Goal: Communication & Community: Answer question/provide support

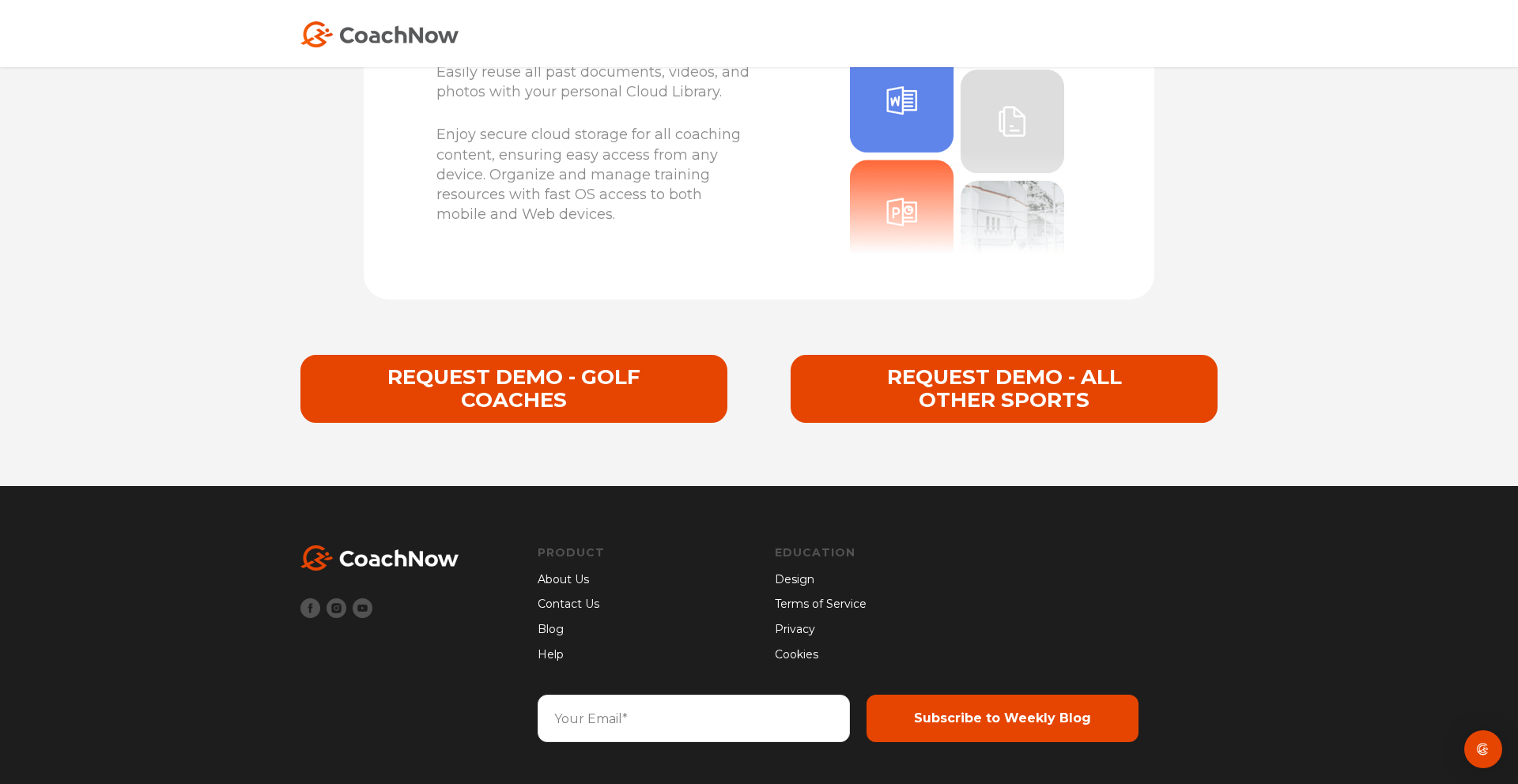
scroll to position [5824, 0]
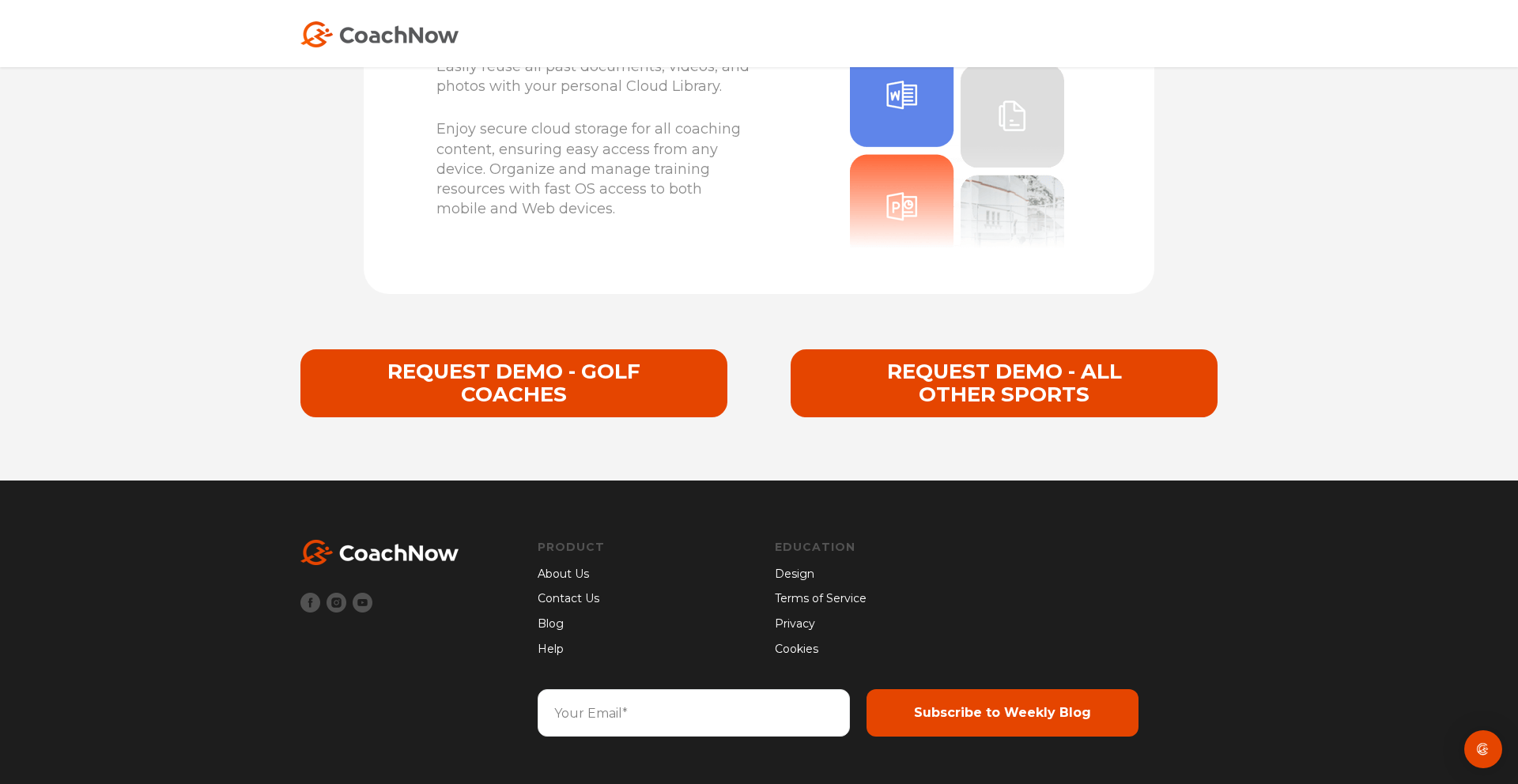
click at [435, 552] on img at bounding box center [379, 552] width 158 height 25
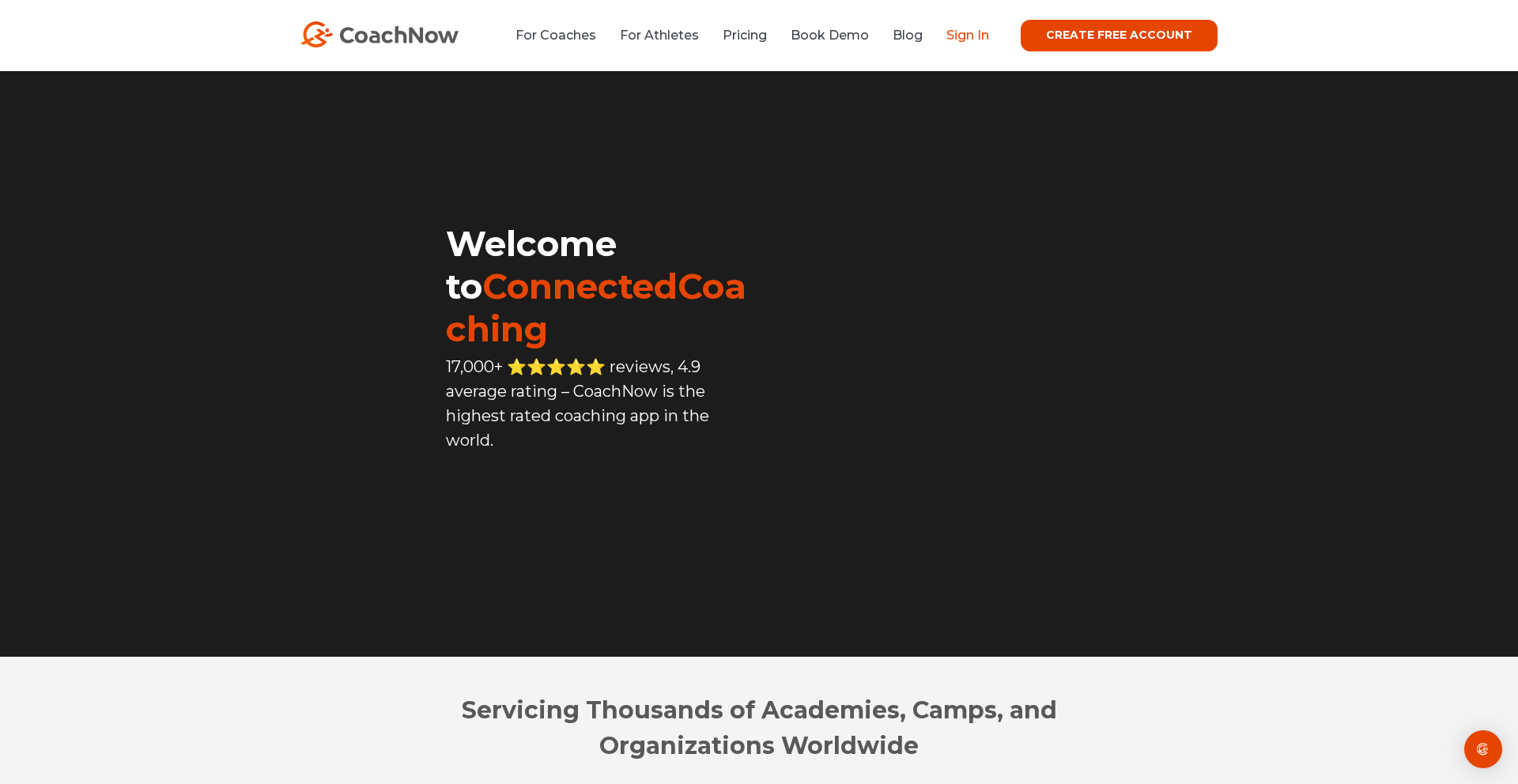
click at [980, 38] on link "Sign In" at bounding box center [967, 35] width 43 height 15
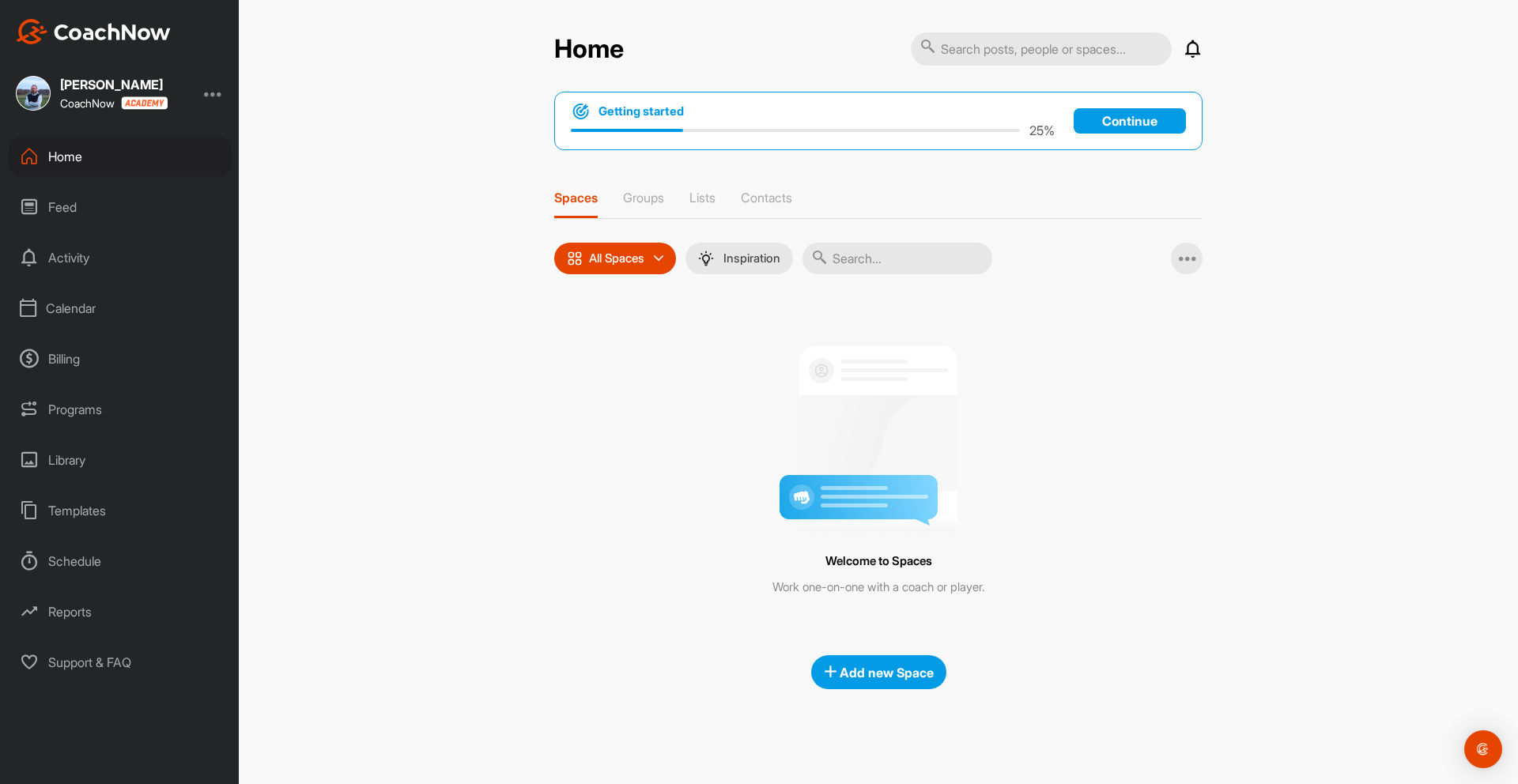
click at [1115, 123] on p "Continue" at bounding box center [1129, 121] width 112 height 25
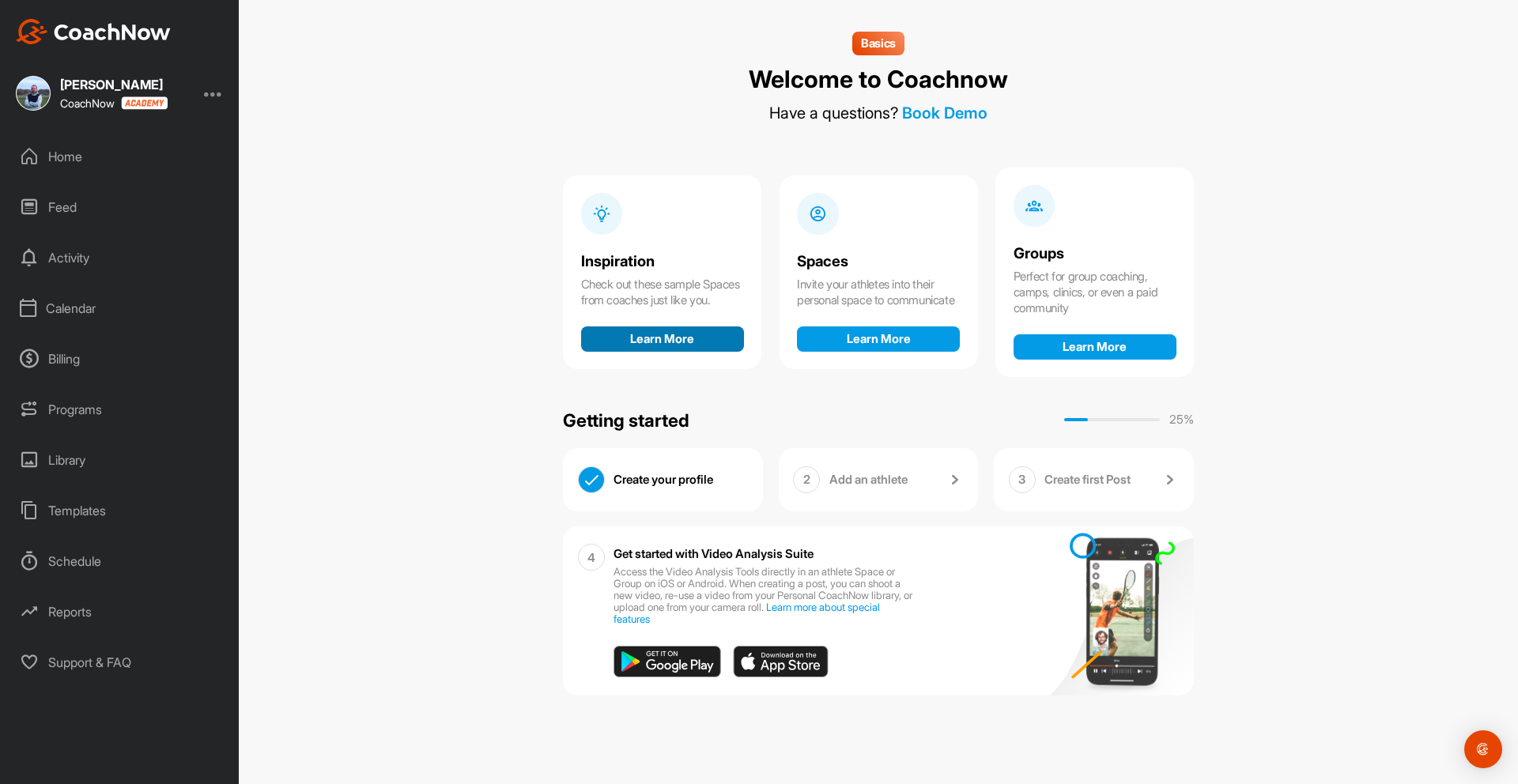
click at [687, 344] on button "Learn More" at bounding box center [662, 339] width 163 height 25
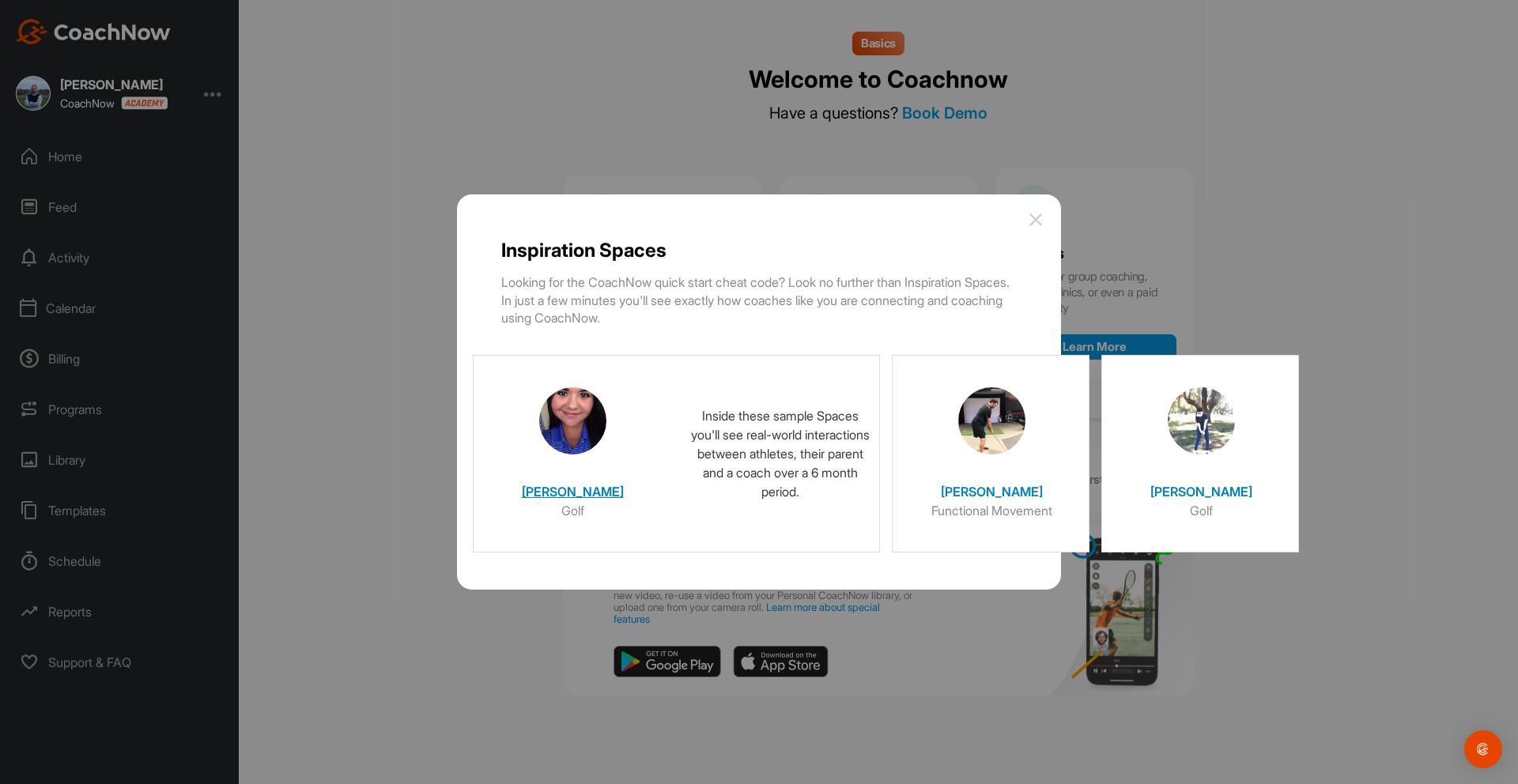
click at [588, 453] on div at bounding box center [572, 415] width 158 height 79
click at [589, 491] on h4 "[PERSON_NAME]" at bounding box center [572, 487] width 158 height 27
click at [569, 490] on h4 "[PERSON_NAME]" at bounding box center [572, 487] width 158 height 27
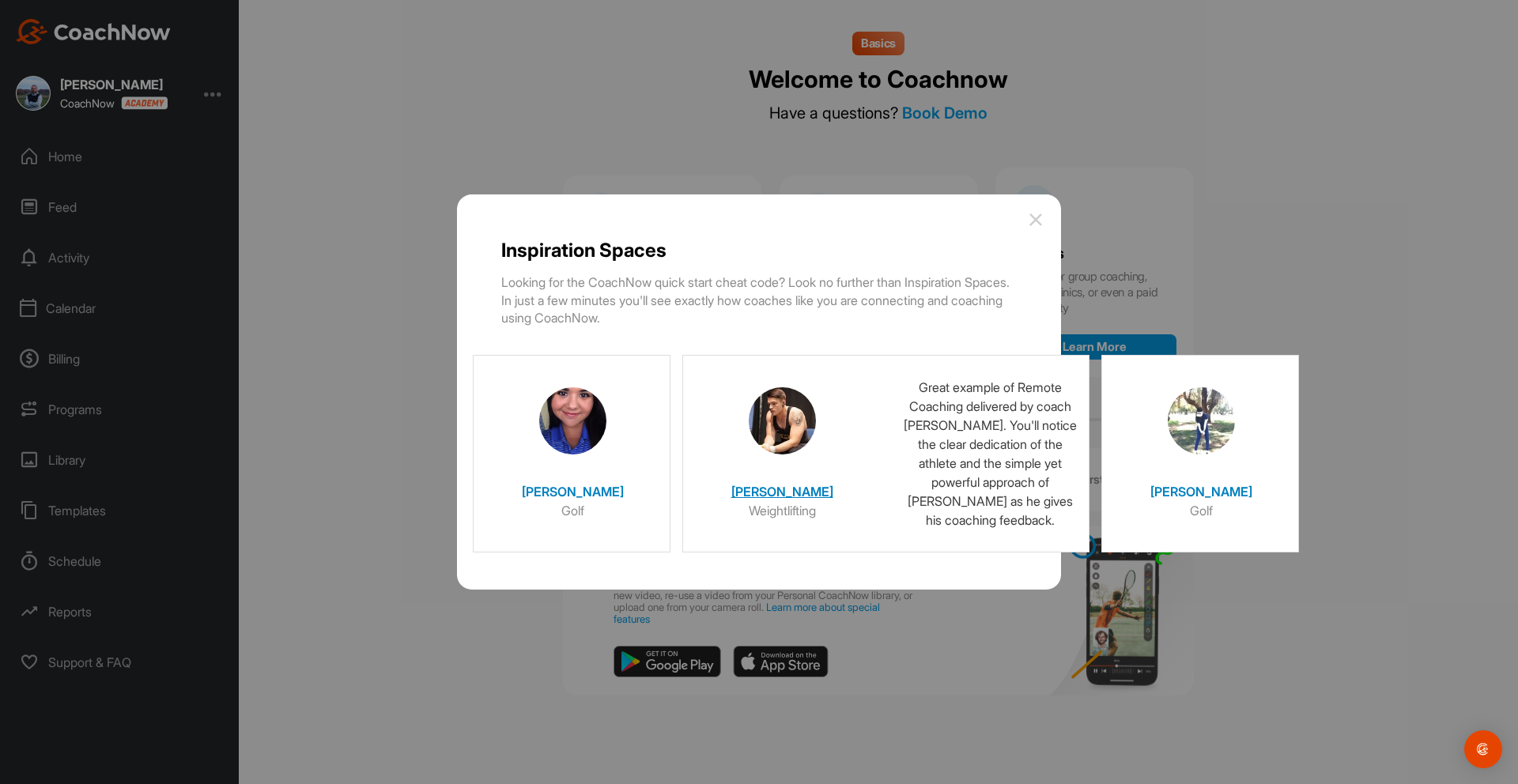
click at [711, 460] on div "[PERSON_NAME]" at bounding box center [781, 487] width 158 height 66
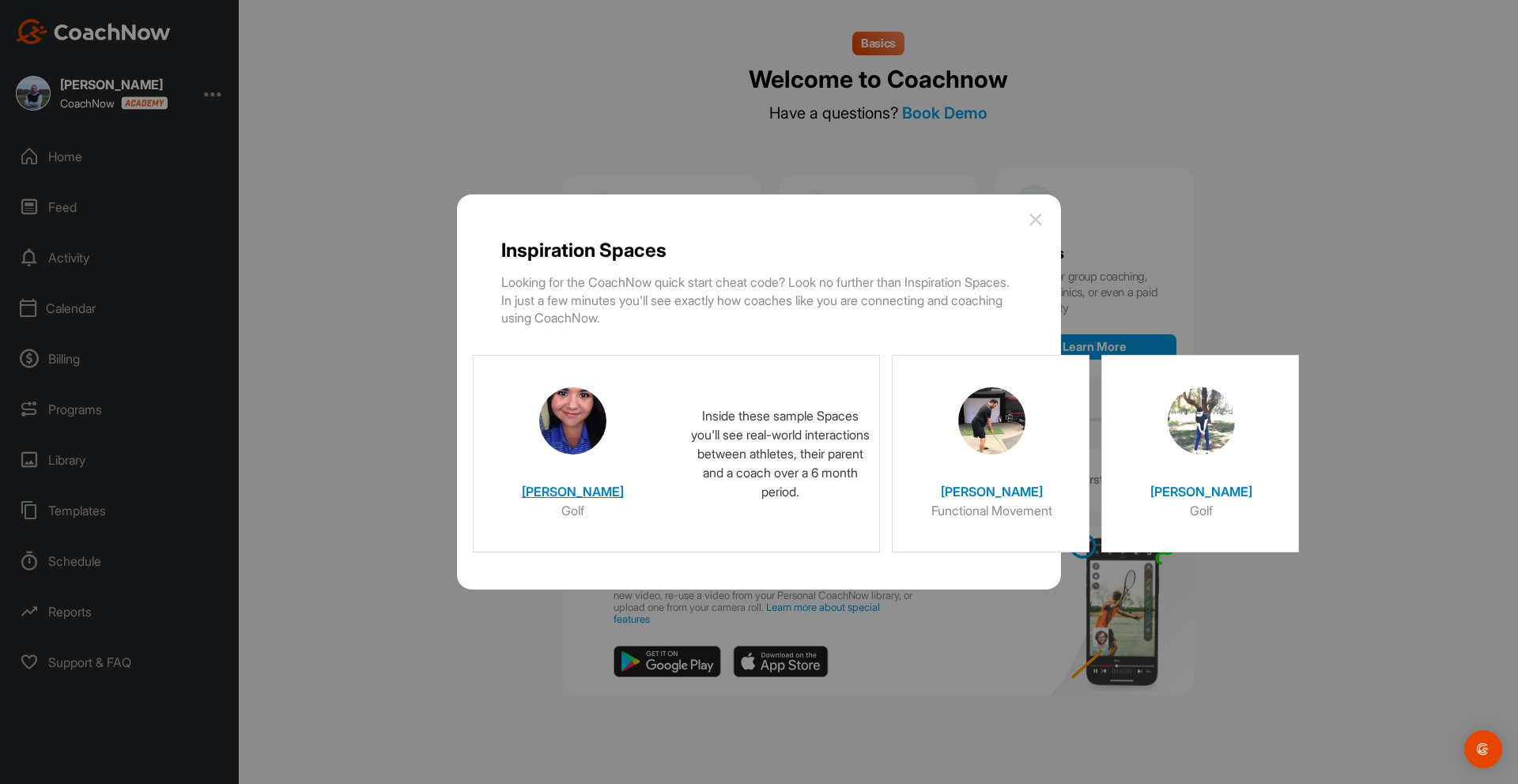
click at [584, 492] on h4 "[PERSON_NAME]" at bounding box center [572, 487] width 158 height 27
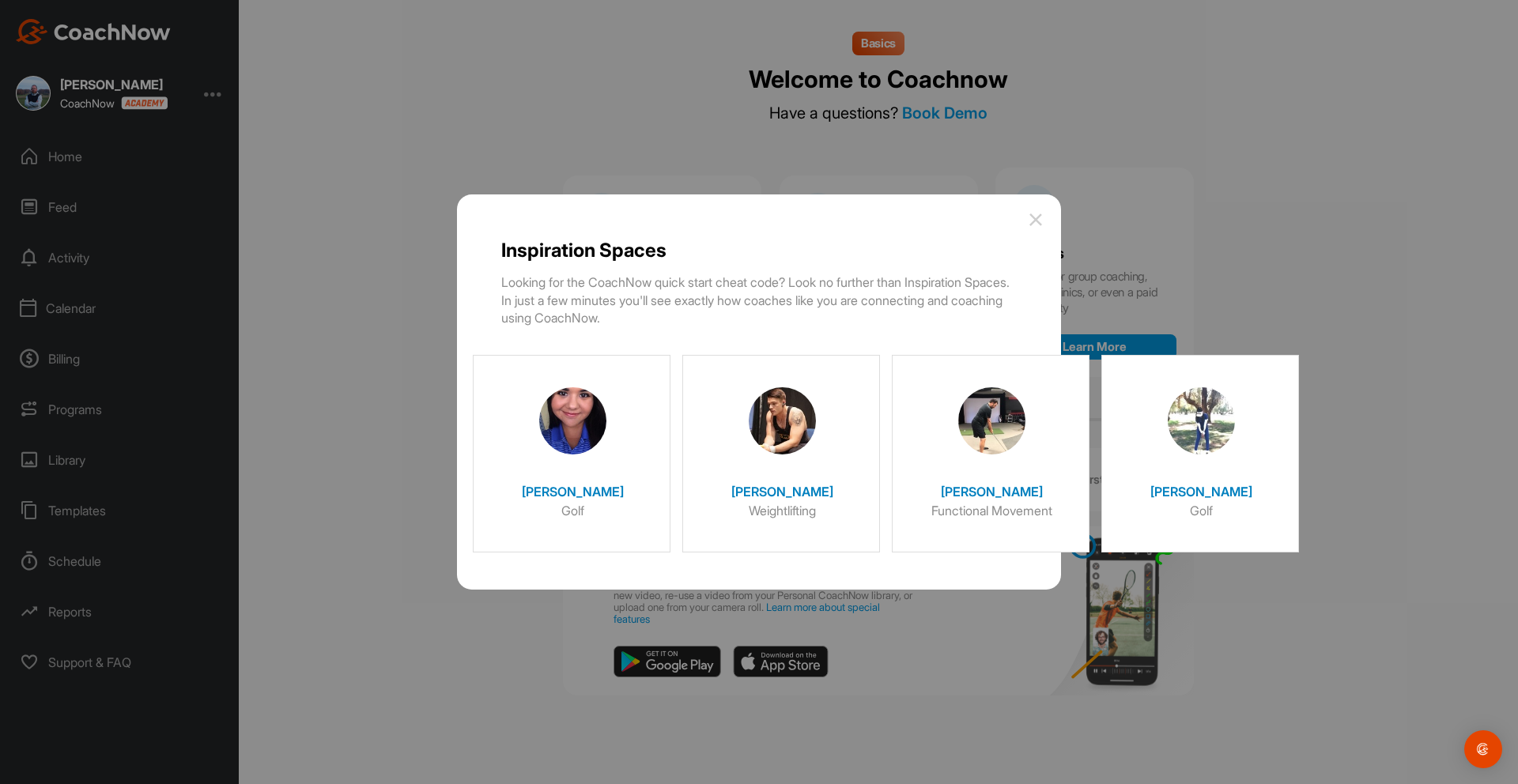
click at [1038, 219] on img at bounding box center [1035, 219] width 19 height 19
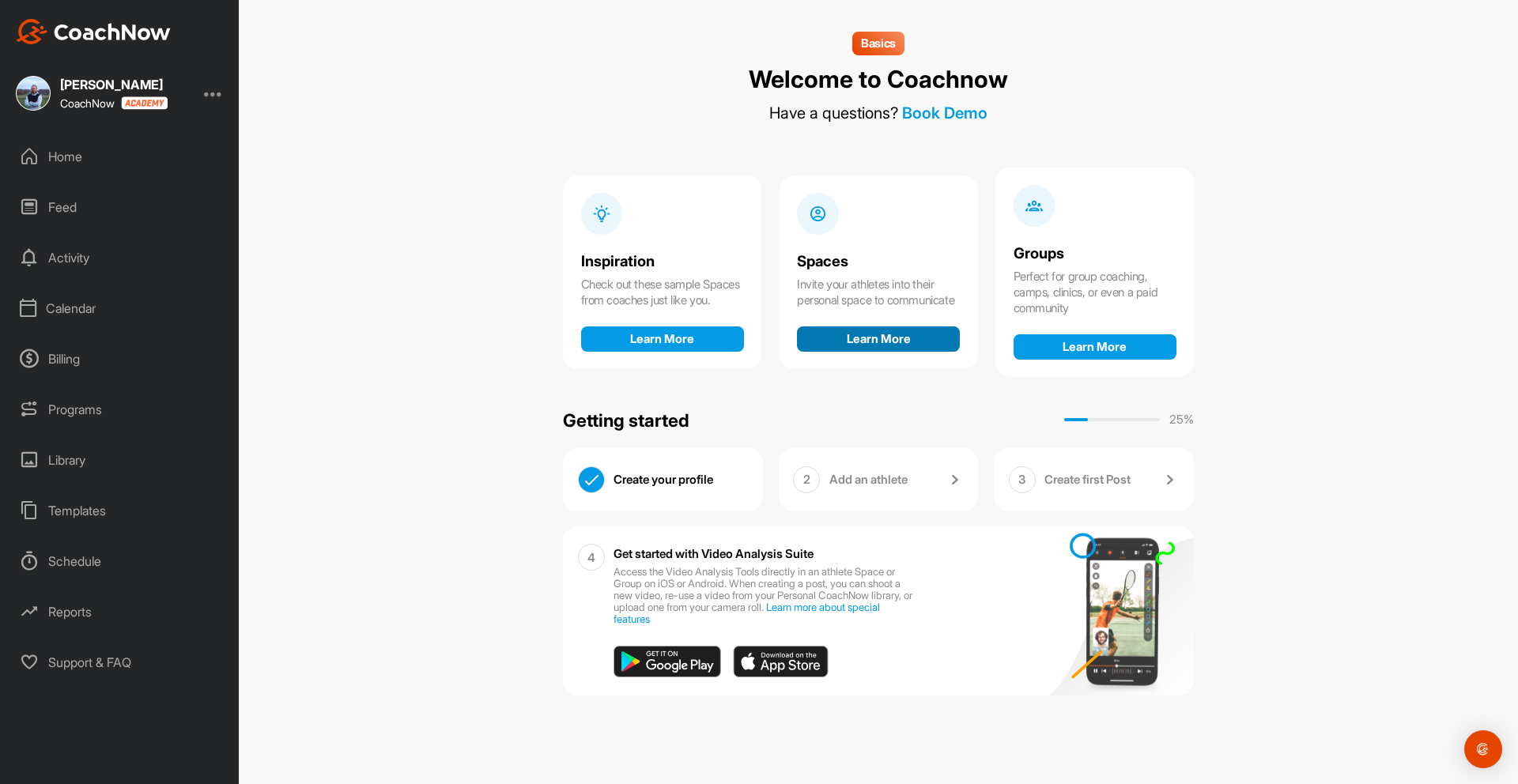
click at [869, 347] on button "Learn More" at bounding box center [878, 339] width 163 height 25
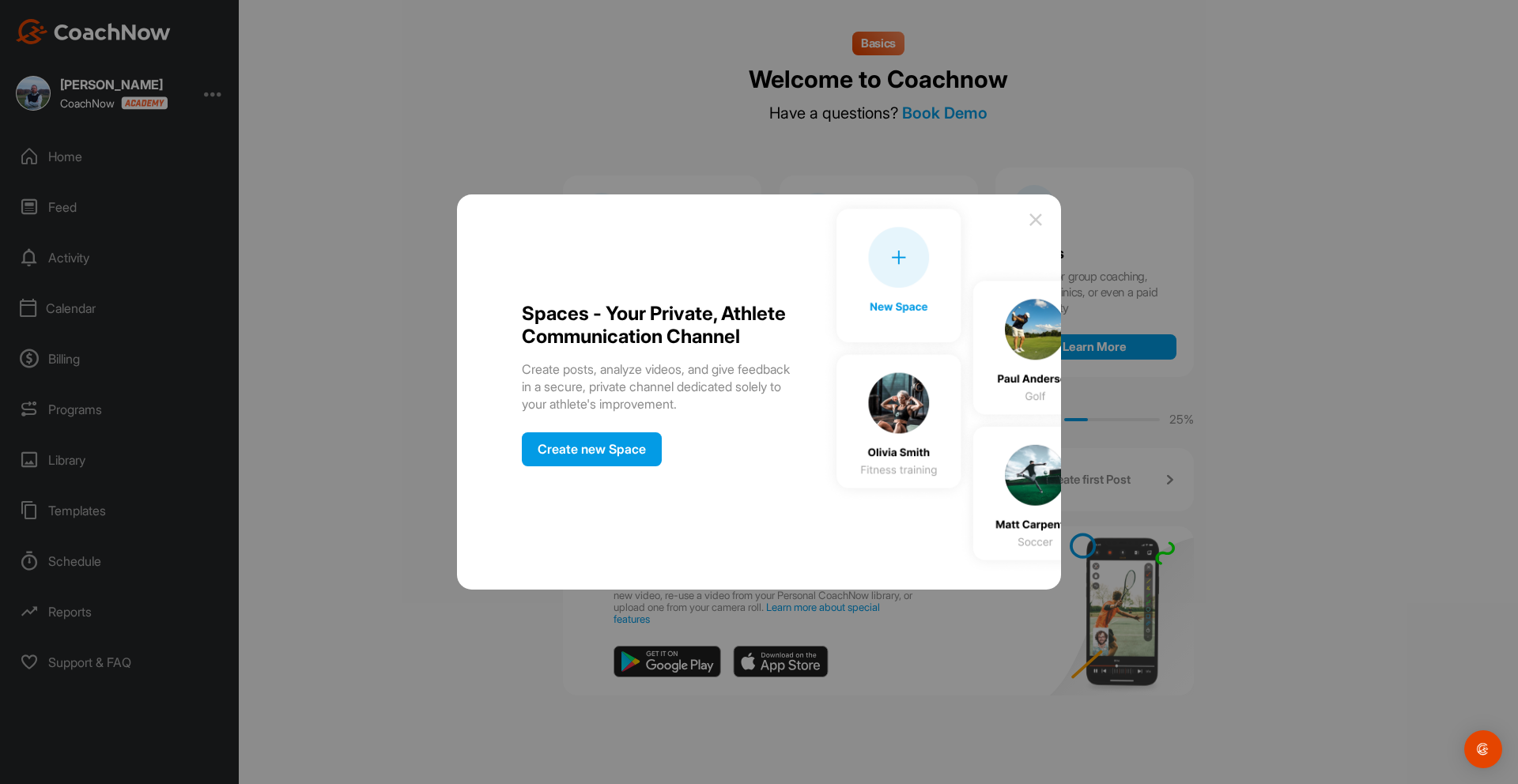
click at [1041, 361] on img at bounding box center [941, 384] width 240 height 379
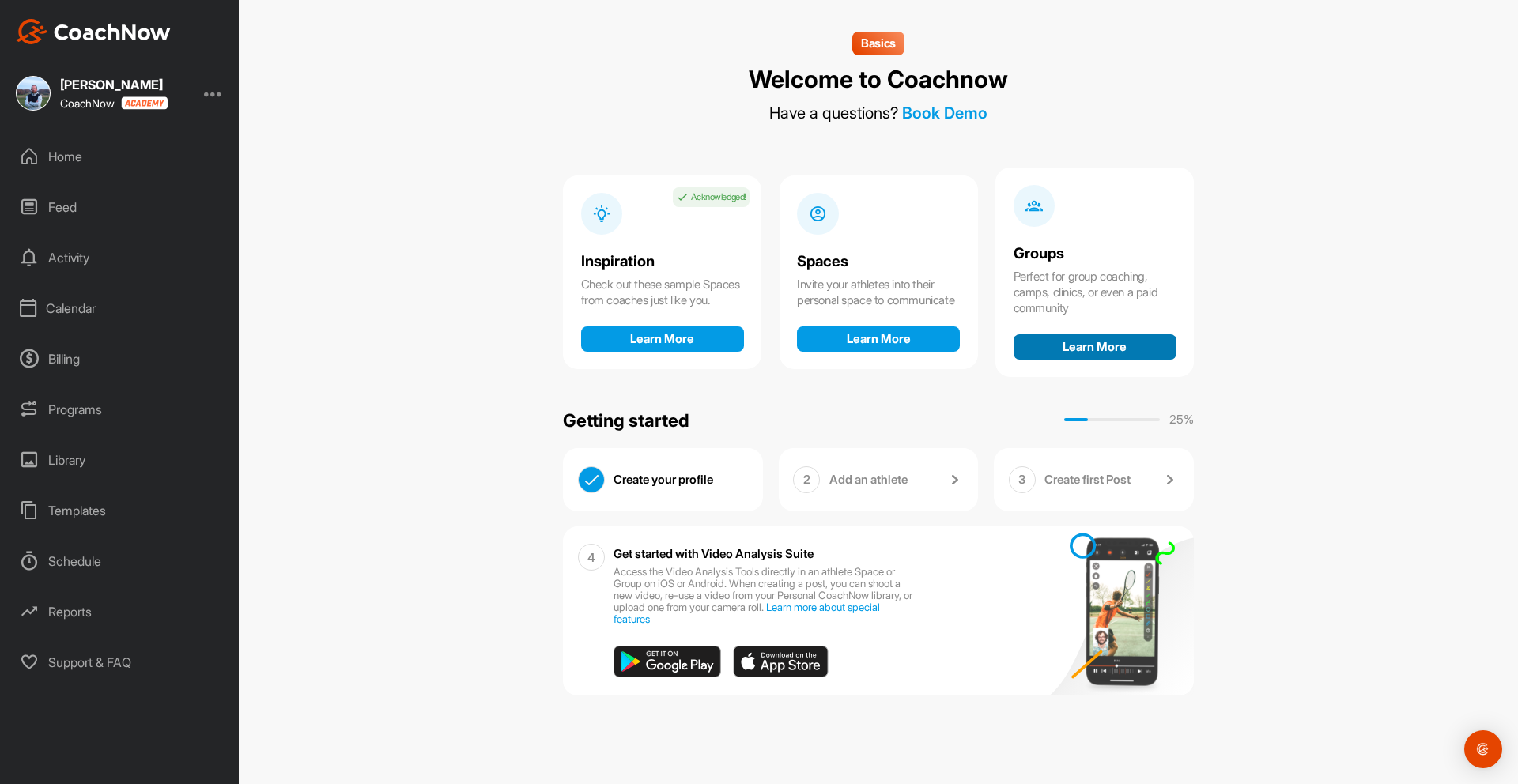
click at [1092, 340] on button "Learn More" at bounding box center [1094, 347] width 163 height 25
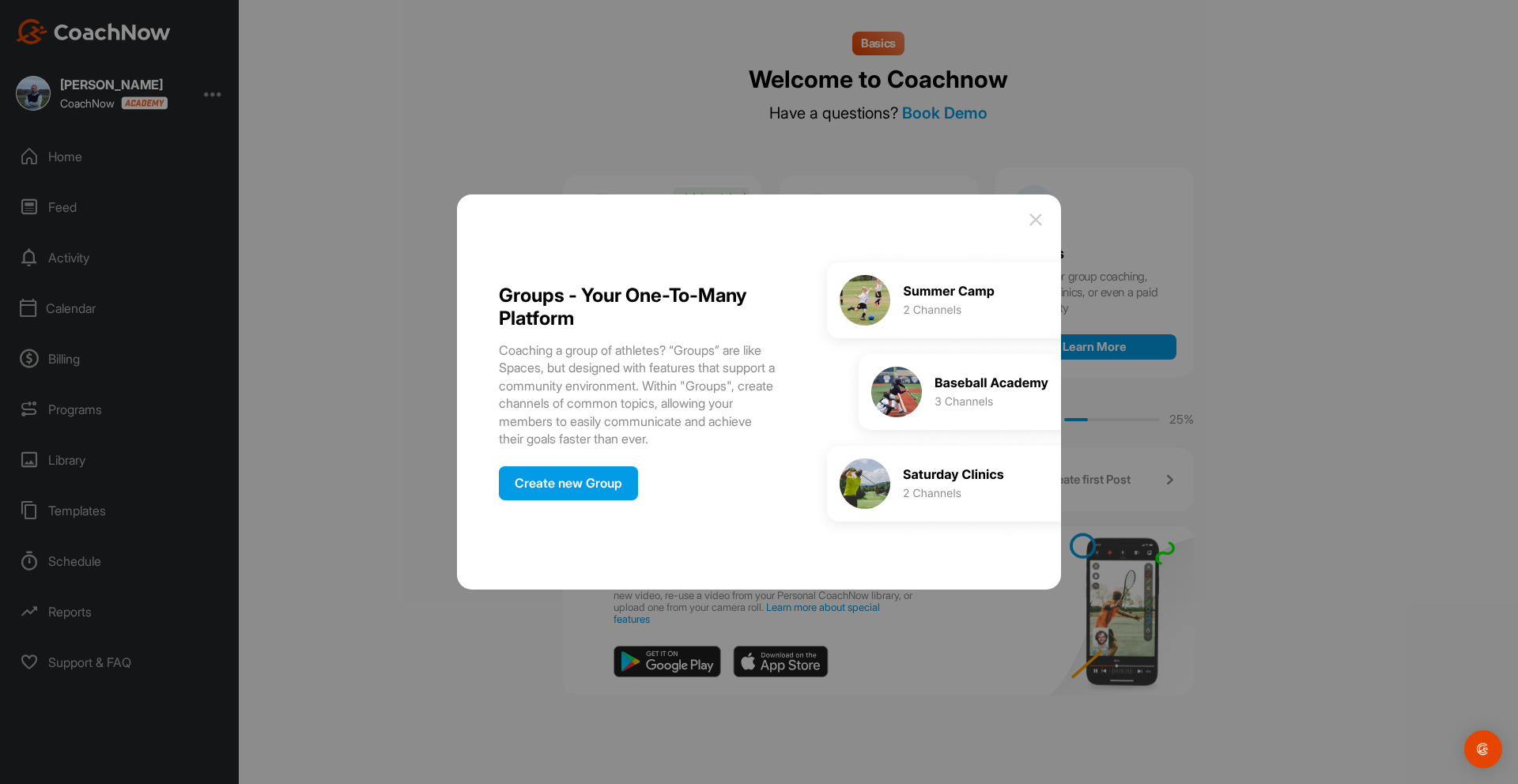
click at [1036, 218] on img at bounding box center [1035, 219] width 19 height 19
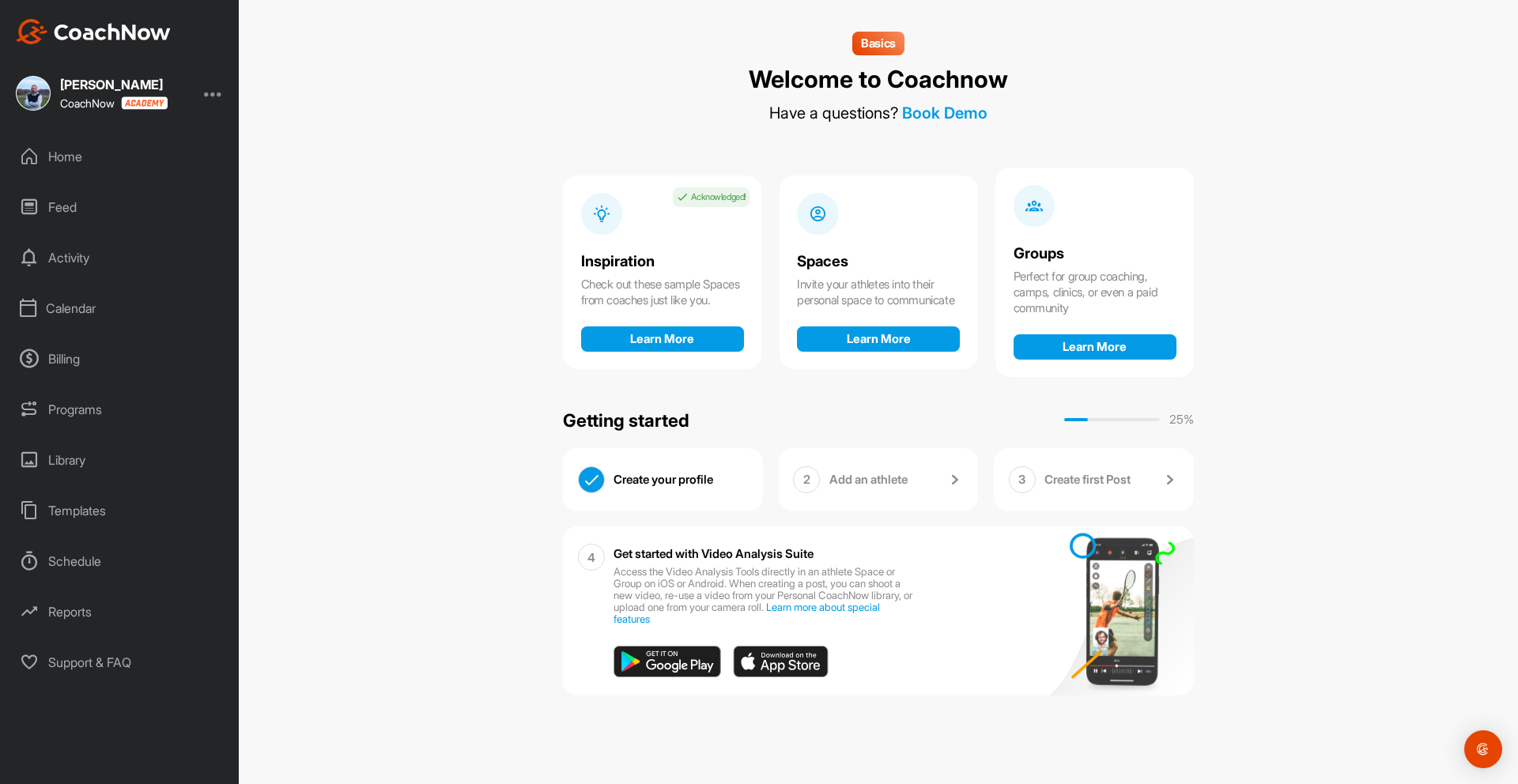
click at [697, 480] on div "Create your profile" at bounding box center [680, 480] width 134 height 28
click at [696, 476] on div "Create your profile" at bounding box center [680, 480] width 134 height 28
click at [886, 478] on p "Add an athlete" at bounding box center [869, 479] width 78 height 16
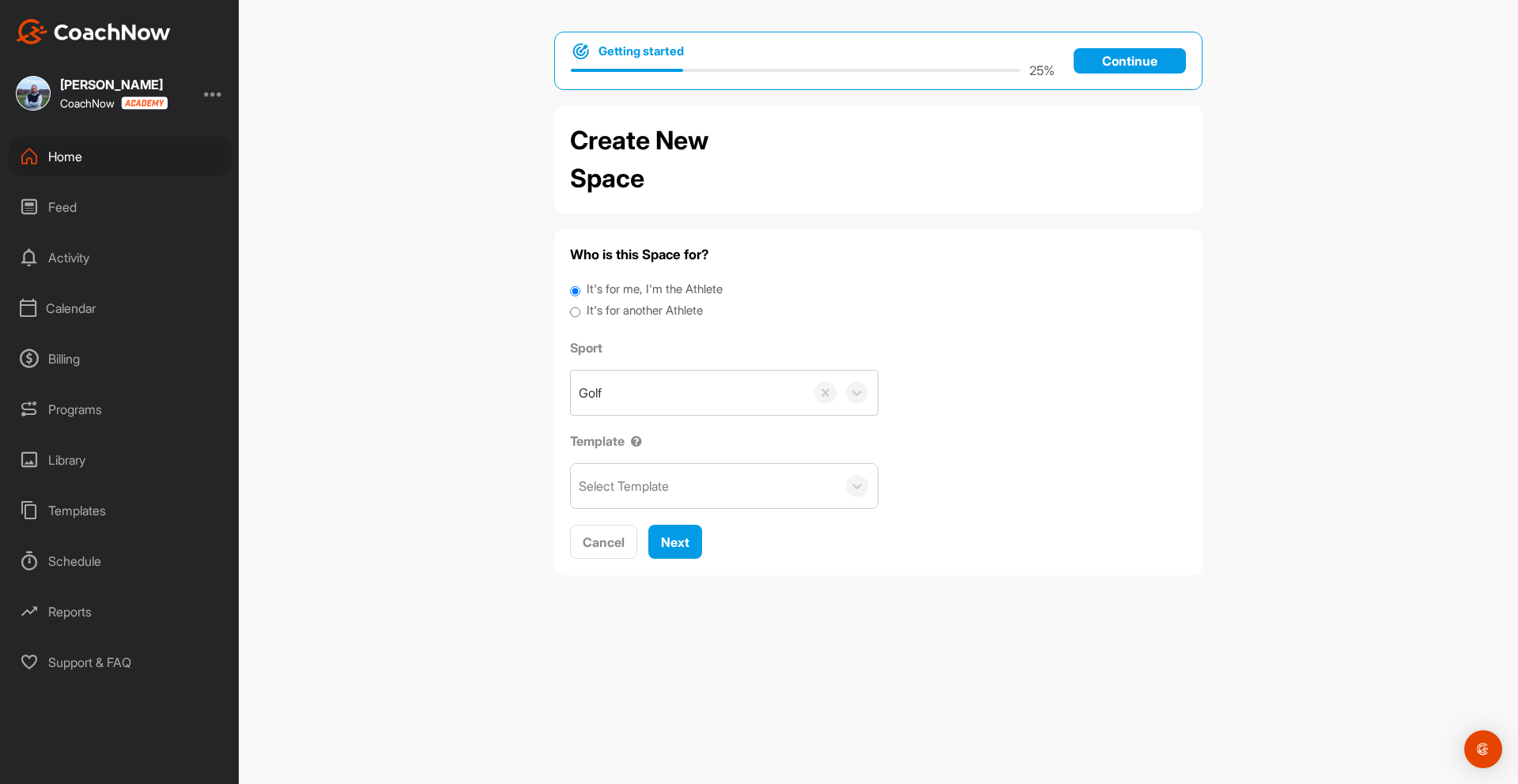
click at [643, 480] on div "Select Template" at bounding box center [623, 485] width 90 height 19
click at [1062, 469] on div "Sport Golf Template 0 results available. Use Up and Down to choose options, pre…" at bounding box center [878, 423] width 617 height 171
click at [683, 540] on span "Next" at bounding box center [675, 541] width 28 height 16
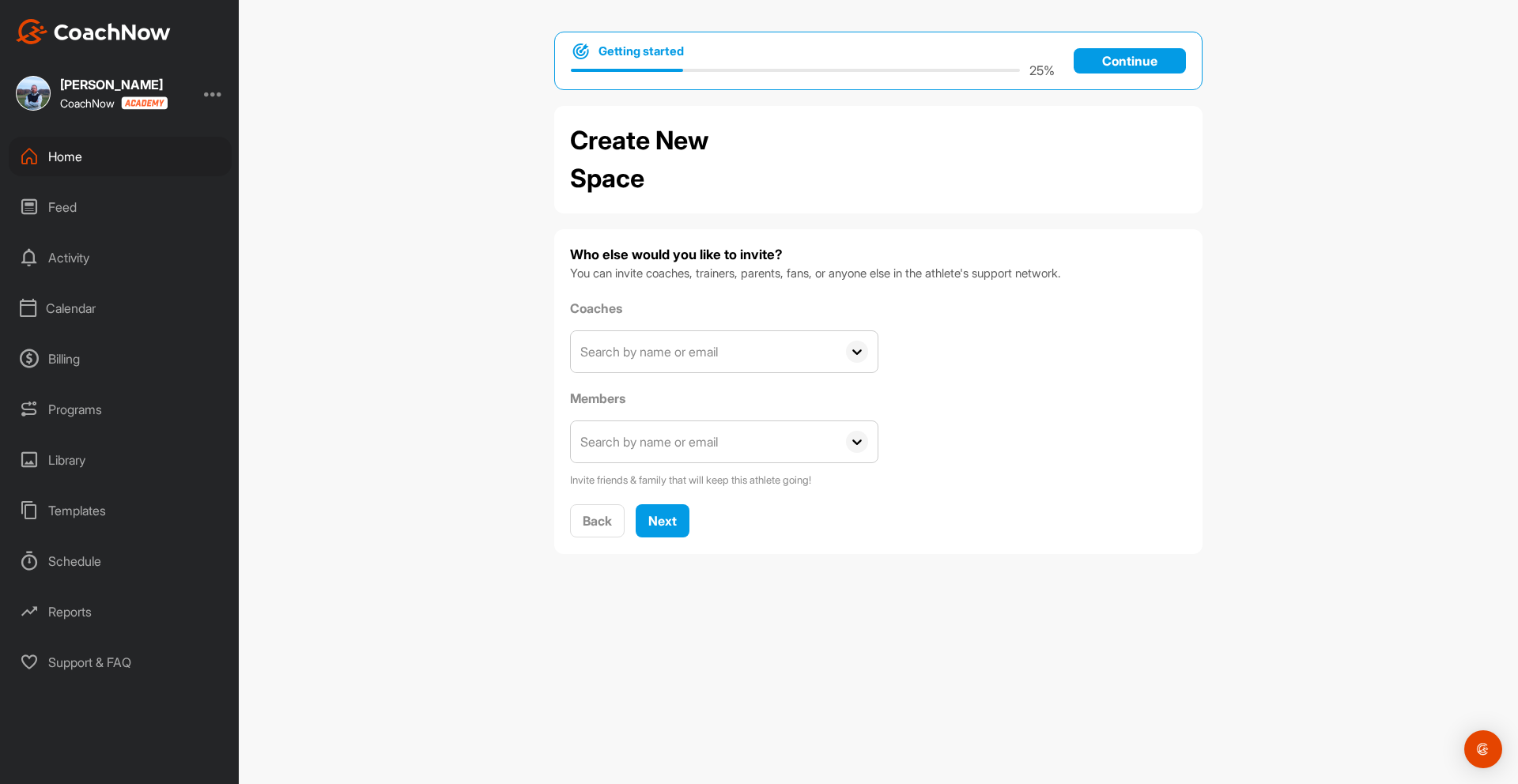
click at [633, 354] on input "text" at bounding box center [704, 351] width 265 height 41
click at [688, 429] on span "Add a New Coach" at bounding box center [724, 431] width 108 height 16
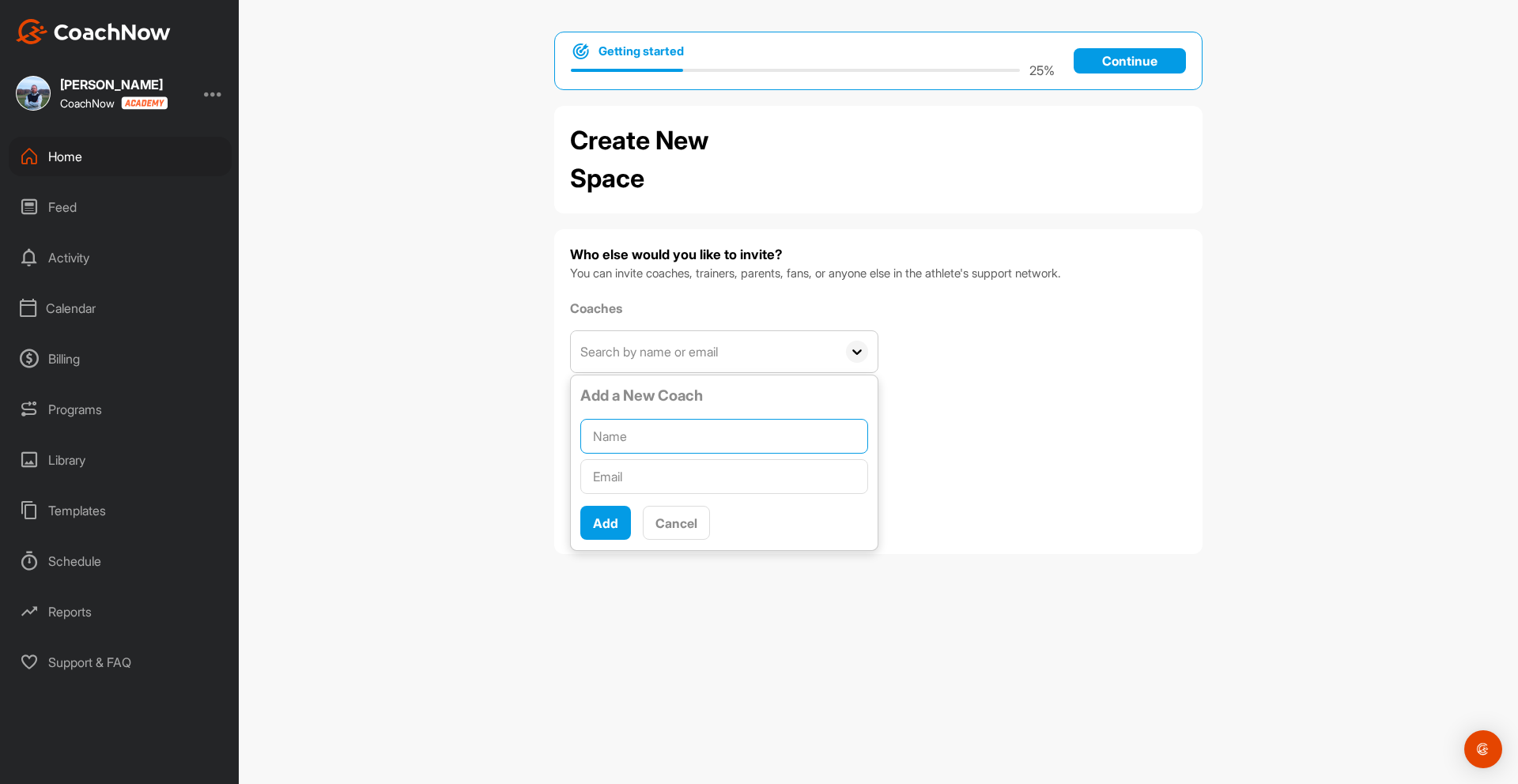
click at [688, 429] on input "text" at bounding box center [724, 436] width 288 height 35
type input "[PERSON_NAME]"
click at [668, 475] on input "email" at bounding box center [724, 476] width 288 height 35
type input "T"
click at [688, 534] on button "Cancel" at bounding box center [676, 522] width 68 height 34
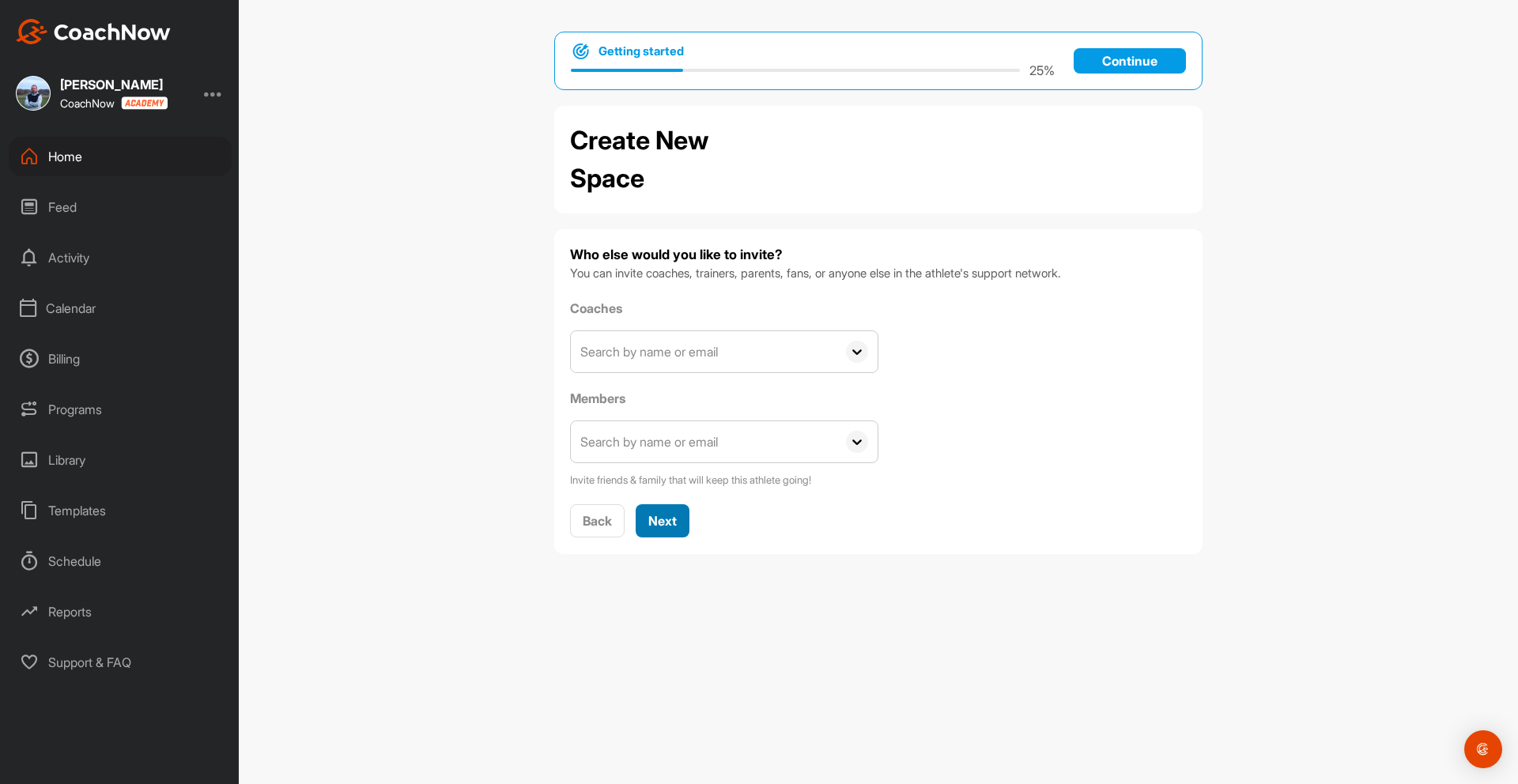
click at [668, 521] on span "Next" at bounding box center [663, 520] width 28 height 16
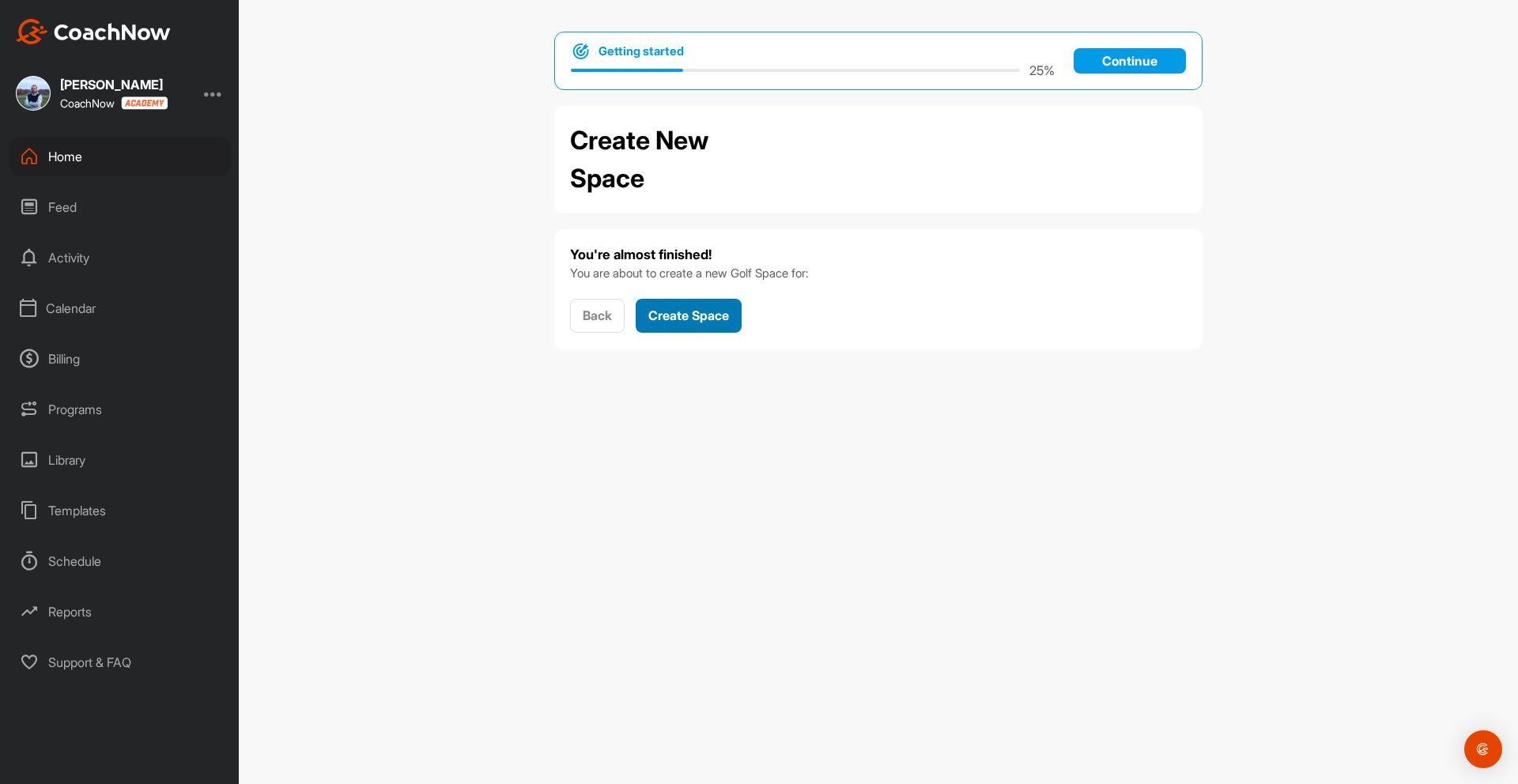
click at [687, 314] on span "Create Space" at bounding box center [688, 314] width 81 height 16
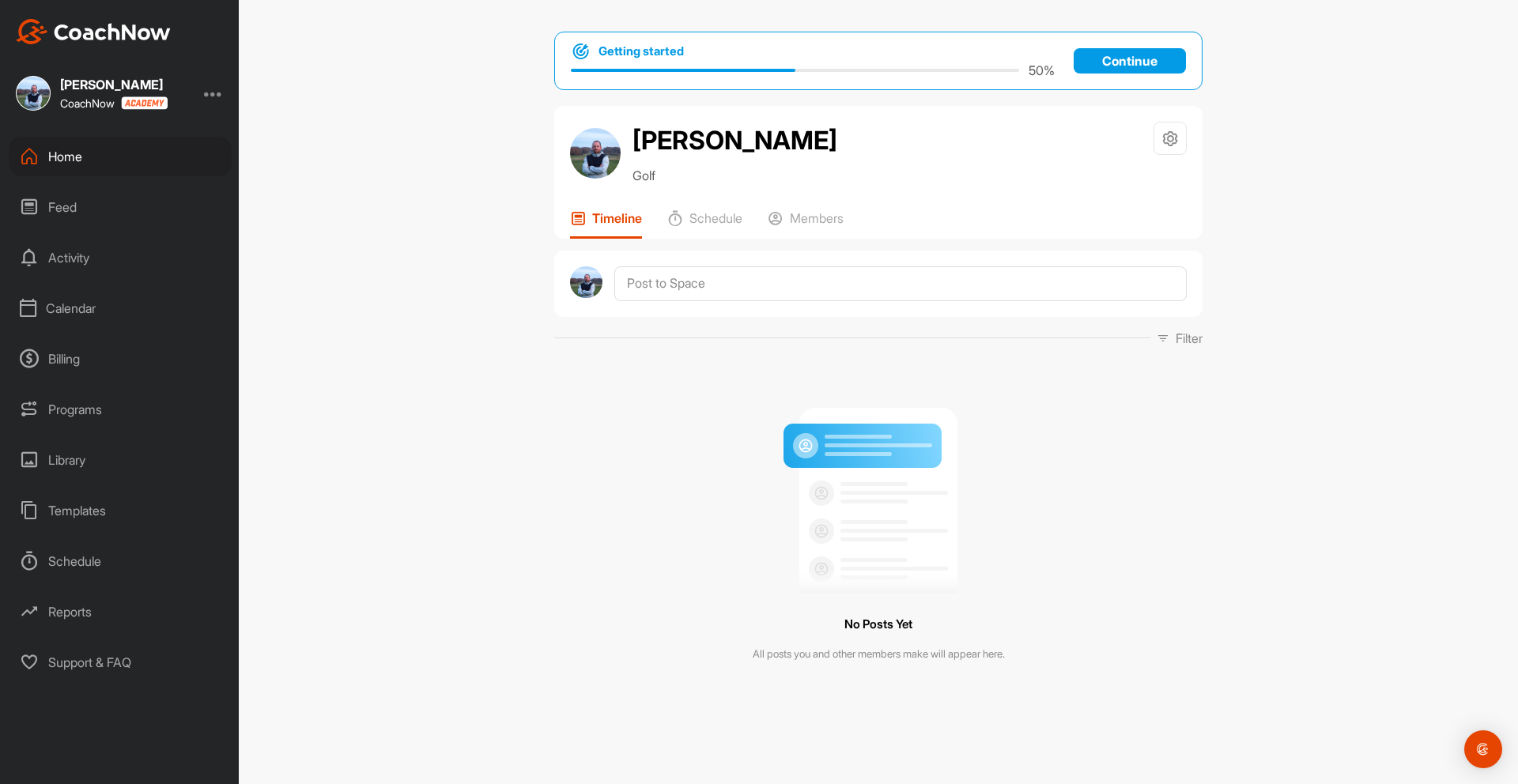
click at [1144, 56] on p "Continue" at bounding box center [1129, 61] width 112 height 25
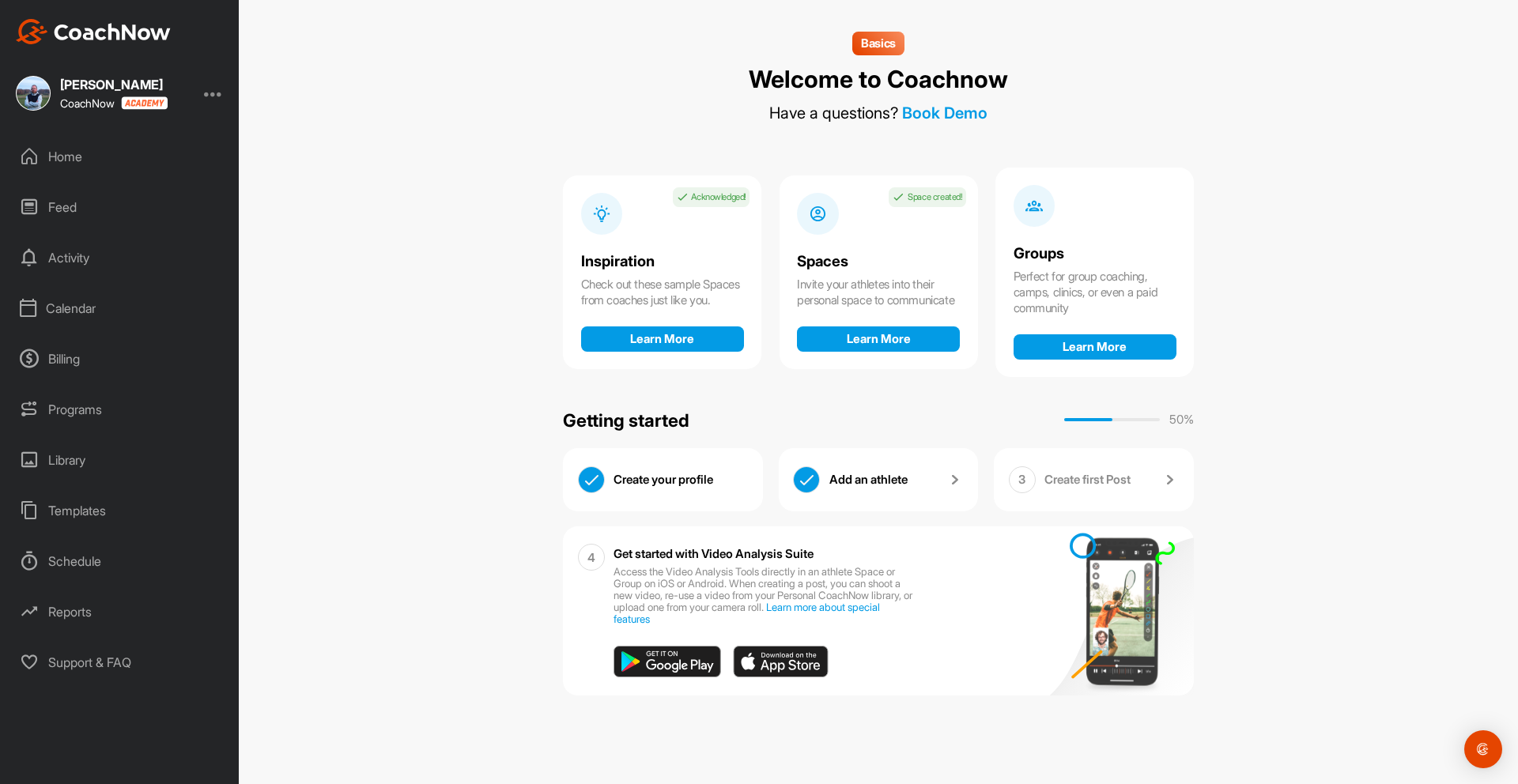
click at [215, 98] on div at bounding box center [213, 93] width 19 height 19
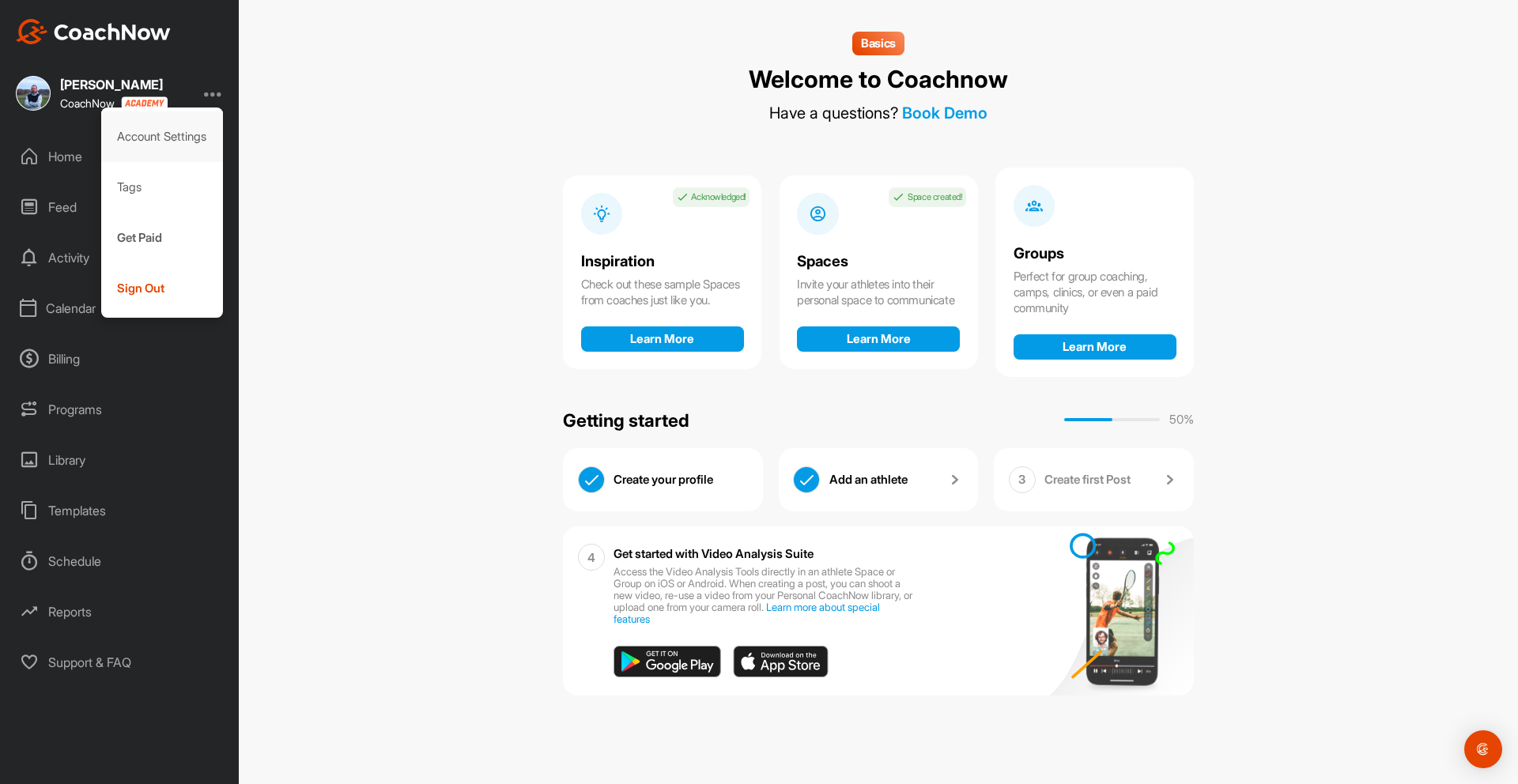
click at [184, 134] on div "Account Settings" at bounding box center [162, 137] width 123 height 51
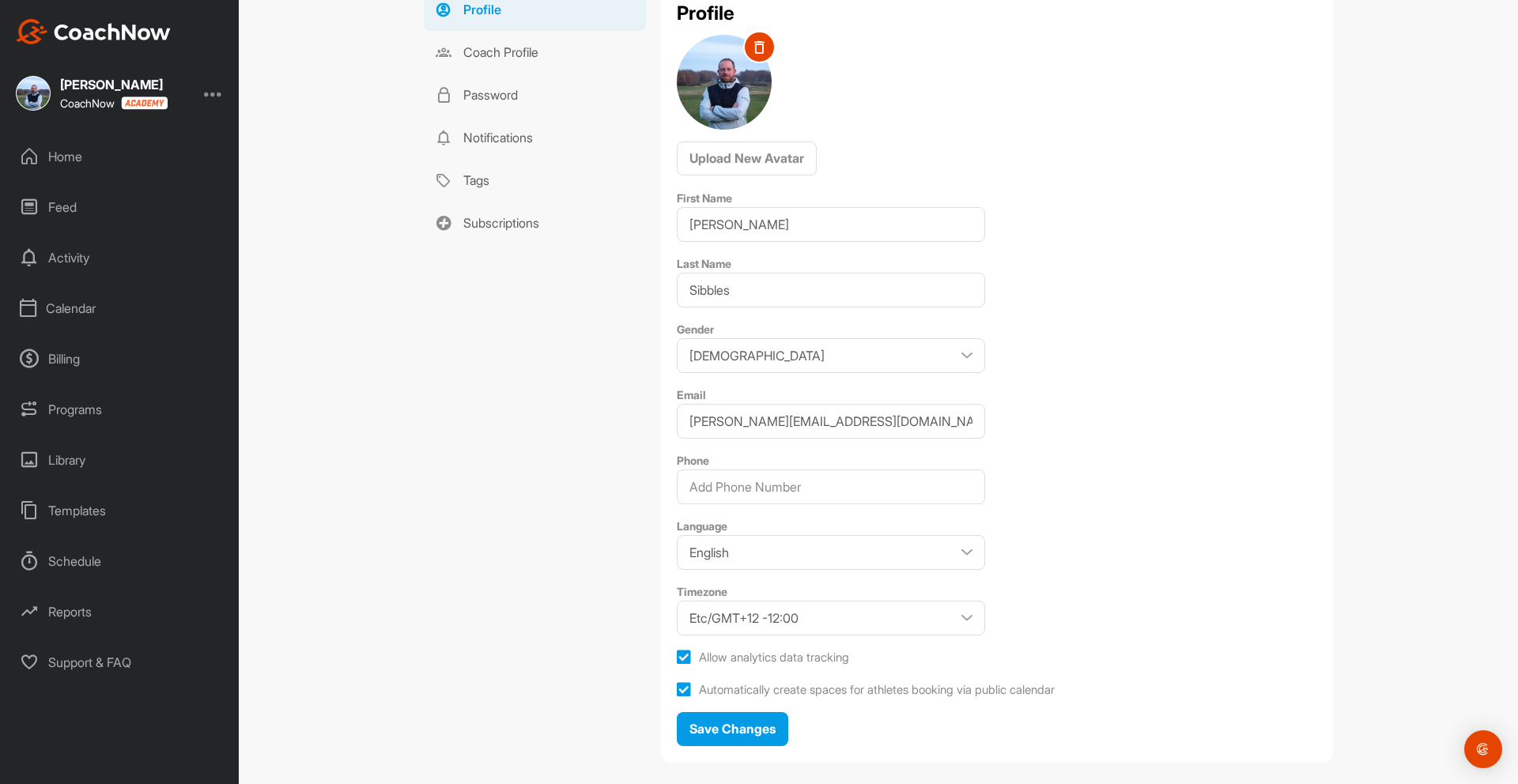
scroll to position [227, 0]
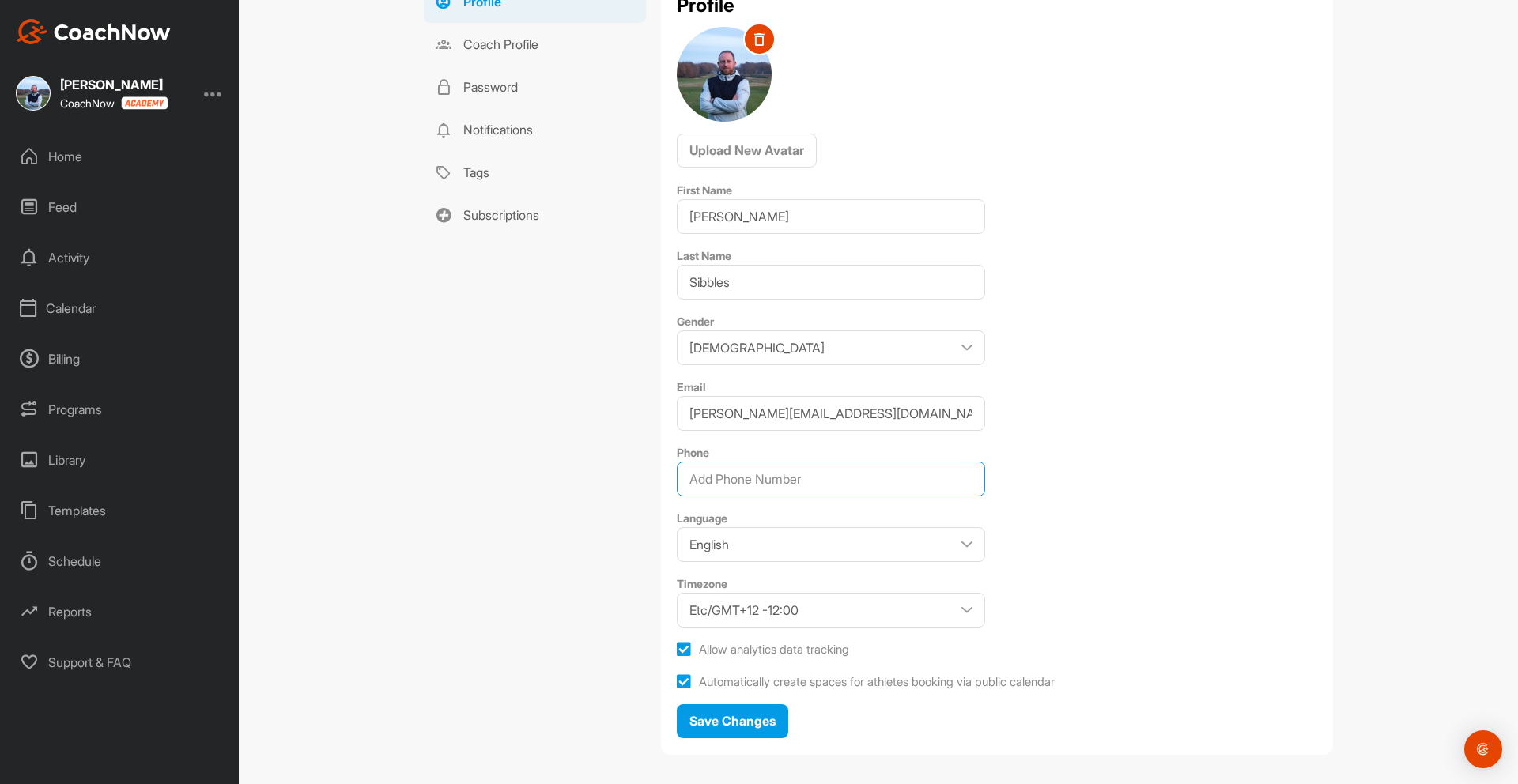
click at [799, 476] on input "Phone" at bounding box center [830, 479] width 308 height 35
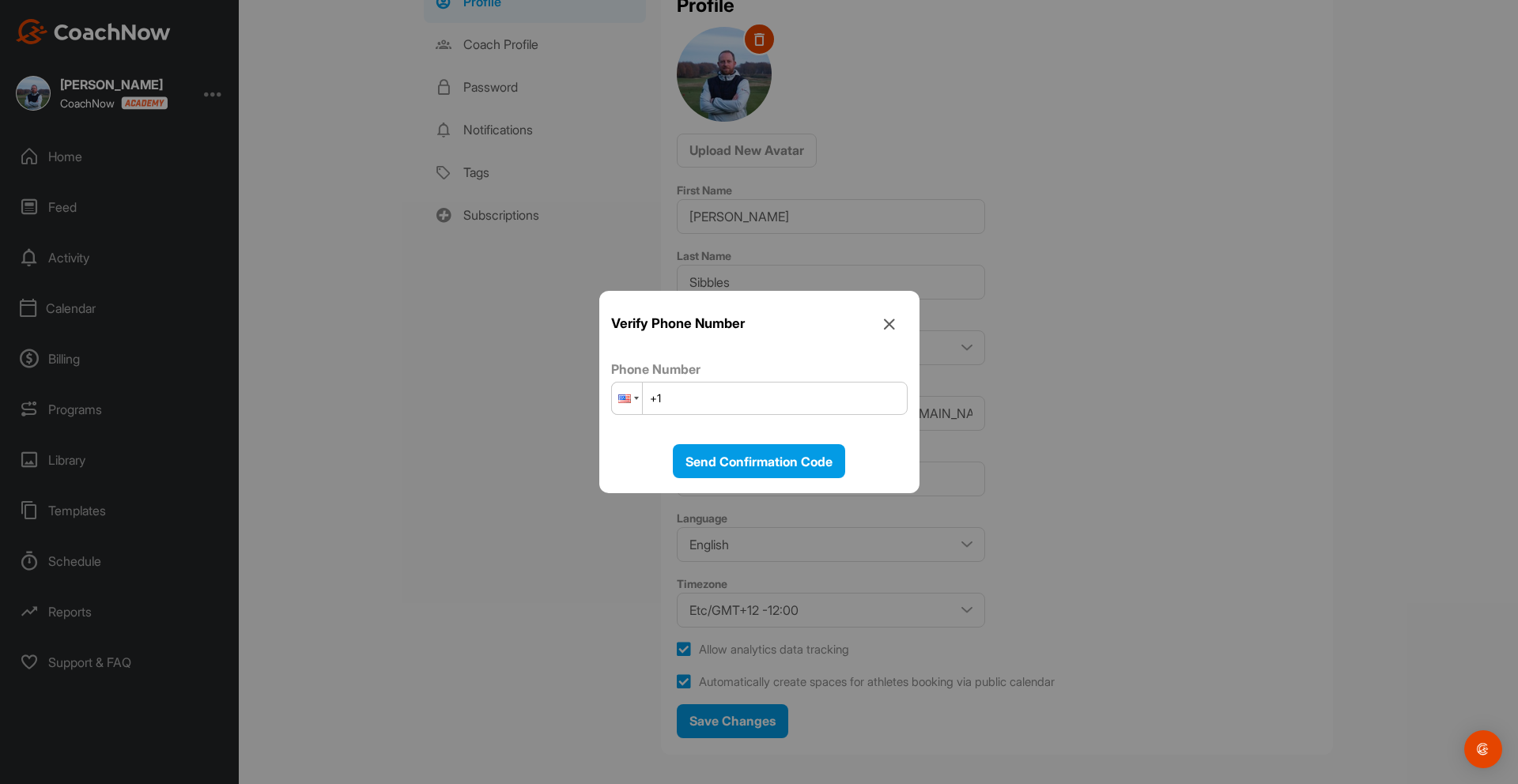
click at [633, 398] on div at bounding box center [627, 398] width 30 height 32
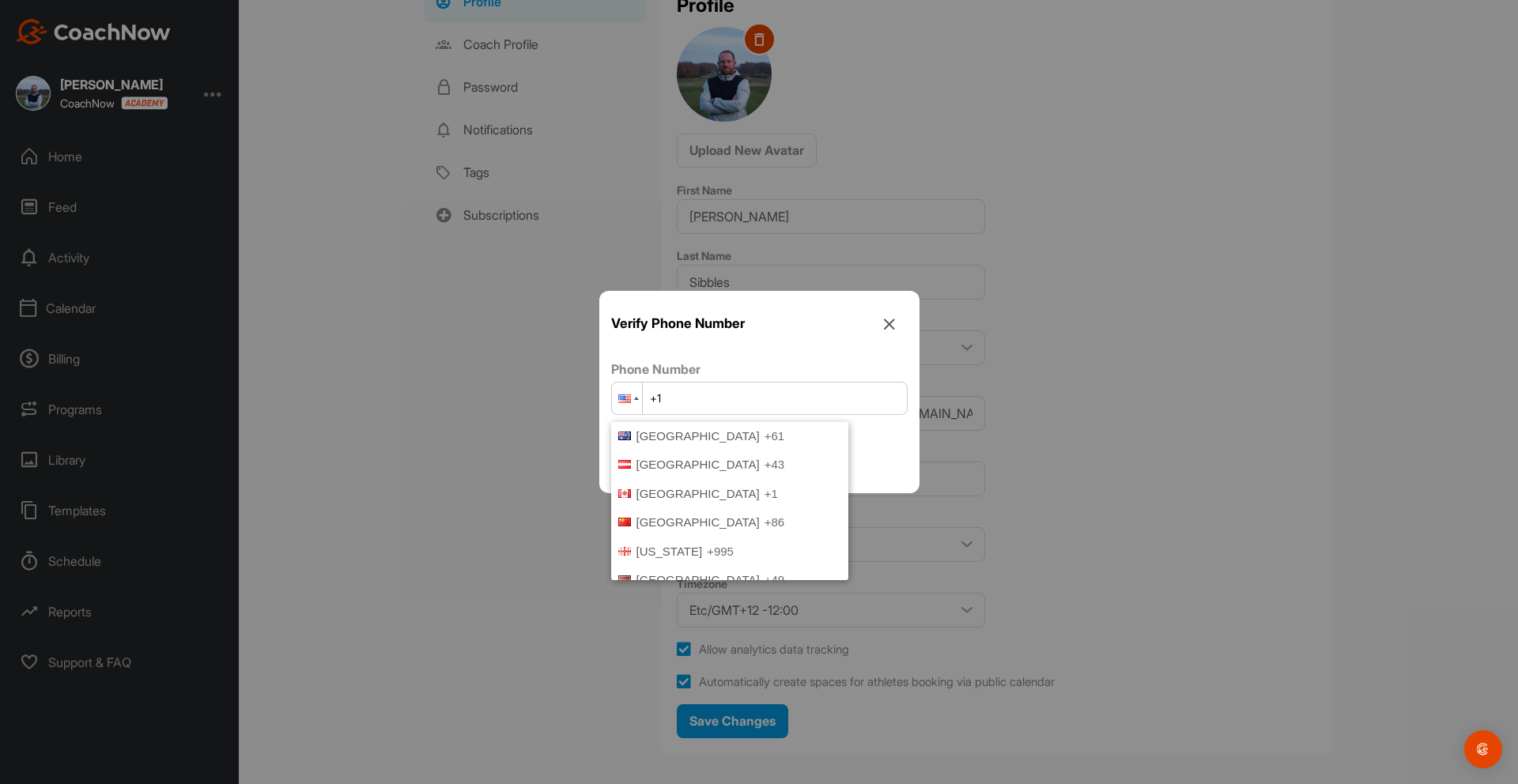
scroll to position [333, 0]
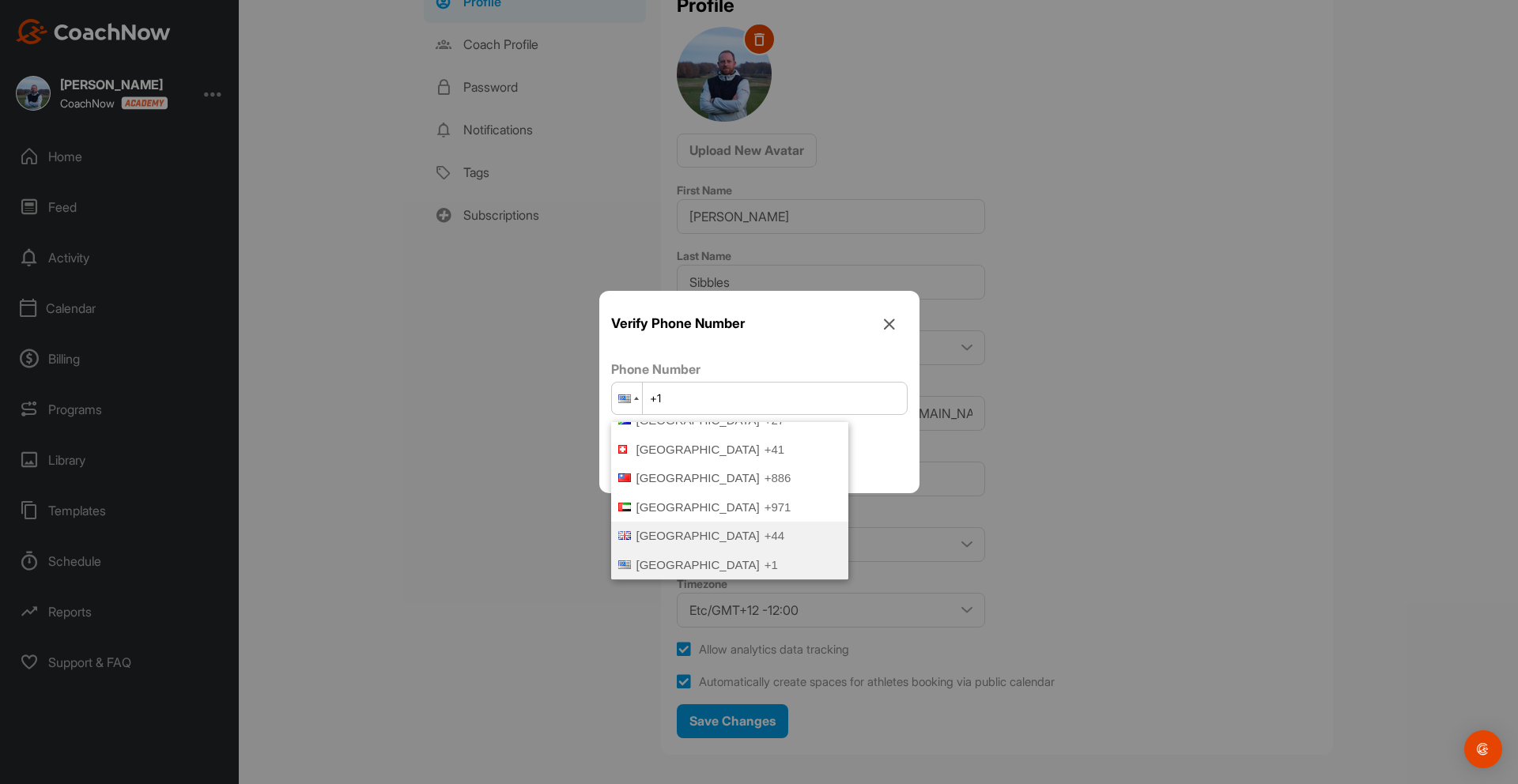
click at [682, 541] on span "United Kingdom" at bounding box center [698, 535] width 124 height 13
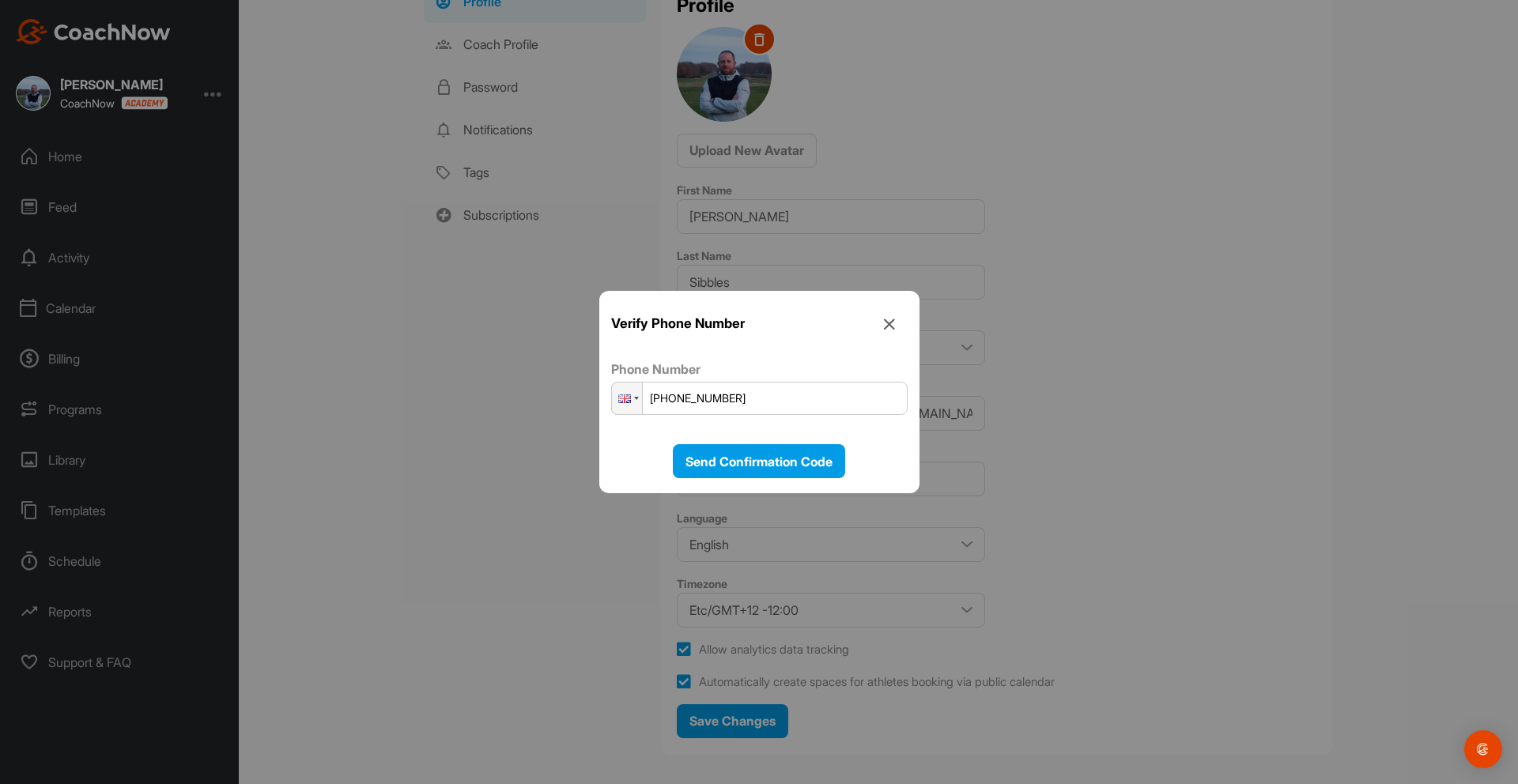
drag, startPoint x: 704, startPoint y: 395, endPoint x: 730, endPoint y: 388, distance: 26.9
click at [710, 394] on input "+44 0797 695590" at bounding box center [759, 398] width 296 height 33
click at [754, 398] on input "+44 0797 695590" at bounding box center [759, 398] width 296 height 33
type input "+44 7976 955908"
click at [754, 459] on span "Send Confirmation Code" at bounding box center [759, 461] width 147 height 16
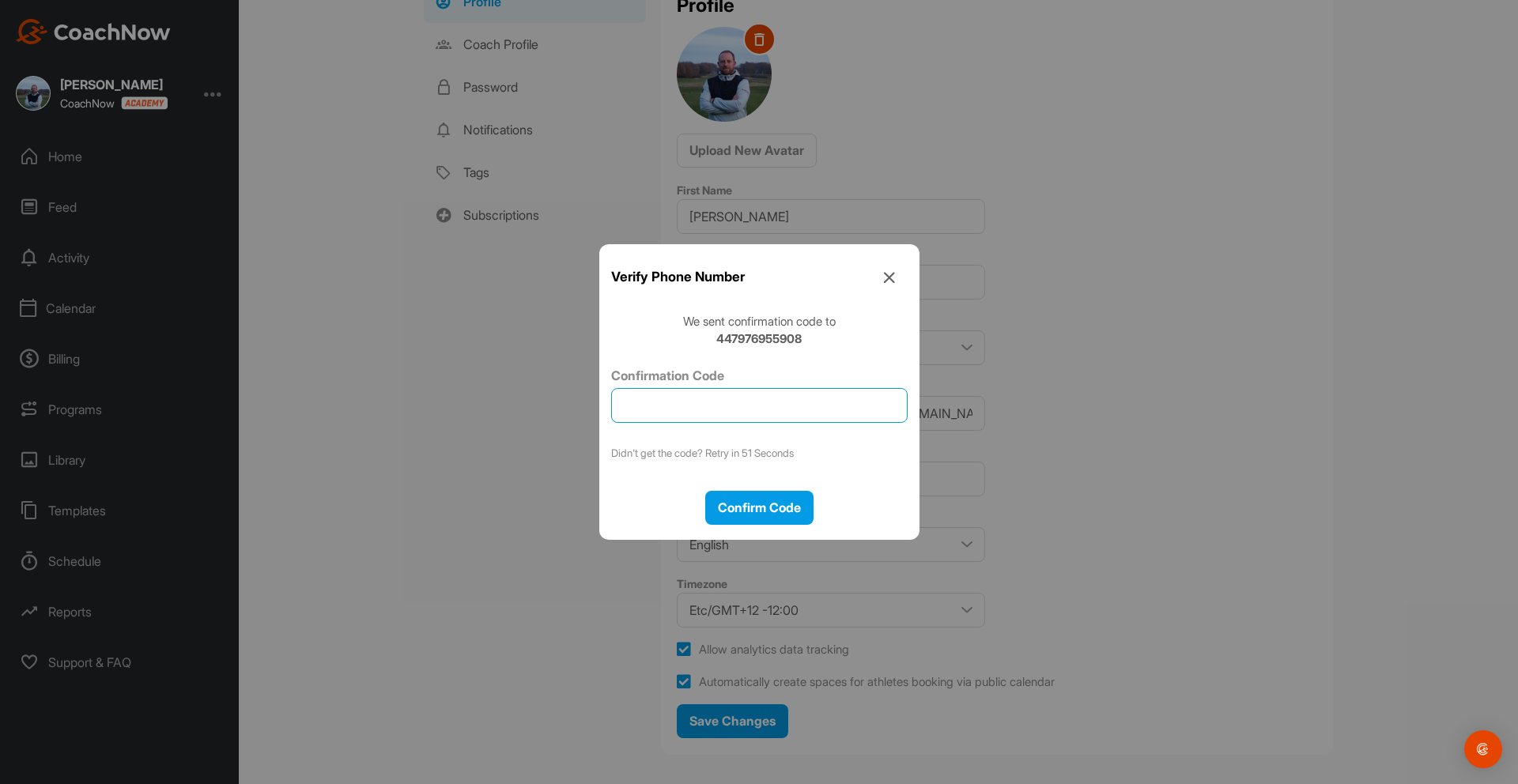
click at [731, 409] on input "Confirmation Code" at bounding box center [759, 405] width 296 height 35
type input "873720"
click at [743, 516] on button "Confirm Code" at bounding box center [759, 507] width 108 height 34
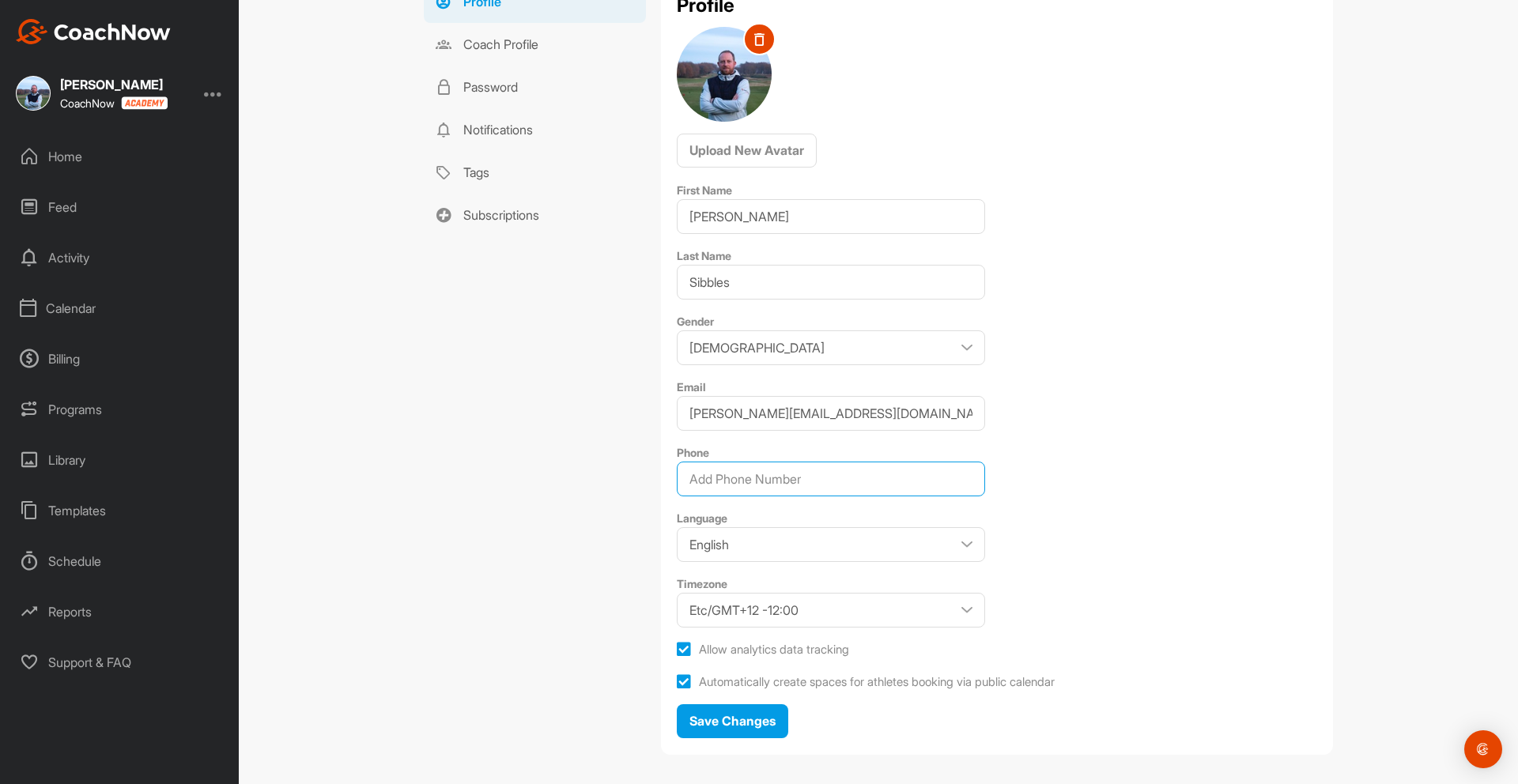
click at [759, 479] on input "Phone" at bounding box center [830, 479] width 308 height 35
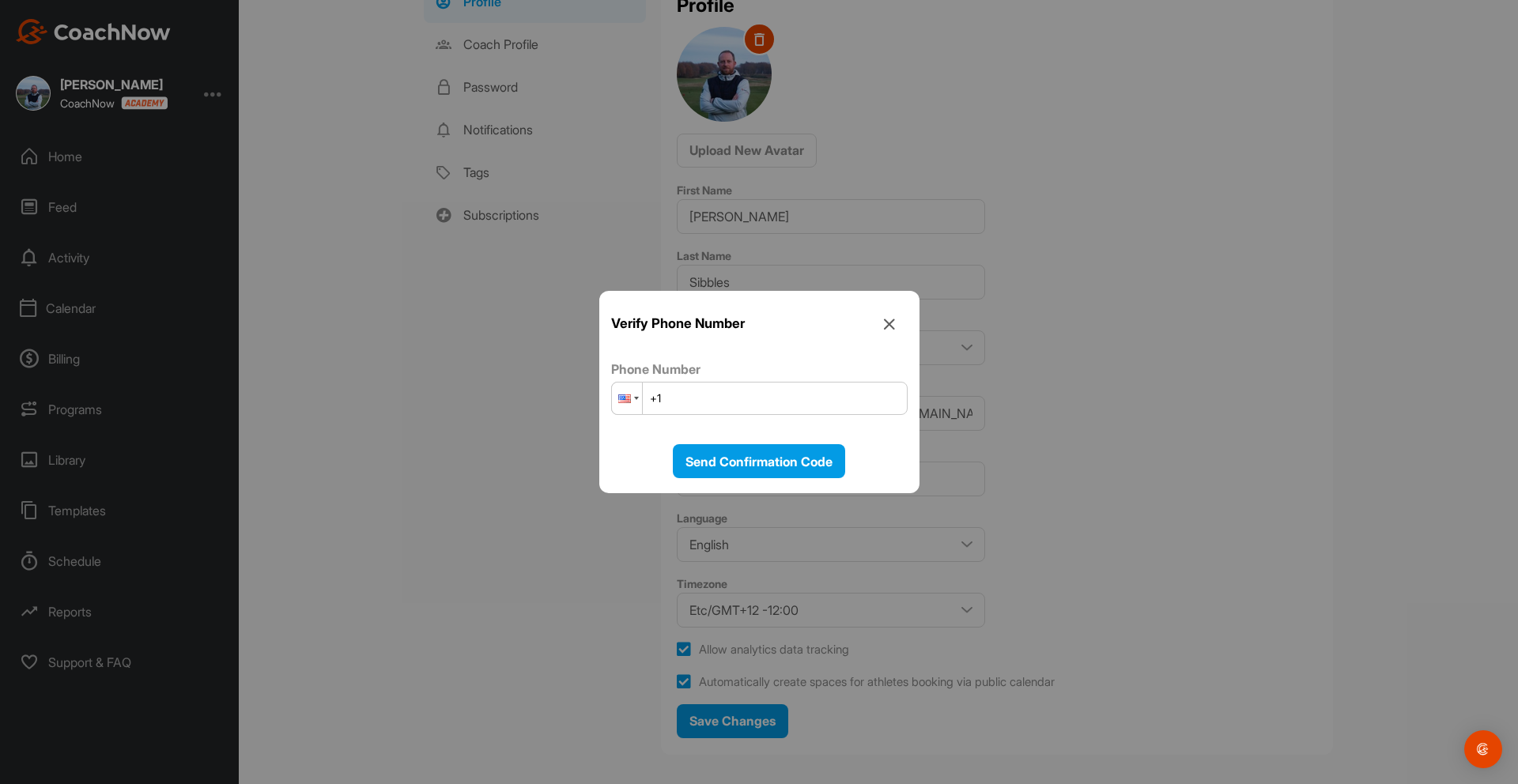
click at [640, 400] on div at bounding box center [627, 398] width 30 height 32
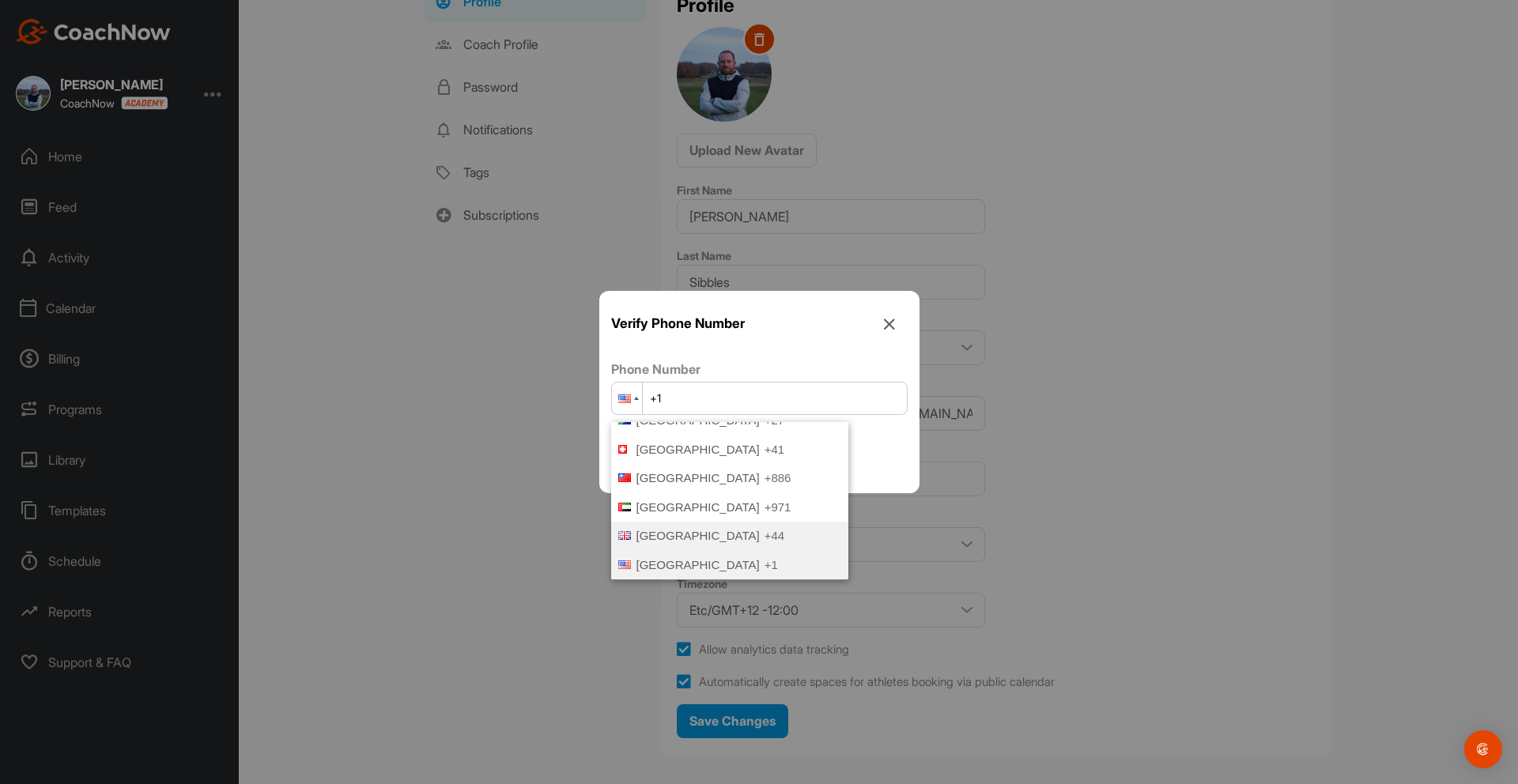
click at [675, 529] on span "United Kingdom" at bounding box center [698, 535] width 124 height 13
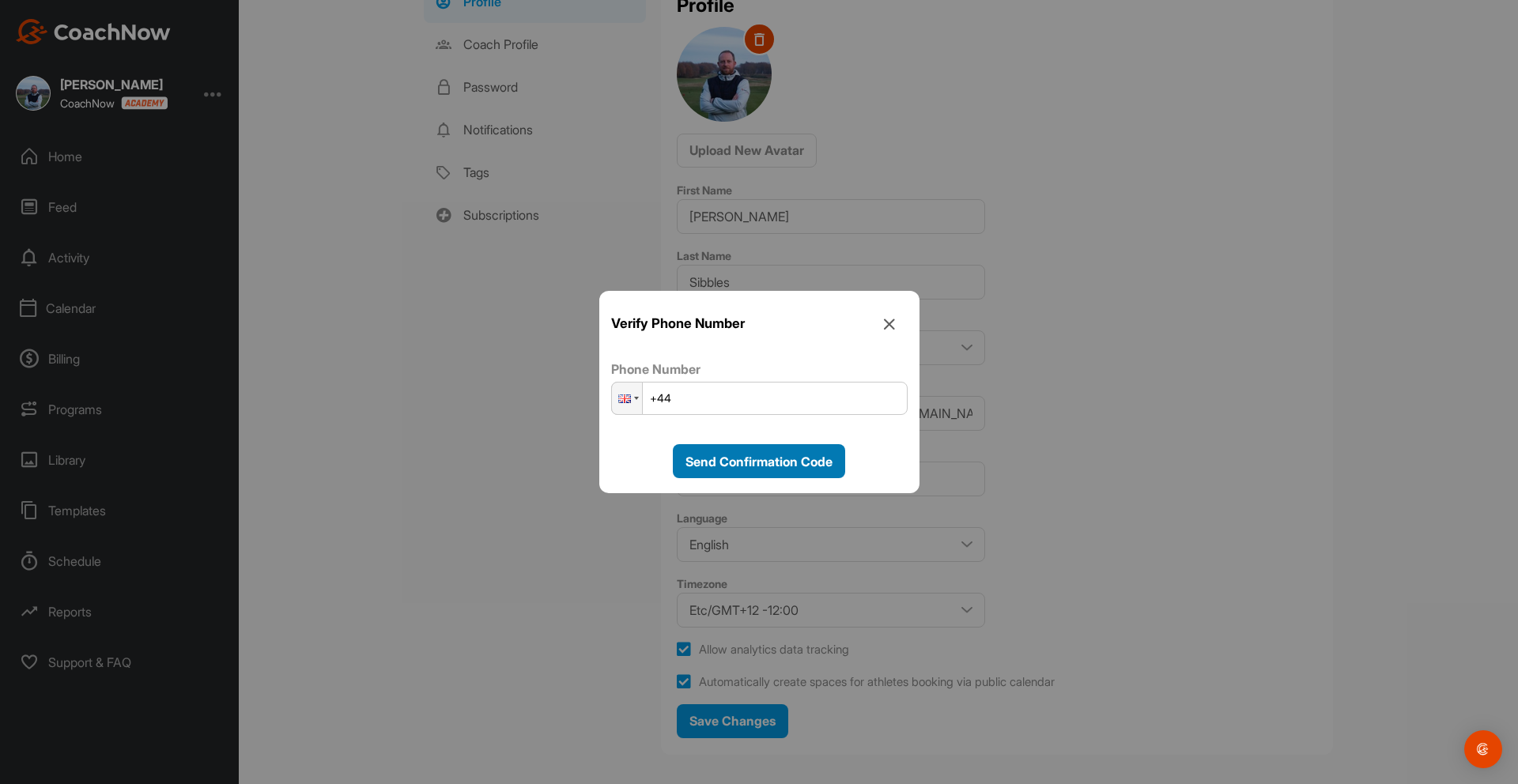
click at [725, 460] on span "Send Confirmation Code" at bounding box center [759, 461] width 147 height 16
click at [708, 402] on input "+44" at bounding box center [759, 398] width 296 height 33
type input "+44 7976 955908"
click at [719, 460] on span "Send Confirmation Code" at bounding box center [759, 461] width 147 height 16
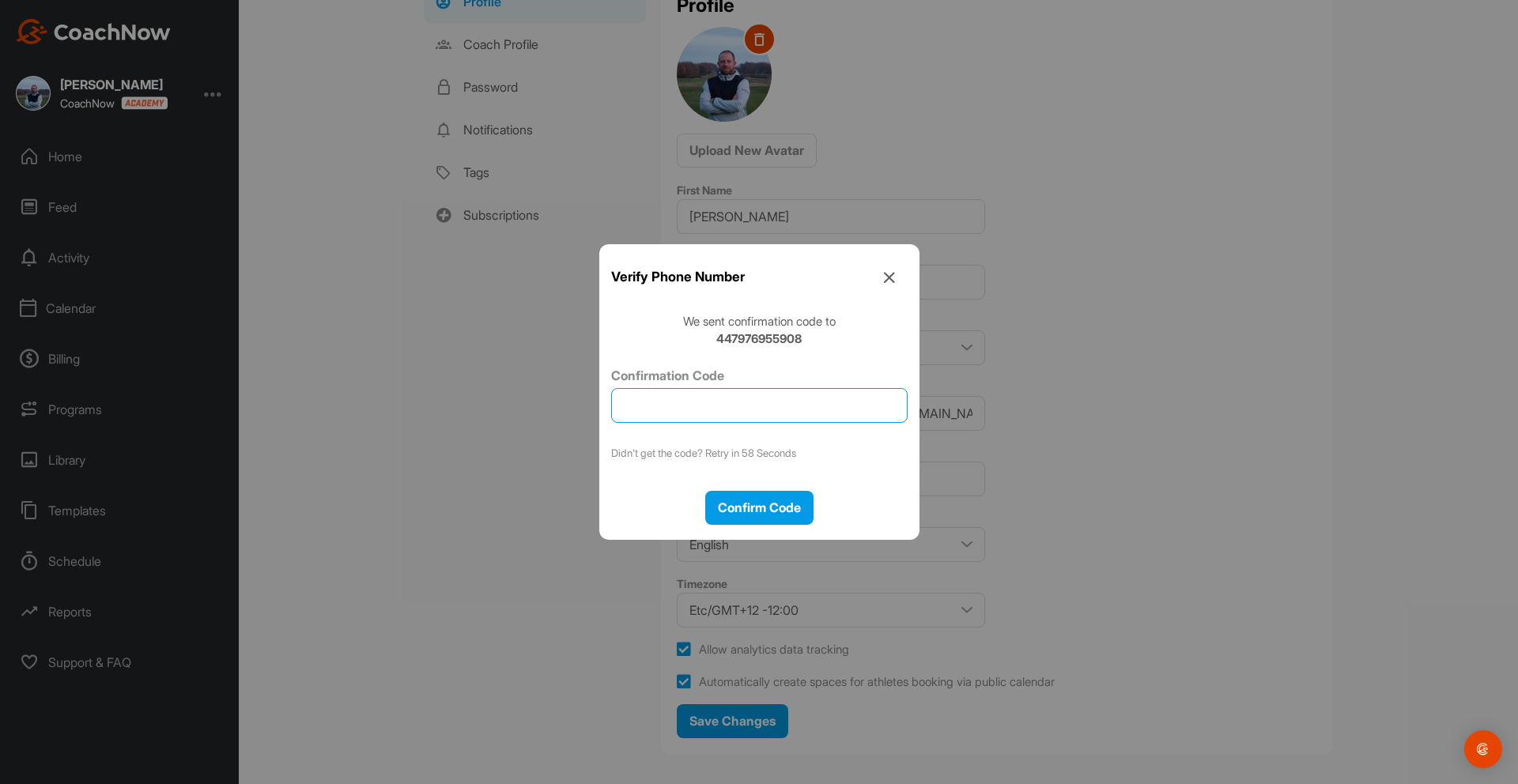
click at [698, 400] on input "Confirmation Code" at bounding box center [759, 405] width 296 height 35
type input "361581"
click at [765, 504] on span "Confirm Code" at bounding box center [759, 507] width 83 height 16
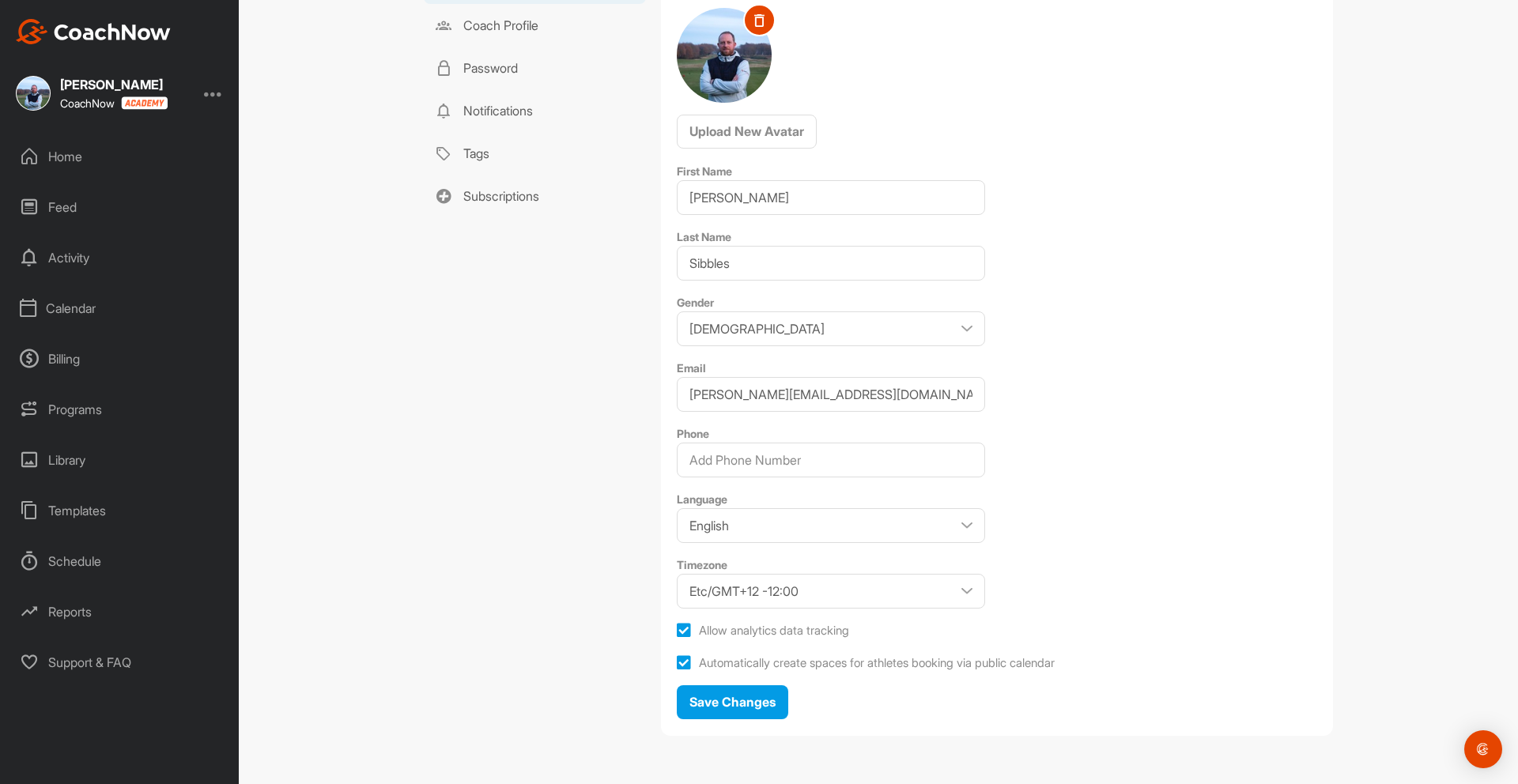
scroll to position [127, 0]
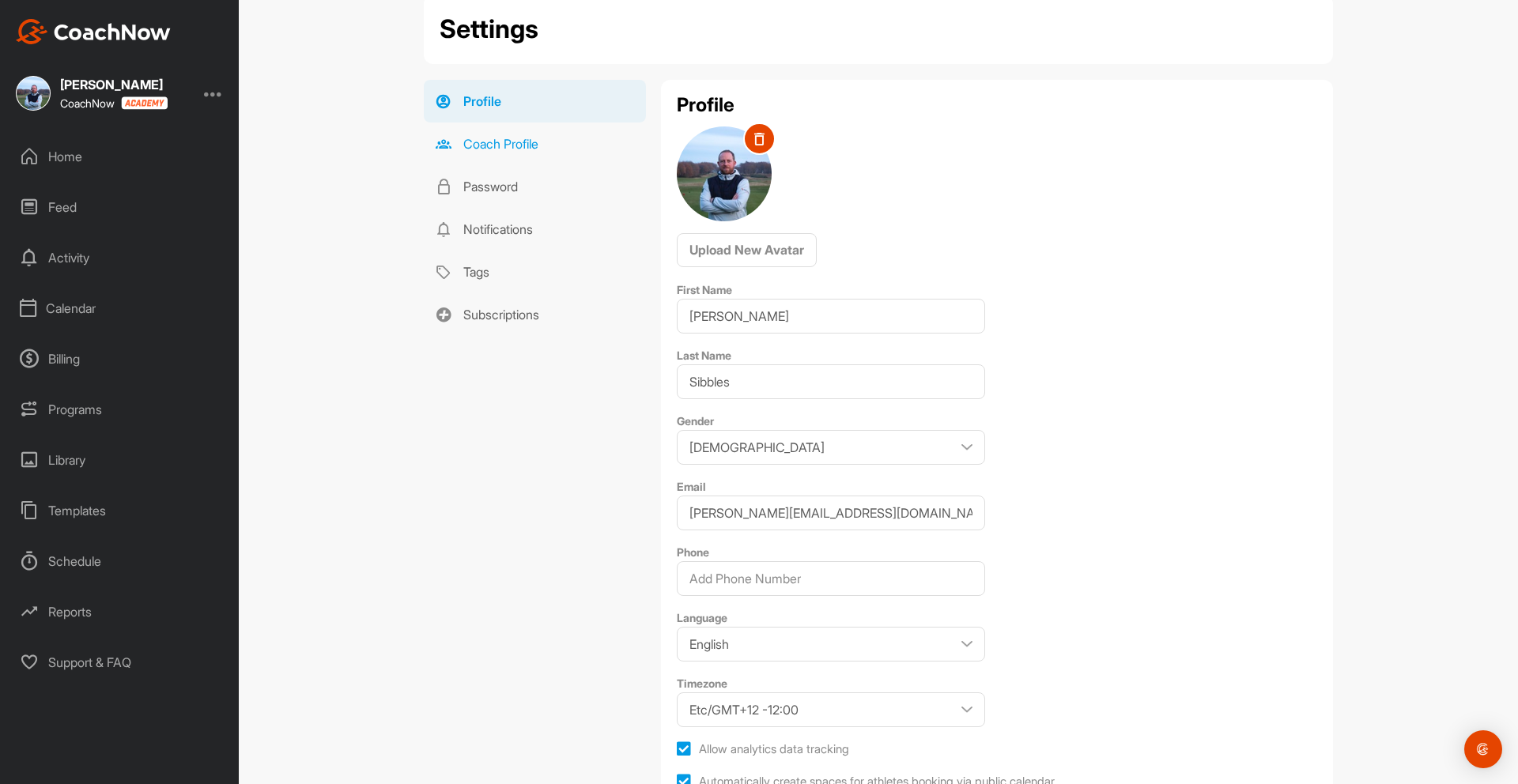
click at [522, 149] on link "Coach Profile" at bounding box center [535, 143] width 222 height 43
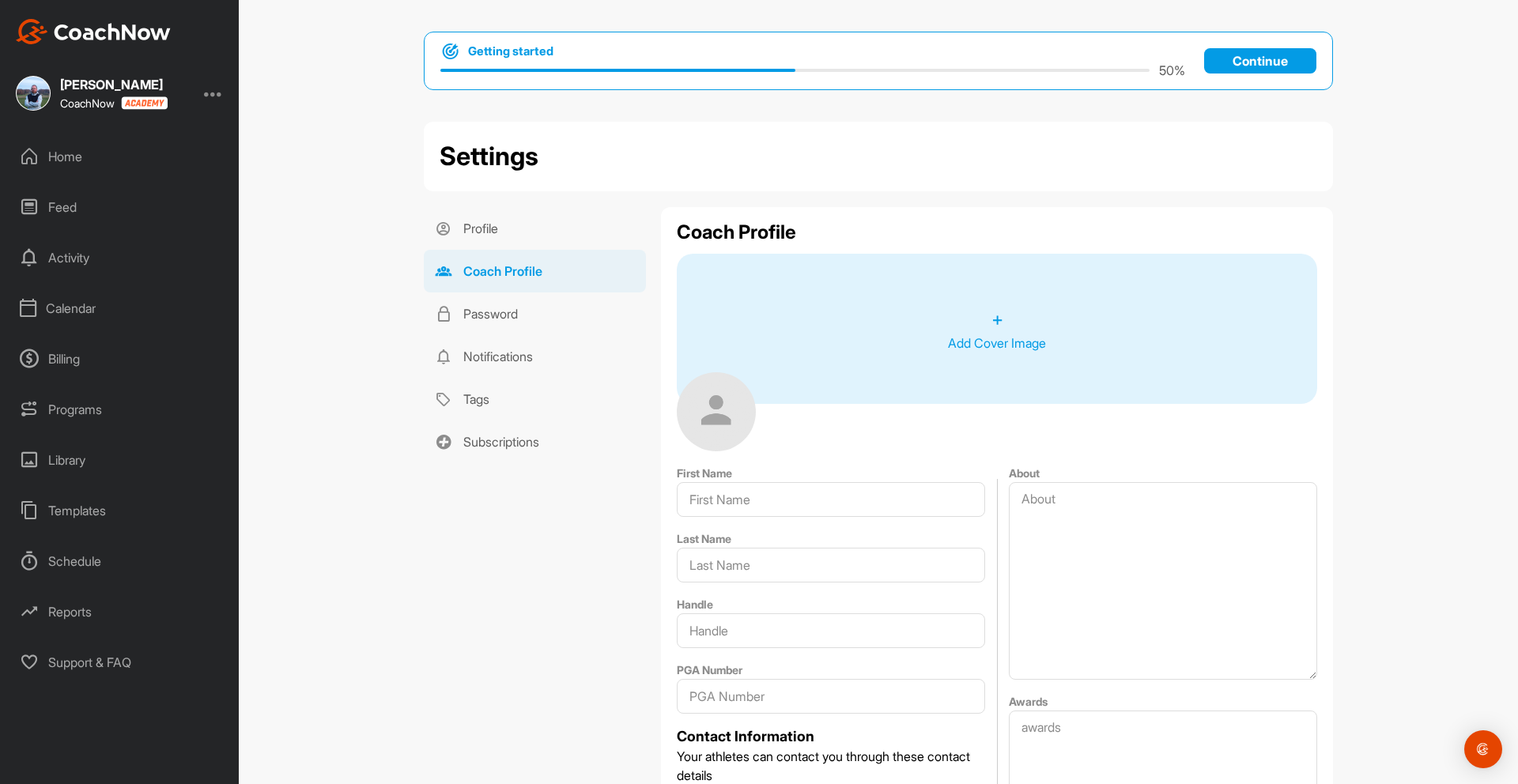
type input "James"
type input "Sibbles"
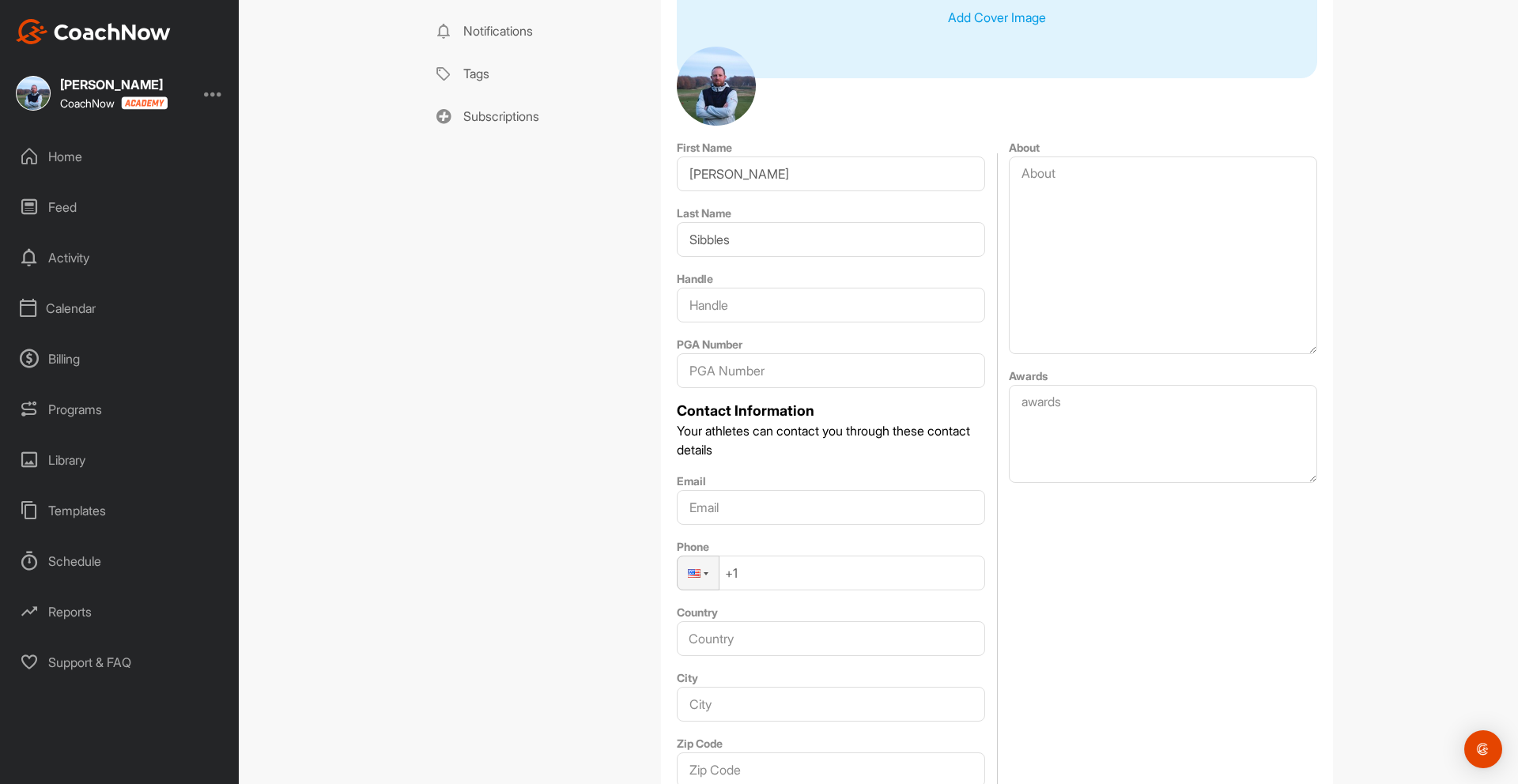
scroll to position [327, 0]
click at [739, 369] on input "PGA Number" at bounding box center [830, 369] width 308 height 35
type input "0129096"
click at [708, 575] on div at bounding box center [698, 571] width 41 height 33
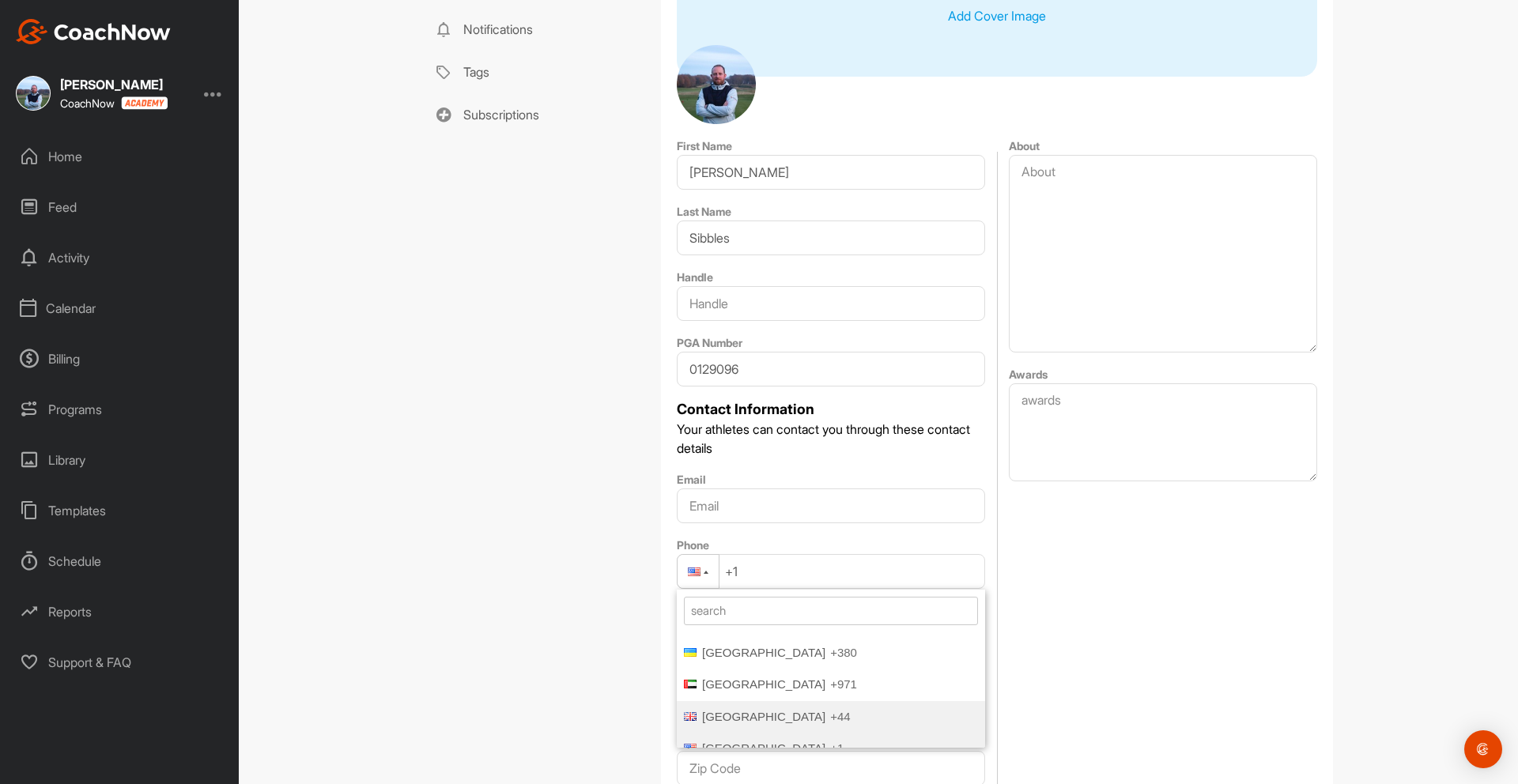
click at [739, 710] on span "United Kingdom" at bounding box center [764, 716] width 124 height 13
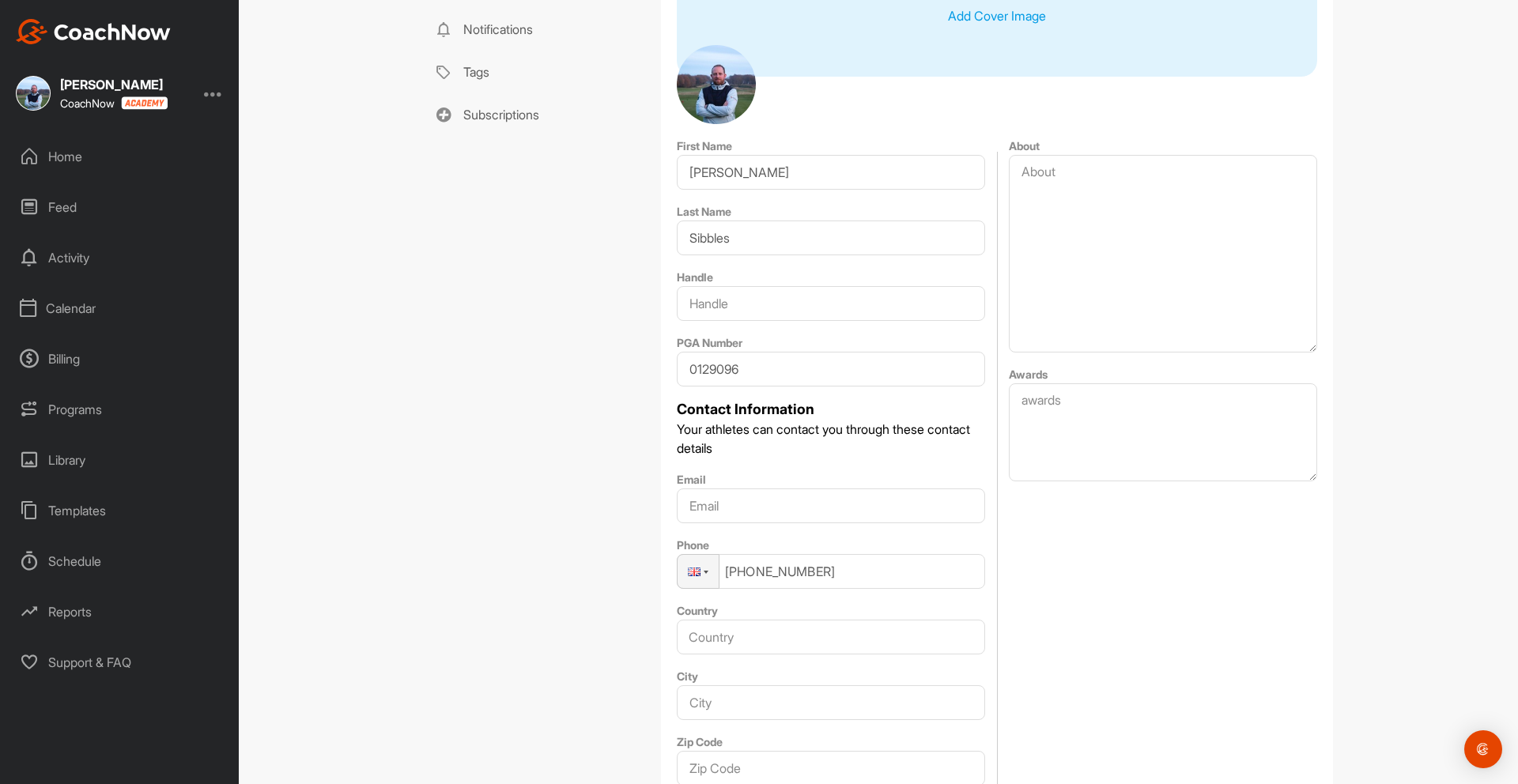
type input "+44 7976 955908"
click at [740, 636] on input "Country" at bounding box center [830, 637] width 308 height 35
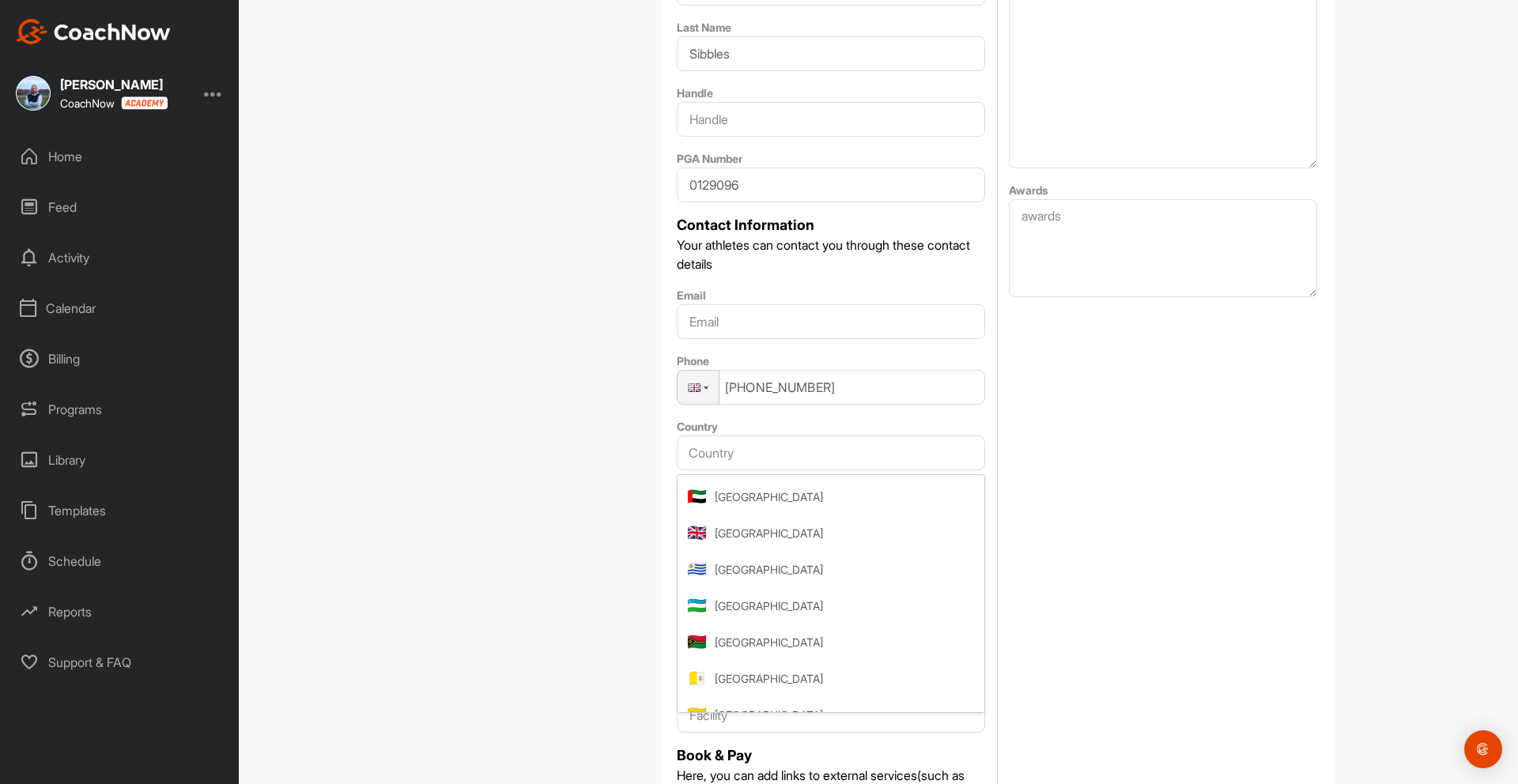
scroll to position [6641, 0]
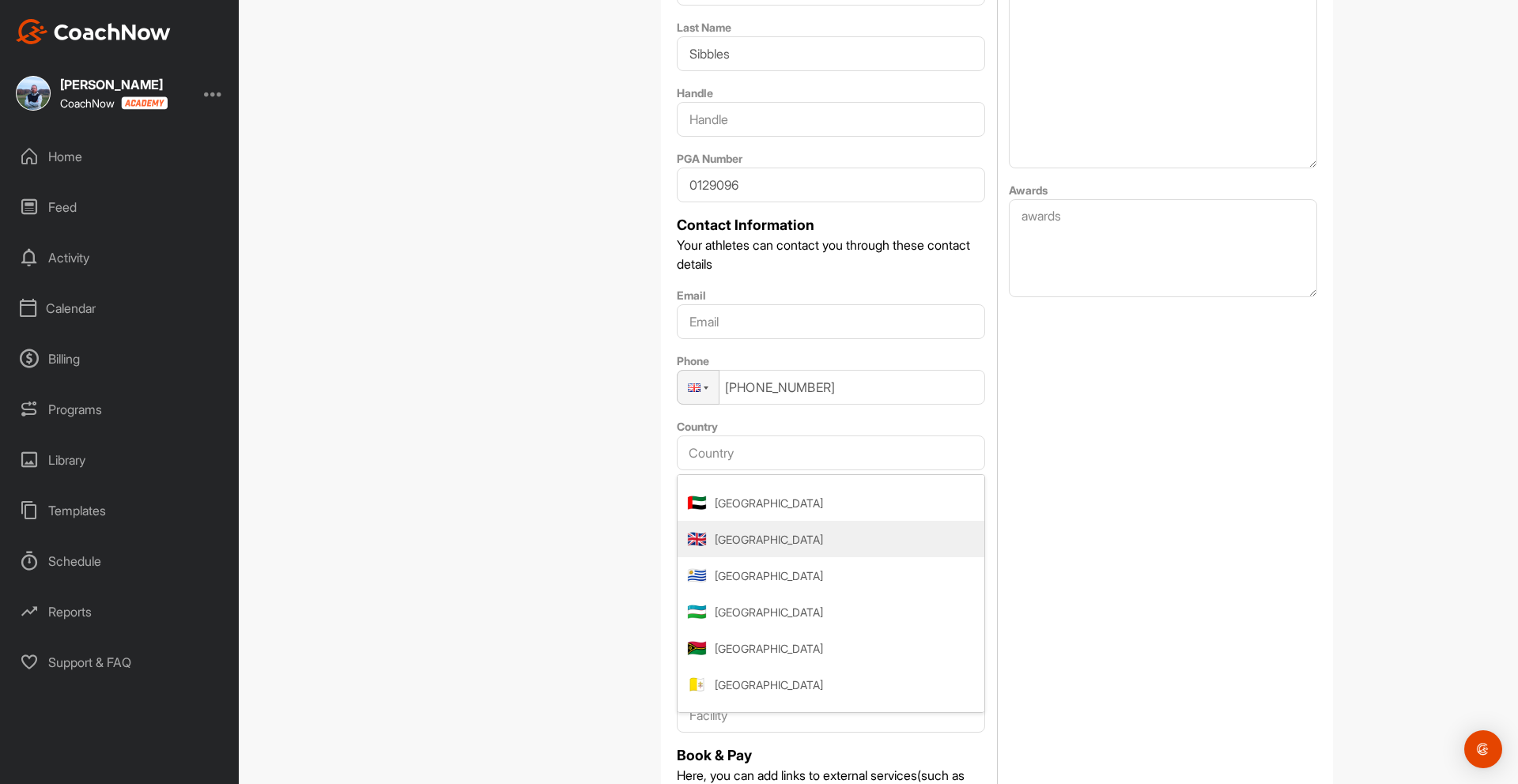
click at [770, 537] on span "United Kingdom" at bounding box center [769, 539] width 108 height 17
type input "United Kingdom"
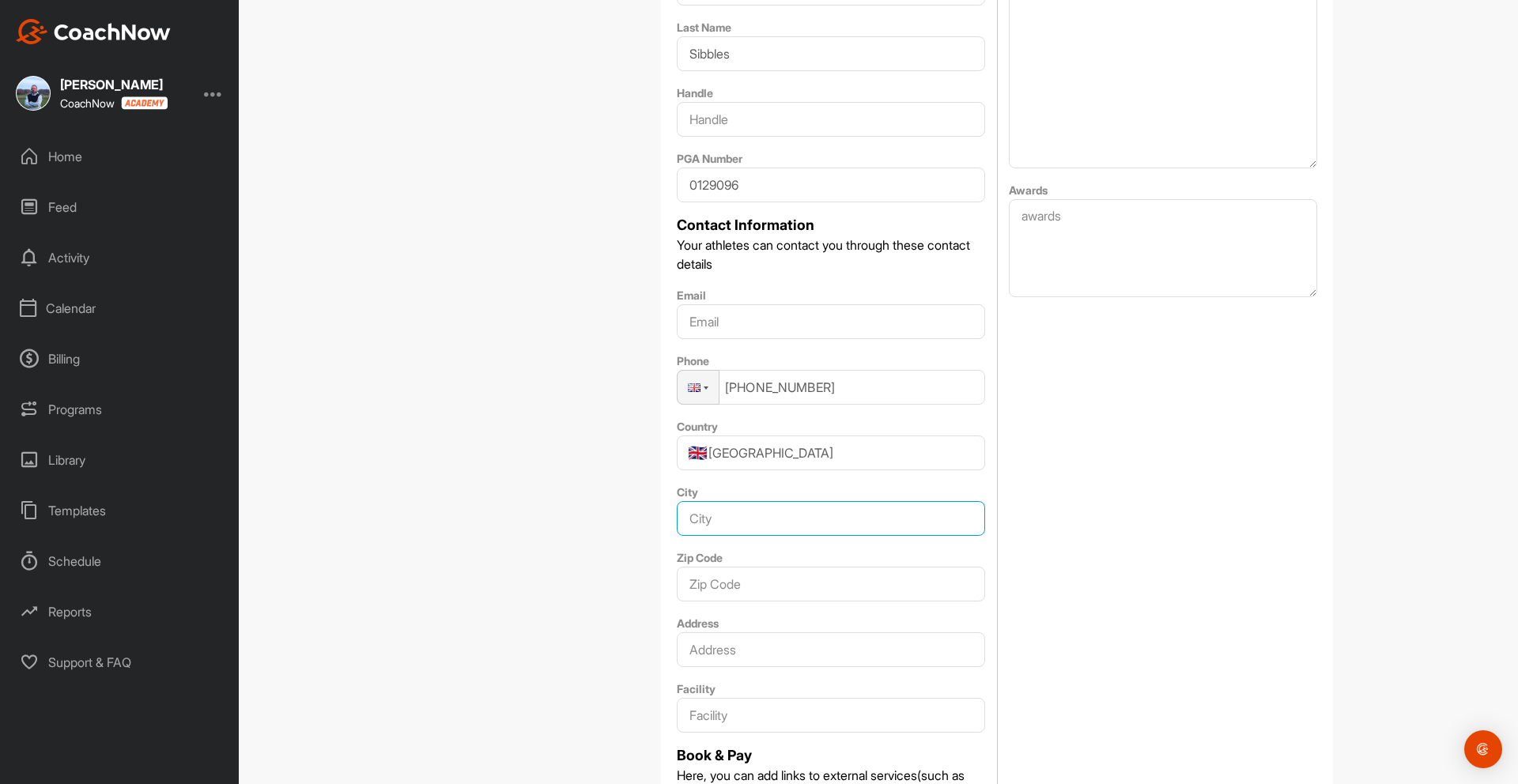
click at [734, 523] on input "City" at bounding box center [830, 519] width 308 height 35
type input "Ilkley"
click at [763, 581] on input "Zip Code" at bounding box center [830, 584] width 308 height 35
type input "LS29 6LT"
click at [755, 656] on input "Address" at bounding box center [830, 650] width 308 height 35
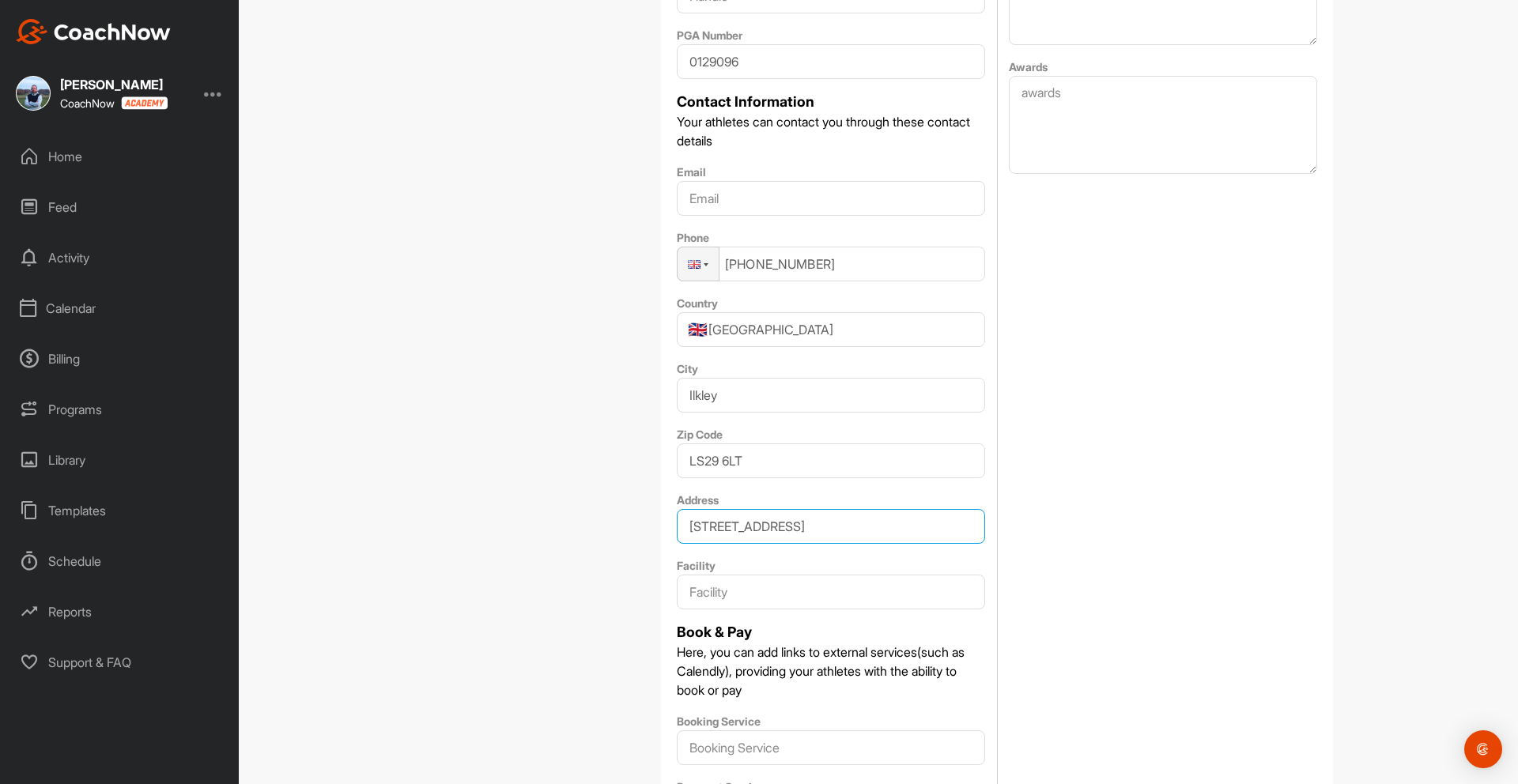
scroll to position [646, 0]
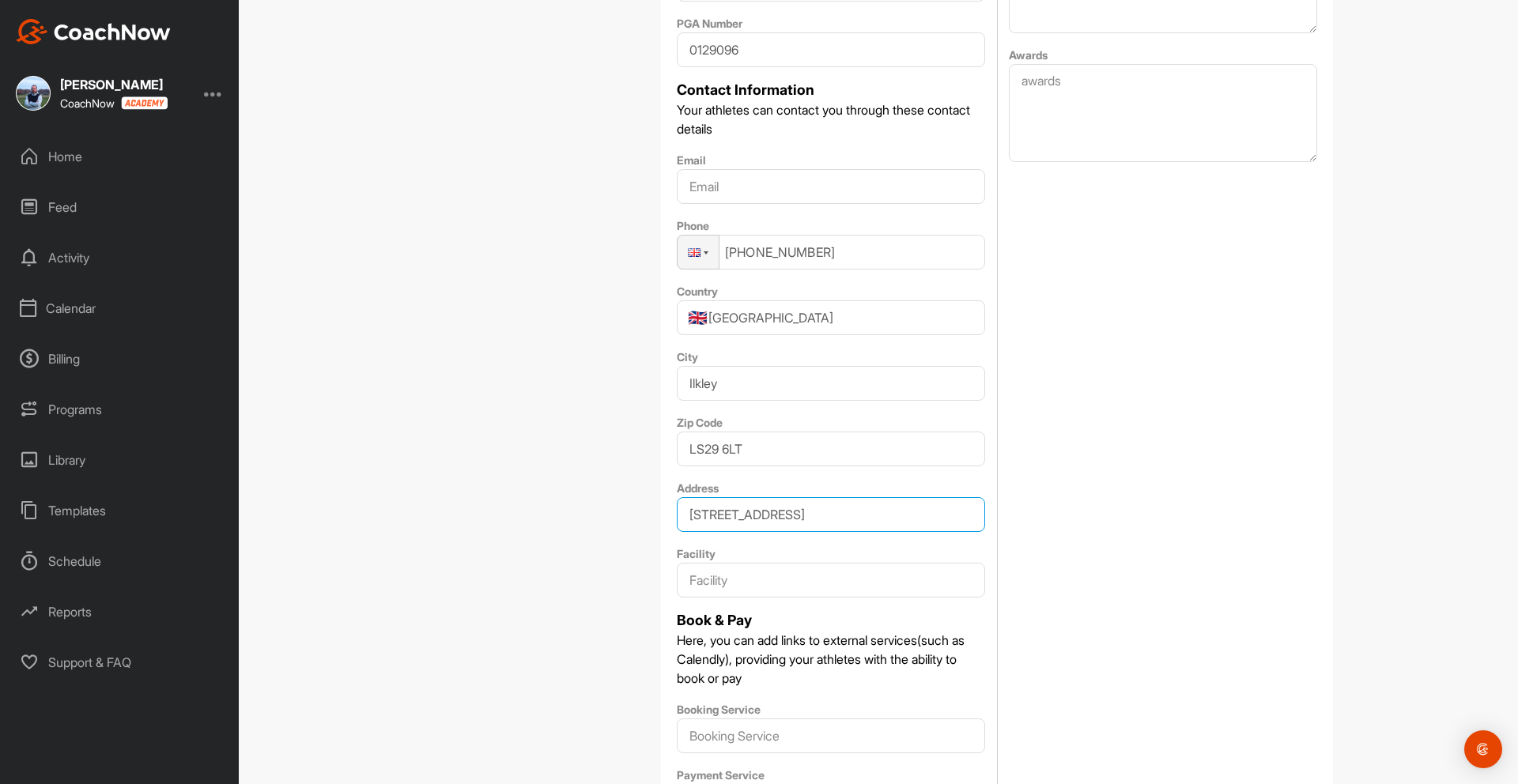
type input "8 Croft Way"
click at [739, 581] on input "Facility" at bounding box center [830, 580] width 308 height 35
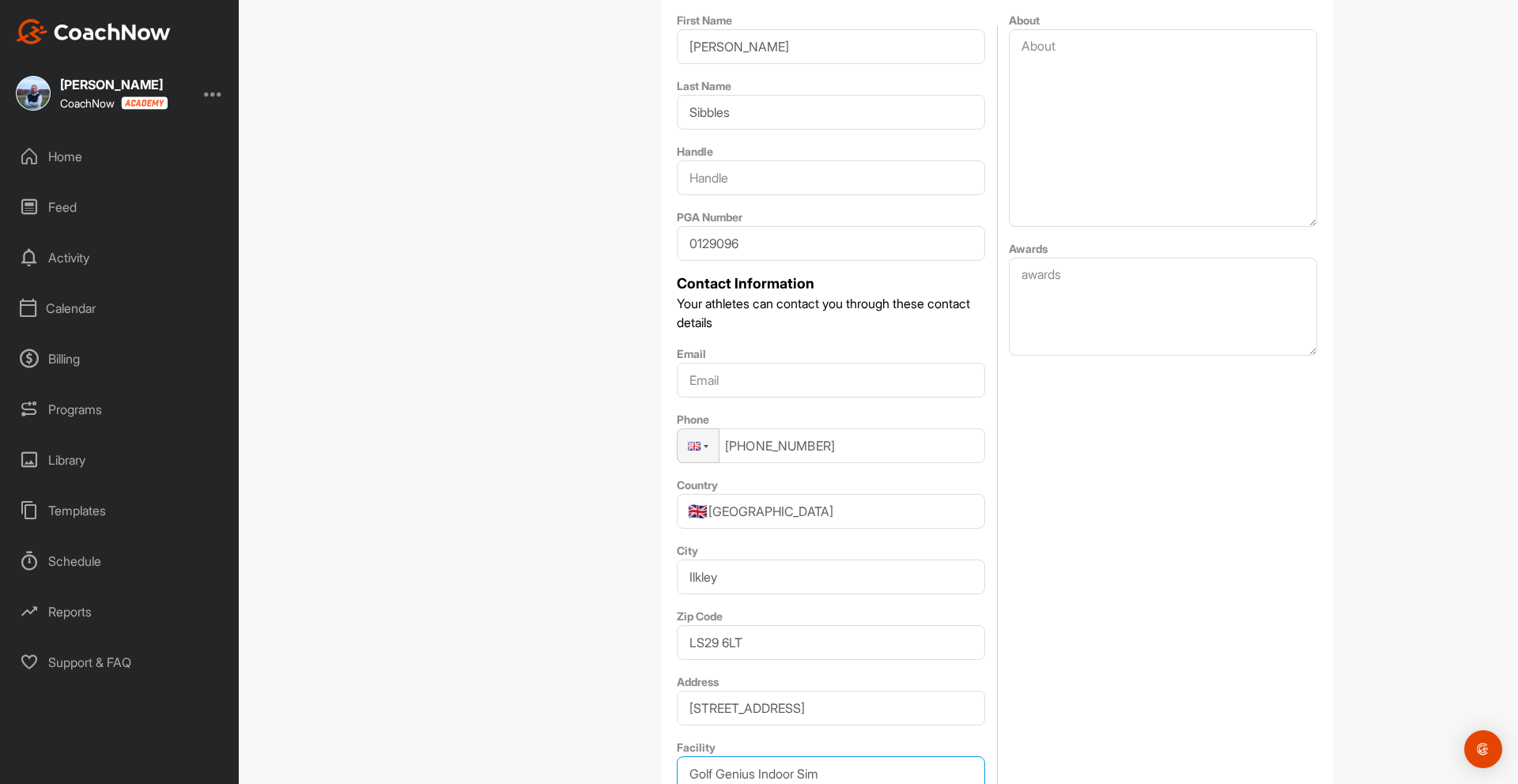
scroll to position [450, 0]
type input "Golf Genius Indoor Sim"
click at [761, 391] on input "Email" at bounding box center [830, 384] width 308 height 35
type input "[PERSON_NAME][EMAIL_ADDRESS][DOMAIN_NAME]"
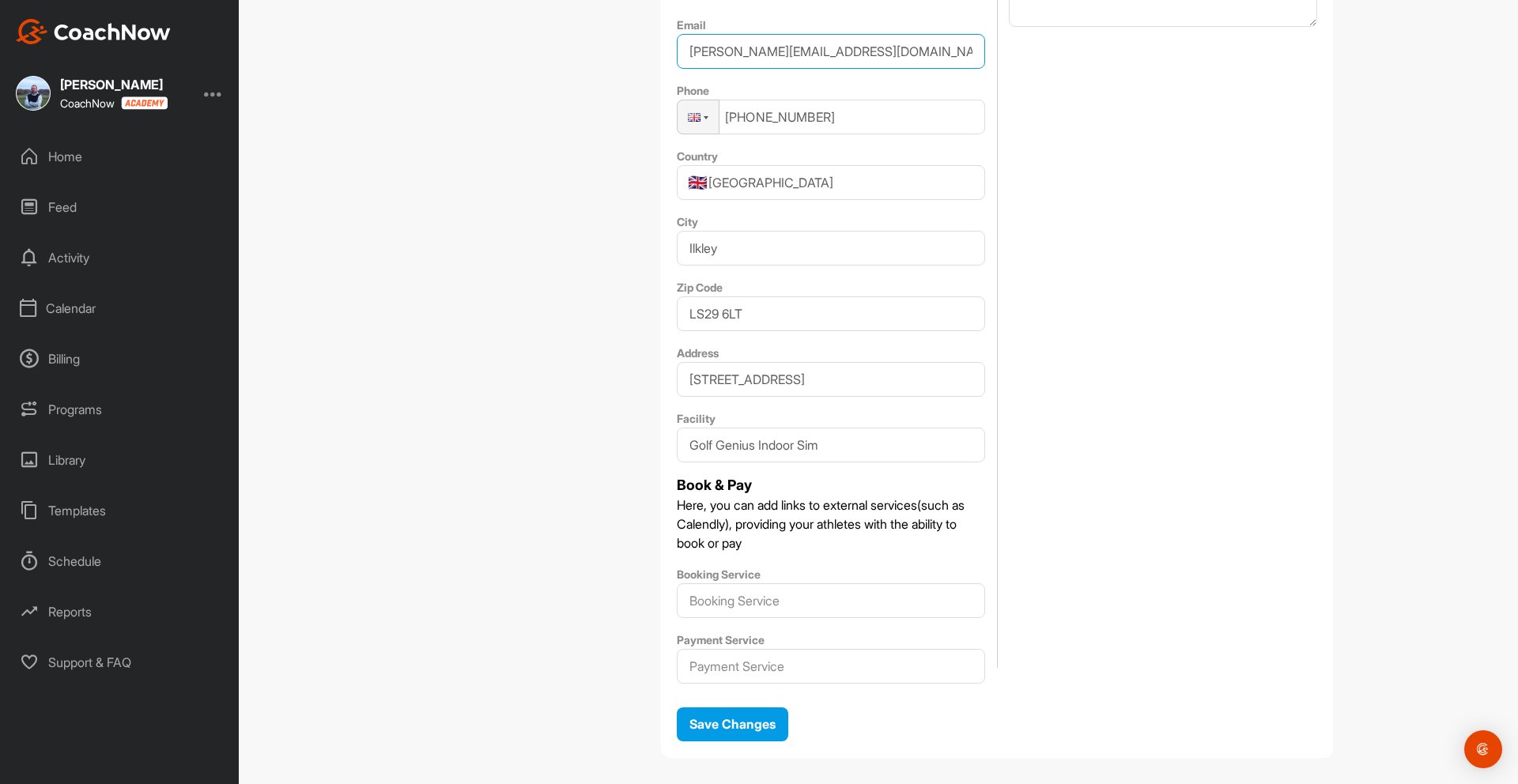
scroll to position [803, 0]
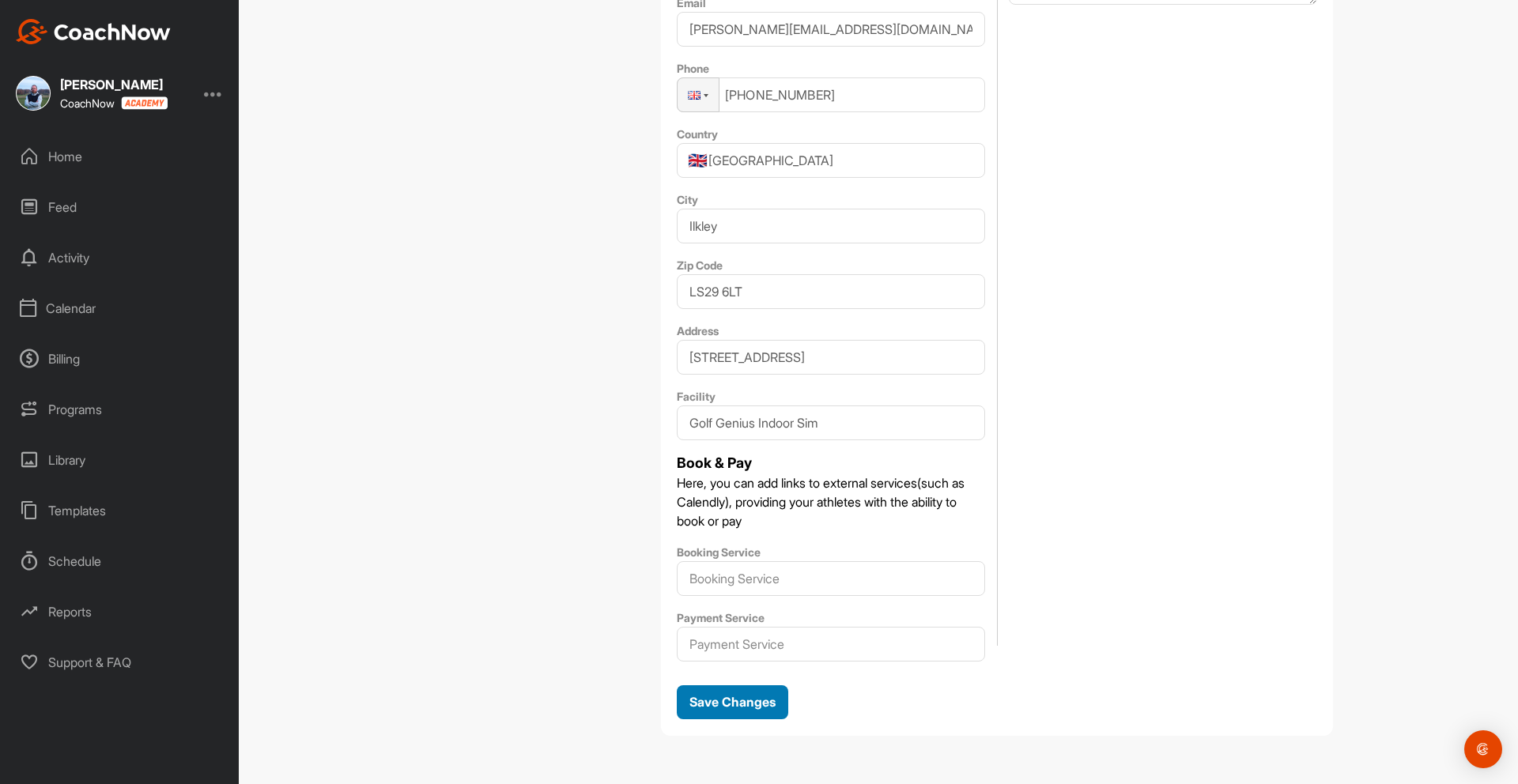
click at [721, 700] on span "Save Changes" at bounding box center [732, 701] width 86 height 16
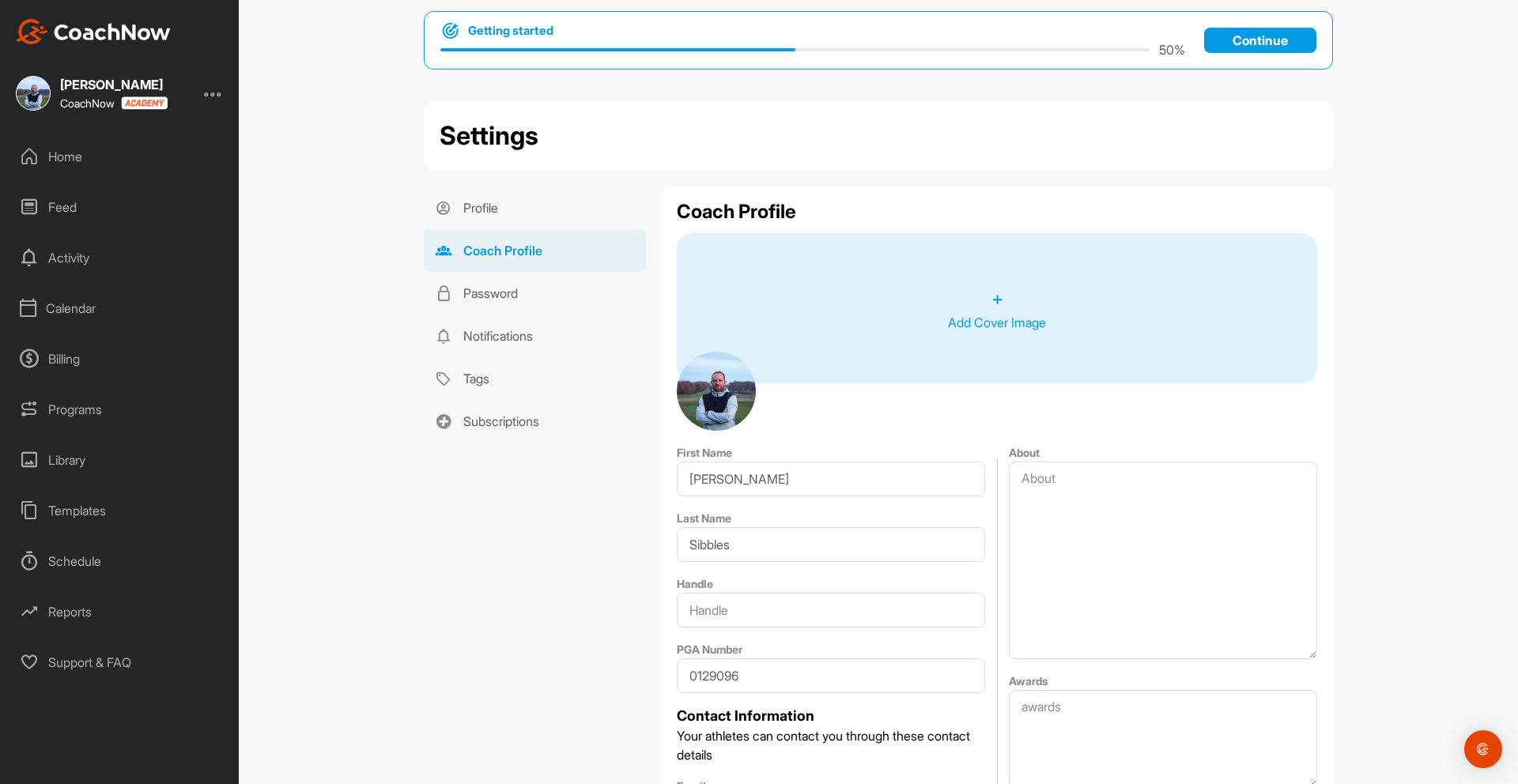
scroll to position [0, 0]
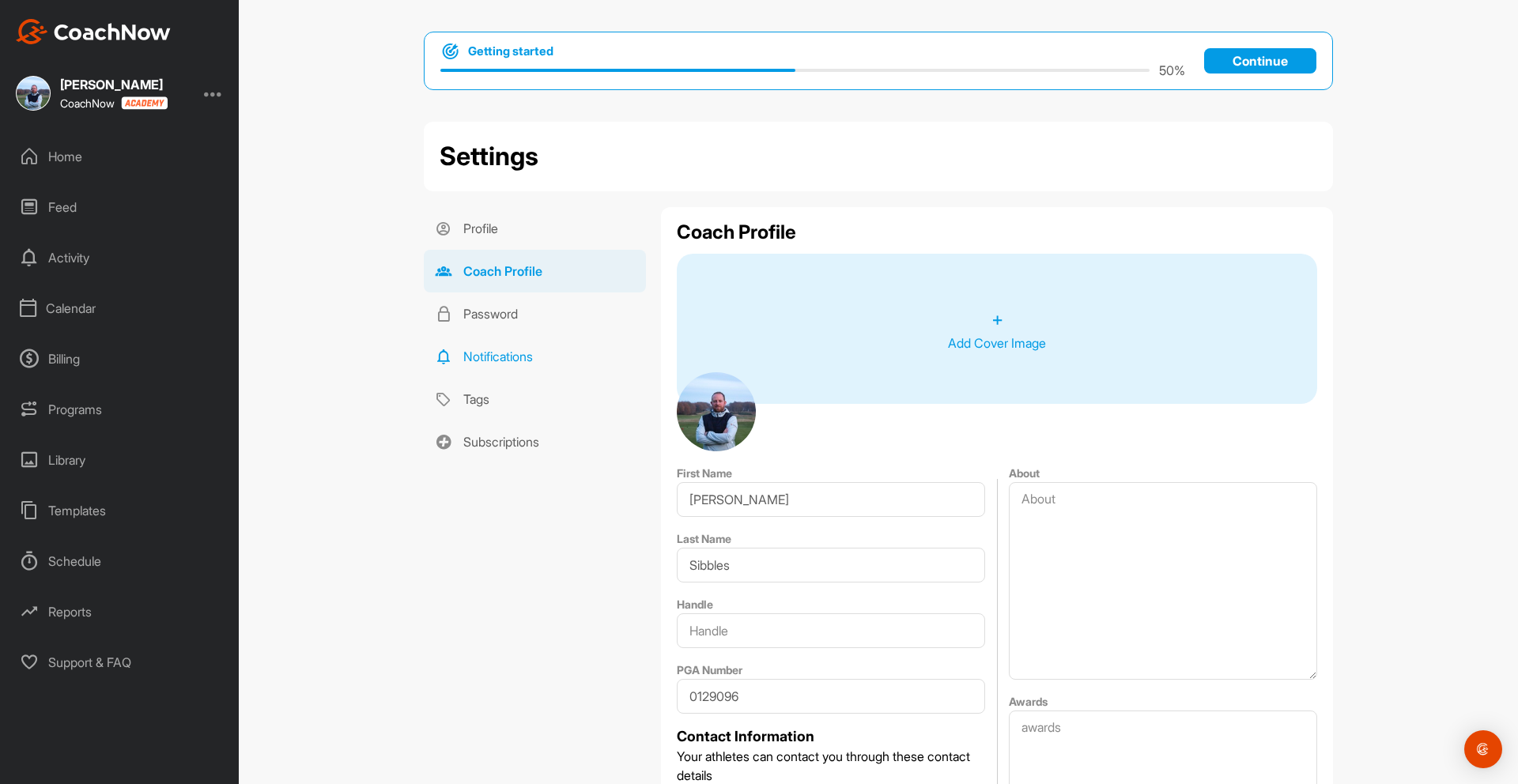
click at [507, 351] on link "Notifications" at bounding box center [535, 356] width 222 height 43
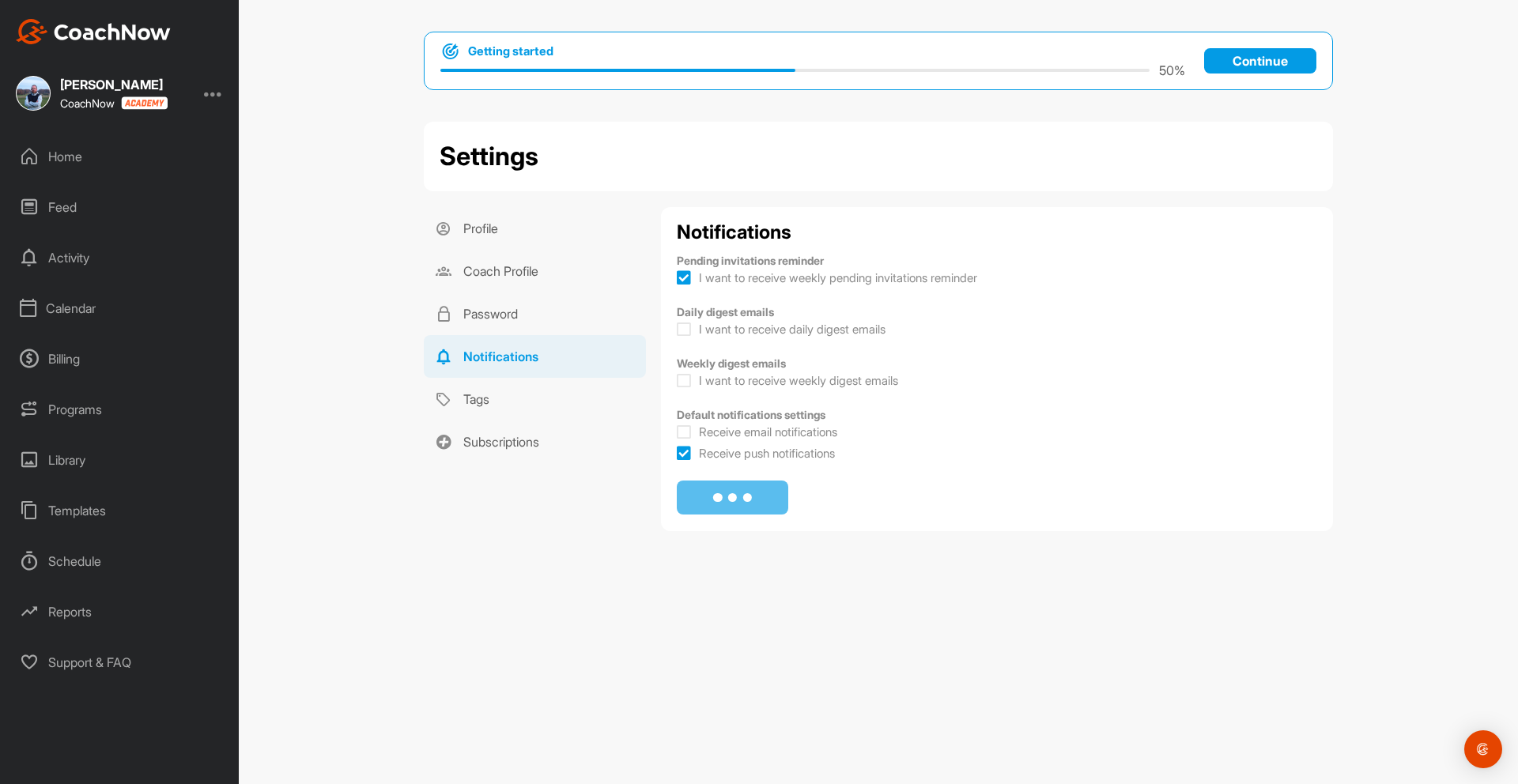
checkbox input "true"
click at [487, 400] on link "Tags" at bounding box center [535, 399] width 222 height 43
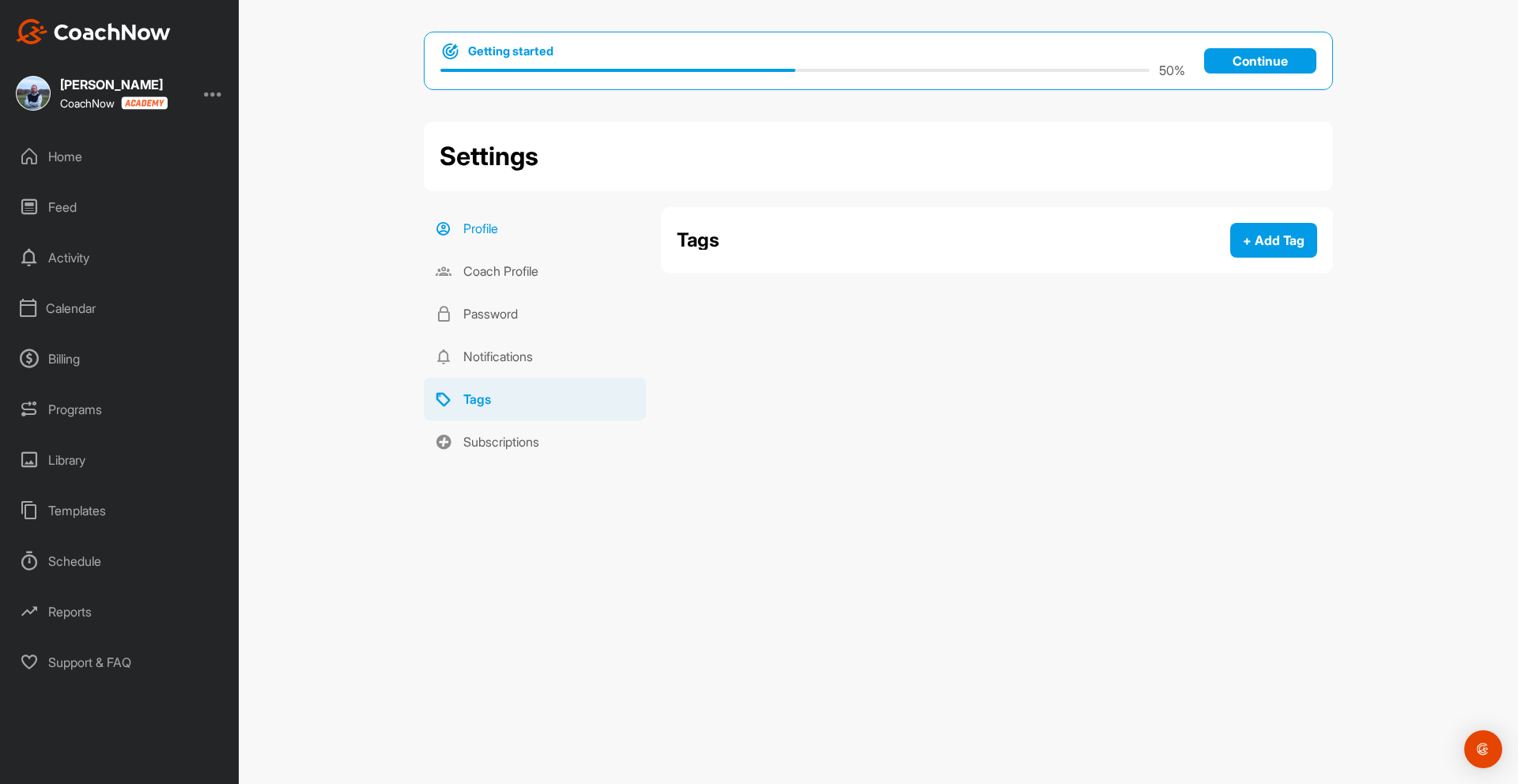
click at [492, 229] on link "Profile" at bounding box center [535, 228] width 222 height 43
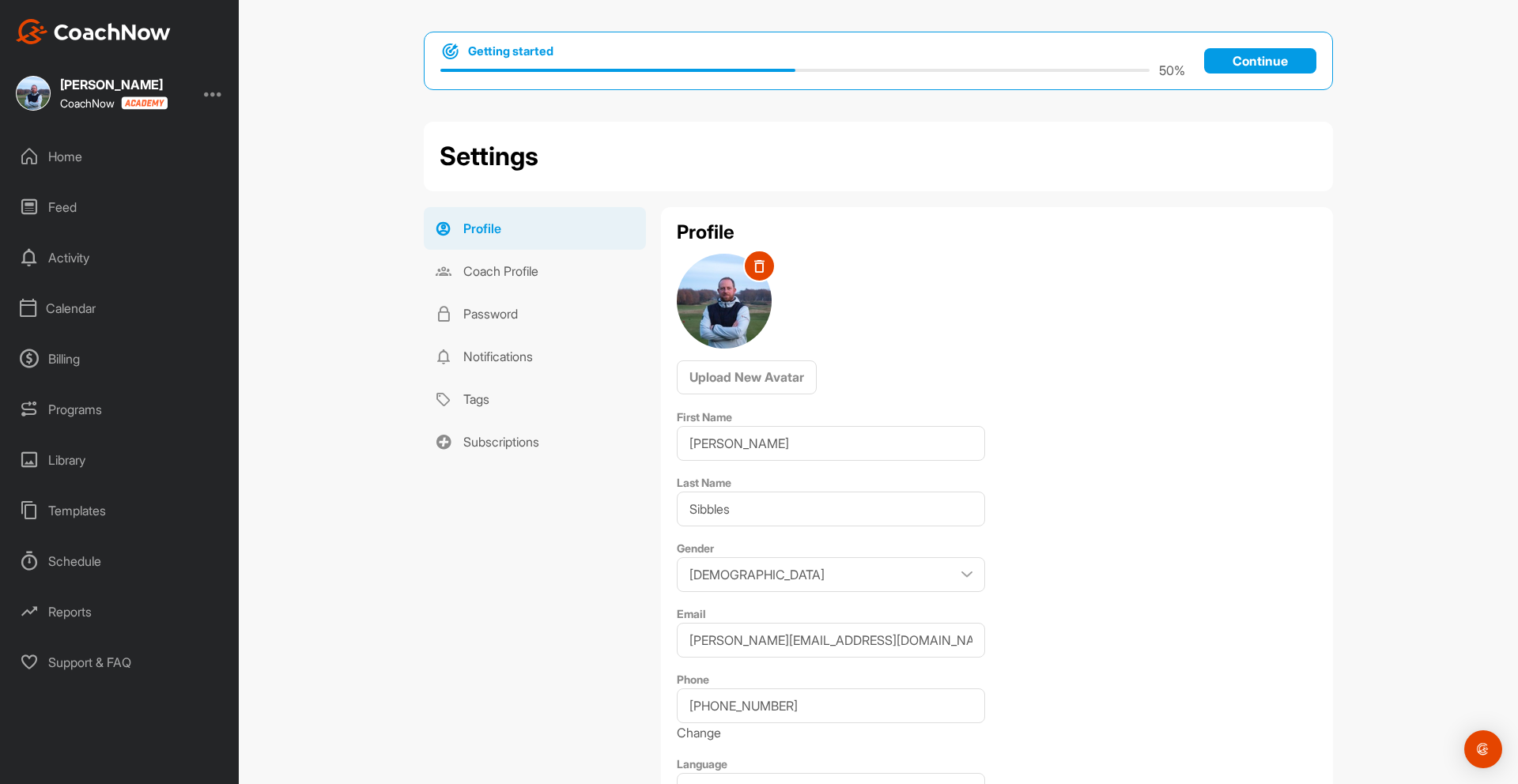
click at [1287, 59] on p "Continue" at bounding box center [1260, 61] width 112 height 25
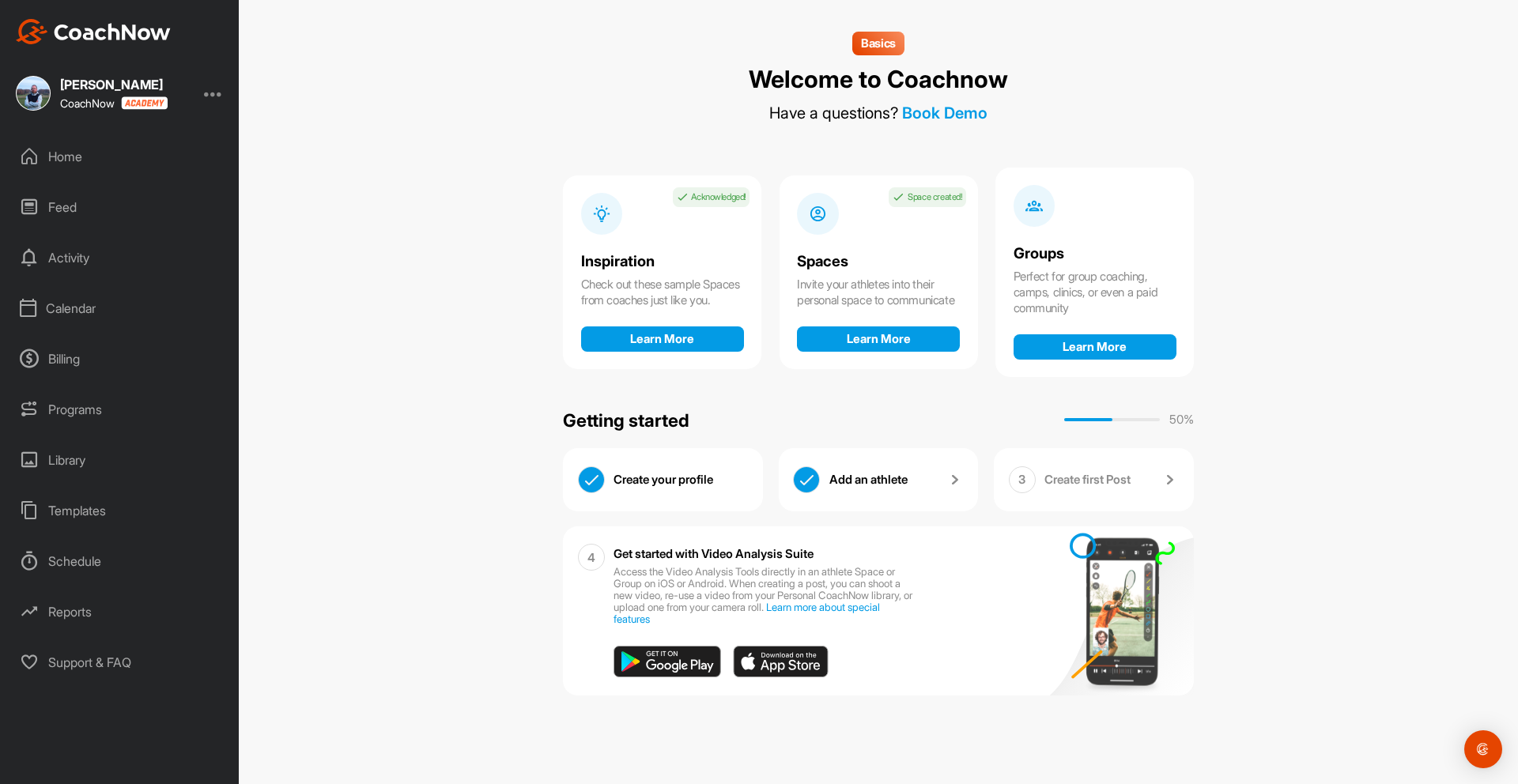
click at [63, 157] on div "Home" at bounding box center [119, 156] width 223 height 39
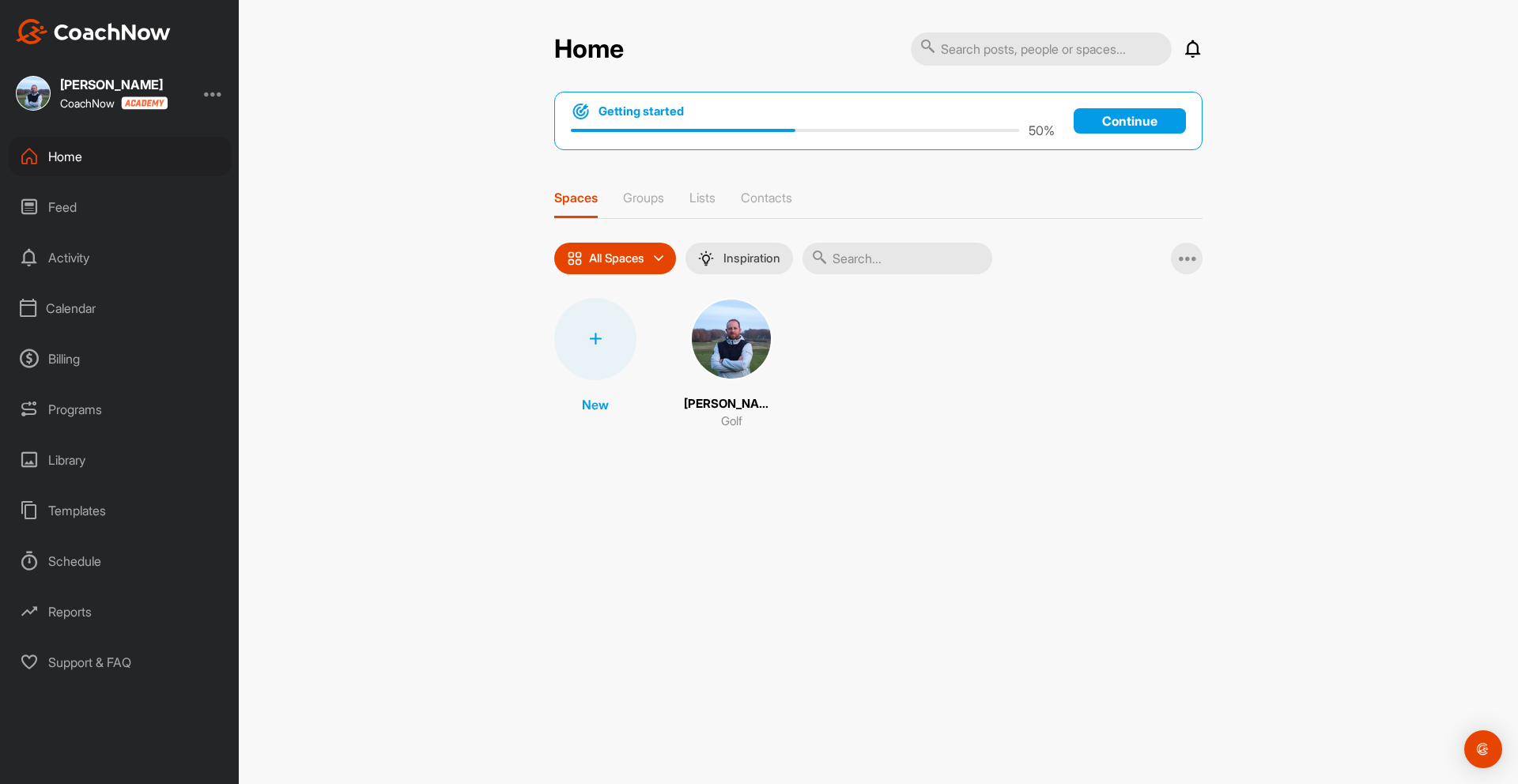
click at [73, 209] on div "Feed" at bounding box center [119, 206] width 223 height 39
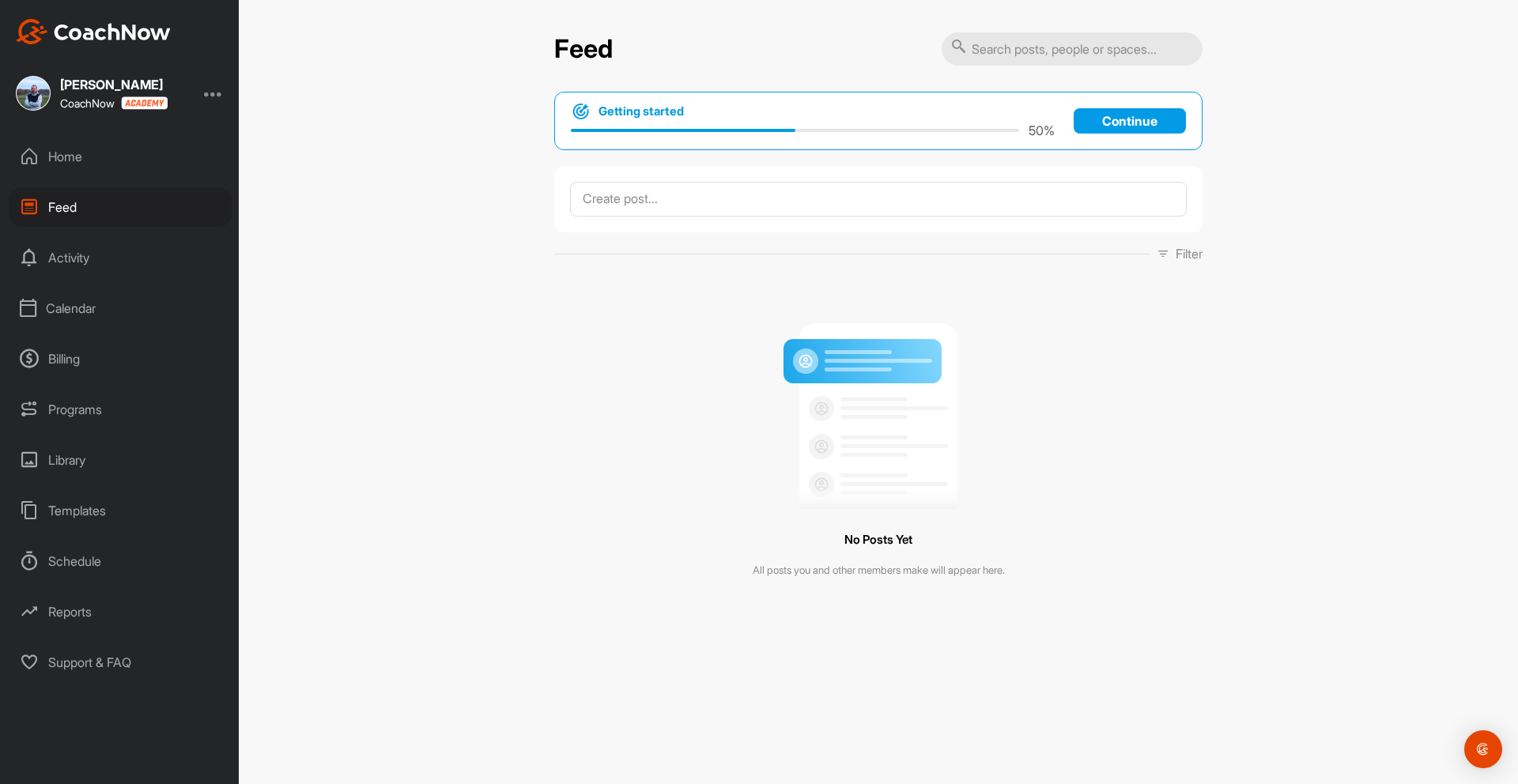
click at [68, 264] on div "Activity" at bounding box center [119, 257] width 223 height 39
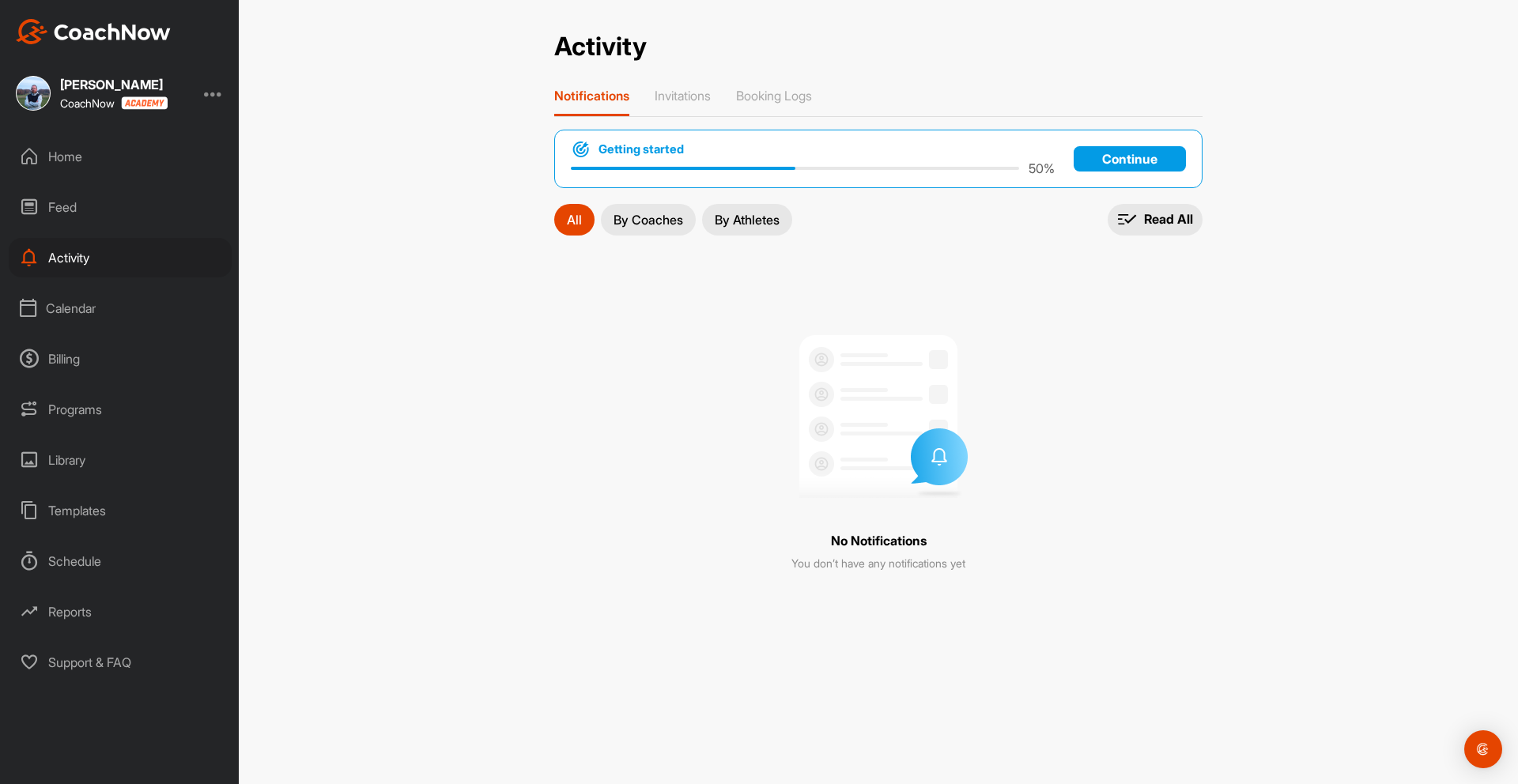
click at [68, 307] on div "Calendar" at bounding box center [119, 308] width 223 height 39
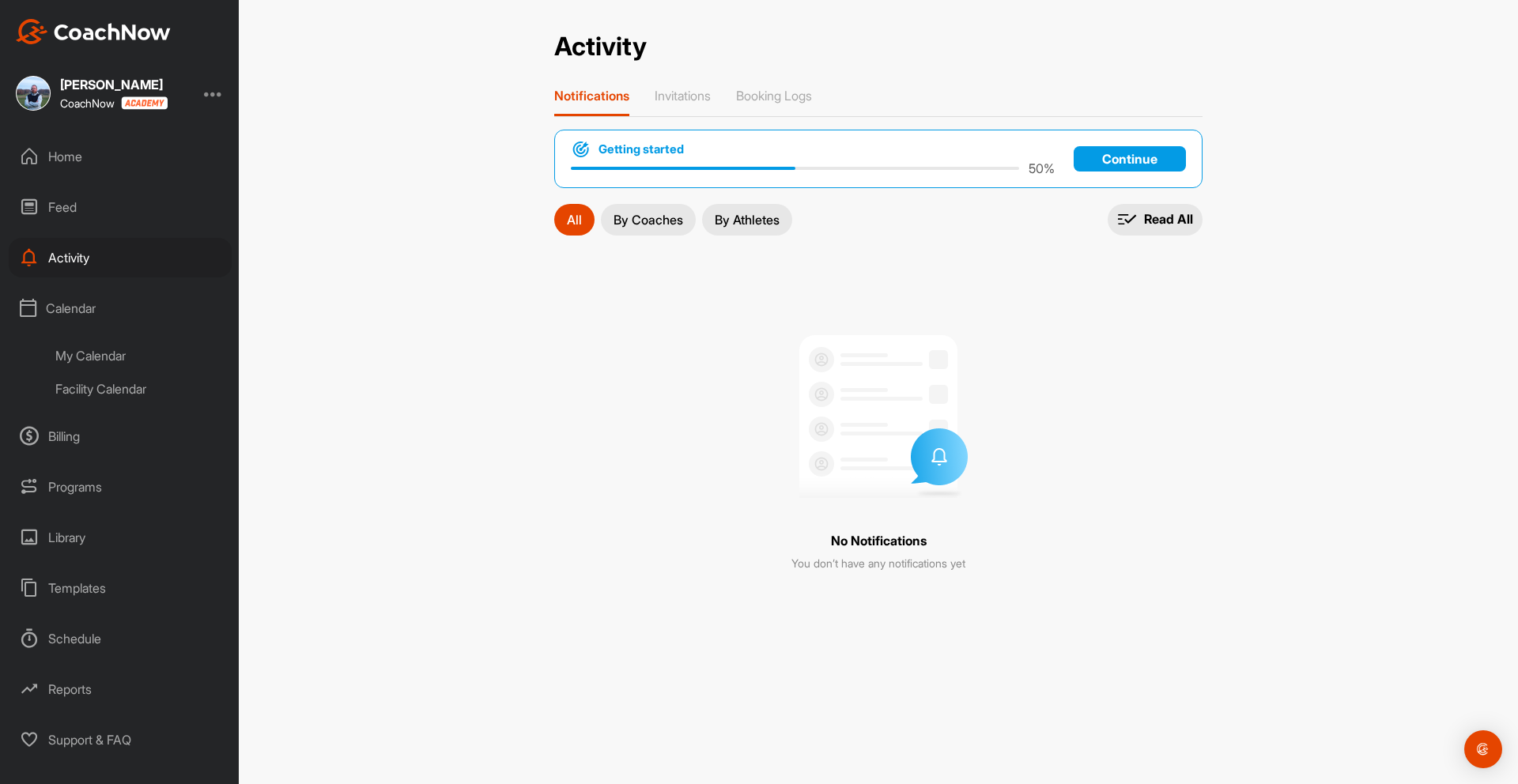
click at [70, 437] on div "Billing" at bounding box center [119, 435] width 223 height 39
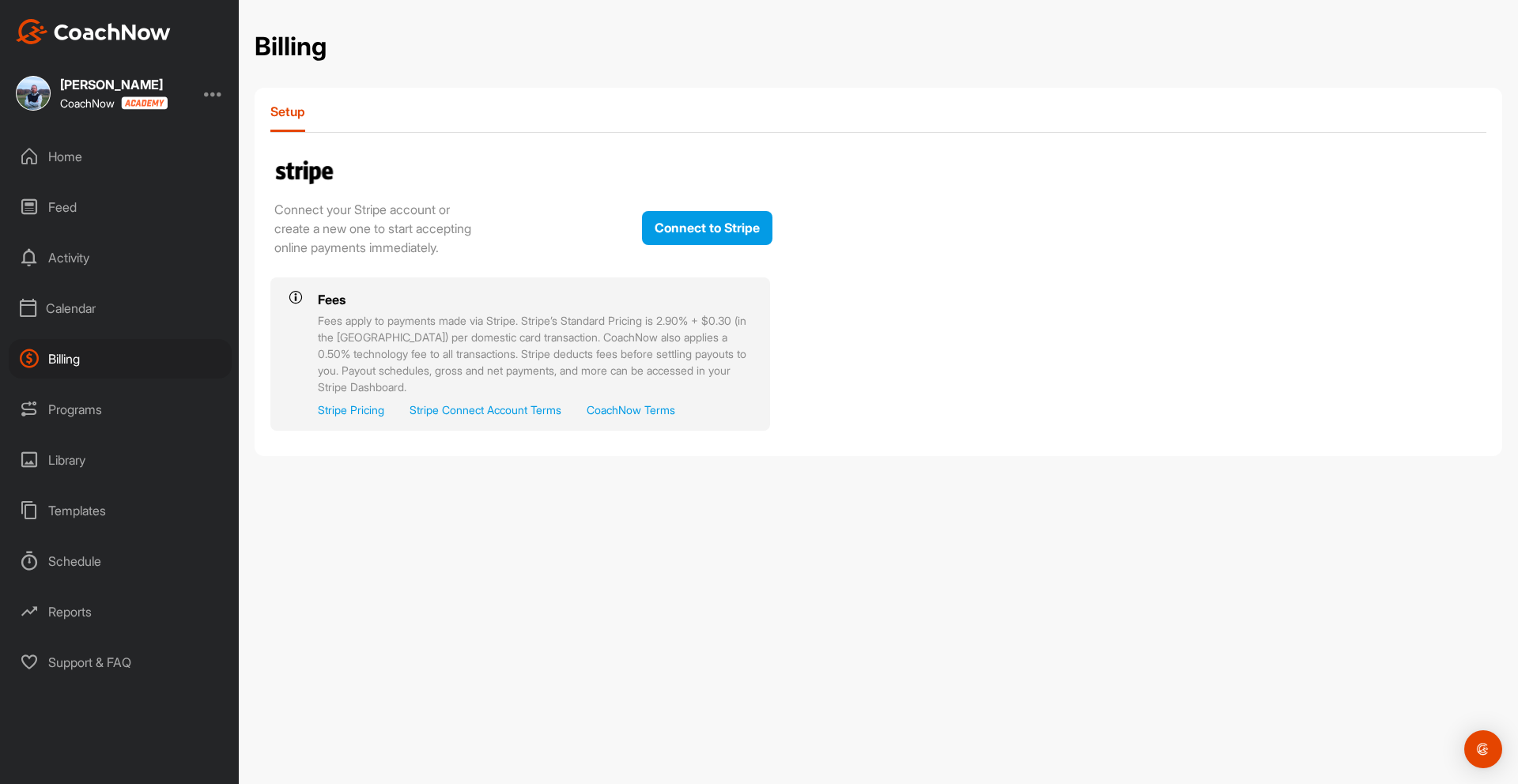
click at [73, 411] on div "Programs" at bounding box center [119, 409] width 223 height 39
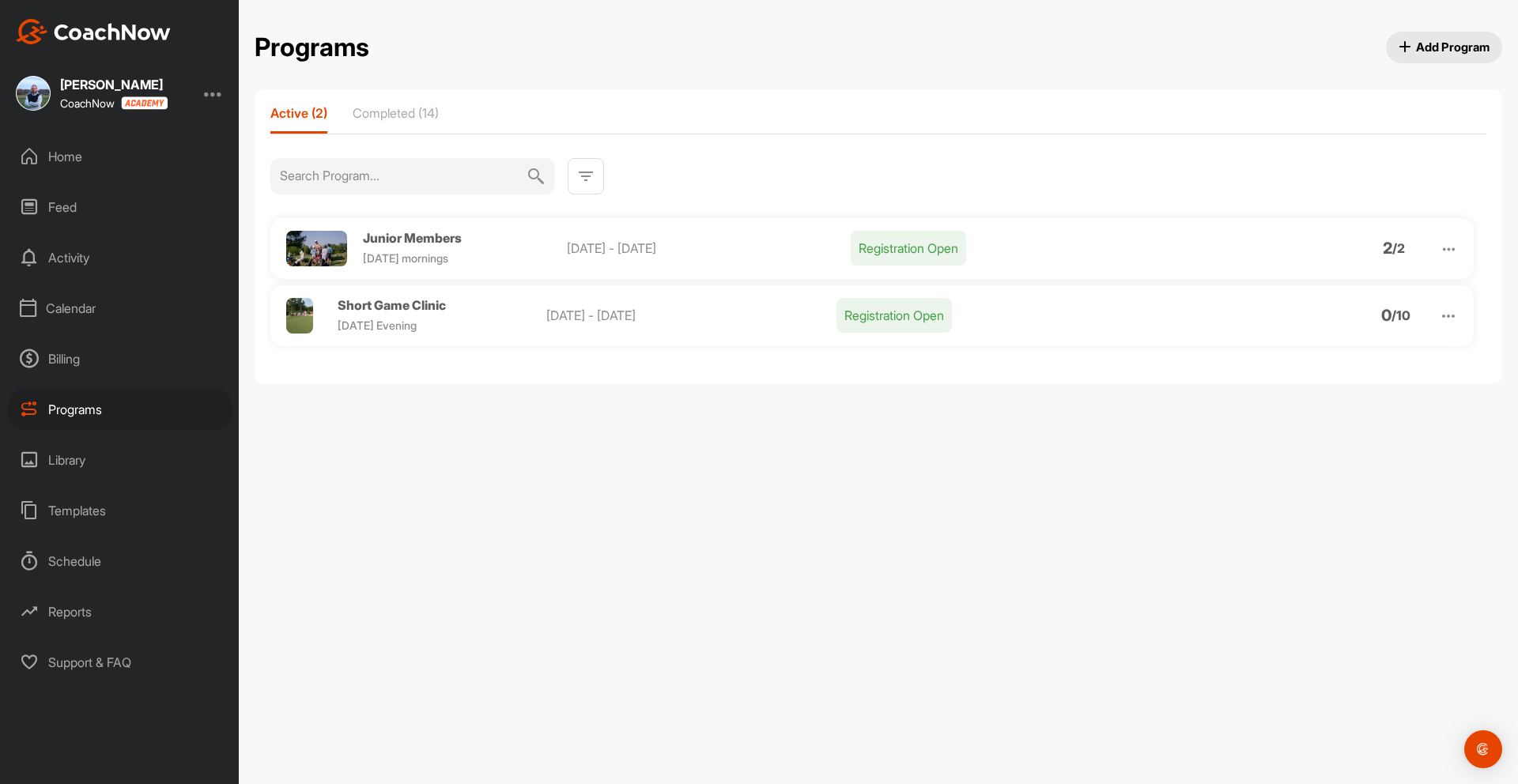
click at [69, 466] on div "Library" at bounding box center [119, 460] width 223 height 39
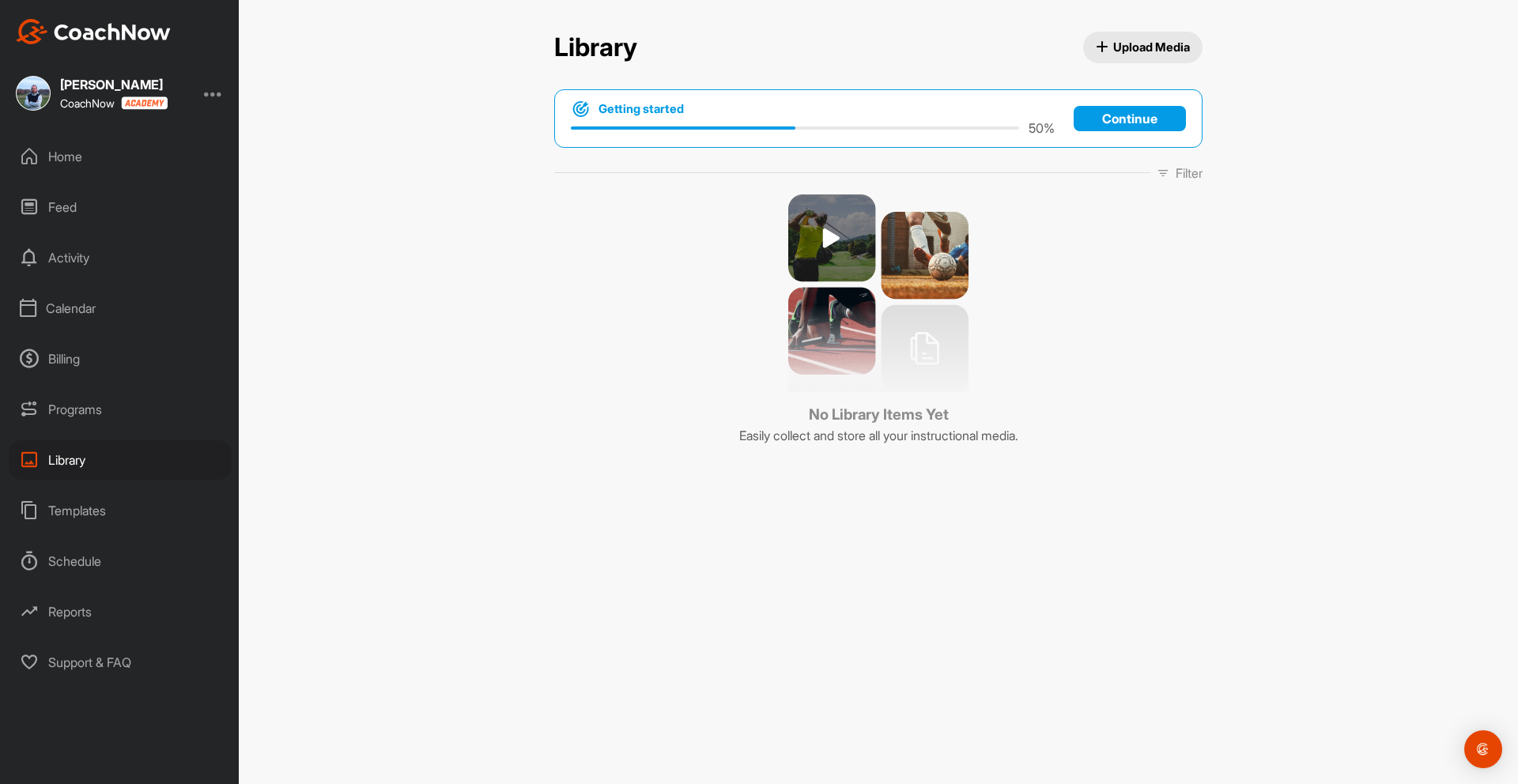
click at [75, 505] on div "Templates" at bounding box center [119, 510] width 223 height 39
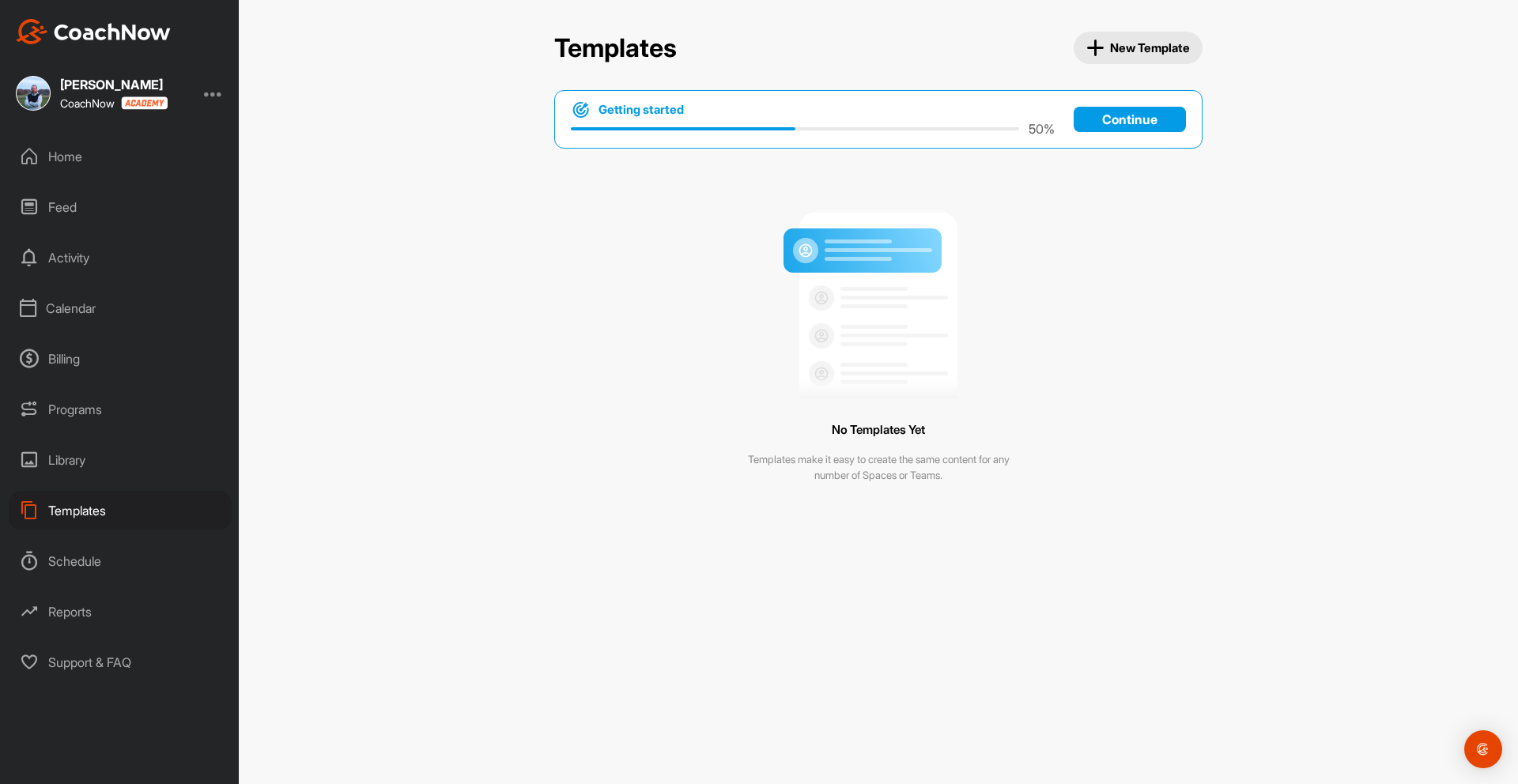
click at [68, 560] on div "Schedule" at bounding box center [119, 560] width 223 height 39
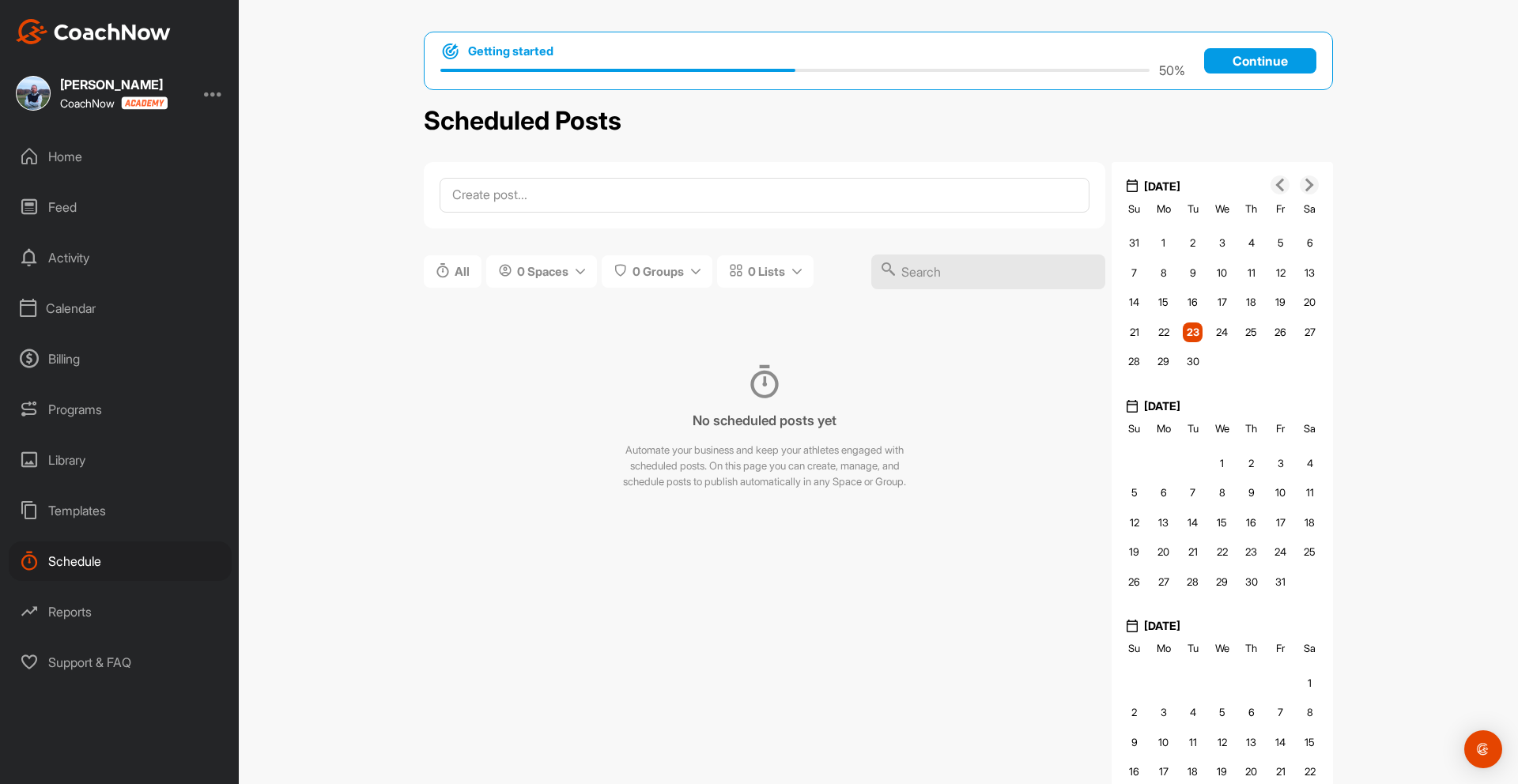
click at [73, 611] on div "Reports" at bounding box center [119, 611] width 223 height 39
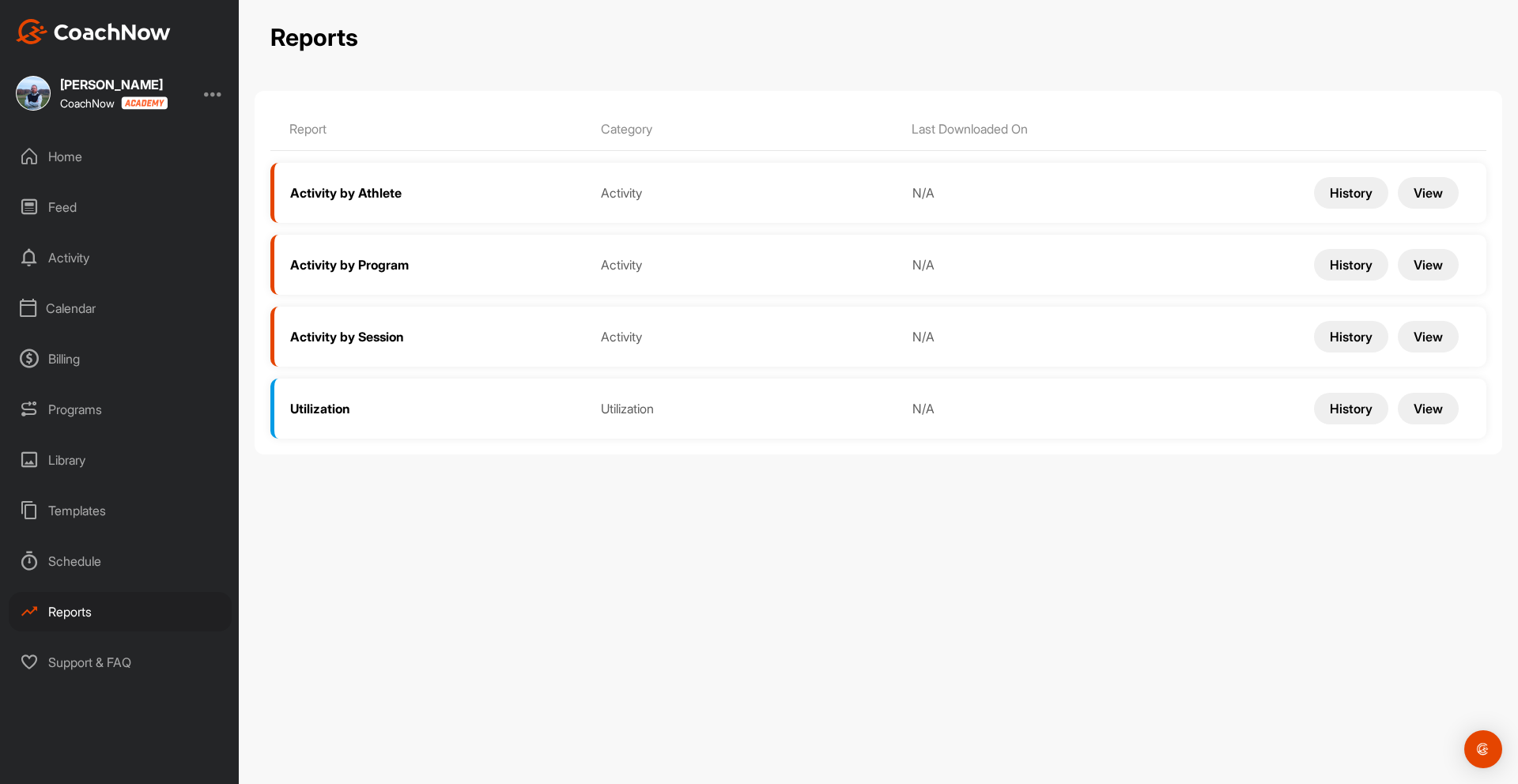
click at [71, 155] on div "Home" at bounding box center [119, 156] width 223 height 39
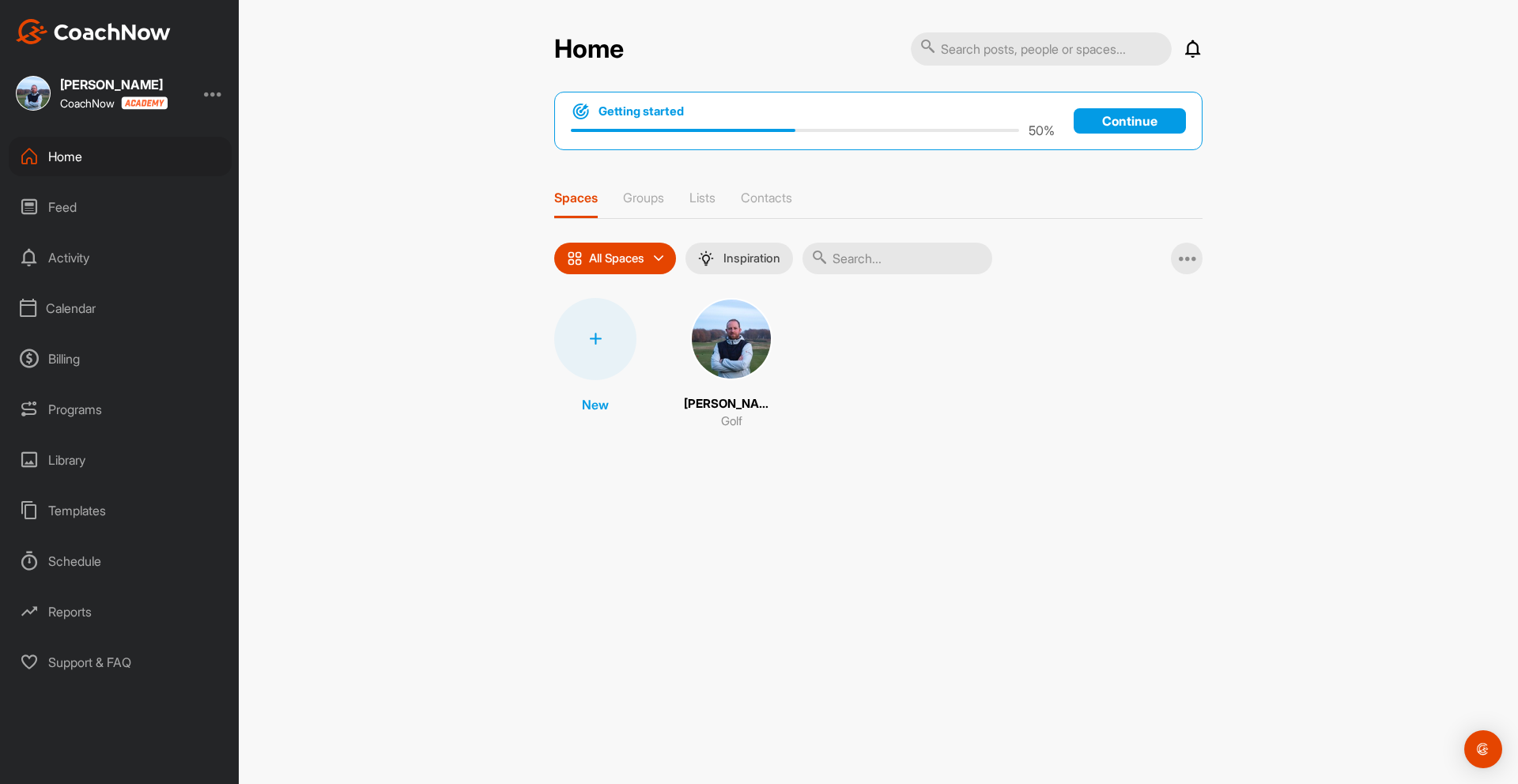
click at [743, 334] on img at bounding box center [731, 339] width 83 height 83
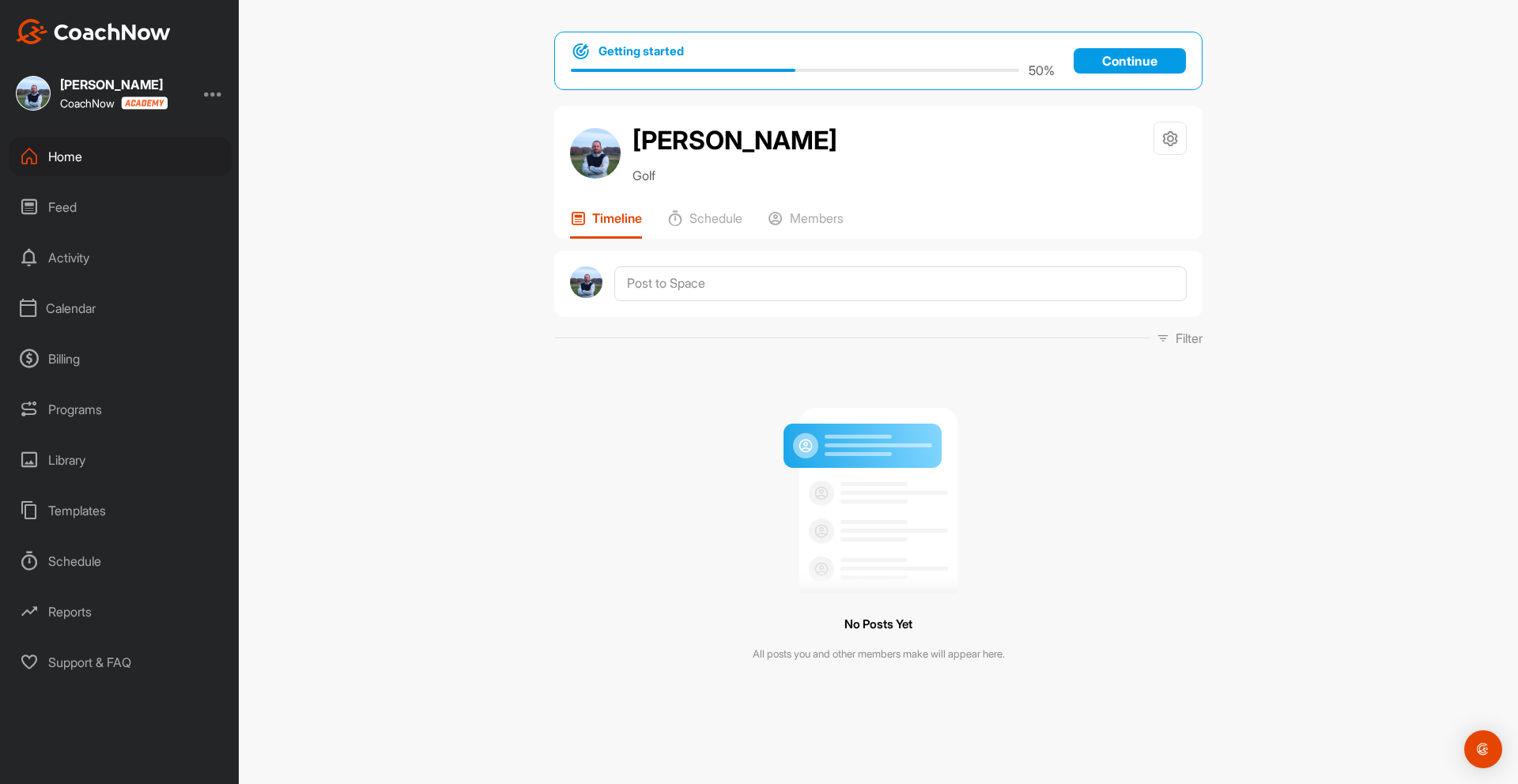
click at [66, 206] on div "Feed" at bounding box center [119, 206] width 223 height 39
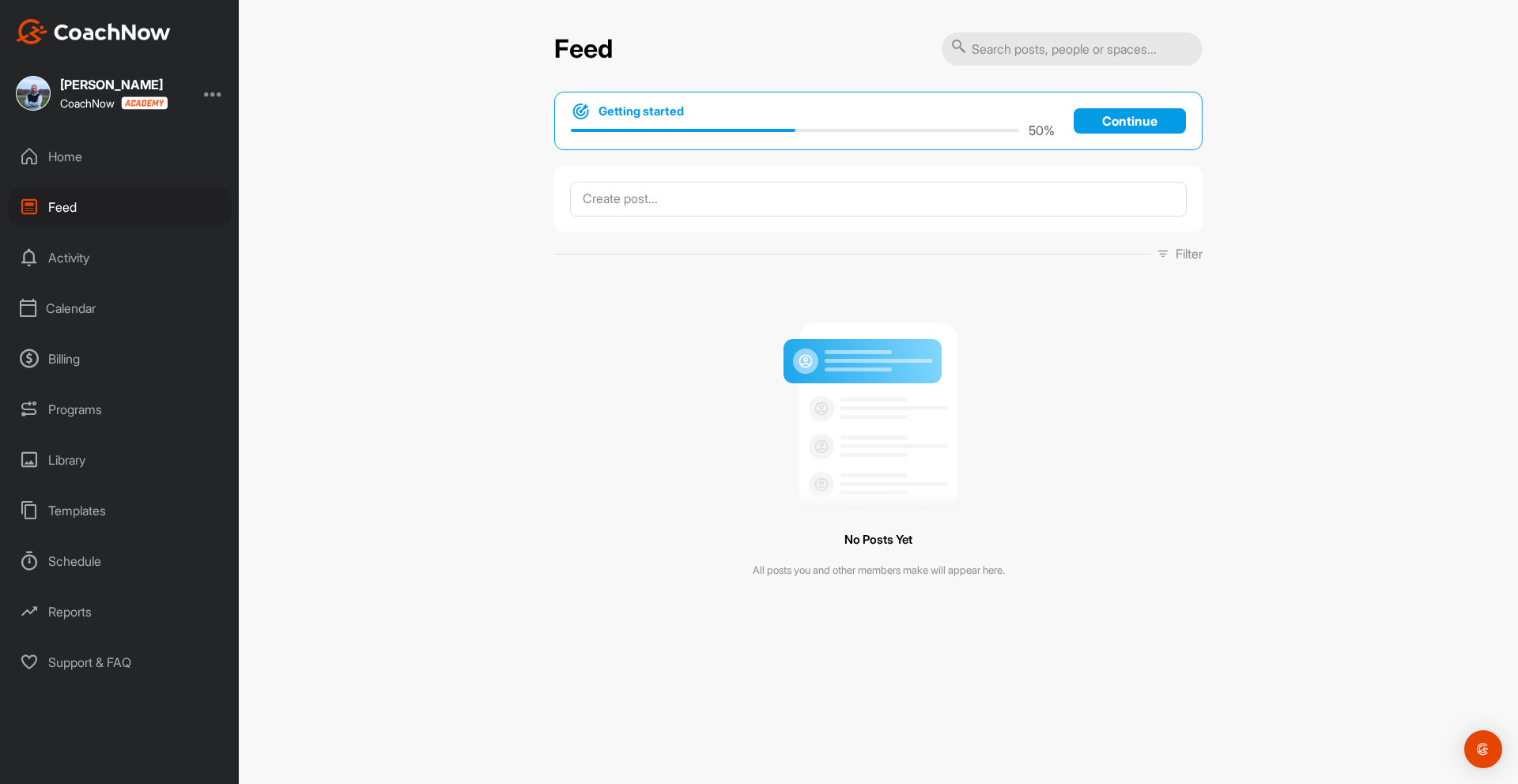
click at [68, 251] on div "Activity" at bounding box center [119, 257] width 223 height 39
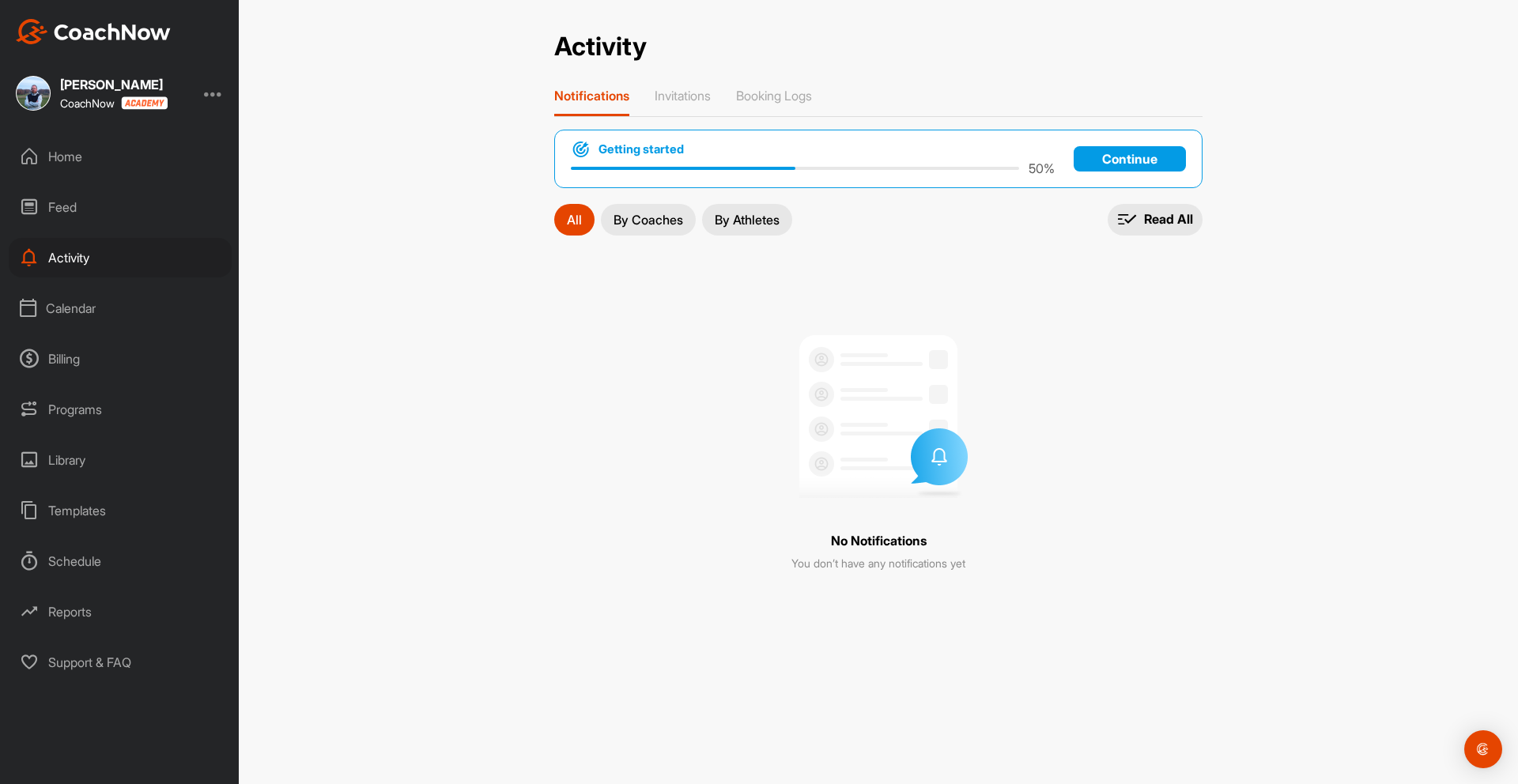
click at [85, 311] on div "Calendar" at bounding box center [119, 308] width 223 height 39
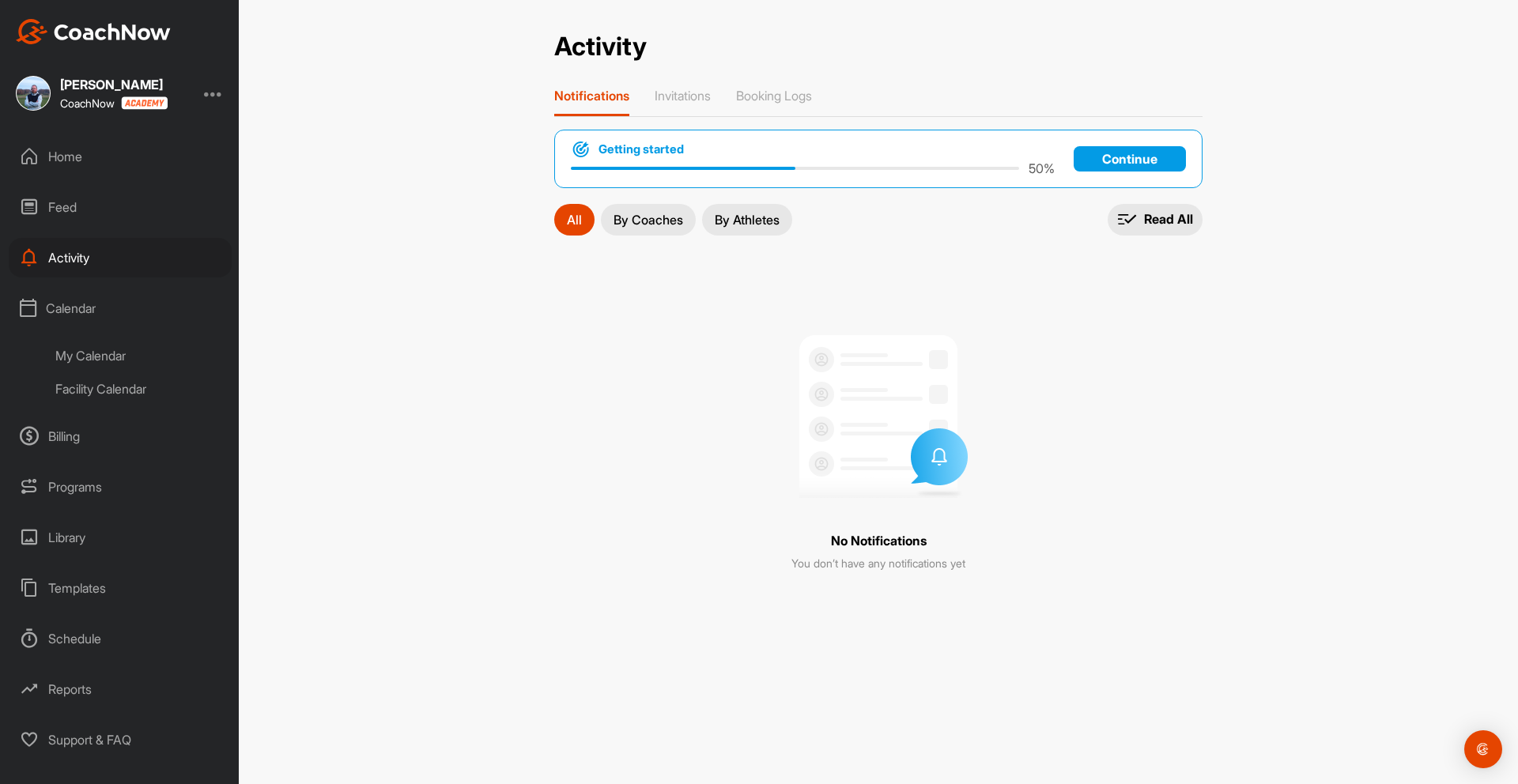
click at [73, 538] on div "Library" at bounding box center [119, 536] width 223 height 39
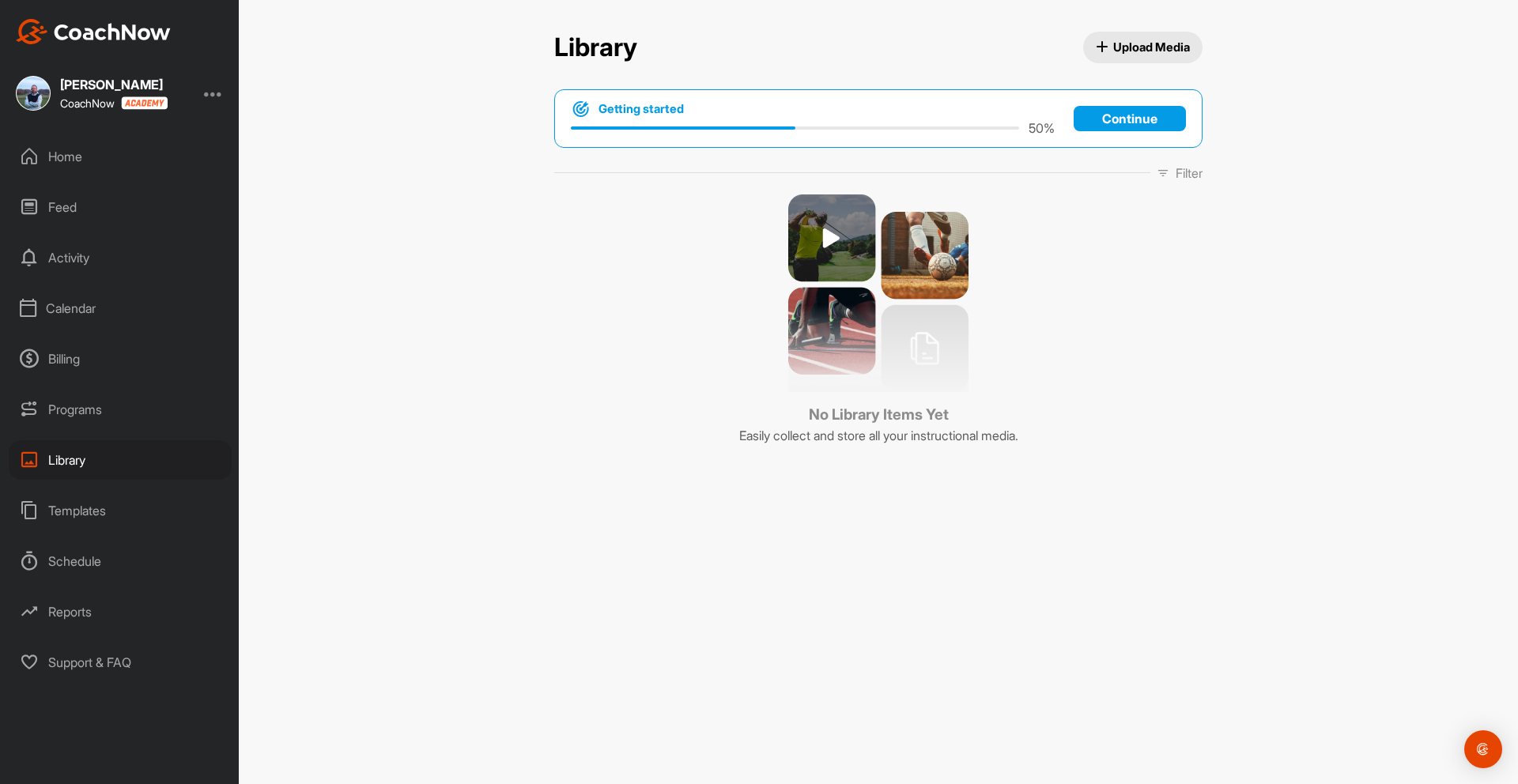
click at [65, 153] on div "Home" at bounding box center [119, 156] width 223 height 39
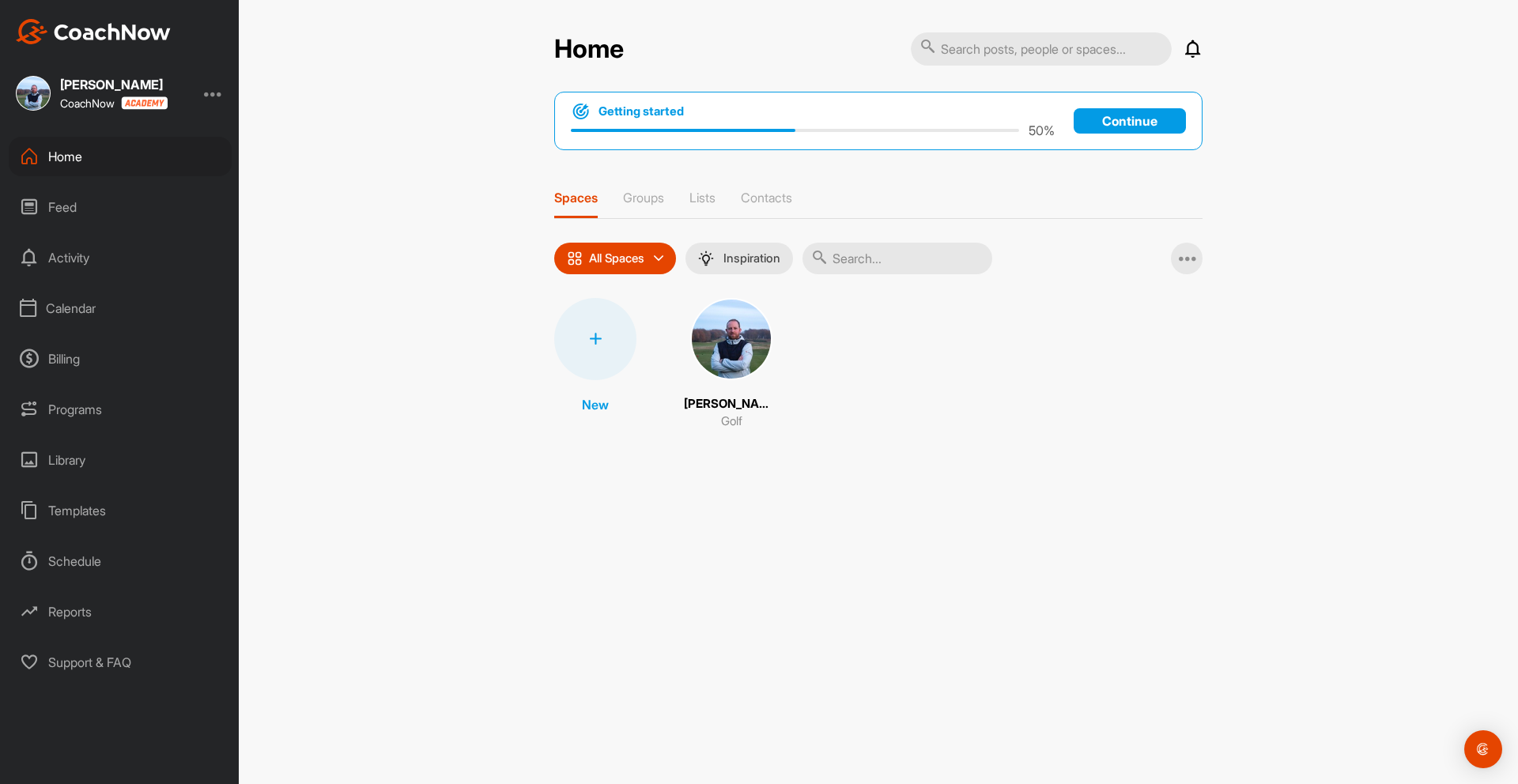
click at [217, 95] on div at bounding box center [213, 93] width 19 height 19
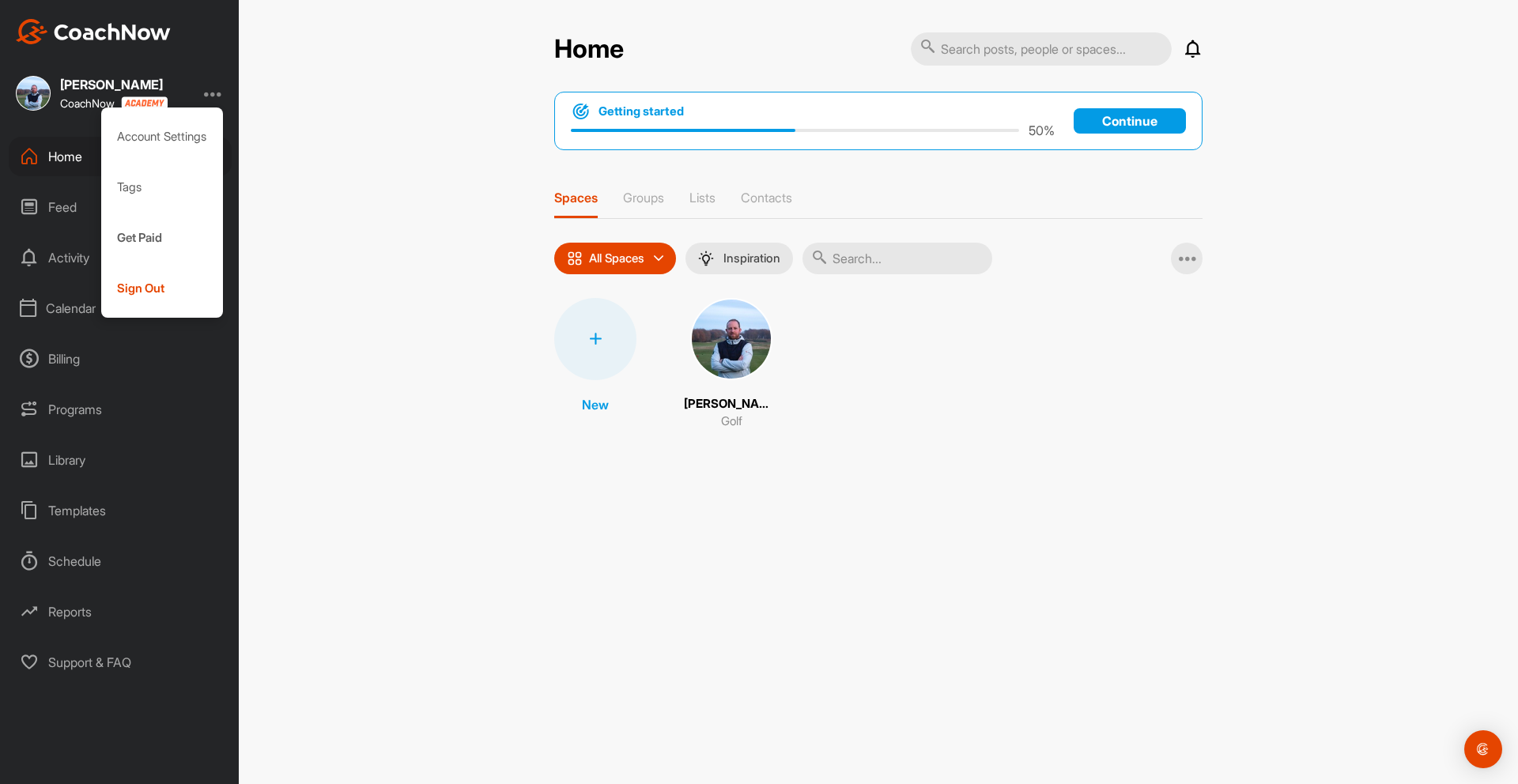
drag, startPoint x: 288, startPoint y: 100, endPoint x: 163, endPoint y: 94, distance: 125.1
click at [287, 100] on div "Home Notifications Invitations No Notifications View All Getting started 50 % C…" at bounding box center [878, 392] width 1279 height 784
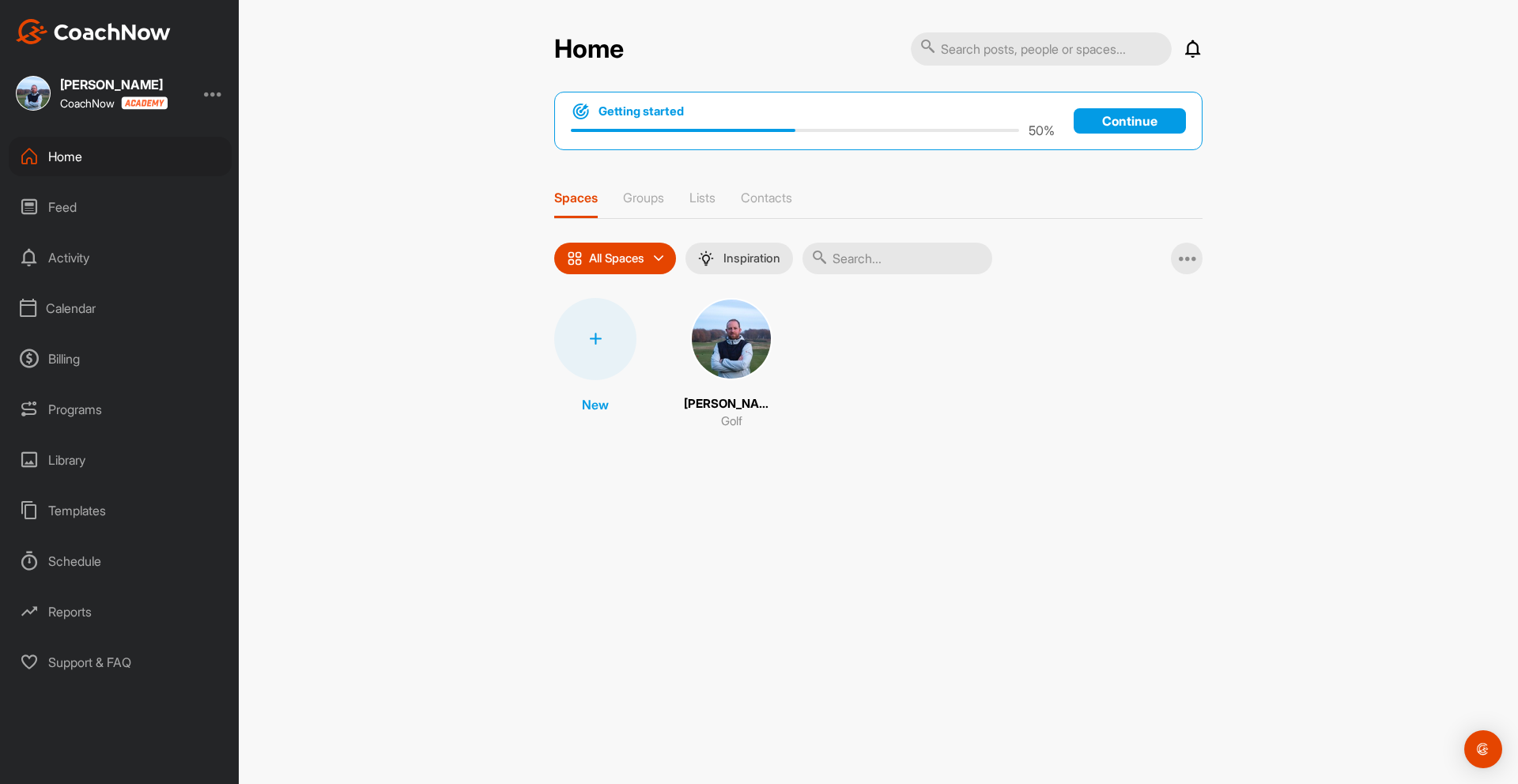
click at [86, 38] on img at bounding box center [93, 32] width 155 height 25
click at [651, 195] on p "Groups" at bounding box center [643, 197] width 41 height 16
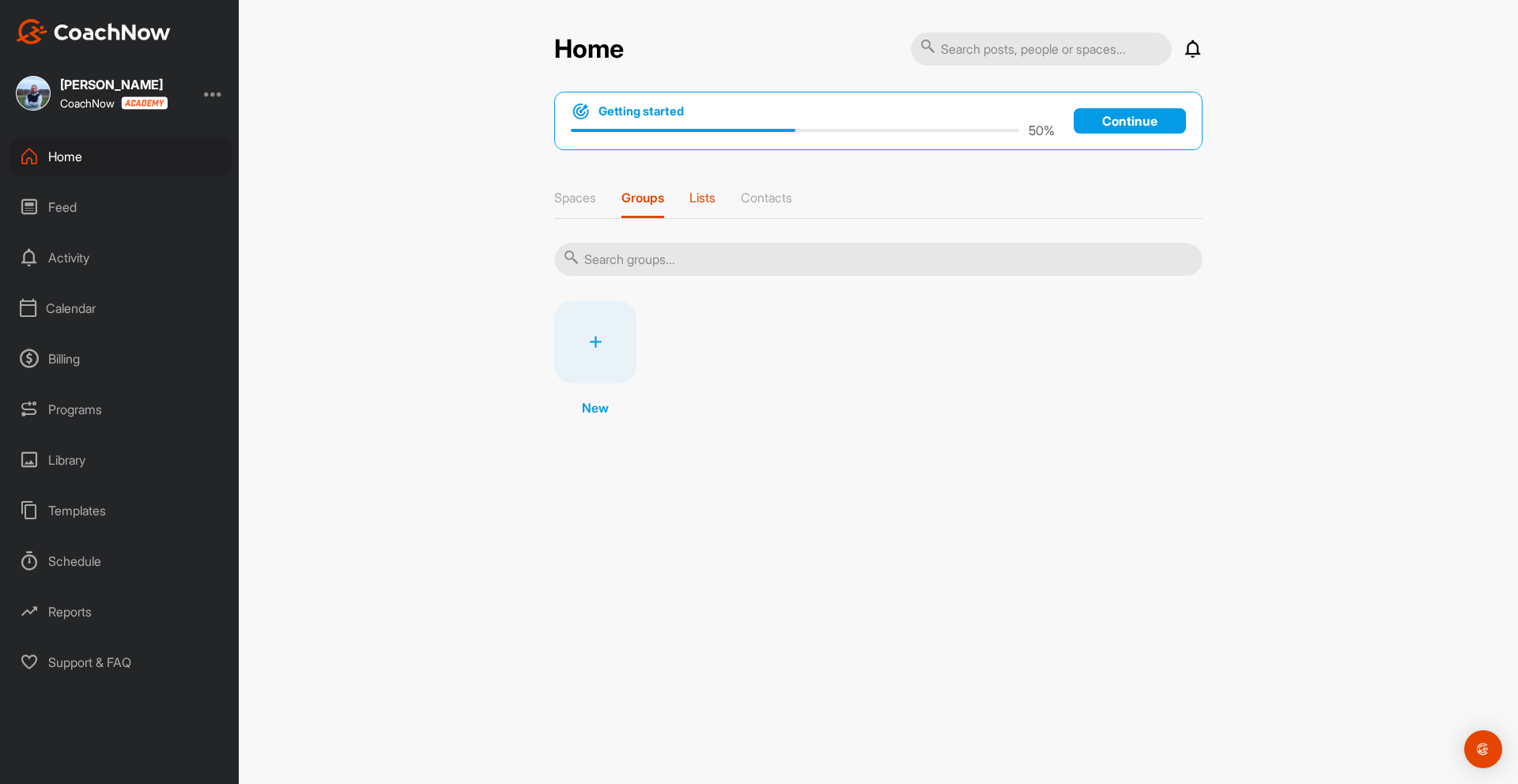
click at [712, 199] on p "Lists" at bounding box center [702, 197] width 26 height 16
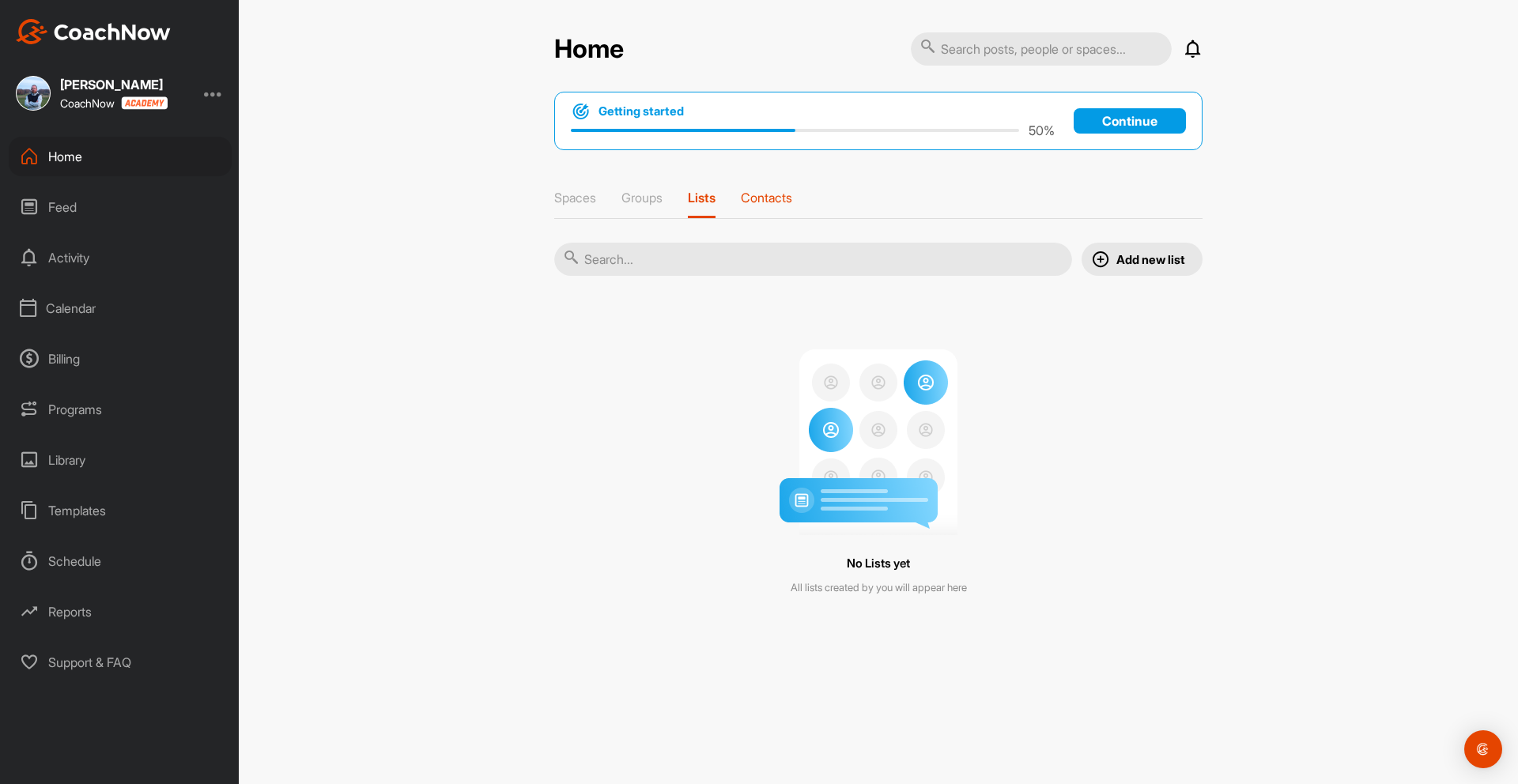
click at [771, 198] on p "Contacts" at bounding box center [766, 197] width 52 height 16
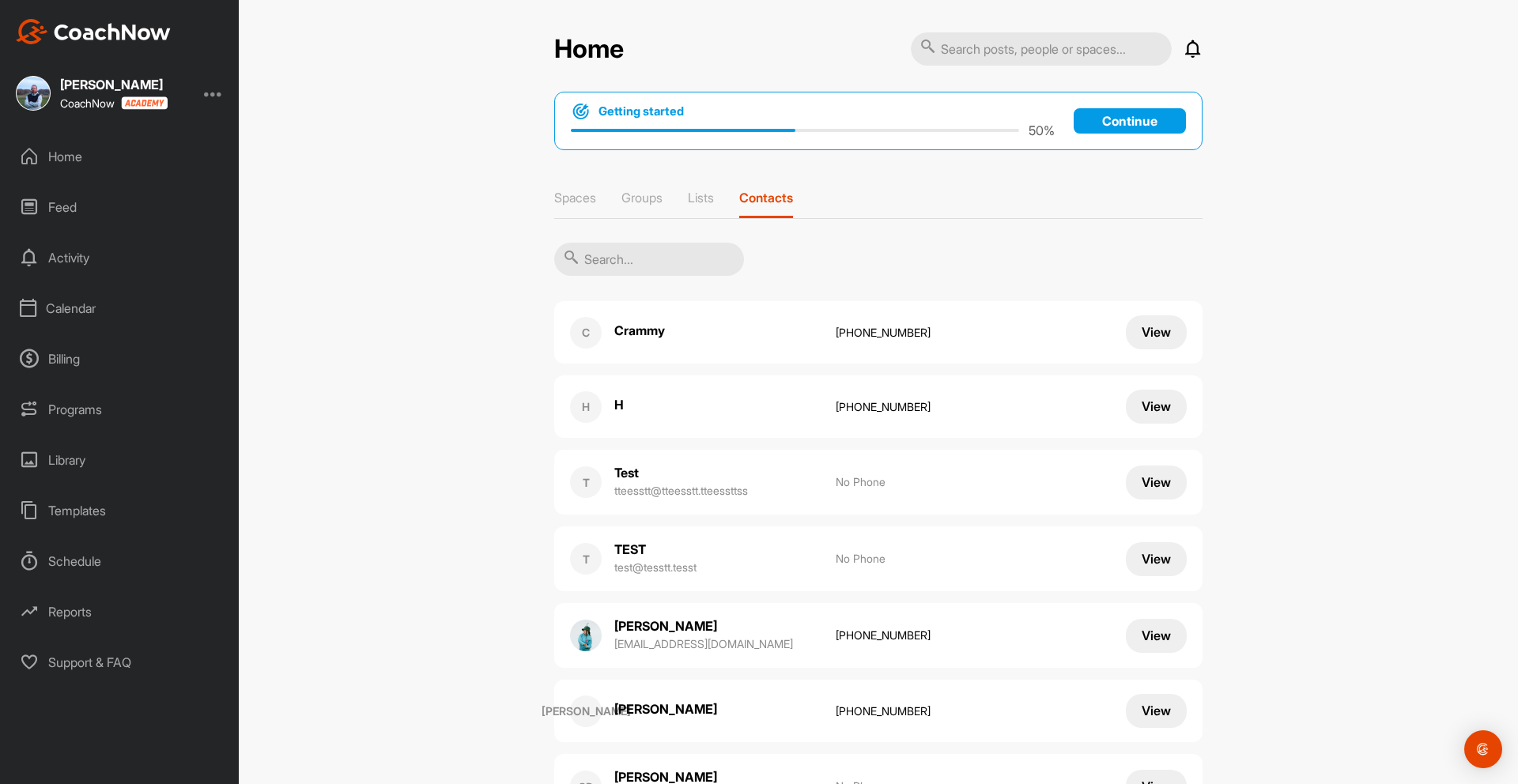
click at [69, 156] on div "Home" at bounding box center [119, 156] width 223 height 39
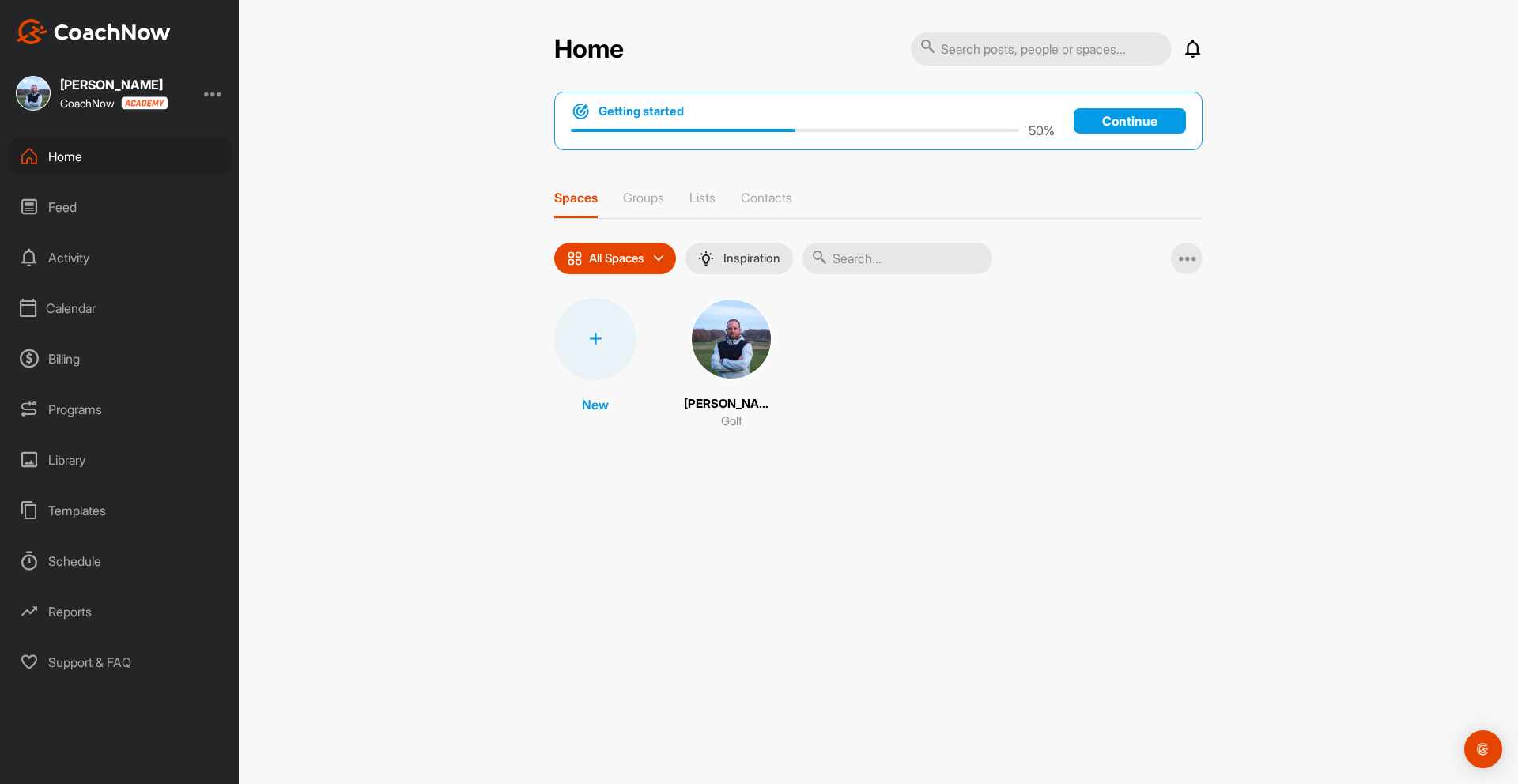
click at [604, 259] on p "All Spaces" at bounding box center [617, 258] width 55 height 13
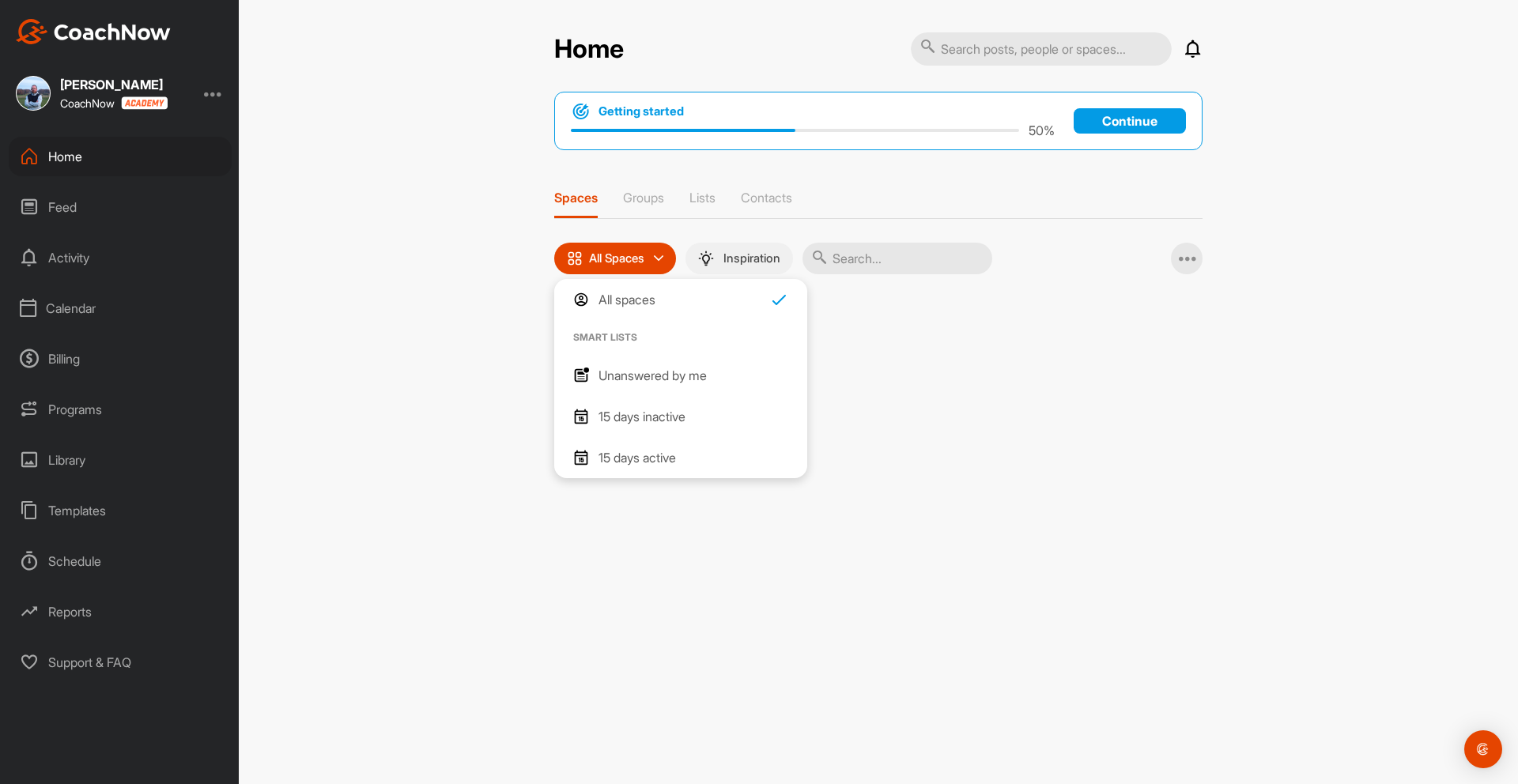
click at [740, 259] on p "Inspiration" at bounding box center [752, 258] width 57 height 13
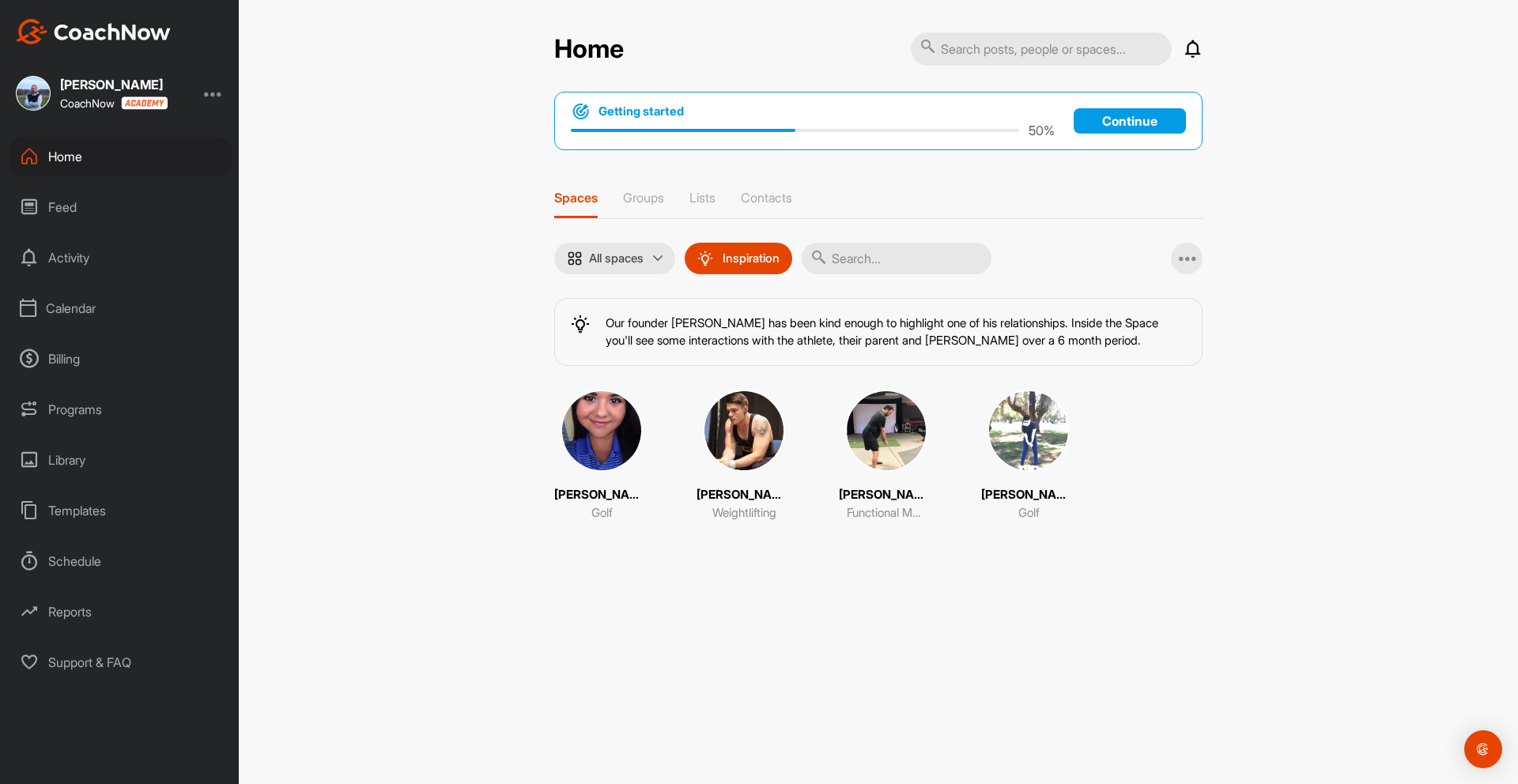
click at [594, 494] on p "Christina" at bounding box center [602, 495] width 95 height 18
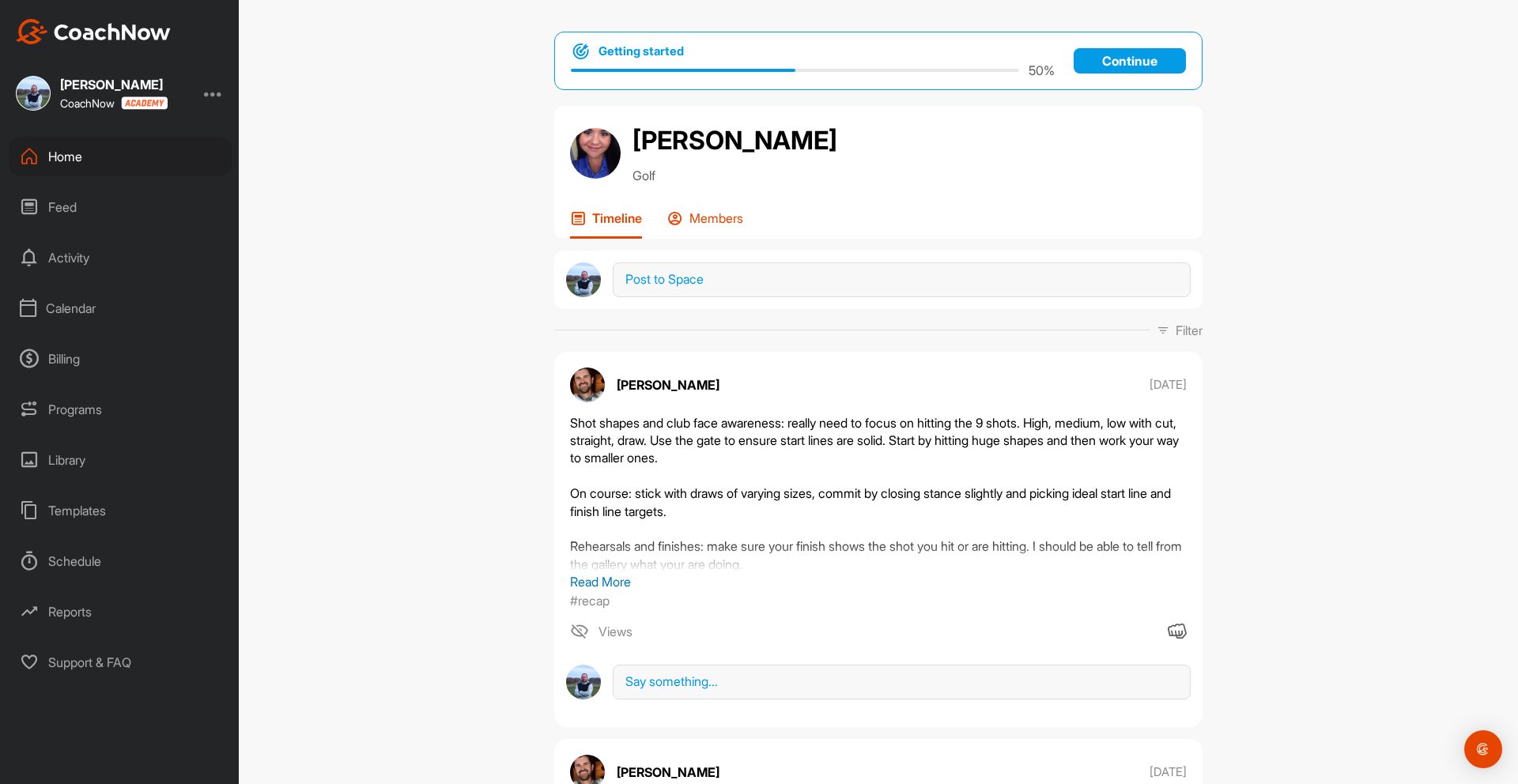
click at [704, 216] on p "Members" at bounding box center [716, 218] width 53 height 16
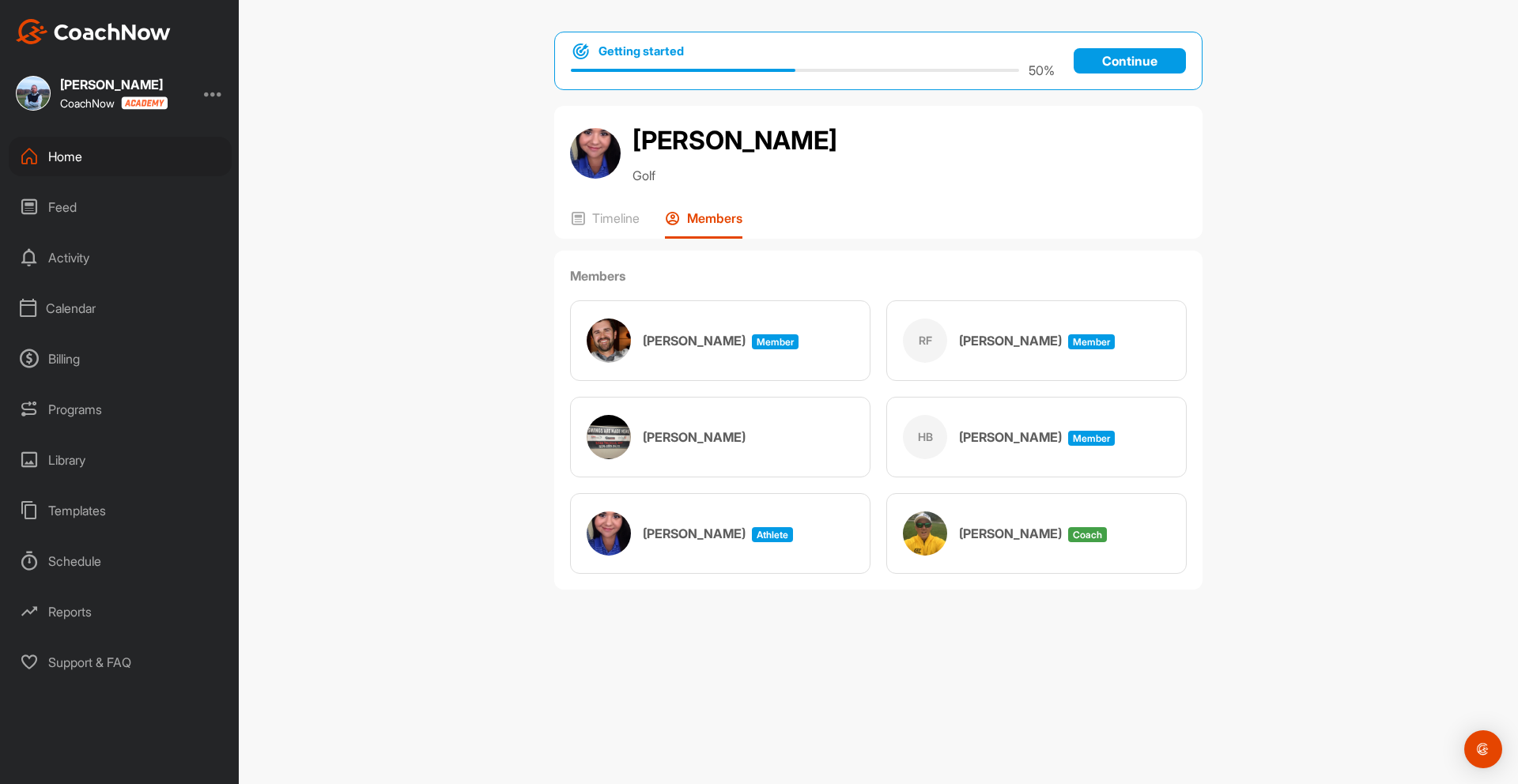
click at [678, 344] on h3 "Spencer Dennis" at bounding box center [693, 340] width 103 height 19
click at [683, 339] on h3 "Spencer Dennis" at bounding box center [693, 340] width 103 height 19
click at [608, 224] on p "Timeline" at bounding box center [615, 218] width 48 height 16
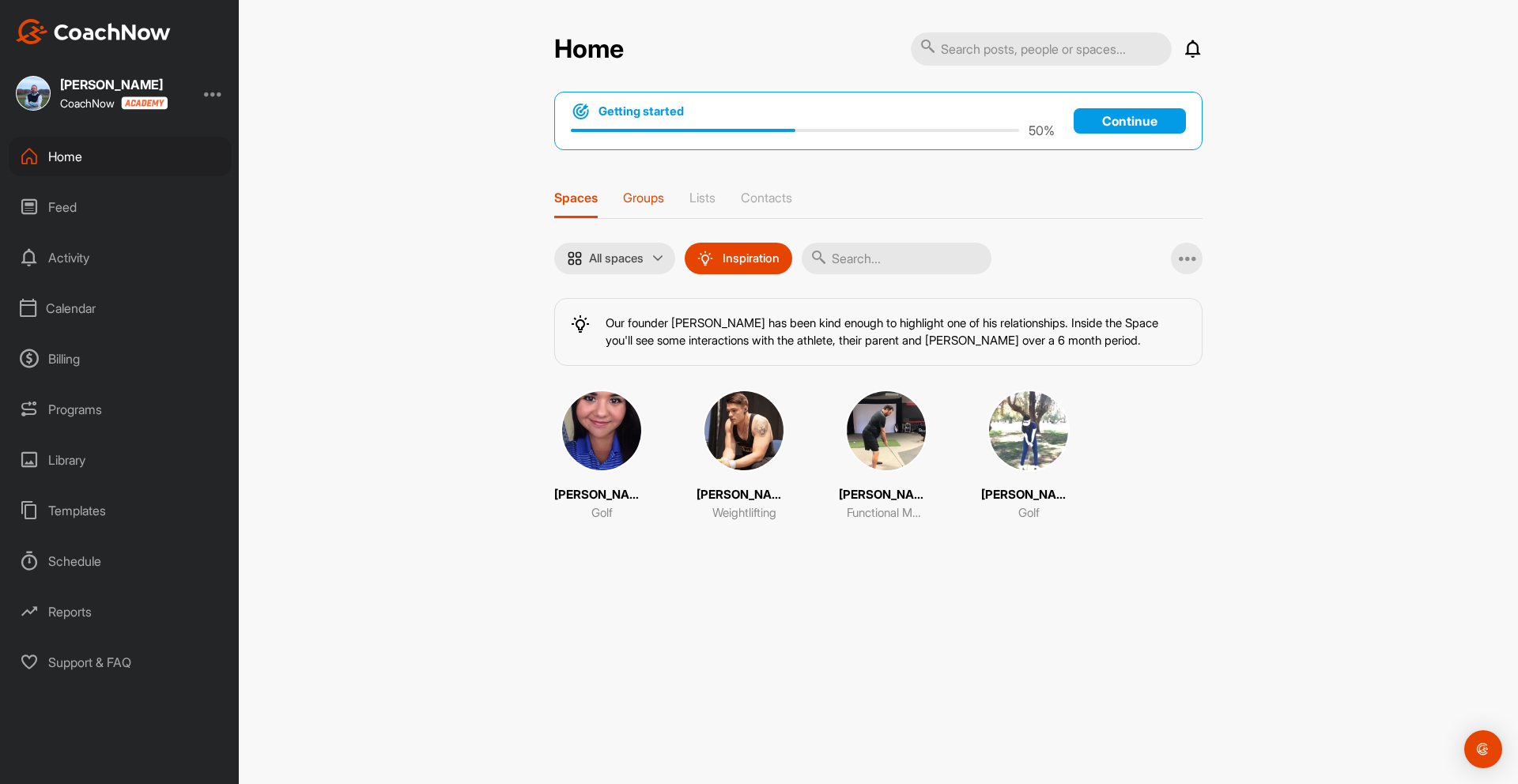
click at [654, 197] on p "Groups" at bounding box center [643, 197] width 41 height 16
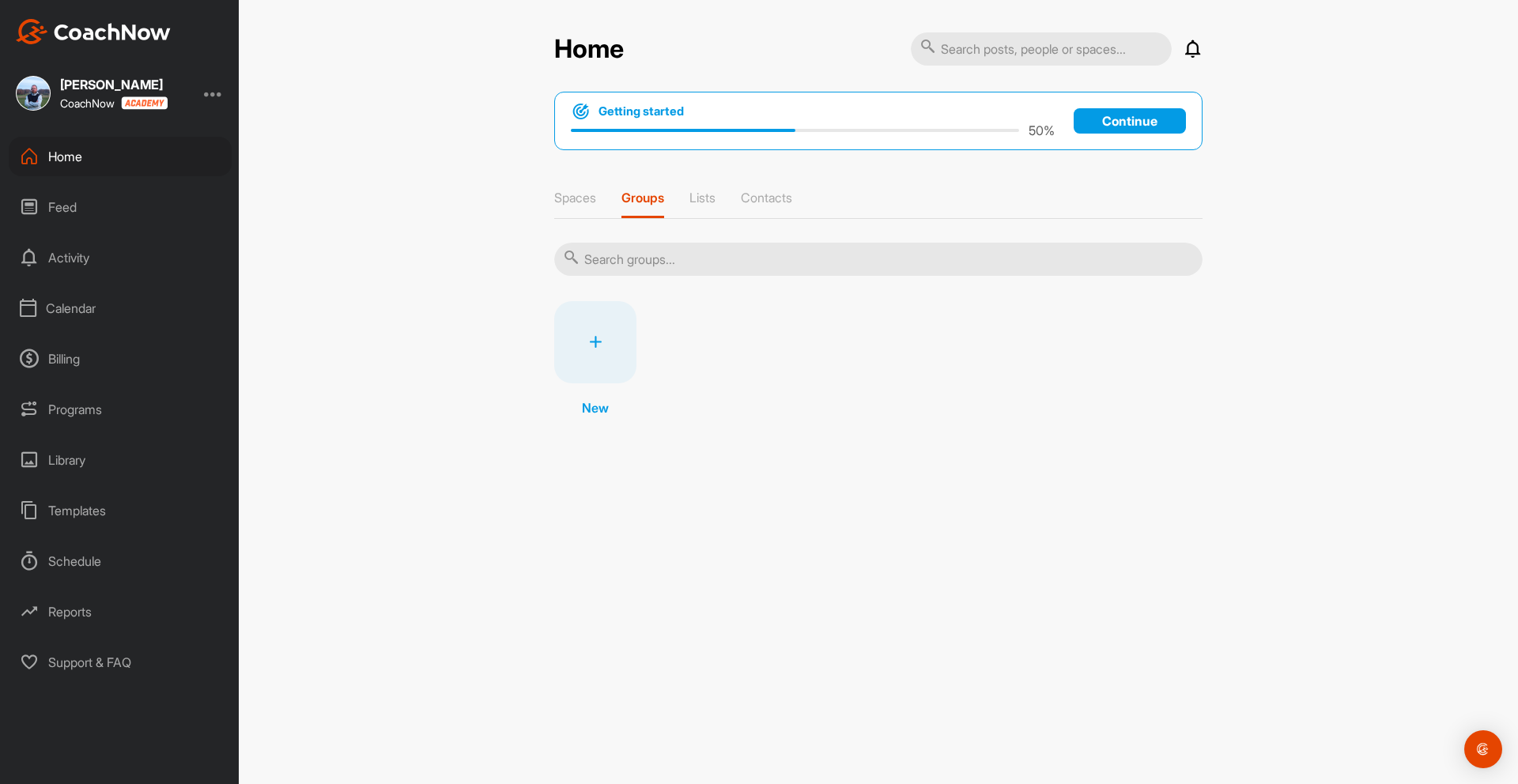
click at [1156, 125] on p "Continue" at bounding box center [1129, 121] width 112 height 25
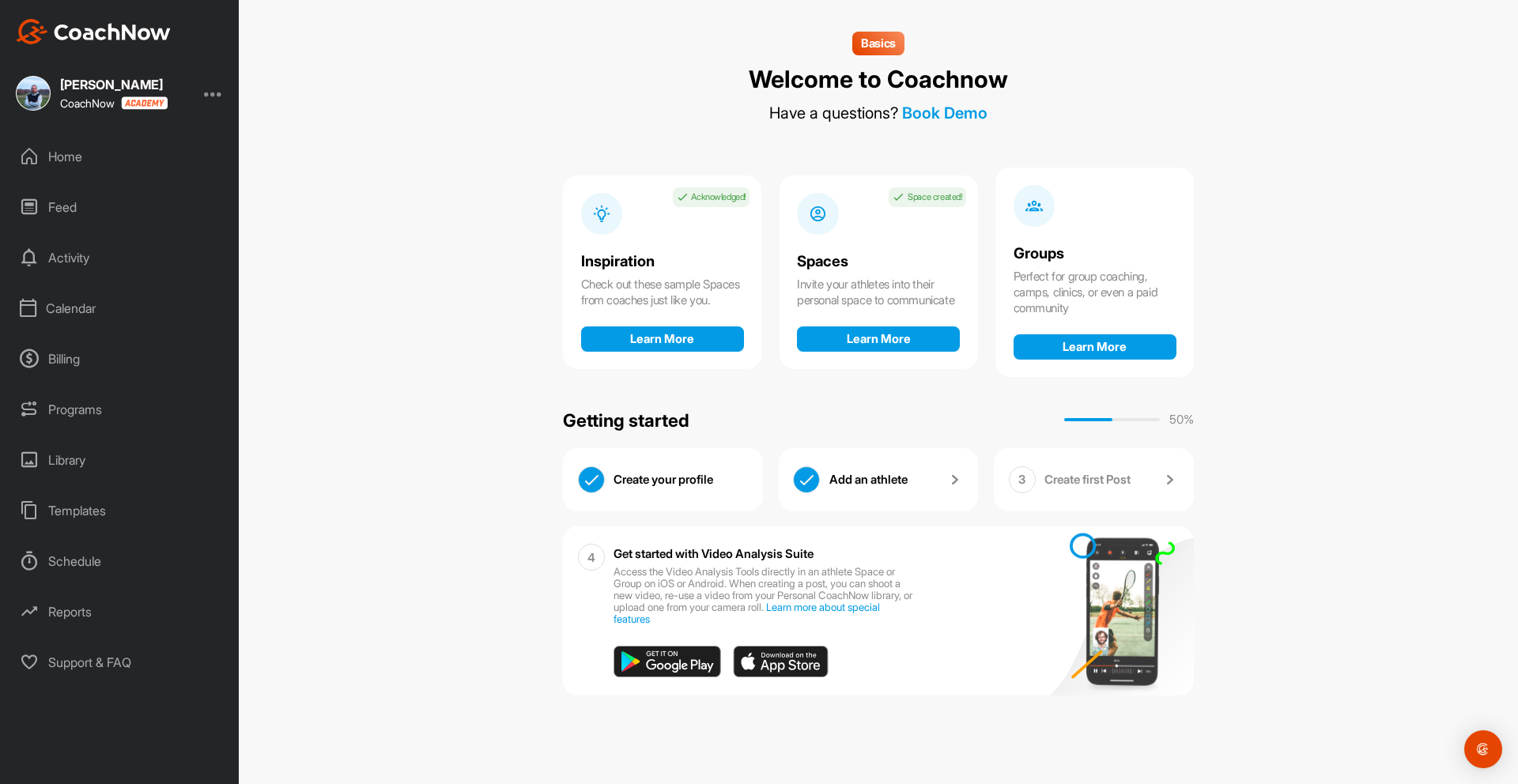
click at [1087, 480] on p "Create first Post" at bounding box center [1087, 479] width 86 height 16
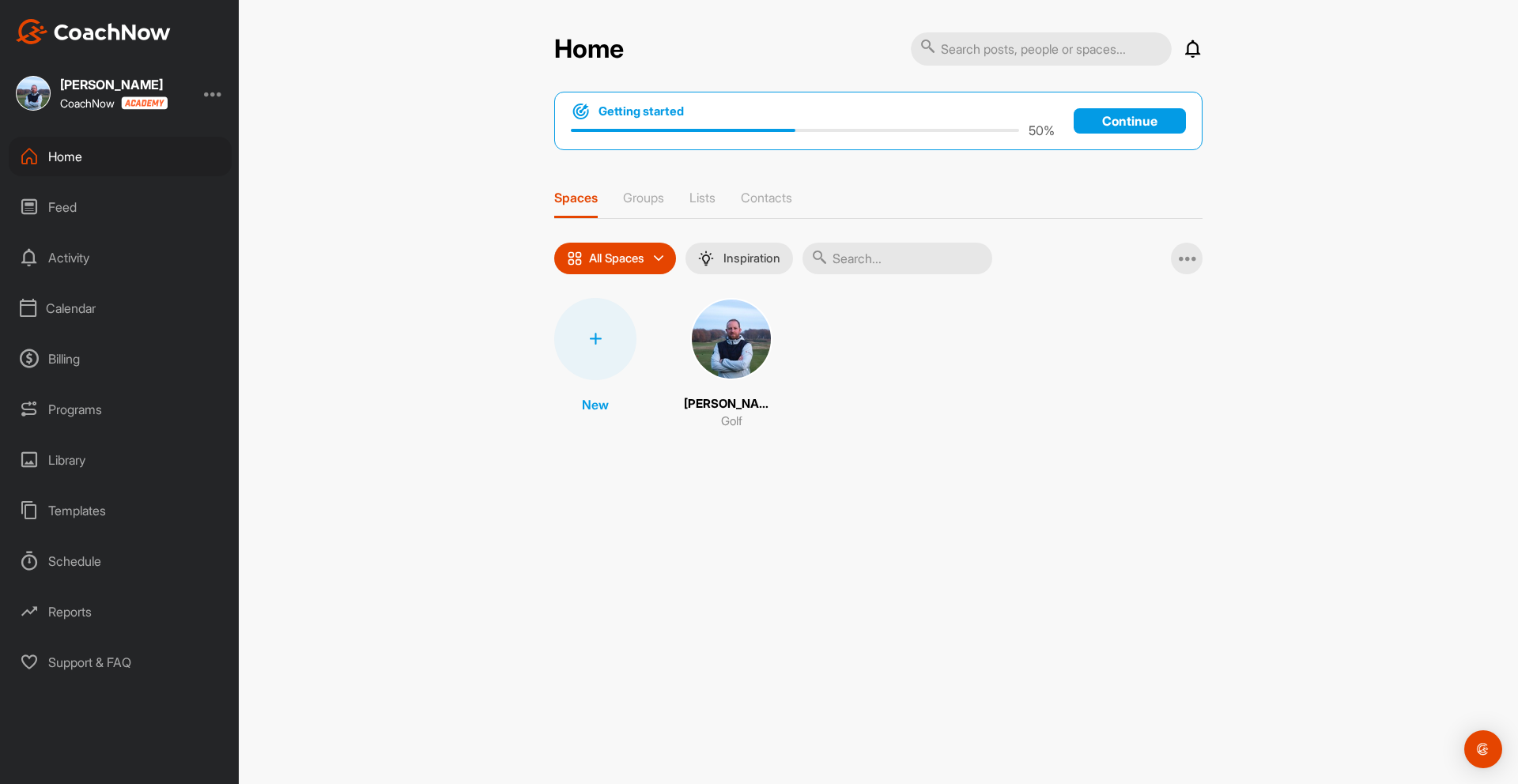
click at [616, 335] on div at bounding box center [595, 339] width 83 height 83
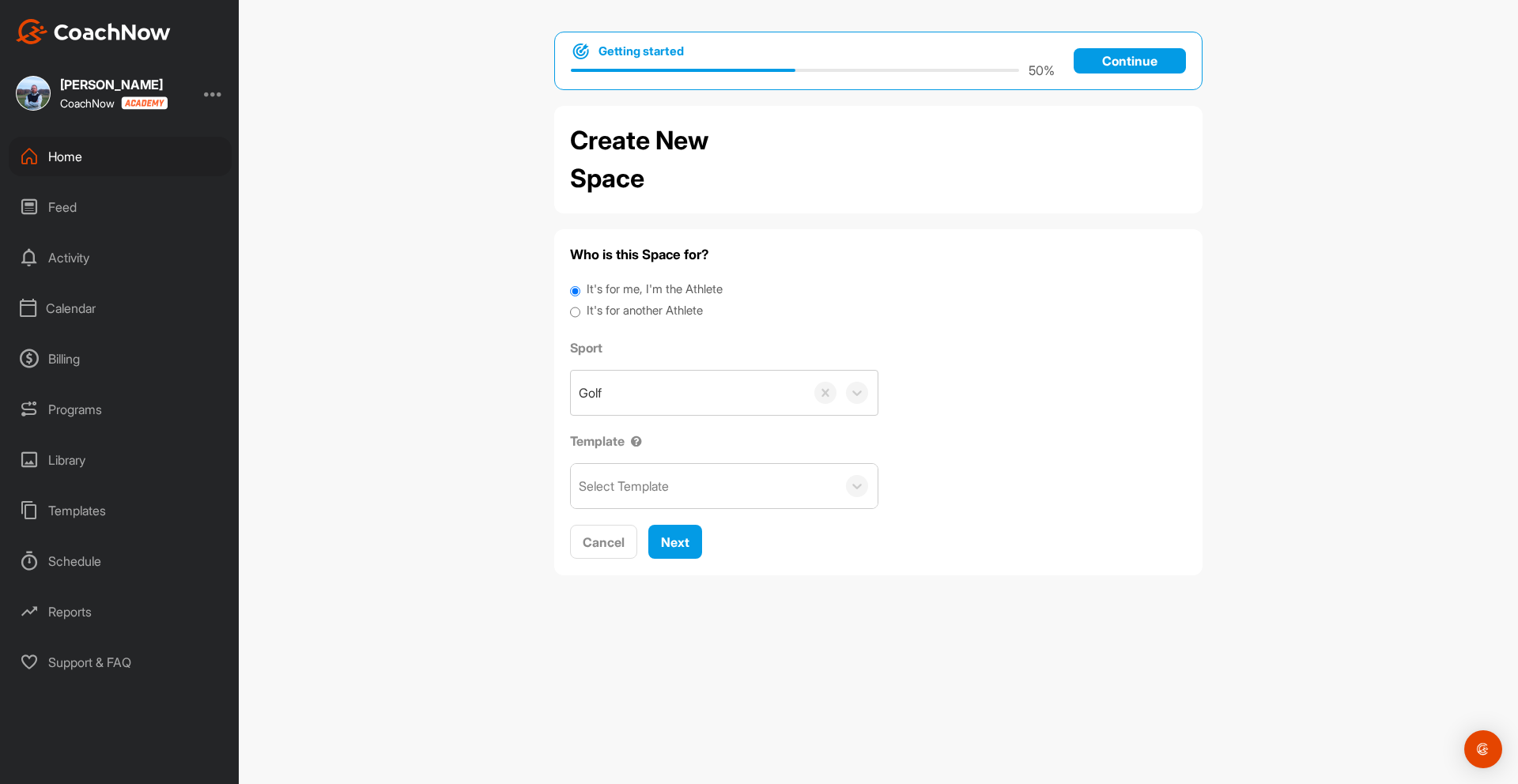
click at [567, 549] on div "Who is this Space for? It's for me, I'm the Athlete It's for another Athlete Sp…" at bounding box center [878, 402] width 648 height 346
click at [599, 541] on span "Cancel" at bounding box center [603, 541] width 42 height 16
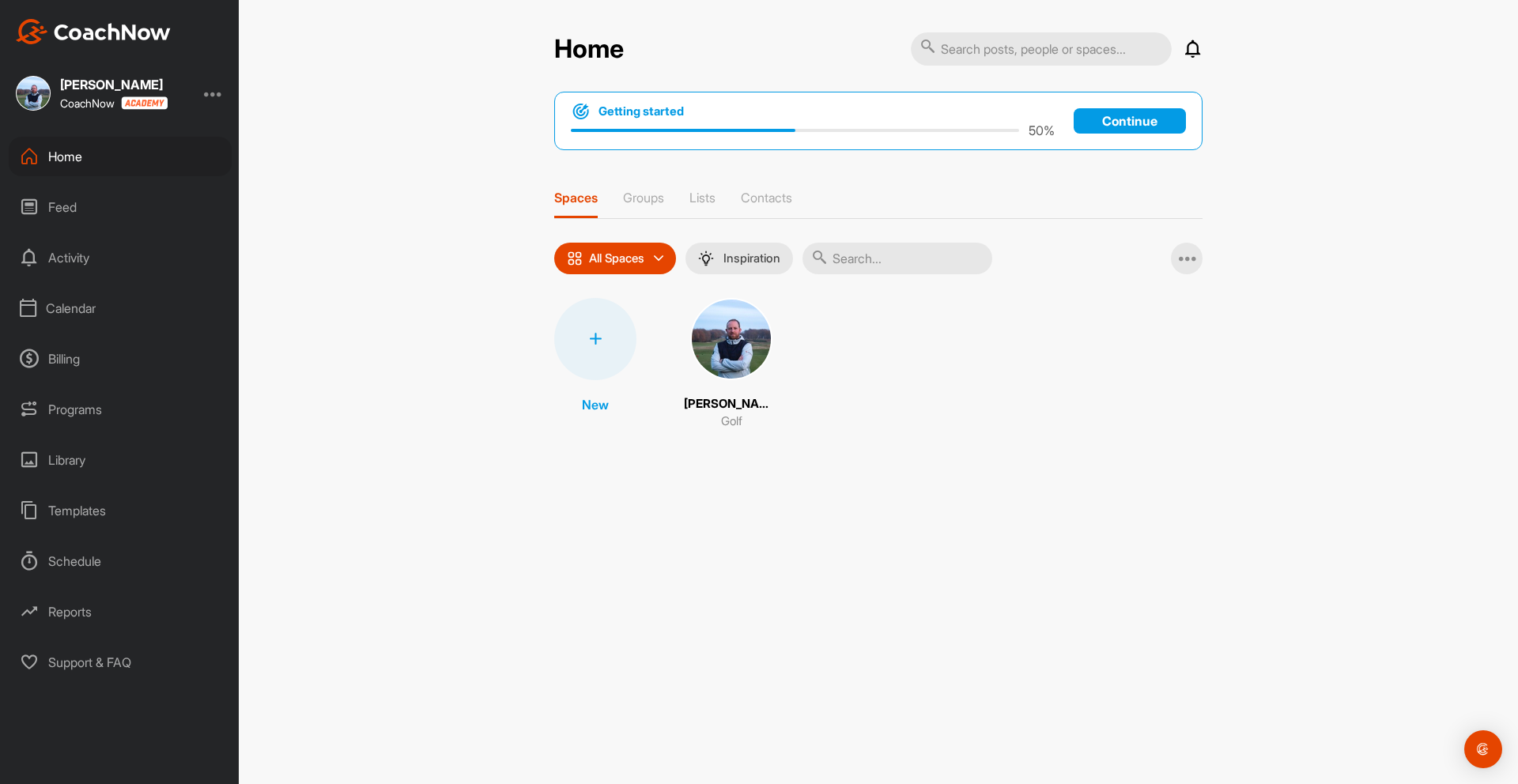
click at [747, 324] on img at bounding box center [731, 339] width 83 height 83
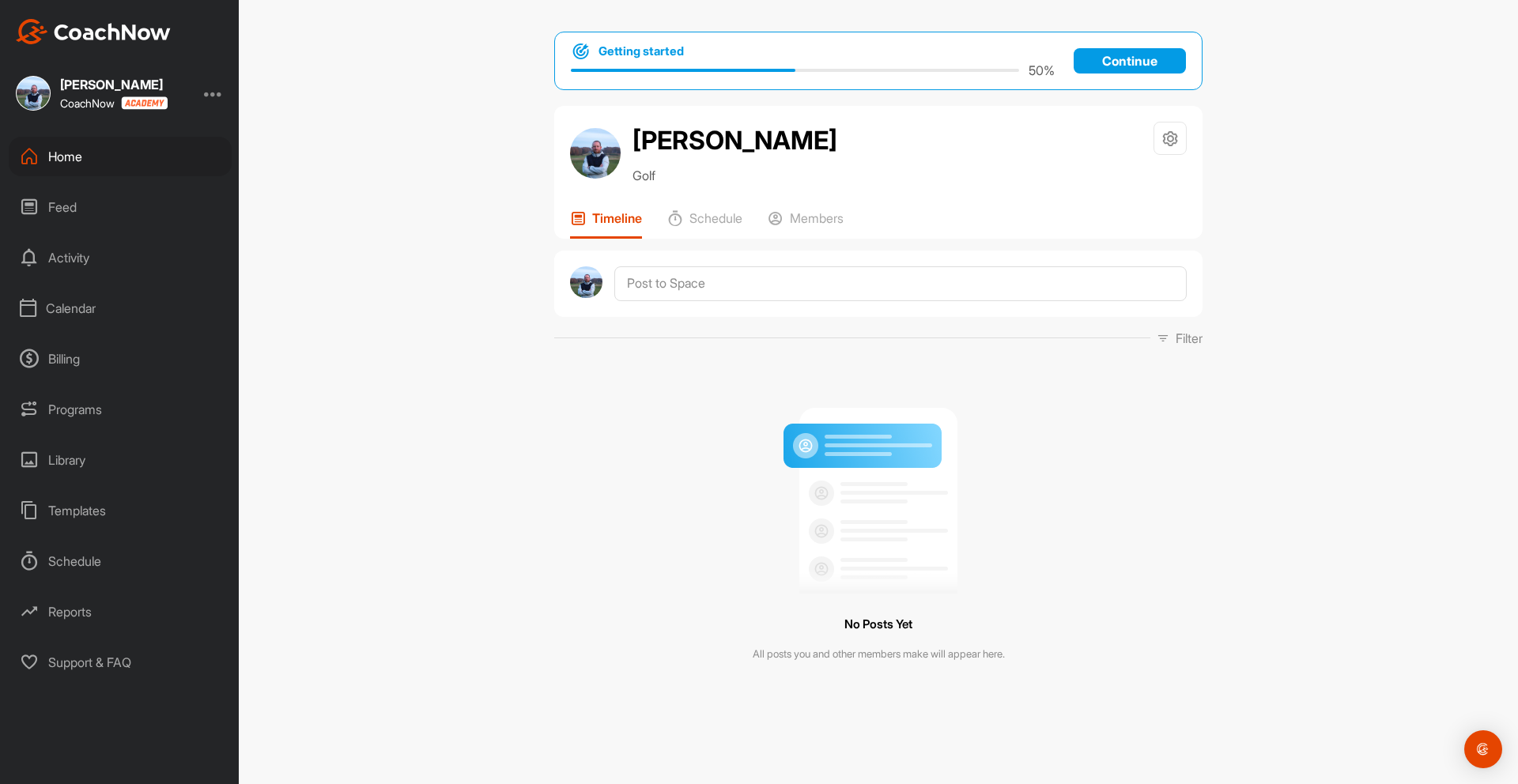
click at [836, 533] on img at bounding box center [878, 495] width 198 height 199
click at [853, 440] on img at bounding box center [878, 495] width 198 height 199
click at [1490, 748] on img "Open Intercom Messenger" at bounding box center [1483, 749] width 21 height 21
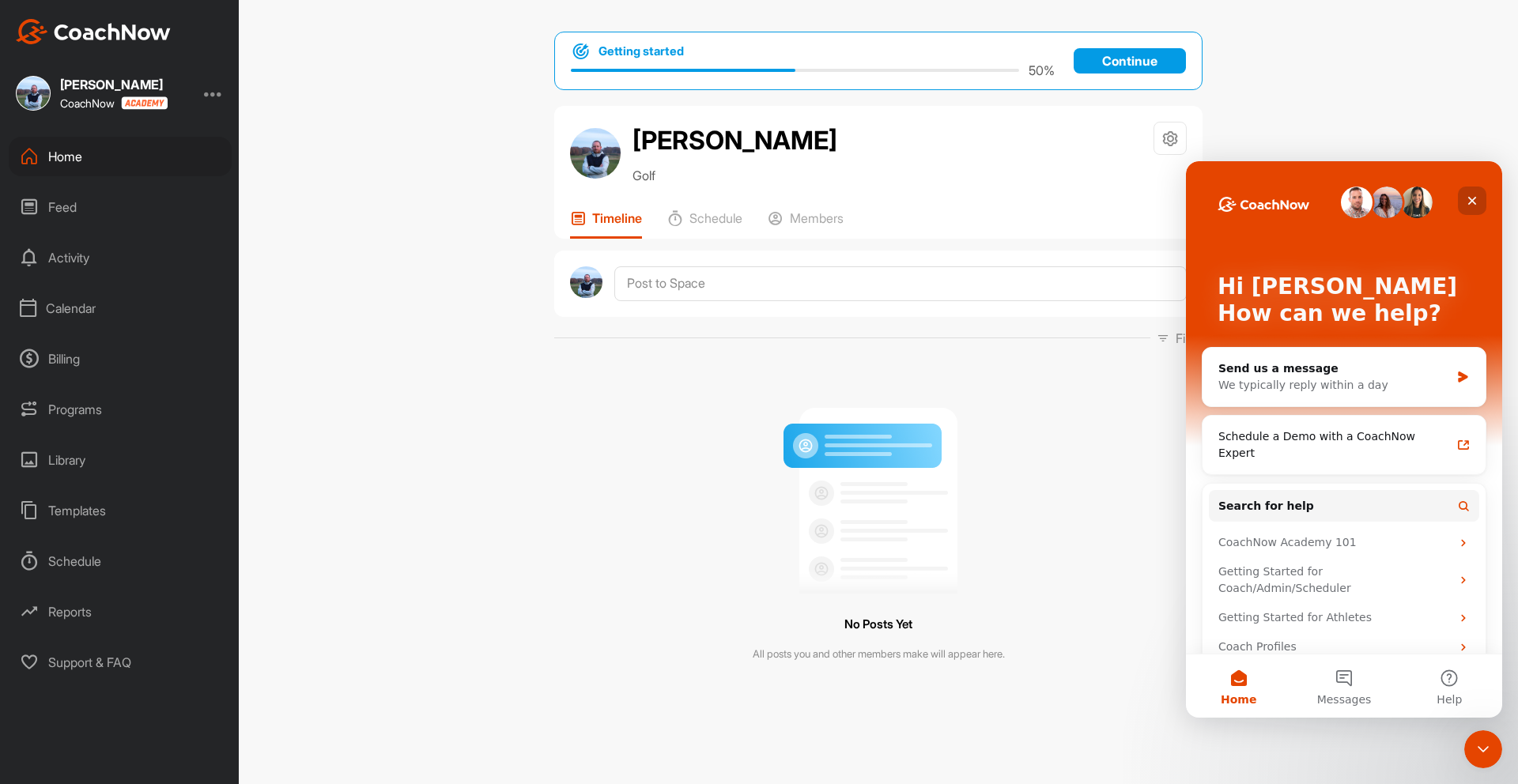
click at [1473, 202] on icon "Close" at bounding box center [1472, 201] width 8 height 8
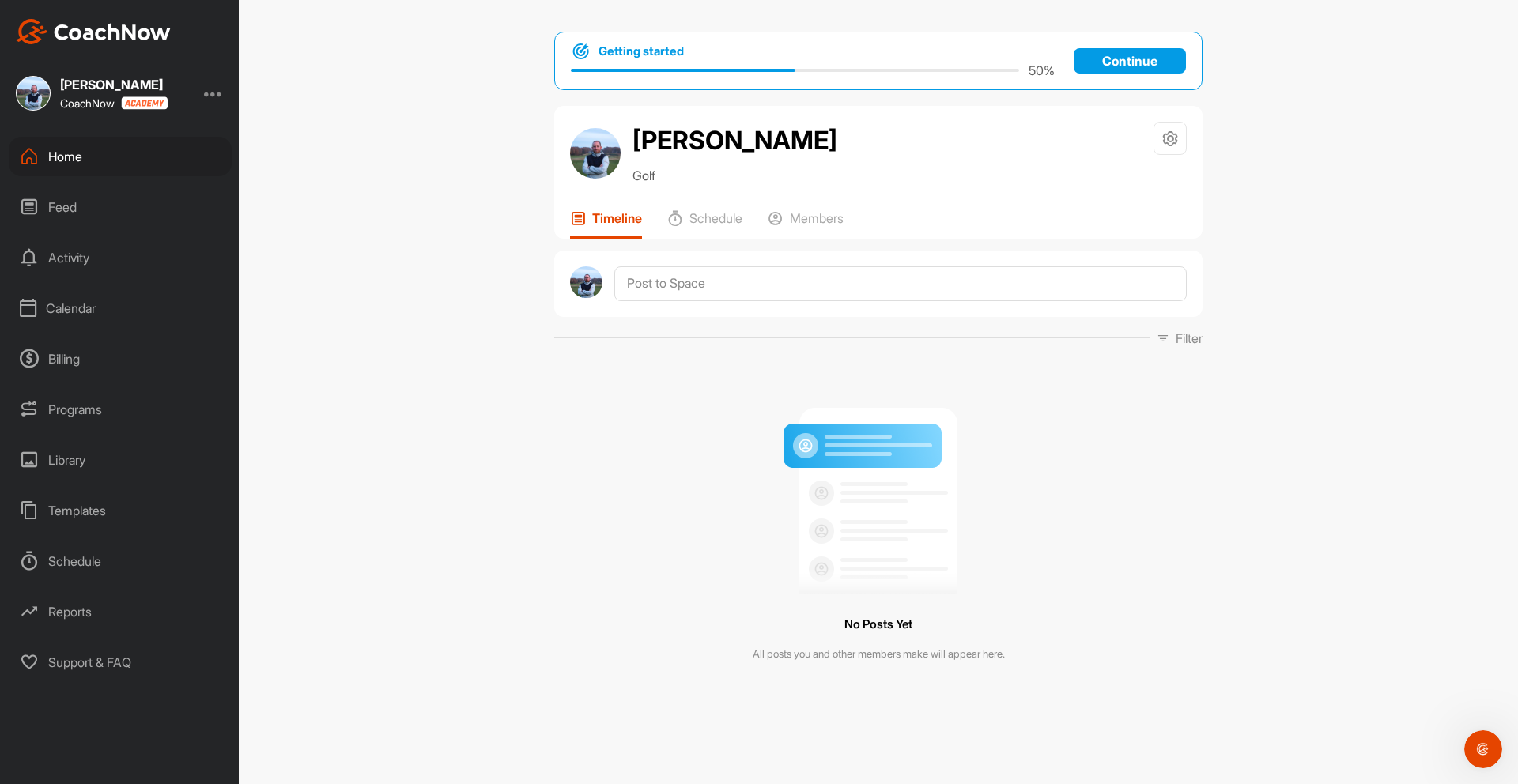
click at [83, 462] on div "Library" at bounding box center [119, 460] width 223 height 39
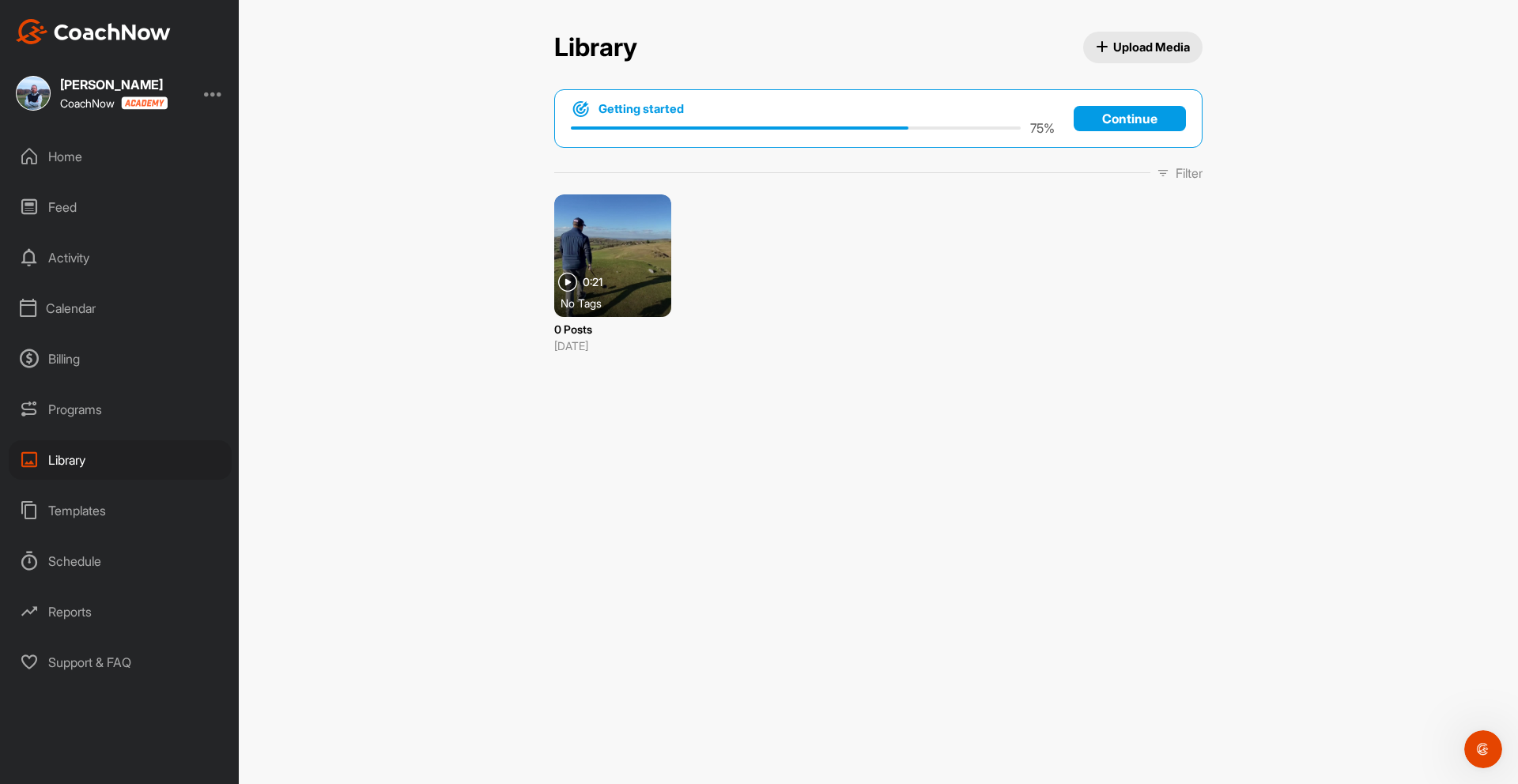
click at [577, 273] on div "0:21" at bounding box center [580, 282] width 44 height 19
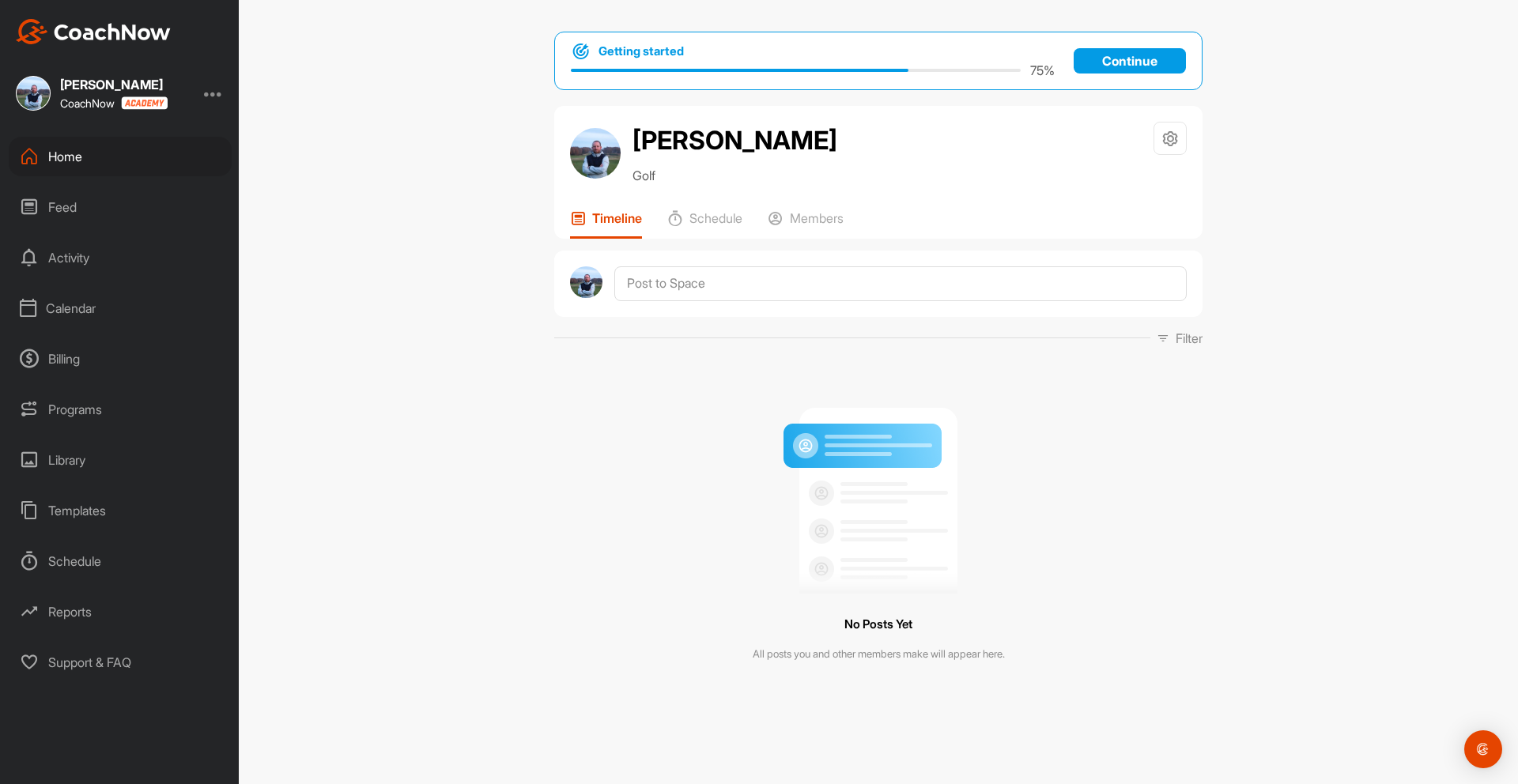
click at [75, 455] on div "Library" at bounding box center [119, 460] width 223 height 39
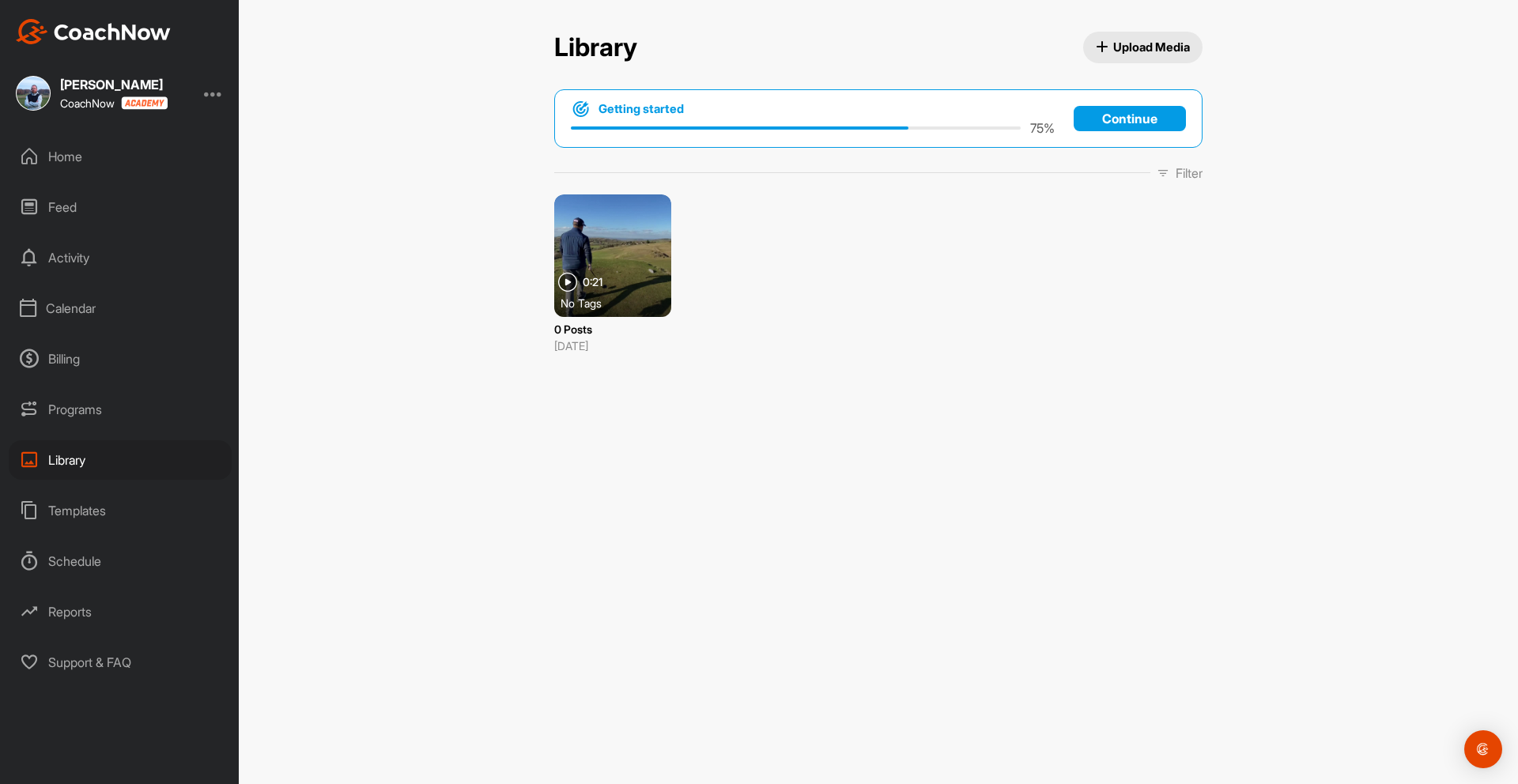
click at [604, 247] on div at bounding box center [613, 255] width 117 height 123
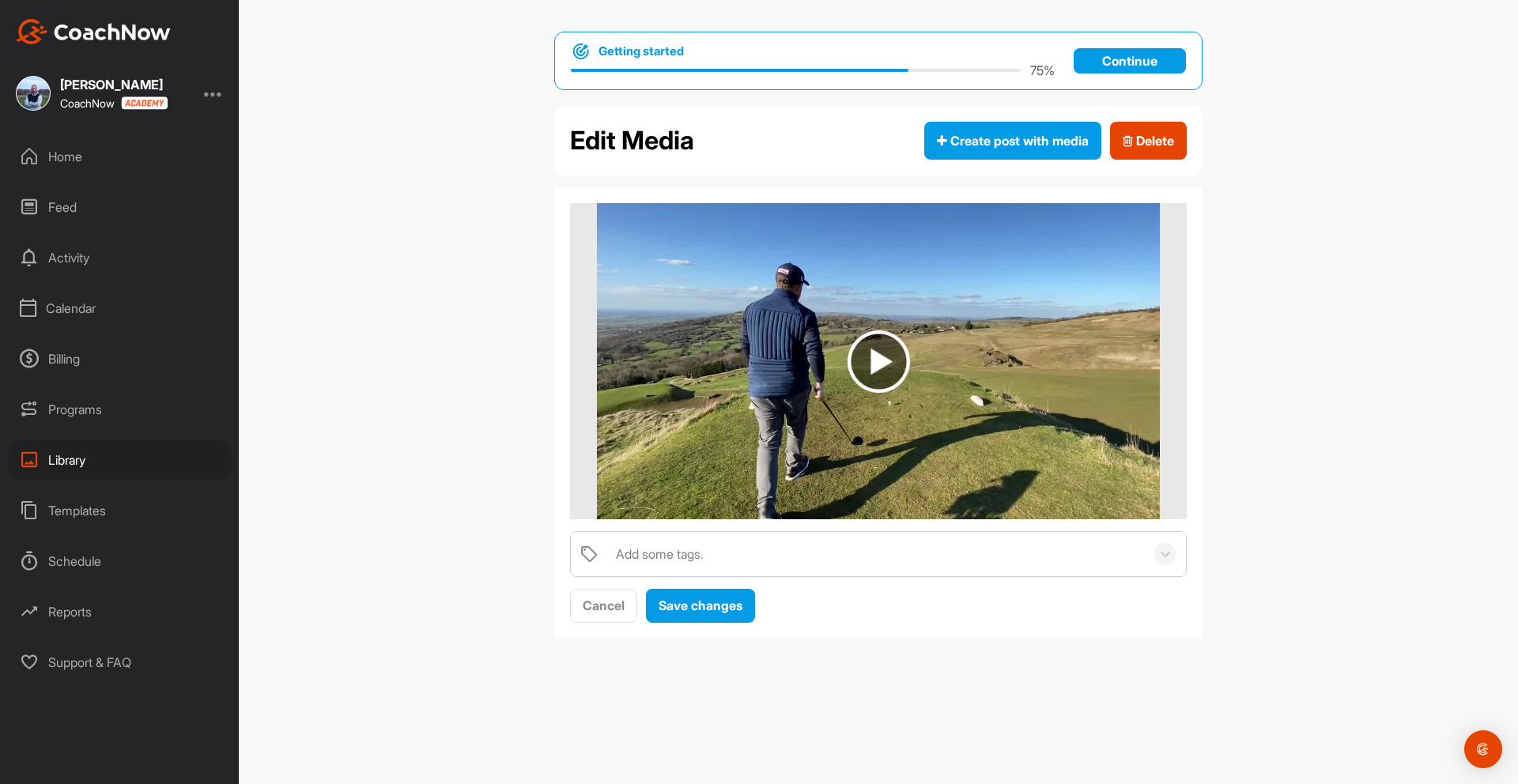
click at [687, 554] on div "Add some tags." at bounding box center [659, 554] width 88 height 19
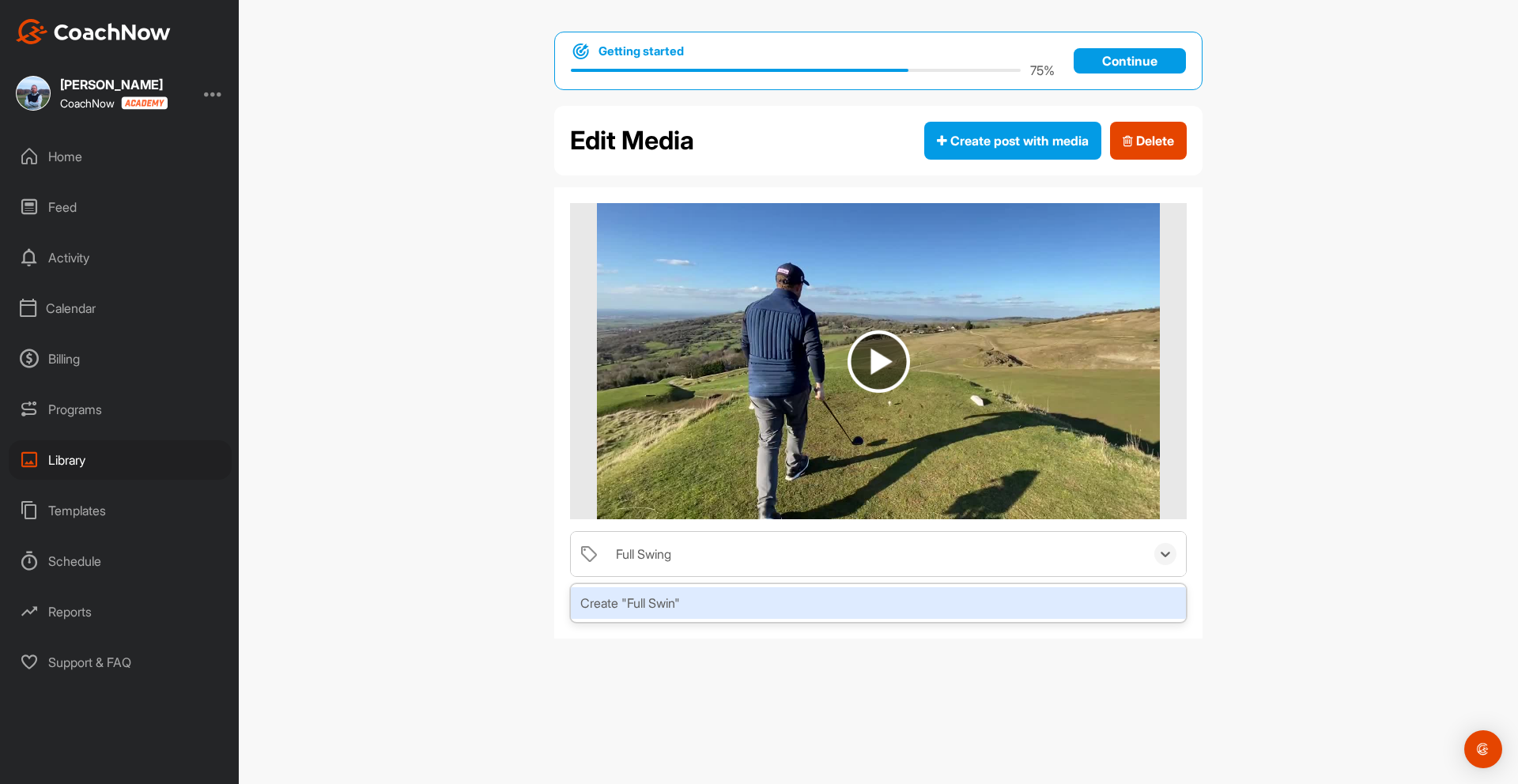
type input "Full Swing"
click at [1167, 554] on icon at bounding box center [1165, 553] width 16 height 16
type input "Full Swing"
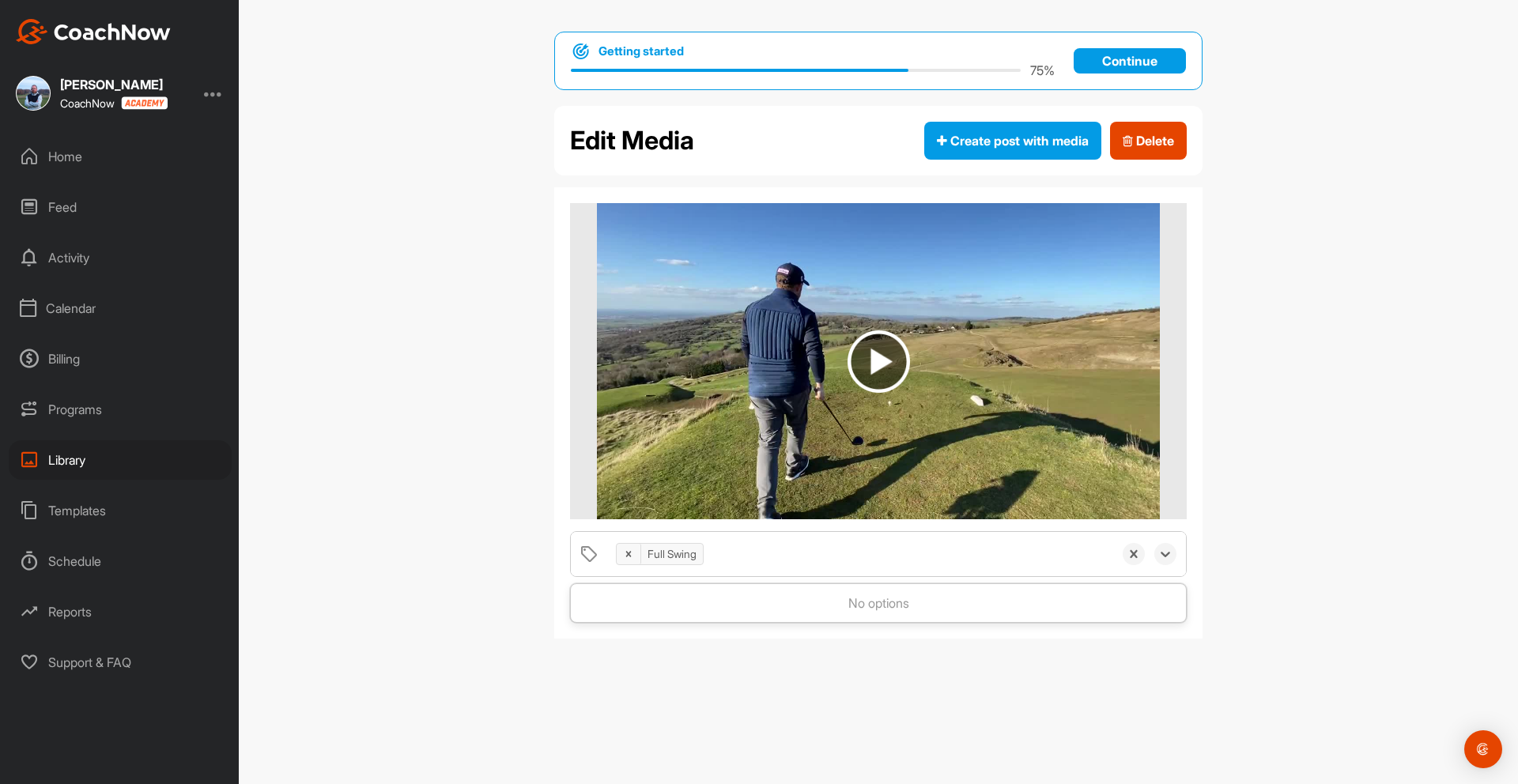
click at [744, 553] on div "Full Swing" at bounding box center [860, 553] width 505 height 44
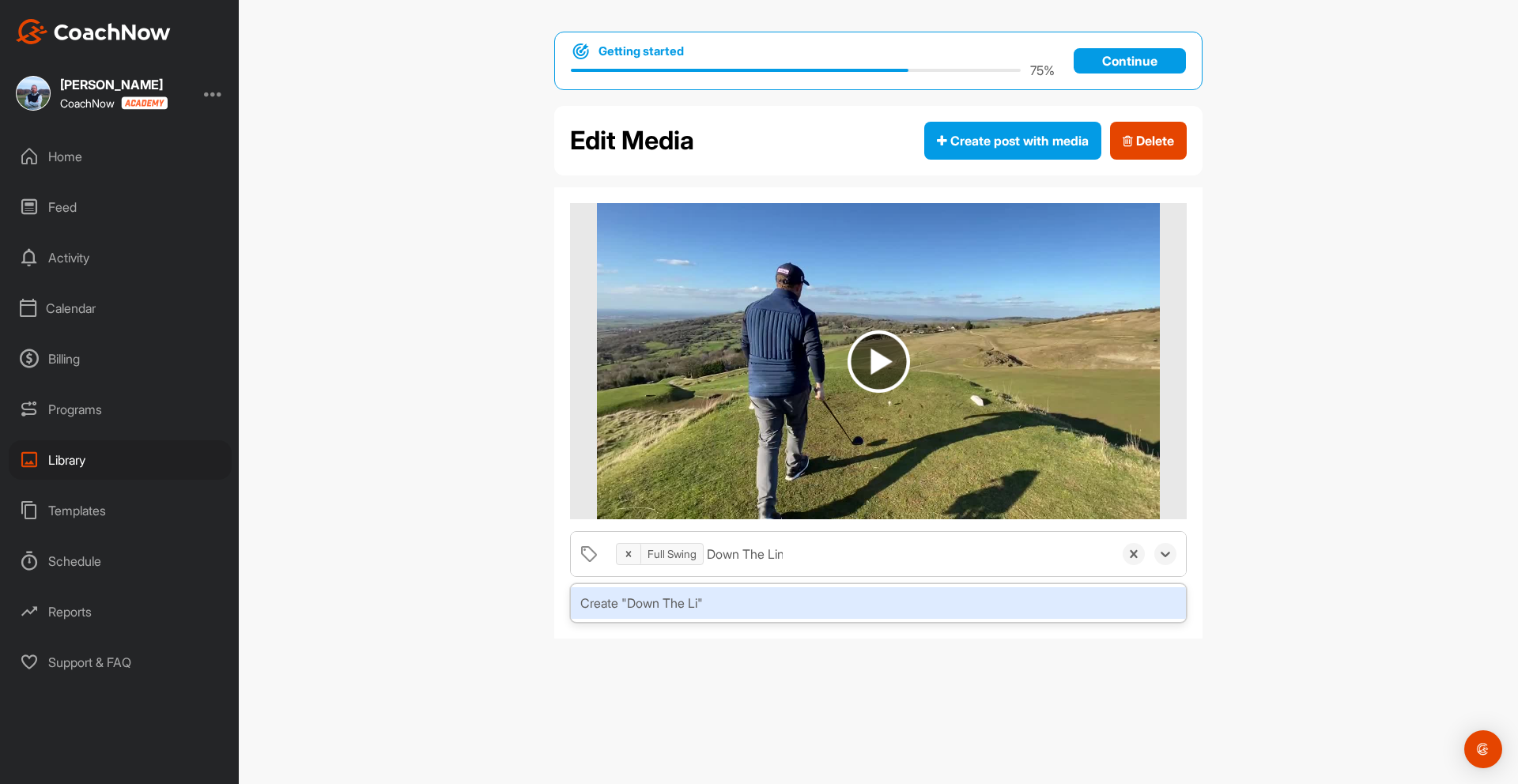
type input "Down The Line"
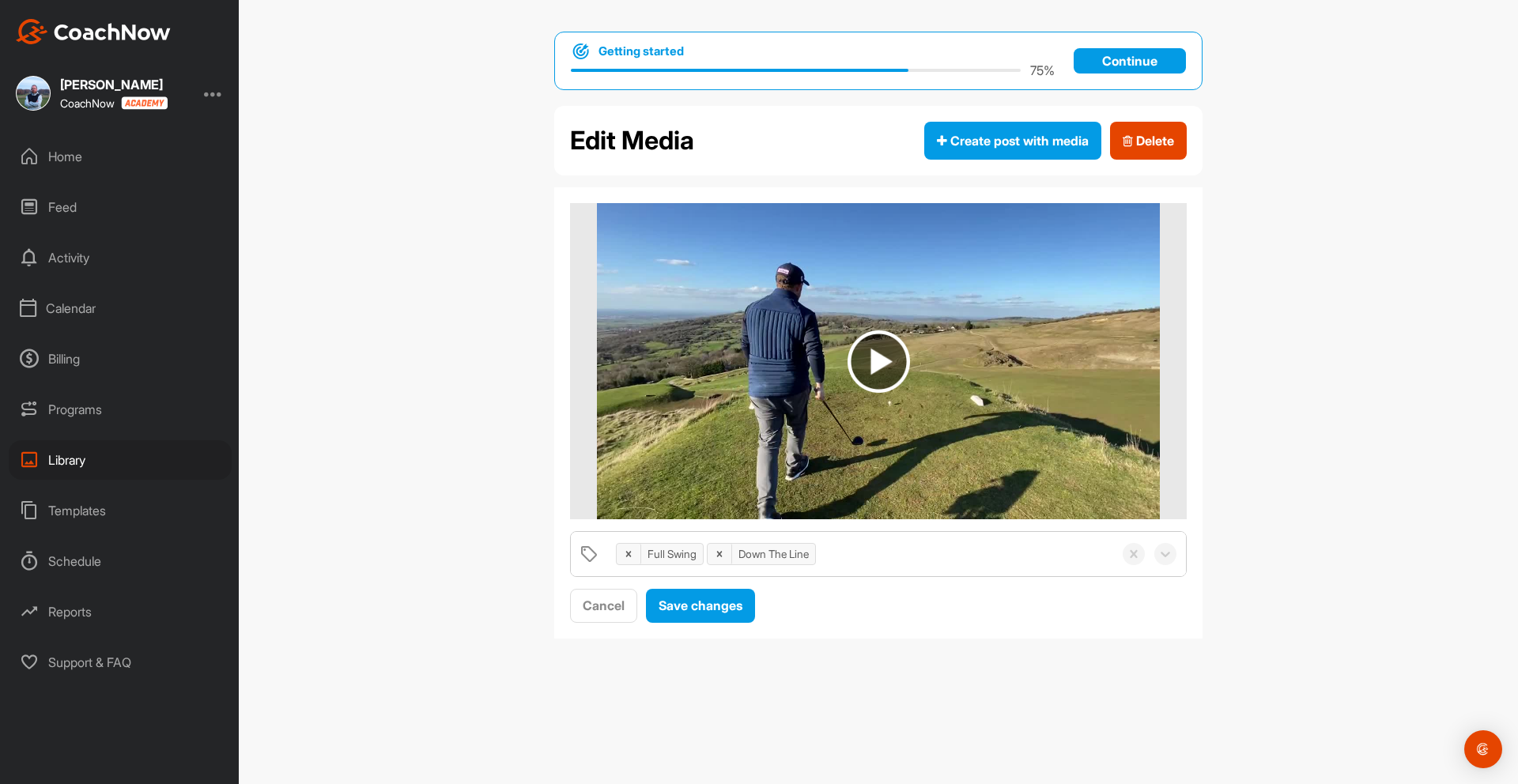
click at [840, 550] on div "Full Swing Down The Line" at bounding box center [860, 553] width 505 height 44
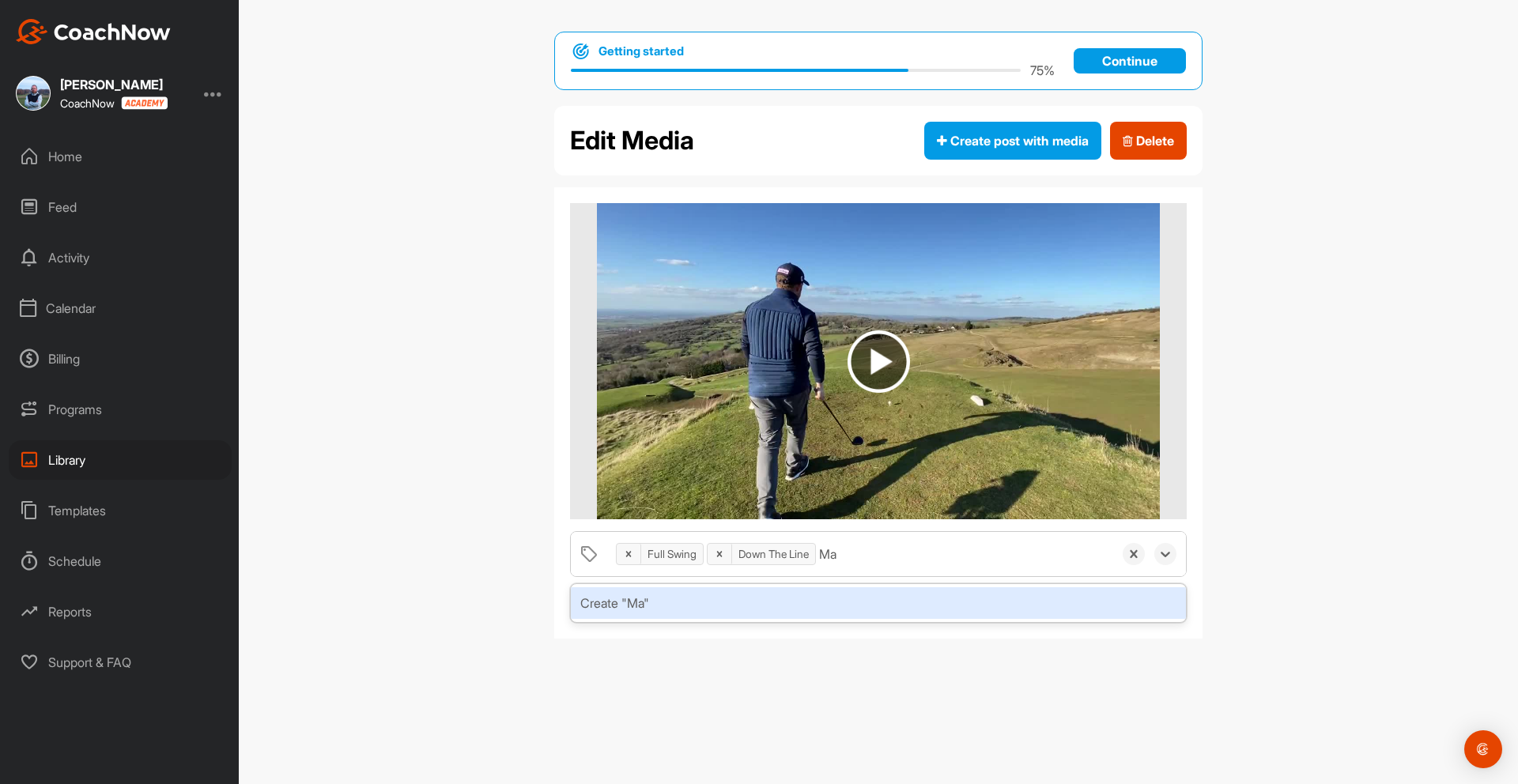
type input "M"
type input "2022"
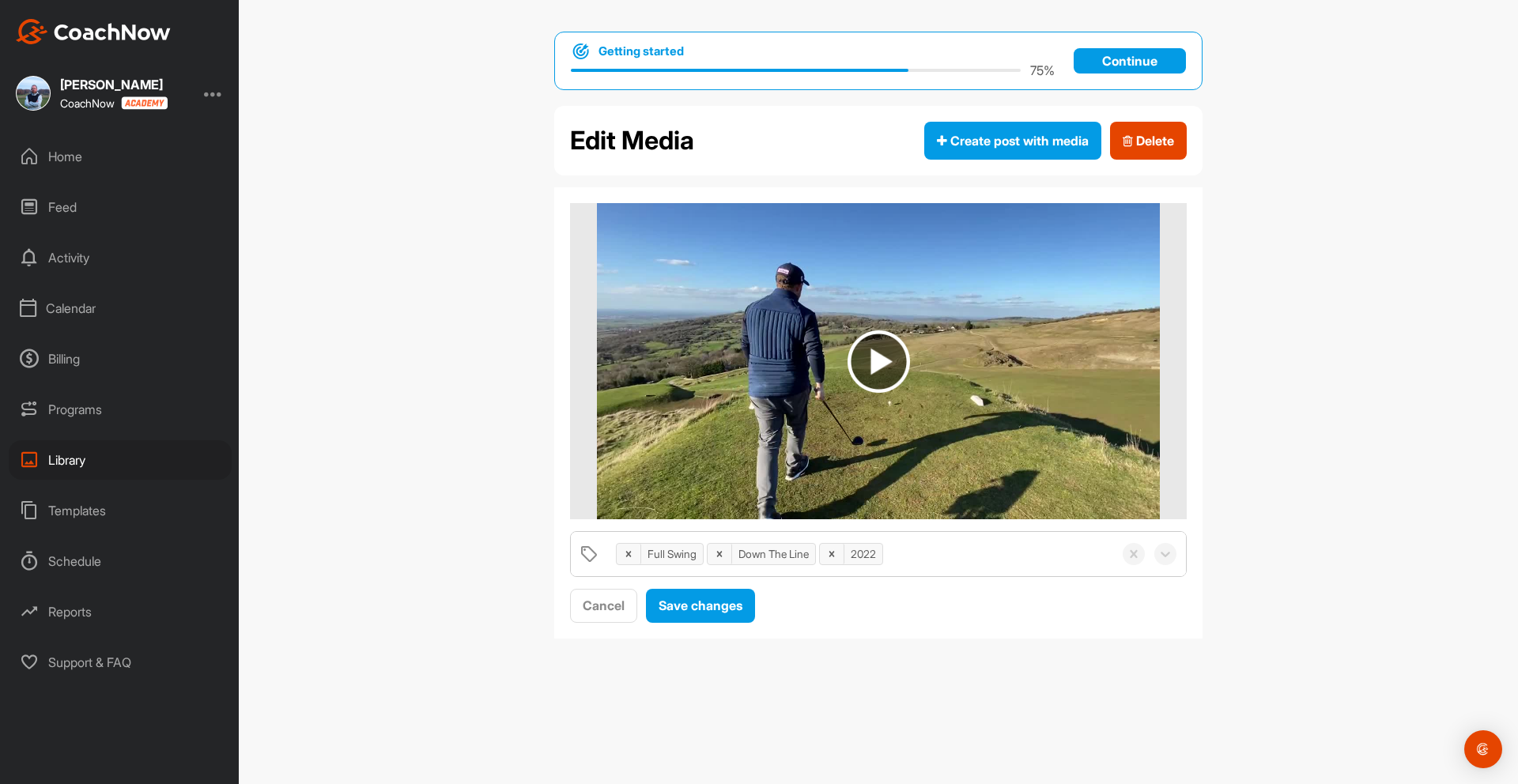
click at [915, 559] on div "Full Swing Down The Line 2022" at bounding box center [860, 553] width 505 height 44
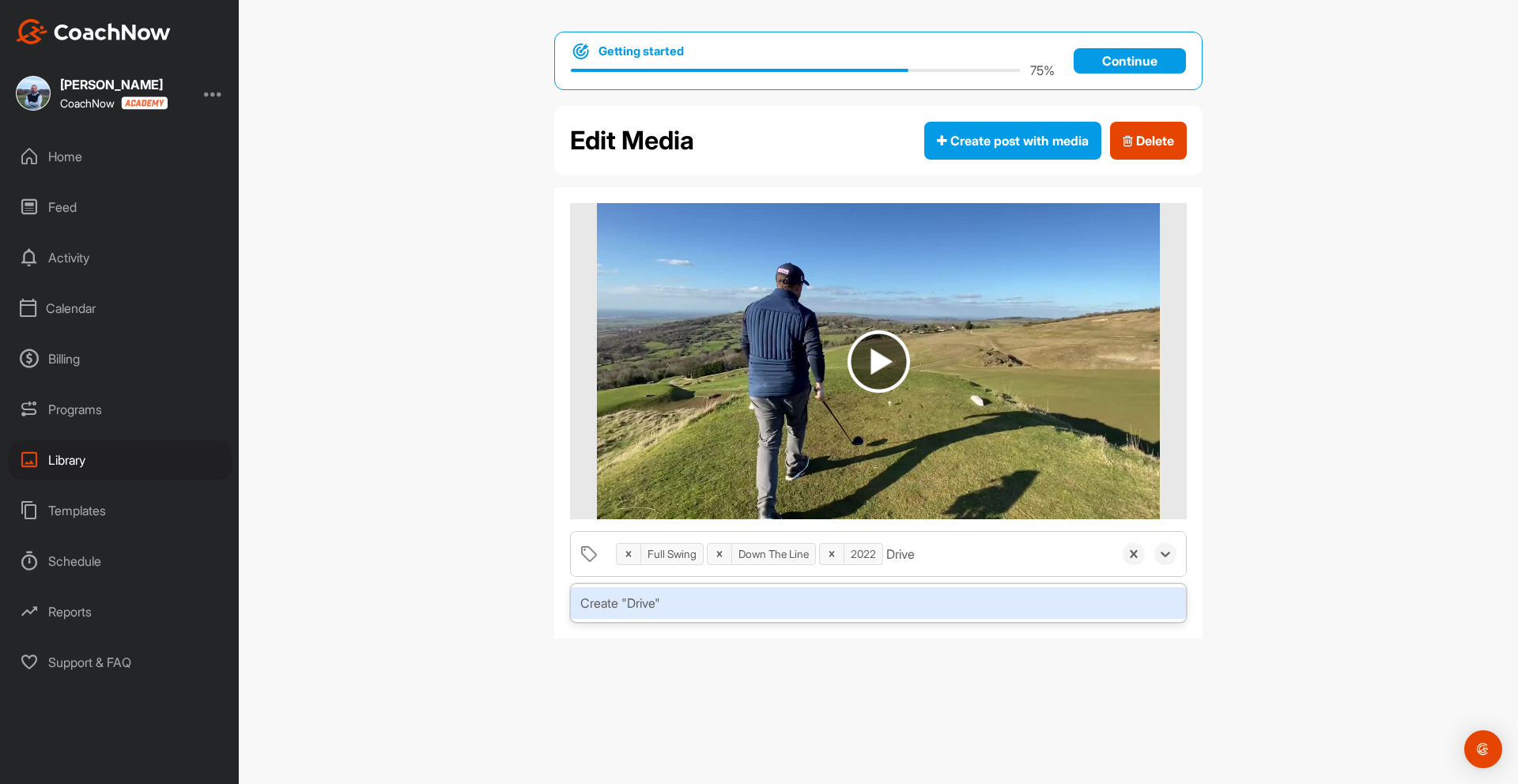
type input "Driver"
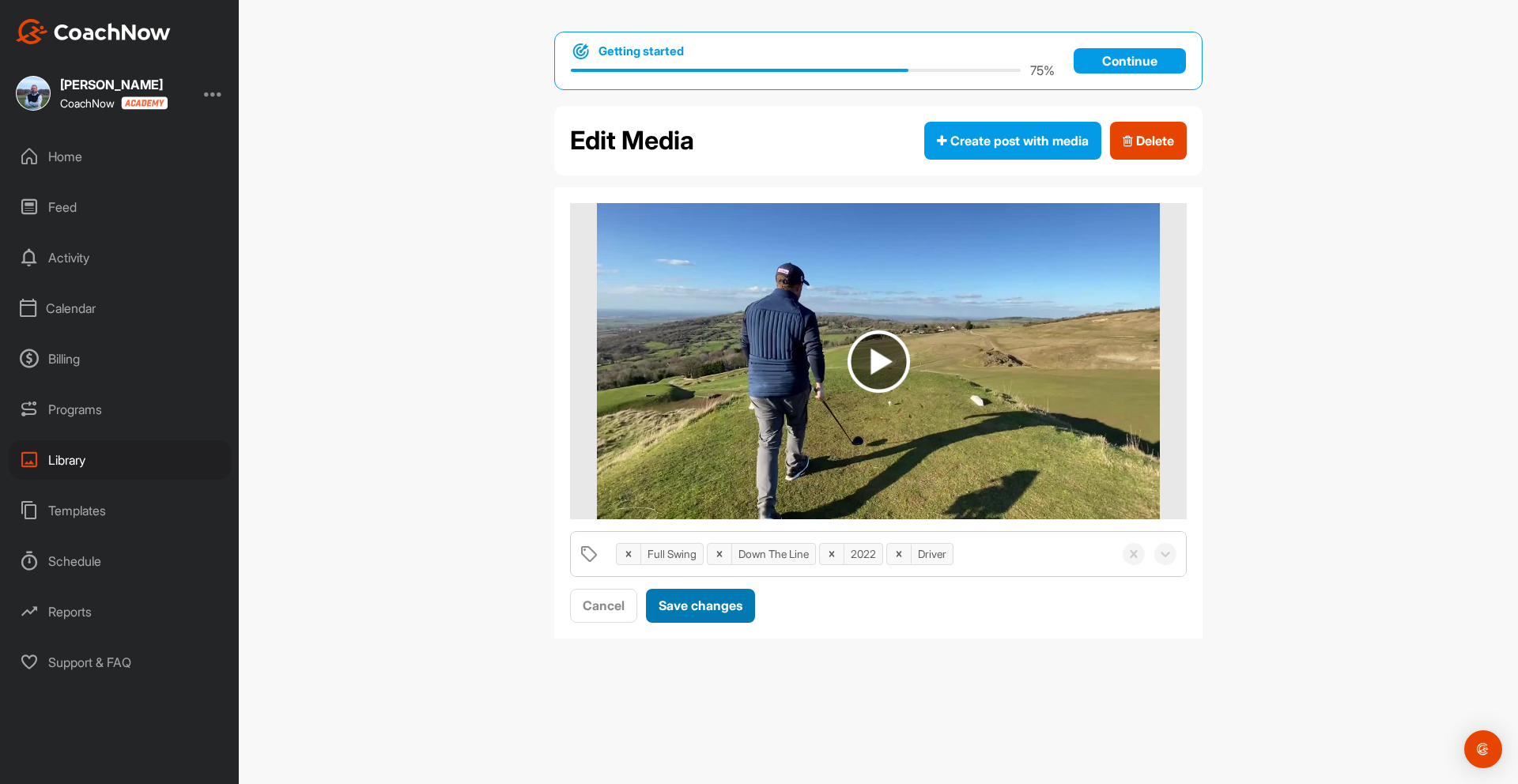
click at [736, 606] on span "Save changes" at bounding box center [700, 605] width 83 height 16
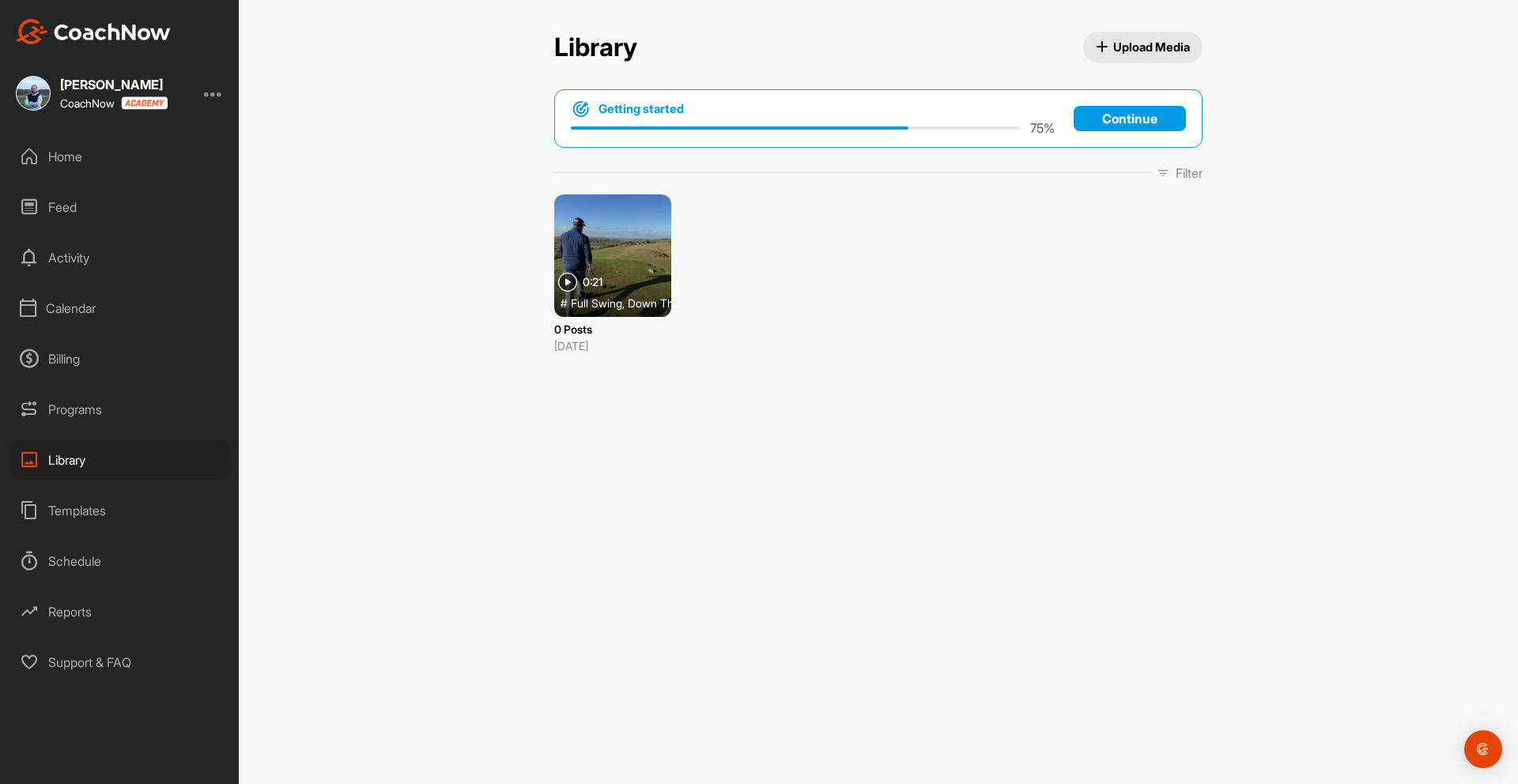
click at [636, 244] on div at bounding box center [613, 255] width 117 height 123
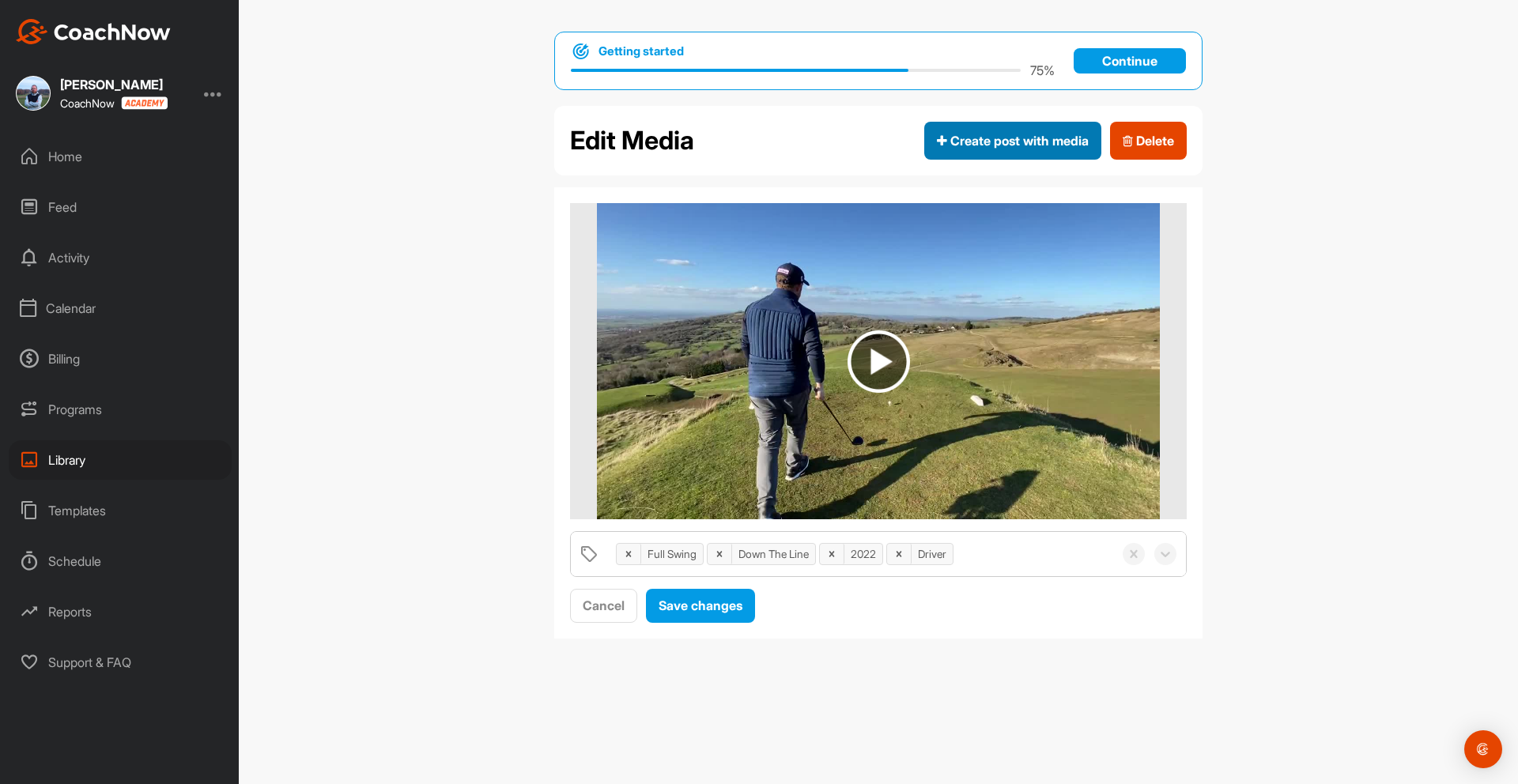
click at [993, 138] on span "Create post with media" at bounding box center [1012, 140] width 152 height 19
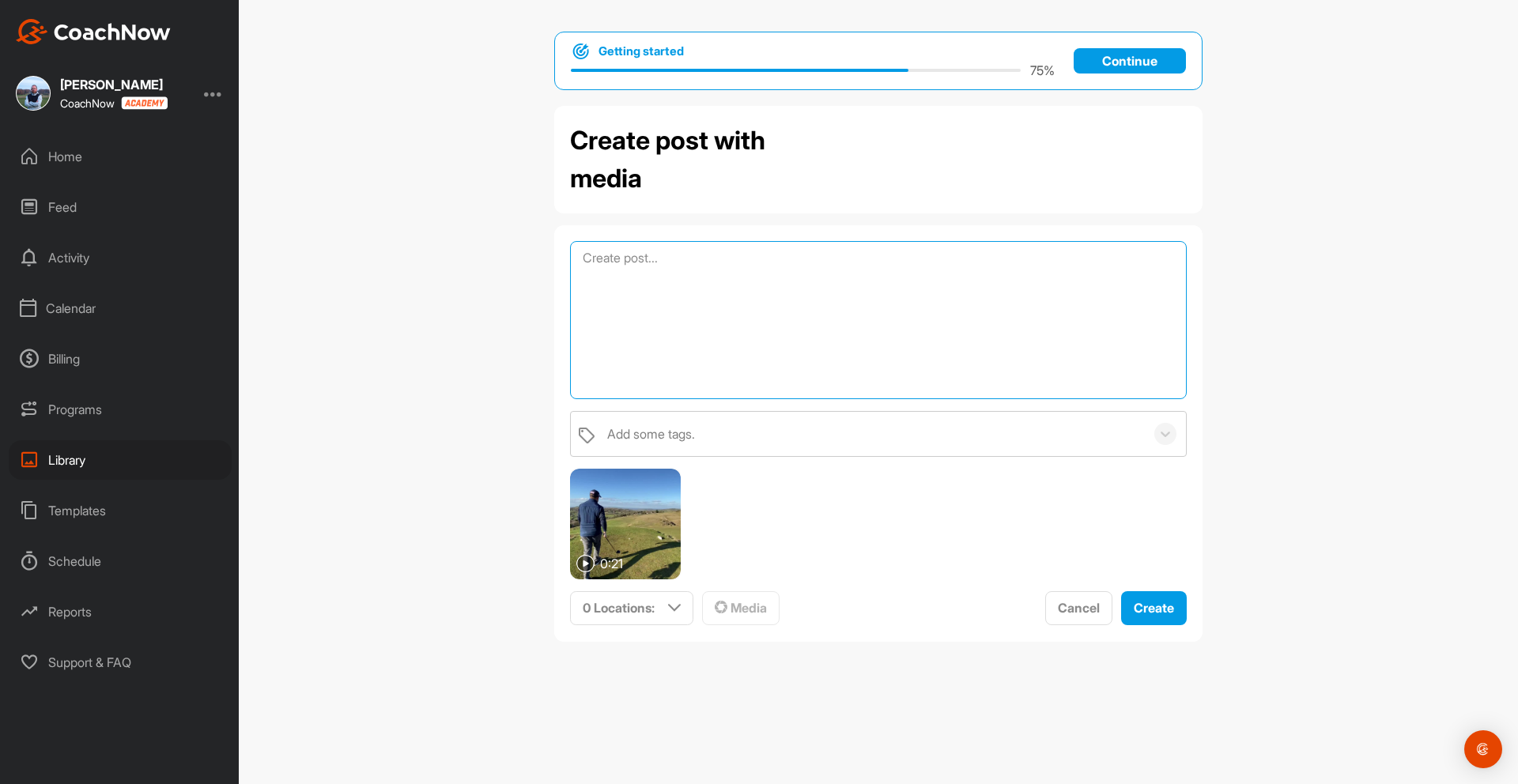
click at [681, 255] on textarea at bounding box center [878, 319] width 617 height 158
click at [651, 255] on textarea "Cleeve Hill, Driver on the 18th Tee, Down the Line" at bounding box center [878, 319] width 617 height 158
drag, startPoint x: 722, startPoint y: 254, endPoint x: 746, endPoint y: 252, distance: 24.1
click at [723, 254] on textarea "[GEOGRAPHIC_DATA], March 2022Driver on the 18th Tee, Down the Line" at bounding box center [878, 319] width 617 height 158
type textarea "Cleeve Hill, [DATE] - Driver on the 18th Tee, Down the Line"
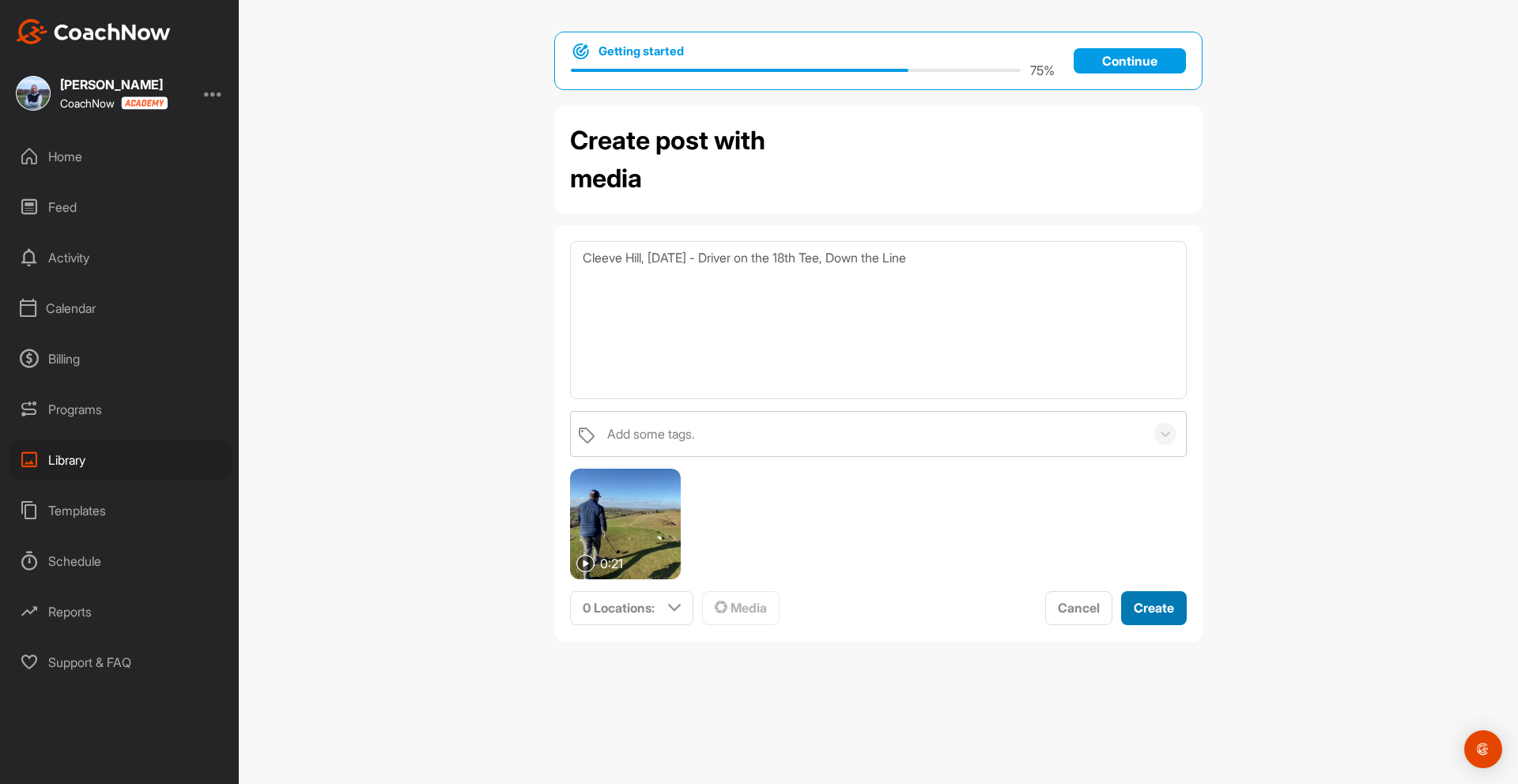
click at [1151, 611] on span "Create" at bounding box center [1153, 607] width 40 height 16
click at [674, 602] on icon at bounding box center [673, 607] width 13 height 13
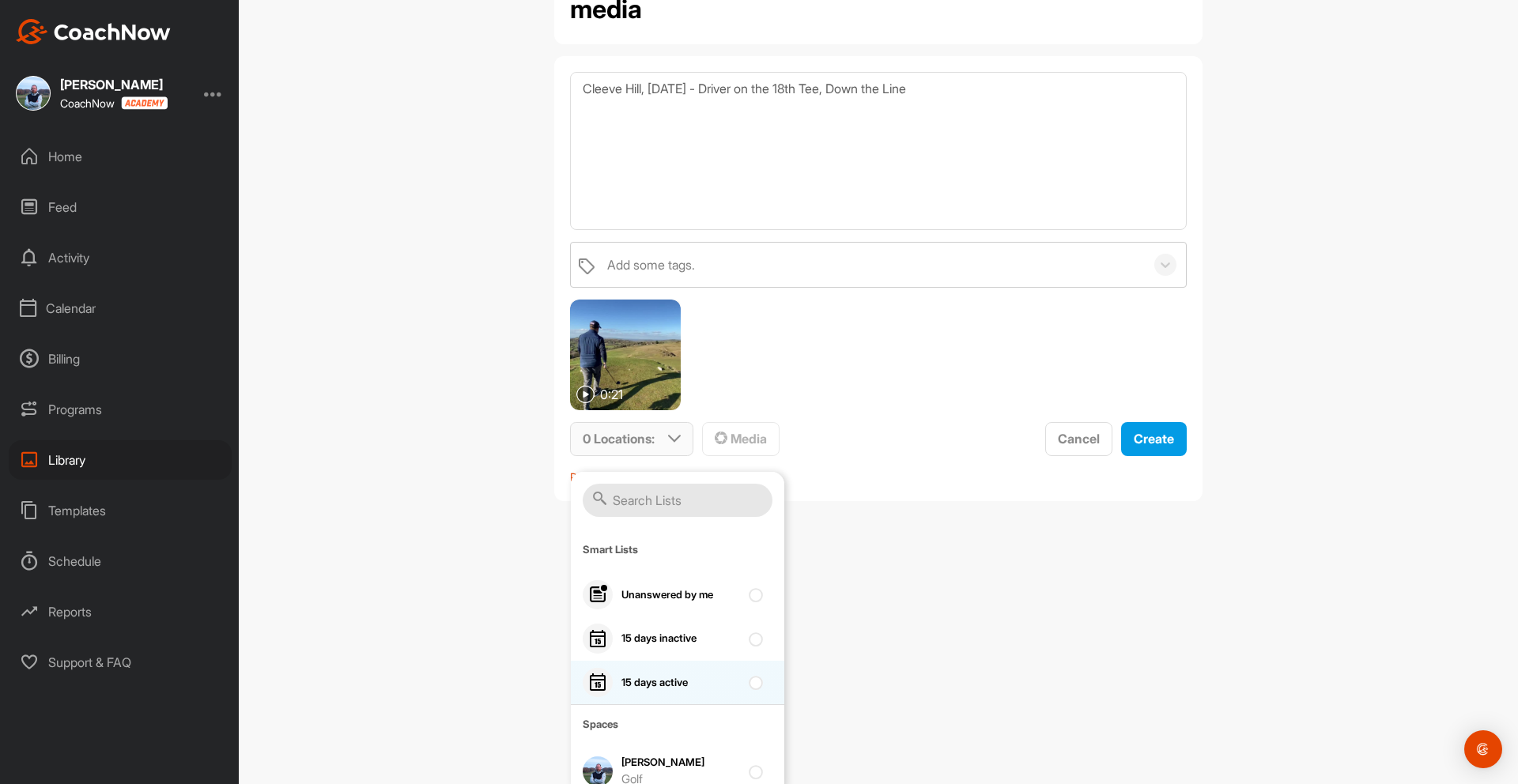
scroll to position [180, 0]
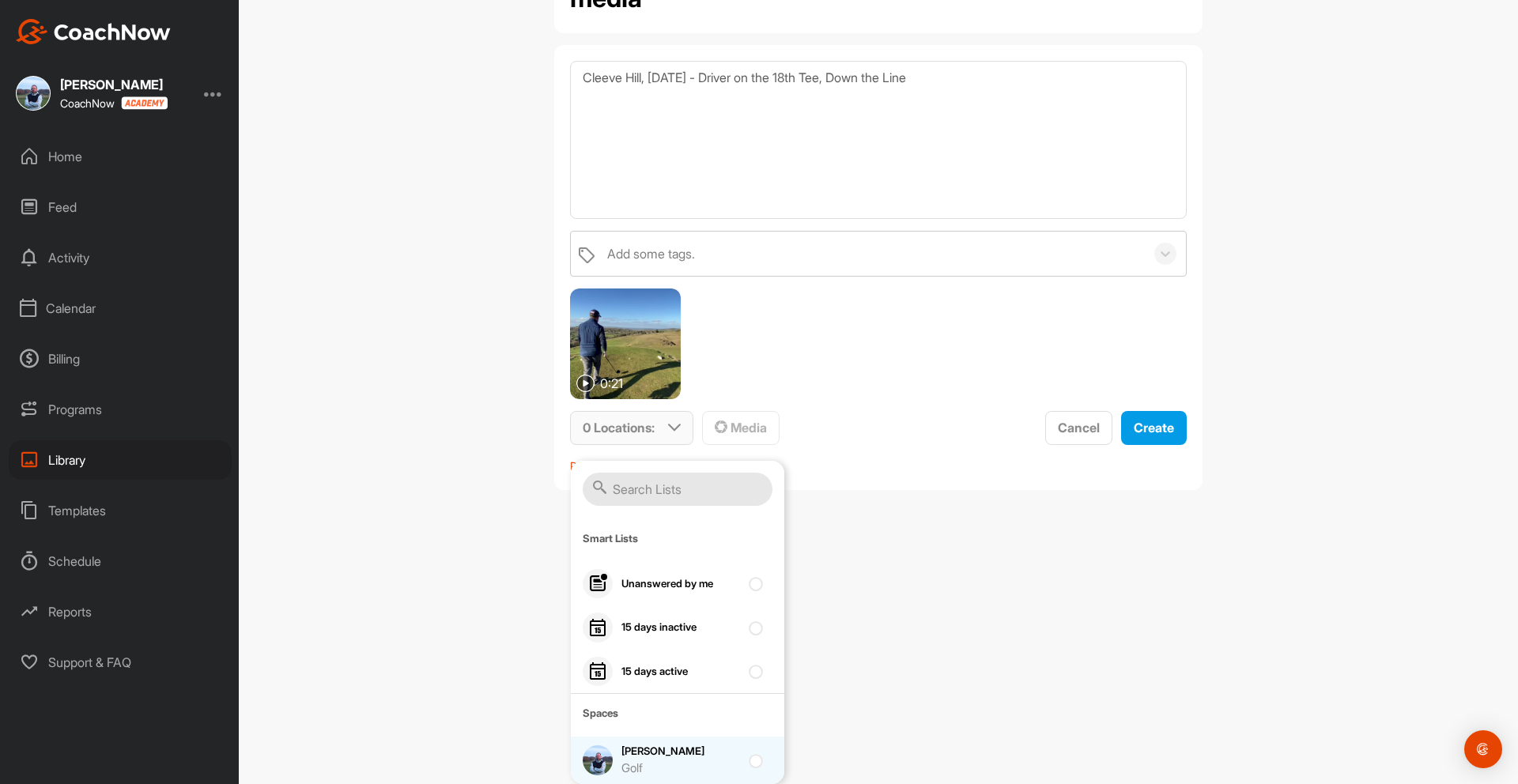
click at [759, 766] on div at bounding box center [759, 760] width 22 height 19
checkbox input "true"
click at [999, 74] on textarea "Cleeve Hill, [DATE] - Driver on the 18th Tee, Down the Line" at bounding box center [878, 139] width 617 height 158
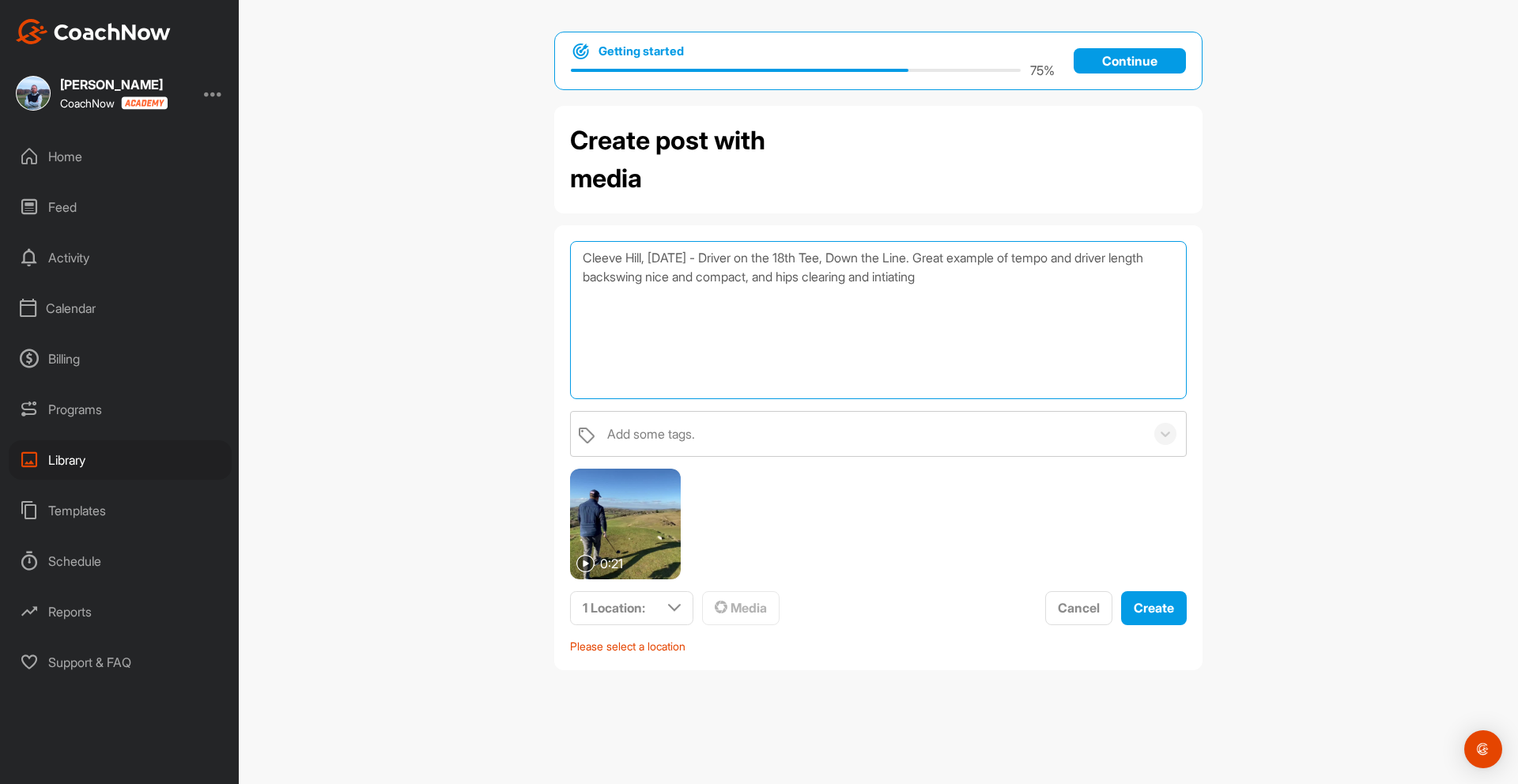
click at [945, 275] on textarea "Cleeve Hill, [DATE] - Driver on the 18th Tee, Down the Line. Great example of t…" at bounding box center [878, 319] width 617 height 158
click at [989, 278] on textarea "Cleeve Hill, [DATE] - Driver on the 18th Tee, Down the Line. Great example of t…" at bounding box center [878, 319] width 617 height 158
type textarea "Cleeve Hill, [DATE] - Driver on the 18th Tee, Down the Line. Great example of t…"
click at [673, 609] on icon at bounding box center [673, 607] width 13 height 13
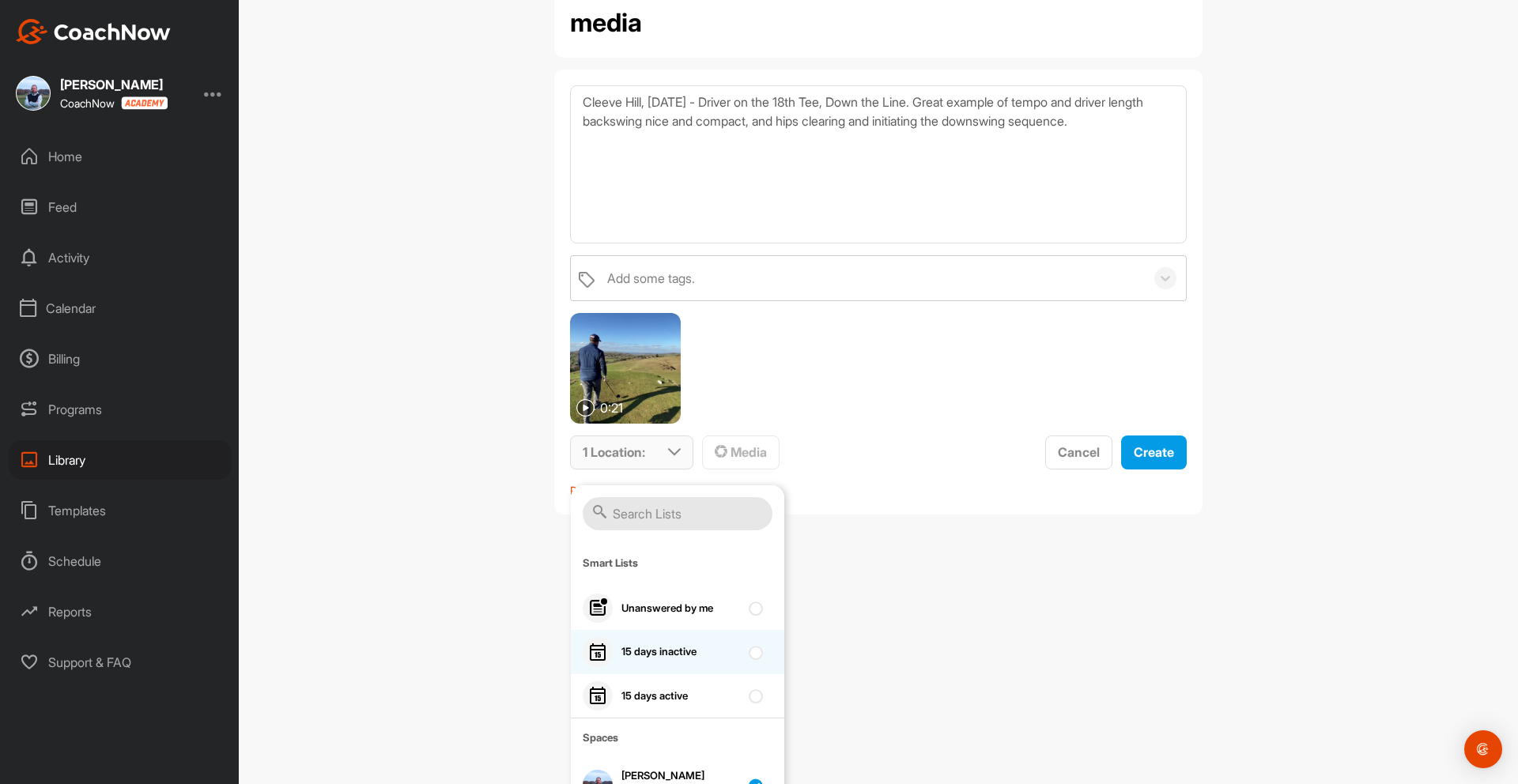
scroll to position [180, 0]
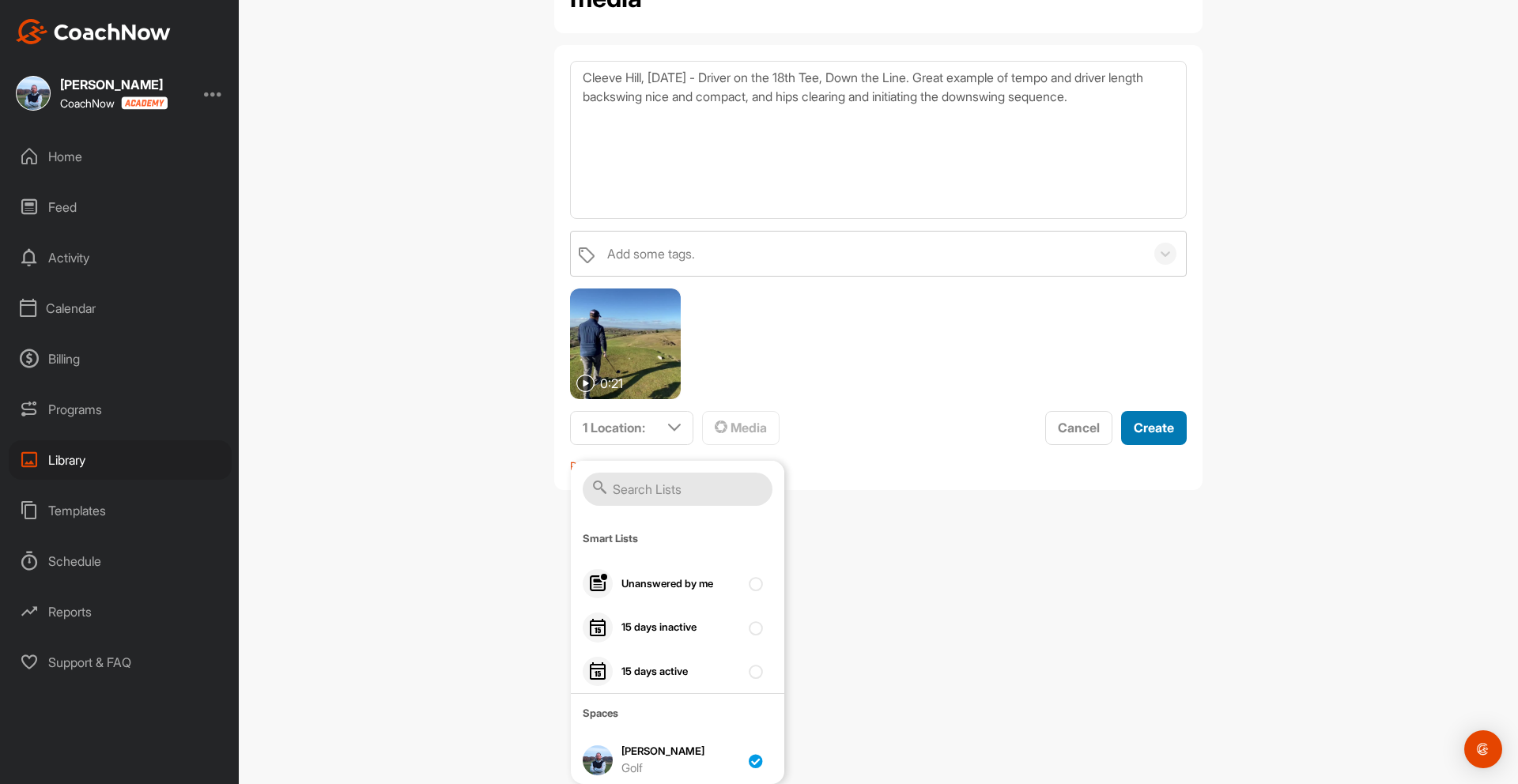
click at [1142, 430] on span "Create" at bounding box center [1153, 427] width 40 height 16
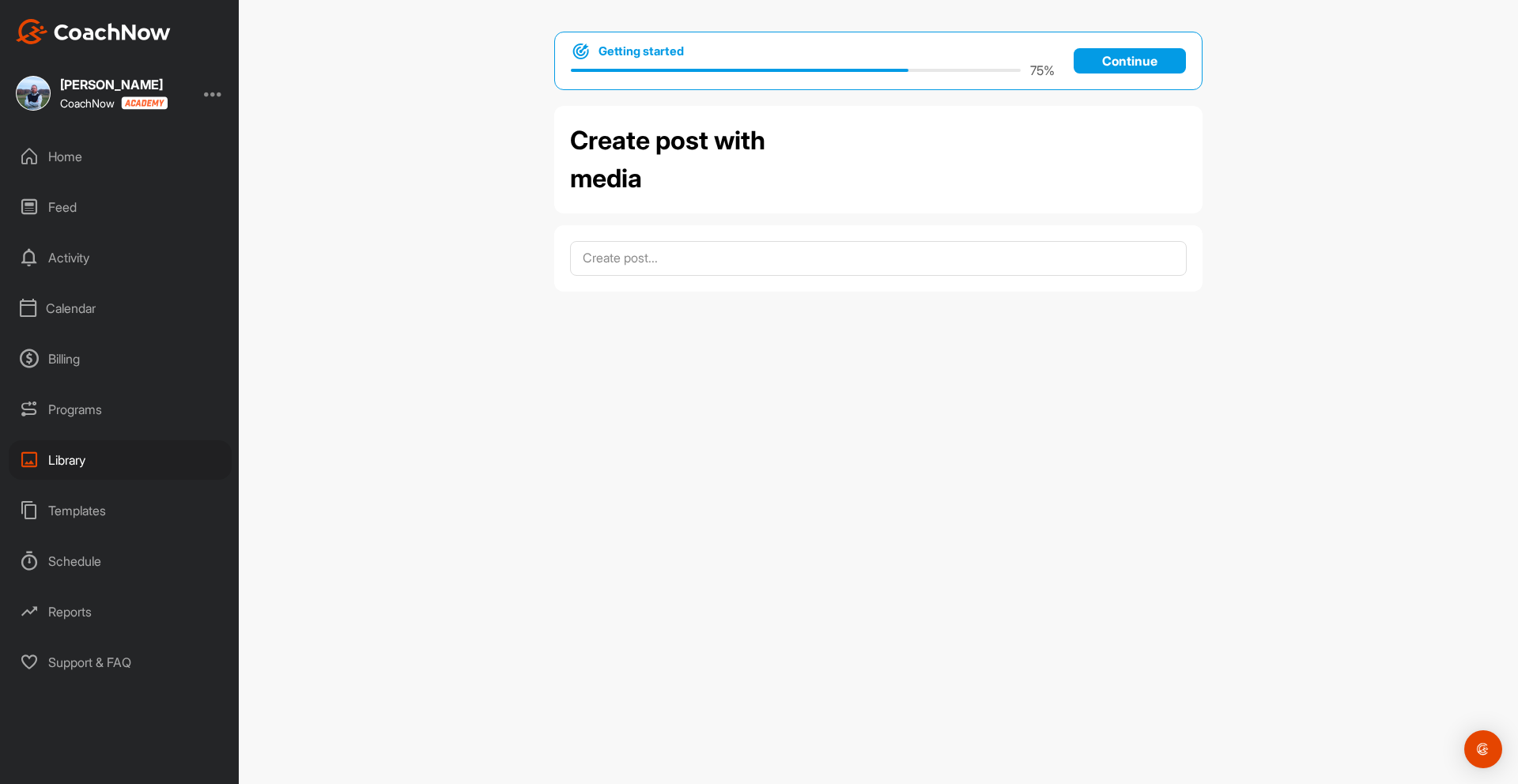
scroll to position [0, 0]
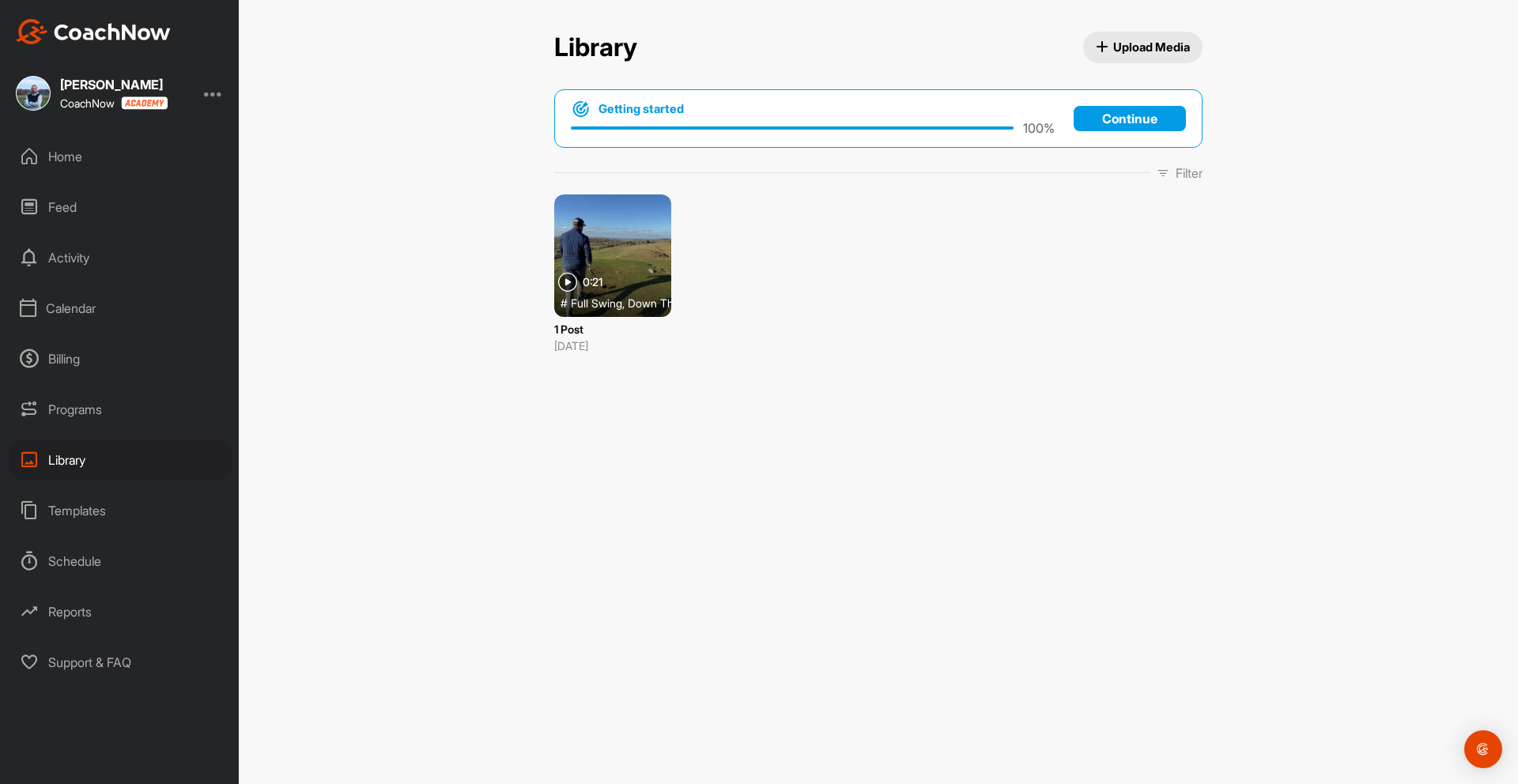
click at [1150, 116] on p "Continue" at bounding box center [1129, 118] width 112 height 25
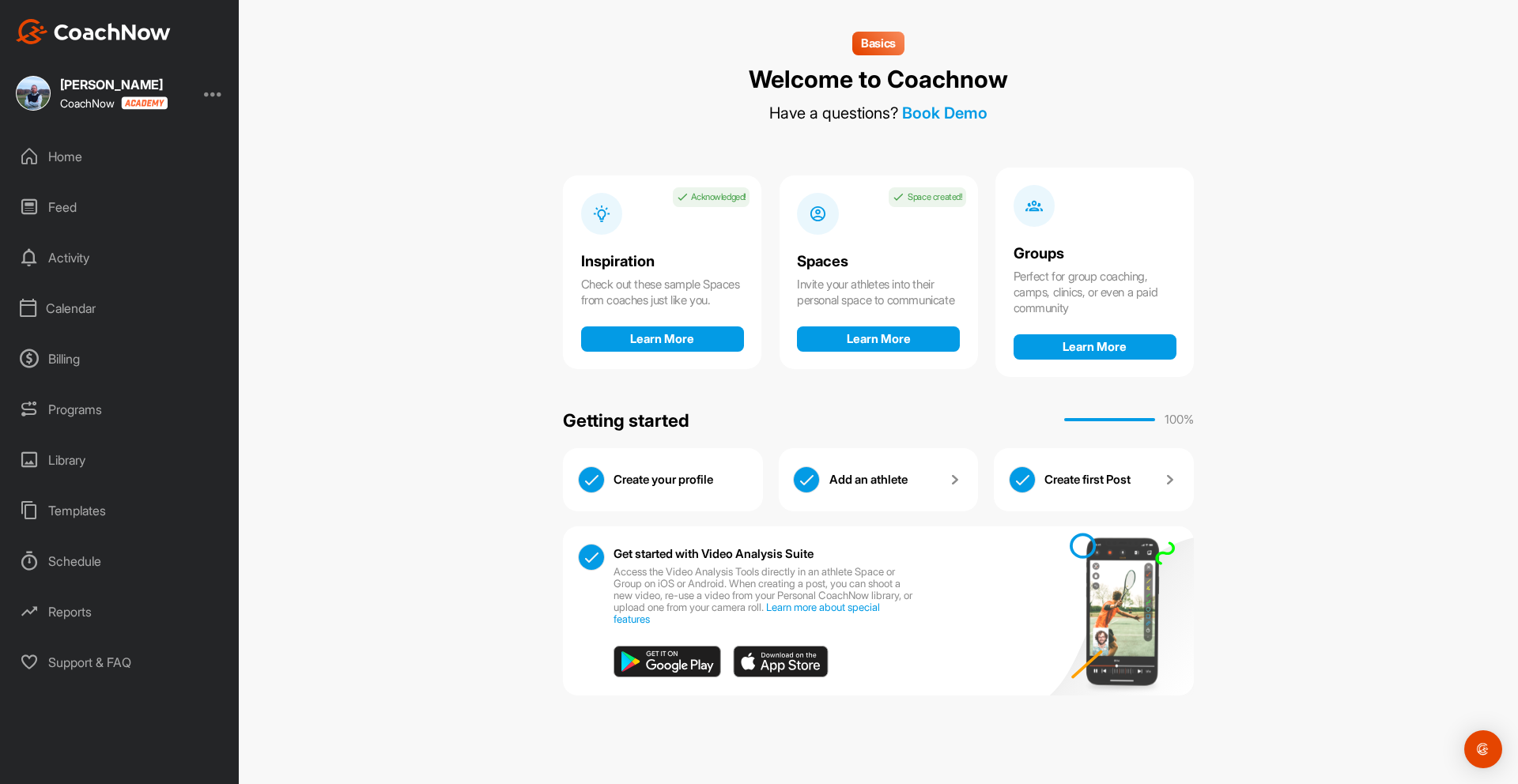
click at [82, 461] on div "Library" at bounding box center [119, 460] width 223 height 39
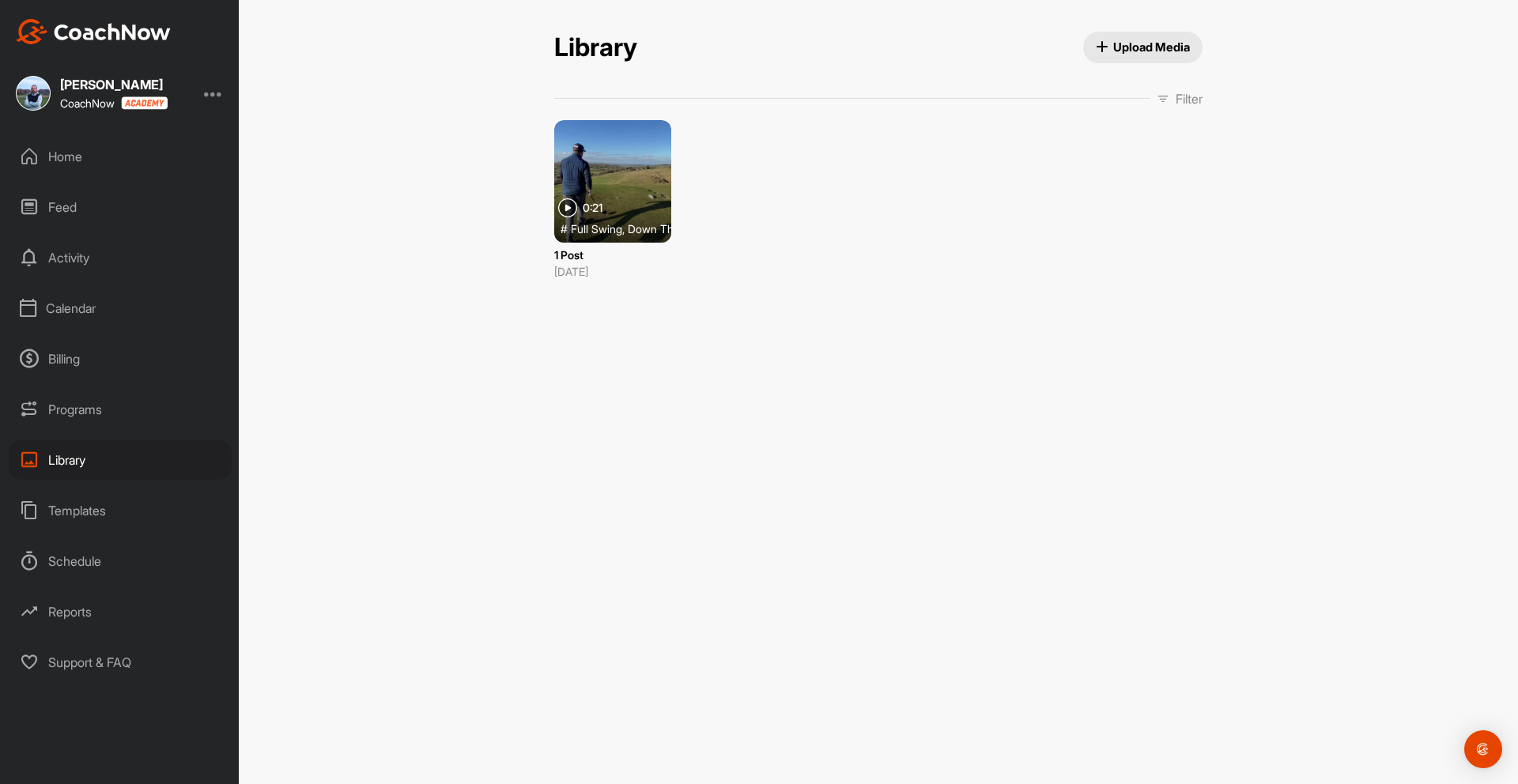
click at [619, 148] on div at bounding box center [613, 181] width 117 height 123
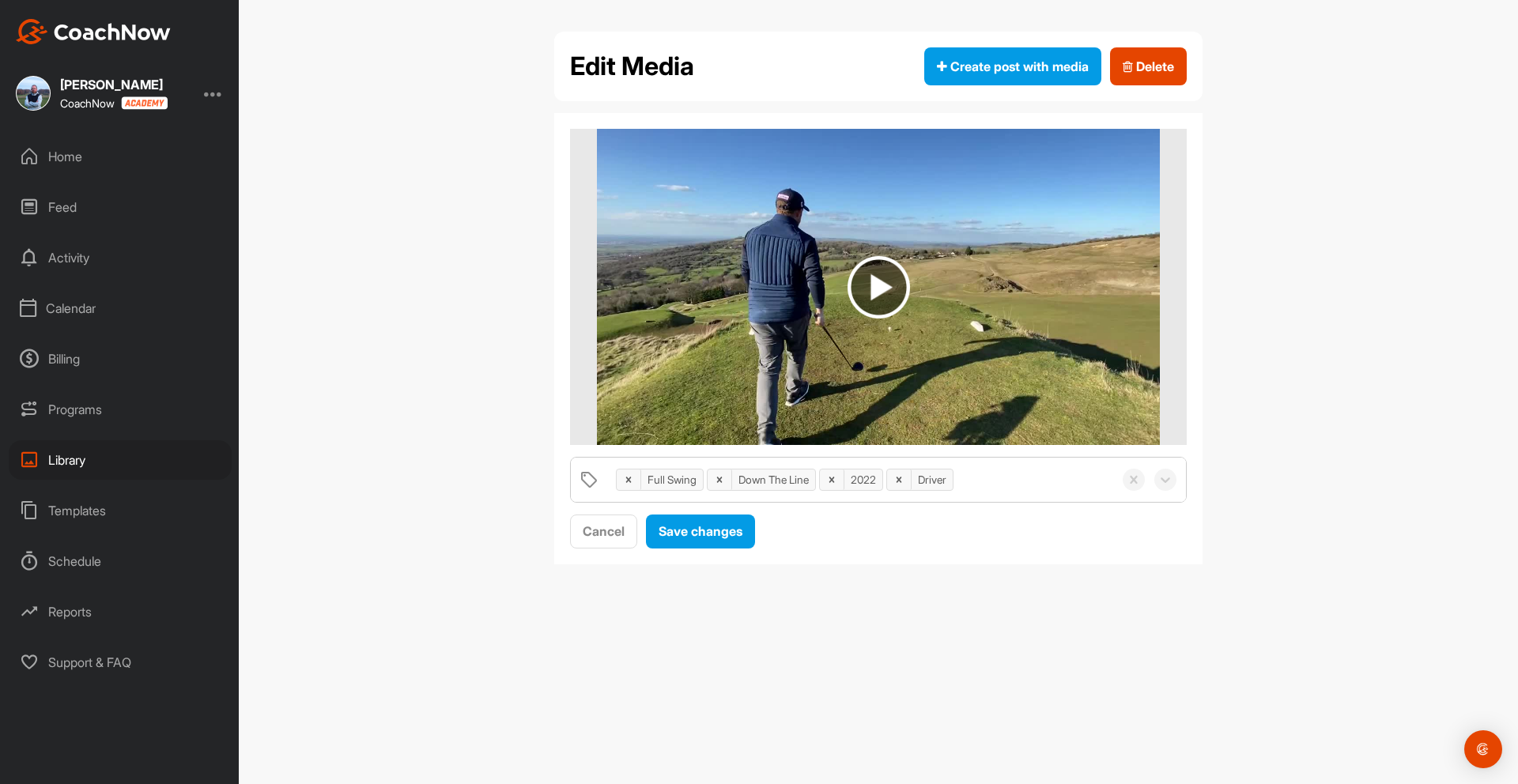
click at [875, 285] on img at bounding box center [878, 287] width 63 height 63
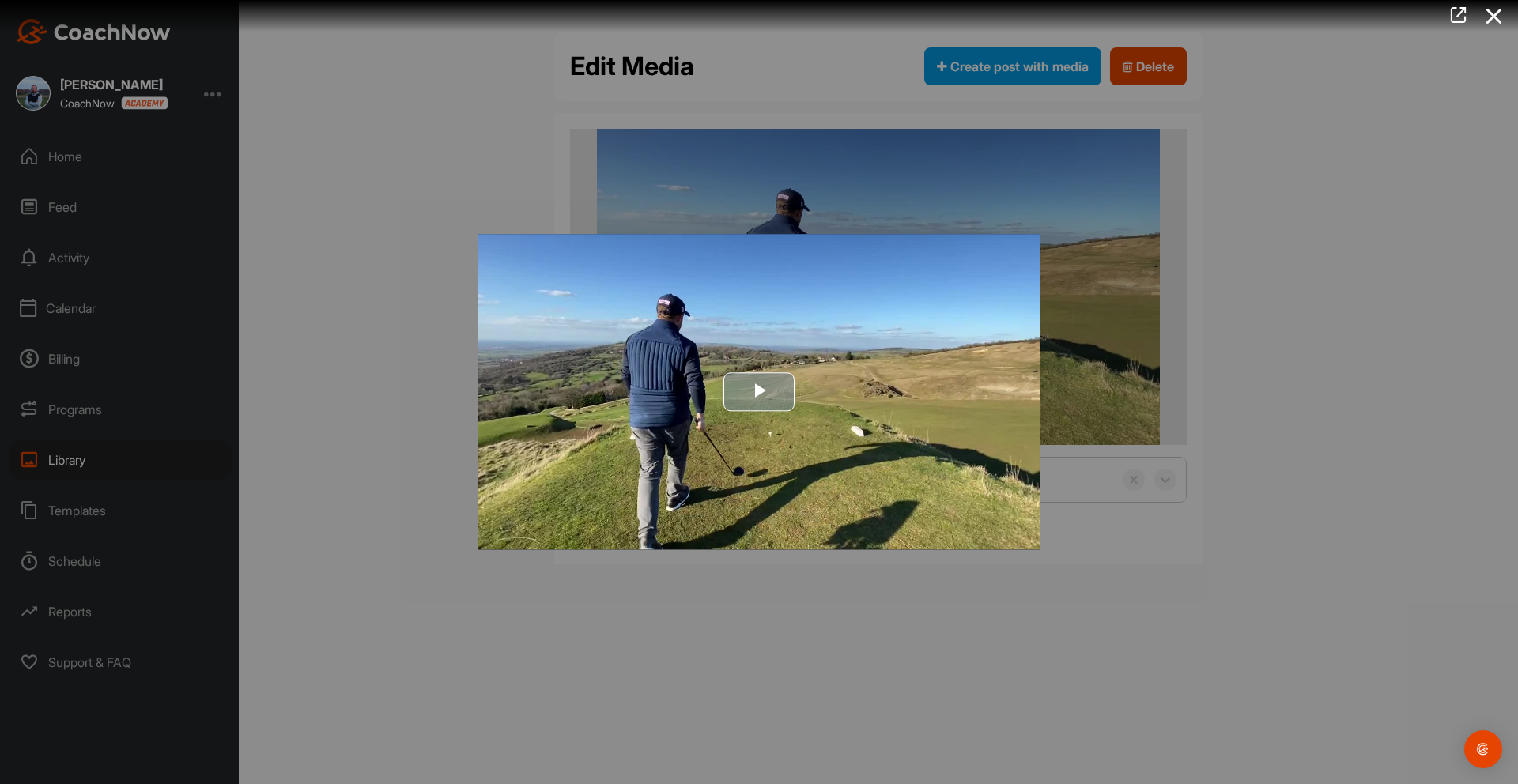
click at [759, 392] on span "Video Player" at bounding box center [759, 392] width 0 height 0
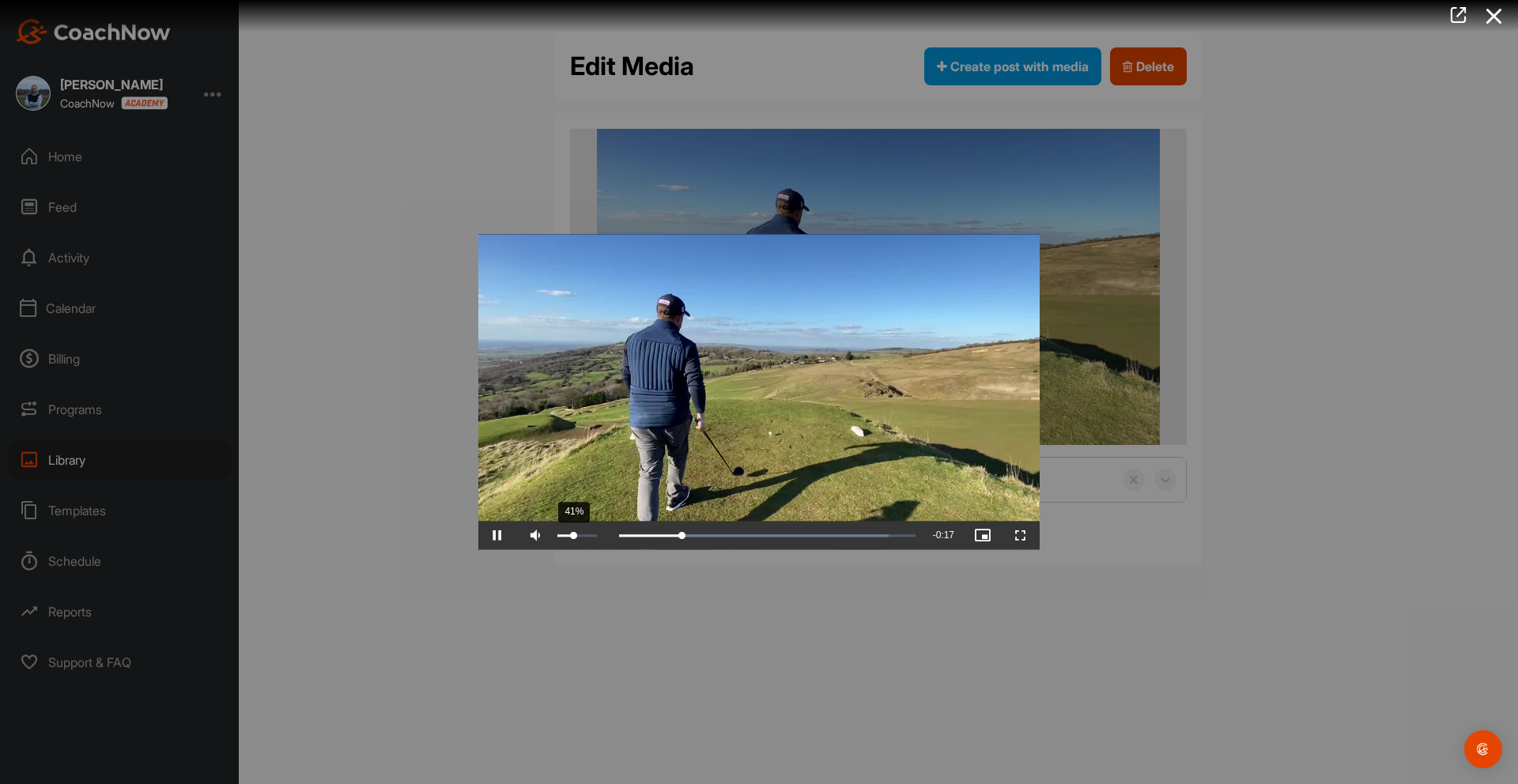
drag, startPoint x: 595, startPoint y: 539, endPoint x: 572, endPoint y: 540, distance: 23.0
click at [572, 540] on div "41%" at bounding box center [577, 535] width 48 height 28
drag, startPoint x: 574, startPoint y: 537, endPoint x: 557, endPoint y: 537, distance: 17.0
click at [557, 537] on div "Volume Level" at bounding box center [557, 535] width 1 height 3
click at [562, 537] on div "Volume Level" at bounding box center [560, 535] width 5 height 3
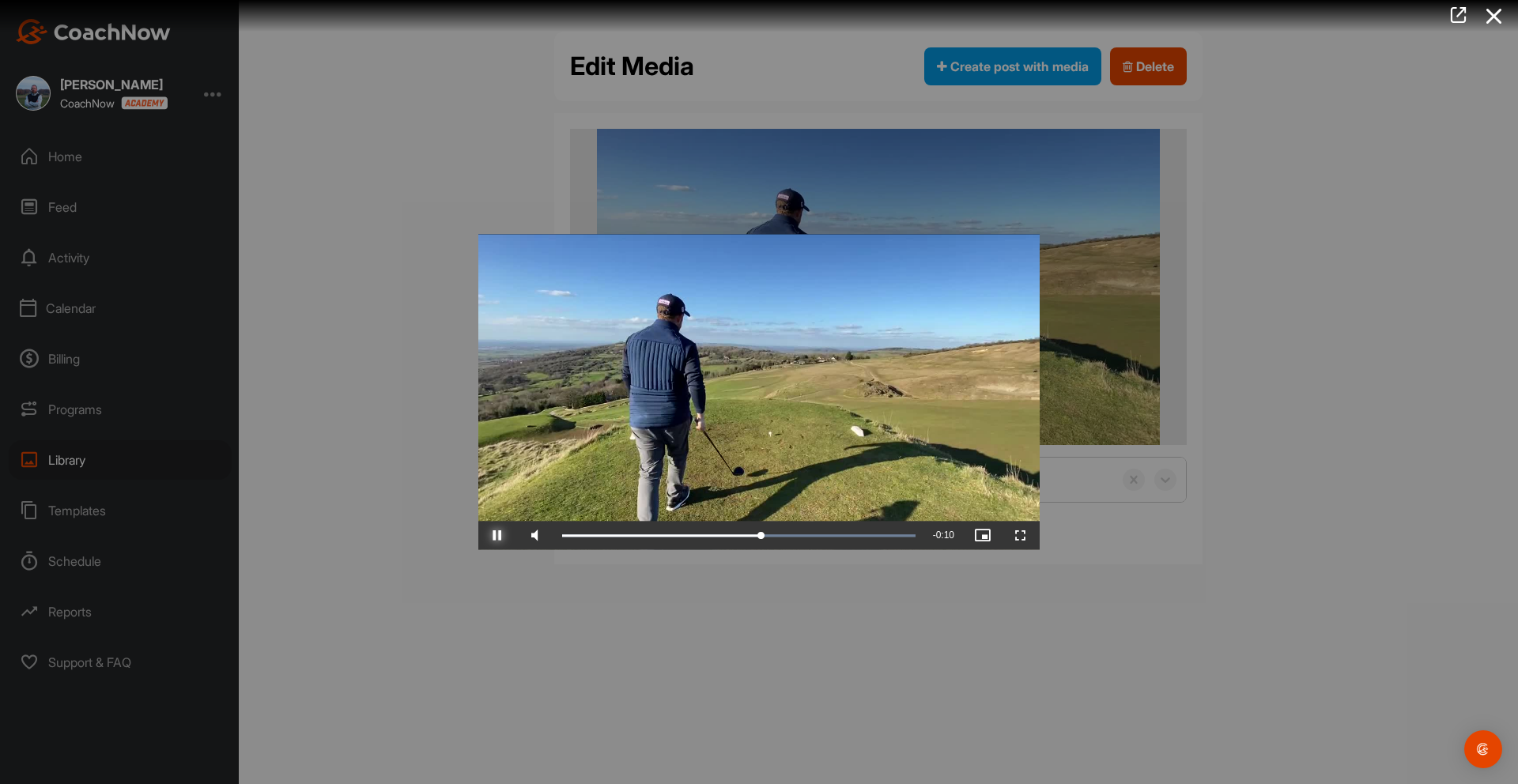
click at [500, 535] on span "Video Player" at bounding box center [497, 535] width 38 height 0
click at [774, 535] on div "0:12" at bounding box center [668, 535] width 212 height 5
click at [1005, 606] on div at bounding box center [759, 392] width 1518 height 784
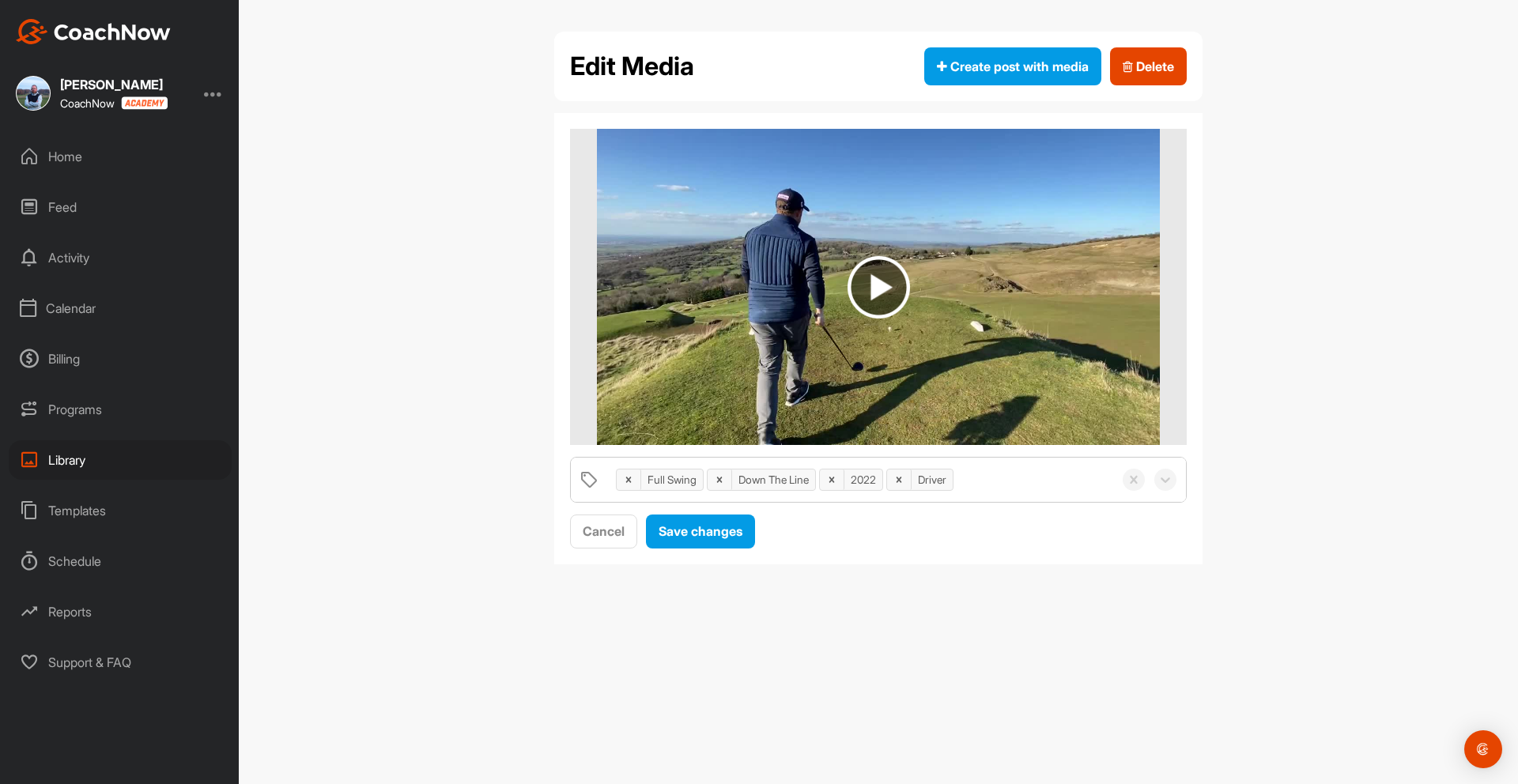
click at [83, 153] on div "Home" at bounding box center [119, 156] width 223 height 39
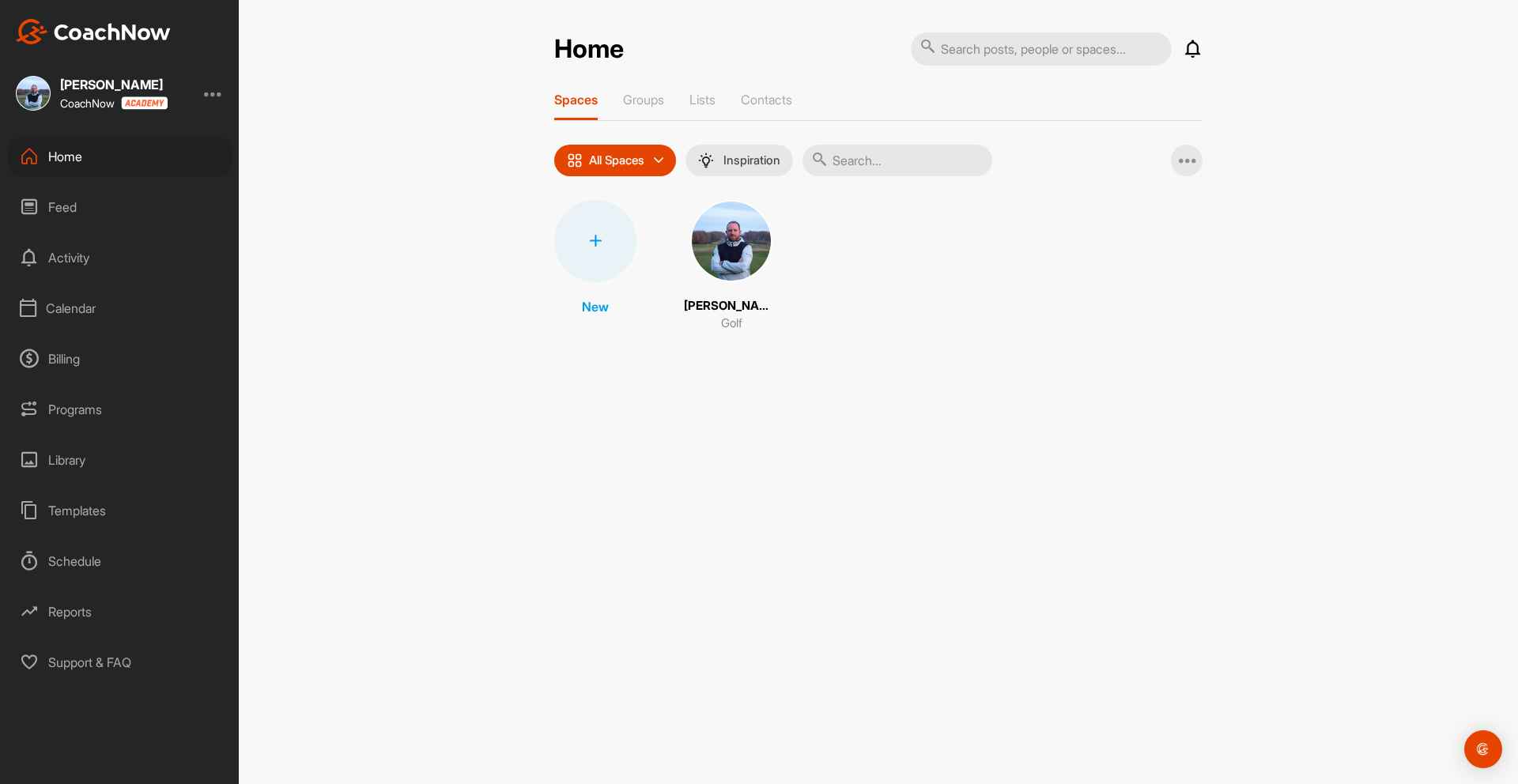
click at [734, 237] on img at bounding box center [731, 241] width 83 height 83
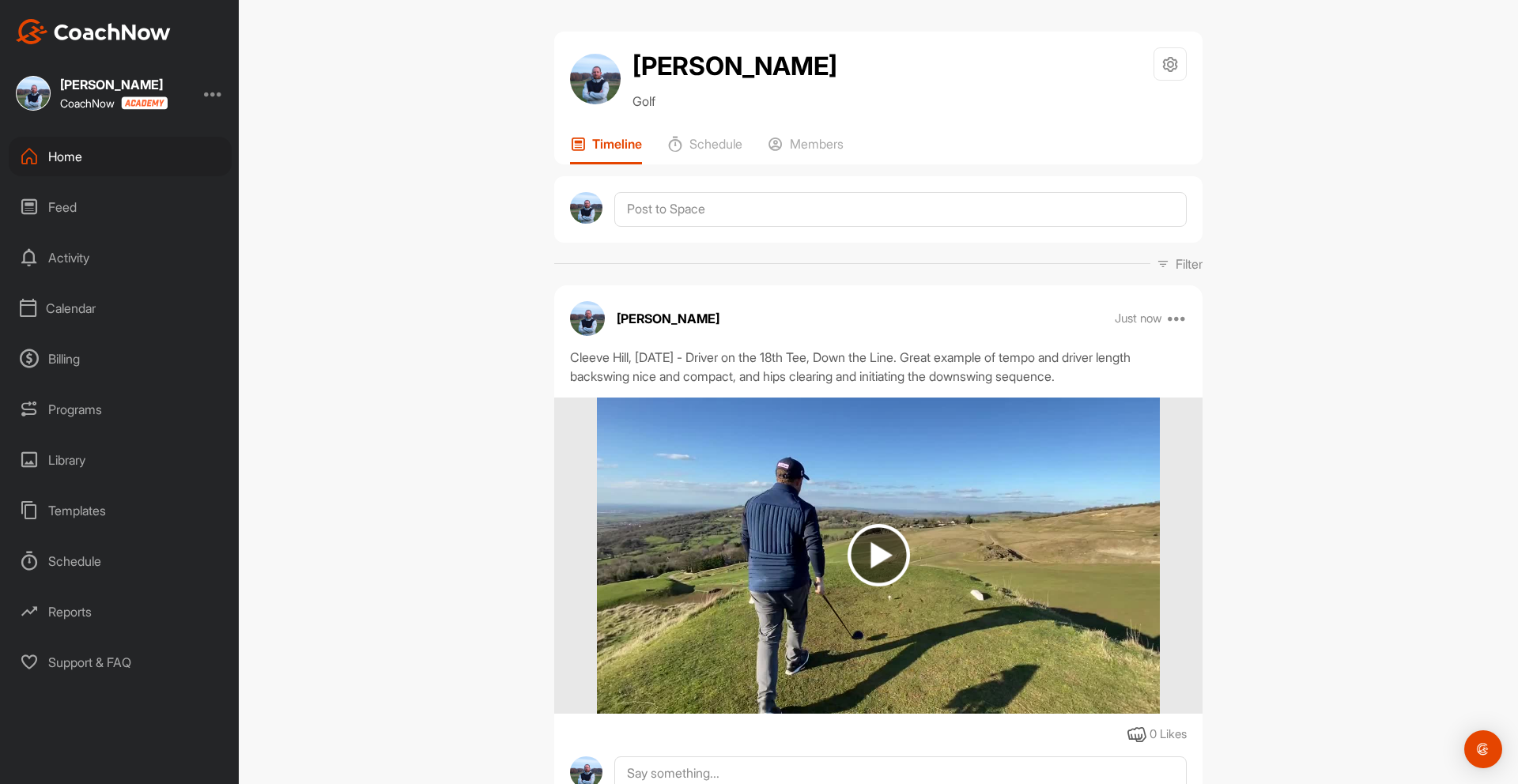
click at [70, 460] on div "Library" at bounding box center [119, 460] width 223 height 39
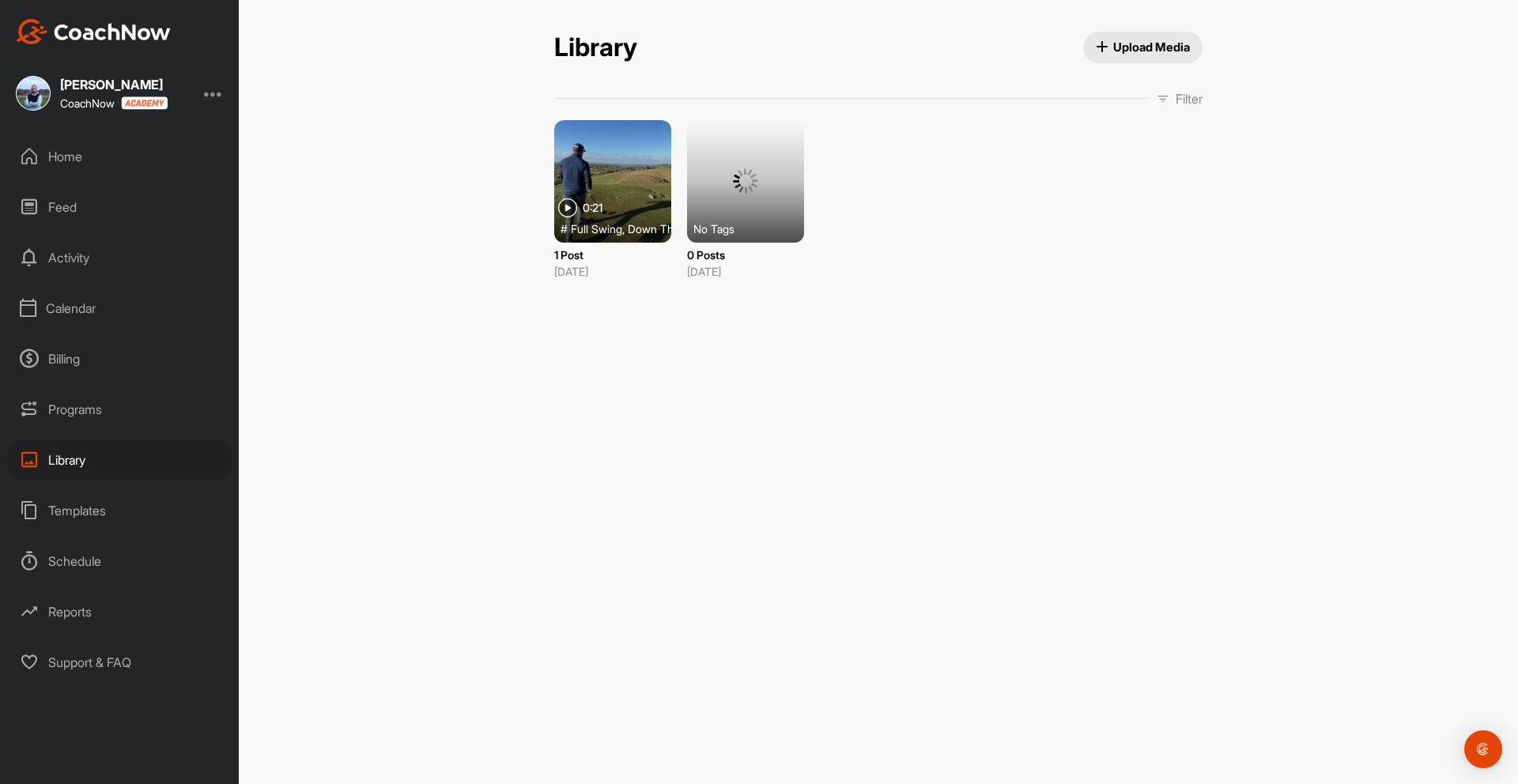
click at [739, 163] on div at bounding box center [745, 181] width 117 height 123
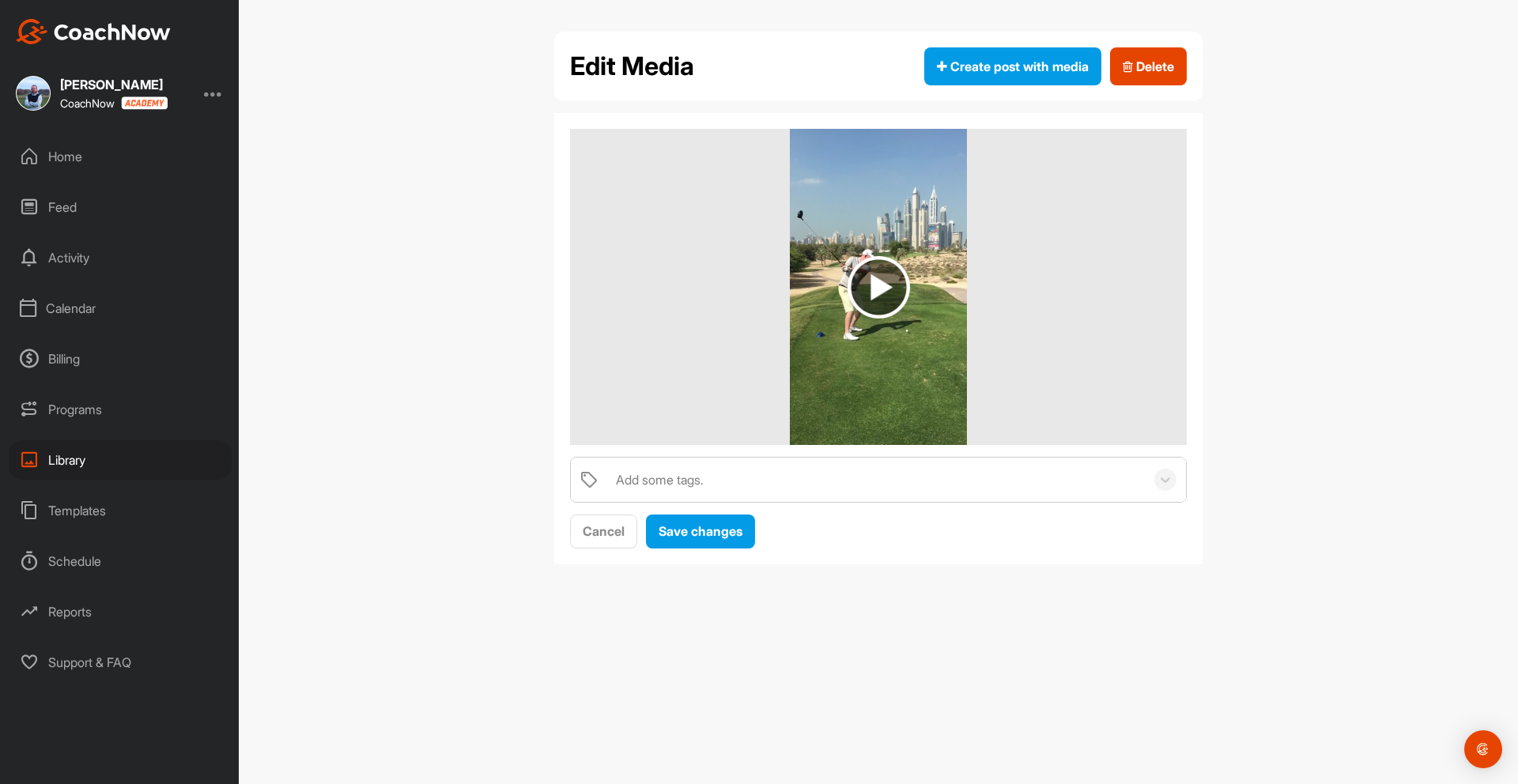
click at [878, 282] on img at bounding box center [878, 287] width 63 height 63
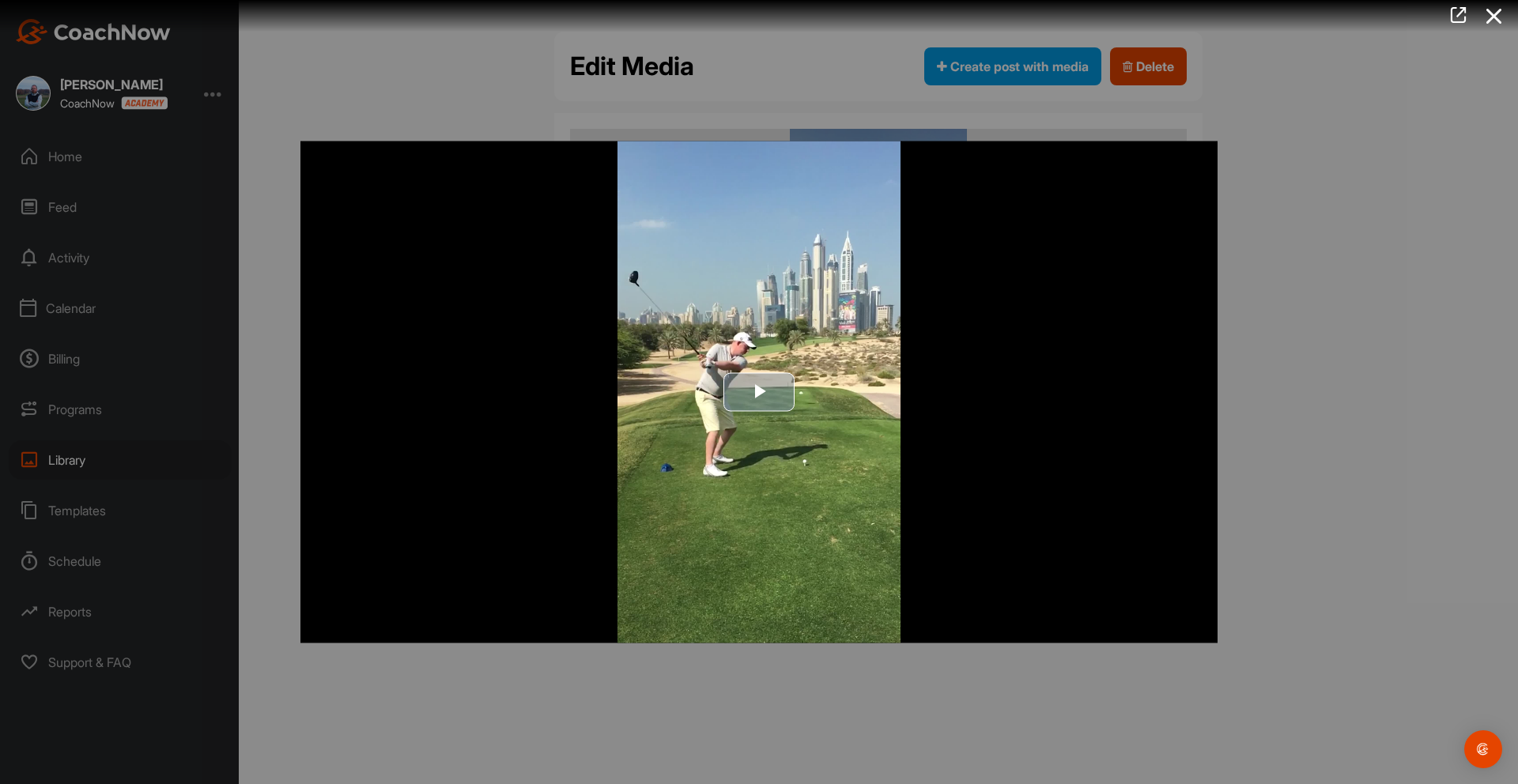
click at [759, 392] on span "Video Player" at bounding box center [759, 392] width 0 height 0
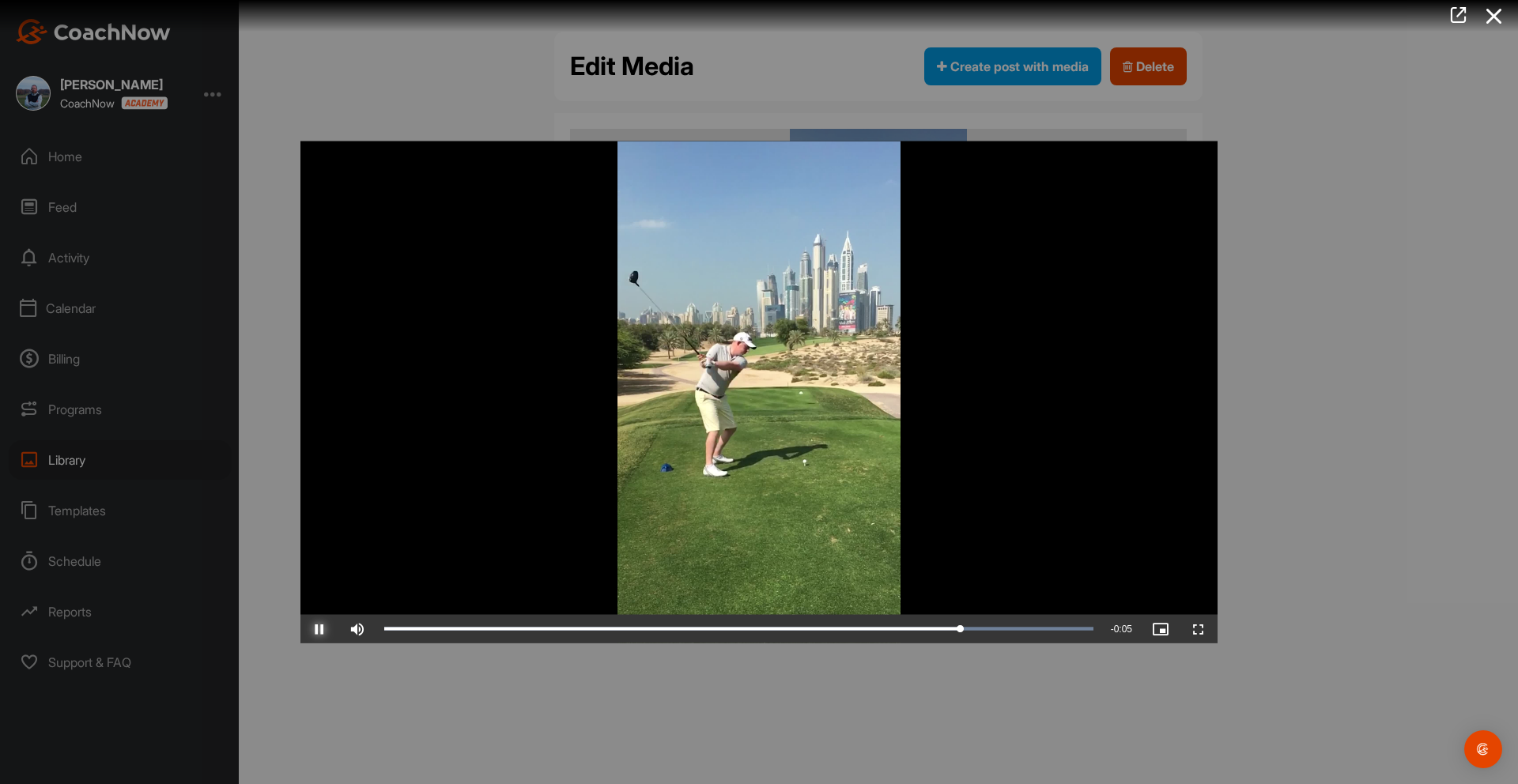
click at [319, 629] on span "Video Player" at bounding box center [319, 629] width 38 height 0
click at [1284, 238] on div at bounding box center [759, 392] width 1518 height 784
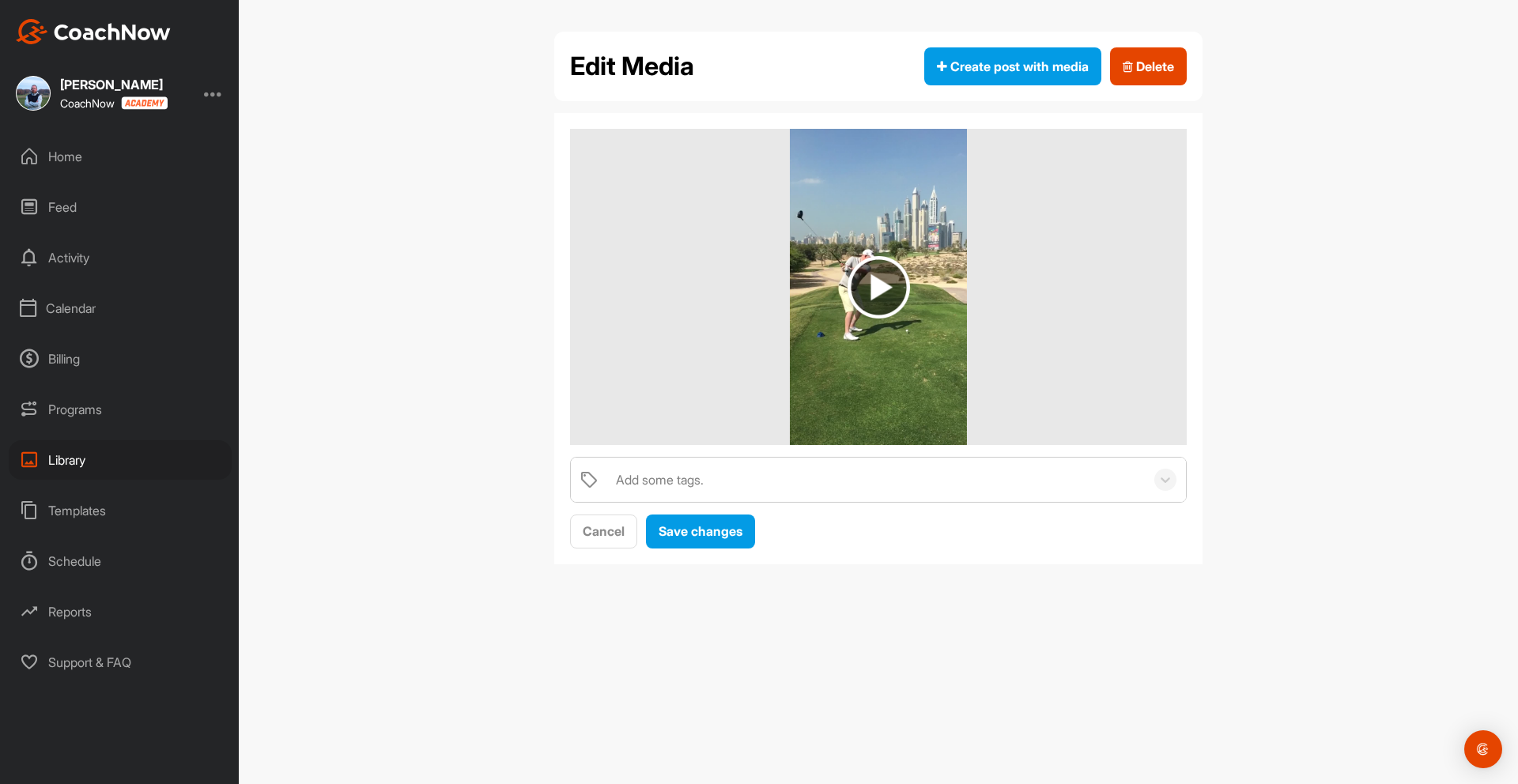
click at [635, 477] on div "Add some tags." at bounding box center [659, 480] width 88 height 19
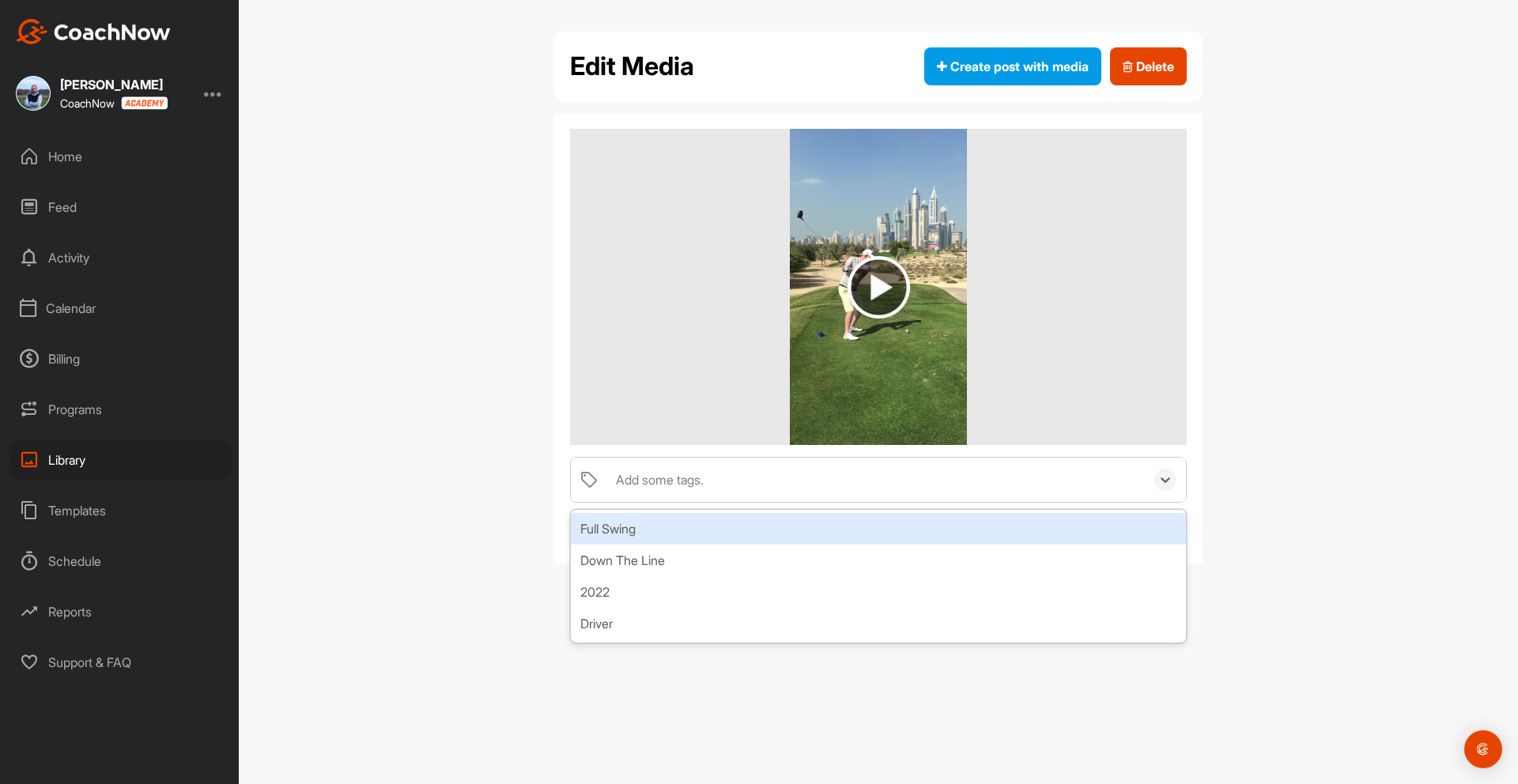
click at [631, 531] on div "Full Swing" at bounding box center [878, 529] width 615 height 32
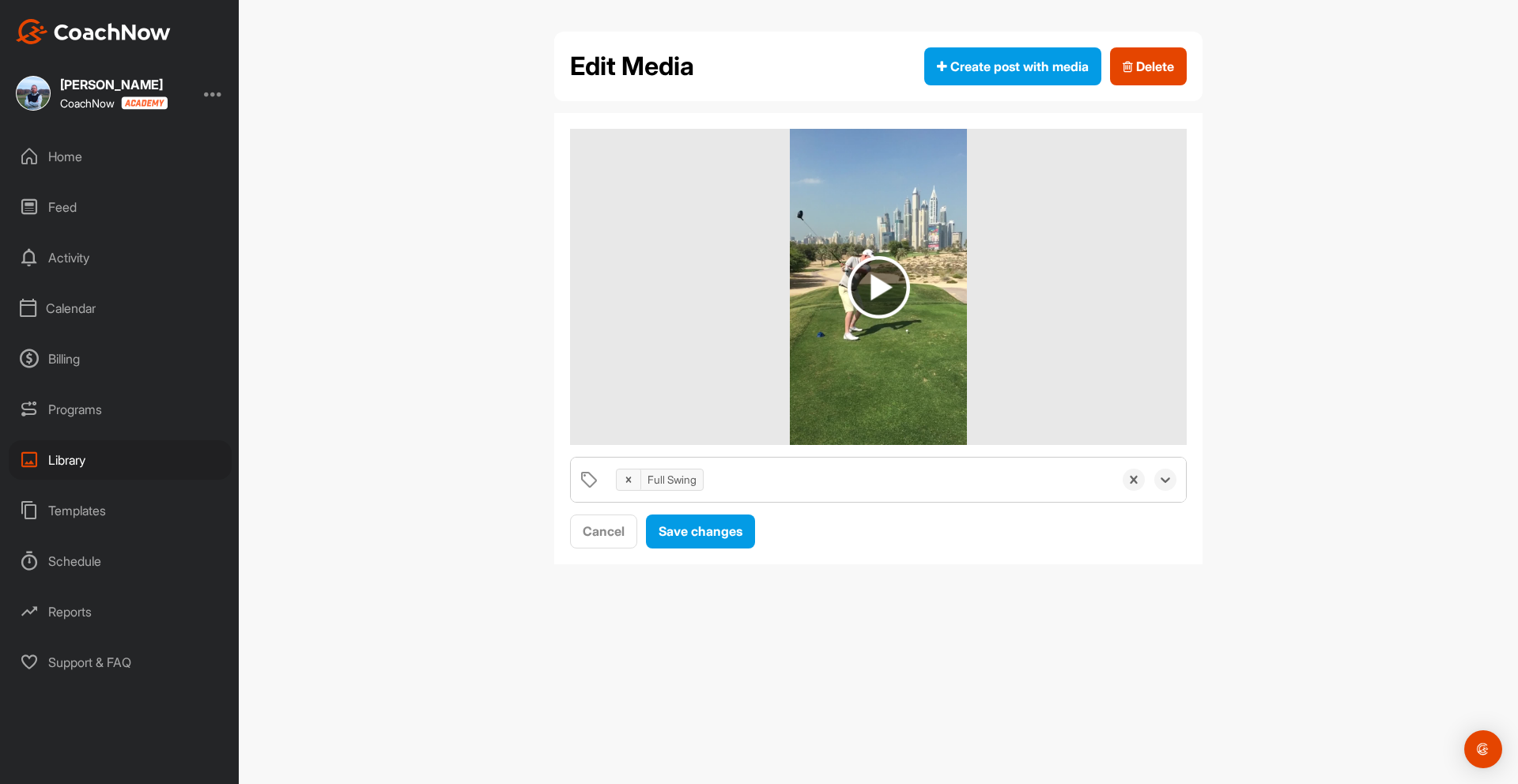
click at [728, 482] on div "Full Swing" at bounding box center [860, 479] width 505 height 44
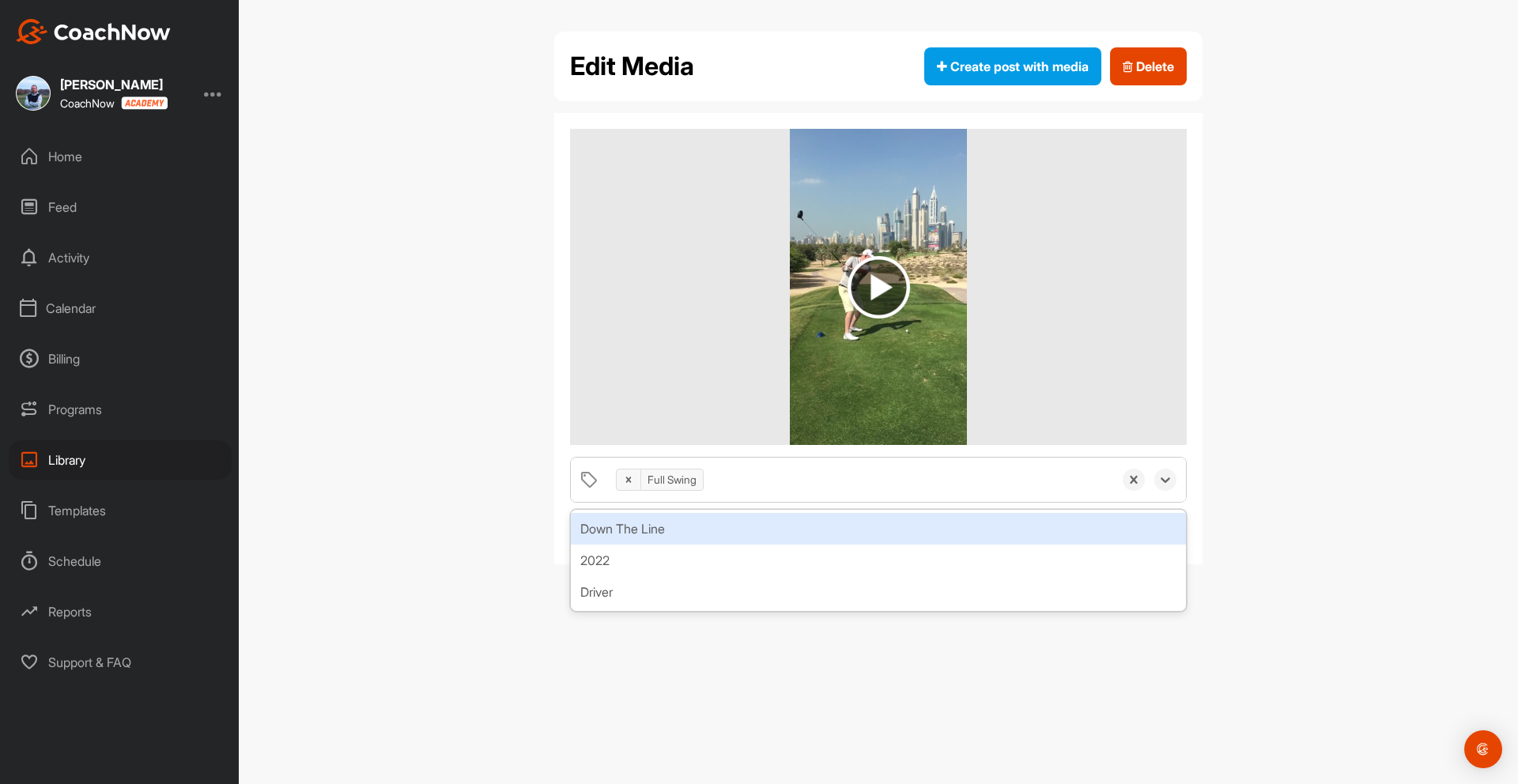
click at [609, 530] on div "Down The Line" at bounding box center [878, 529] width 615 height 32
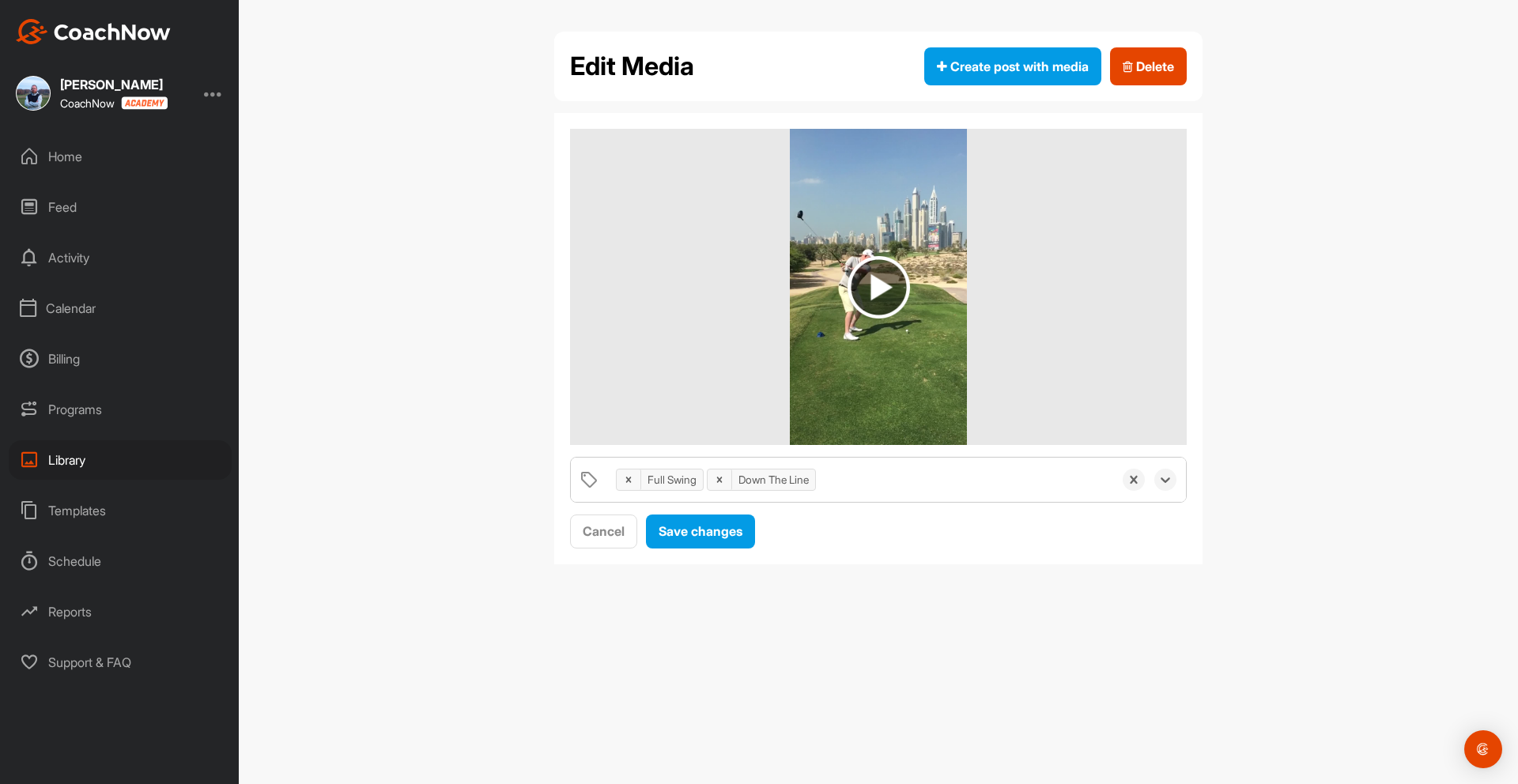
click at [840, 483] on div "Full Swing Down The Line" at bounding box center [860, 479] width 505 height 44
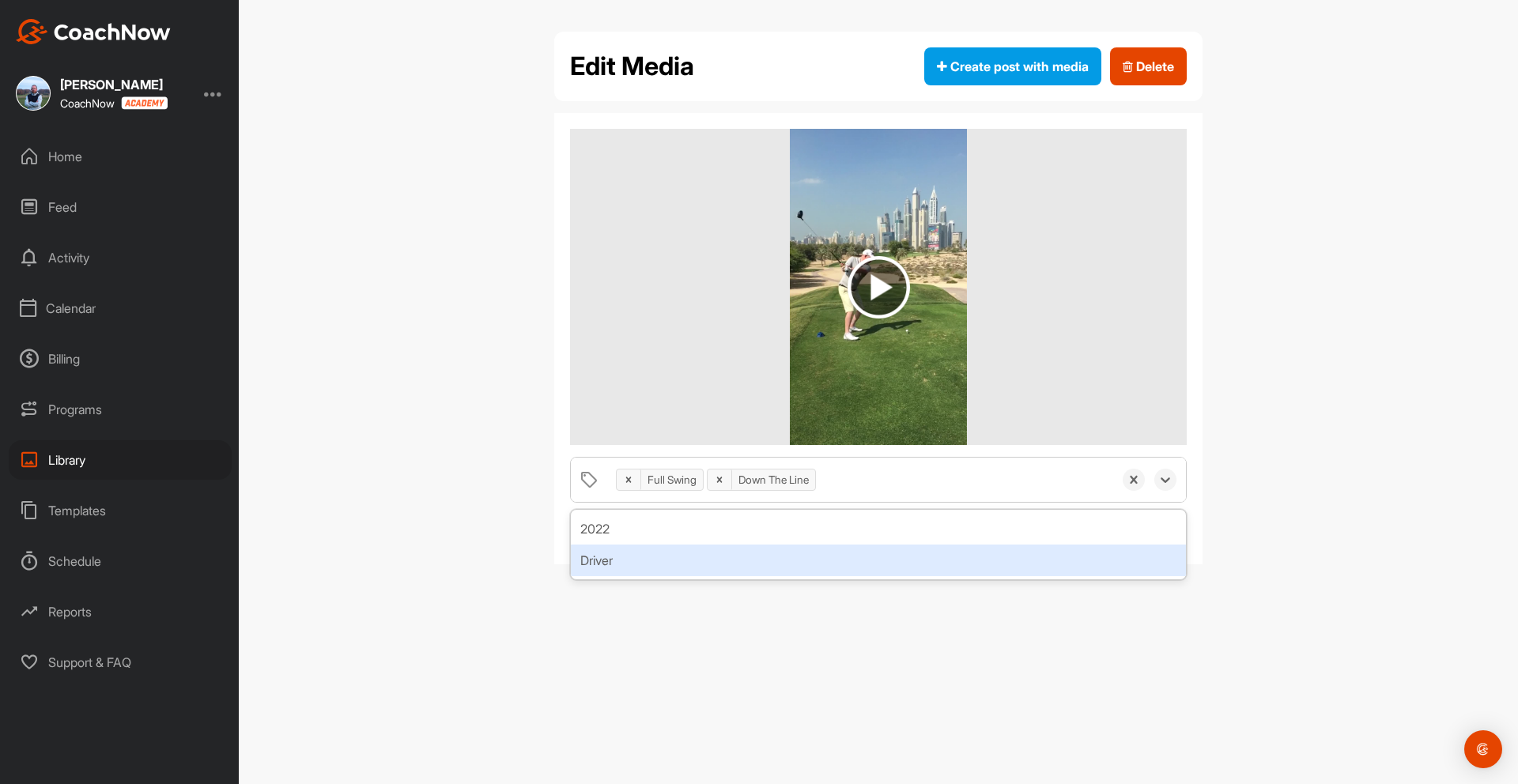
click at [596, 561] on div "Driver" at bounding box center [878, 560] width 615 height 32
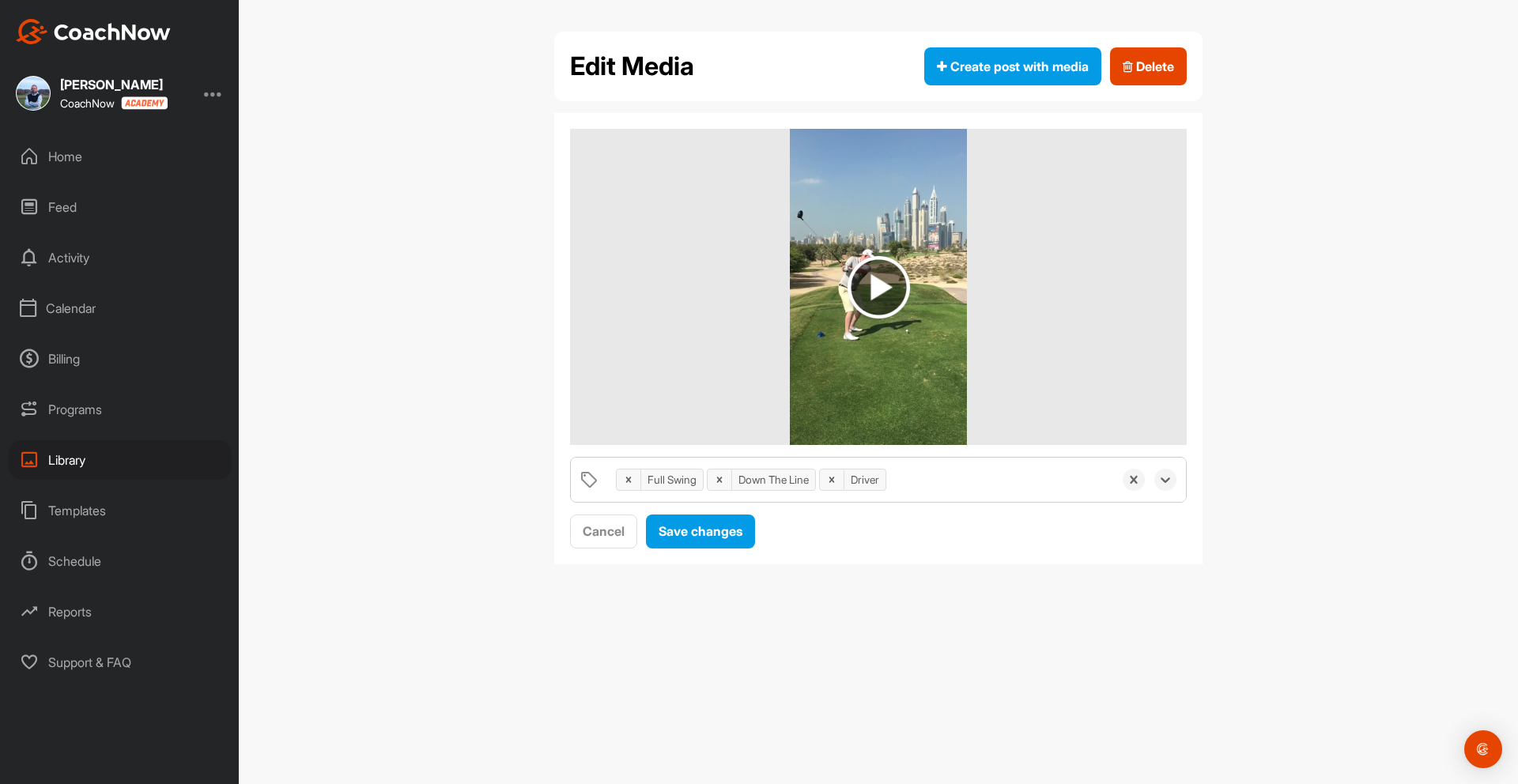
click at [930, 480] on div "Full Swing Down The Line Driver" at bounding box center [860, 479] width 505 height 44
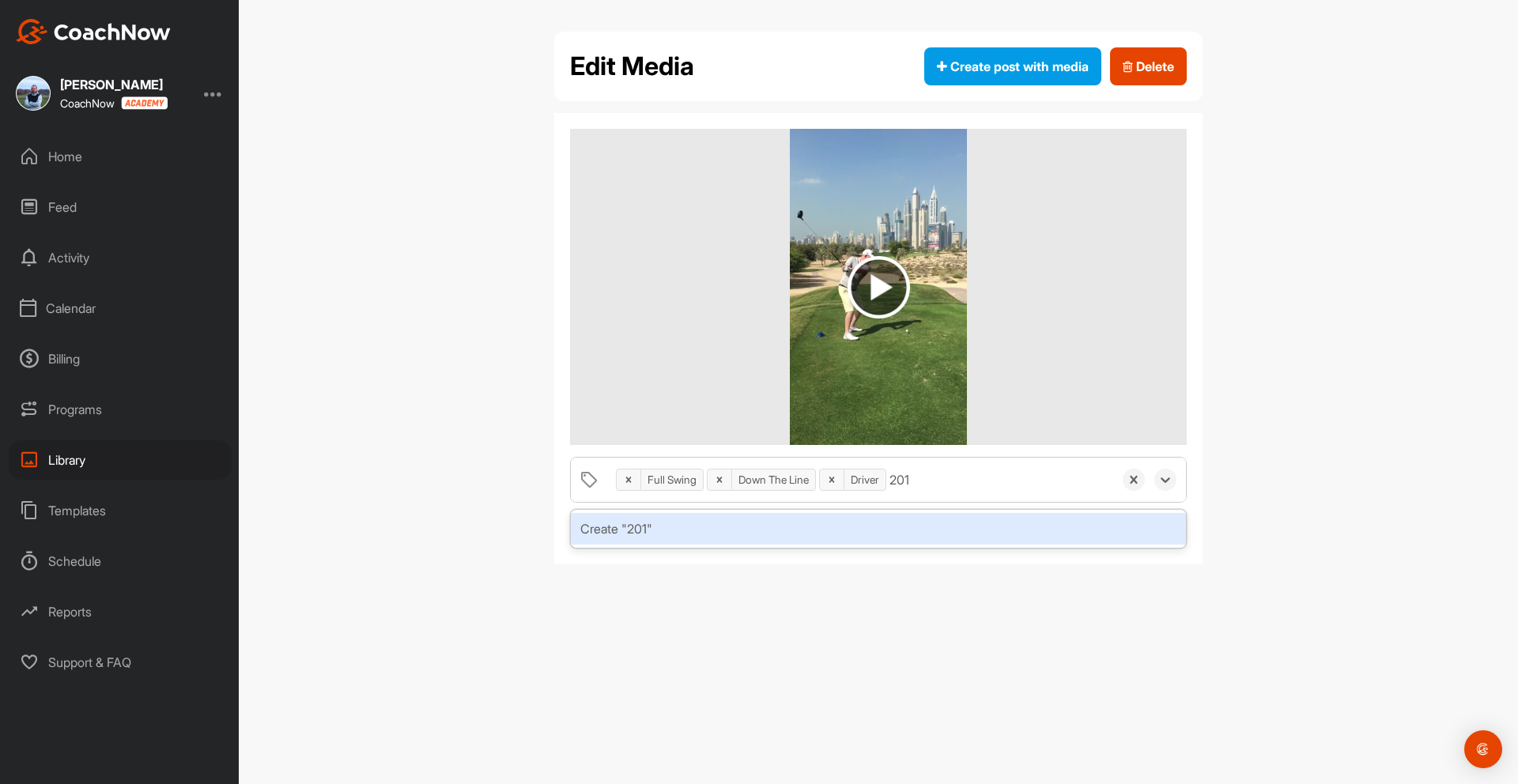
type input "2016"
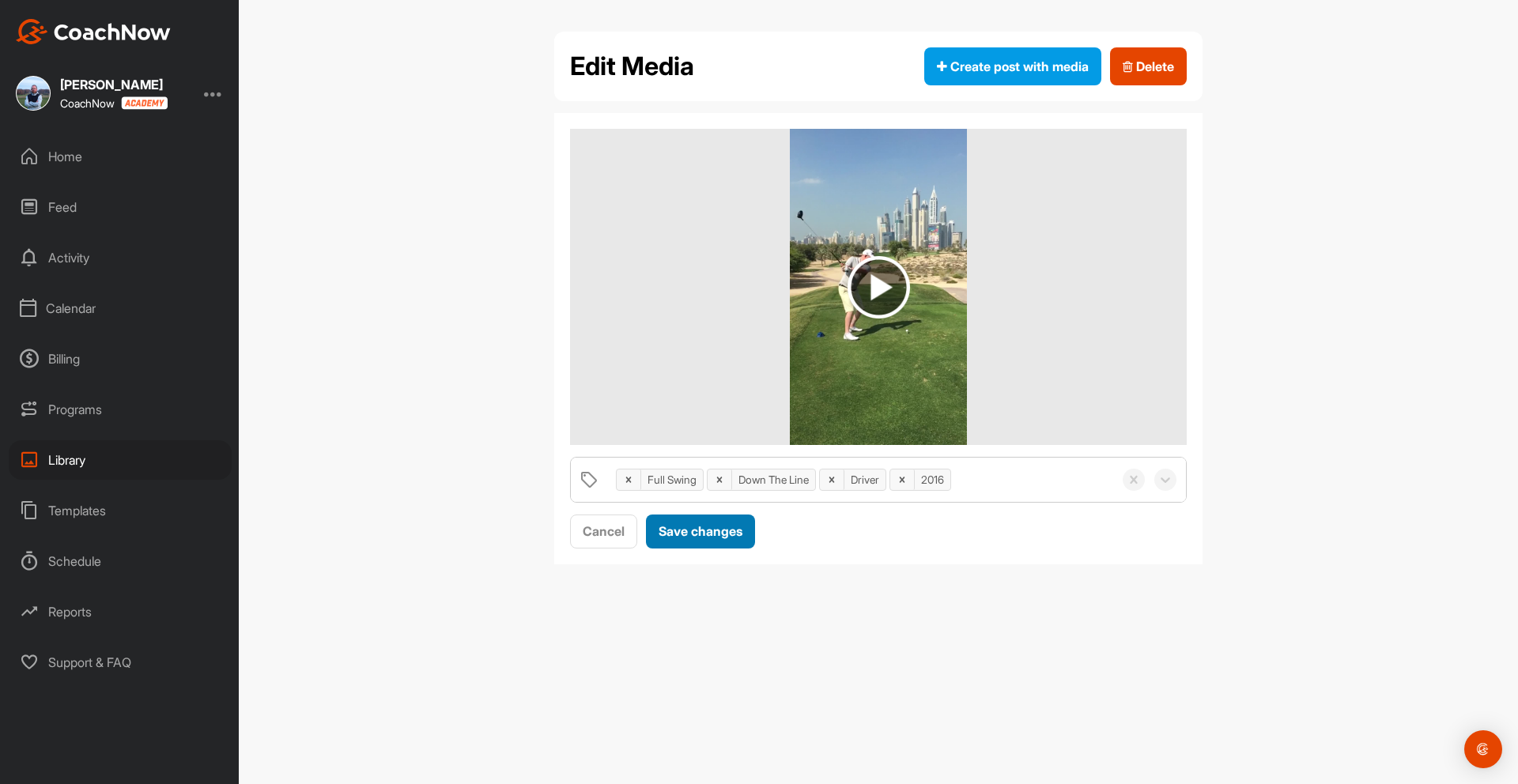
click at [718, 531] on span "Save changes" at bounding box center [700, 530] width 83 height 16
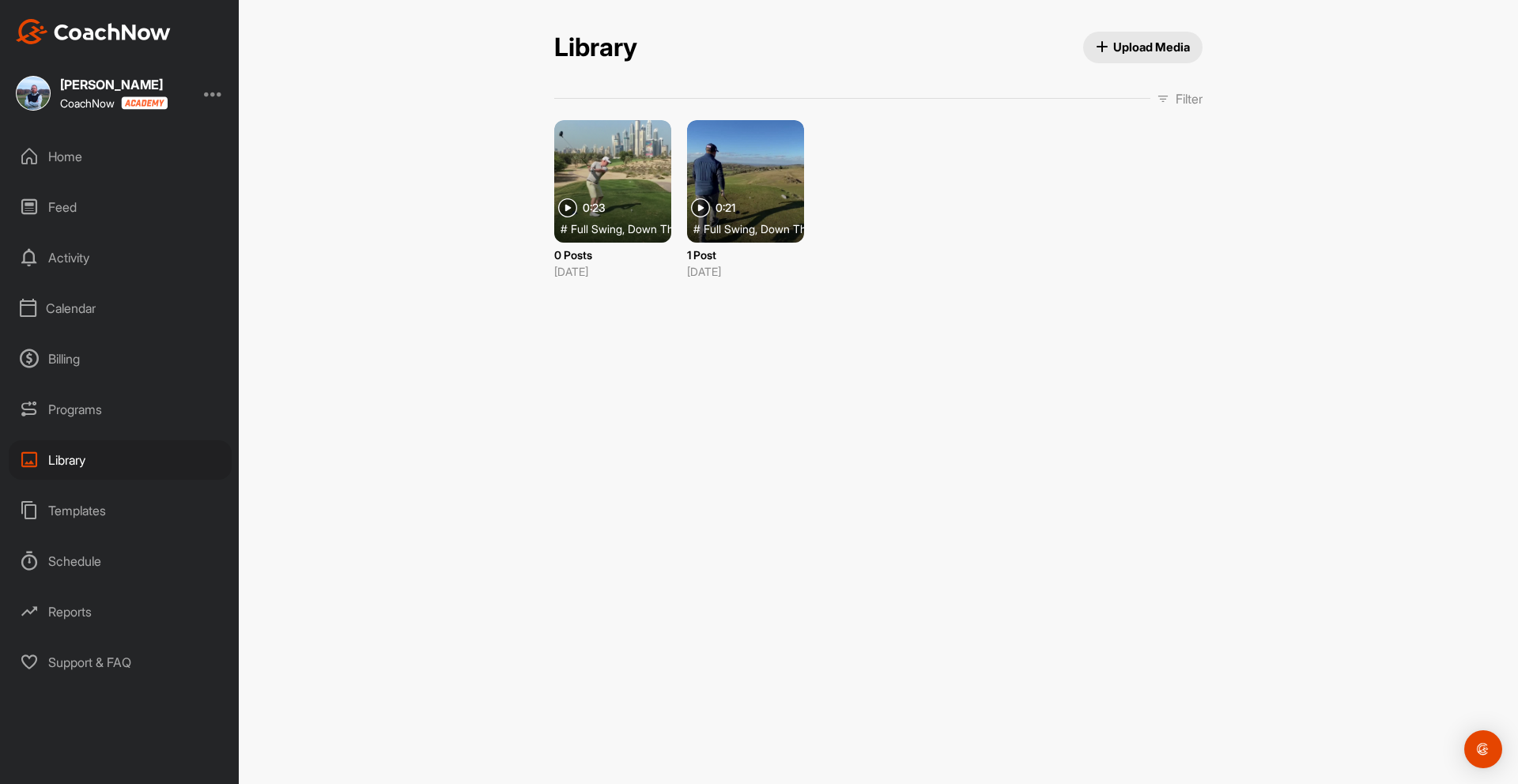
click at [610, 188] on div at bounding box center [613, 181] width 117 height 123
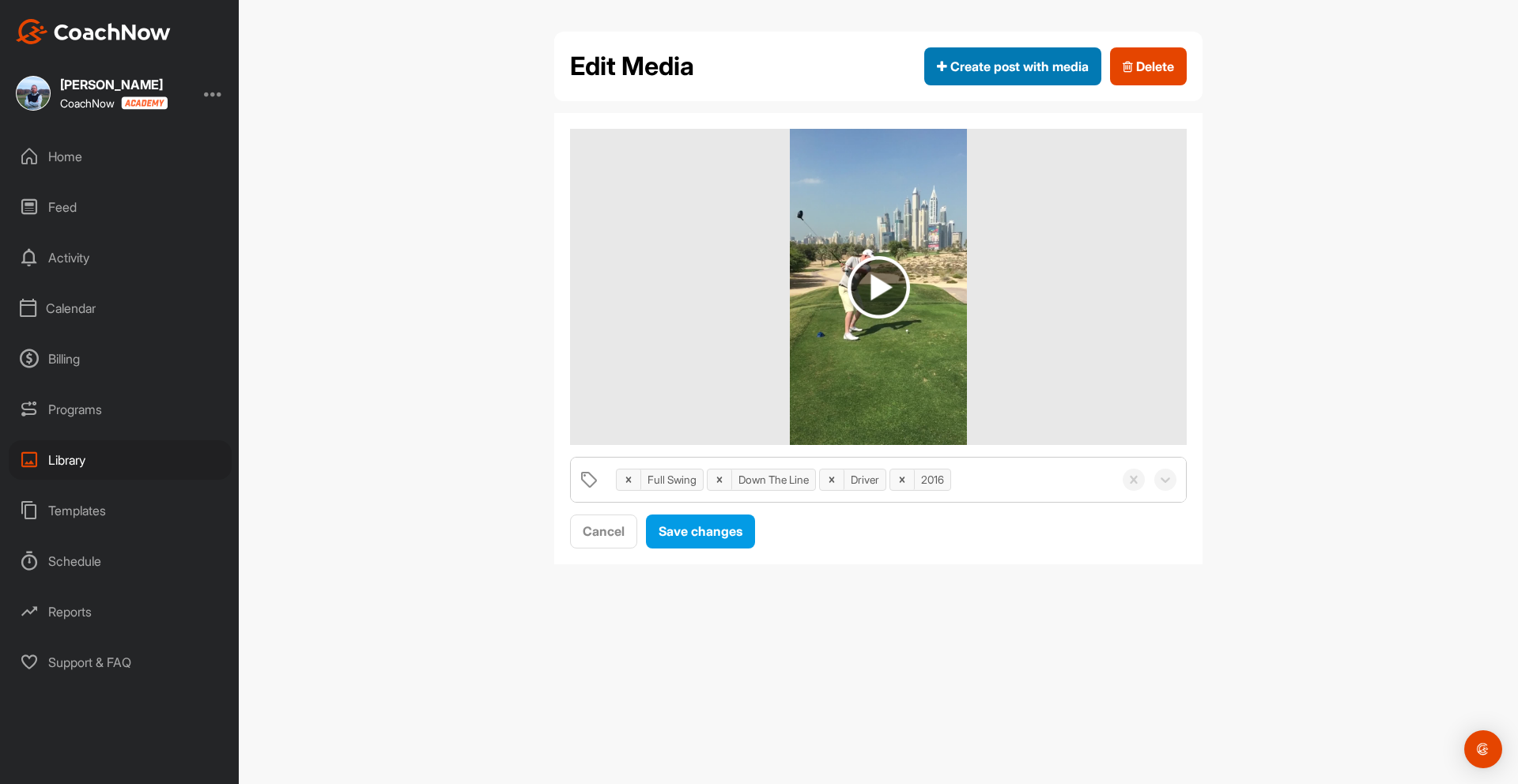
click at [1016, 58] on span "Create post with media" at bounding box center [1012, 66] width 152 height 19
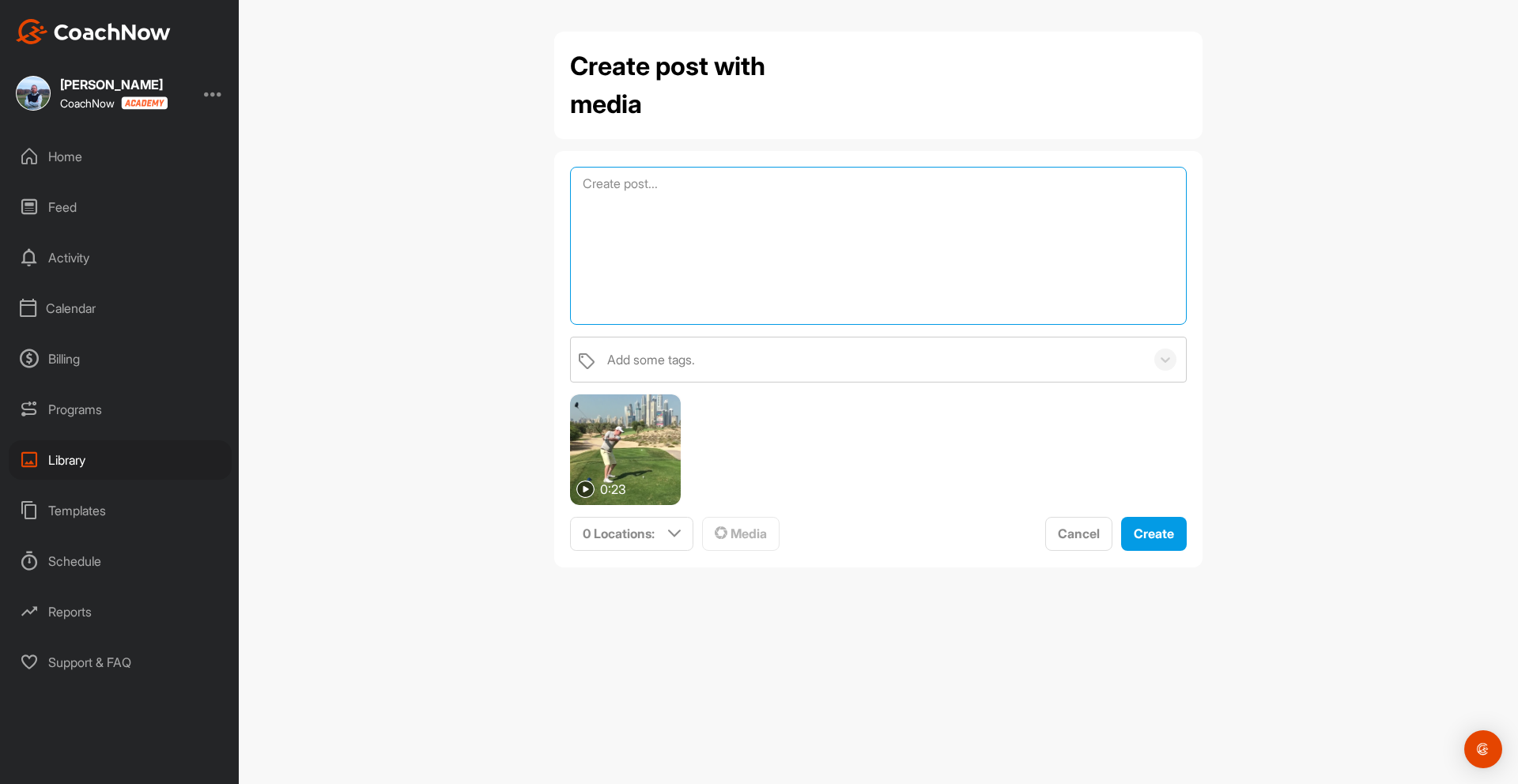
click at [718, 191] on textarea at bounding box center [878, 245] width 617 height 158
drag, startPoint x: 627, startPoint y: 183, endPoint x: 638, endPoint y: 181, distance: 11.2
click at [626, 183] on textarea "Driver, [GEOGRAPHIC_DATA] (Majilis)" at bounding box center [878, 245] width 617 height 158
drag, startPoint x: 777, startPoint y: 185, endPoint x: 830, endPoint y: 185, distance: 53.0
click at [830, 185] on textarea "Driver, Emirates Golf Club [GEOGRAPHIC_DATA] (Majilis)" at bounding box center [878, 245] width 617 height 158
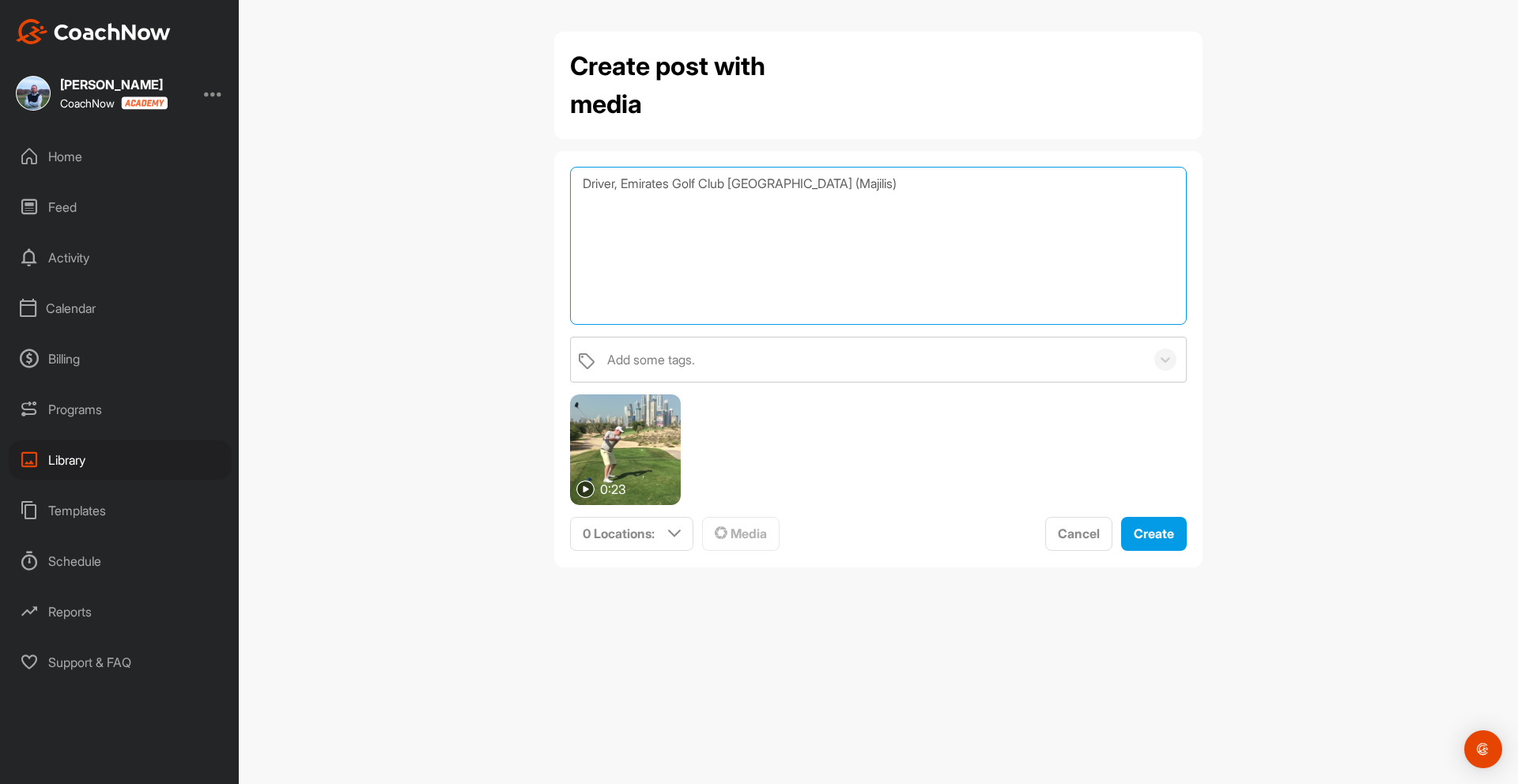
click at [739, 183] on textarea "Driver, Emirates Golf Club [GEOGRAPHIC_DATA] (Majilis)" at bounding box center [878, 245] width 617 height 158
paste textarea "(Majilis)"
click at [874, 184] on textarea "Driver, Emirates Golf Club ([GEOGRAPHIC_DATA]), [GEOGRAPHIC_DATA] (Majilis)" at bounding box center [878, 245] width 617 height 158
drag, startPoint x: 626, startPoint y: 184, endPoint x: 636, endPoint y: 182, distance: 10.2
click at [625, 183] on textarea "Driver, Emirates Golf Club ([GEOGRAPHIC_DATA]), [GEOGRAPHIC_DATA]. [DATE]" at bounding box center [878, 245] width 617 height 158
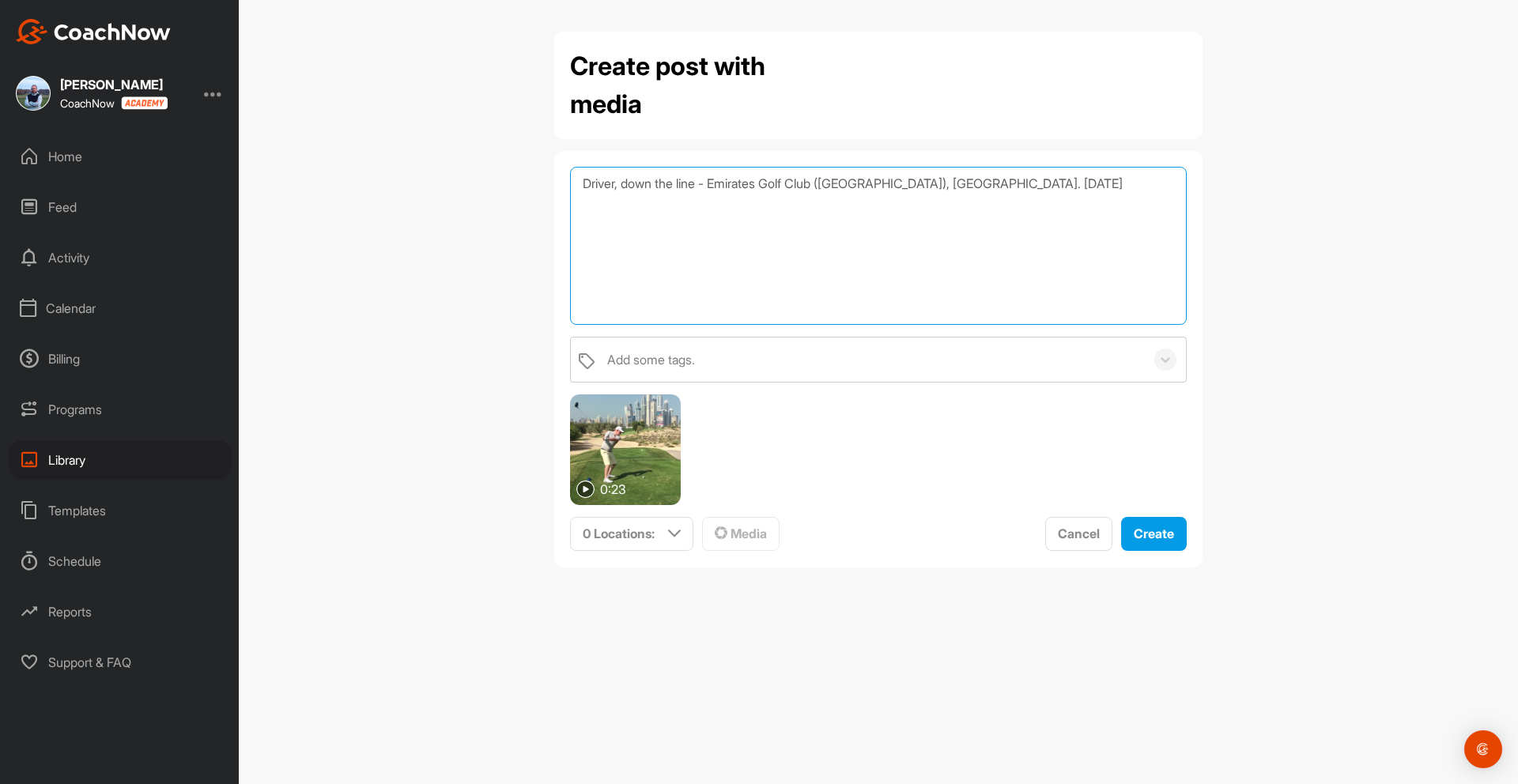
click at [1036, 183] on textarea "Driver, down the line - Emirates Golf Club ([GEOGRAPHIC_DATA]), [GEOGRAPHIC_DAT…" at bounding box center [878, 245] width 617 height 158
click at [1034, 183] on textarea "Driver, down the line - Emirates Golf Club ([GEOGRAPHIC_DATA]), [GEOGRAPHIC_DAT…" at bounding box center [878, 245] width 617 height 158
click at [1102, 178] on textarea "Driver, down the line - Emirates Golf Club ([GEOGRAPHIC_DATA]), [GEOGRAPHIC_DAT…" at bounding box center [878, 245] width 617 height 158
click at [951, 202] on textarea "Driver, down the line - Emirates Golf Club ([GEOGRAPHIC_DATA]), [GEOGRAPHIC_DAT…" at bounding box center [878, 245] width 617 height 158
type textarea "Driver, down the line - Emirates Golf Club ([GEOGRAPHIC_DATA]), [GEOGRAPHIC_DAT…"
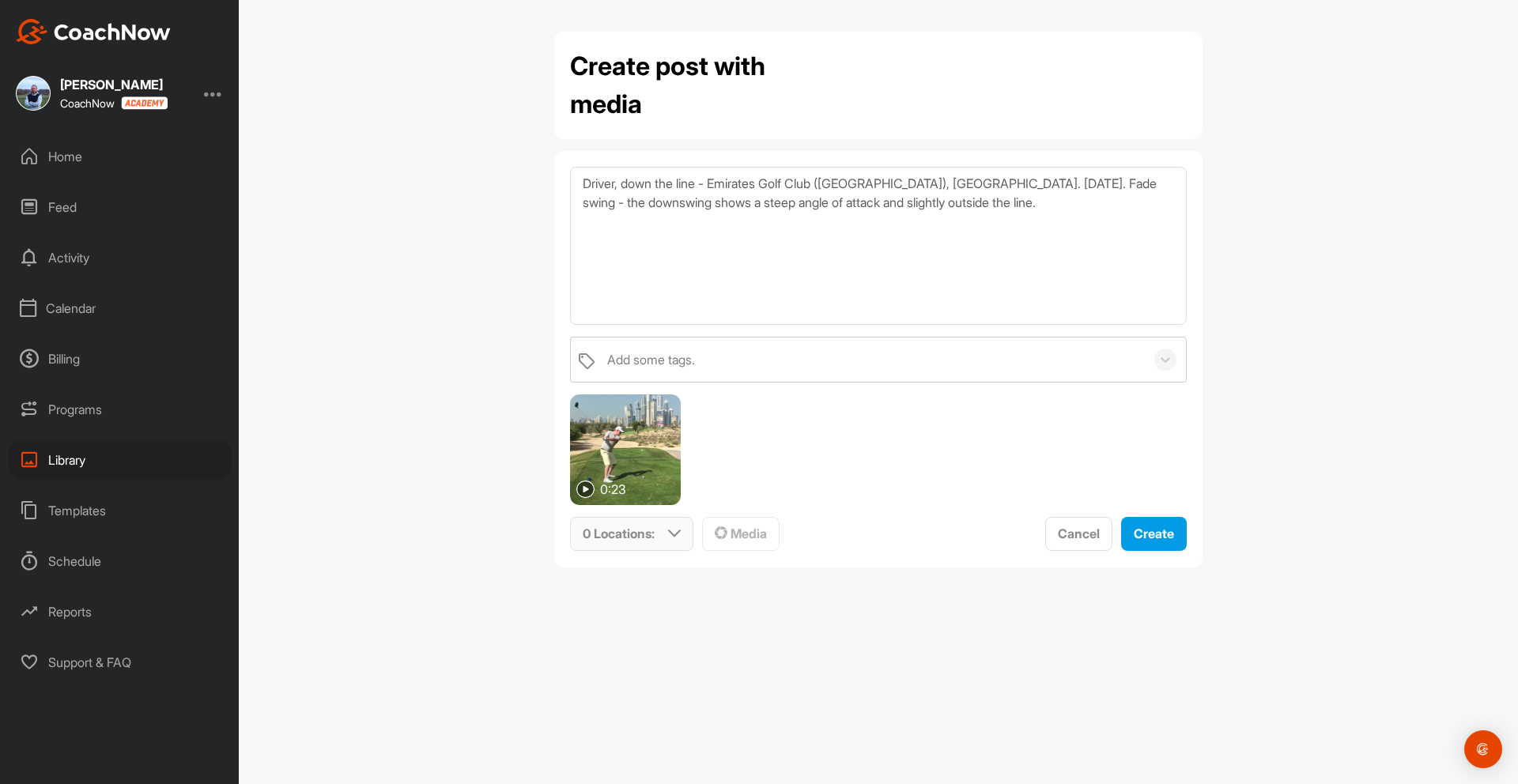
click at [680, 529] on div "0 Locations :" at bounding box center [632, 533] width 122 height 33
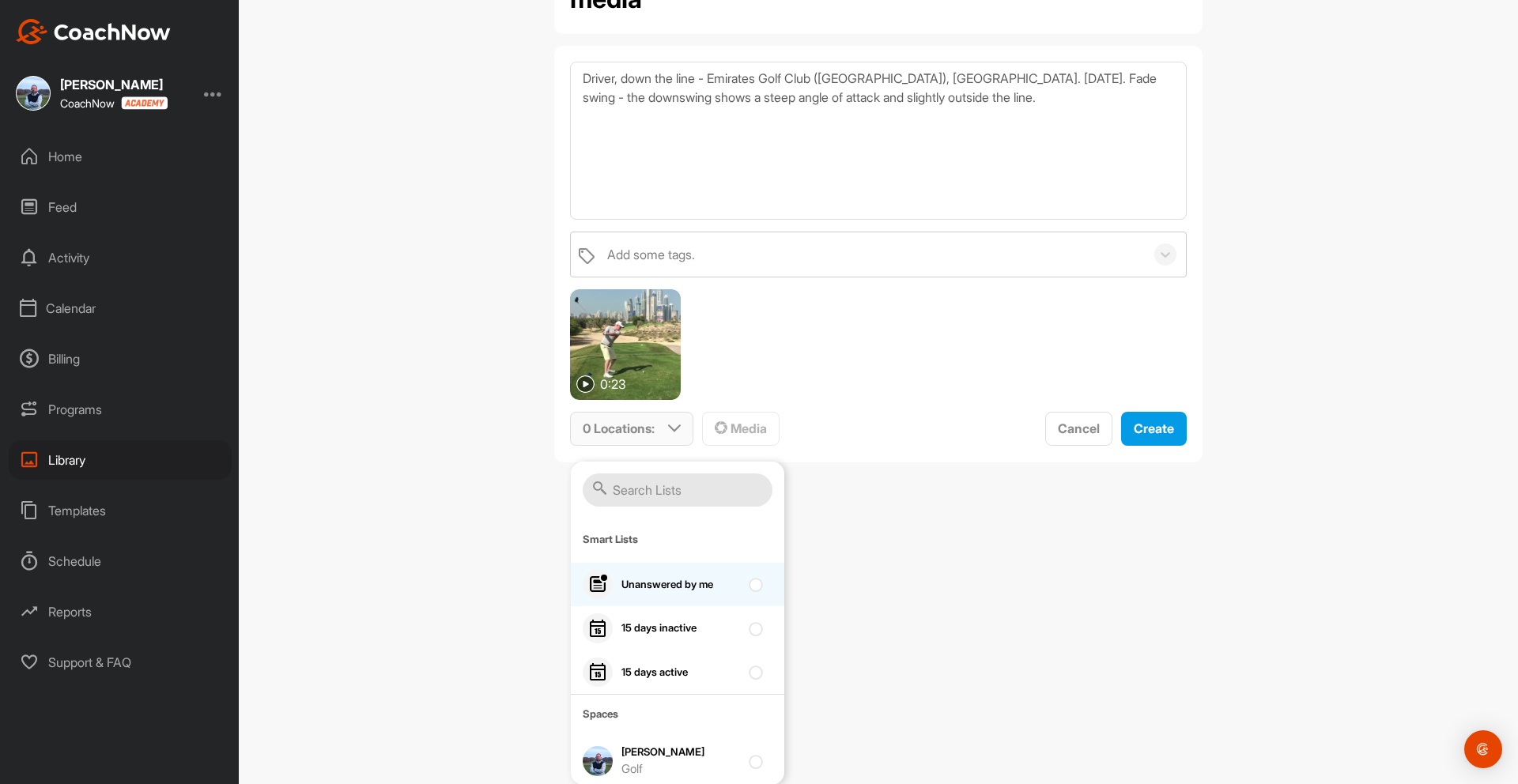
scroll to position [106, 0]
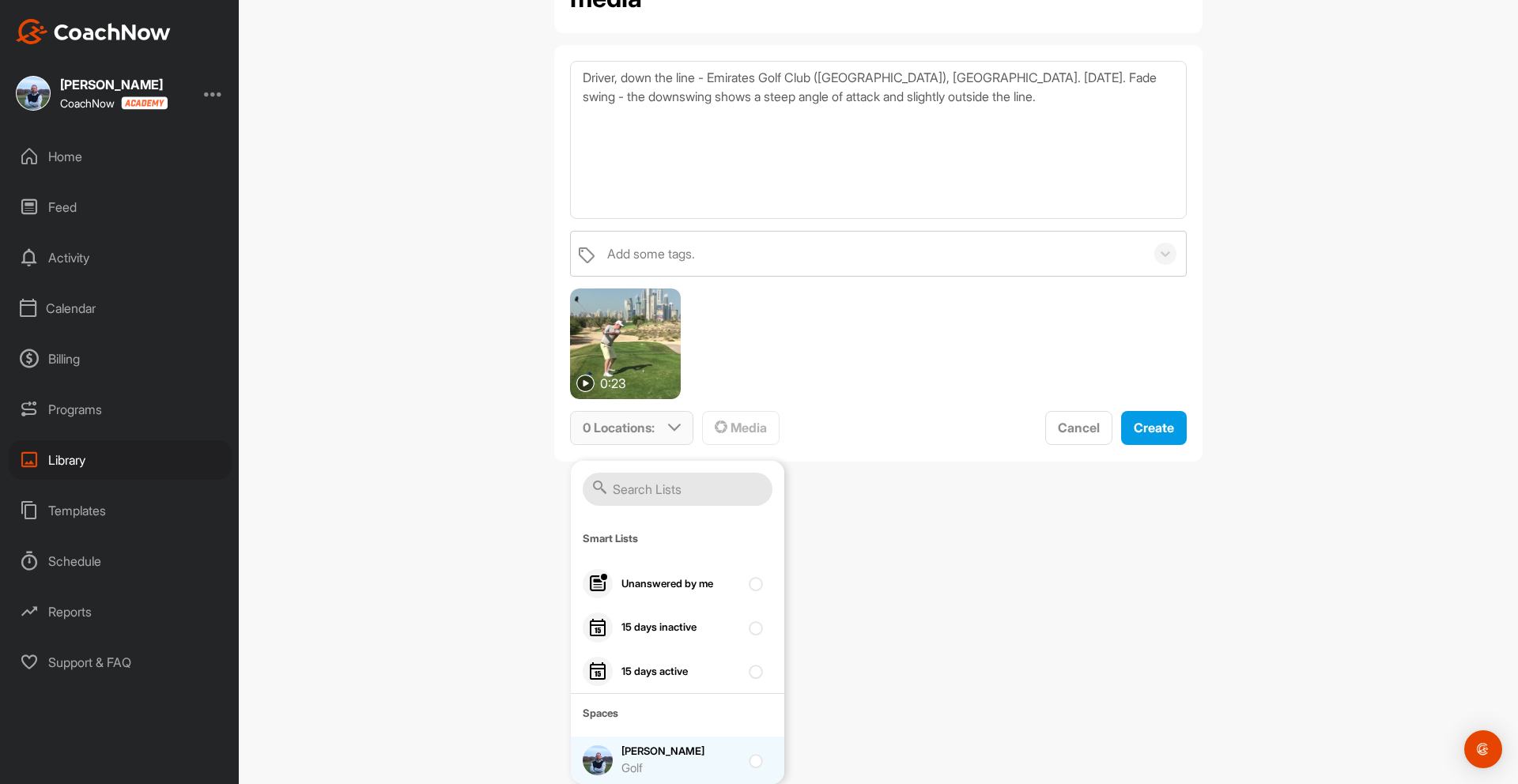
click at [755, 764] on div at bounding box center [759, 760] width 22 height 19
checkbox input "true"
click at [1155, 426] on span "Create" at bounding box center [1153, 427] width 40 height 16
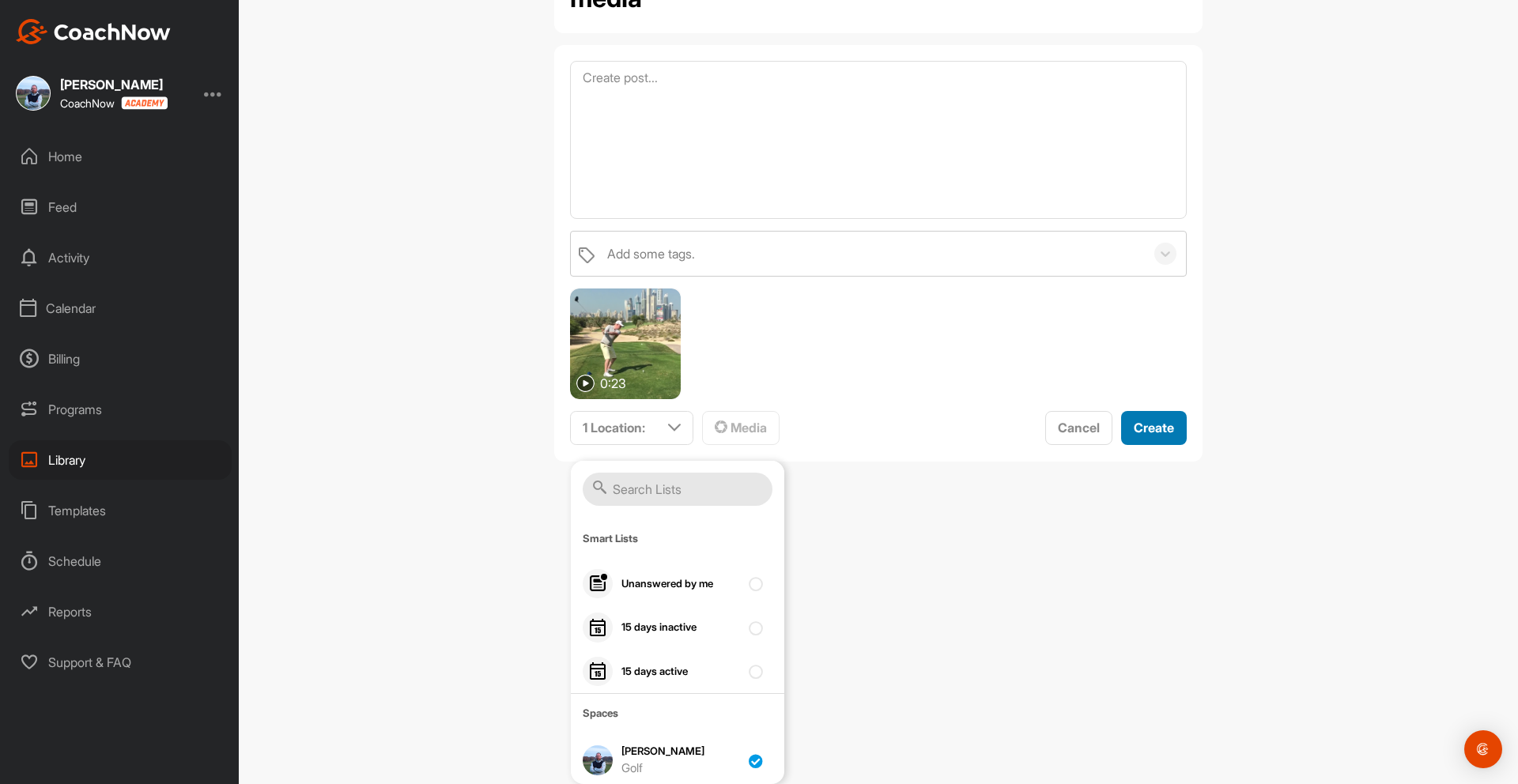
scroll to position [0, 0]
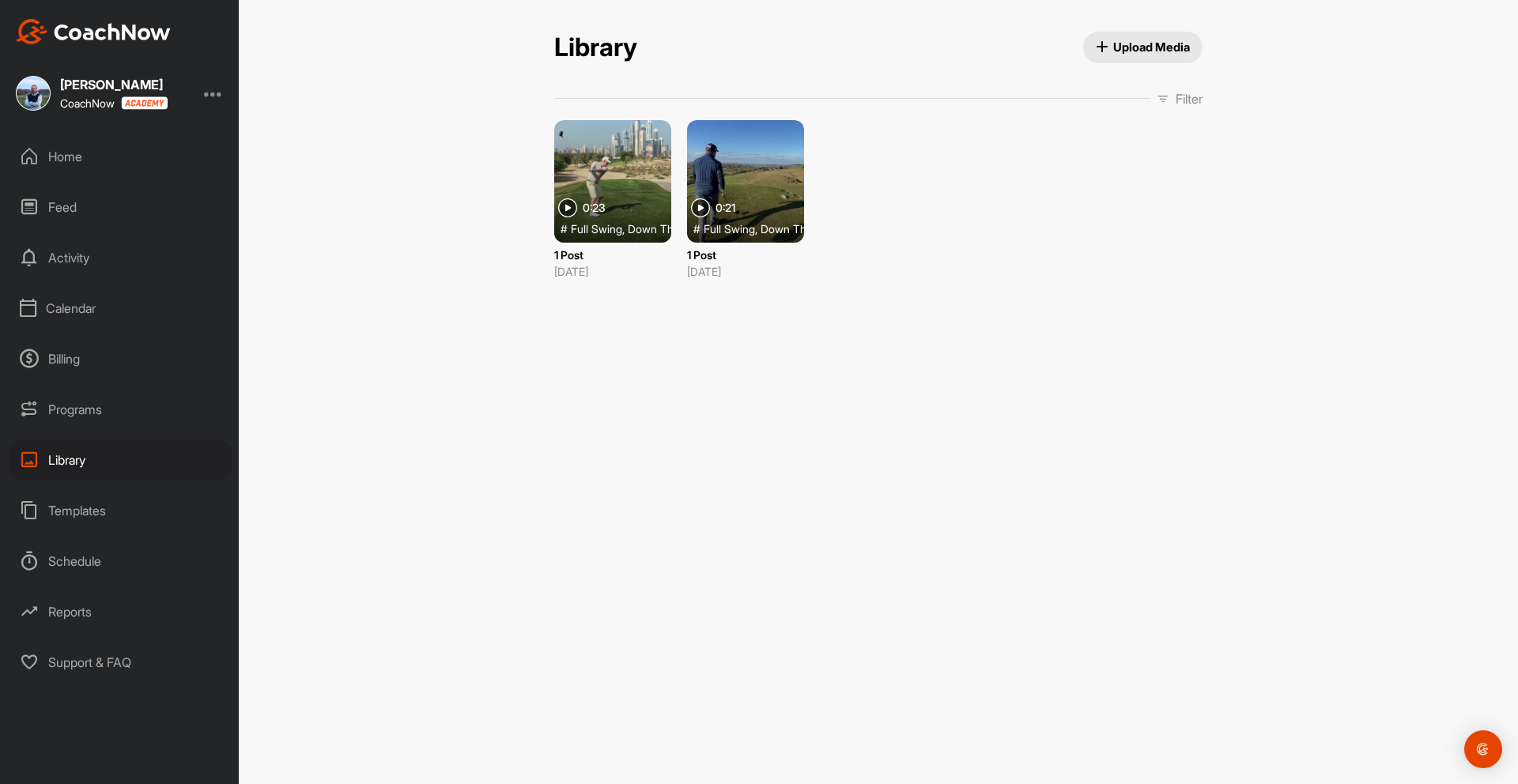
click at [68, 158] on div "Home" at bounding box center [119, 156] width 223 height 39
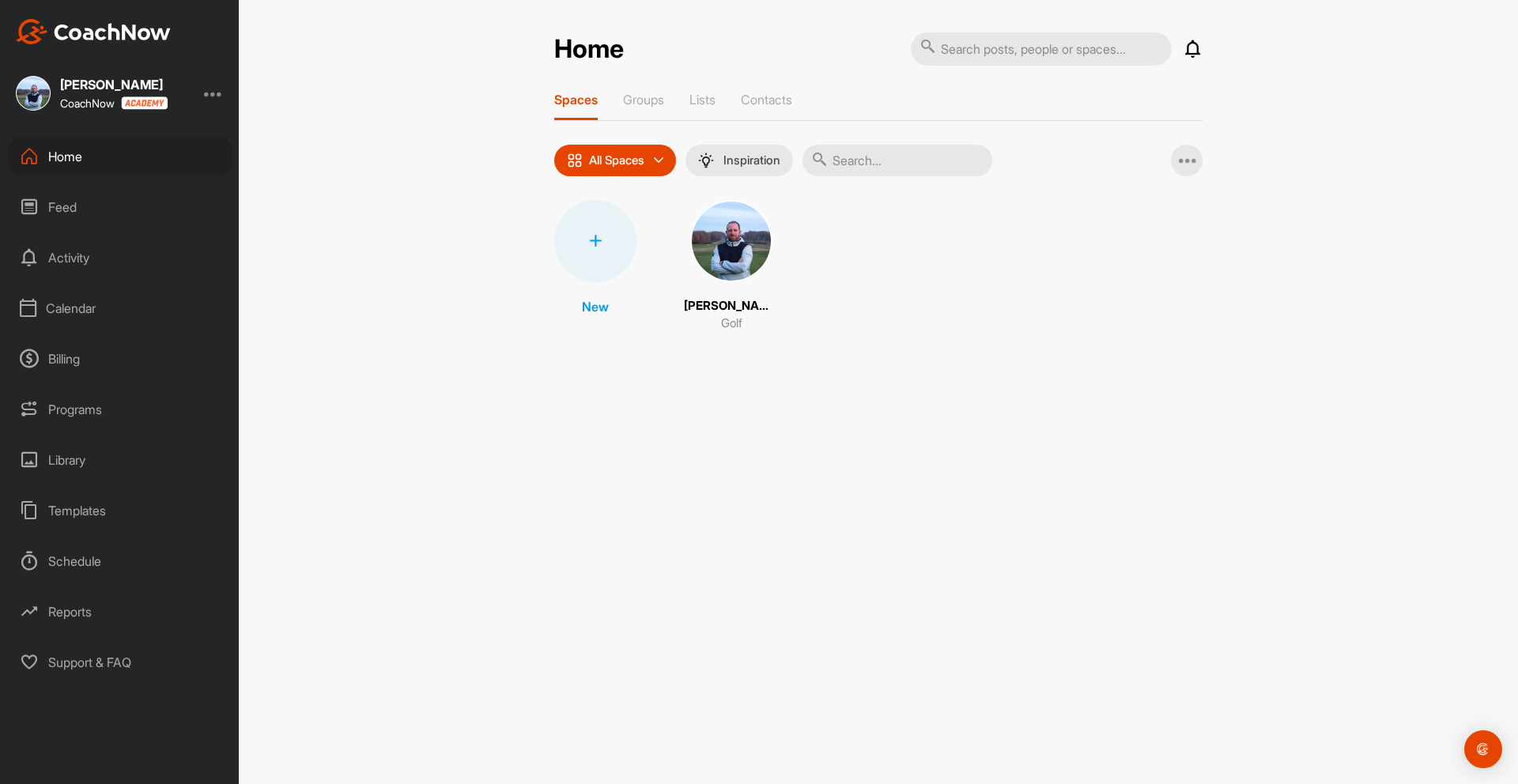
click at [748, 249] on img at bounding box center [731, 241] width 83 height 83
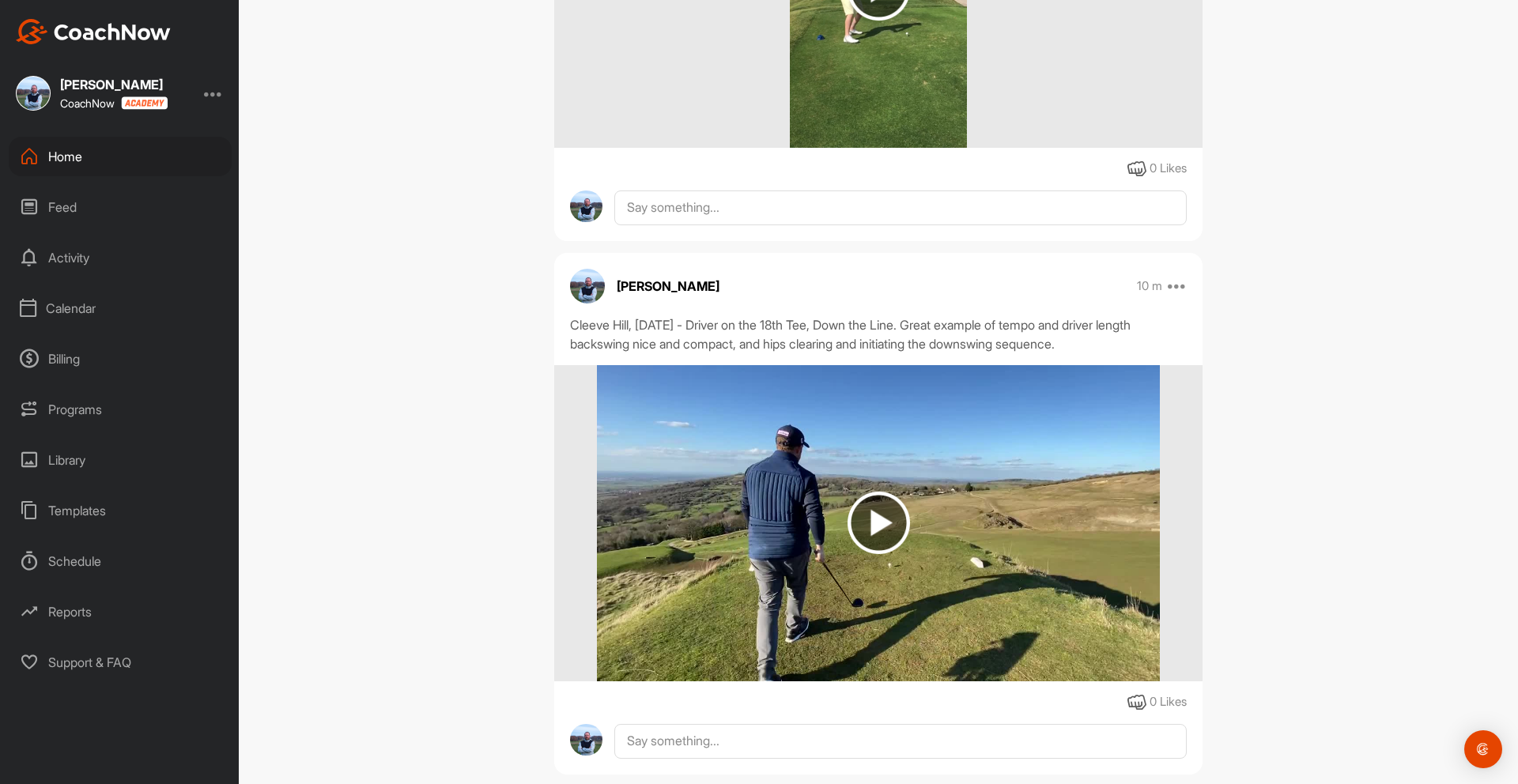
scroll to position [605, 0]
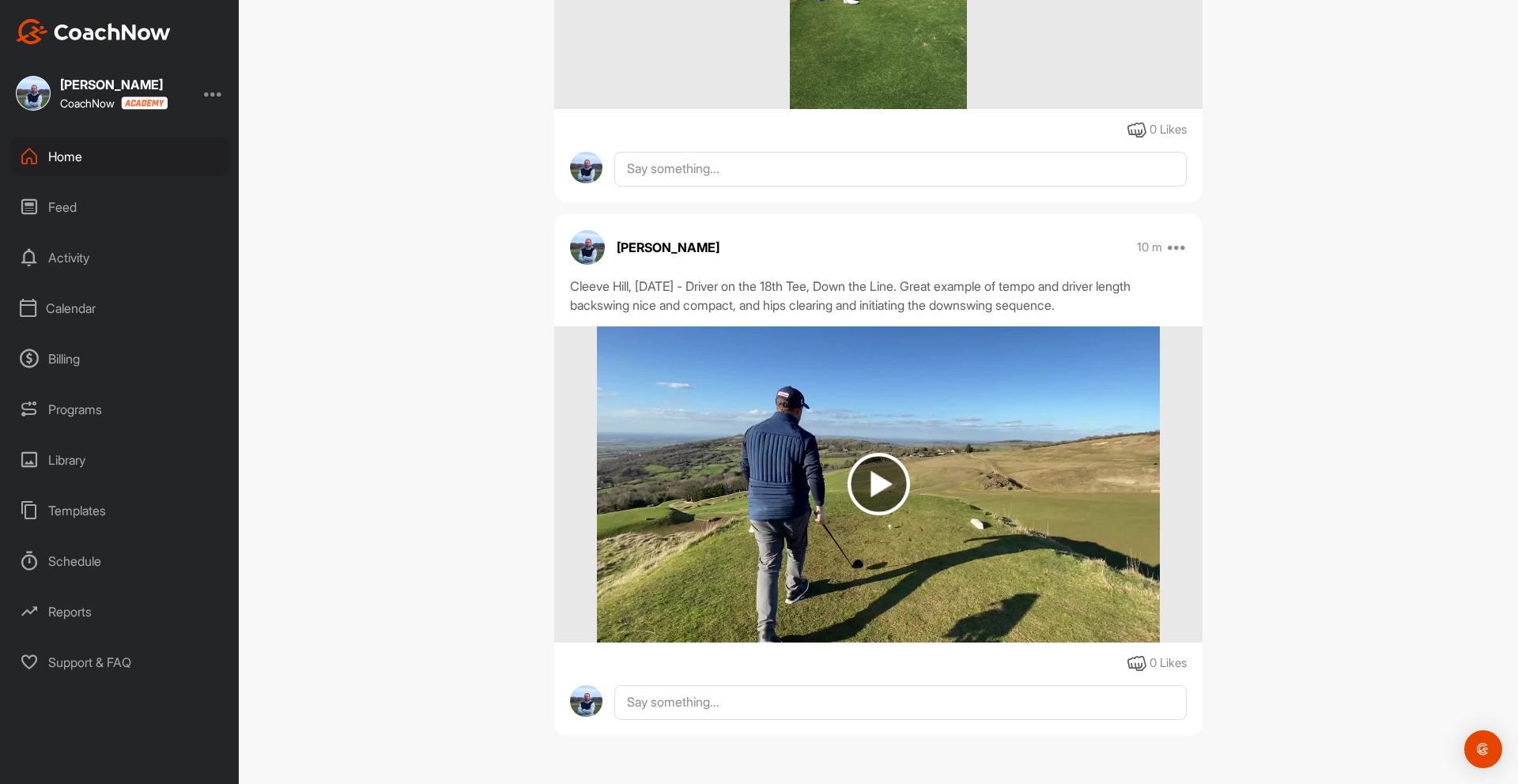
click at [63, 463] on div "Library" at bounding box center [119, 460] width 223 height 39
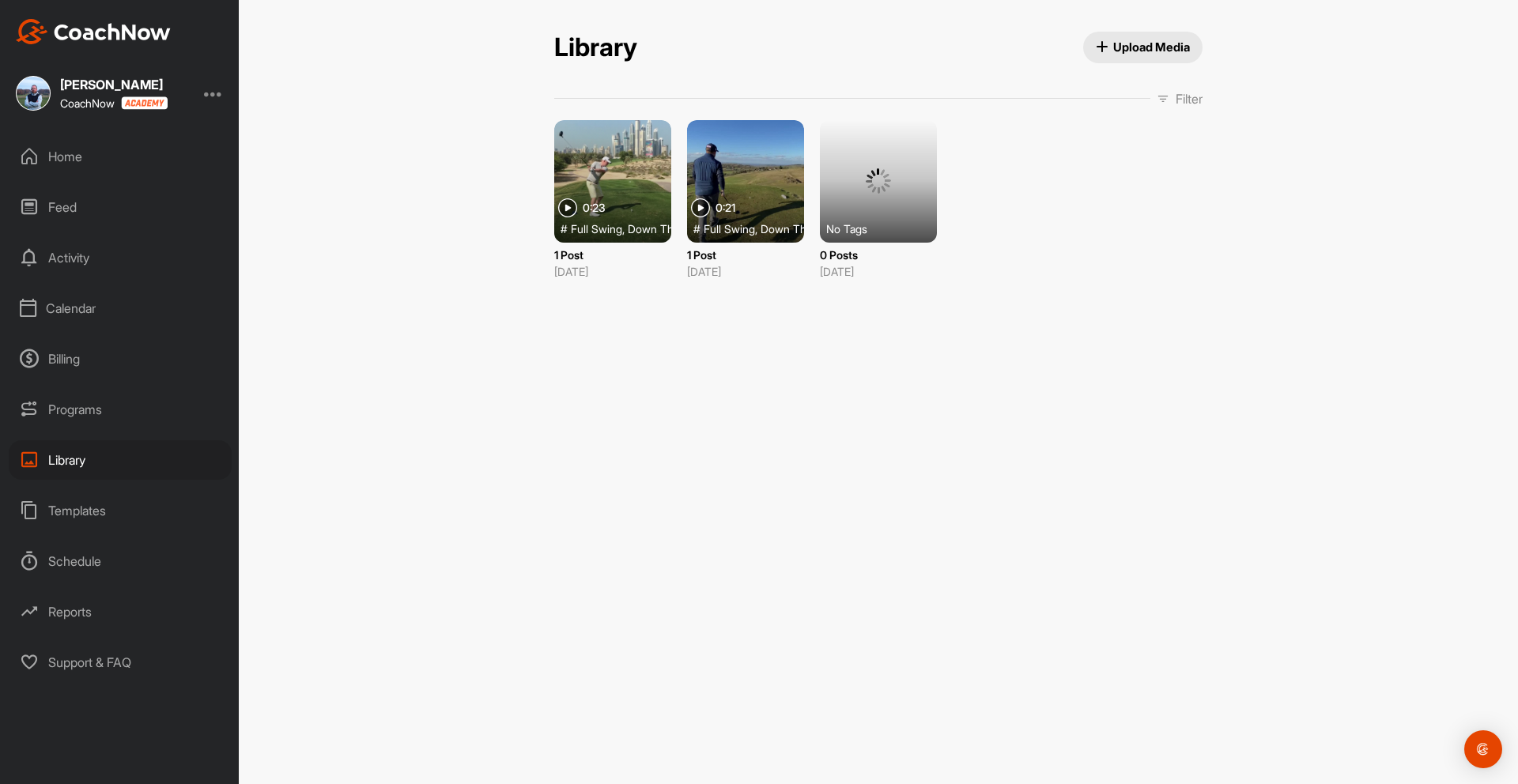
click at [895, 173] on div at bounding box center [878, 181] width 117 height 123
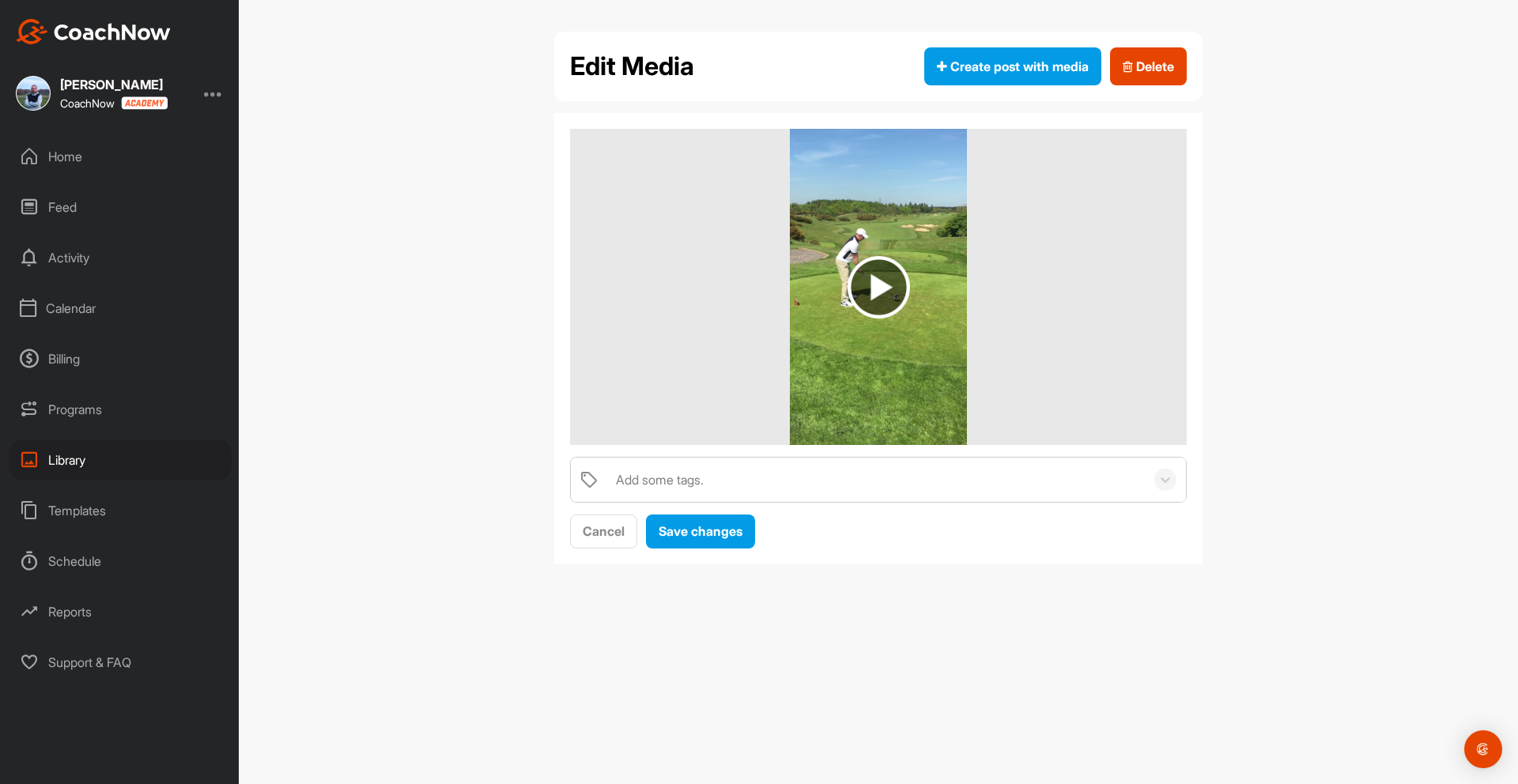
click at [889, 284] on img at bounding box center [878, 287] width 63 height 63
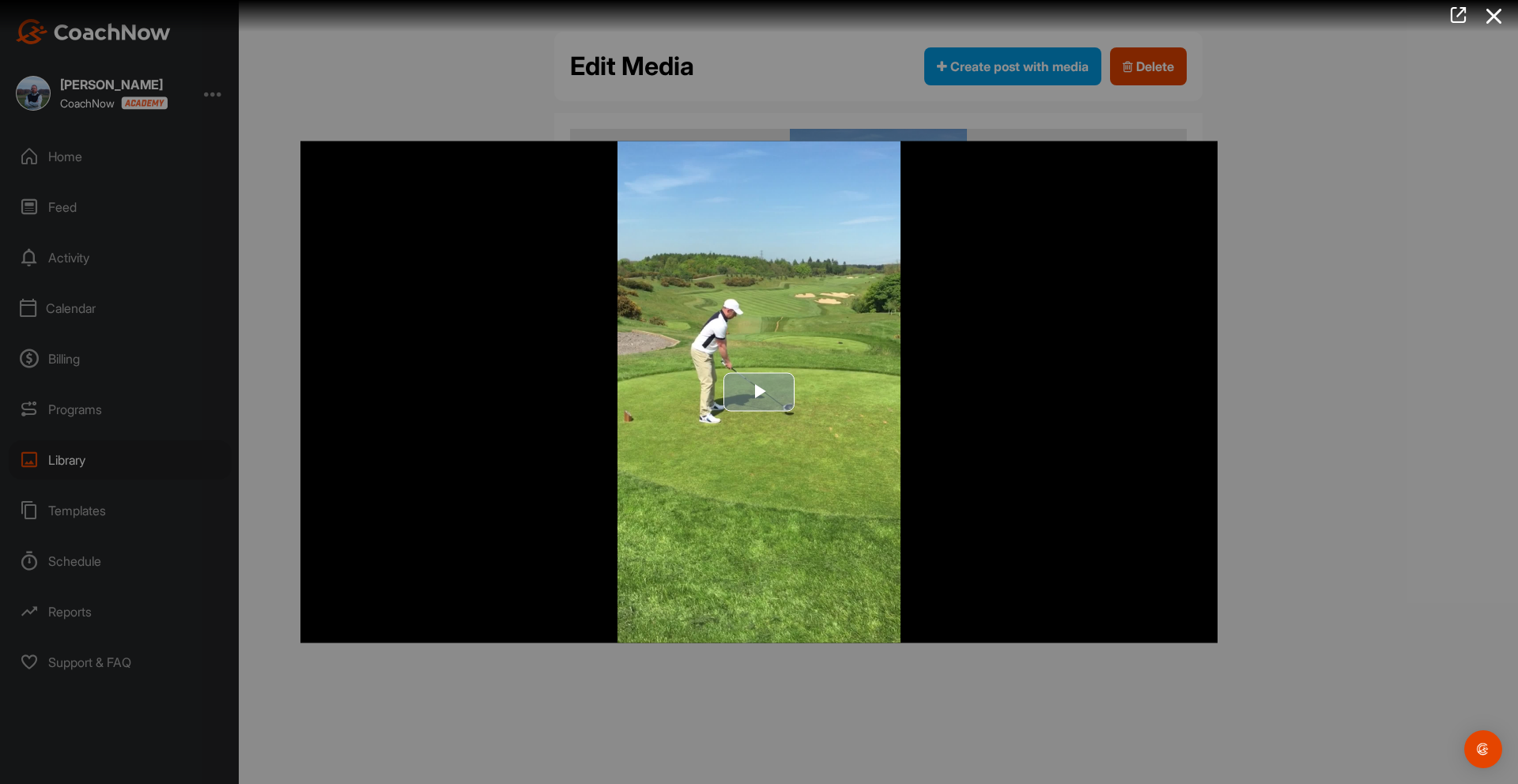
click at [759, 392] on span "Video Player" at bounding box center [759, 392] width 0 height 0
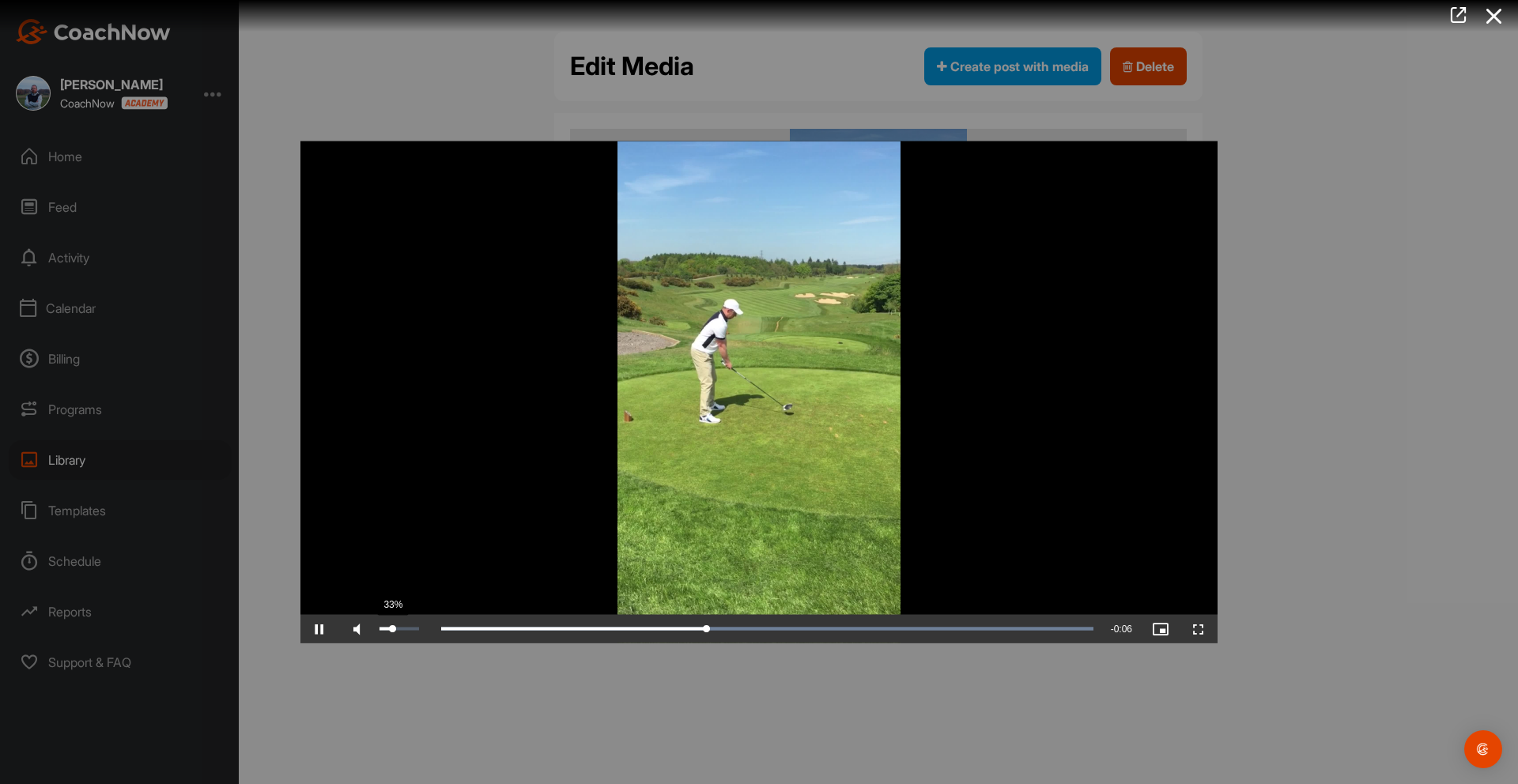
drag, startPoint x: 418, startPoint y: 628, endPoint x: 392, endPoint y: 628, distance: 26.0
click at [392, 628] on div "Volume Level" at bounding box center [386, 629] width 13 height 3
click at [322, 629] on span "Video Player" at bounding box center [319, 629] width 38 height 0
drag, startPoint x: 870, startPoint y: 631, endPoint x: 878, endPoint y: 622, distance: 12.0
click at [875, 626] on div "0:07" at bounding box center [628, 629] width 490 height 5
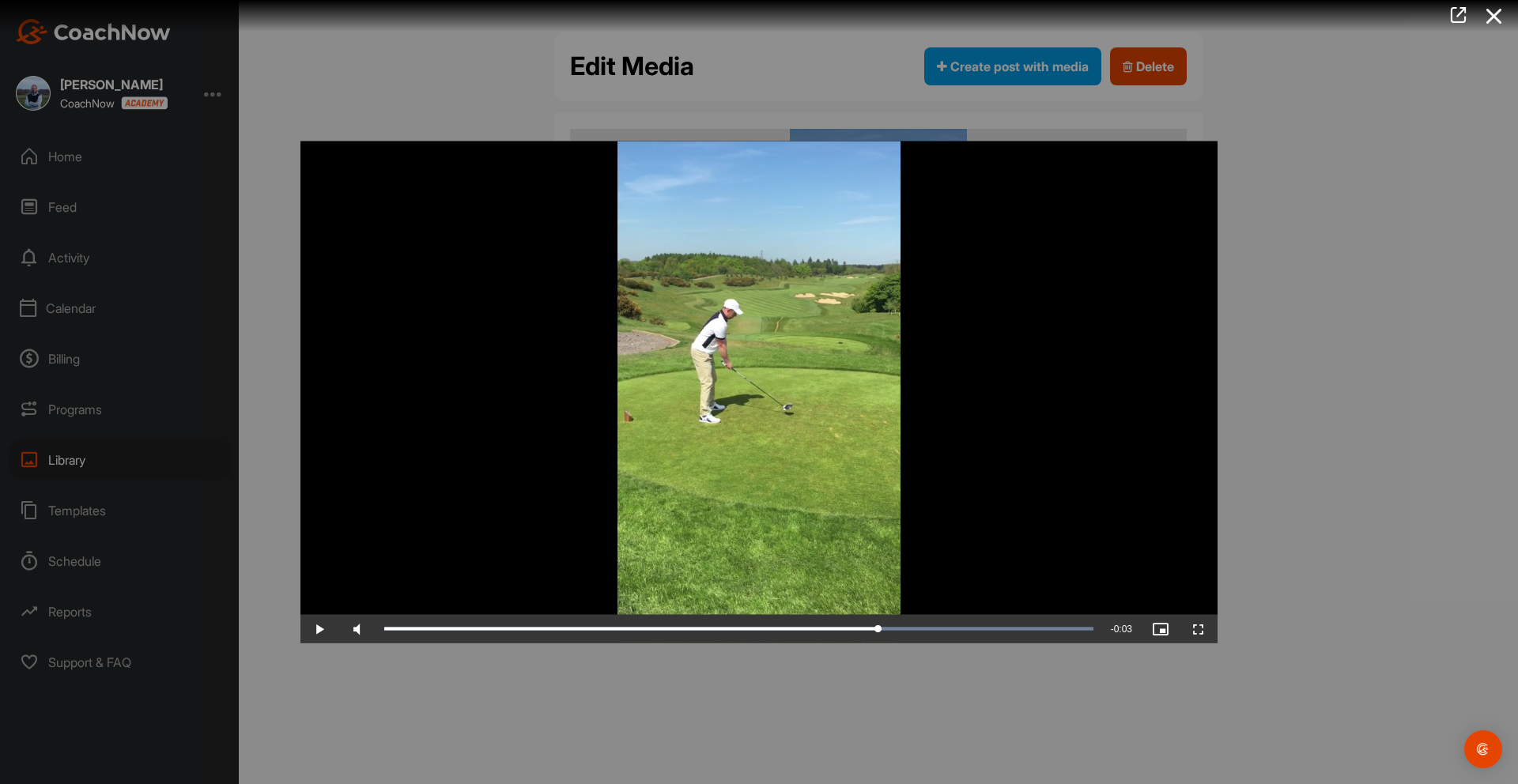
click at [1263, 339] on div at bounding box center [759, 392] width 1518 height 784
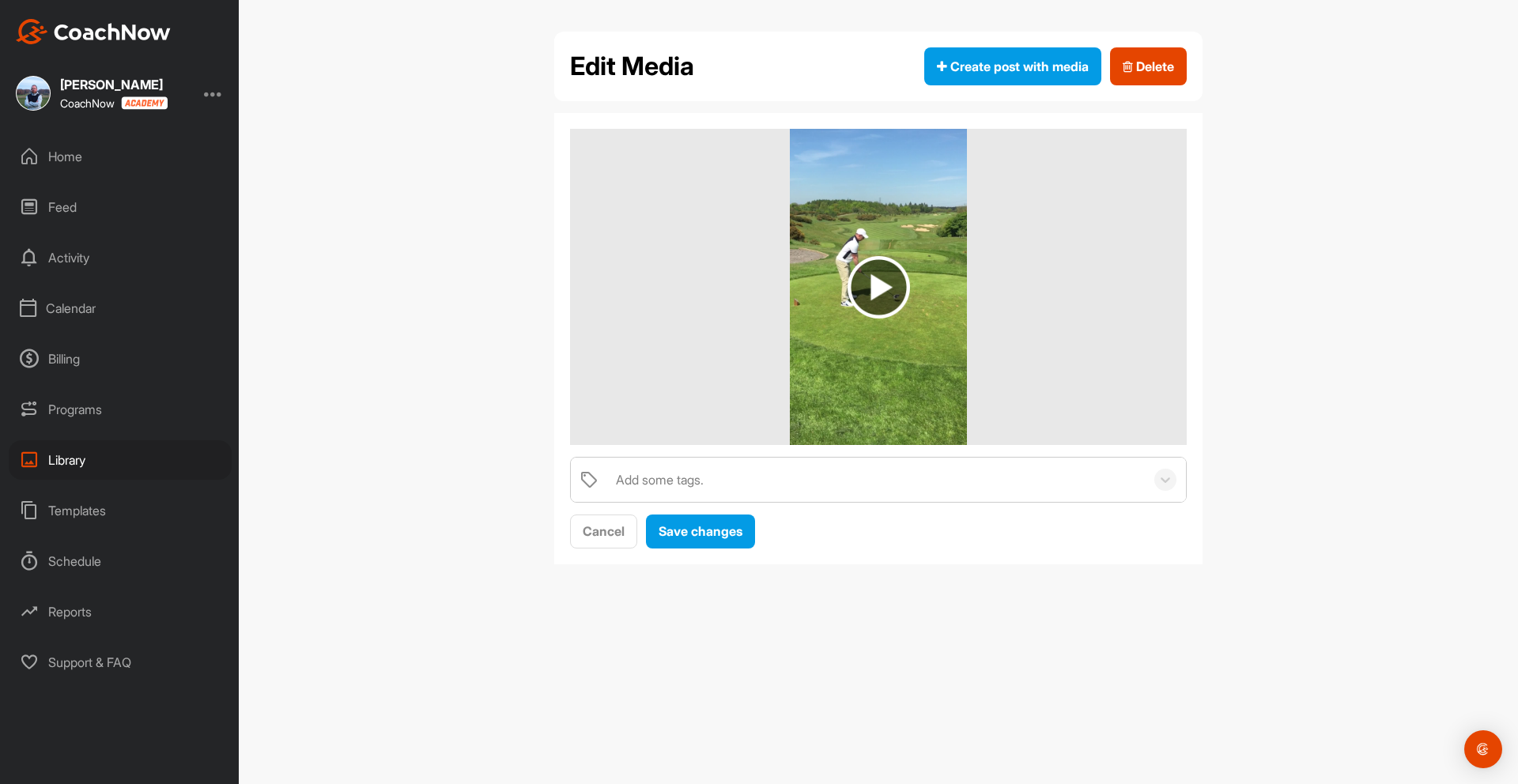
click at [658, 475] on div "Add some tags." at bounding box center [659, 480] width 88 height 19
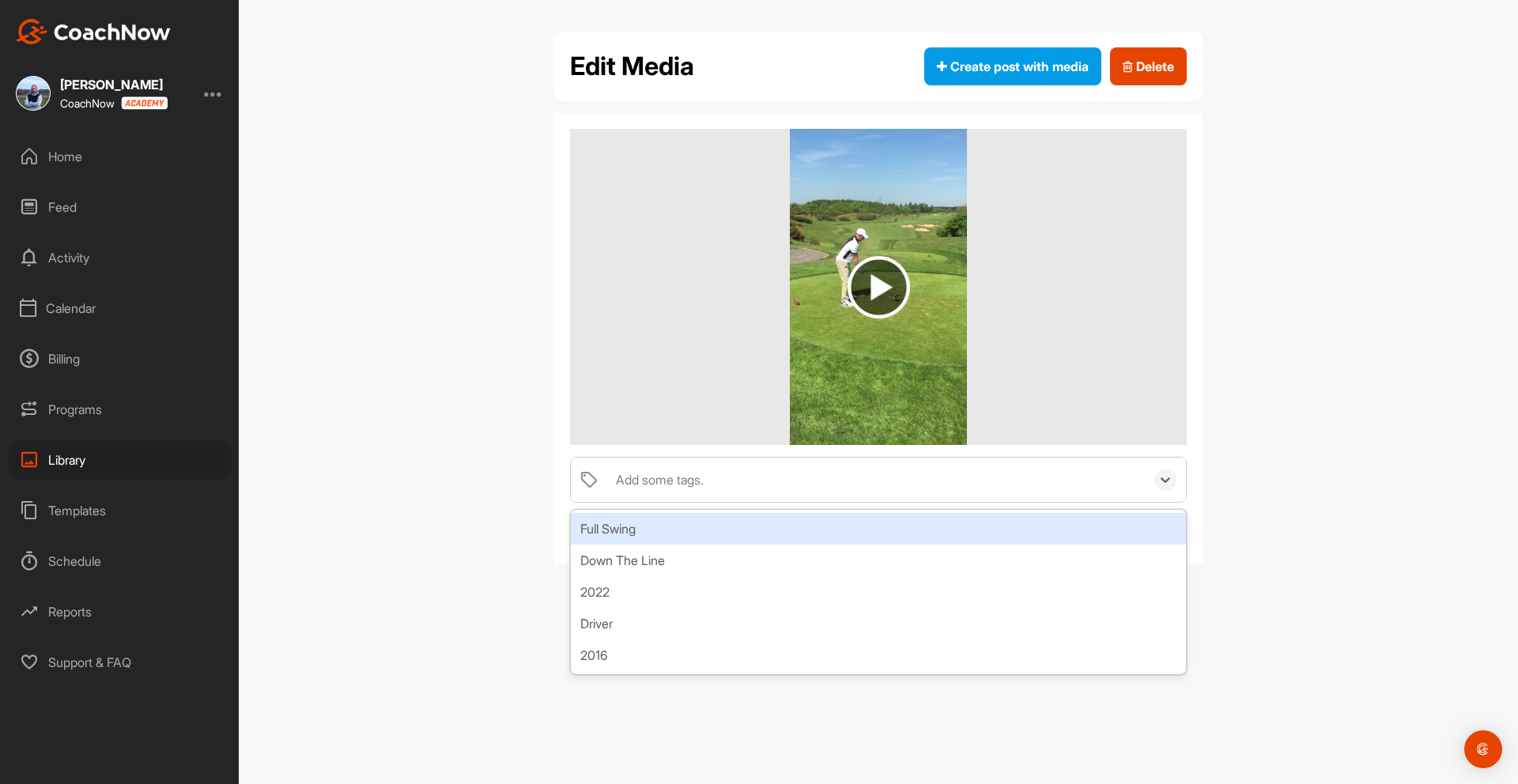
click at [628, 531] on div "Full Swing" at bounding box center [878, 529] width 615 height 32
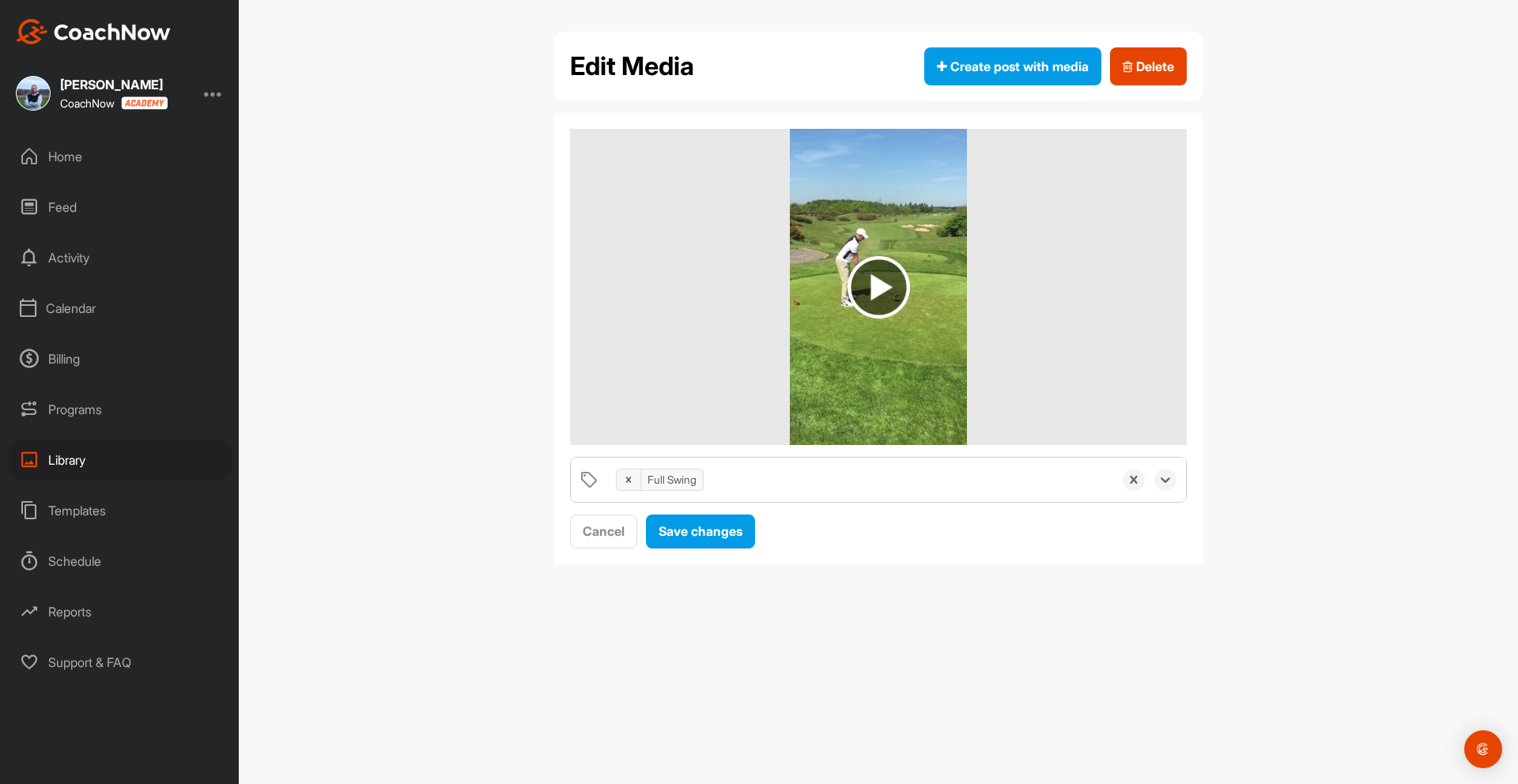
click at [729, 482] on div "Full Swing" at bounding box center [860, 479] width 505 height 44
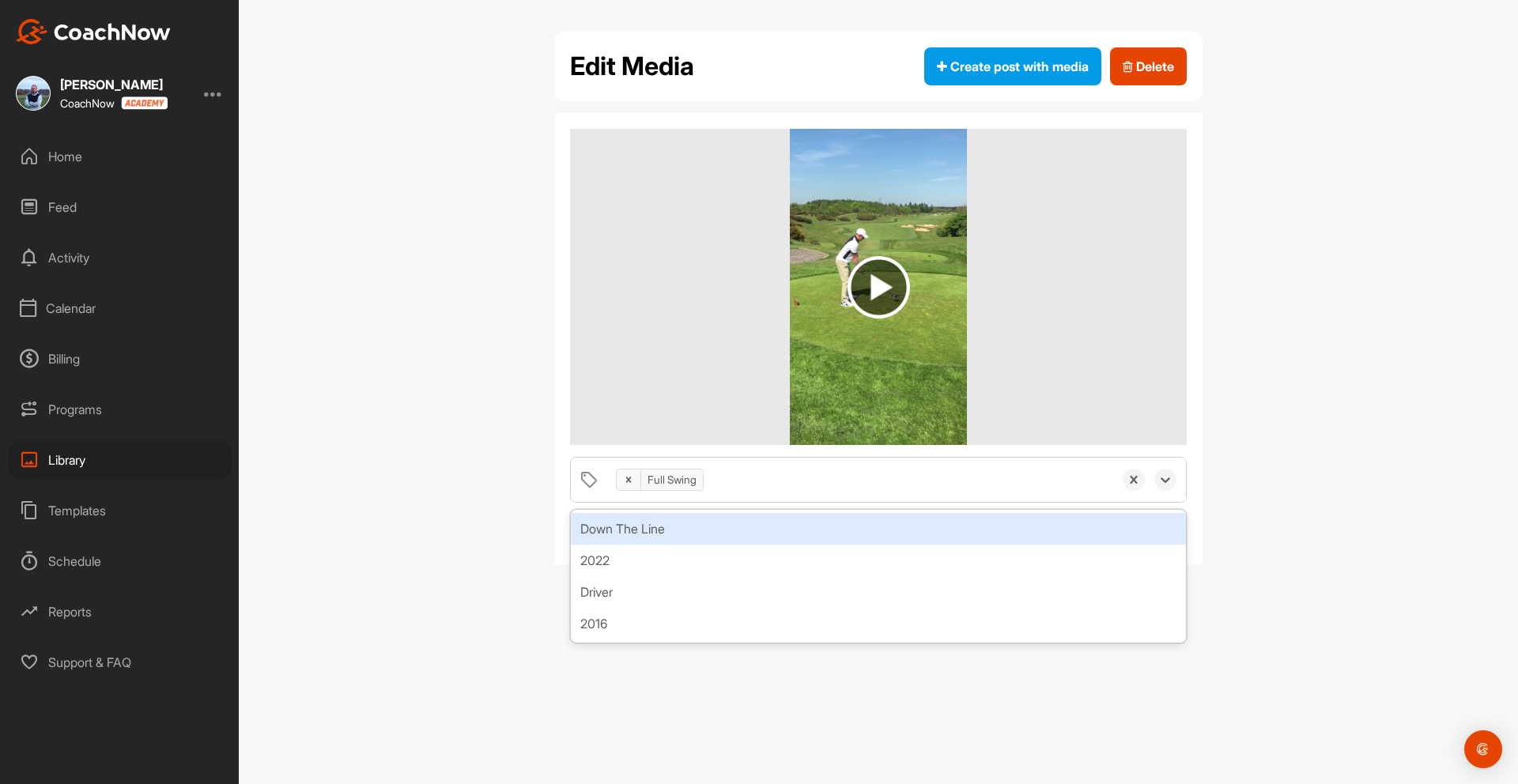
click at [606, 531] on div "Down The Line" at bounding box center [878, 529] width 615 height 32
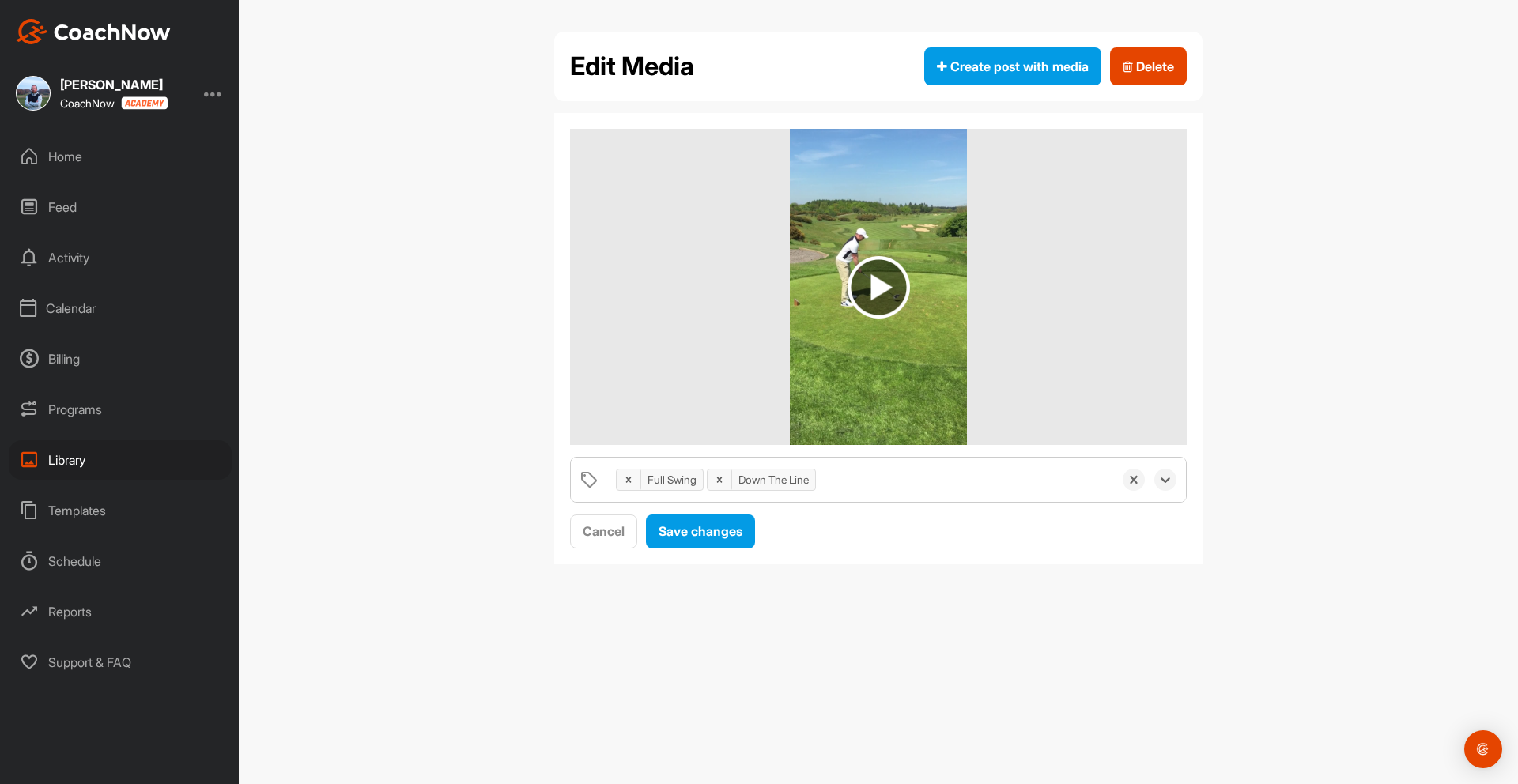
click at [830, 486] on div "Full Swing Down The Line" at bounding box center [860, 479] width 505 height 44
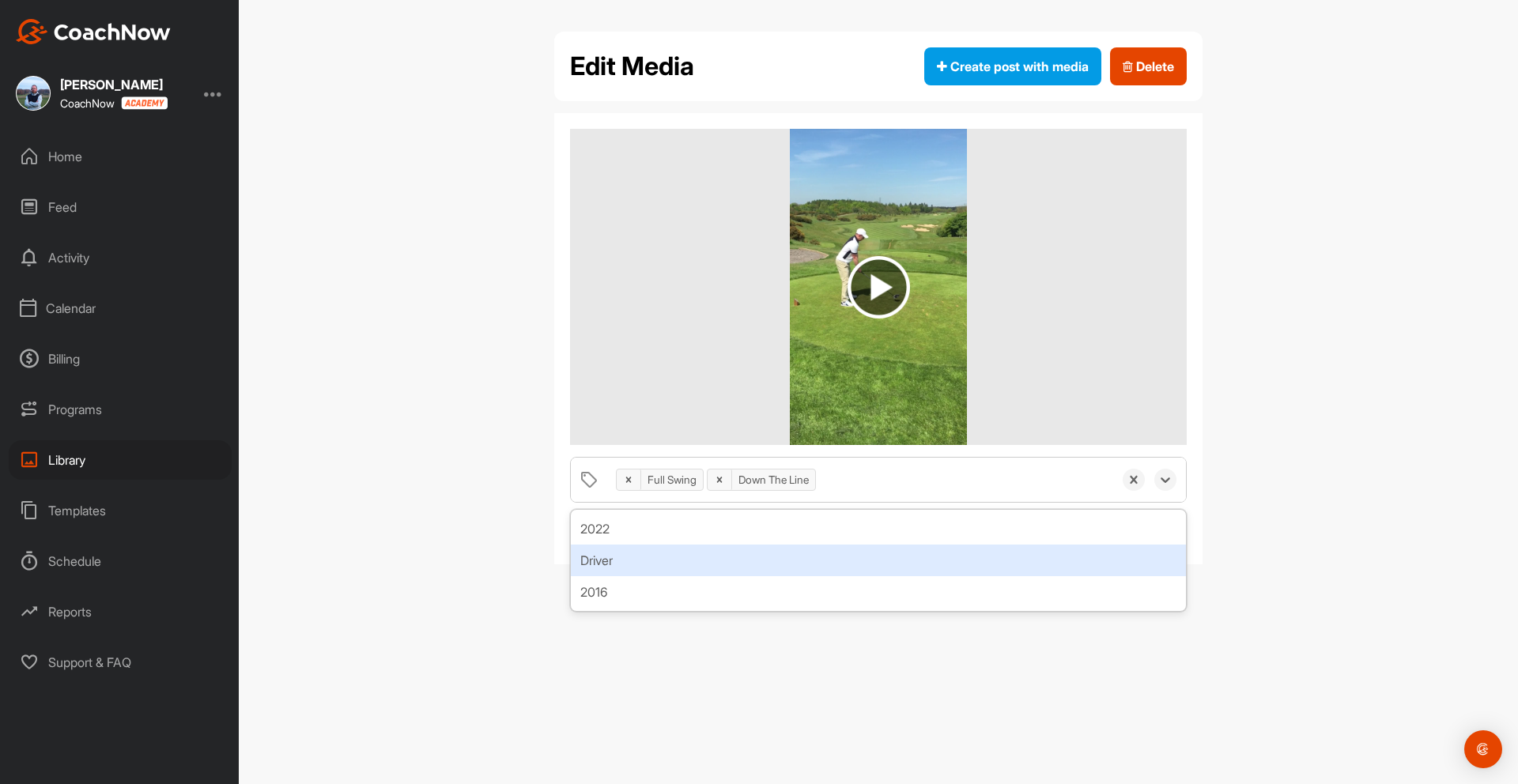
click at [606, 563] on div "Driver" at bounding box center [878, 560] width 615 height 32
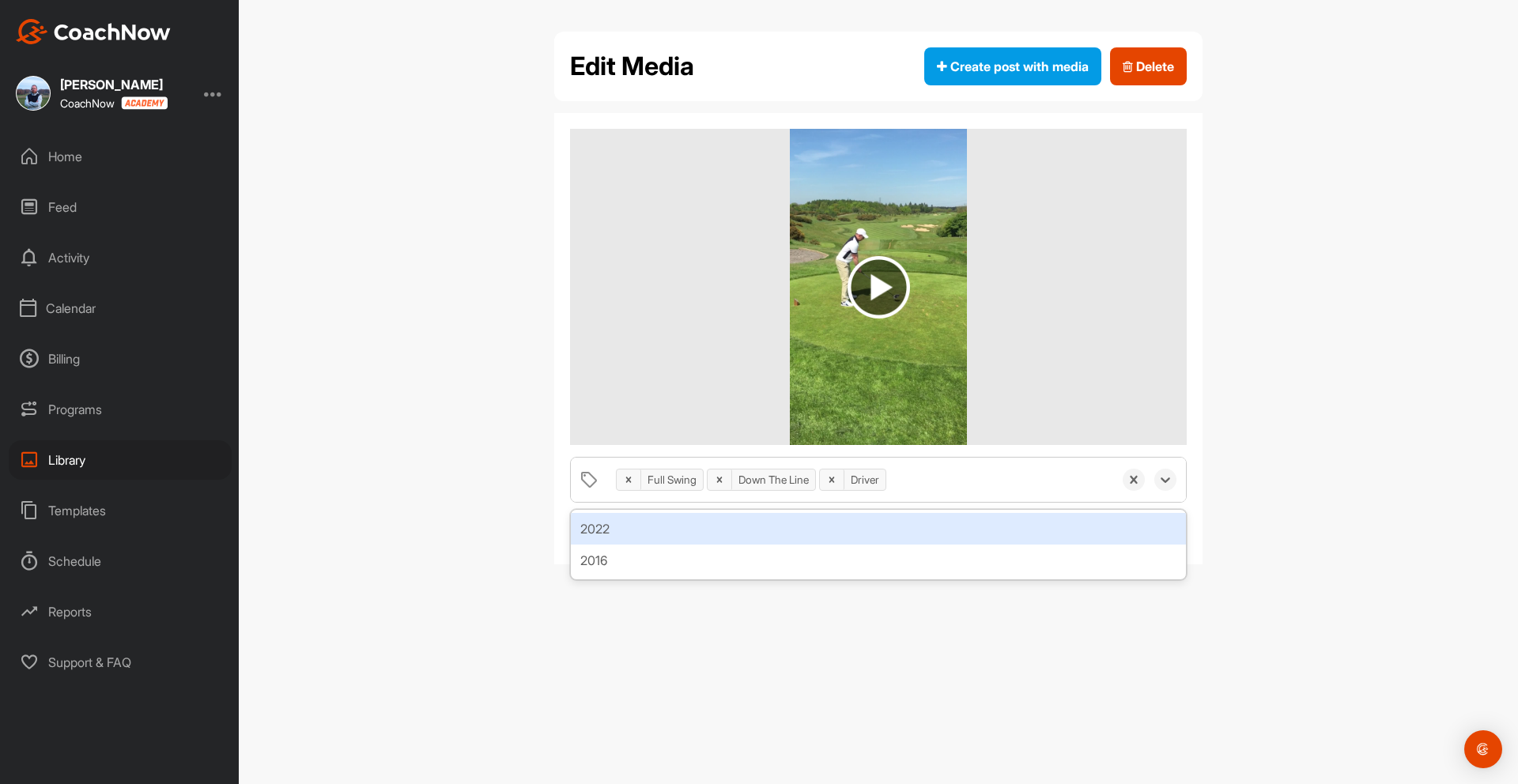
click at [908, 484] on div "Full Swing Down The Line Driver" at bounding box center [860, 479] width 505 height 44
type input "2017"
click at [1014, 484] on div "Full Swing Down The Line Driver 2017" at bounding box center [860, 479] width 505 height 44
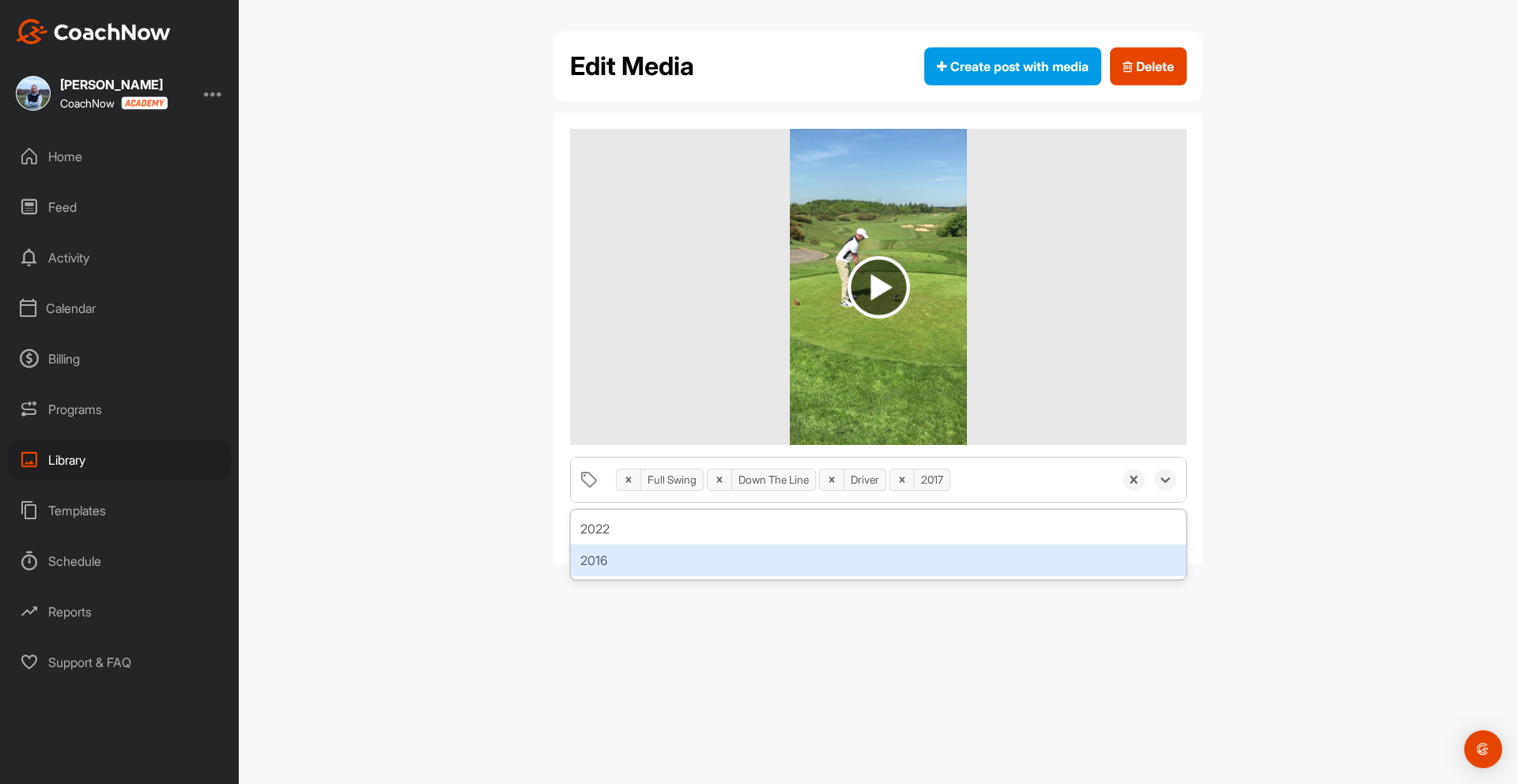
click at [1074, 596] on div "Edit Media Create post with media Delete option Create "2017", selected. option…" at bounding box center [878, 392] width 1279 height 784
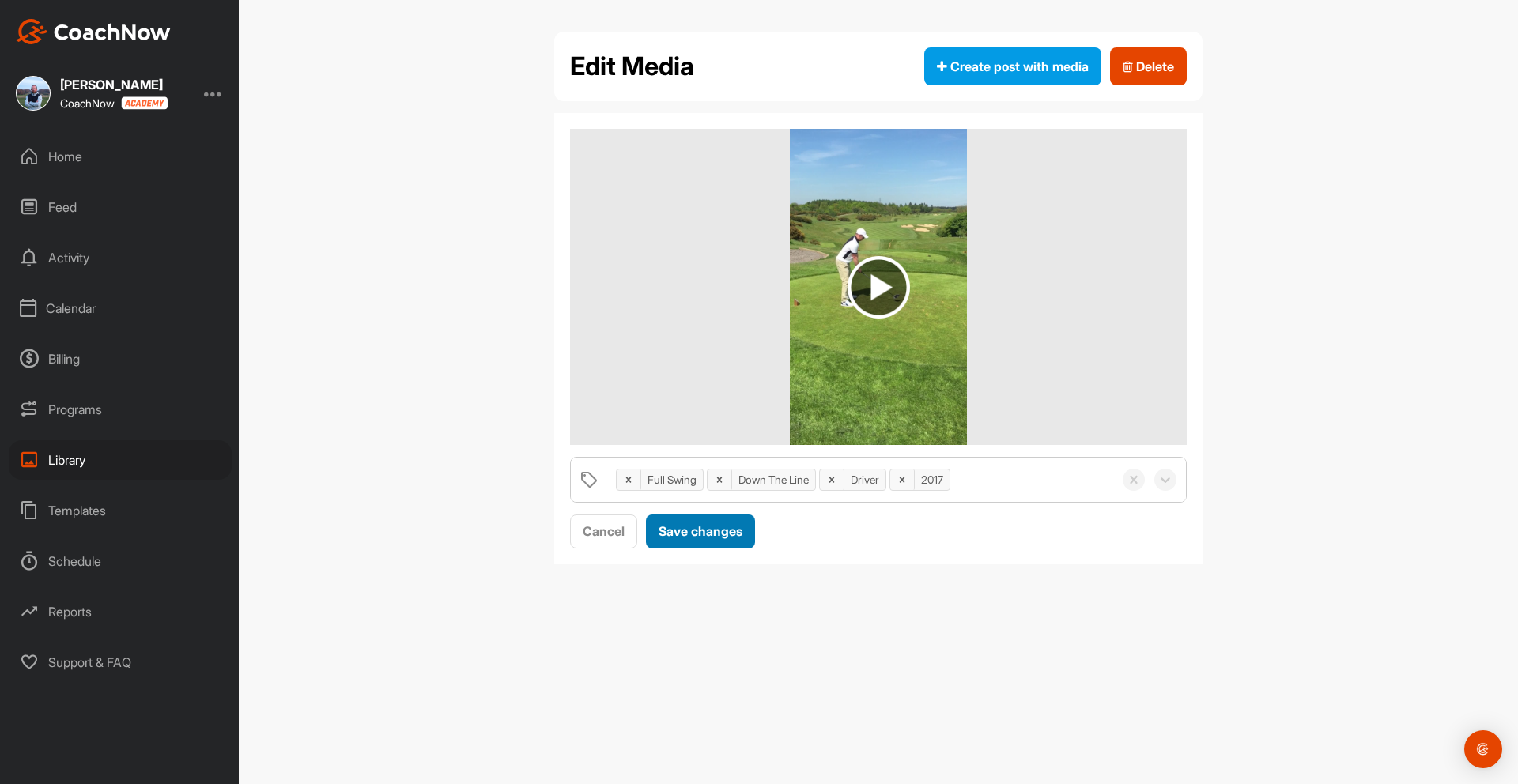
click at [730, 530] on span "Save changes" at bounding box center [700, 530] width 83 height 16
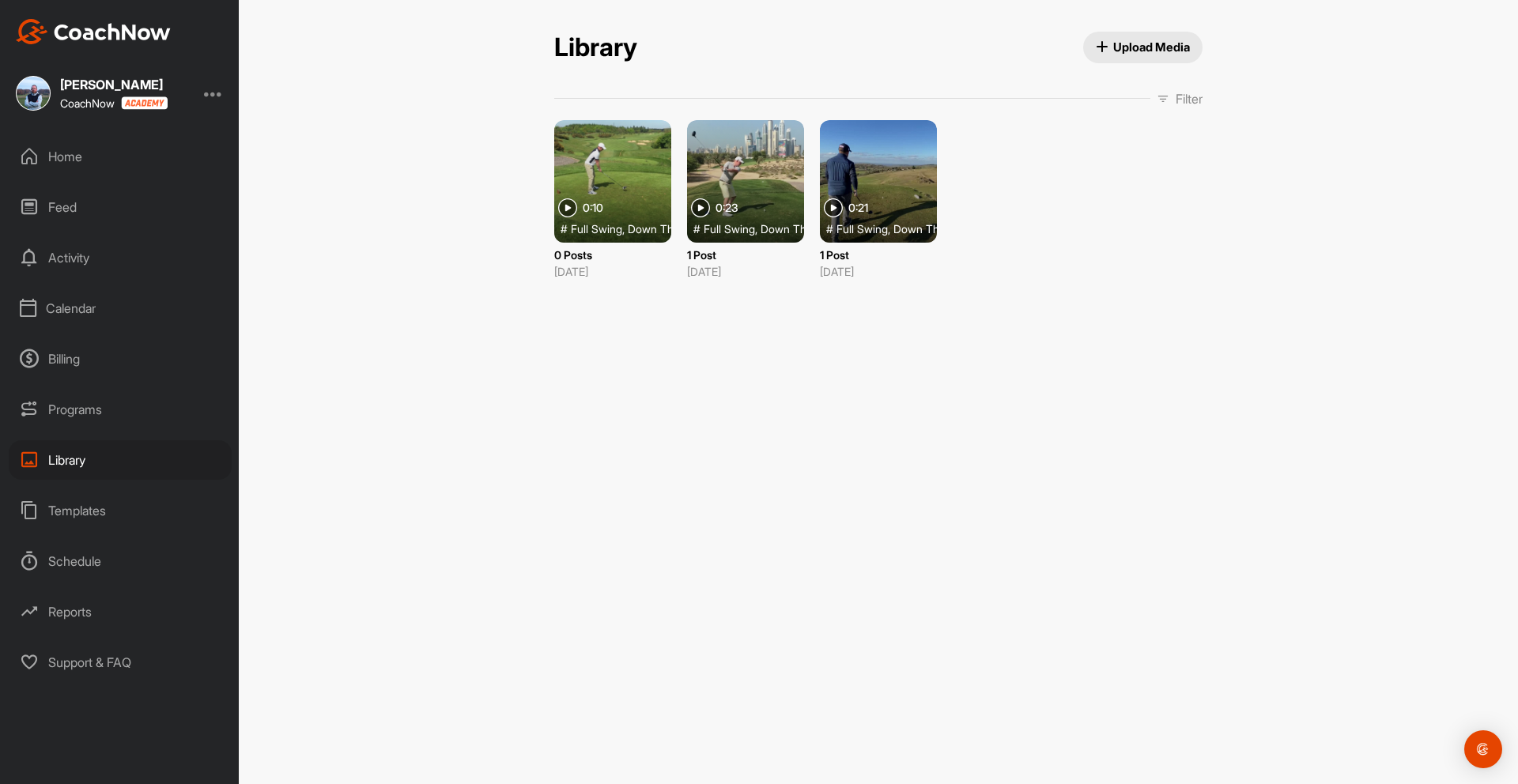
click at [73, 158] on div "Home" at bounding box center [119, 156] width 223 height 39
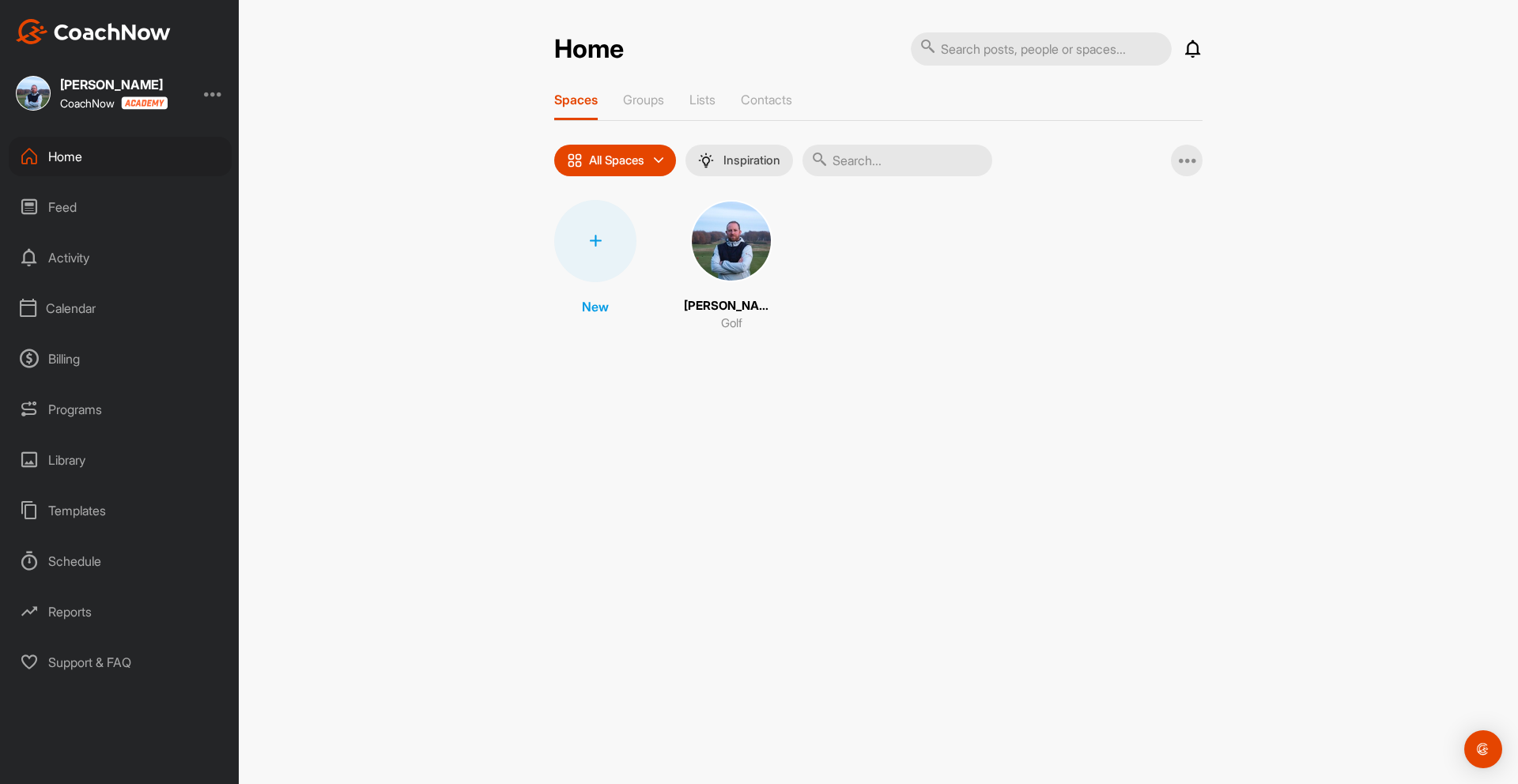
click at [594, 236] on icon at bounding box center [595, 240] width 13 height 13
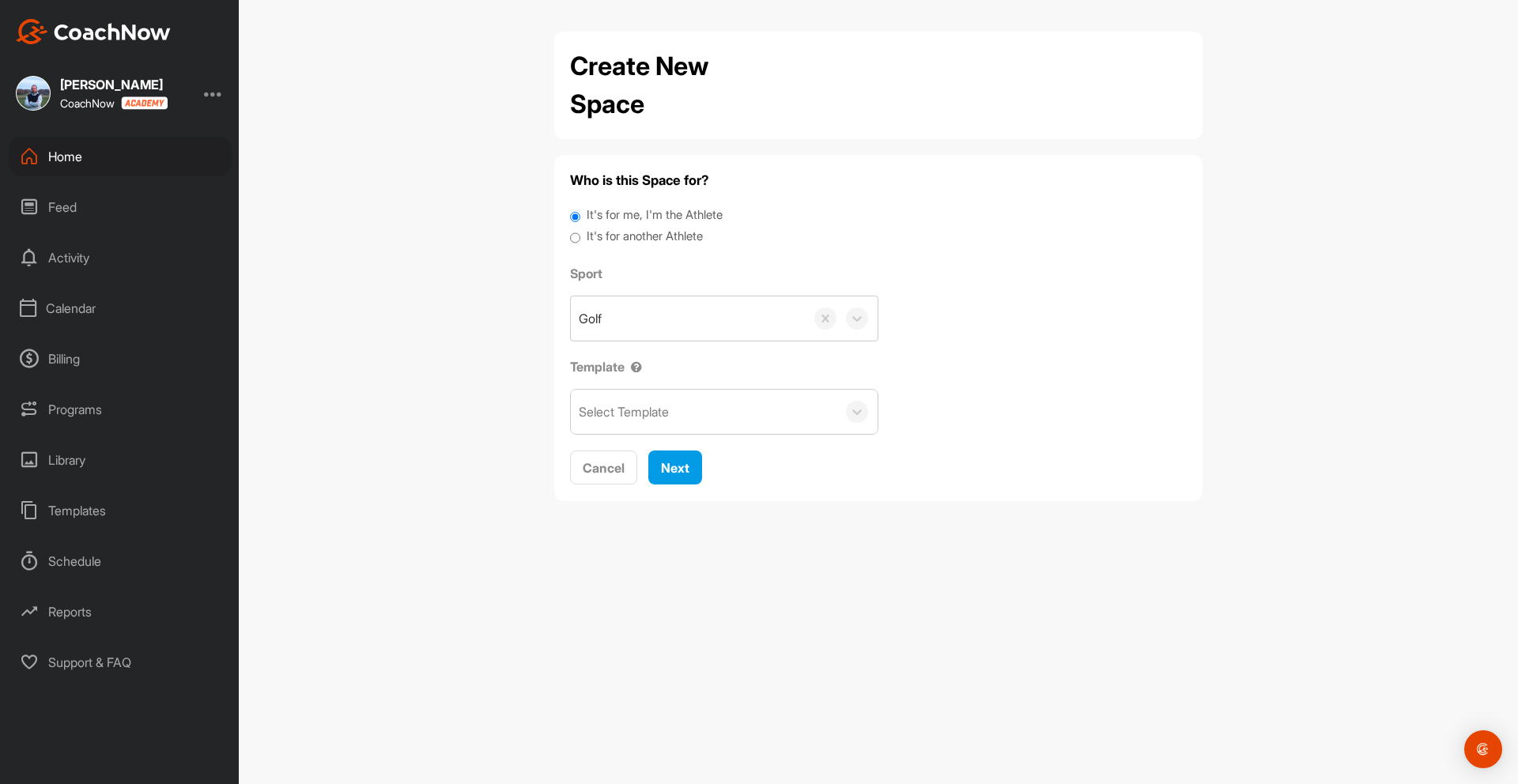
drag, startPoint x: 577, startPoint y: 235, endPoint x: 594, endPoint y: 259, distance: 29.4
click at [577, 235] on input "It's for another Athlete" at bounding box center [575, 239] width 10 height 22
radio input "true"
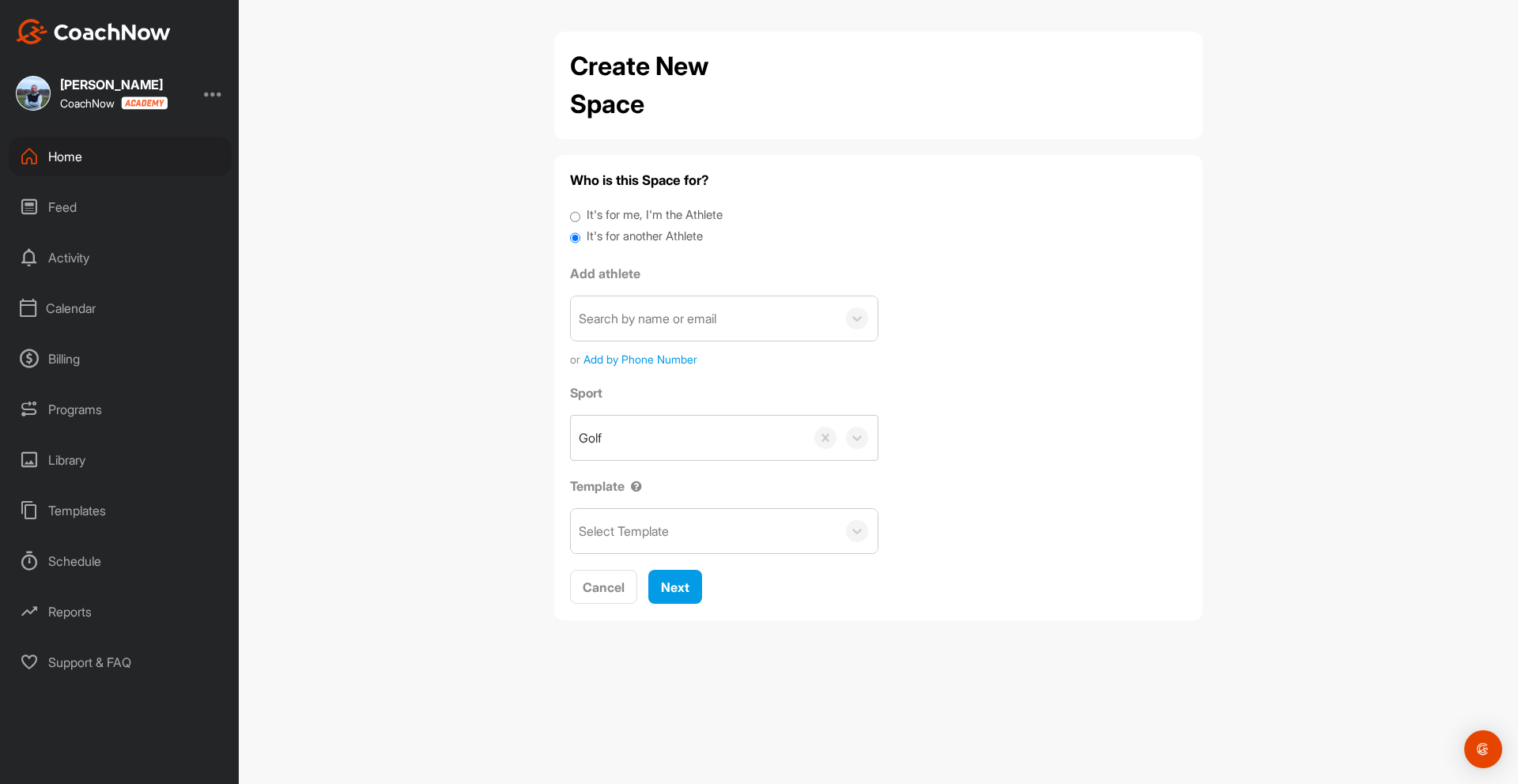
click at [652, 314] on div "Search by name or email" at bounding box center [647, 318] width 138 height 19
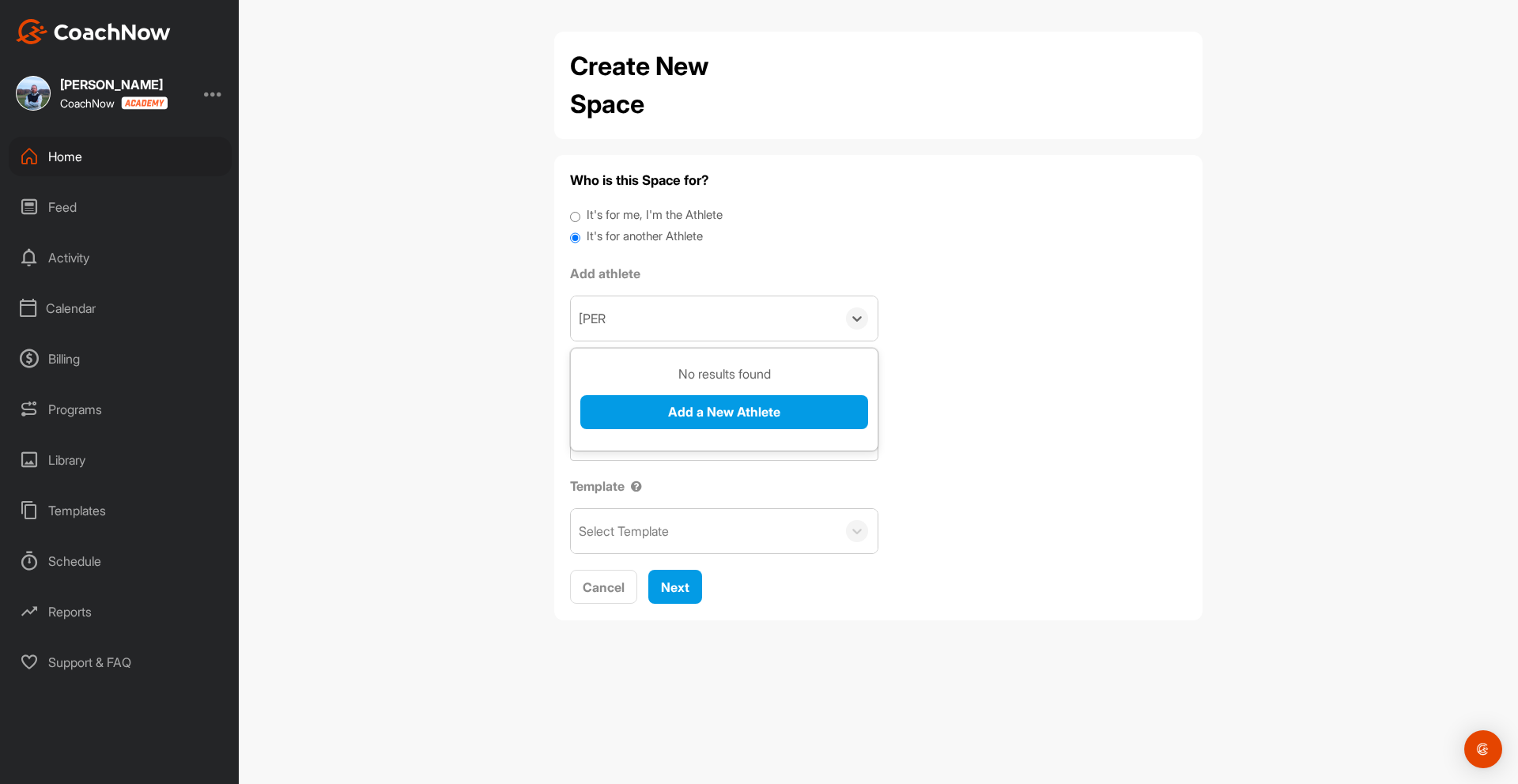
type input "Betsie"
click at [702, 413] on button "Add a New Athlete" at bounding box center [724, 412] width 288 height 34
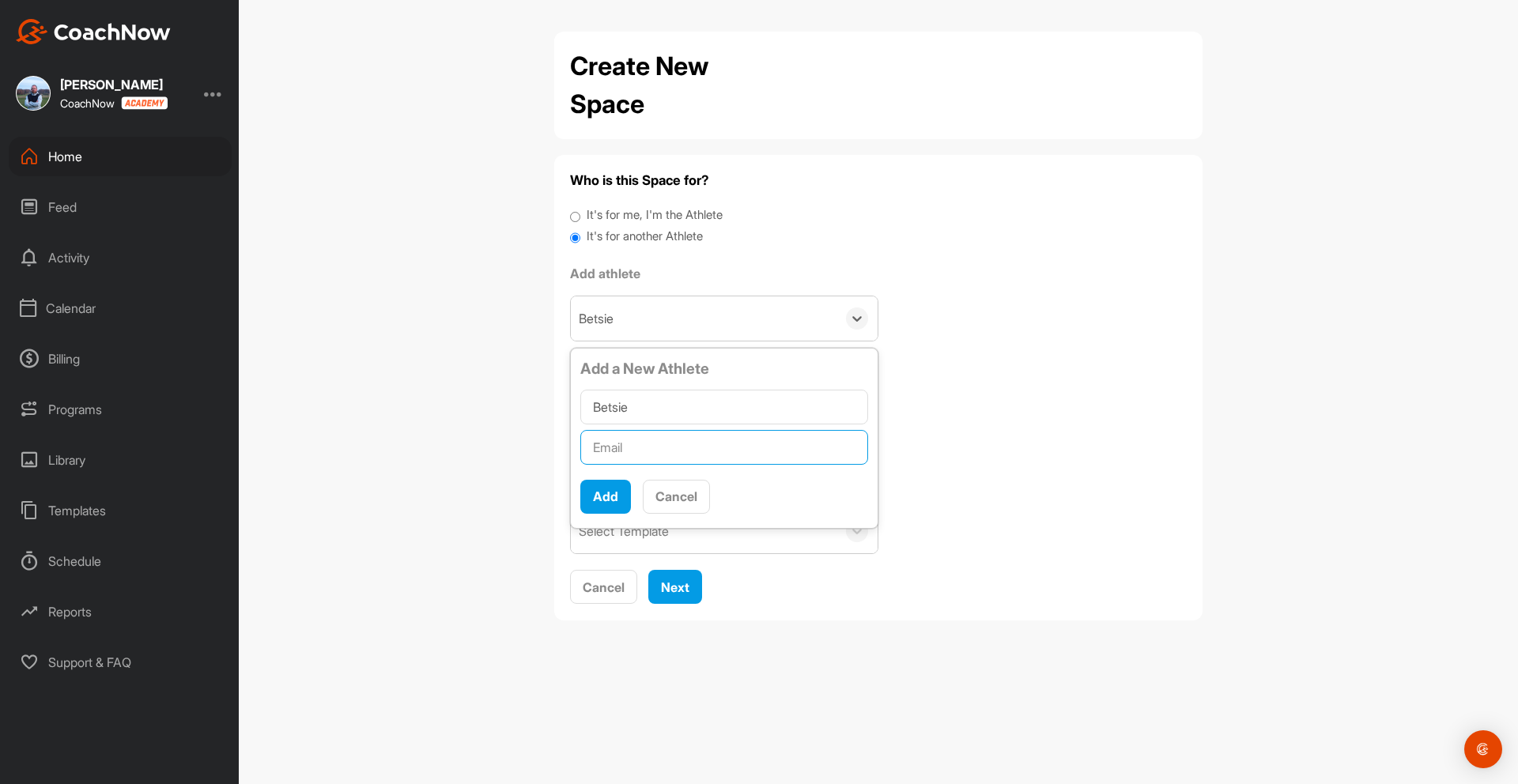
click at [625, 450] on input "text" at bounding box center [724, 447] width 288 height 35
type input "jamessibbles@gmail.com"
click at [606, 495] on button "Add" at bounding box center [605, 496] width 51 height 34
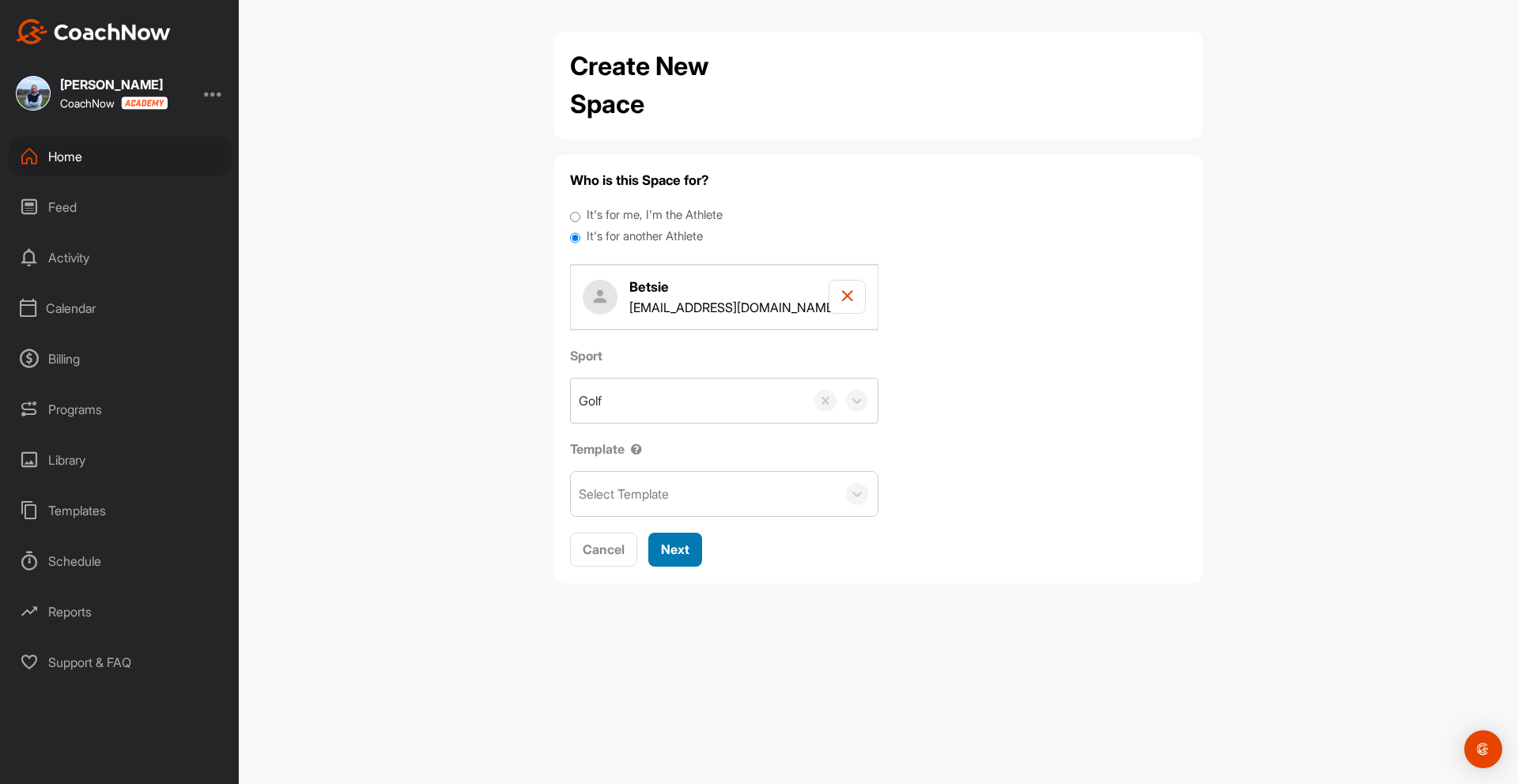
click at [676, 543] on span "Next" at bounding box center [675, 549] width 28 height 16
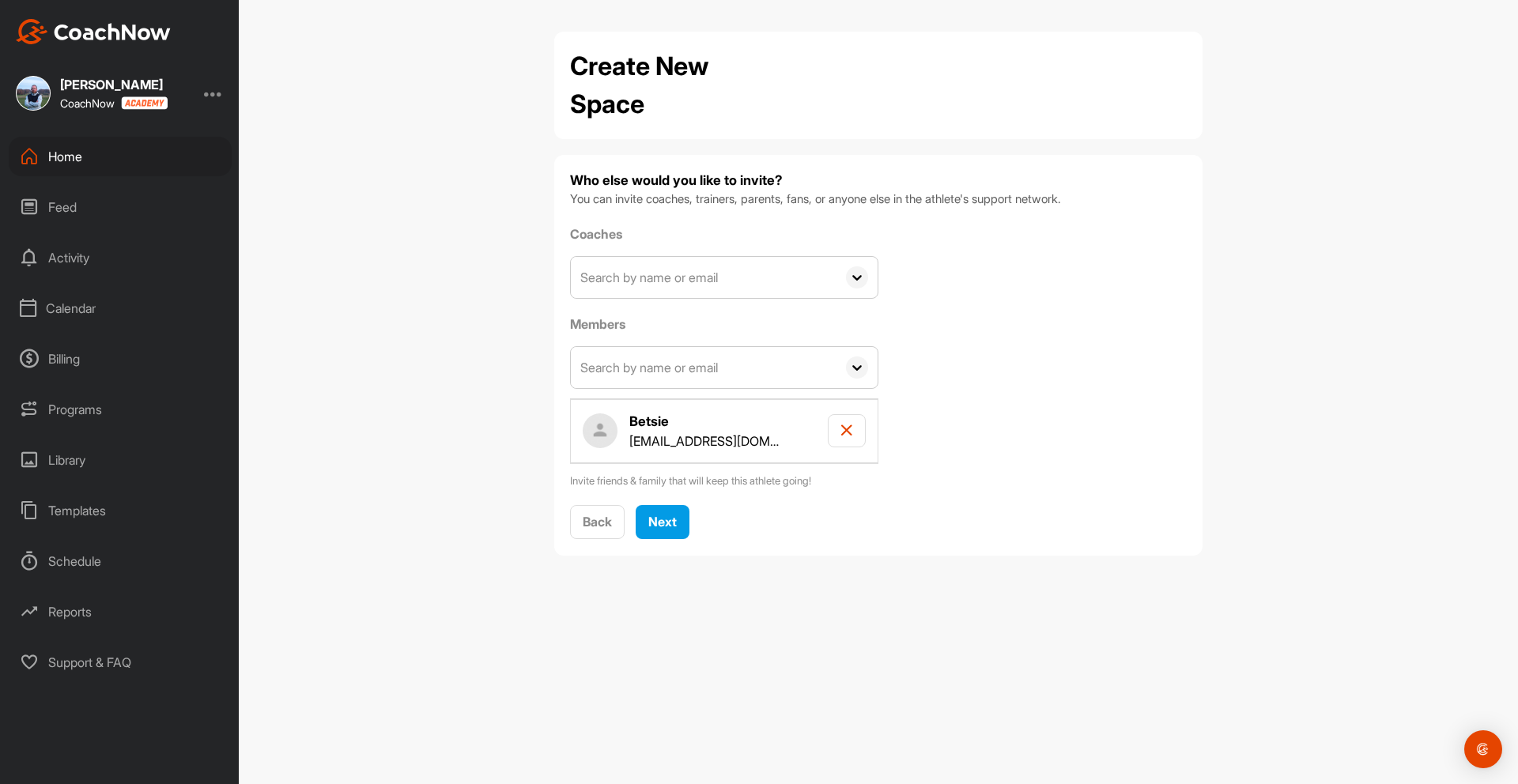
click at [748, 421] on h4 "Betsie" at bounding box center [704, 421] width 150 height 20
click at [583, 532] on button "Back" at bounding box center [597, 521] width 54 height 34
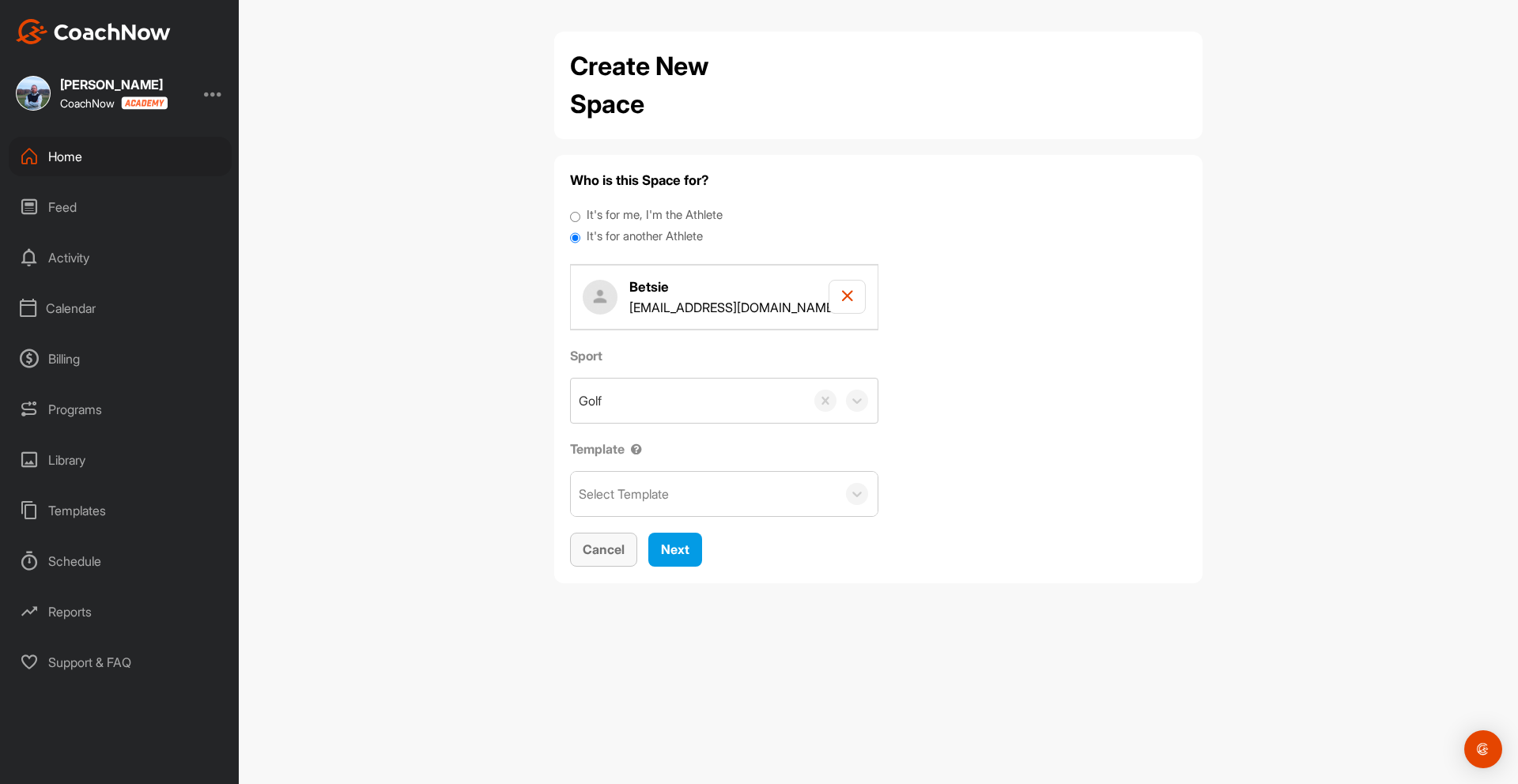
click at [621, 547] on span "Cancel" at bounding box center [603, 549] width 42 height 16
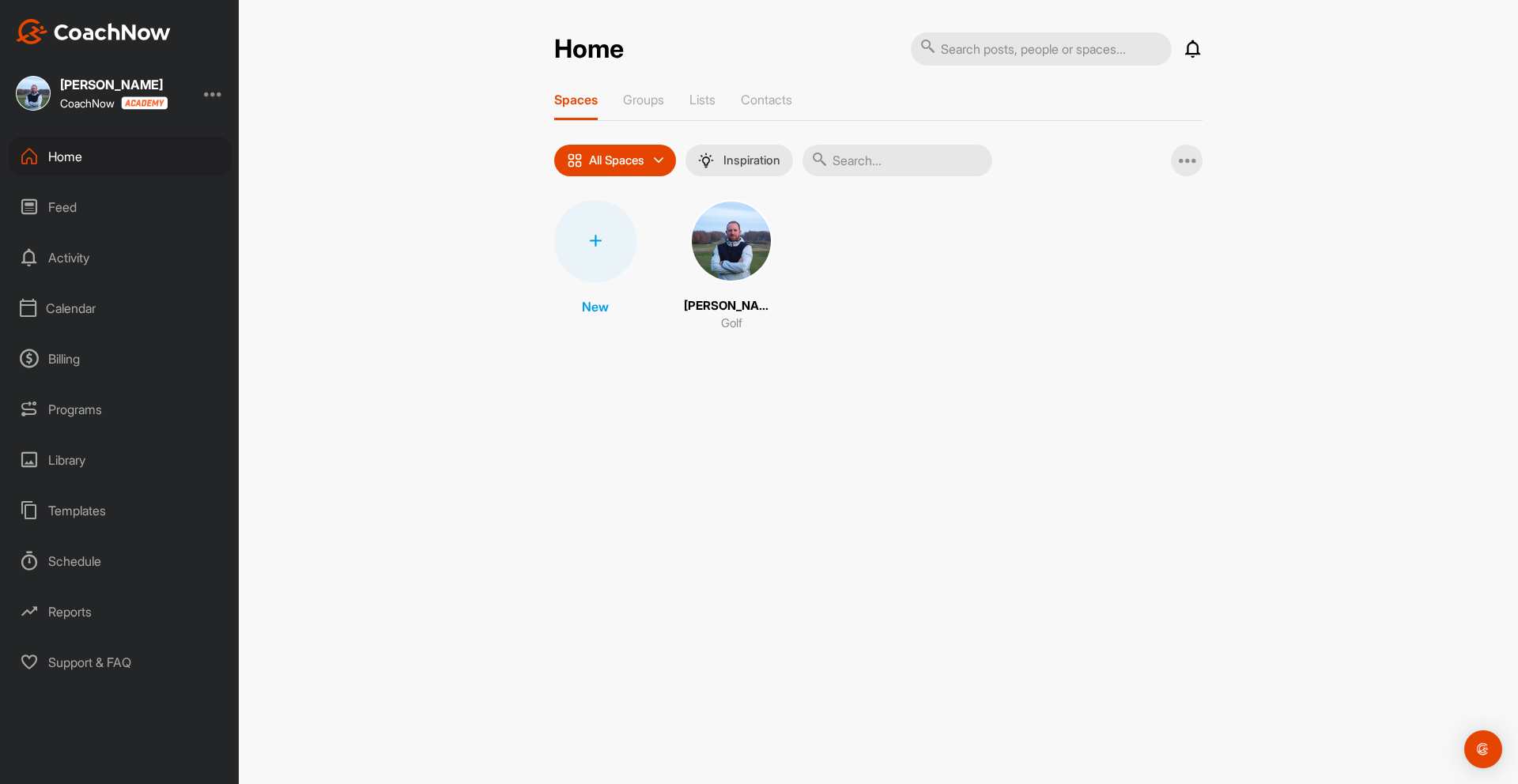
click at [603, 246] on div at bounding box center [595, 241] width 83 height 83
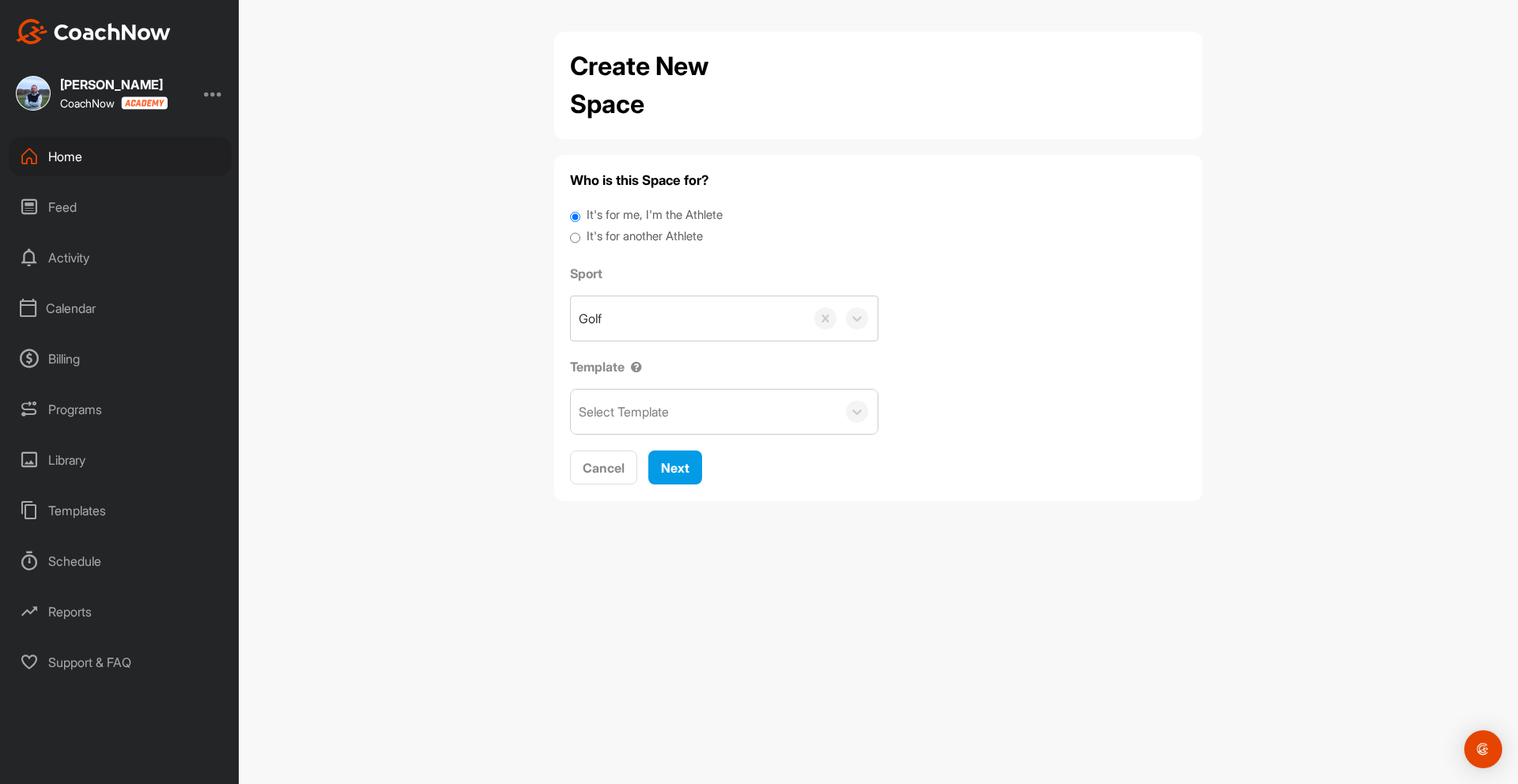
click at [582, 232] on div "It's for another Athlete" at bounding box center [878, 239] width 617 height 22
click at [574, 241] on input "It's for another Athlete" at bounding box center [575, 239] width 10 height 22
radio input "true"
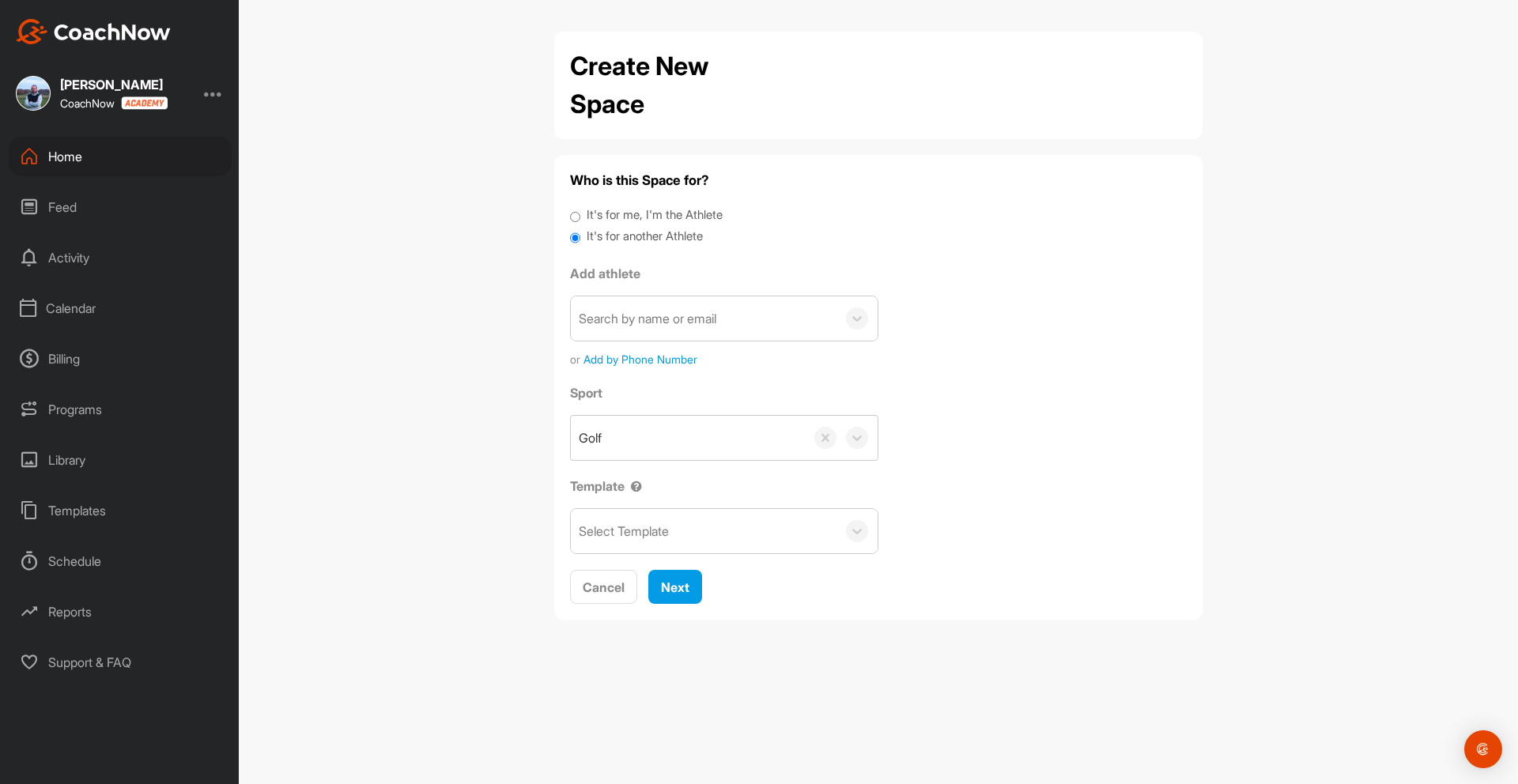
click at [643, 326] on div "Search by name or email" at bounding box center [647, 318] width 138 height 19
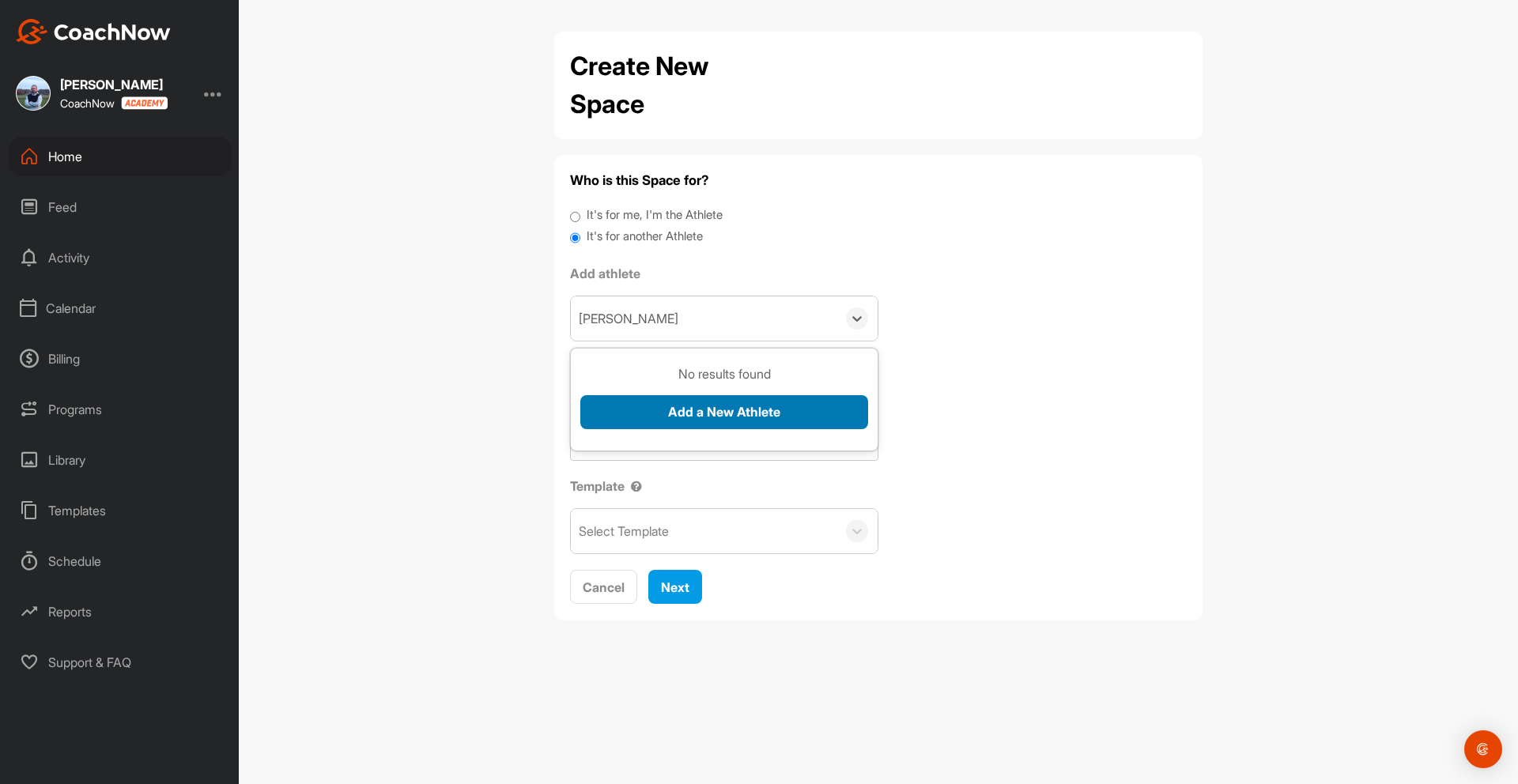
type input "Betsie Sibbles-Wiggs"
click at [707, 411] on button "Add a New Athlete" at bounding box center [724, 412] width 288 height 34
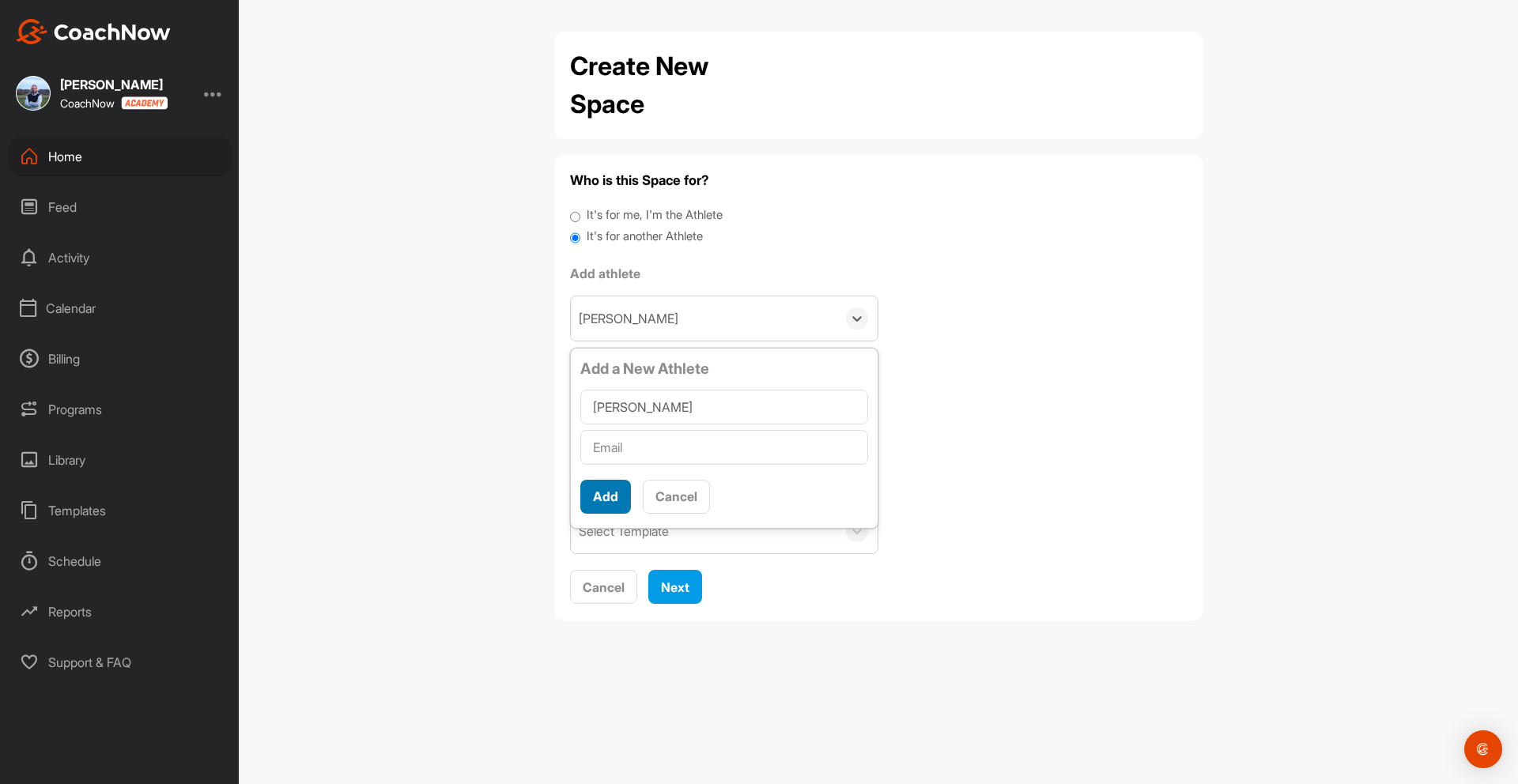
scroll to position [9, 0]
click at [618, 494] on button "Add" at bounding box center [605, 496] width 51 height 34
click at [628, 449] on input "text" at bounding box center [724, 447] width 288 height 35
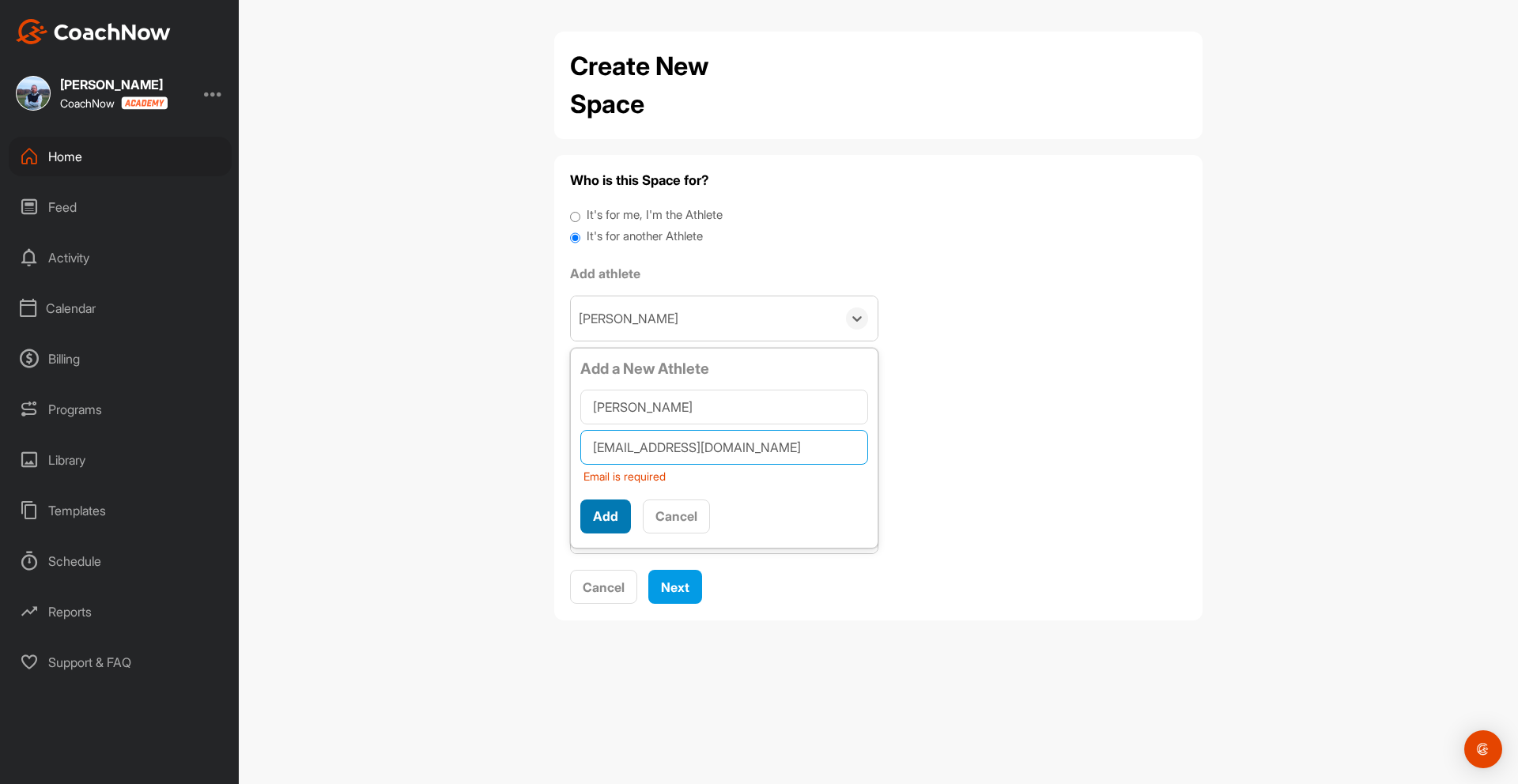
type input "jamessibbles@gmail.com"
click at [608, 511] on button "Add" at bounding box center [605, 516] width 51 height 34
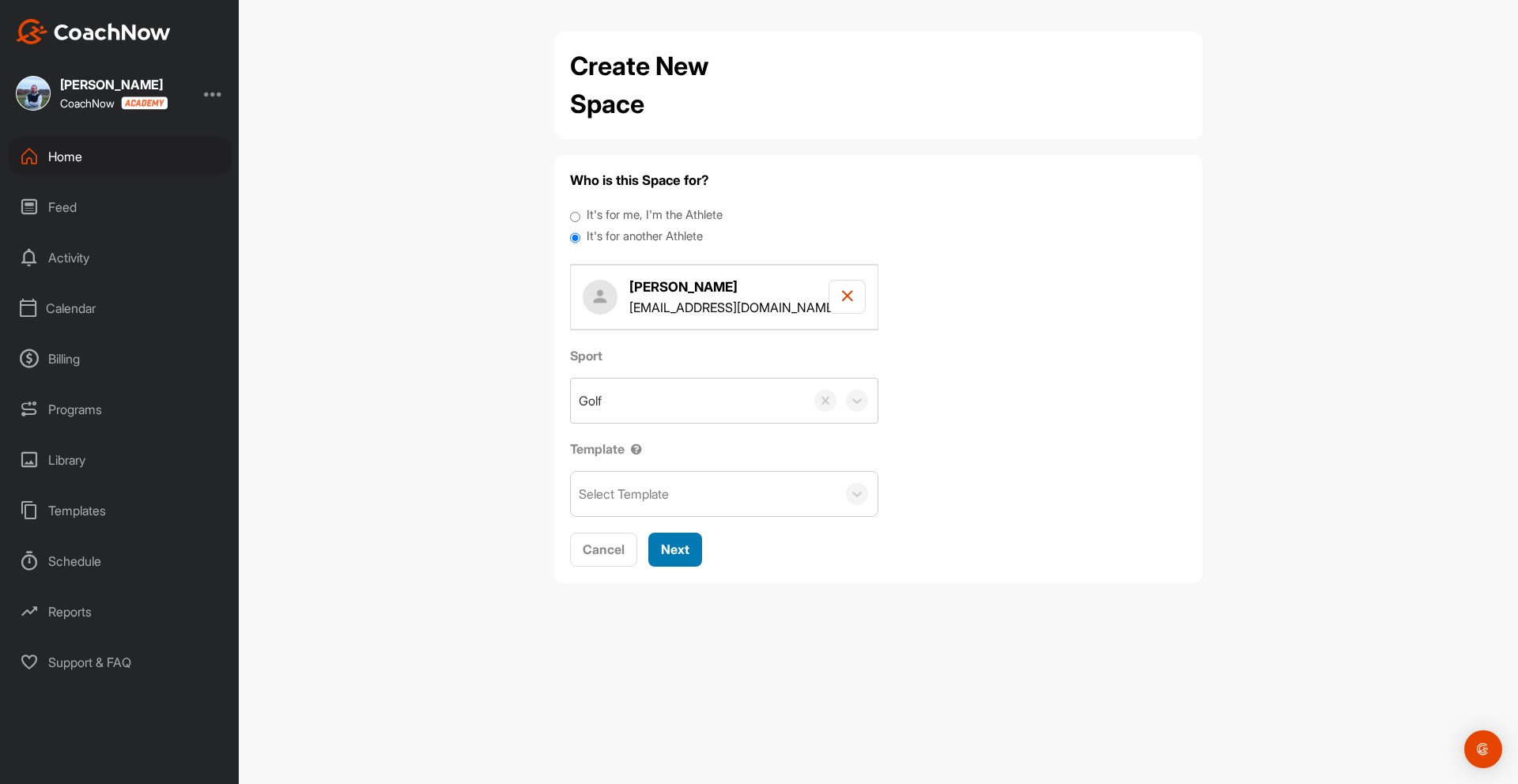
click at [678, 552] on span "Next" at bounding box center [675, 549] width 28 height 16
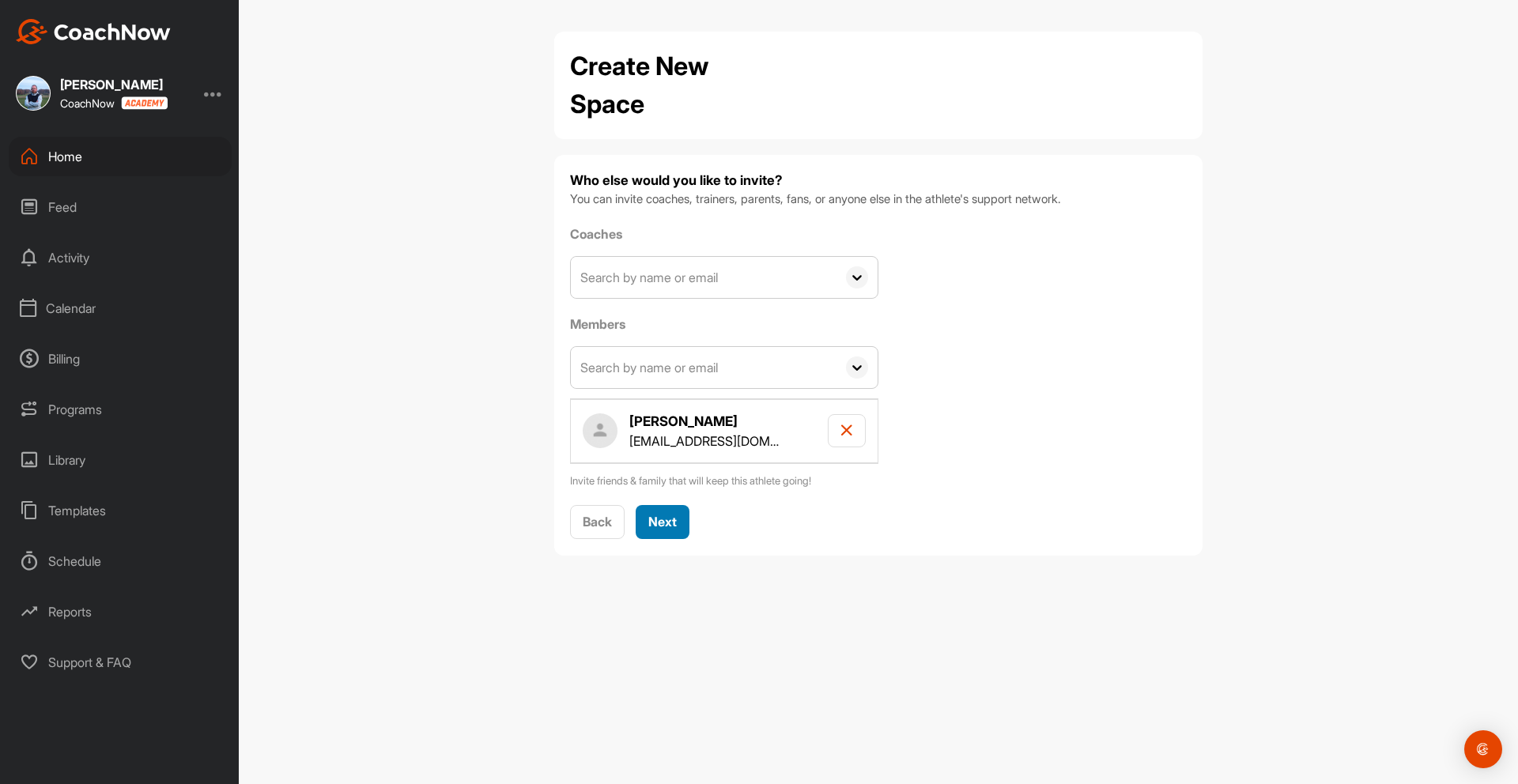
click at [665, 524] on span "Next" at bounding box center [663, 521] width 28 height 16
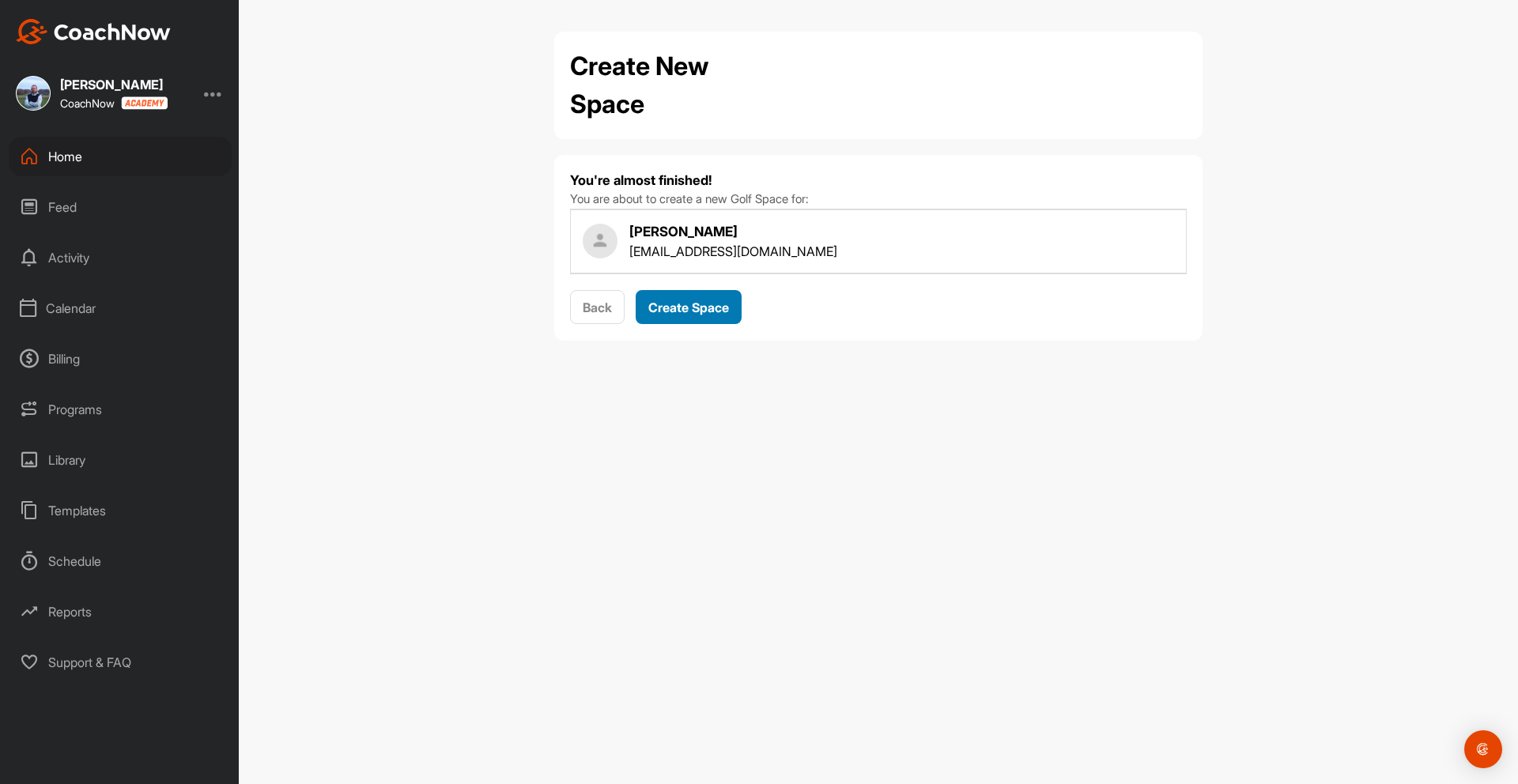
click at [684, 310] on span "Create Space" at bounding box center [688, 307] width 81 height 16
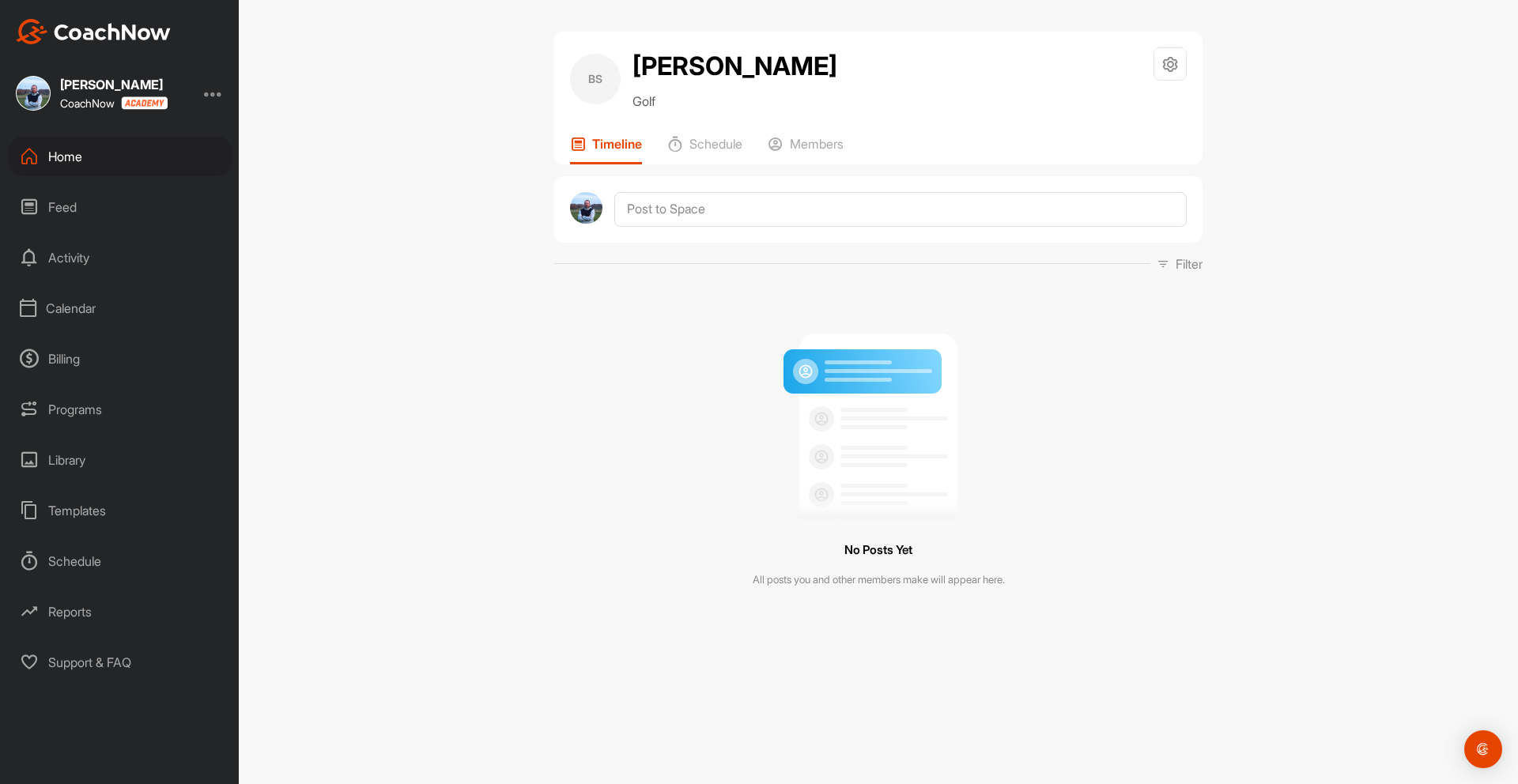
click at [61, 156] on div "Home" at bounding box center [119, 156] width 223 height 39
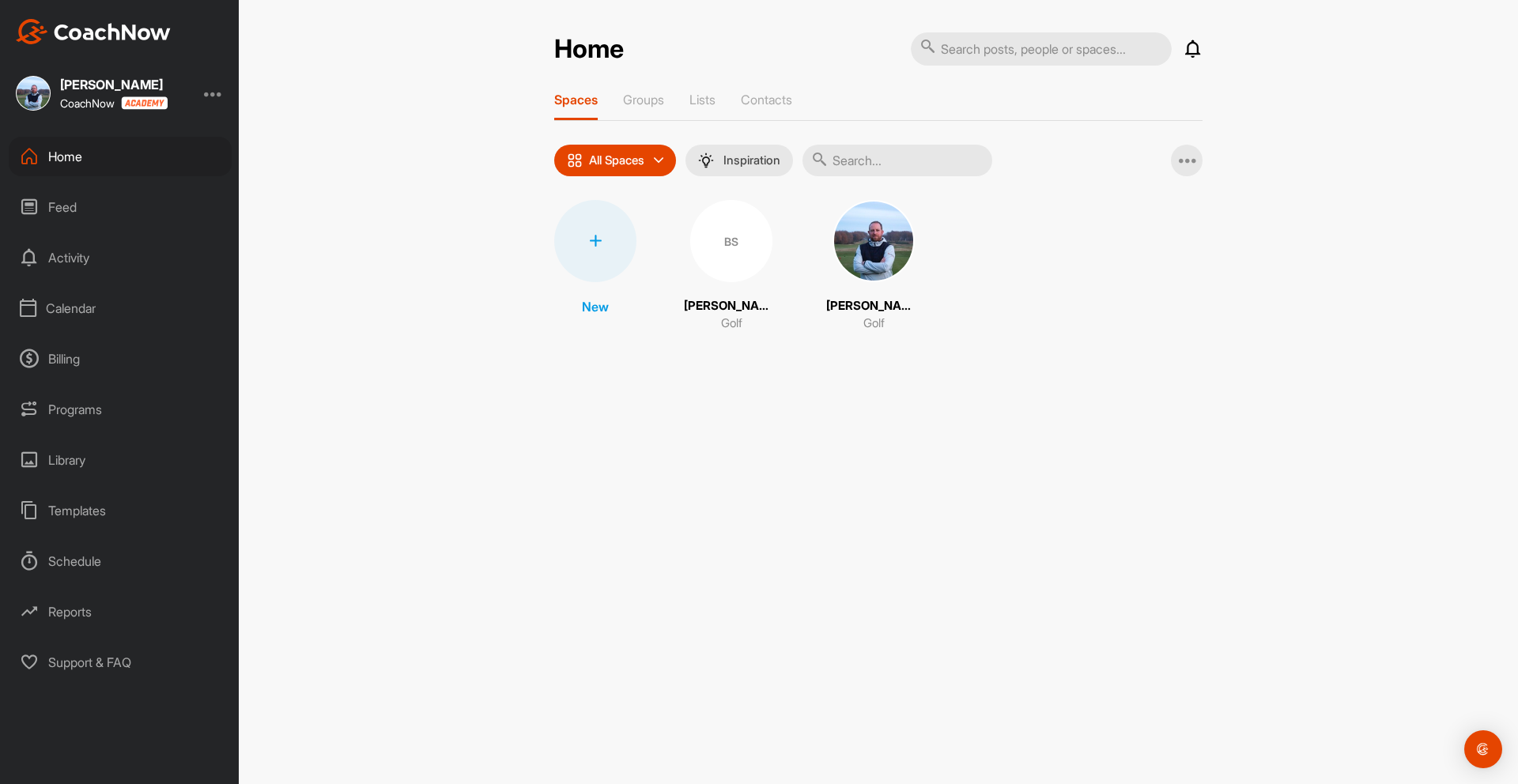
click at [730, 239] on div "BS" at bounding box center [731, 241] width 83 height 83
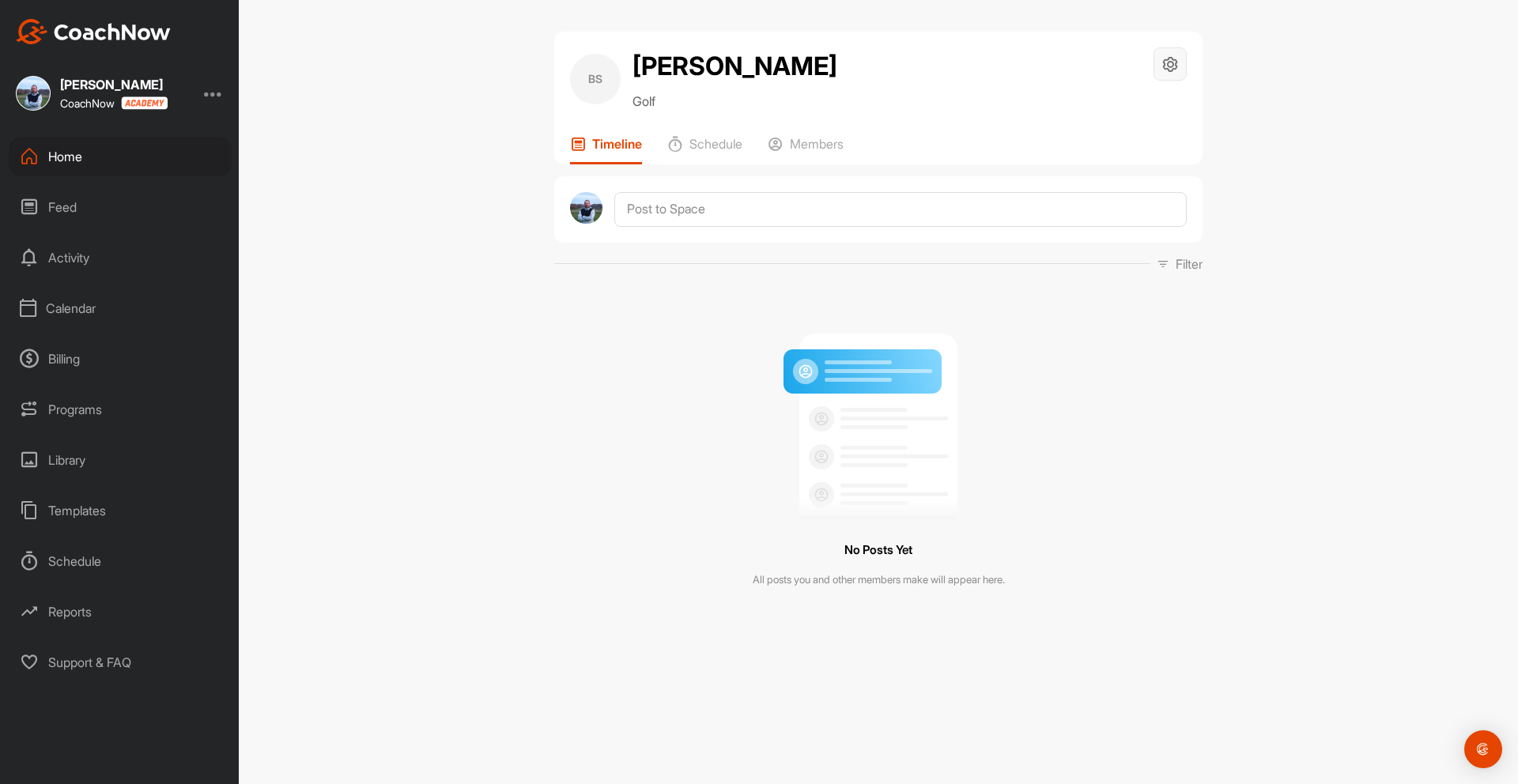
click at [1163, 67] on icon at bounding box center [1170, 64] width 18 height 18
click at [1118, 108] on li "Space Settings" at bounding box center [1122, 108] width 129 height 51
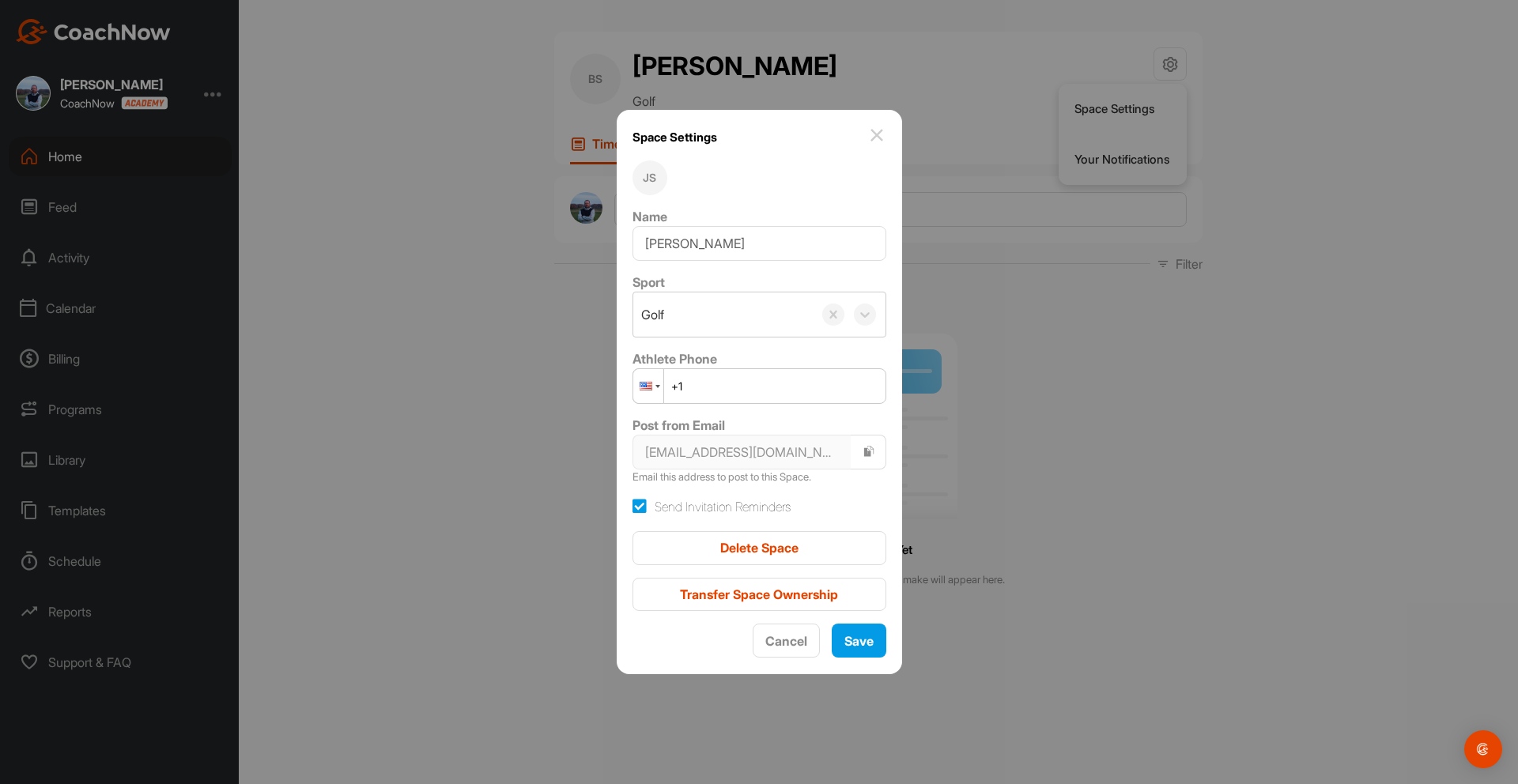
click at [652, 383] on div at bounding box center [645, 385] width 13 height 8
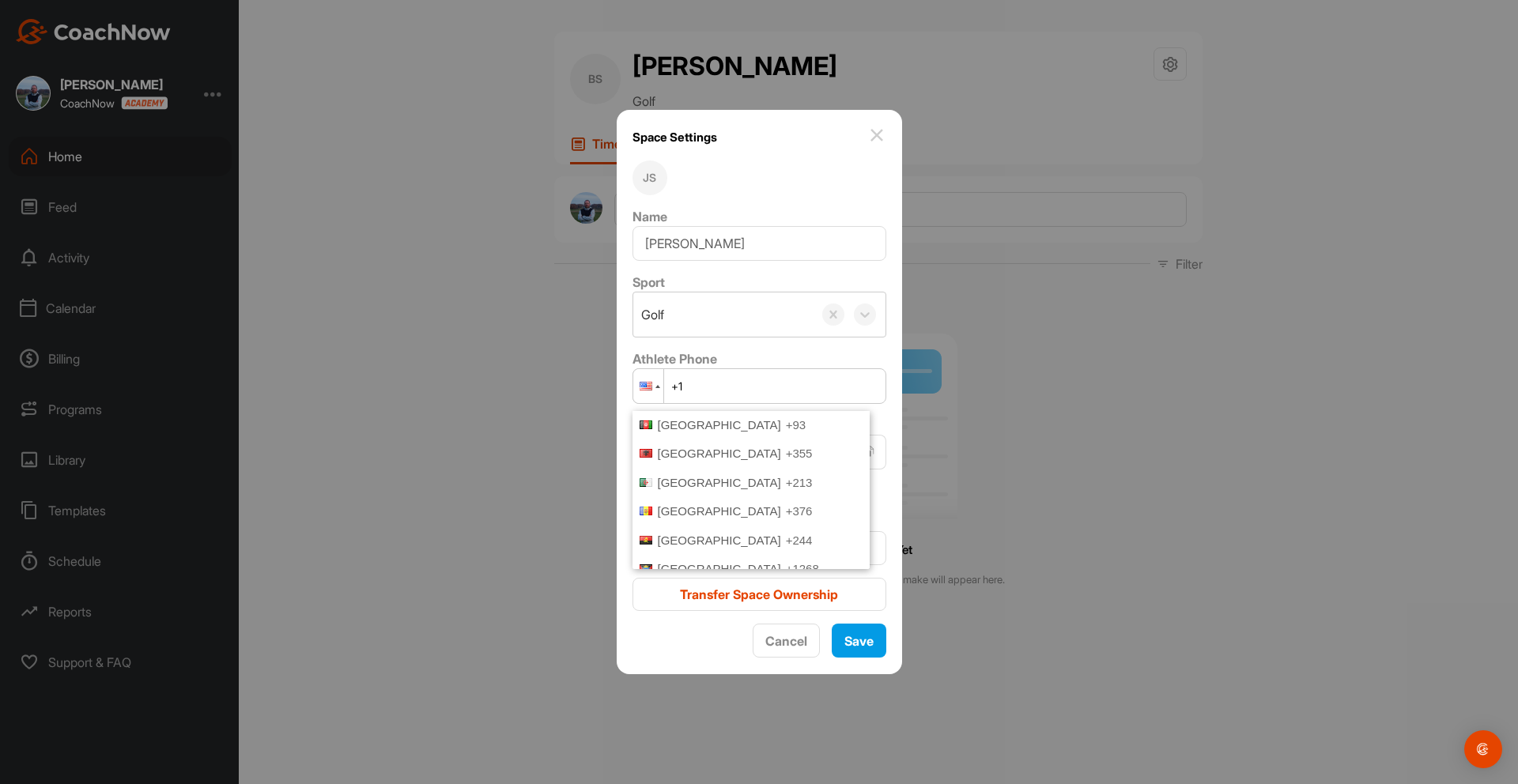
scroll to position [5685, 0]
click at [692, 535] on span "United Kingdom" at bounding box center [719, 542] width 124 height 13
type input "+44"
click at [647, 507] on icon at bounding box center [639, 506] width 14 height 16
click at [643, 507] on input "Send Invitation Reminders" at bounding box center [638, 502] width 10 height 10
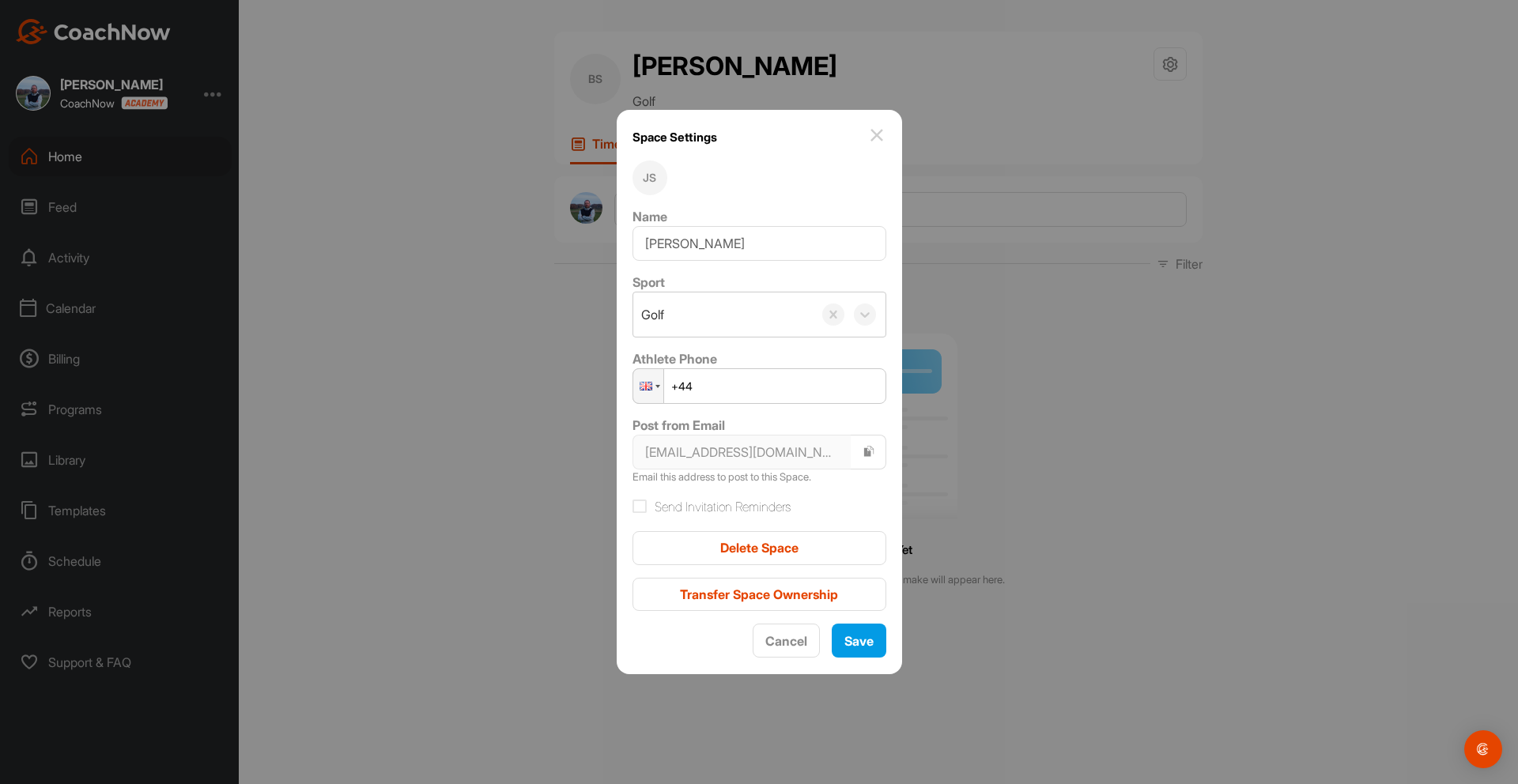
checkbox input "false"
click at [851, 638] on span "Save" at bounding box center [859, 641] width 29 height 16
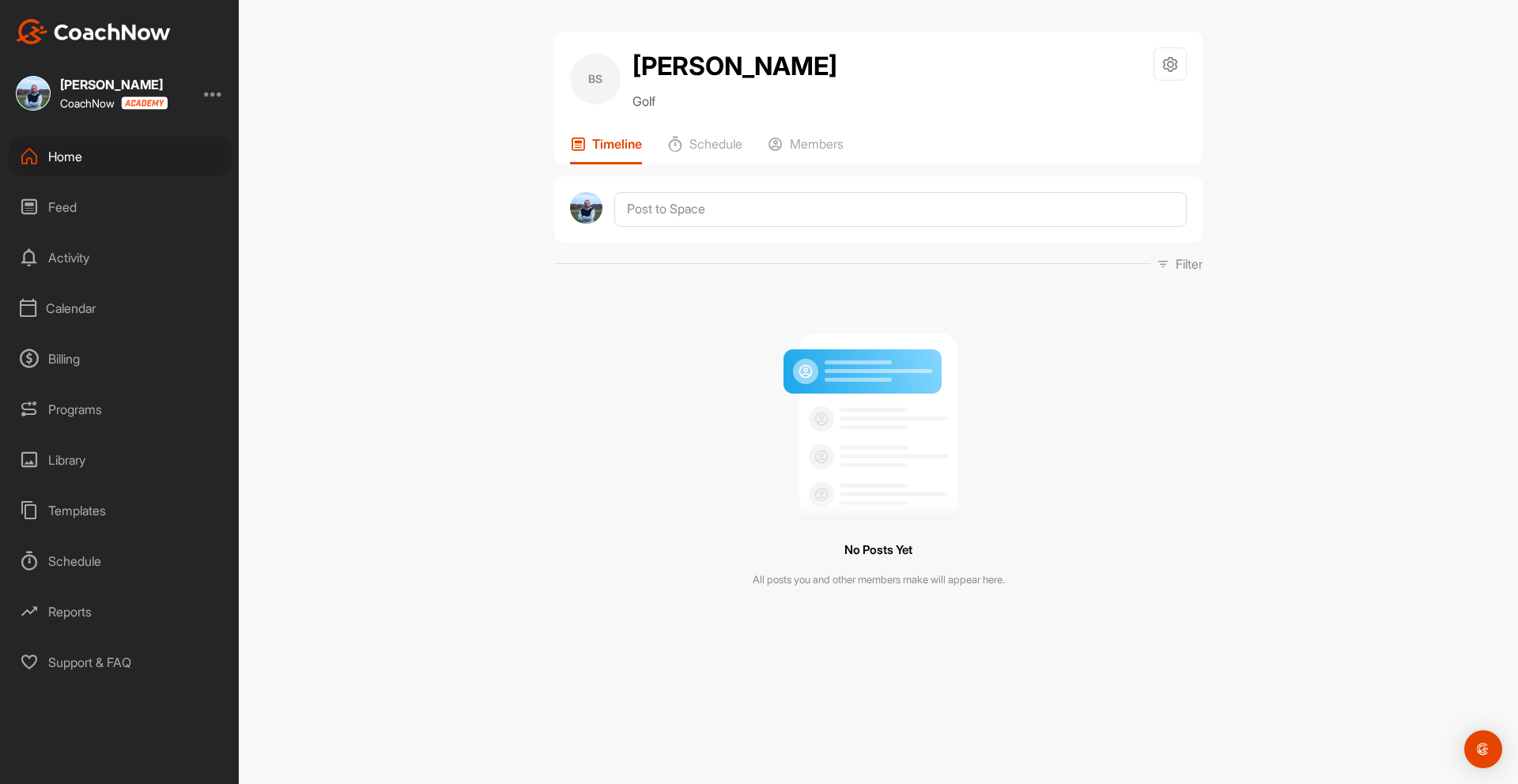
click at [65, 152] on div "Home" at bounding box center [119, 156] width 223 height 39
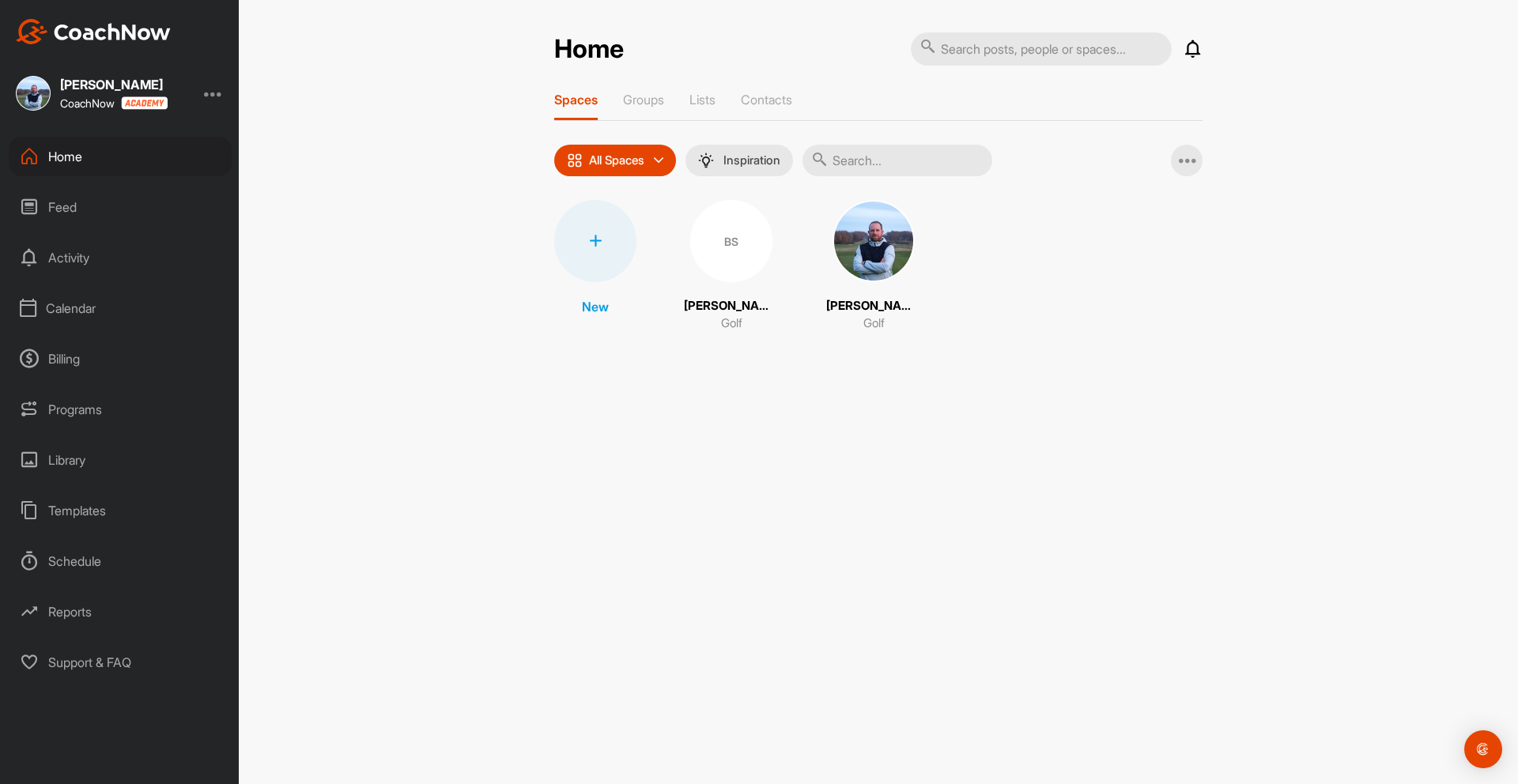
click at [589, 233] on div at bounding box center [595, 241] width 83 height 83
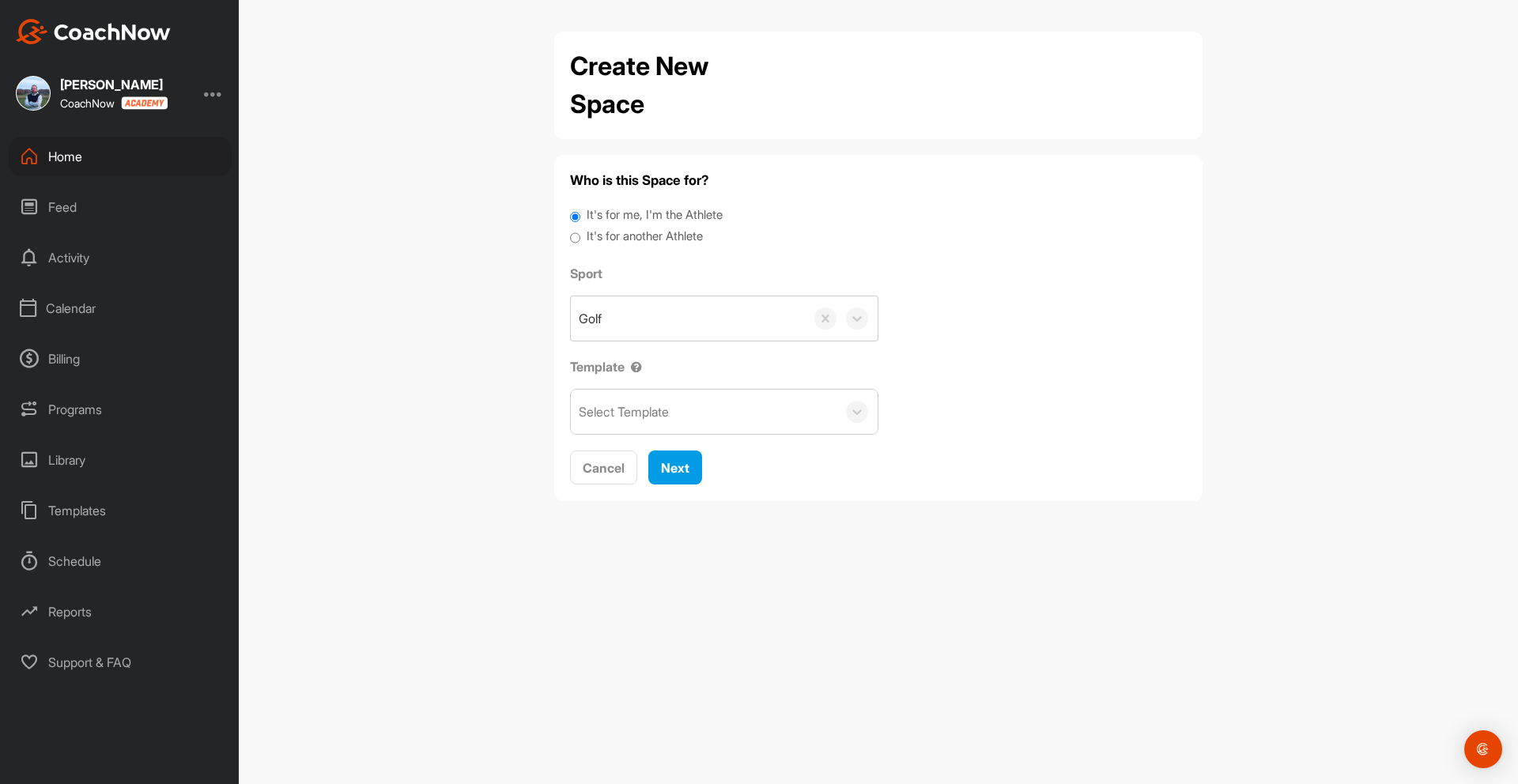
click at [589, 233] on label "It's for another Athlete" at bounding box center [644, 237] width 116 height 18
click at [580, 233] on input "It's for another Athlete" at bounding box center [575, 239] width 10 height 22
radio input "true"
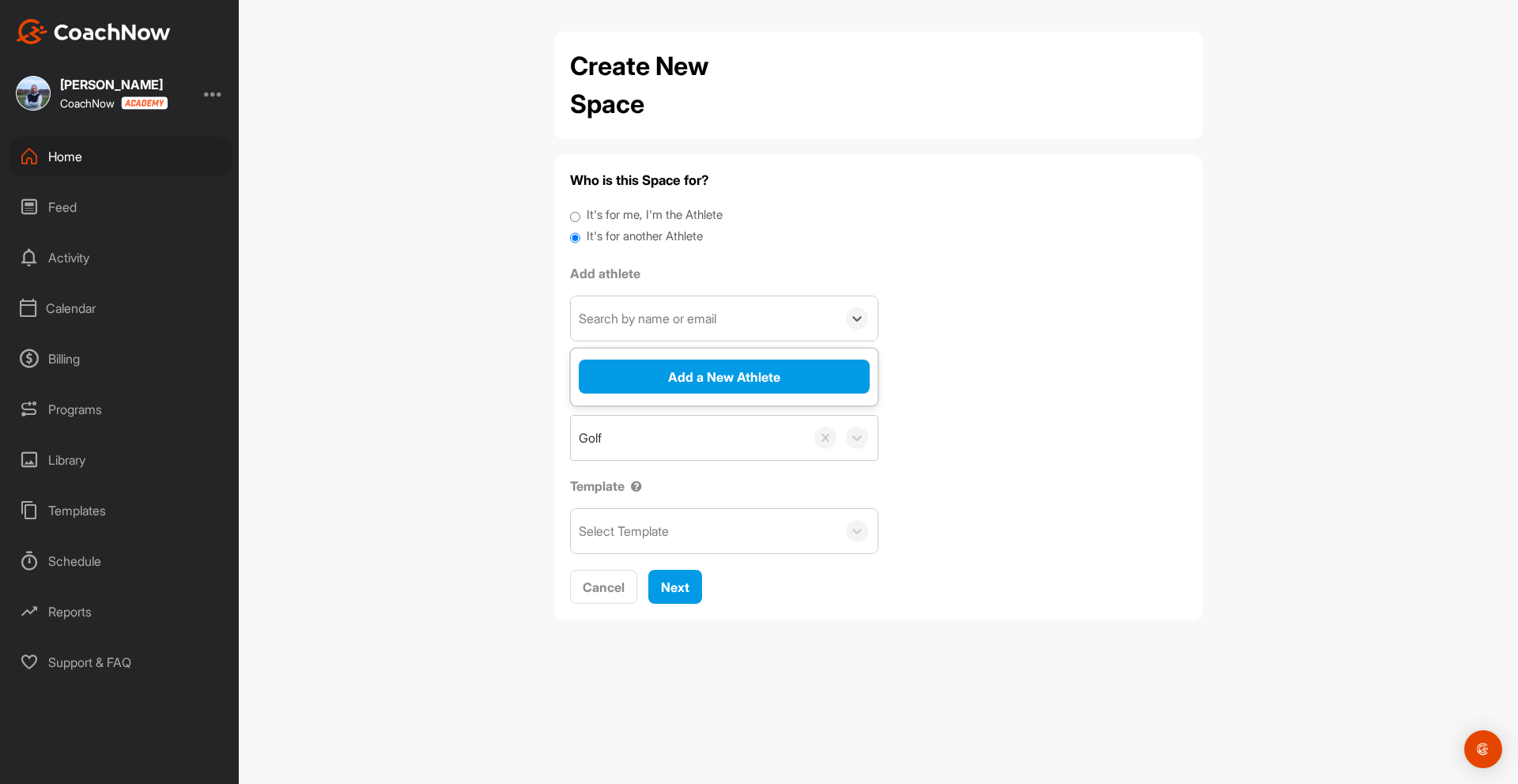
click at [652, 316] on div "Search by name or email" at bounding box center [647, 318] width 138 height 19
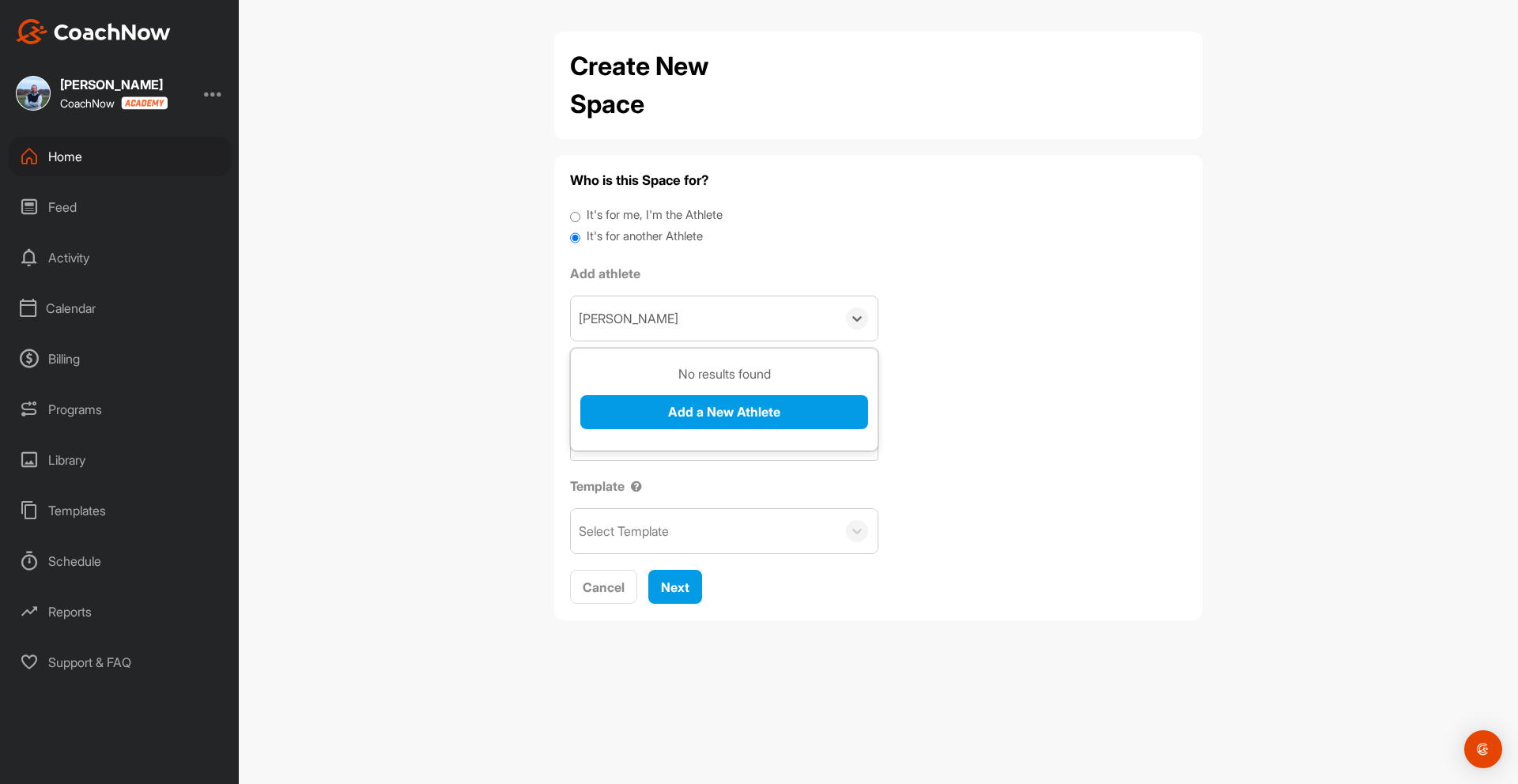
type input "Florence Sibbles-Wiggs"
click at [678, 408] on button "Add a New Athlete" at bounding box center [724, 412] width 288 height 34
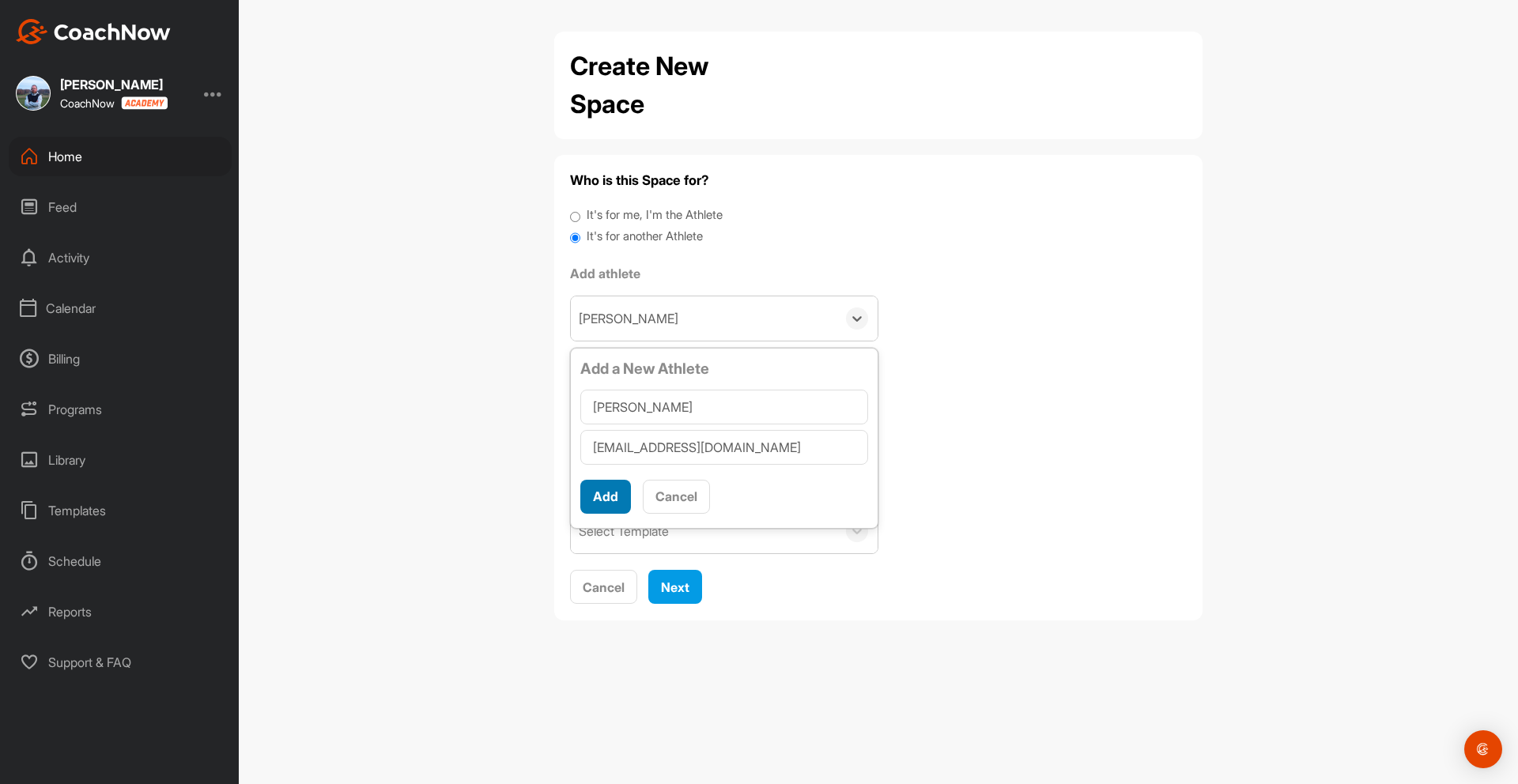
type input "jamessibbles@icloud.com"
click at [609, 498] on button "Add" at bounding box center [605, 496] width 51 height 34
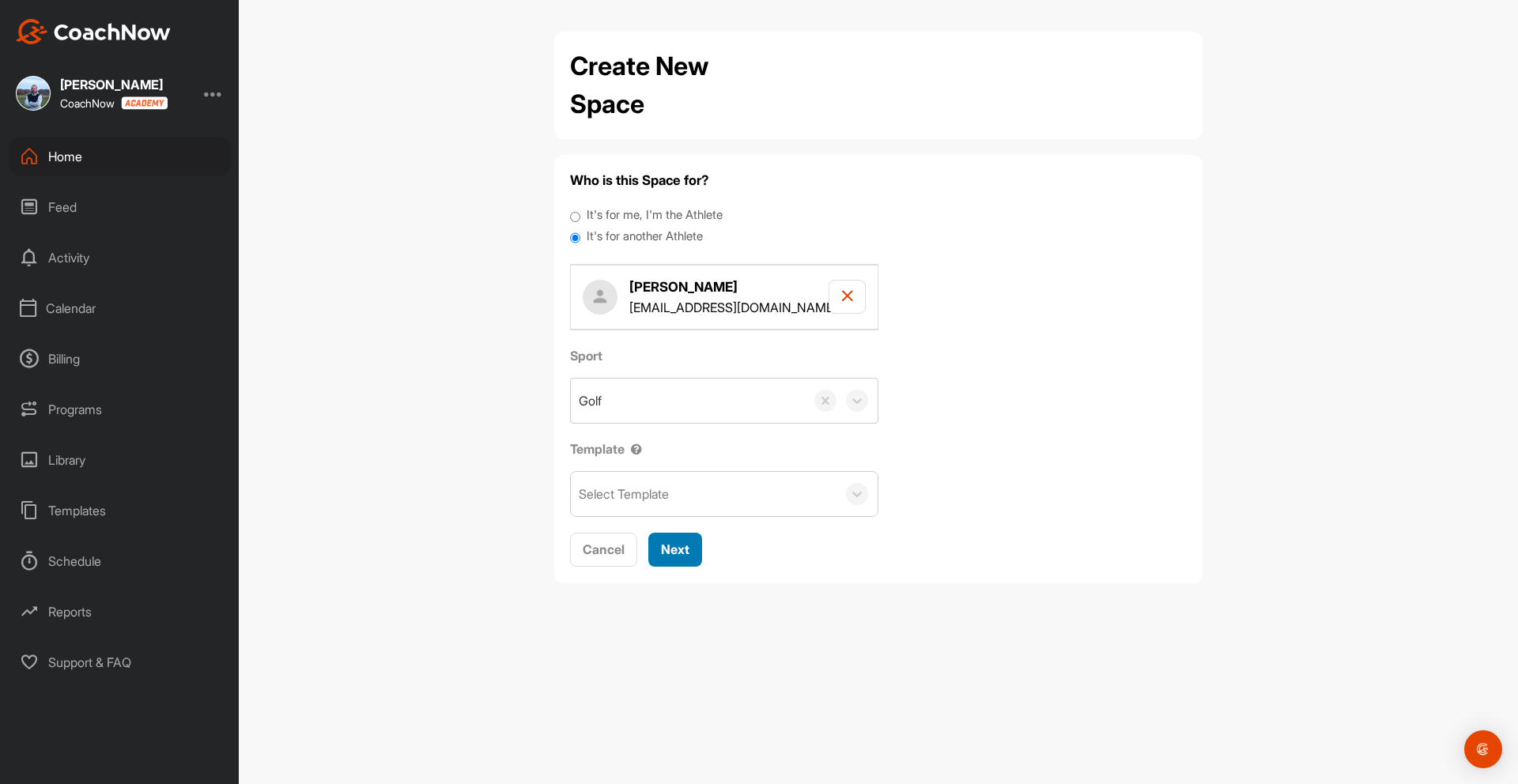
click at [681, 548] on span "Next" at bounding box center [675, 549] width 28 height 16
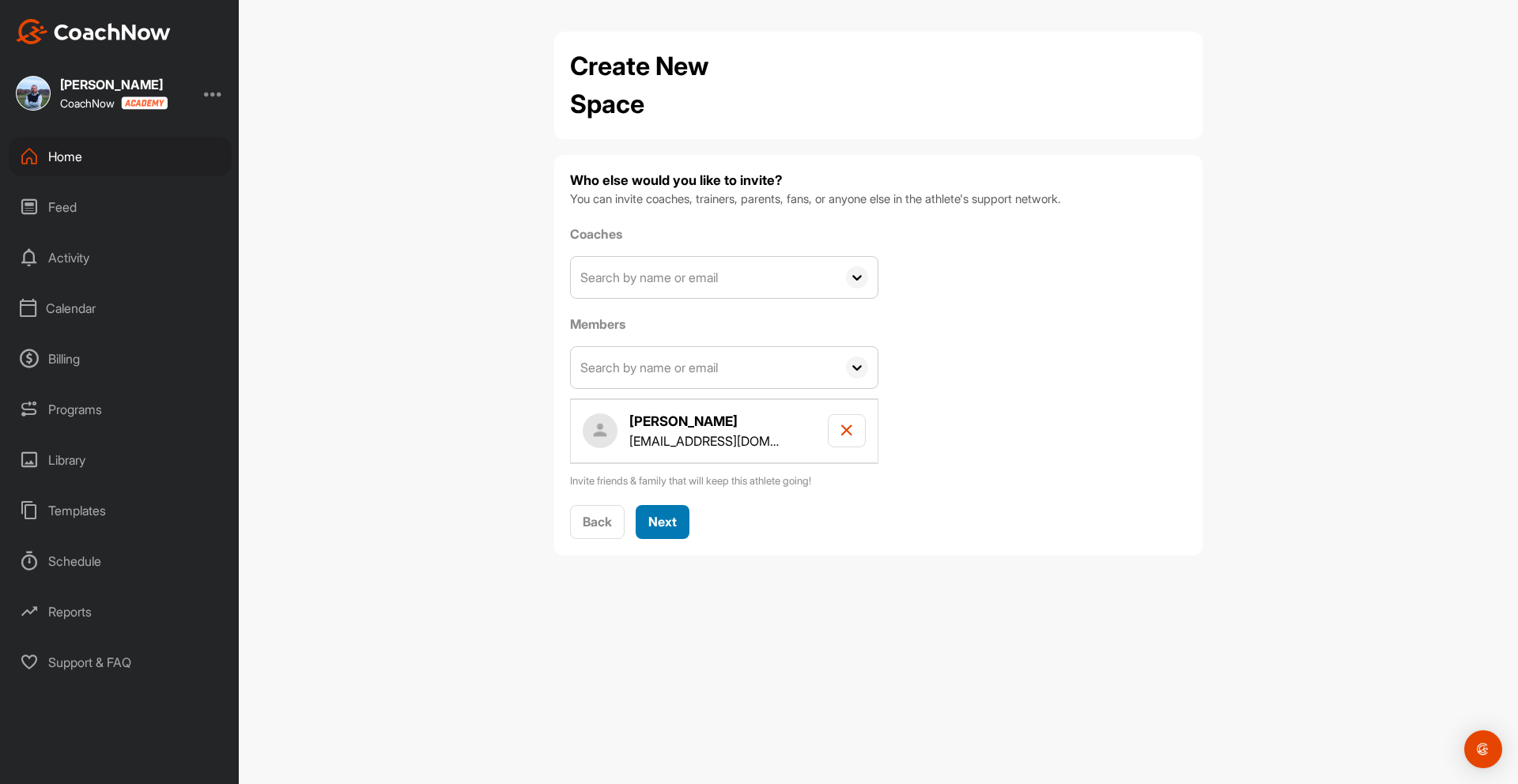
click at [674, 521] on span "Next" at bounding box center [663, 521] width 28 height 16
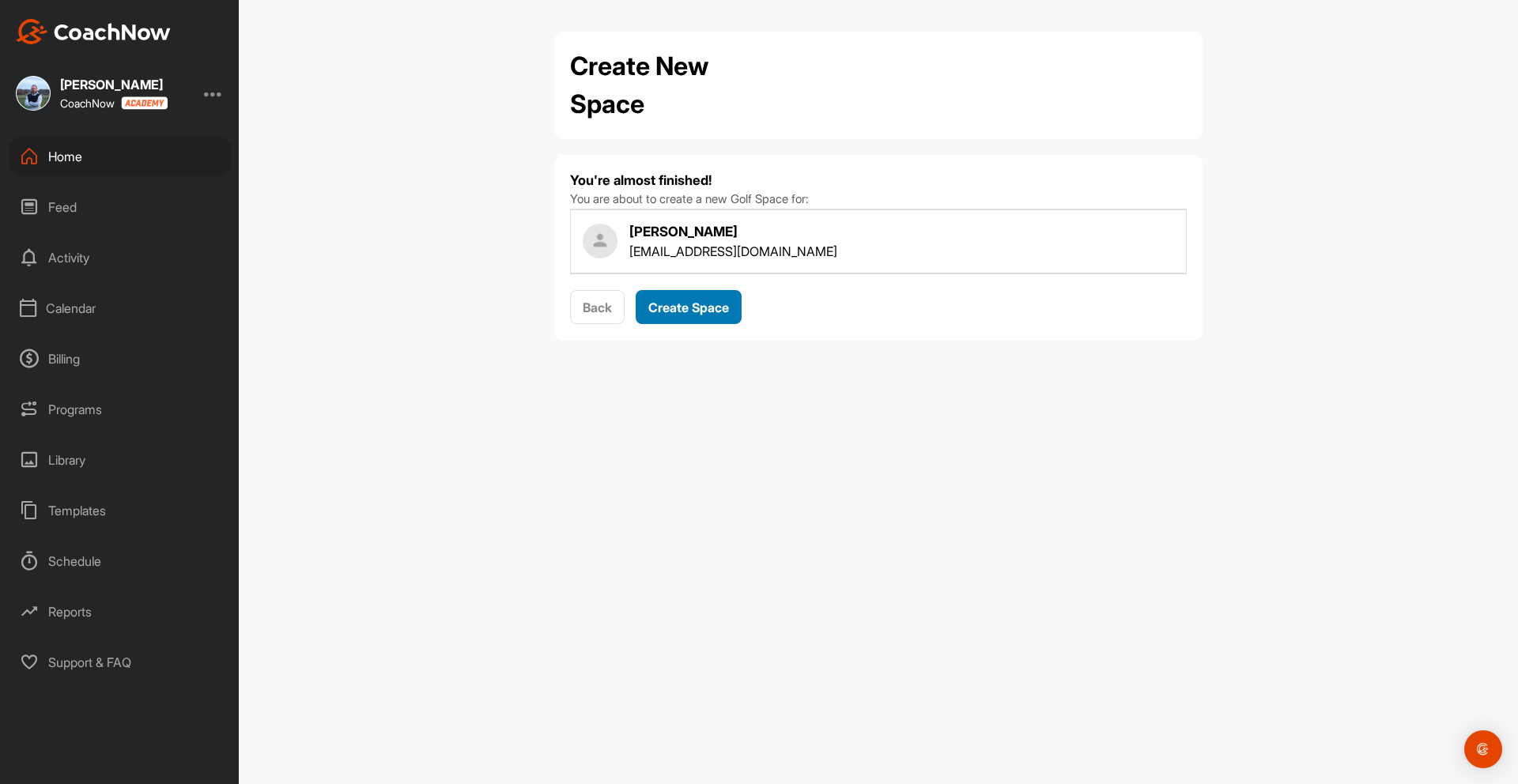
click at [680, 308] on span "Create Space" at bounding box center [688, 307] width 81 height 16
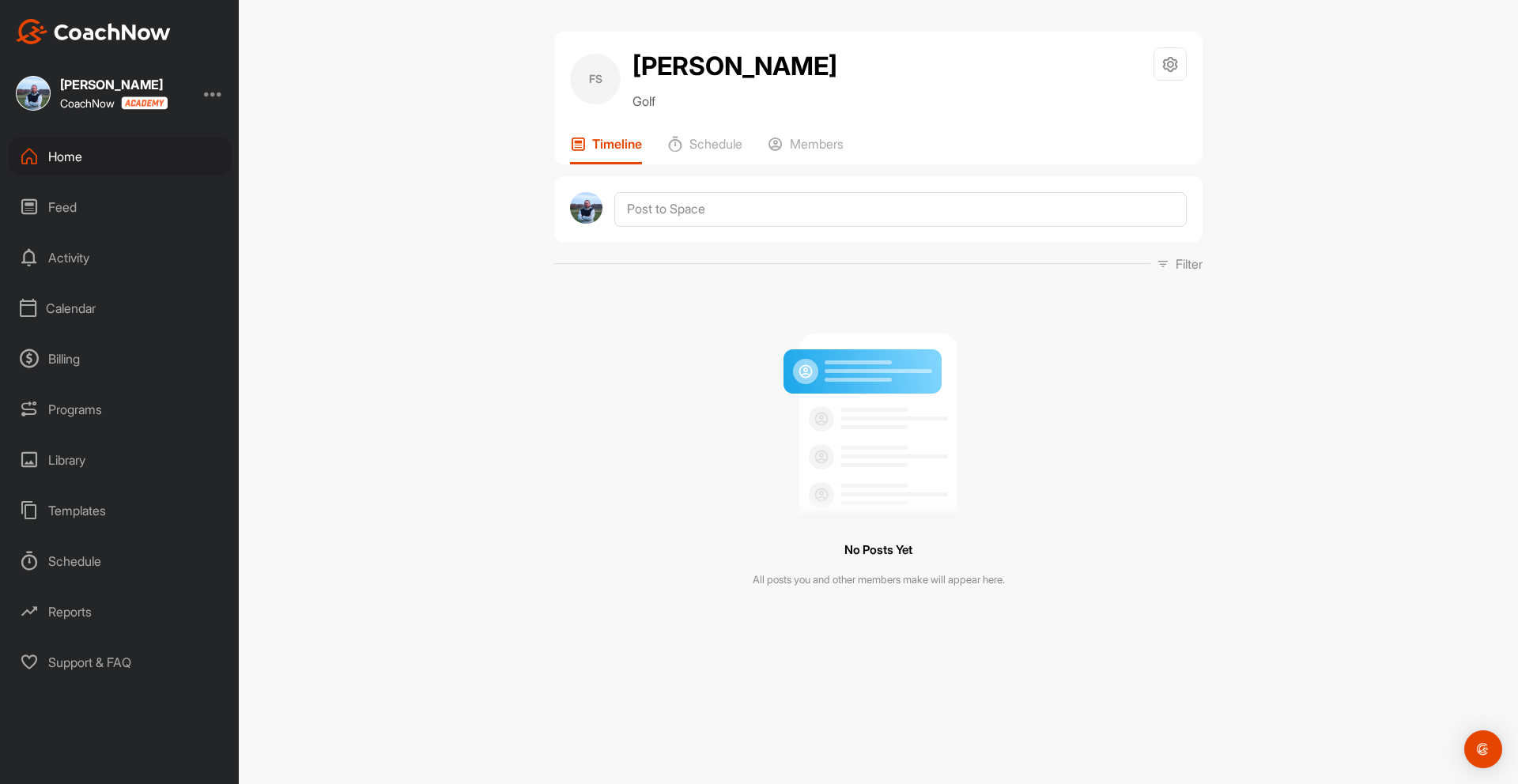
click at [58, 158] on div "Home" at bounding box center [119, 156] width 223 height 39
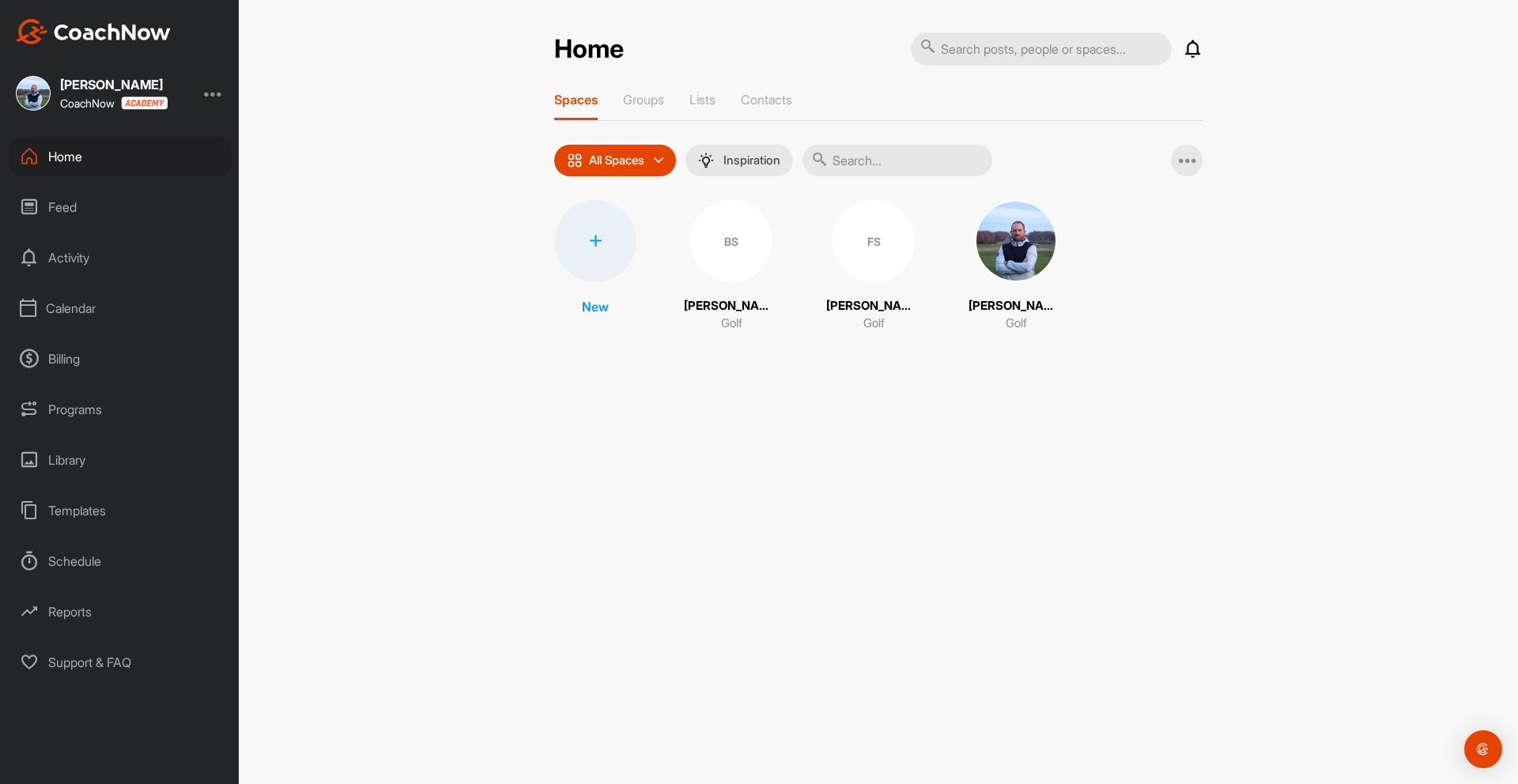
click at [597, 244] on icon at bounding box center [595, 240] width 13 height 13
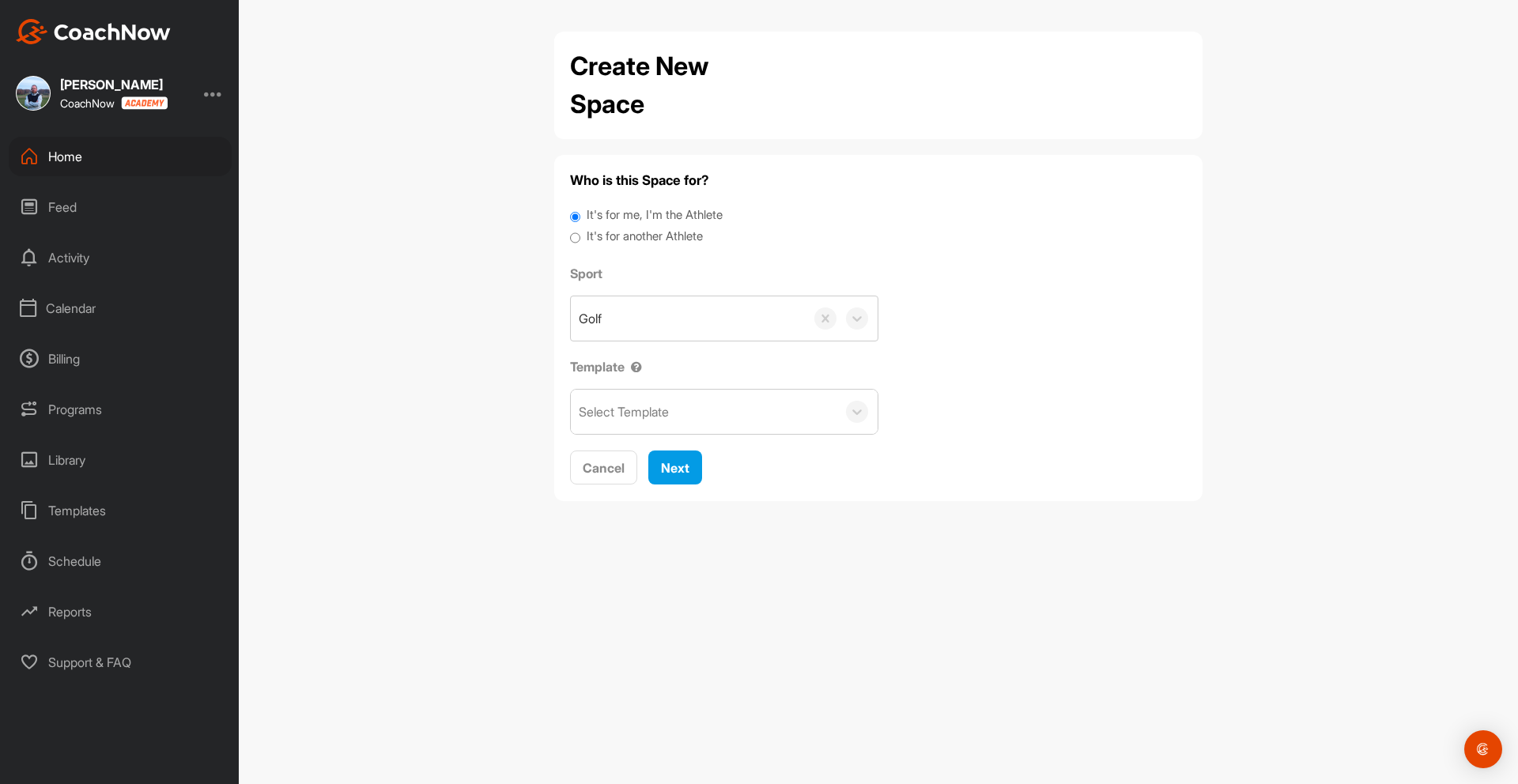
click at [576, 235] on input "It's for another Athlete" at bounding box center [575, 239] width 10 height 22
radio input "true"
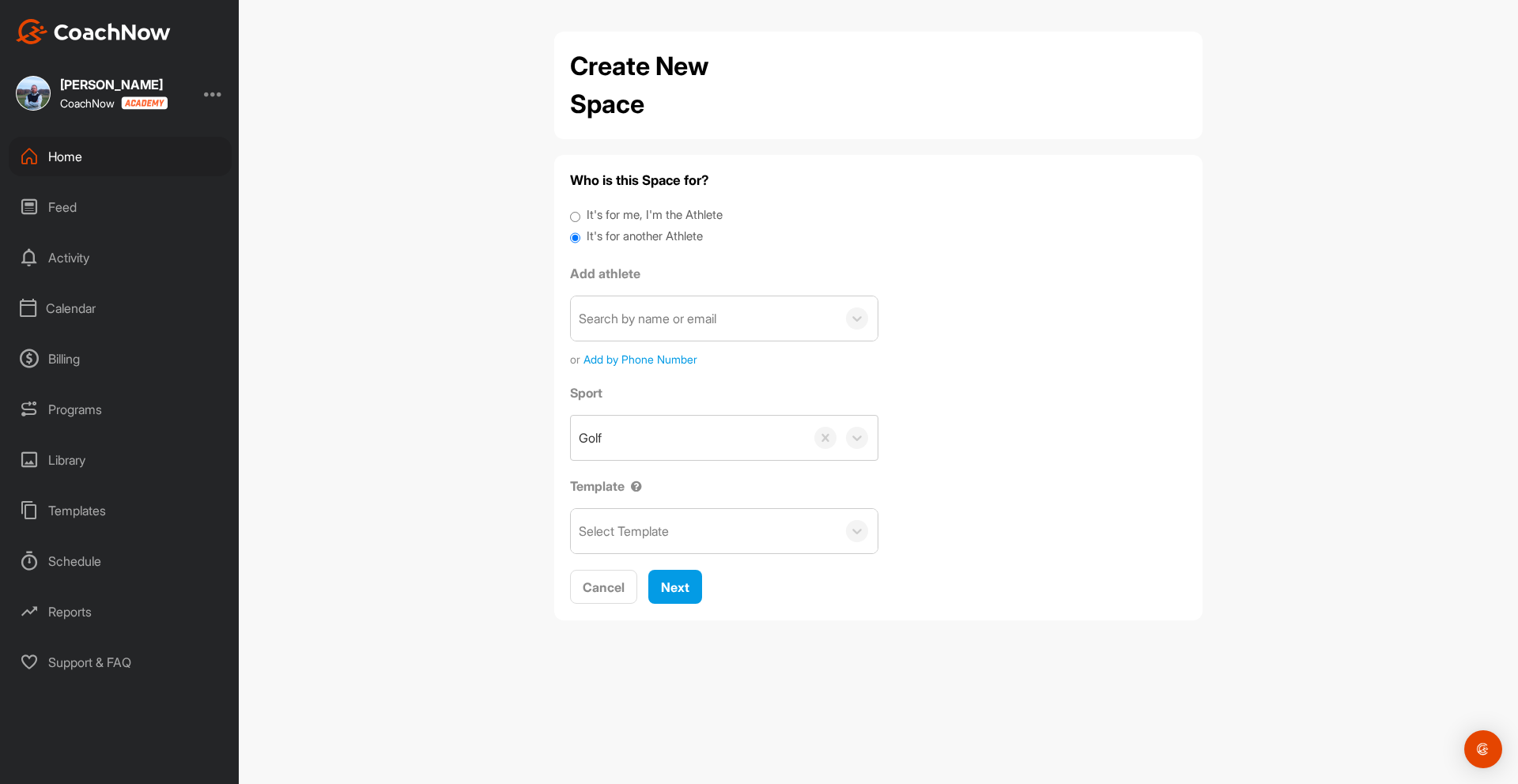
click at [623, 321] on div "Search by name or email" at bounding box center [647, 318] width 138 height 19
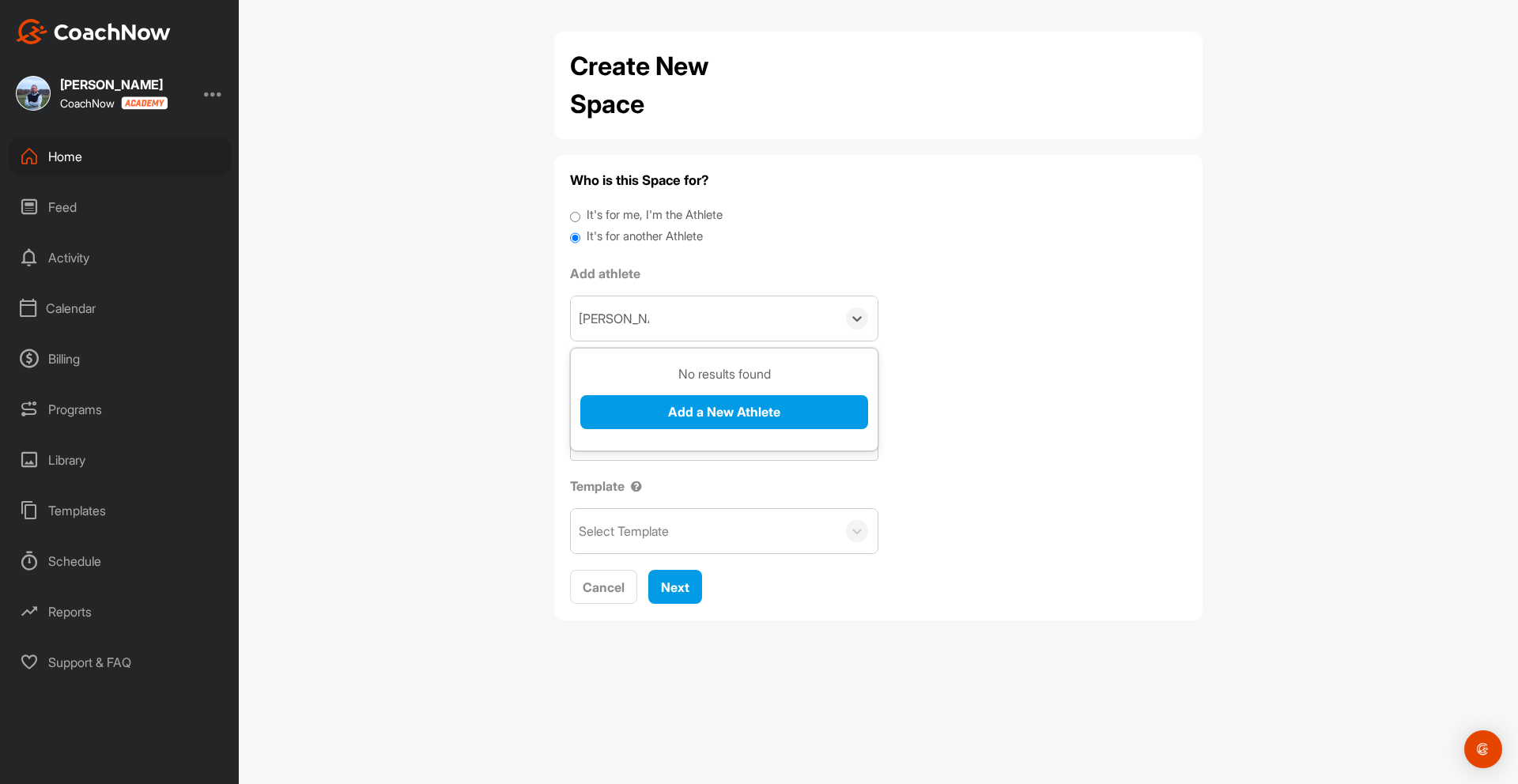
type input "[PERSON_NAME]"
click at [681, 410] on button "Add a New Athlete" at bounding box center [724, 412] width 288 height 34
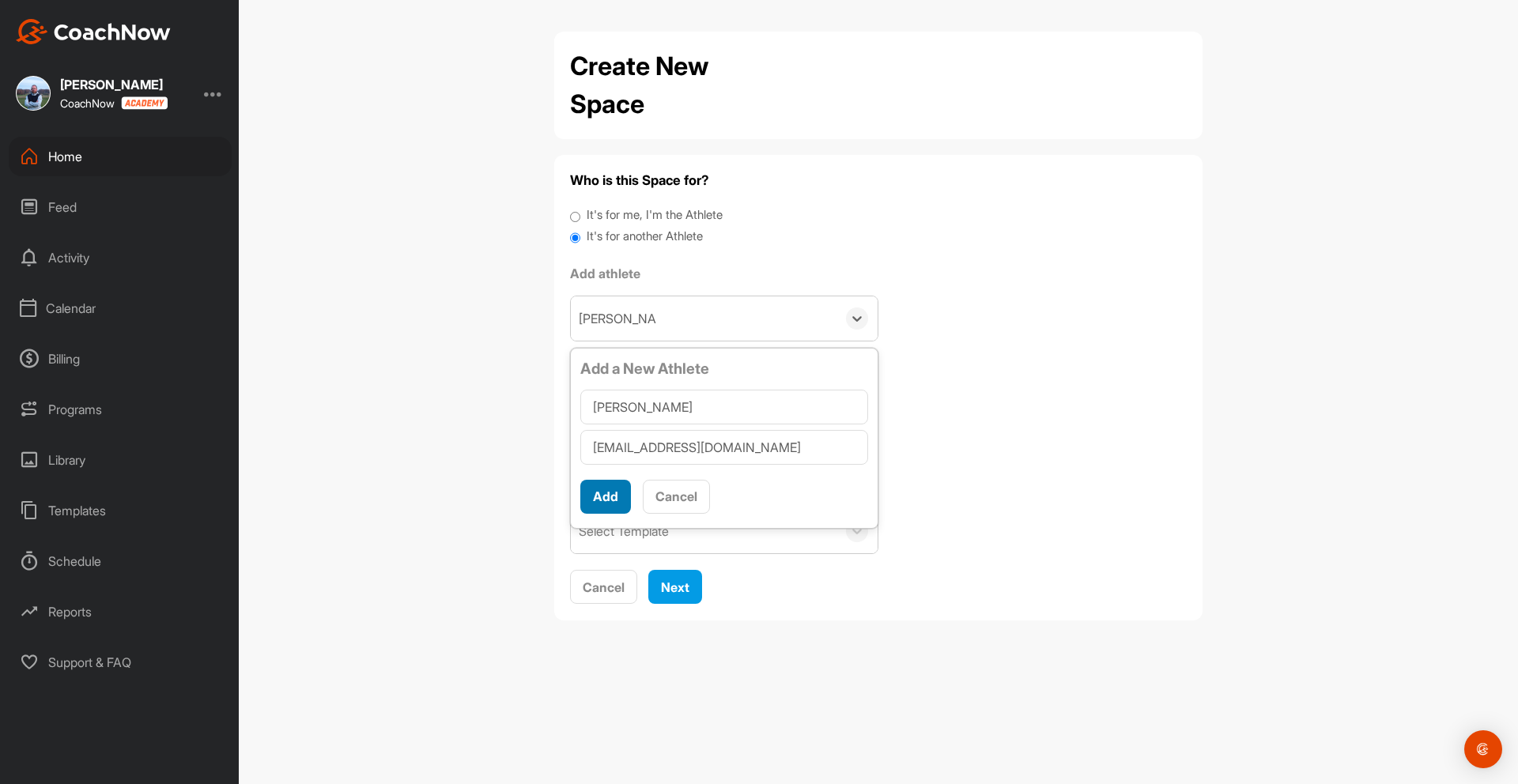
type input "[EMAIL_ADDRESS][DOMAIN_NAME]"
click at [617, 492] on button "Add" at bounding box center [605, 496] width 51 height 34
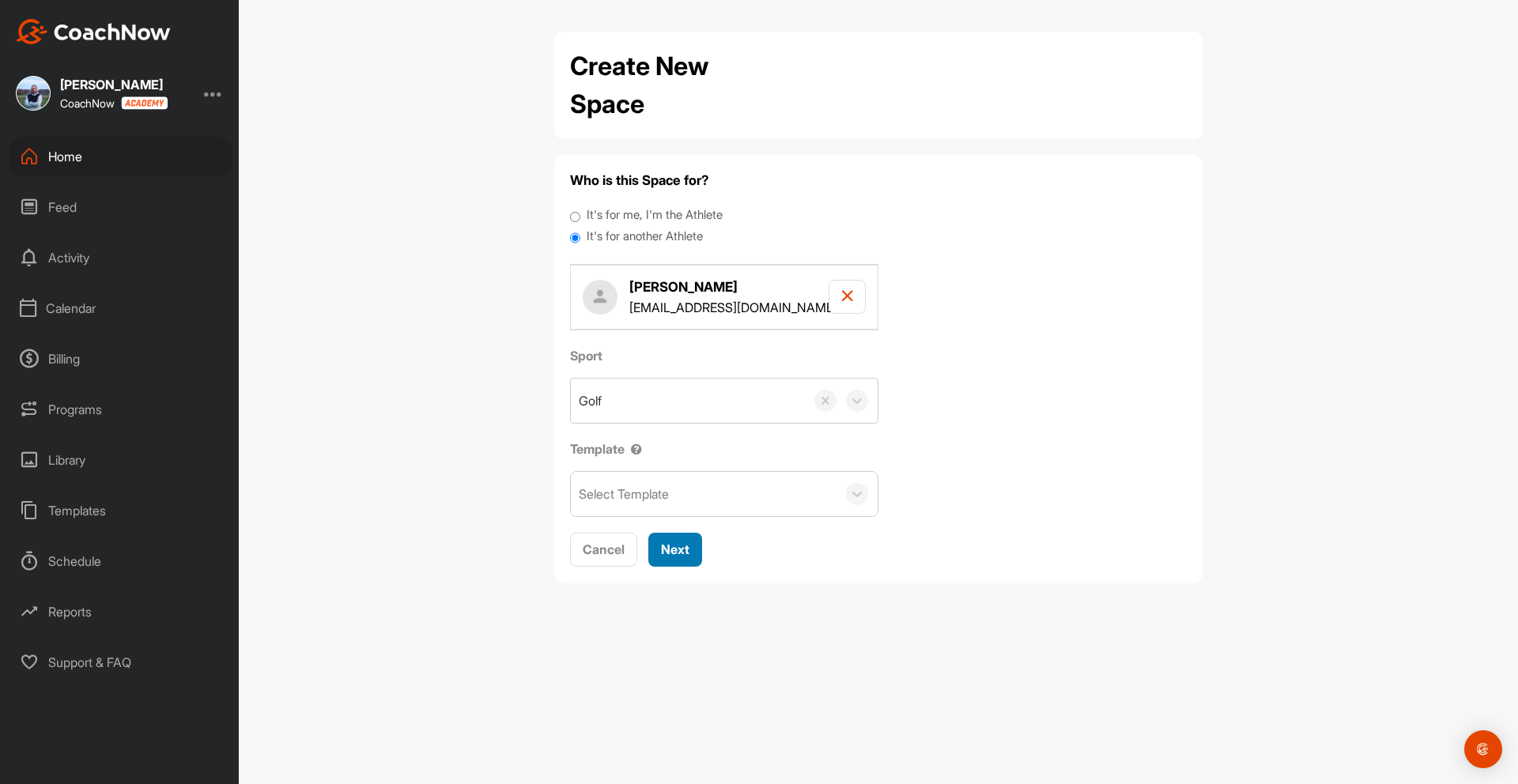
click at [683, 545] on span "Next" at bounding box center [675, 549] width 28 height 16
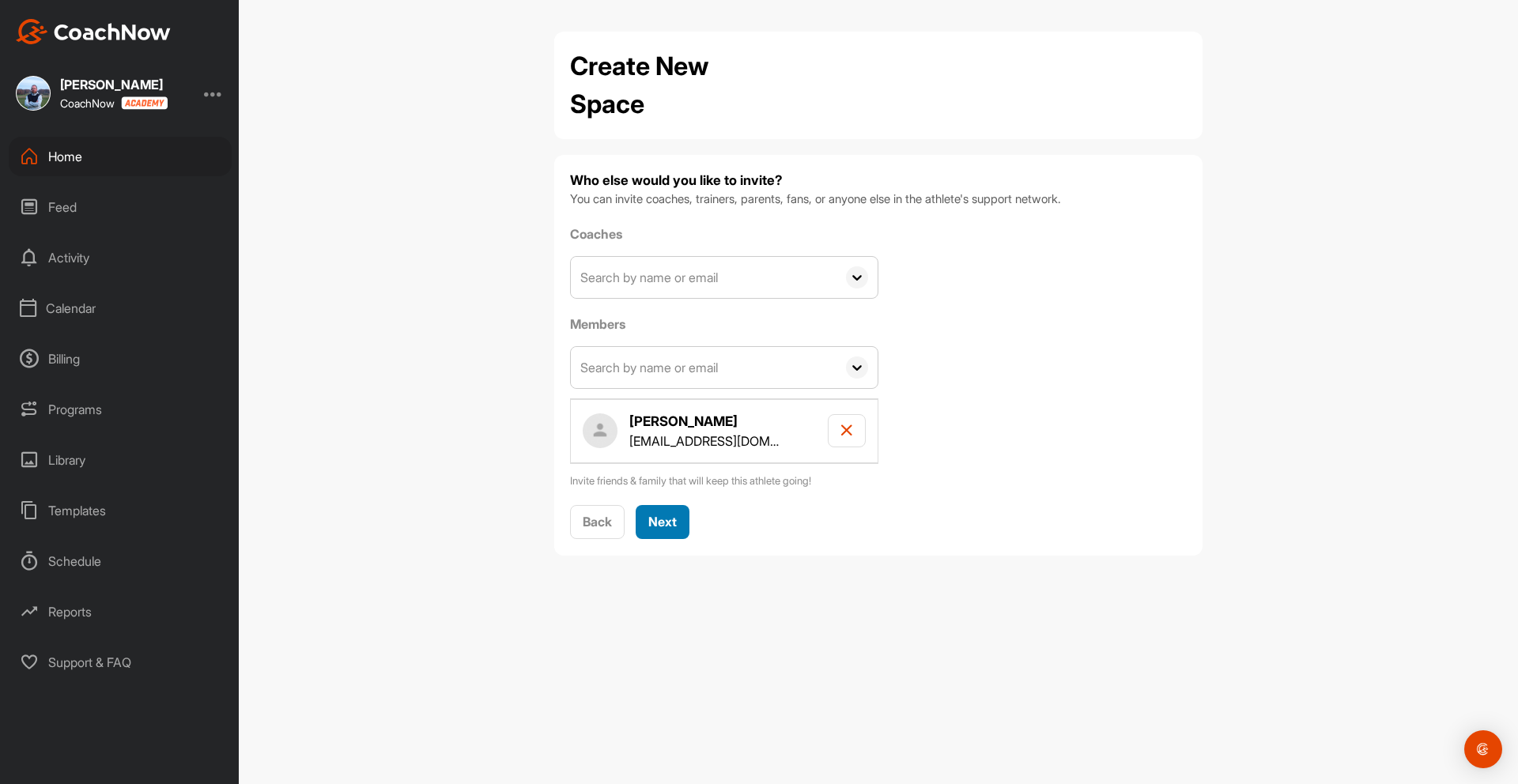
click at [674, 523] on span "Next" at bounding box center [663, 521] width 28 height 16
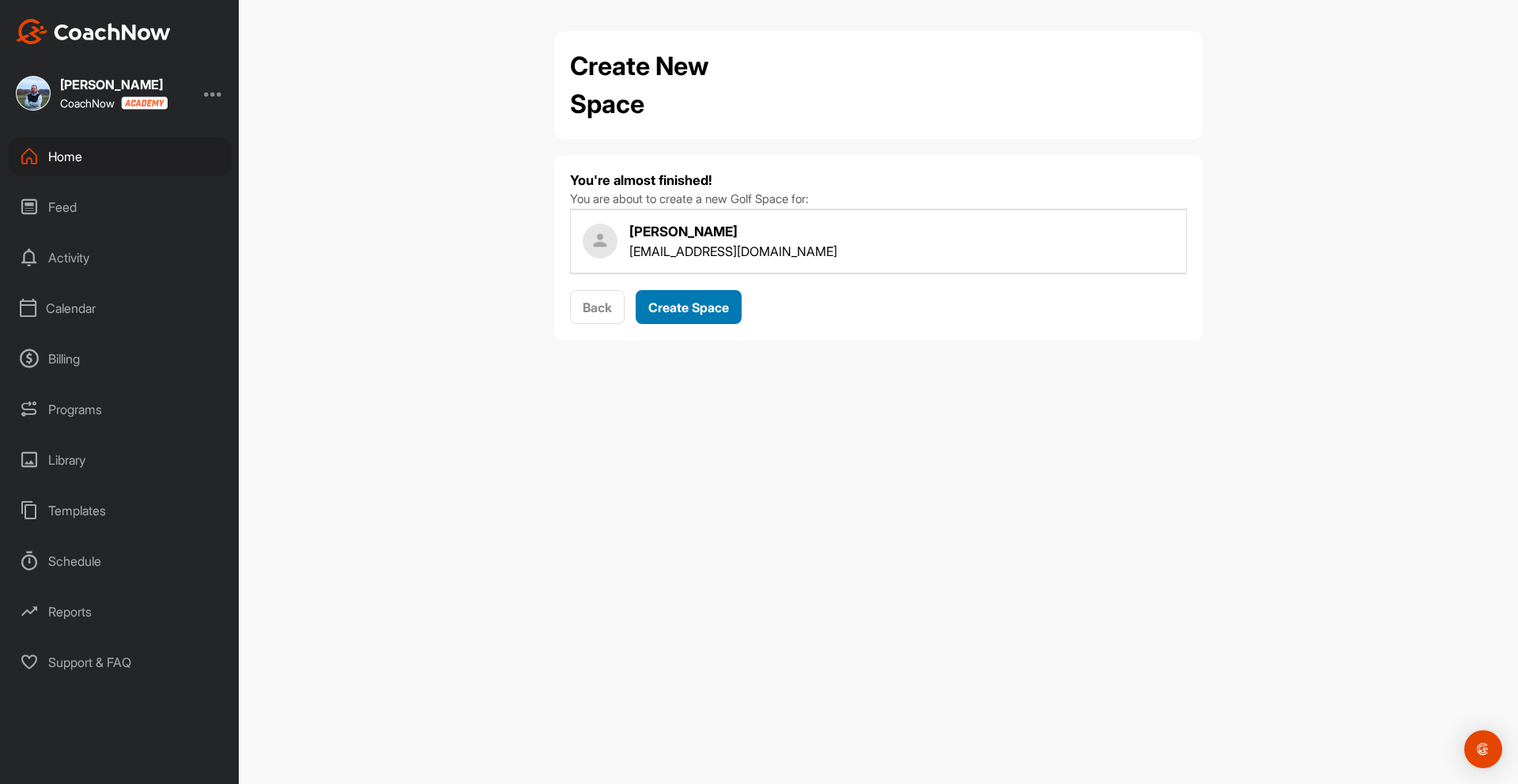
click at [695, 309] on span "Create Space" at bounding box center [688, 307] width 81 height 16
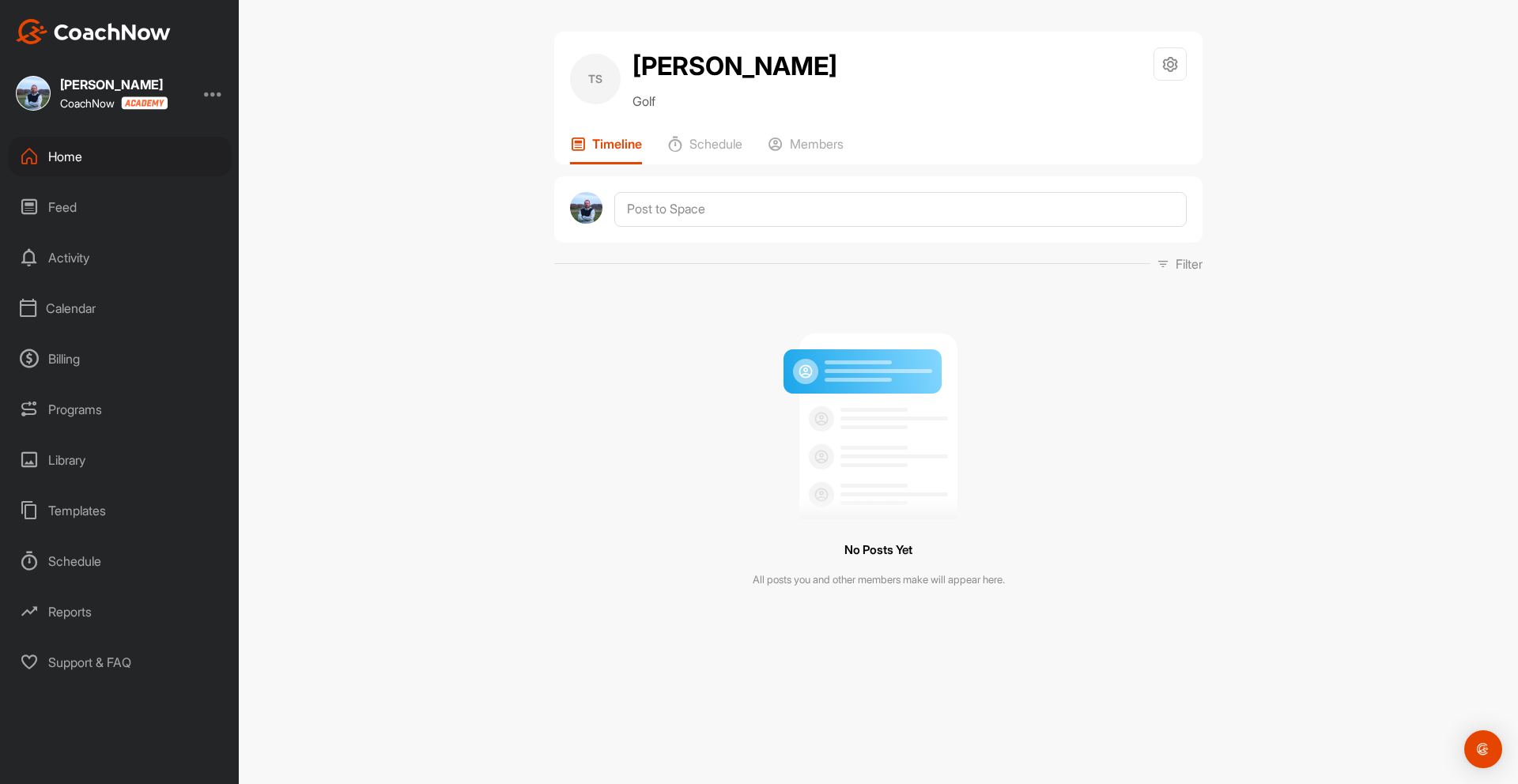
click at [65, 153] on div "Home" at bounding box center [119, 156] width 223 height 39
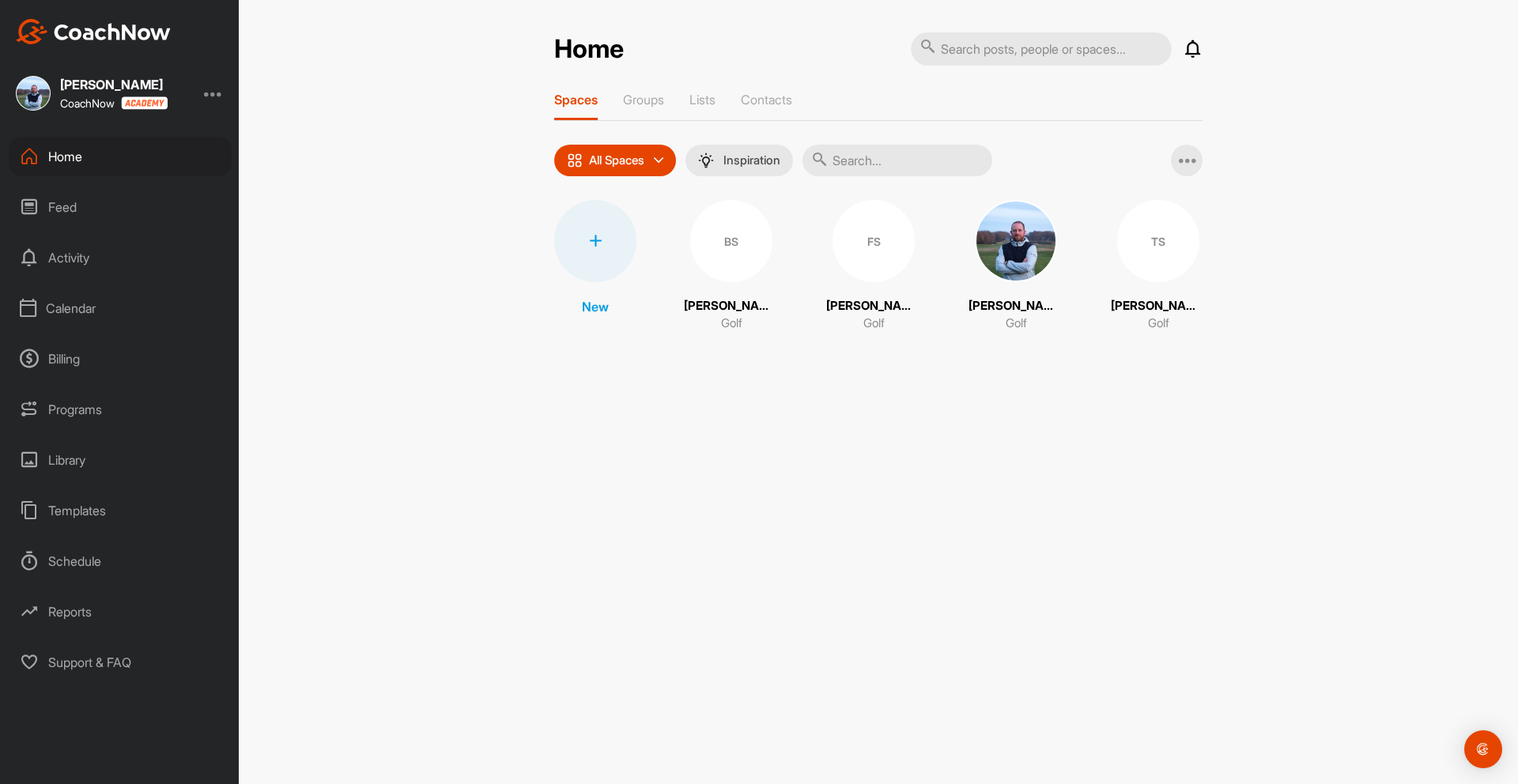
click at [734, 251] on div "BS" at bounding box center [731, 241] width 83 height 83
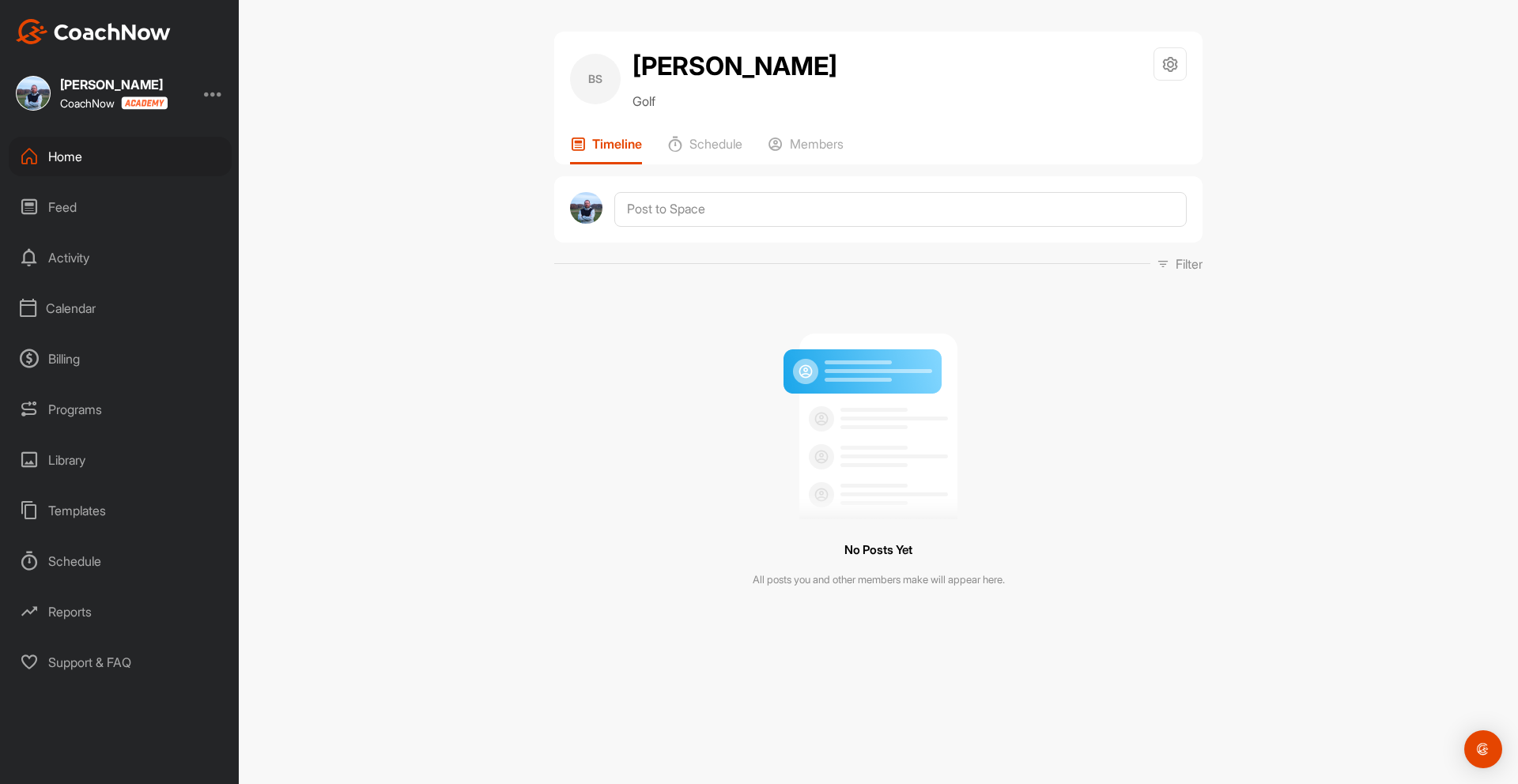
click at [601, 96] on div "BS" at bounding box center [595, 78] width 51 height 51
click at [1174, 65] on icon at bounding box center [1170, 64] width 18 height 18
click at [77, 153] on div "Home" at bounding box center [119, 156] width 223 height 39
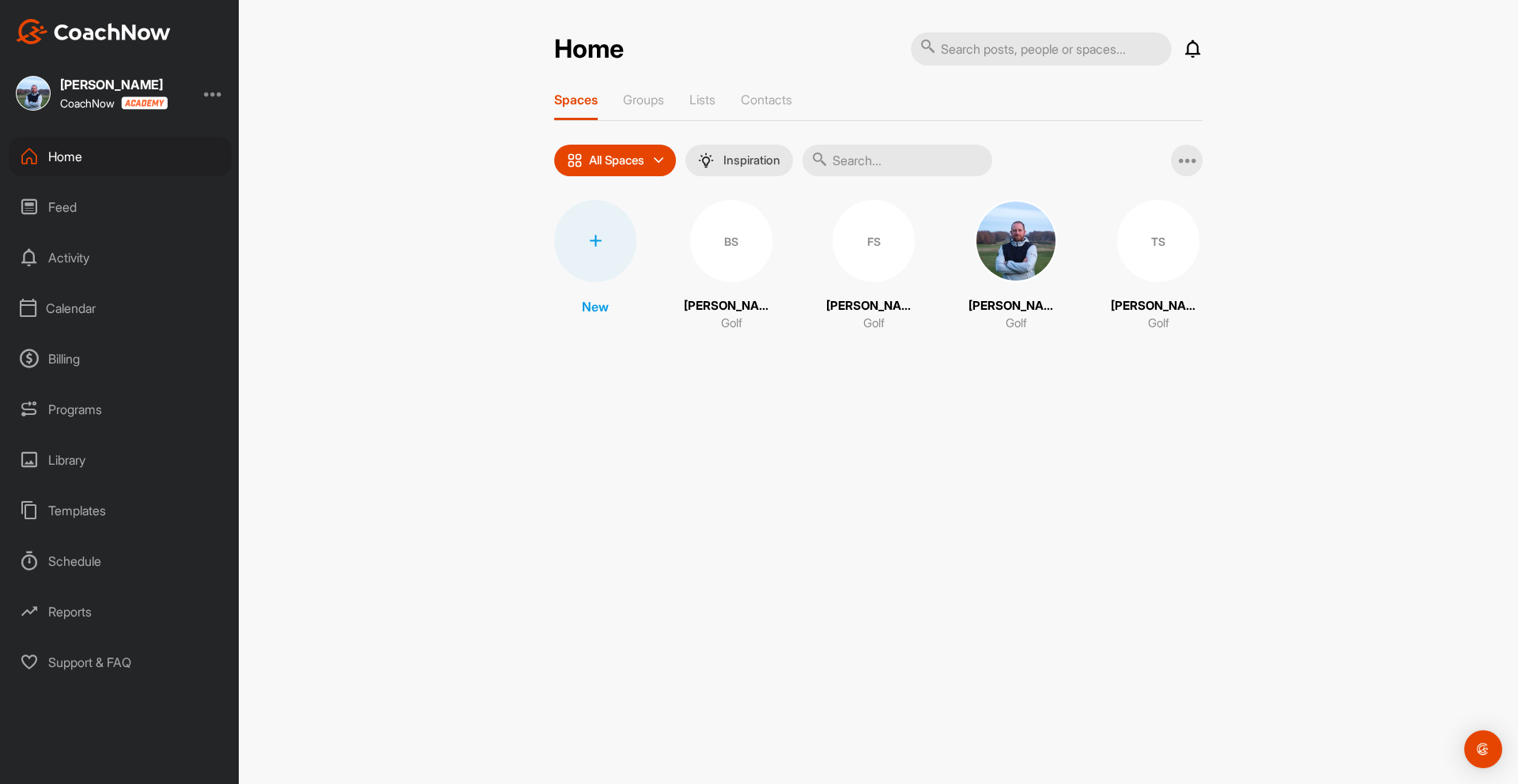
click at [1156, 237] on div "TS" at bounding box center [1157, 241] width 83 height 83
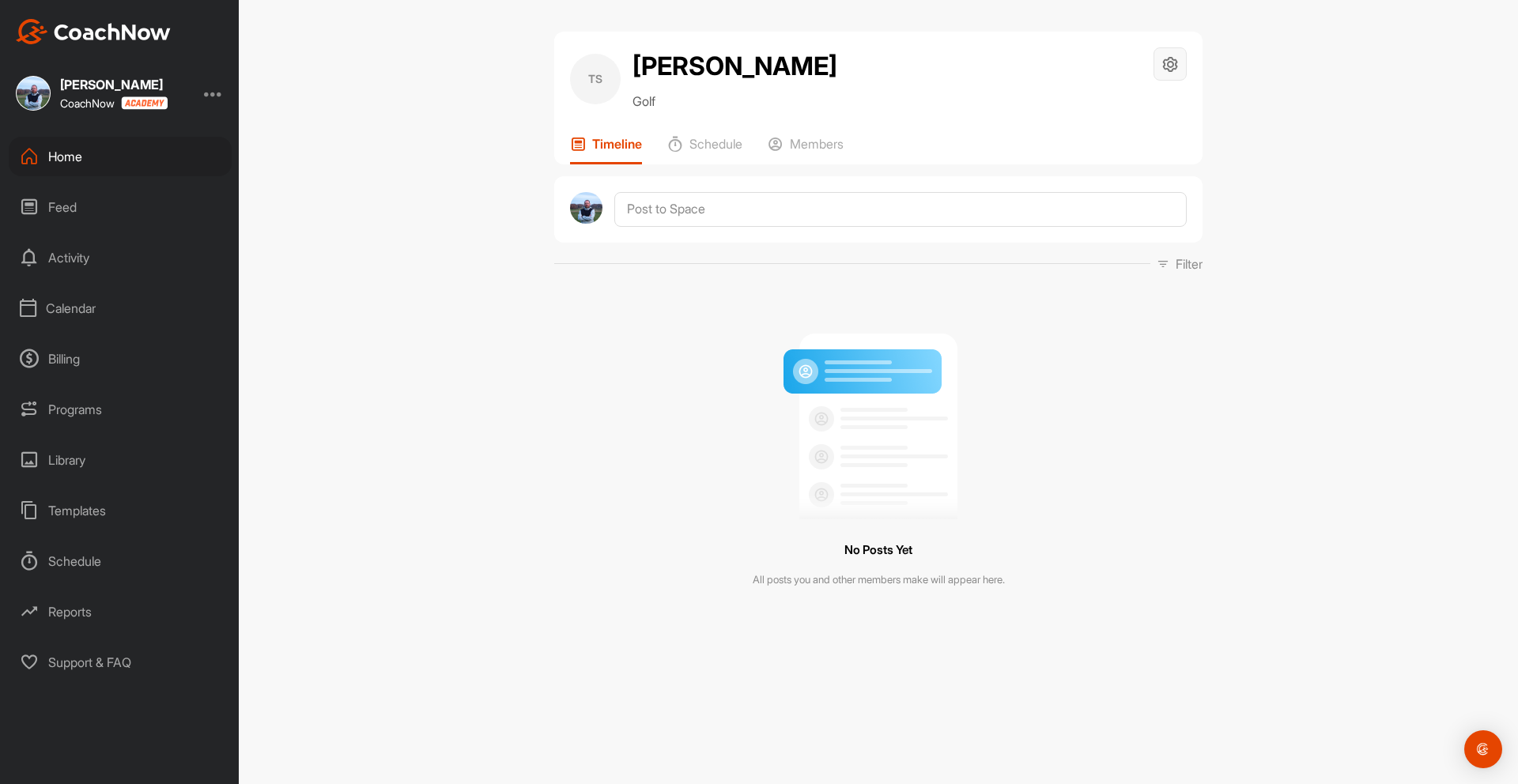
click at [1159, 64] on div at bounding box center [1170, 64] width 33 height 33
click at [1137, 107] on li "Space Settings" at bounding box center [1122, 108] width 129 height 51
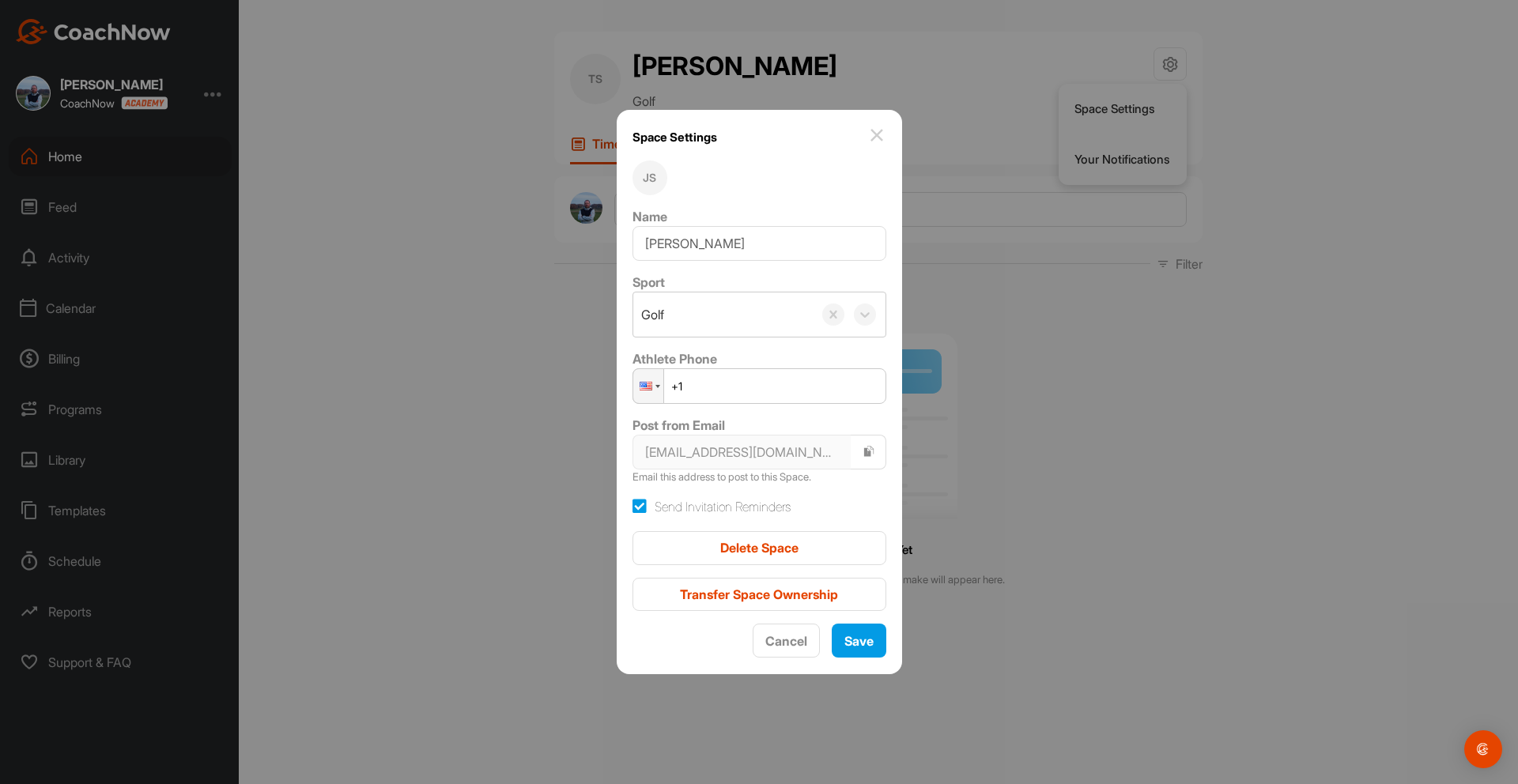
click at [655, 174] on div "JS" at bounding box center [650, 178] width 35 height 35
click at [663, 389] on div at bounding box center [648, 385] width 30 height 34
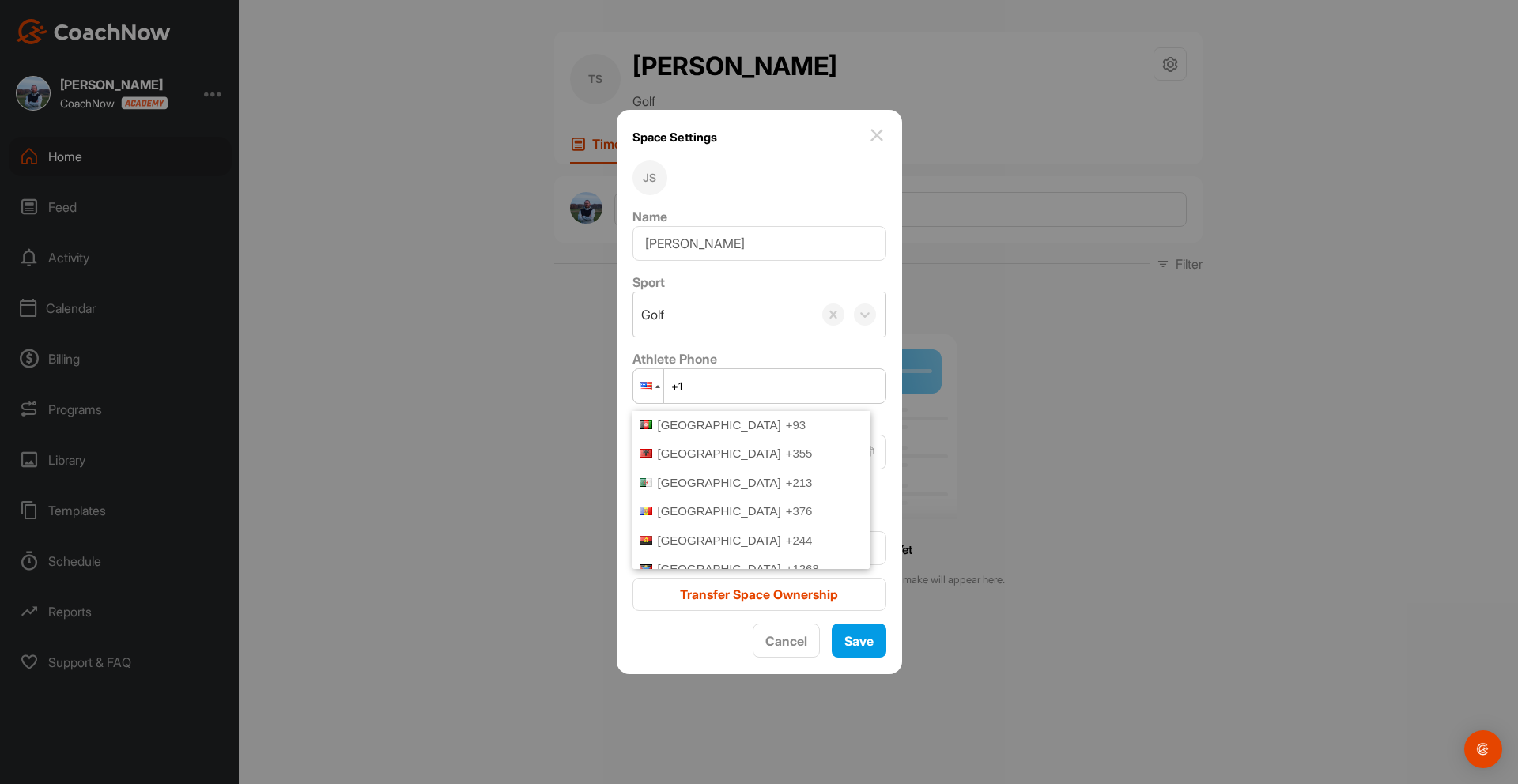
scroll to position [5685, 0]
click at [682, 535] on span "United Kingdom" at bounding box center [719, 542] width 124 height 13
type input "+44"
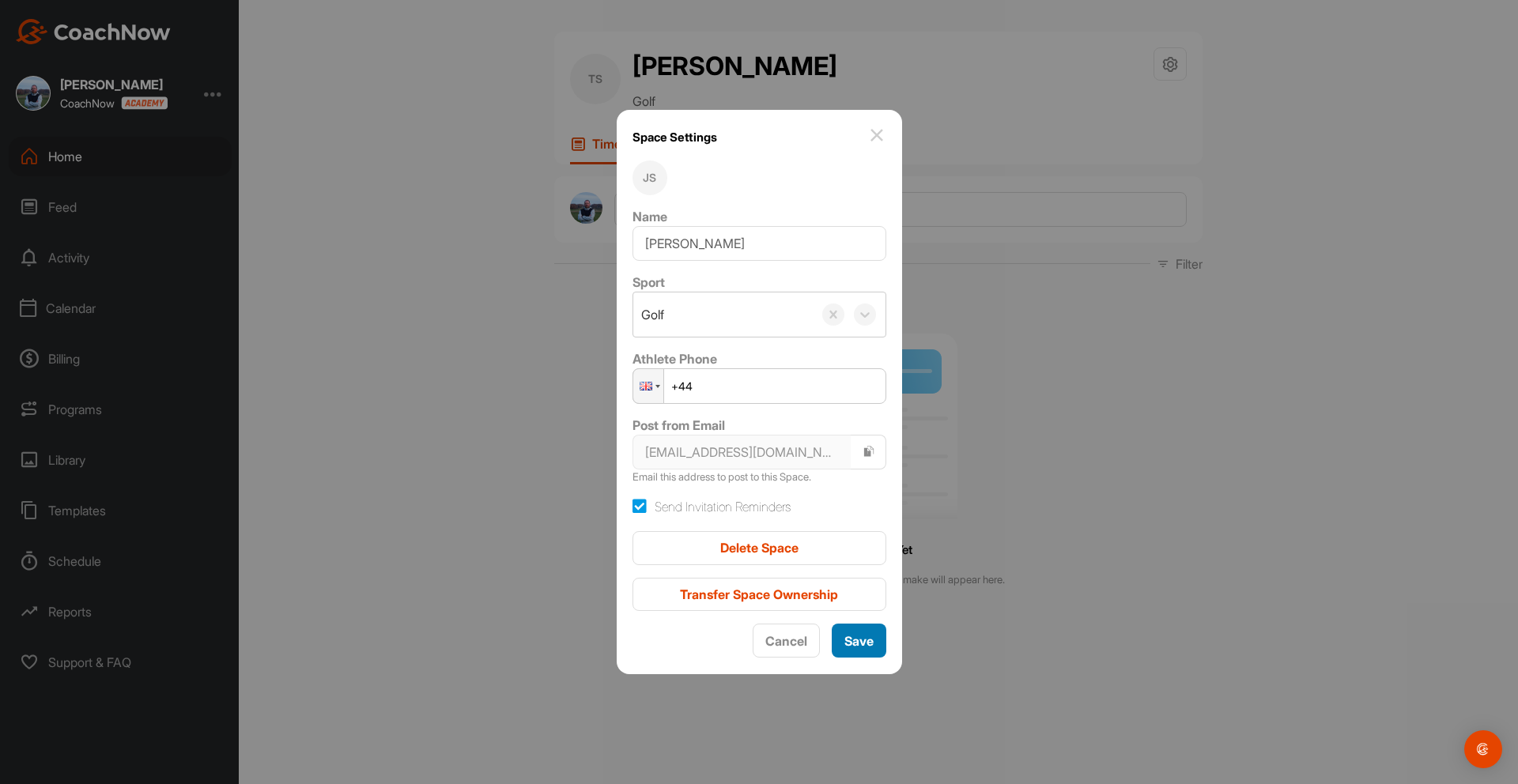
click at [854, 641] on span "Save" at bounding box center [859, 641] width 29 height 16
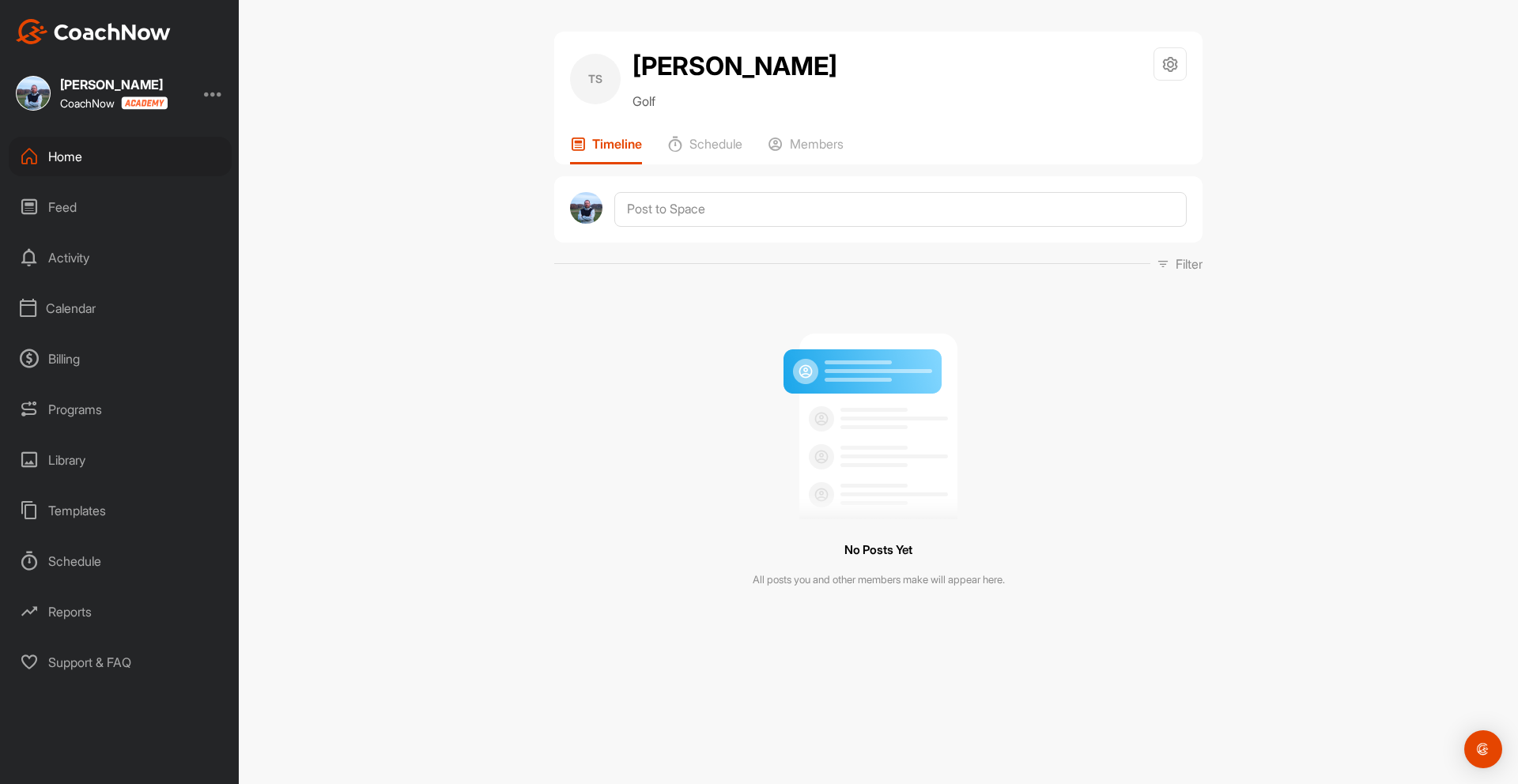
click at [68, 456] on div "Library" at bounding box center [119, 460] width 223 height 39
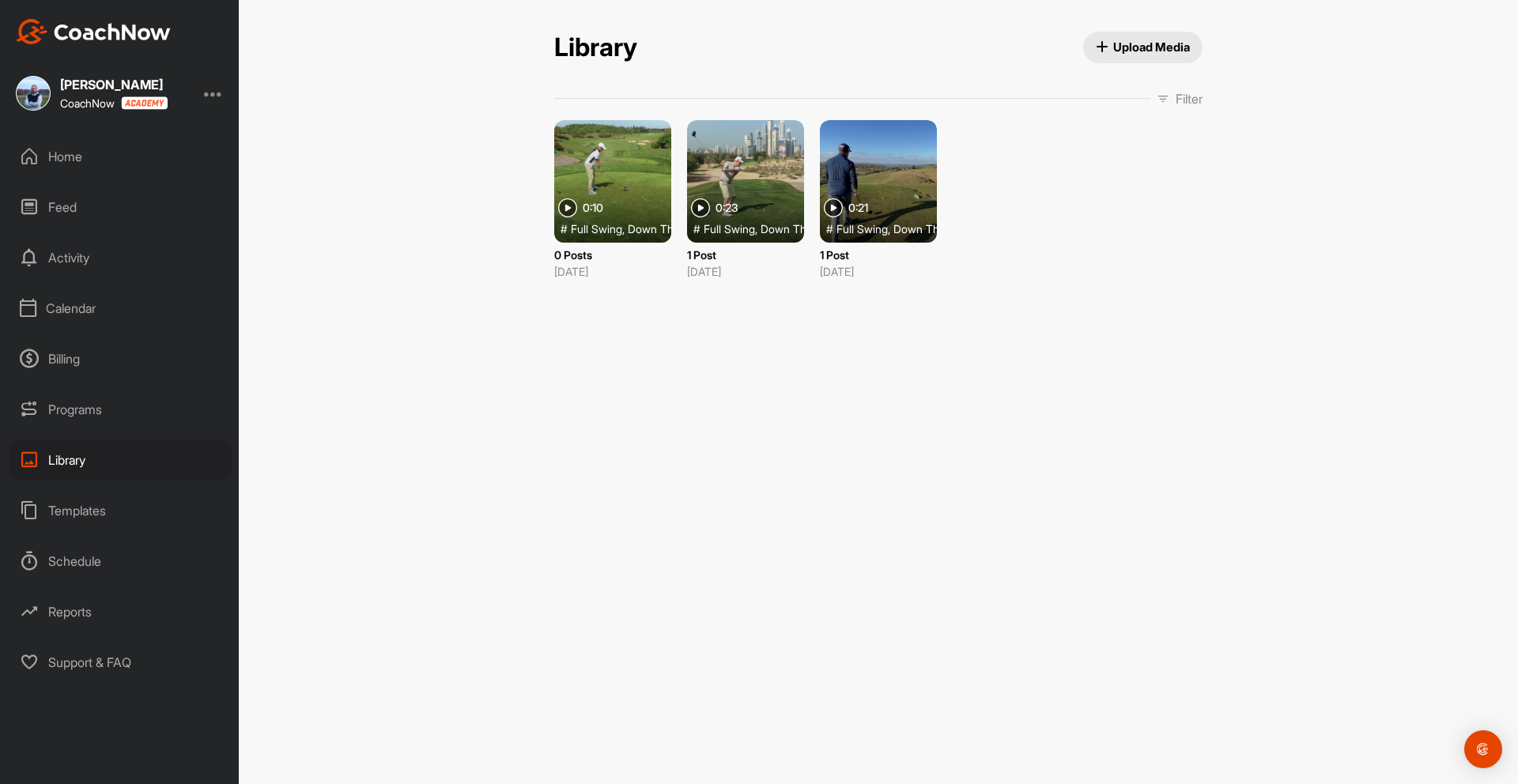
click at [75, 152] on div "Home" at bounding box center [119, 156] width 223 height 39
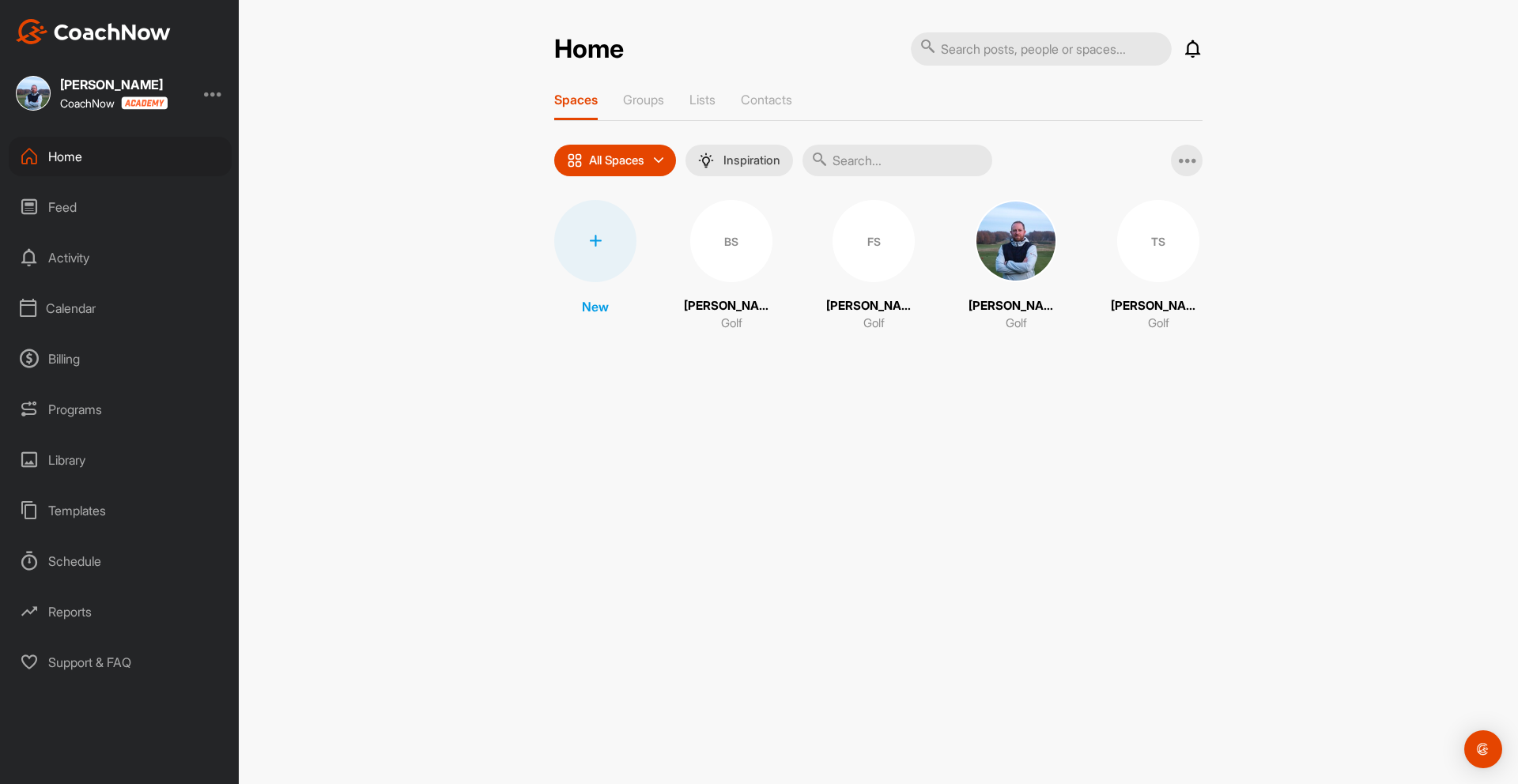
click at [1002, 232] on img at bounding box center [1016, 241] width 83 height 83
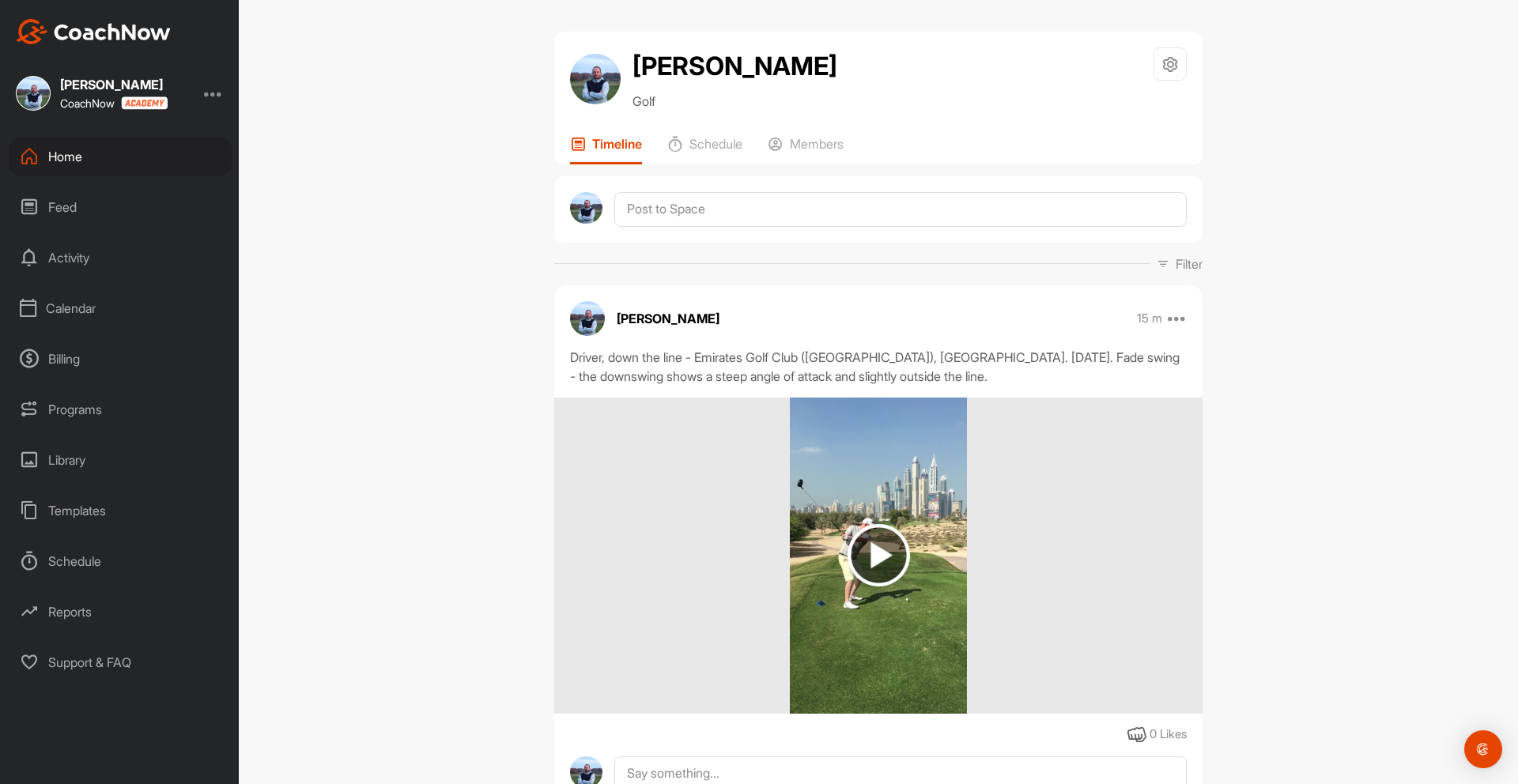
click at [69, 259] on div "Activity" at bounding box center [119, 257] width 223 height 39
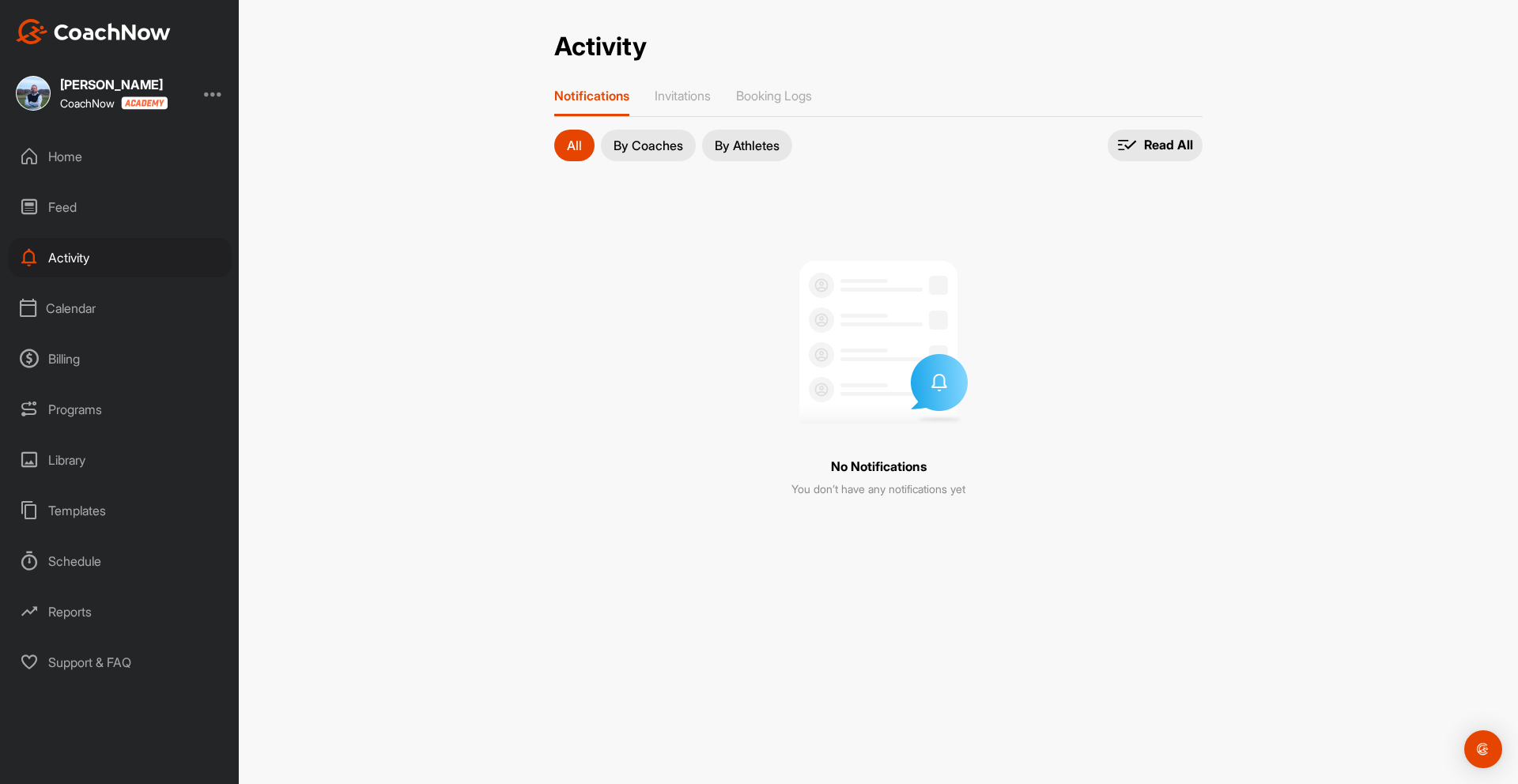
click at [786, 144] on button "By Athletes" at bounding box center [747, 145] width 90 height 32
click at [698, 96] on p "Invitations" at bounding box center [682, 95] width 56 height 16
click at [595, 91] on p "Notifications" at bounding box center [588, 95] width 69 height 16
click at [758, 143] on p "By Athletes" at bounding box center [747, 145] width 65 height 13
click at [775, 98] on p "Booking Logs" at bounding box center [774, 95] width 76 height 16
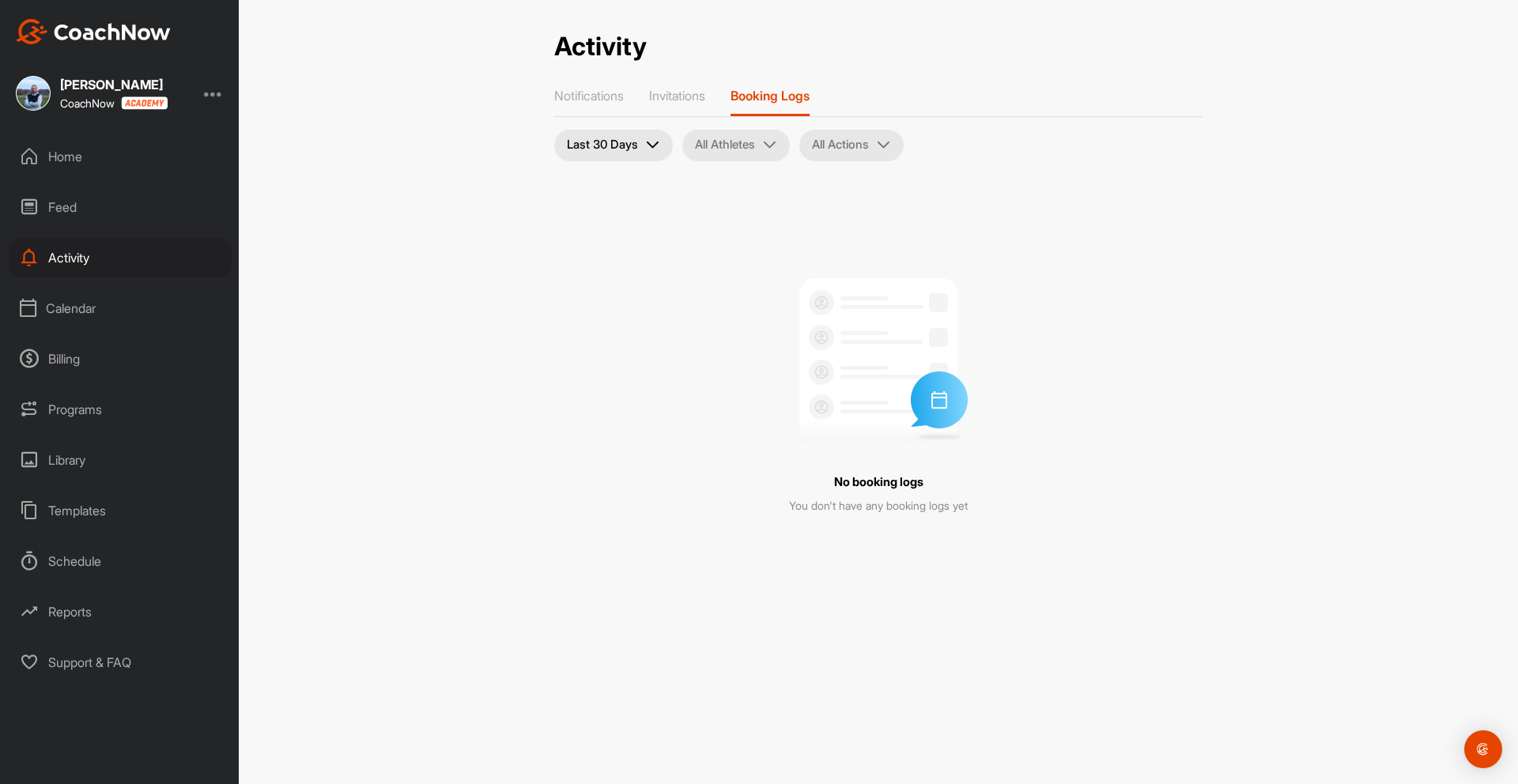
click at [88, 161] on div "Home" at bounding box center [119, 156] width 223 height 39
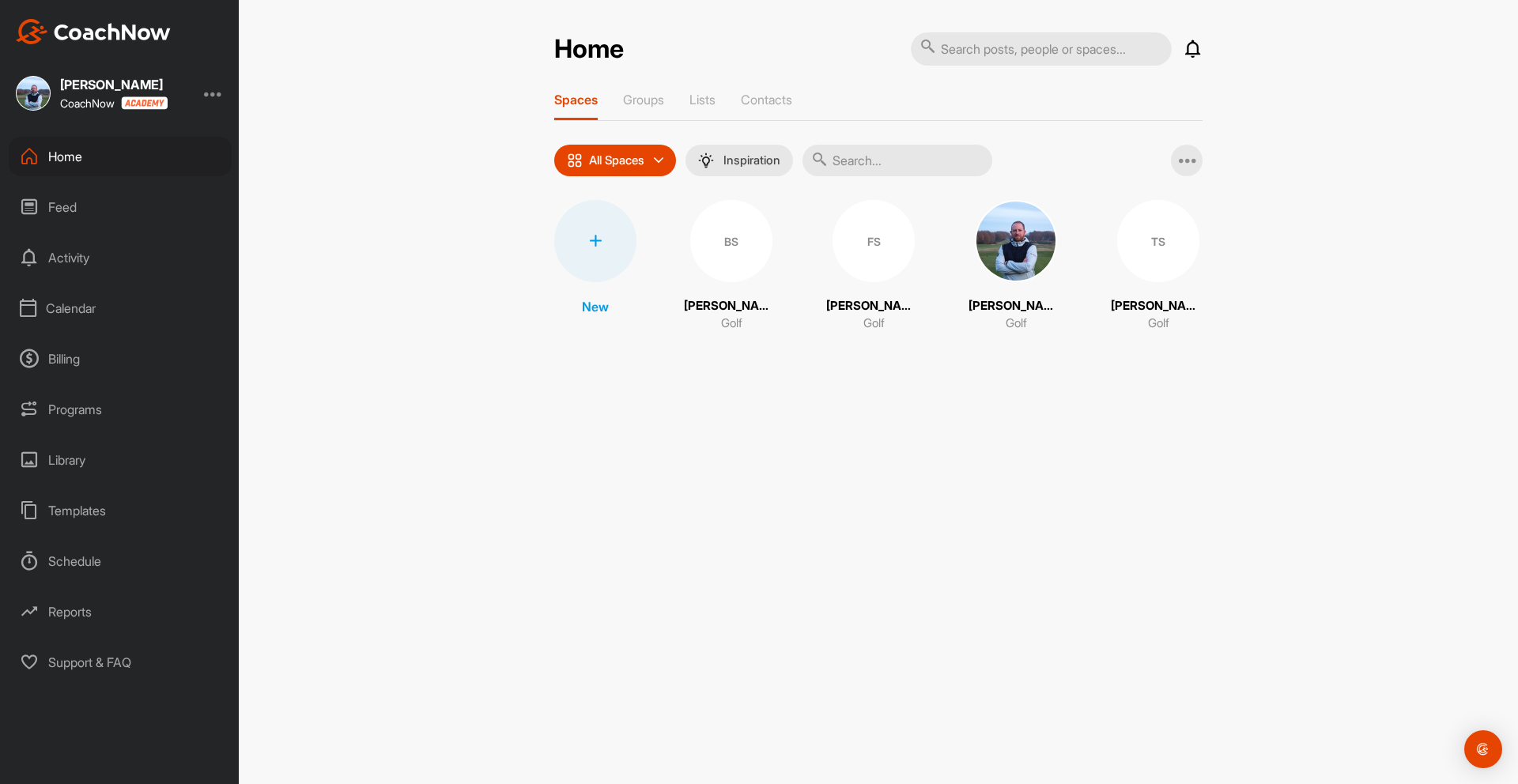
click at [883, 247] on div "FS" at bounding box center [873, 241] width 83 height 83
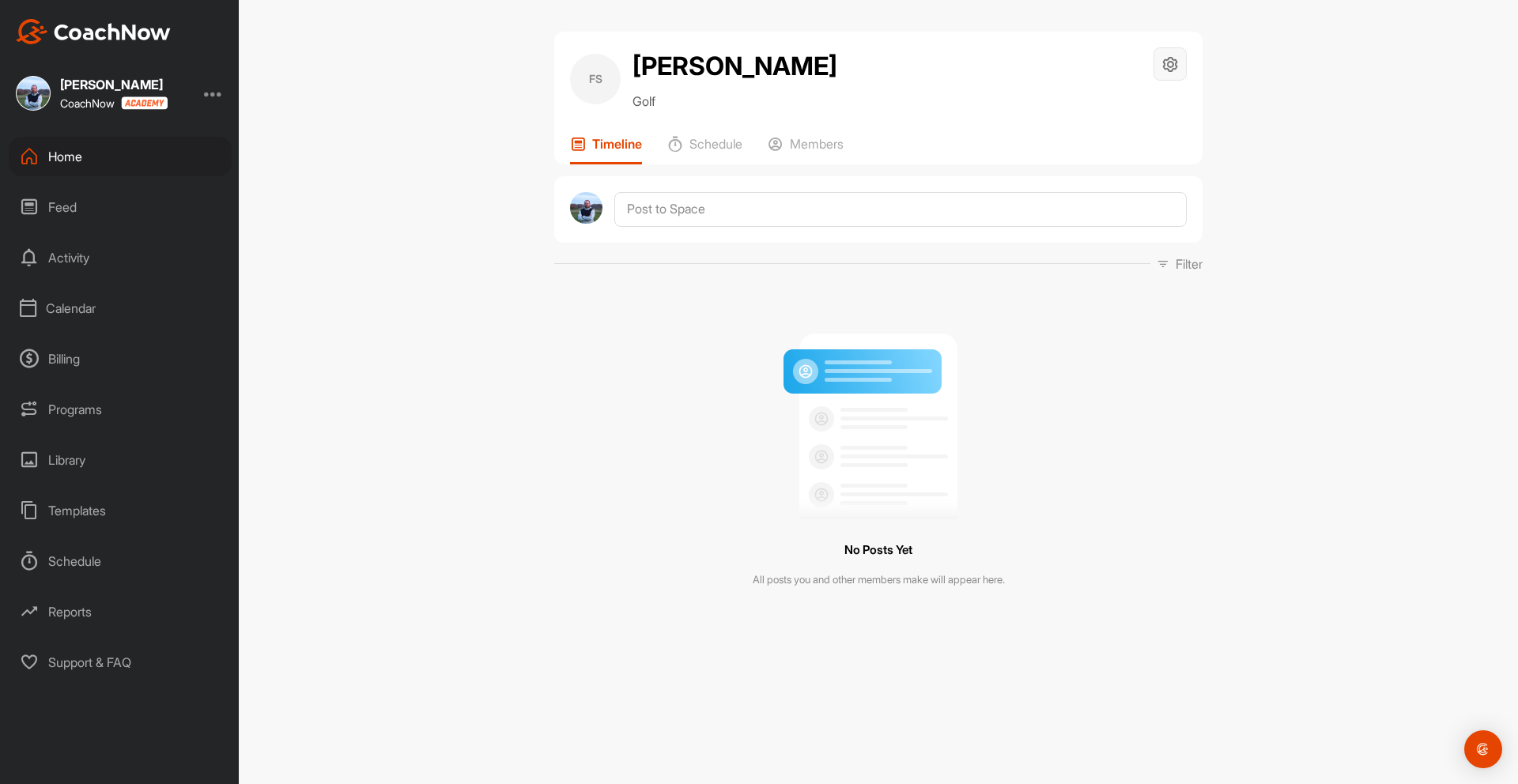
click at [1169, 60] on icon at bounding box center [1170, 64] width 18 height 18
click at [1325, 163] on div "FS Florence Sibbles-Wiggs Golf Space Settings Your Notifications Timeline Sched…" at bounding box center [878, 392] width 1279 height 784
click at [1164, 66] on icon at bounding box center [1170, 64] width 18 height 18
click at [1131, 110] on li "Space Settings" at bounding box center [1122, 108] width 129 height 51
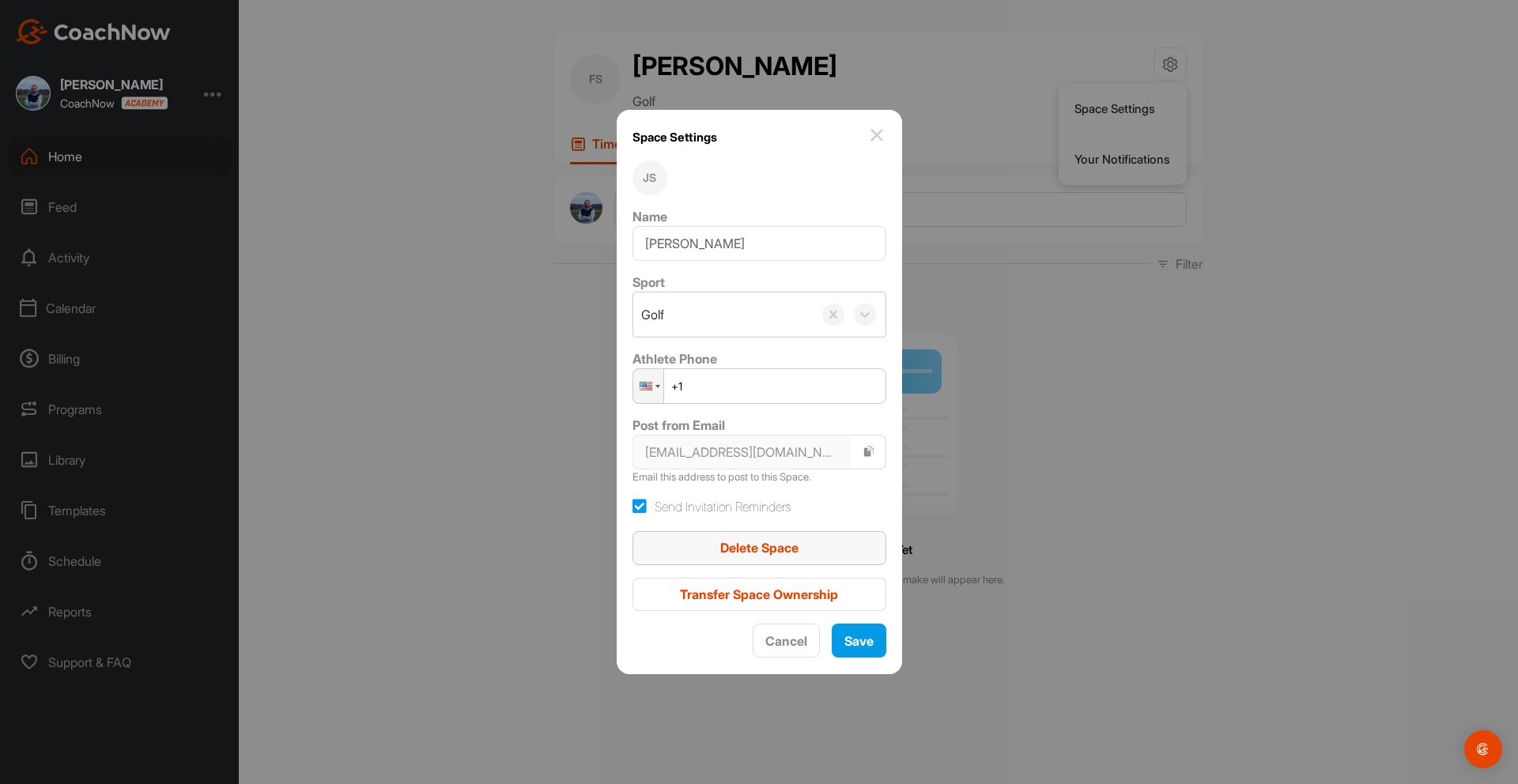
click at [779, 548] on span "Delete Space" at bounding box center [759, 547] width 78 height 16
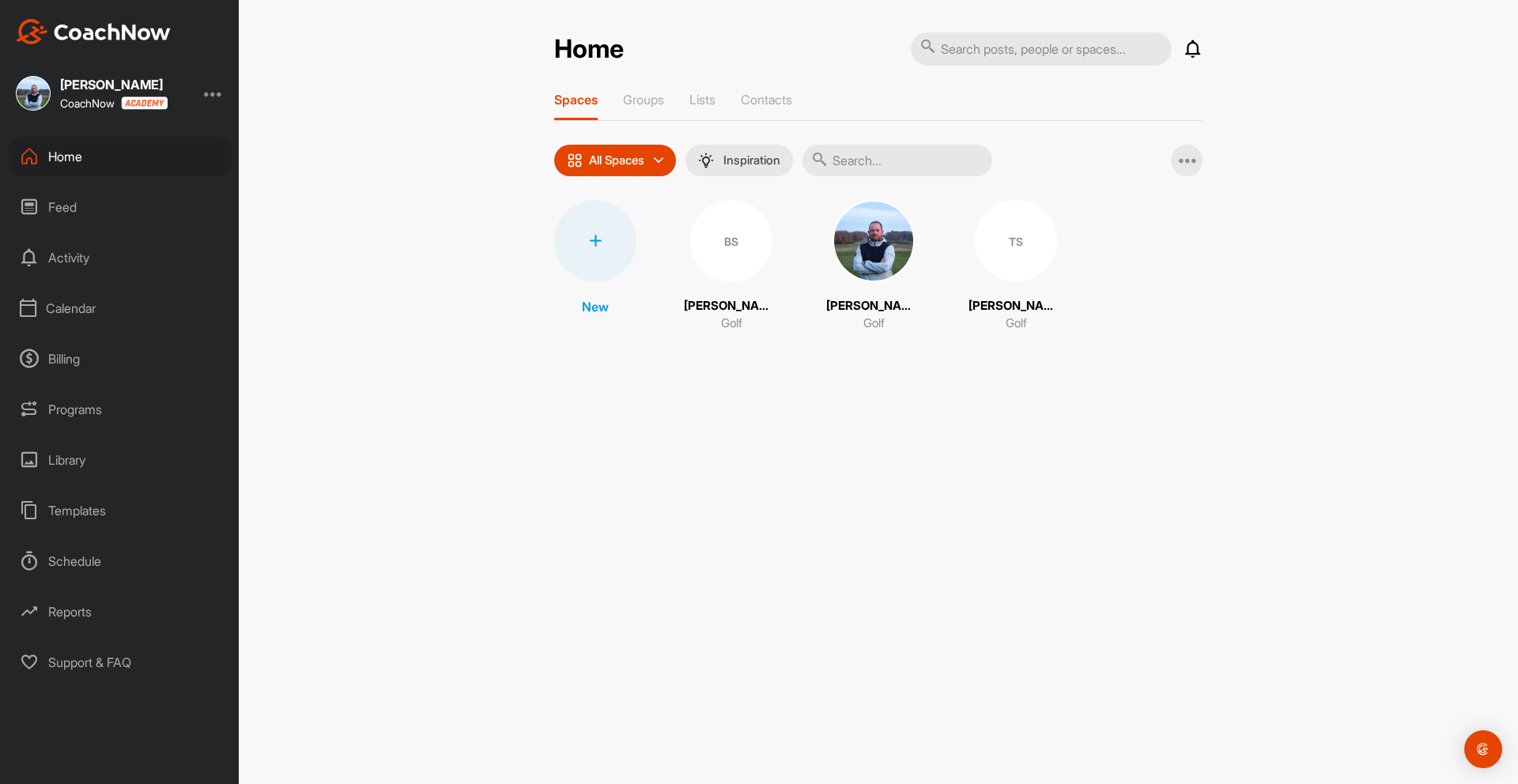
click at [736, 258] on div "BS" at bounding box center [731, 241] width 83 height 83
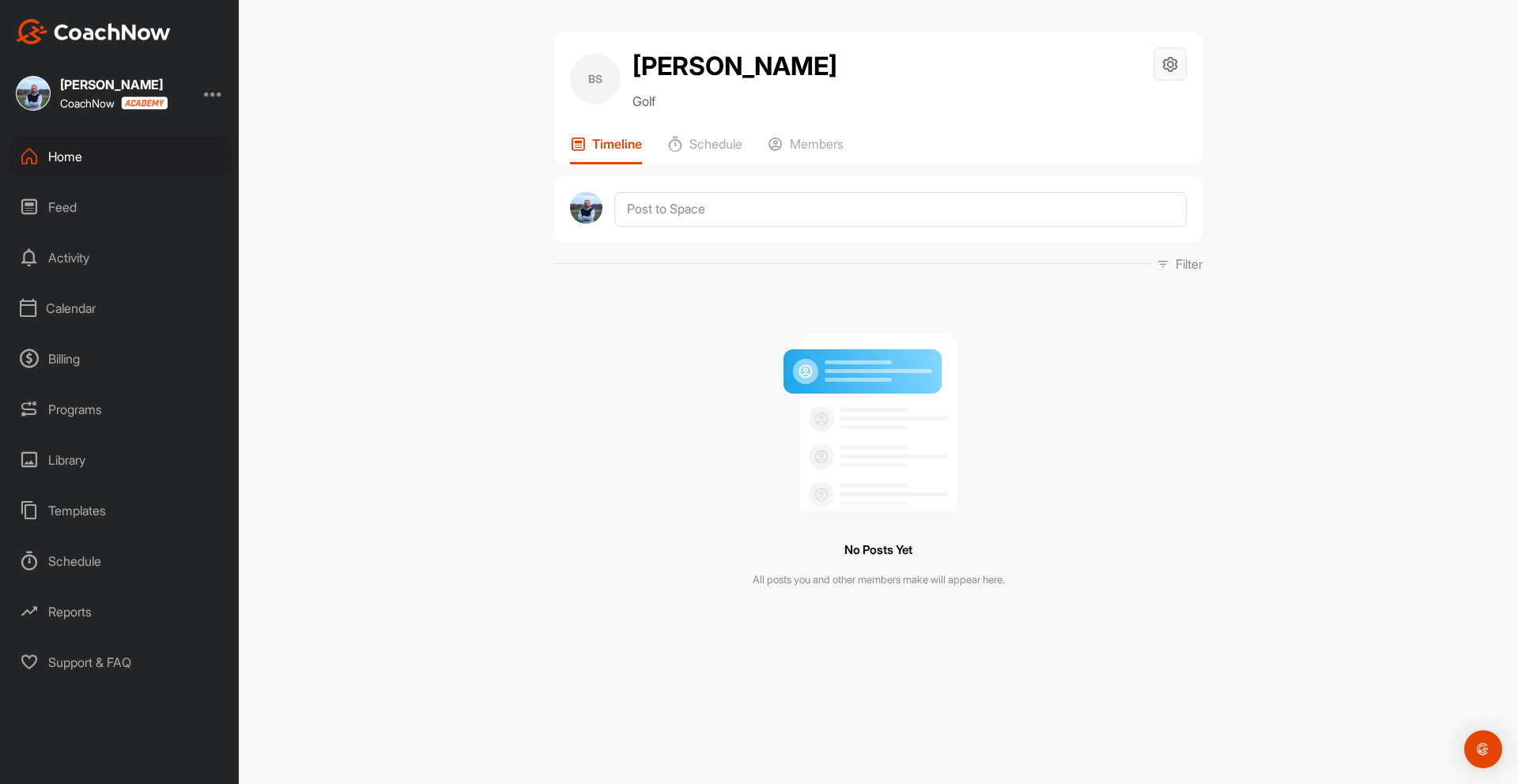
click at [1157, 62] on div at bounding box center [1170, 64] width 33 height 33
click at [1120, 114] on li "Space Settings" at bounding box center [1122, 108] width 129 height 51
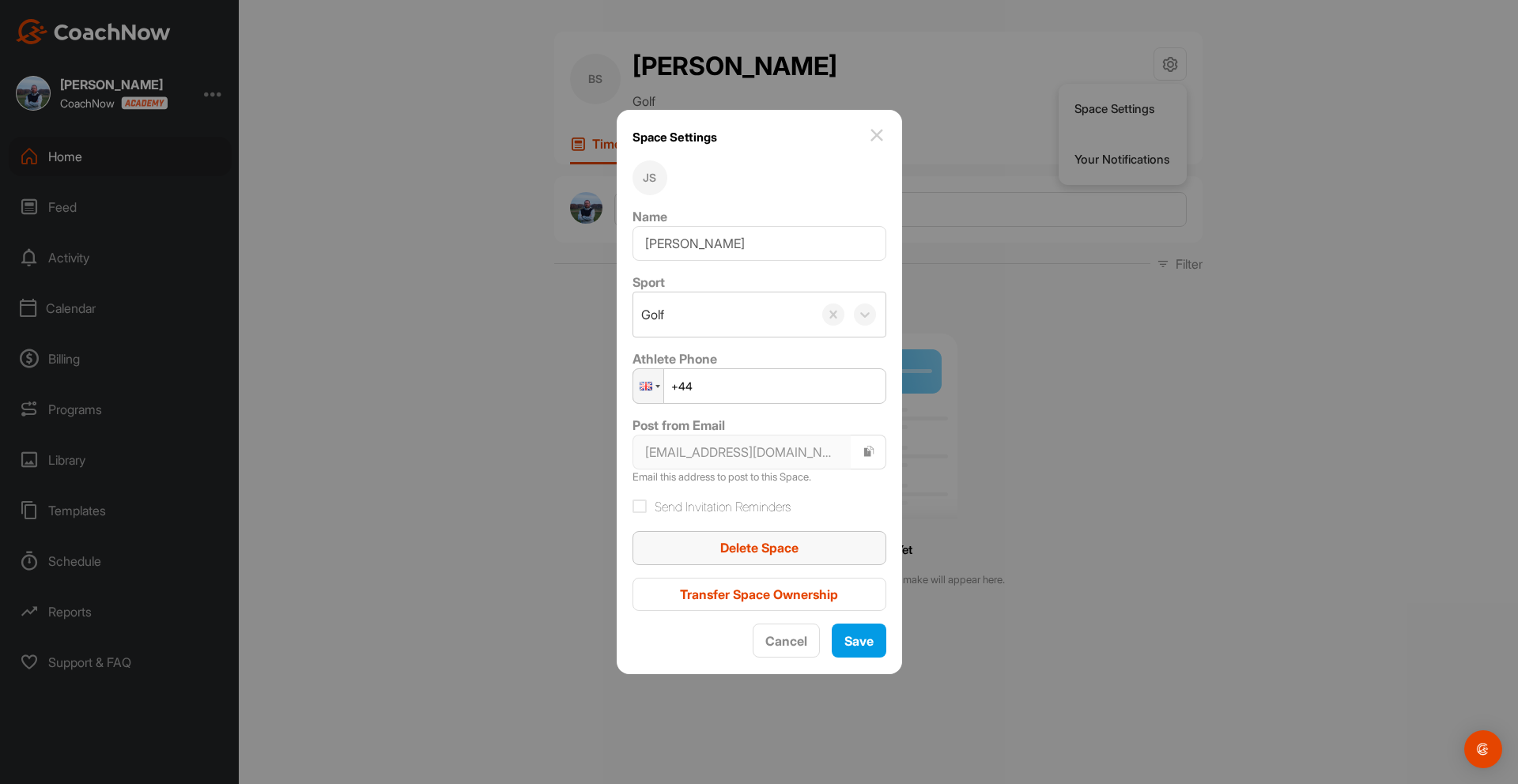
click at [799, 550] on span "Delete Space" at bounding box center [759, 547] width 78 height 16
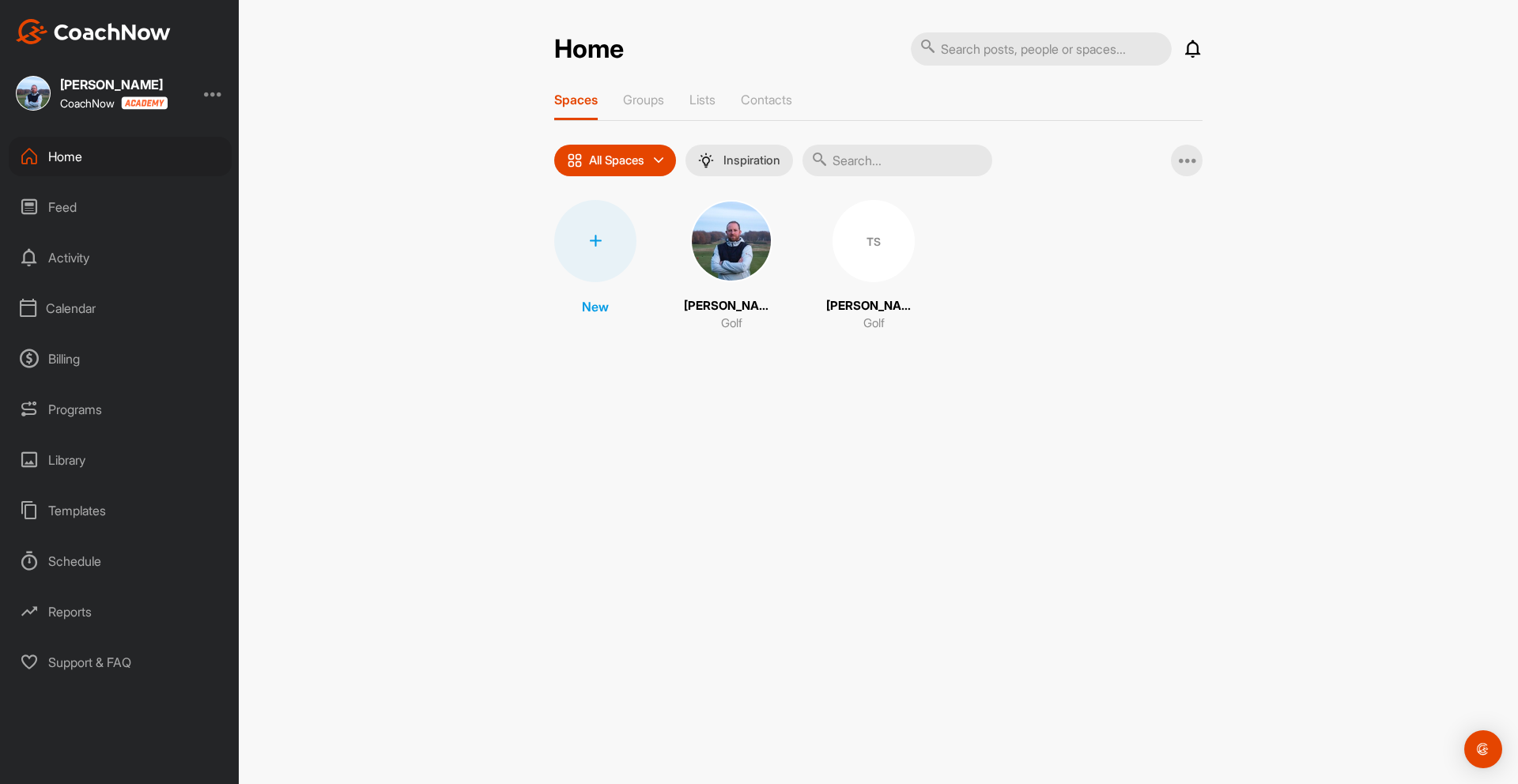
click at [737, 238] on img at bounding box center [731, 241] width 83 height 83
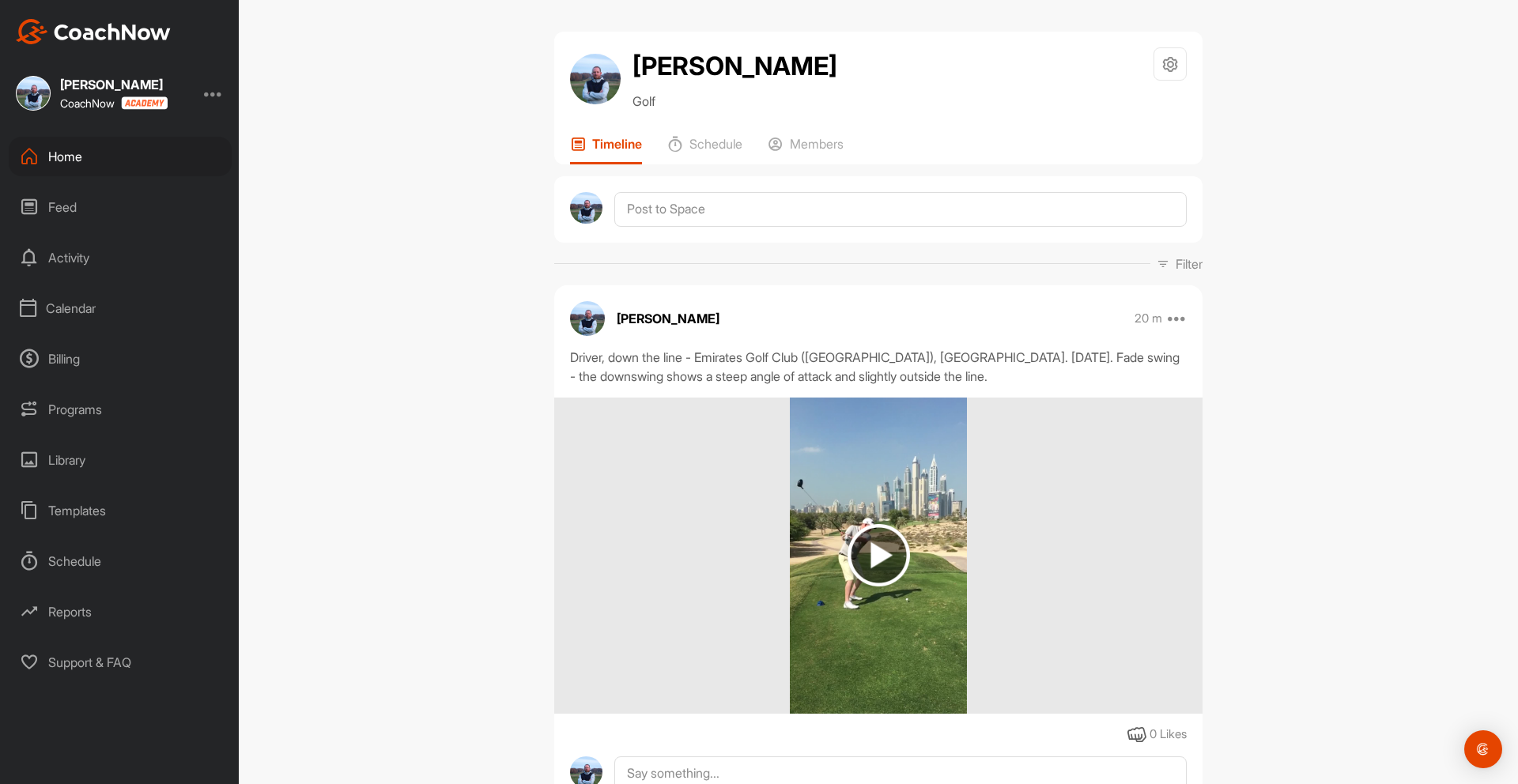
click at [66, 205] on div "Feed" at bounding box center [119, 206] width 223 height 39
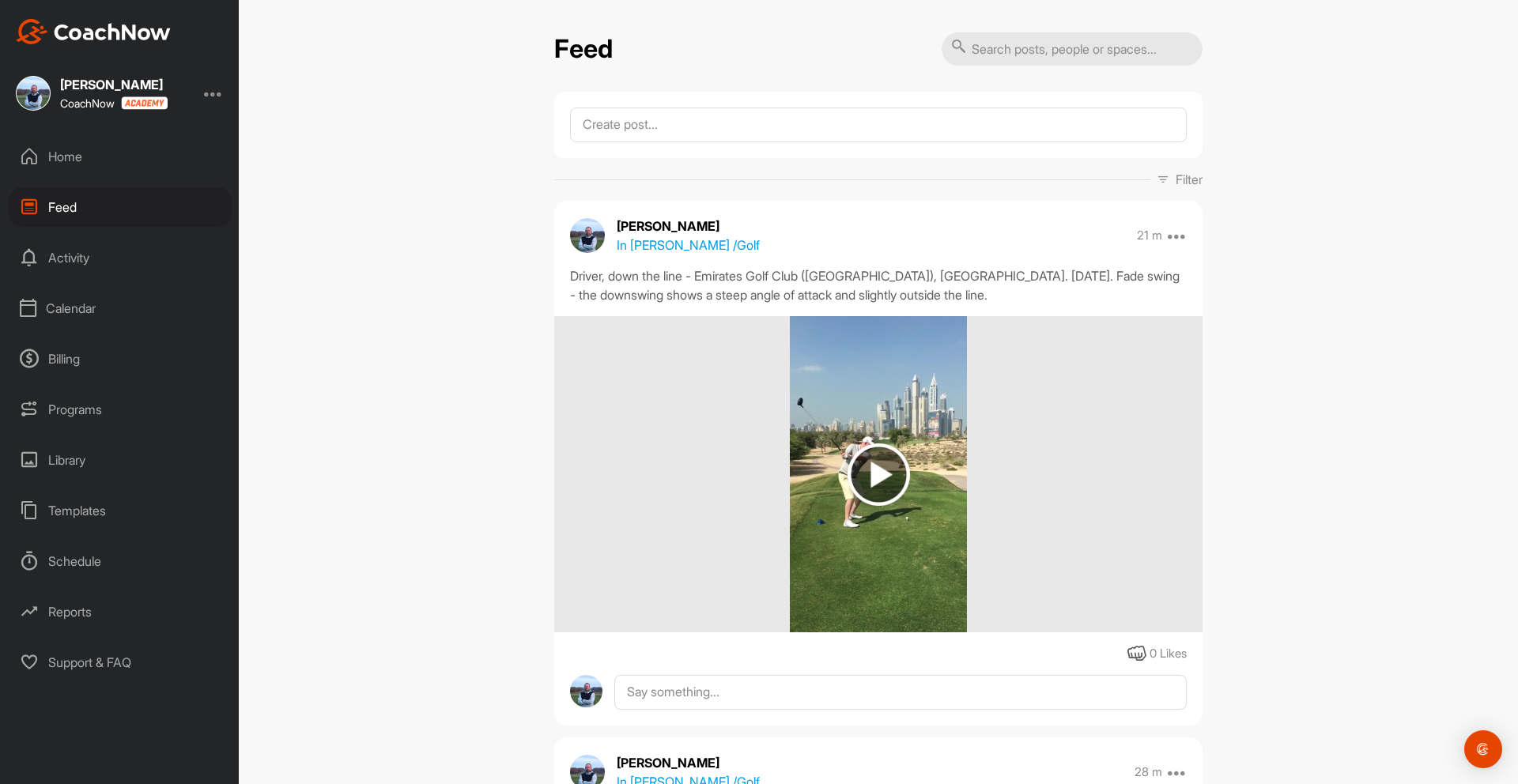
click at [83, 254] on div "Activity" at bounding box center [119, 257] width 223 height 39
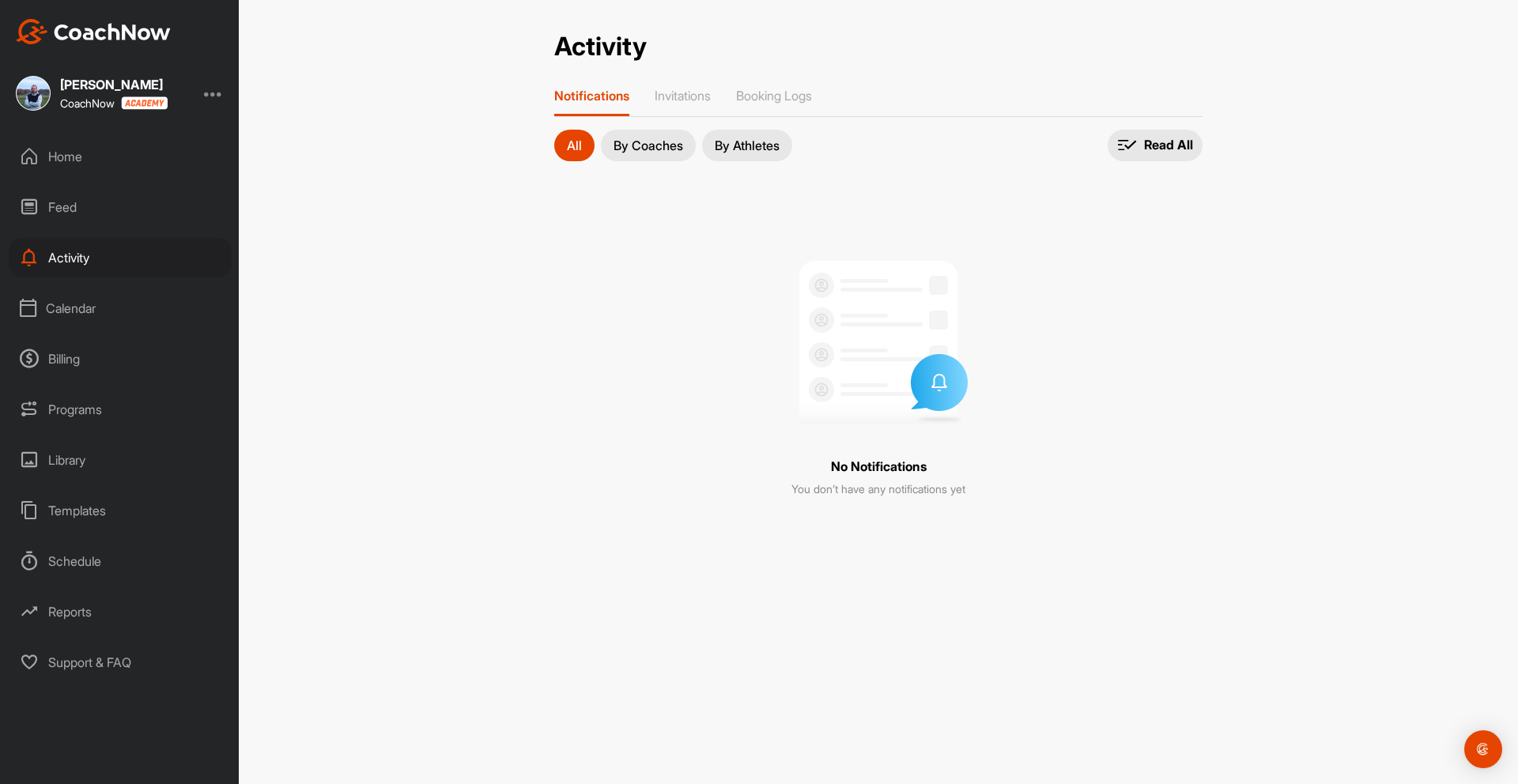
click at [97, 302] on div "Calendar" at bounding box center [119, 308] width 223 height 39
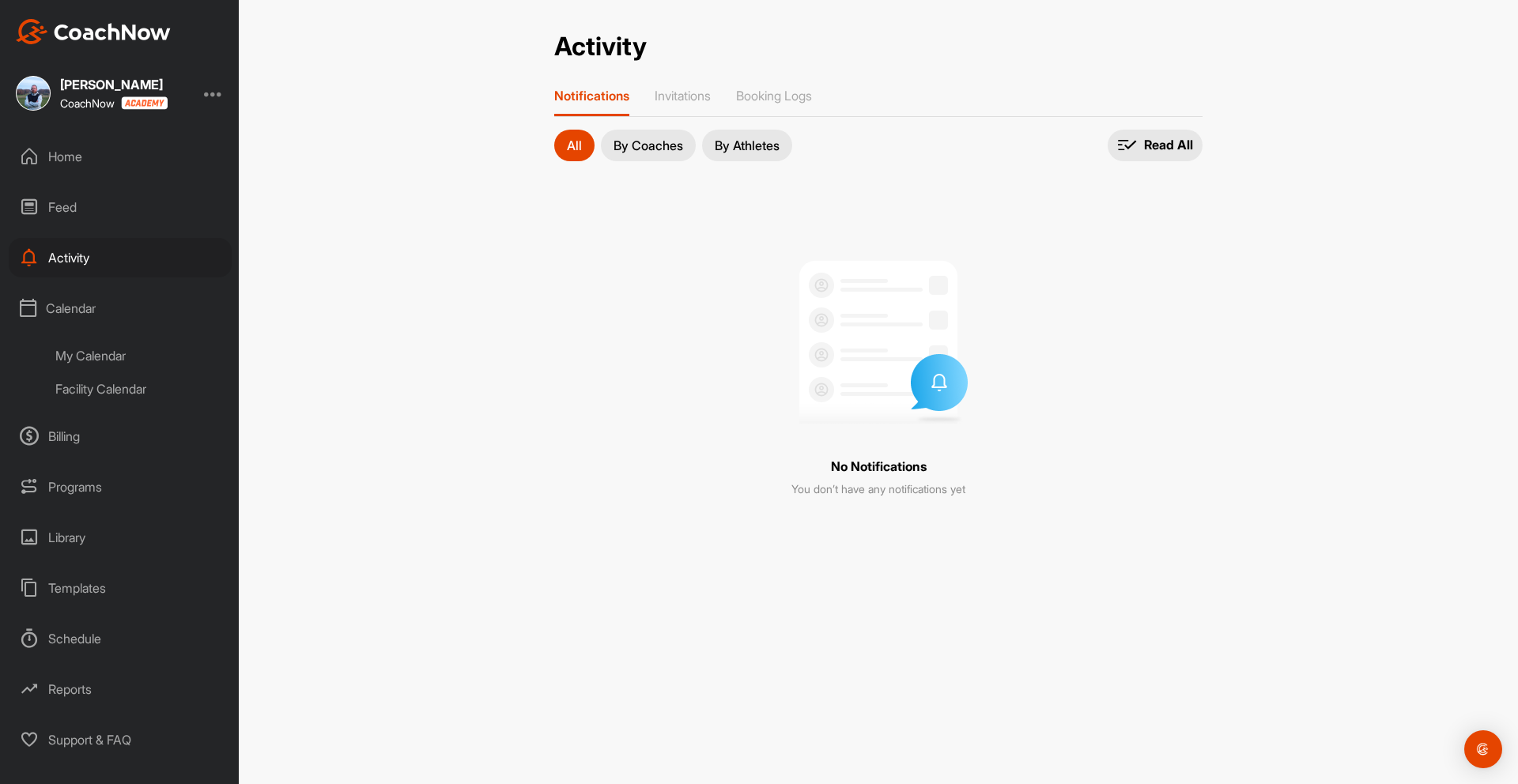
click at [112, 361] on div "My Calendar" at bounding box center [138, 355] width 187 height 33
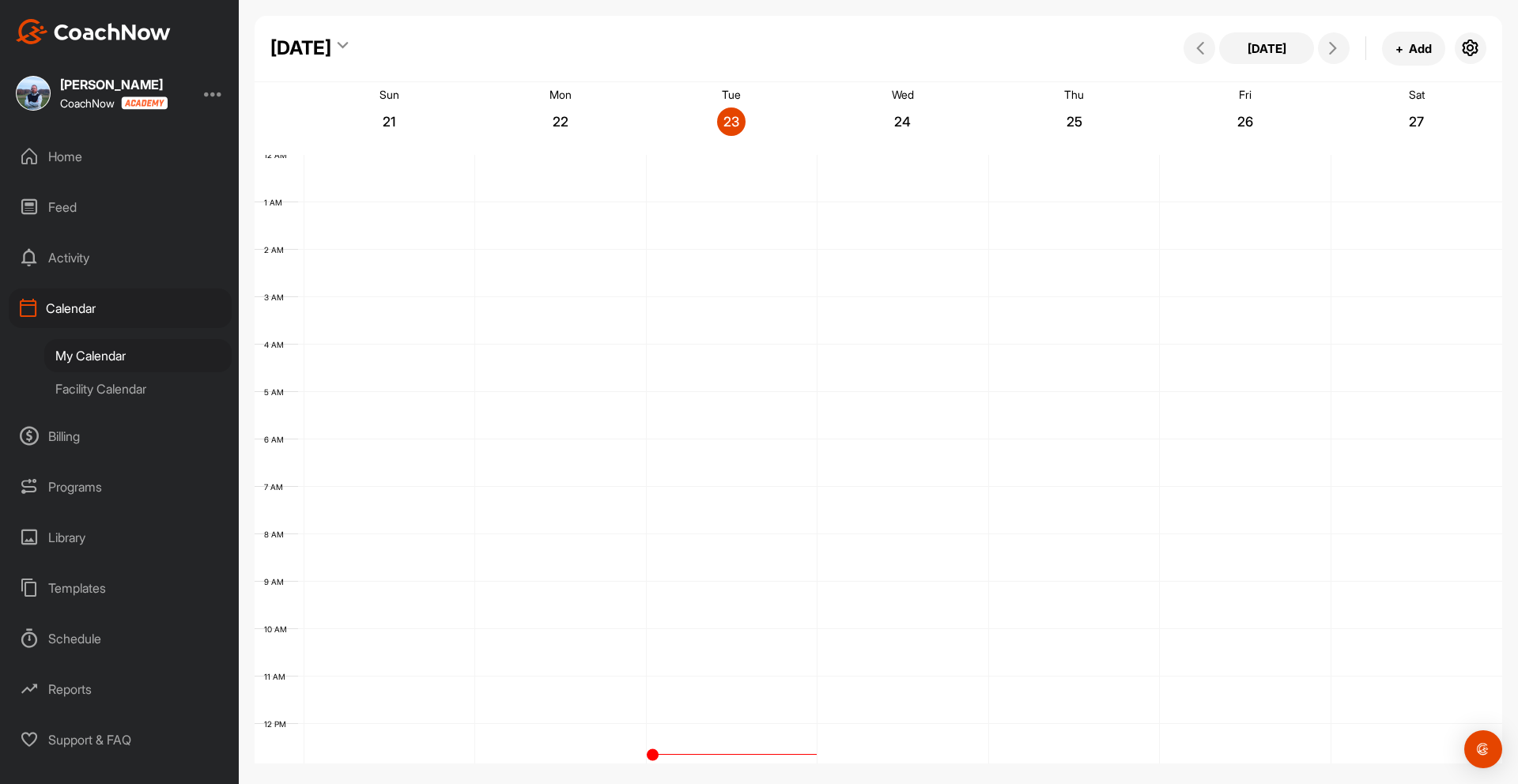
scroll to position [274, 0]
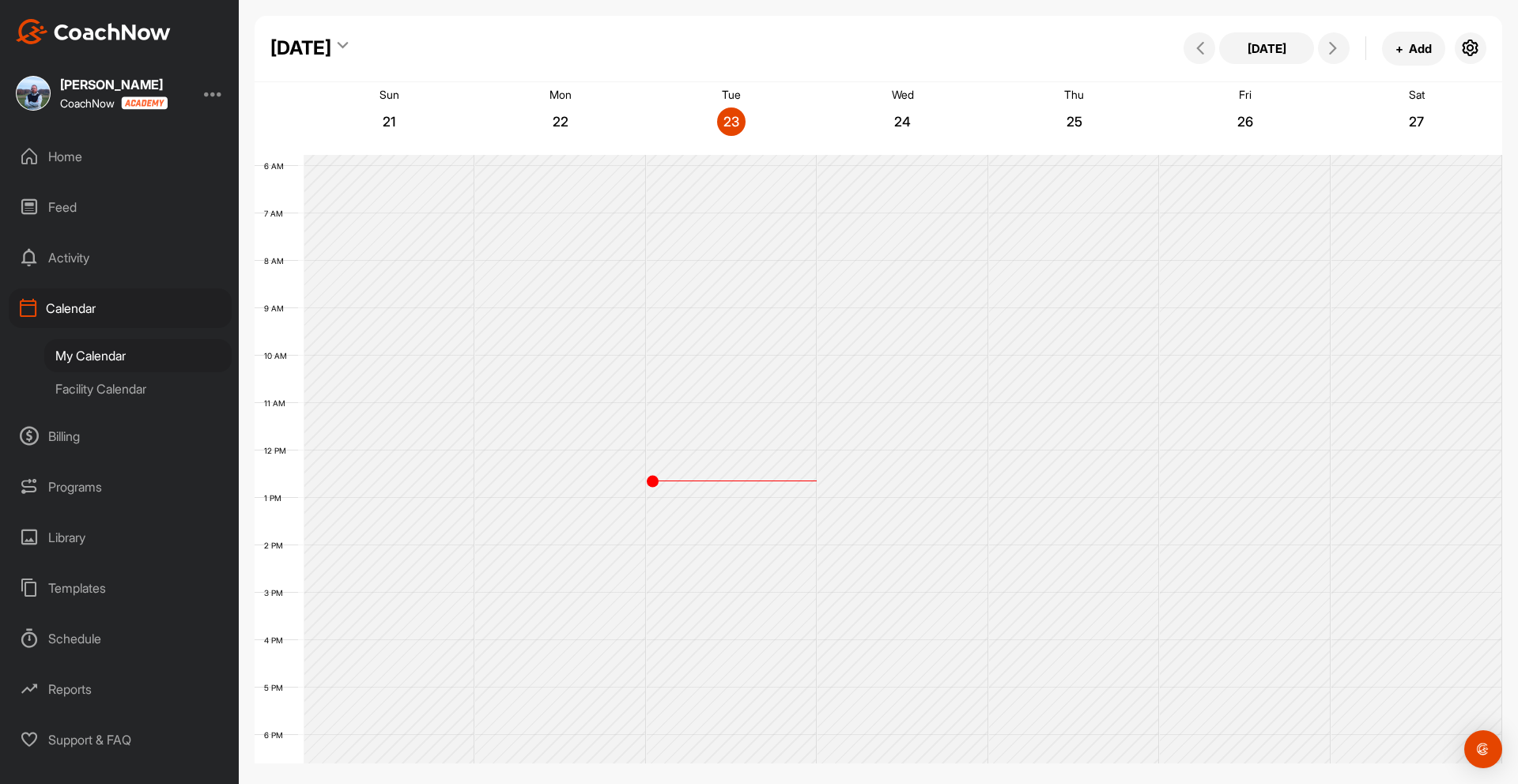
click at [119, 395] on div "Facility Calendar" at bounding box center [138, 389] width 187 height 33
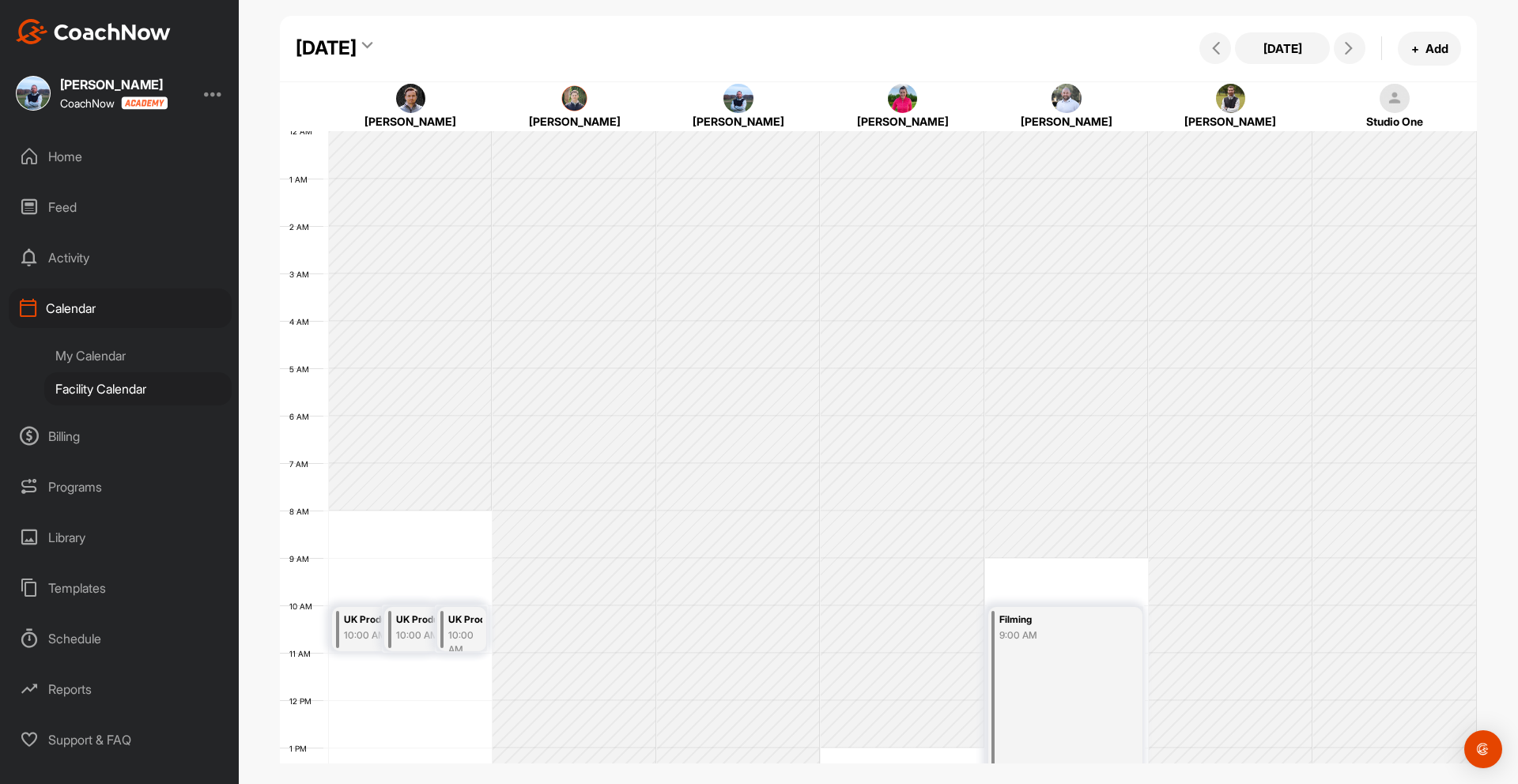
scroll to position [274, 0]
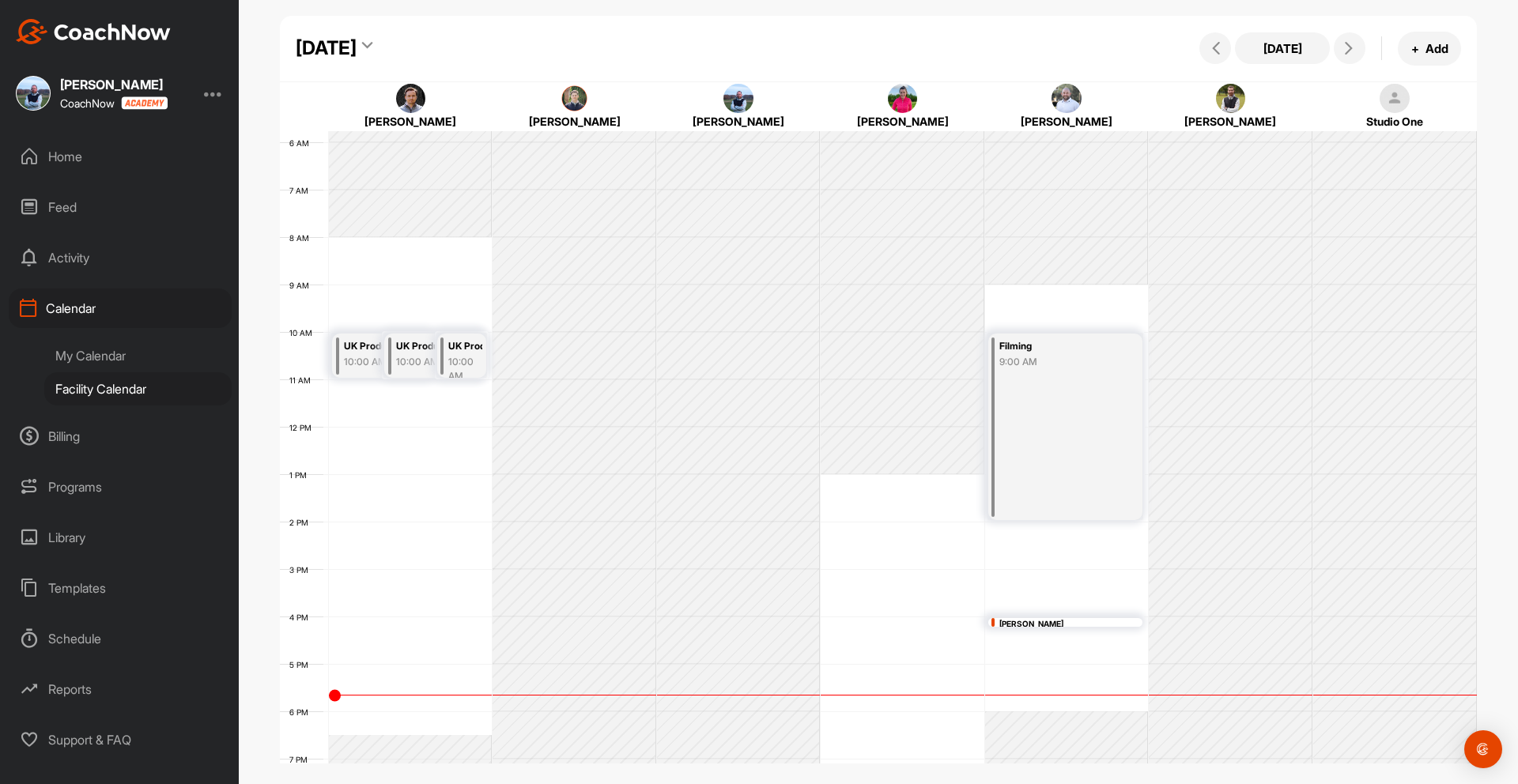
click at [102, 351] on div "My Calendar" at bounding box center [138, 355] width 187 height 33
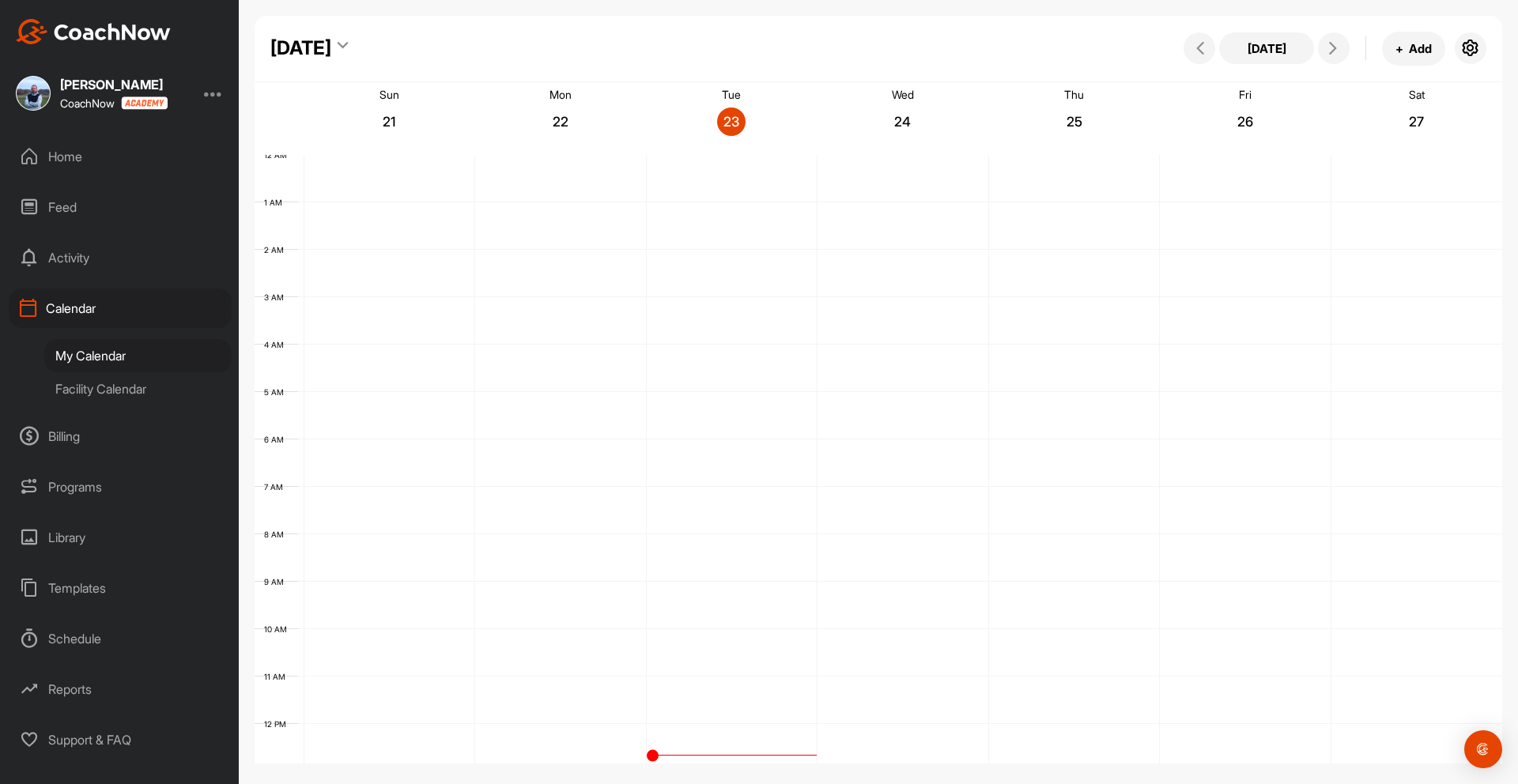
scroll to position [274, 0]
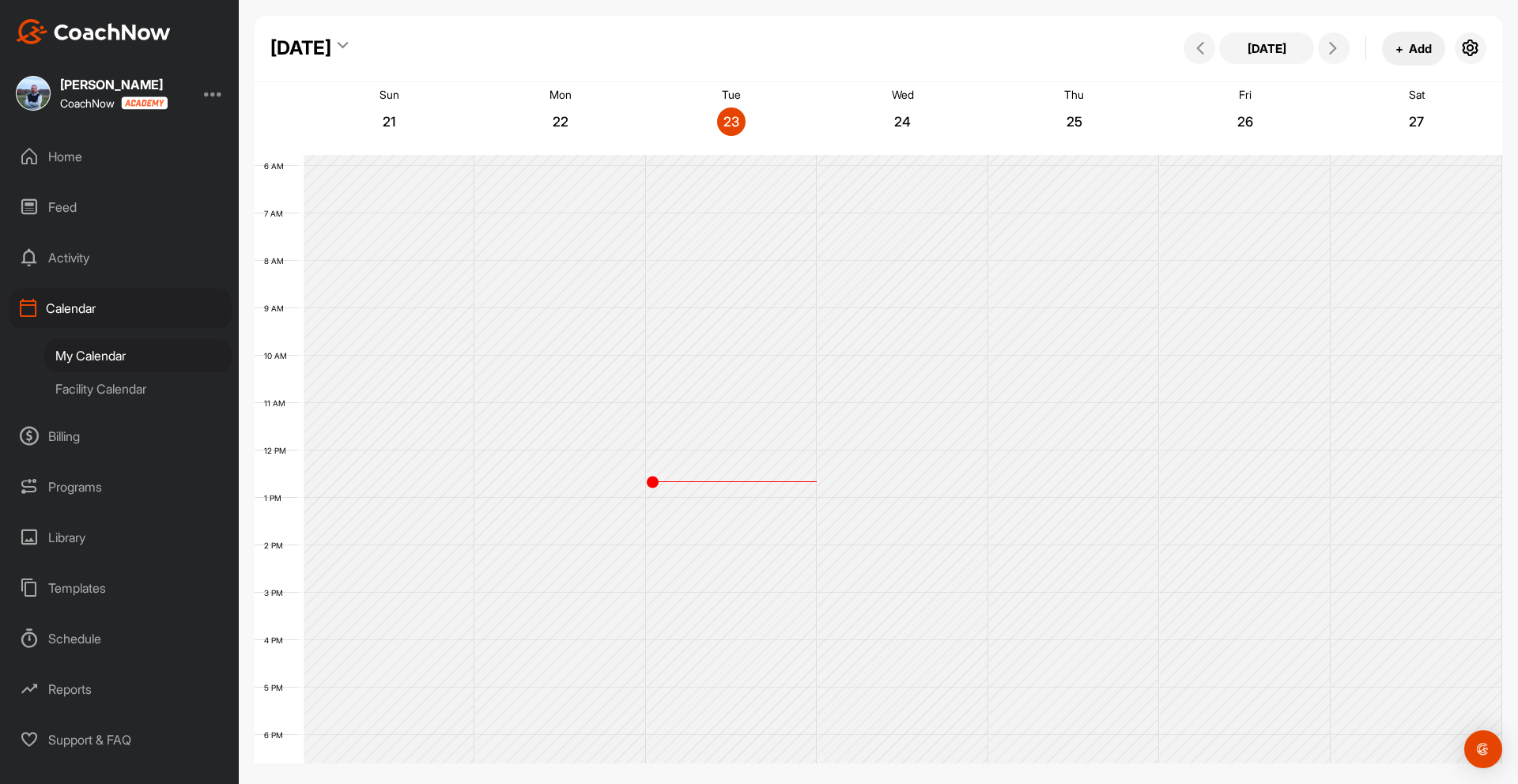
click at [1415, 49] on button "+ Add" at bounding box center [1414, 48] width 63 height 34
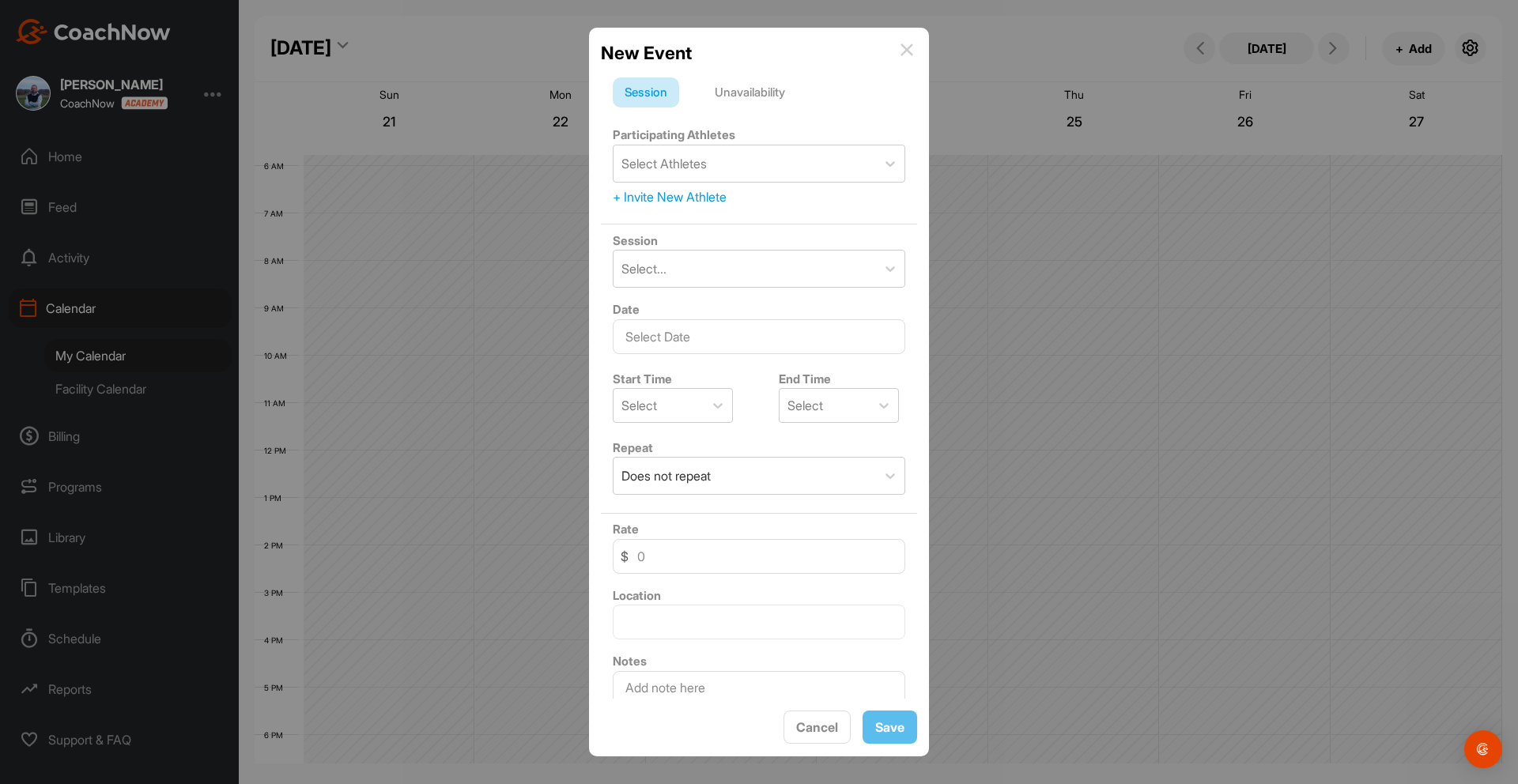
click at [908, 49] on img at bounding box center [906, 49] width 13 height 13
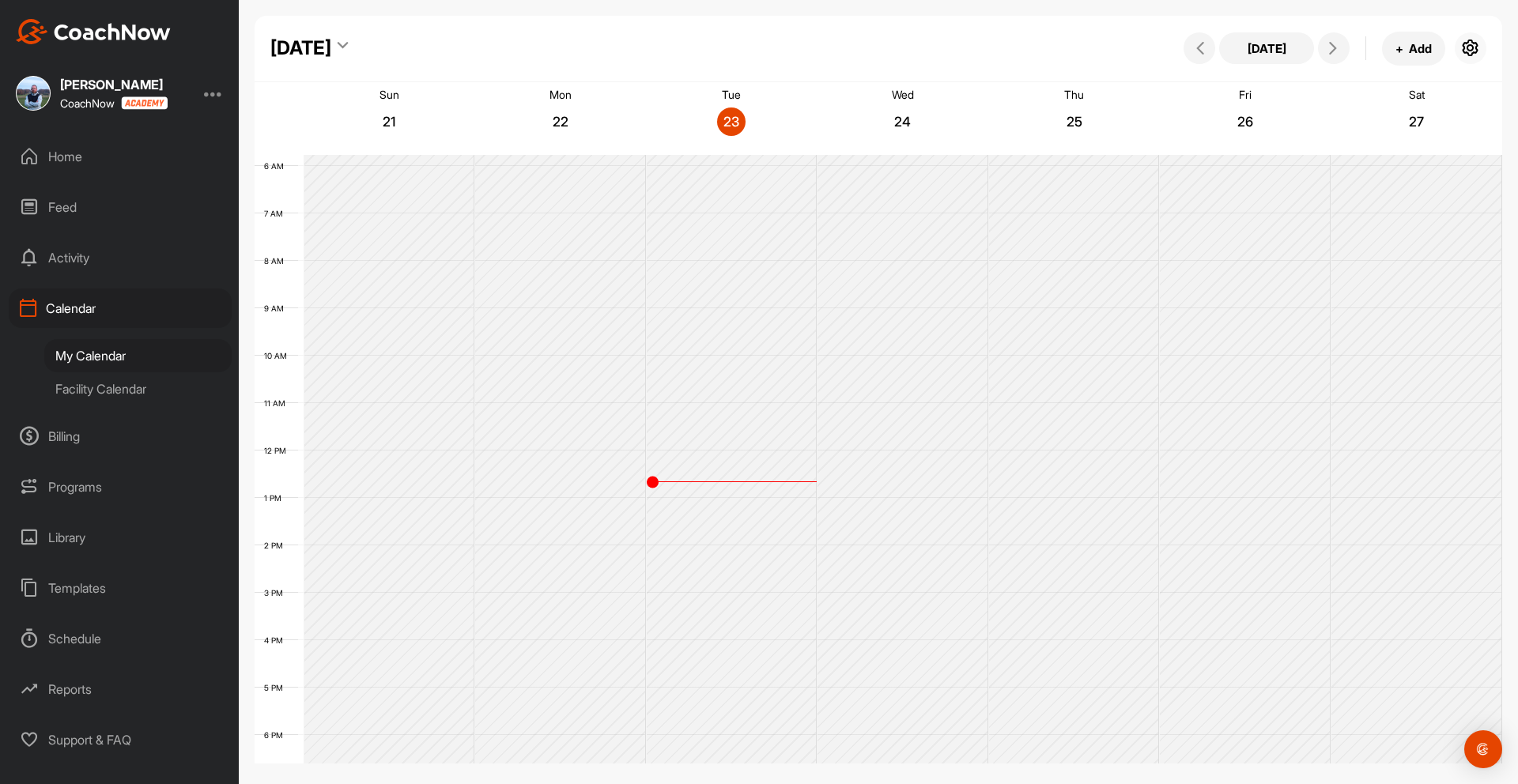
click at [1475, 49] on icon "button" at bounding box center [1470, 48] width 19 height 19
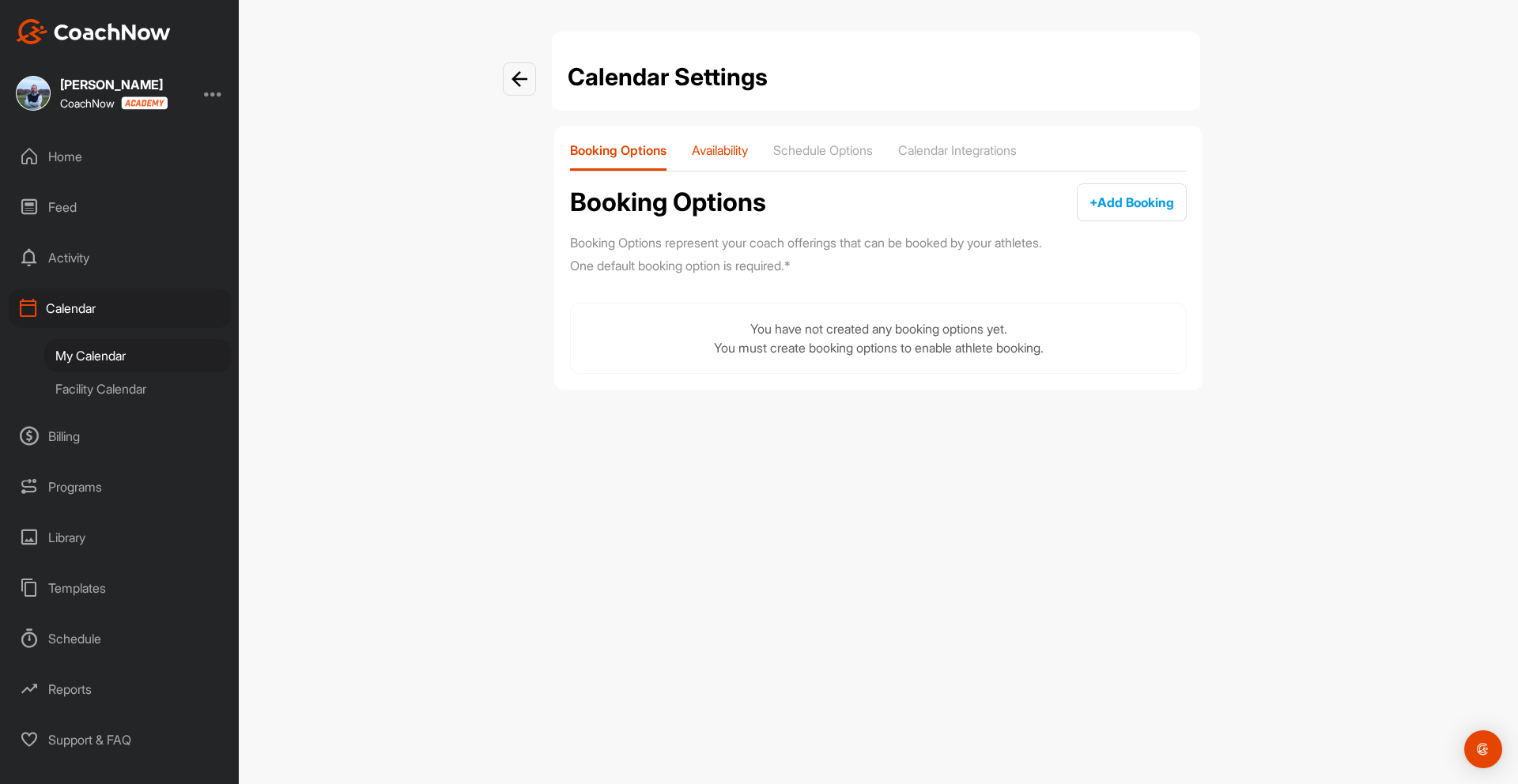
click at [724, 150] on p "Availability" at bounding box center [719, 149] width 56 height 16
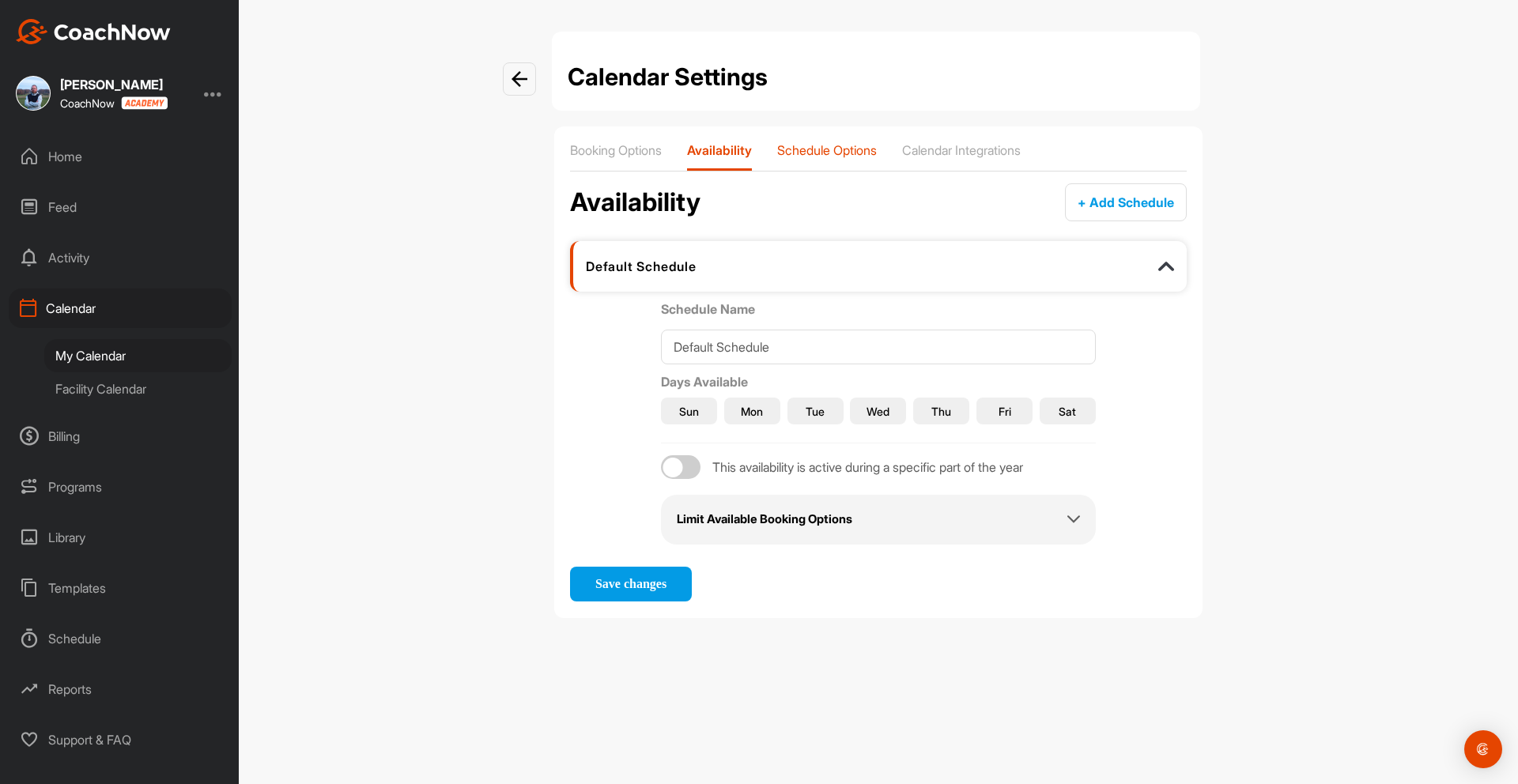
click at [817, 148] on p "Schedule Options" at bounding box center [826, 149] width 99 height 16
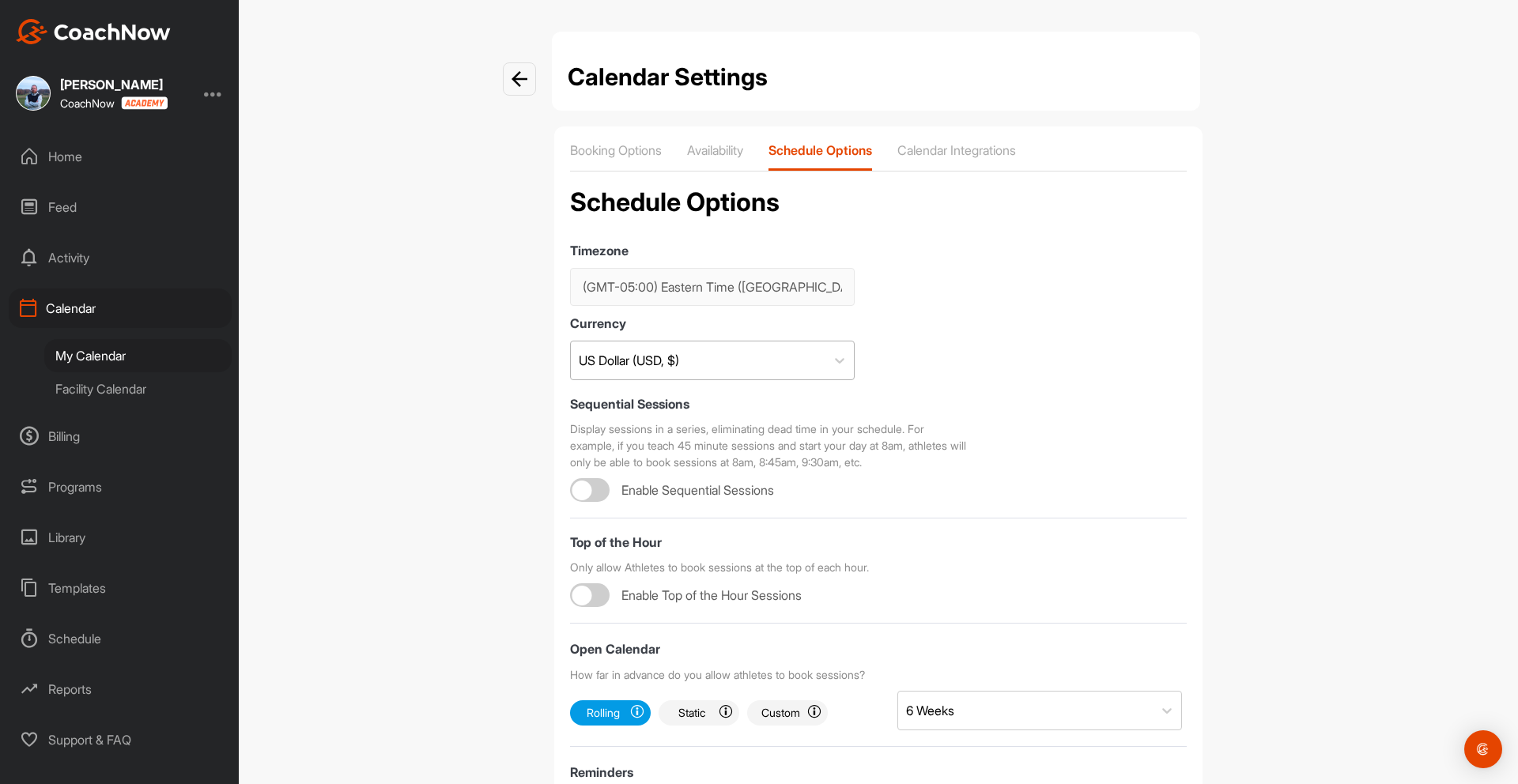
click at [792, 359] on div "US Dollar (USD, $)" at bounding box center [698, 359] width 255 height 38
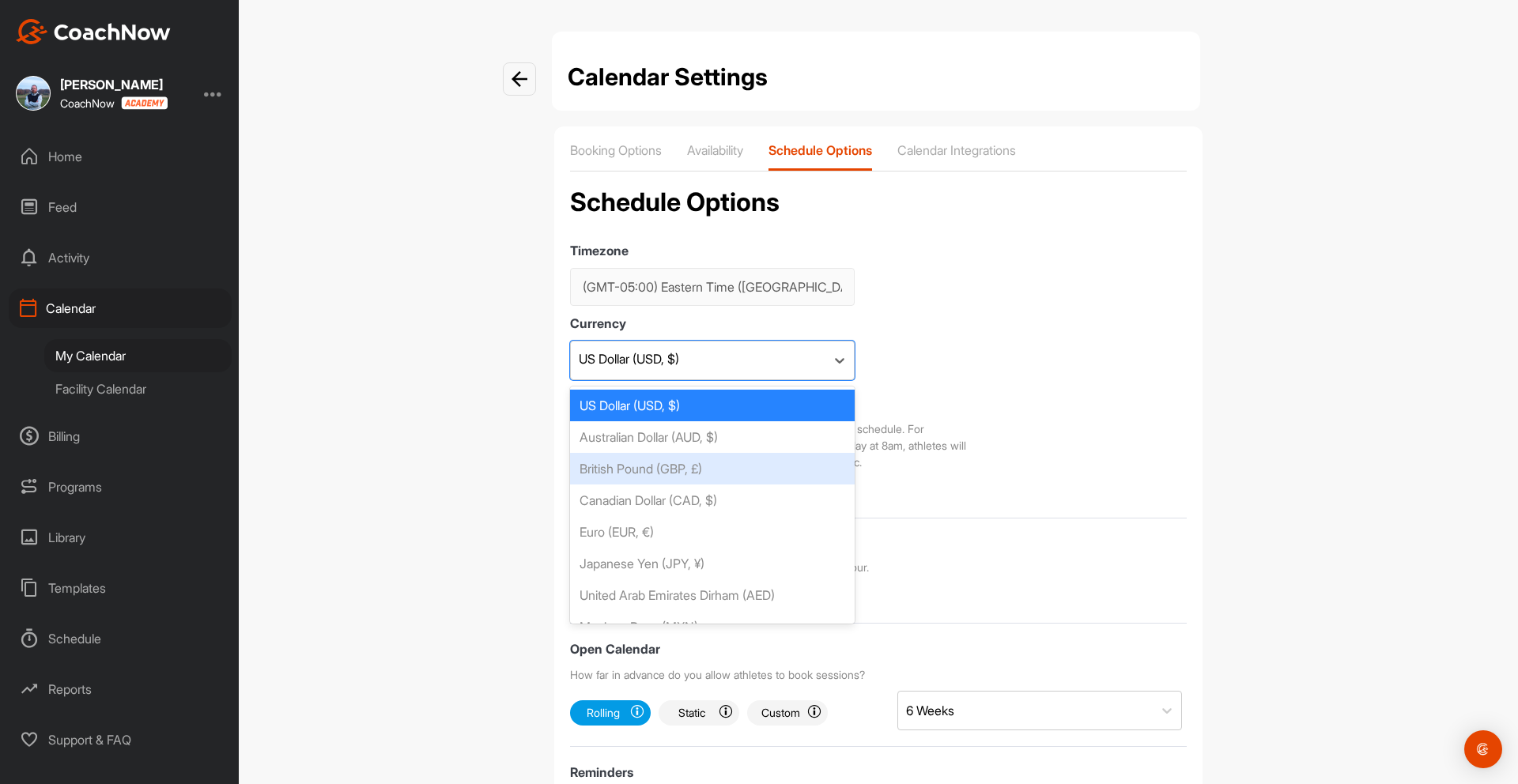
click at [713, 460] on div "British Pound (GBP, £)" at bounding box center [712, 469] width 285 height 32
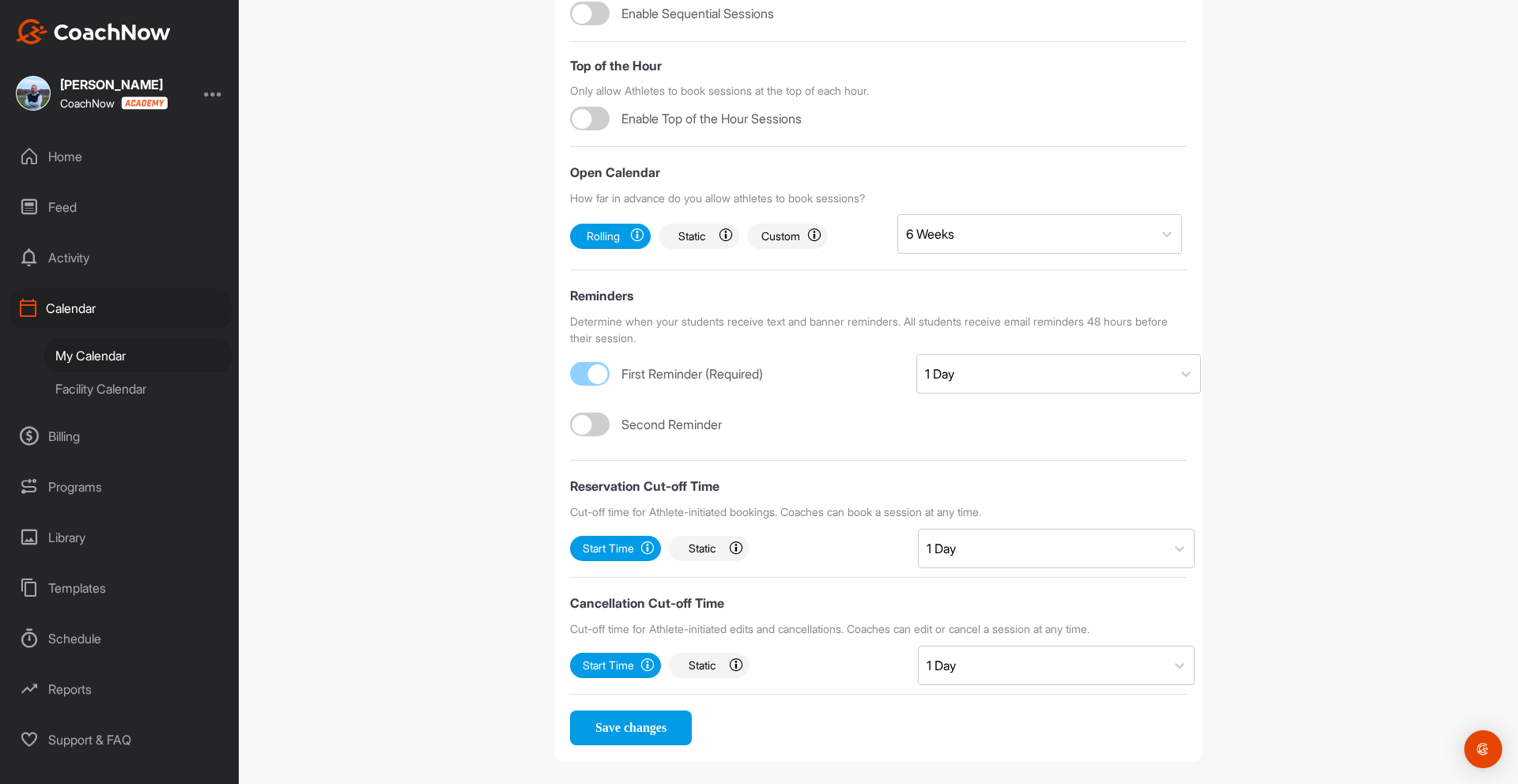
scroll to position [490, 0]
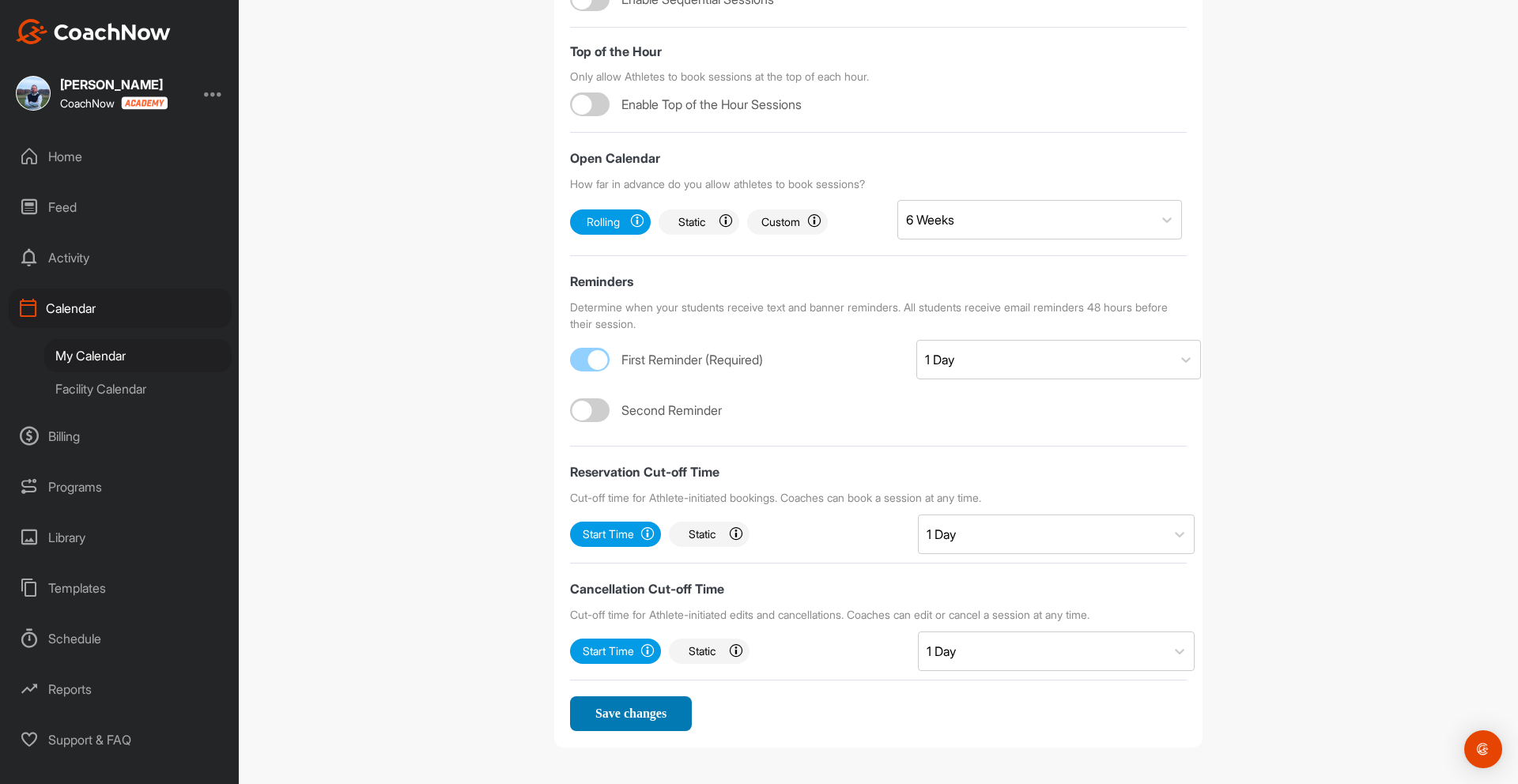
click at [643, 721] on button "Save changes" at bounding box center [631, 713] width 122 height 35
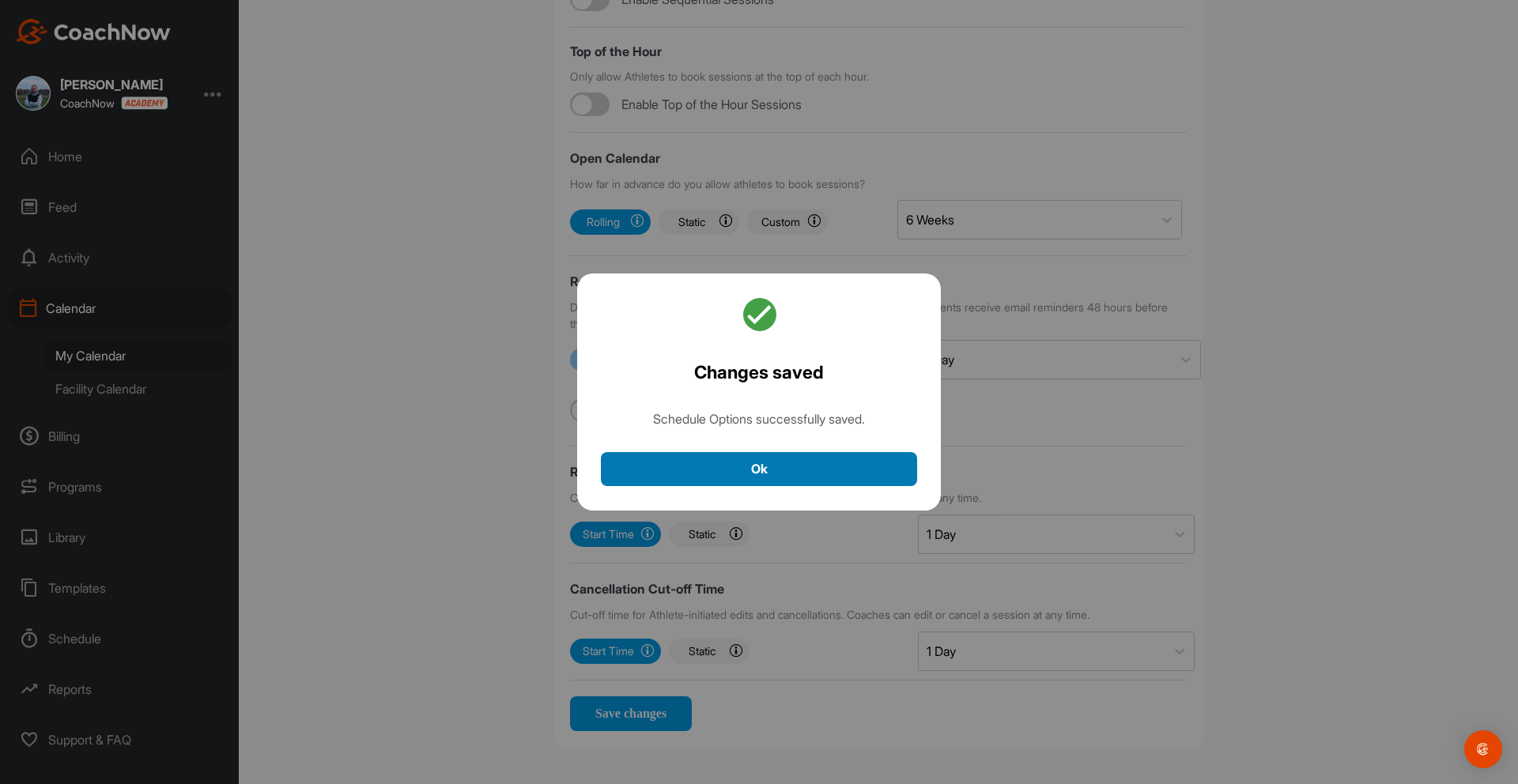
click at [754, 474] on button "Ok" at bounding box center [759, 469] width 316 height 34
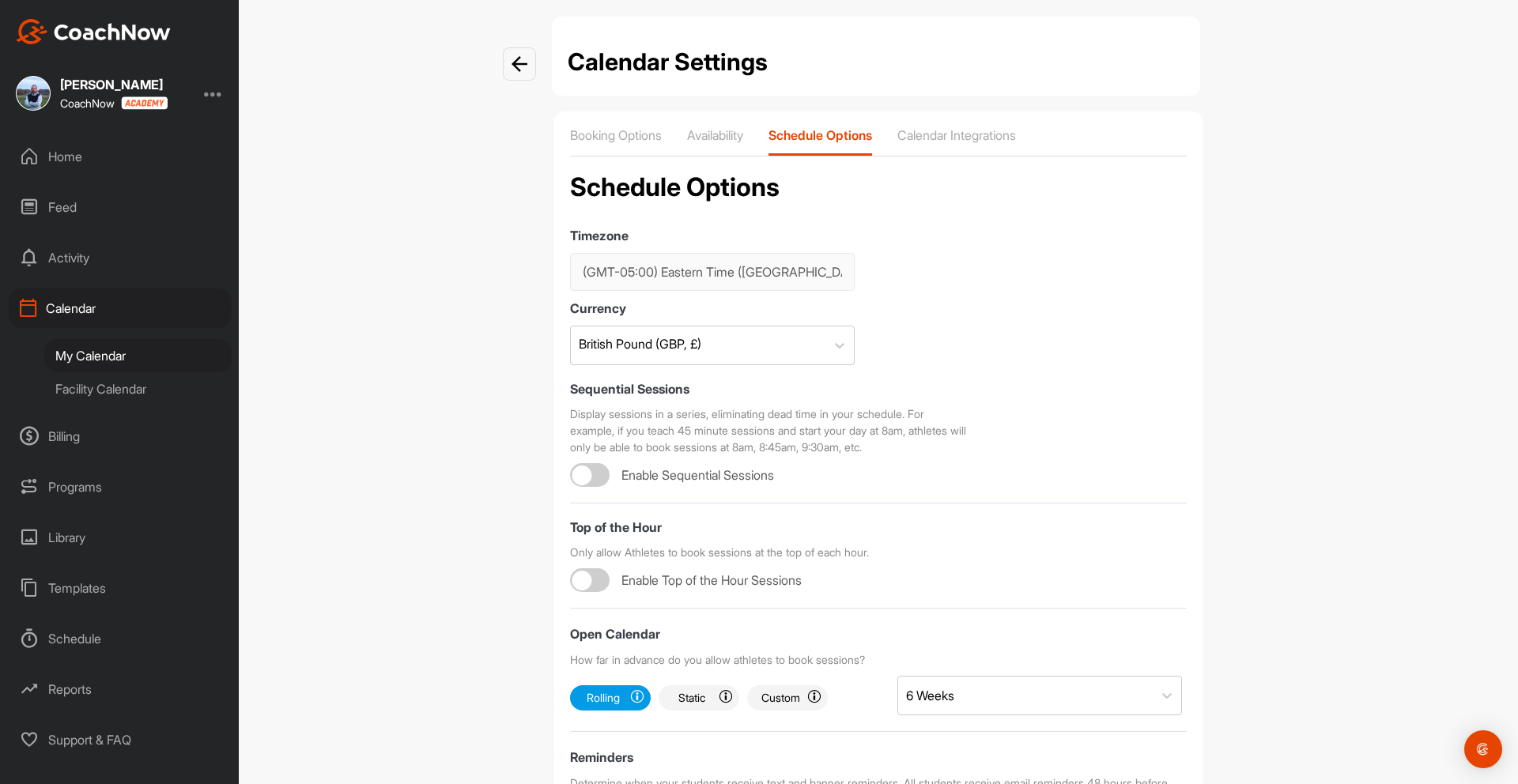
scroll to position [0, 0]
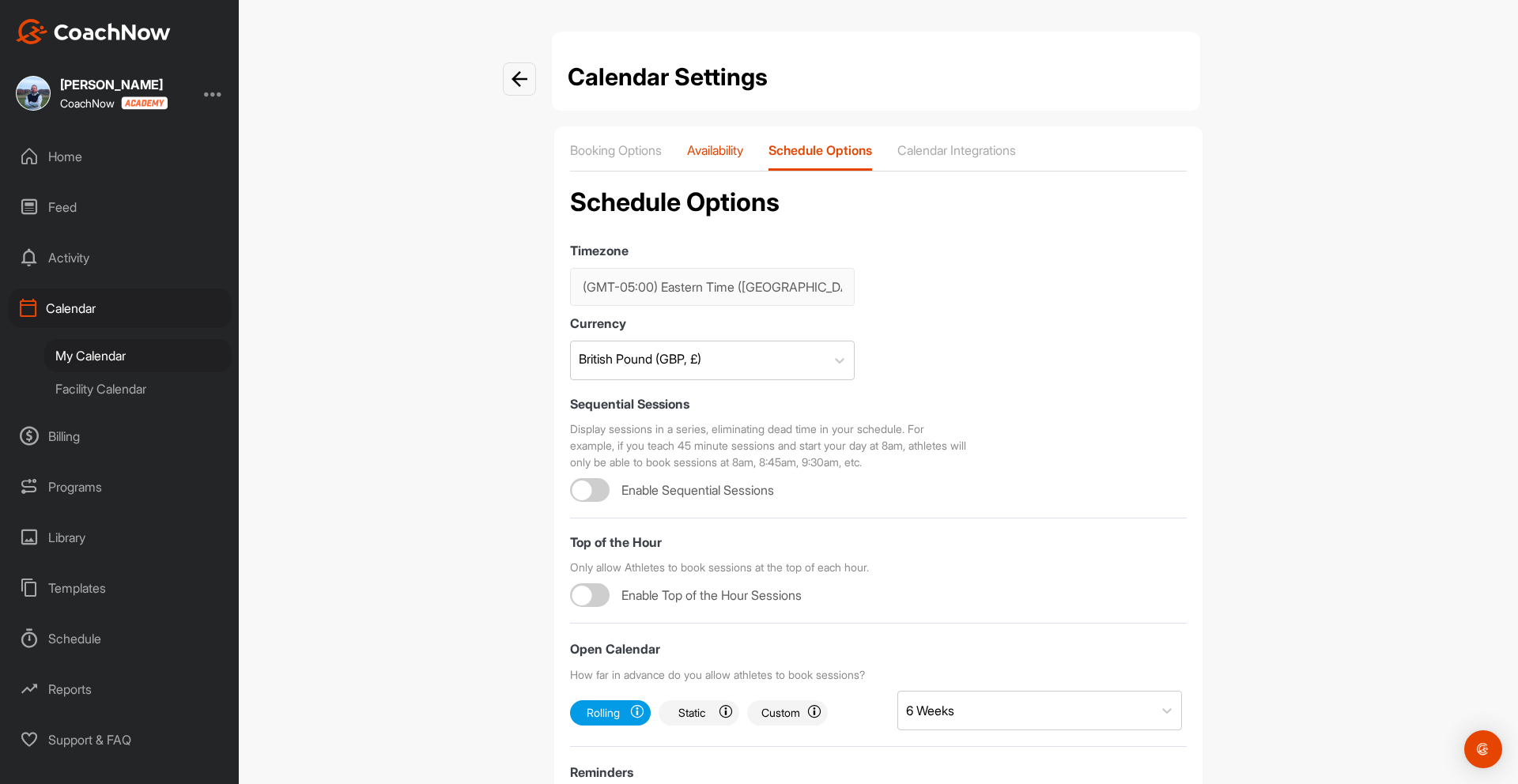
click at [723, 152] on p "Availability" at bounding box center [714, 149] width 56 height 16
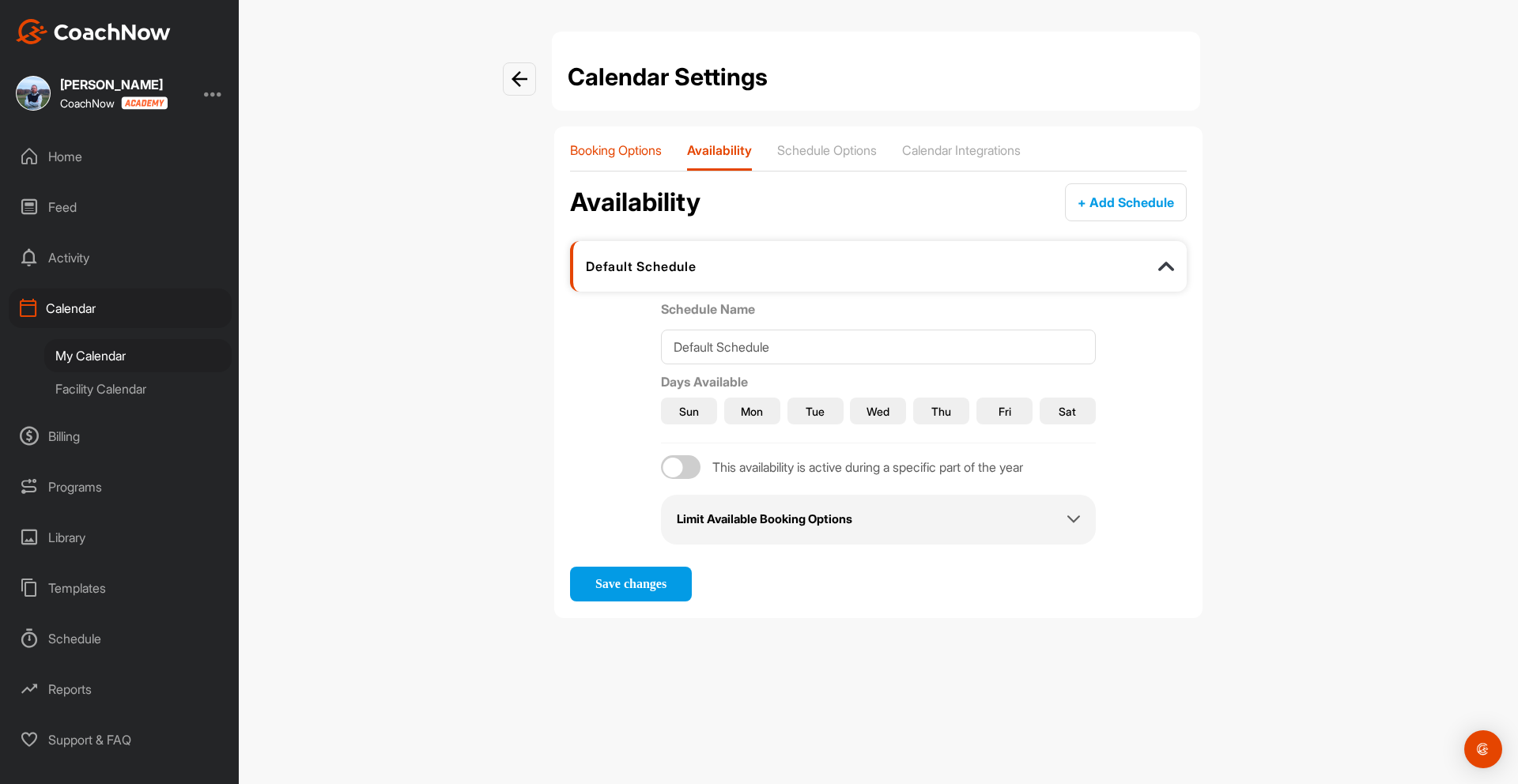
click at [647, 152] on p "Booking Options" at bounding box center [616, 149] width 92 height 16
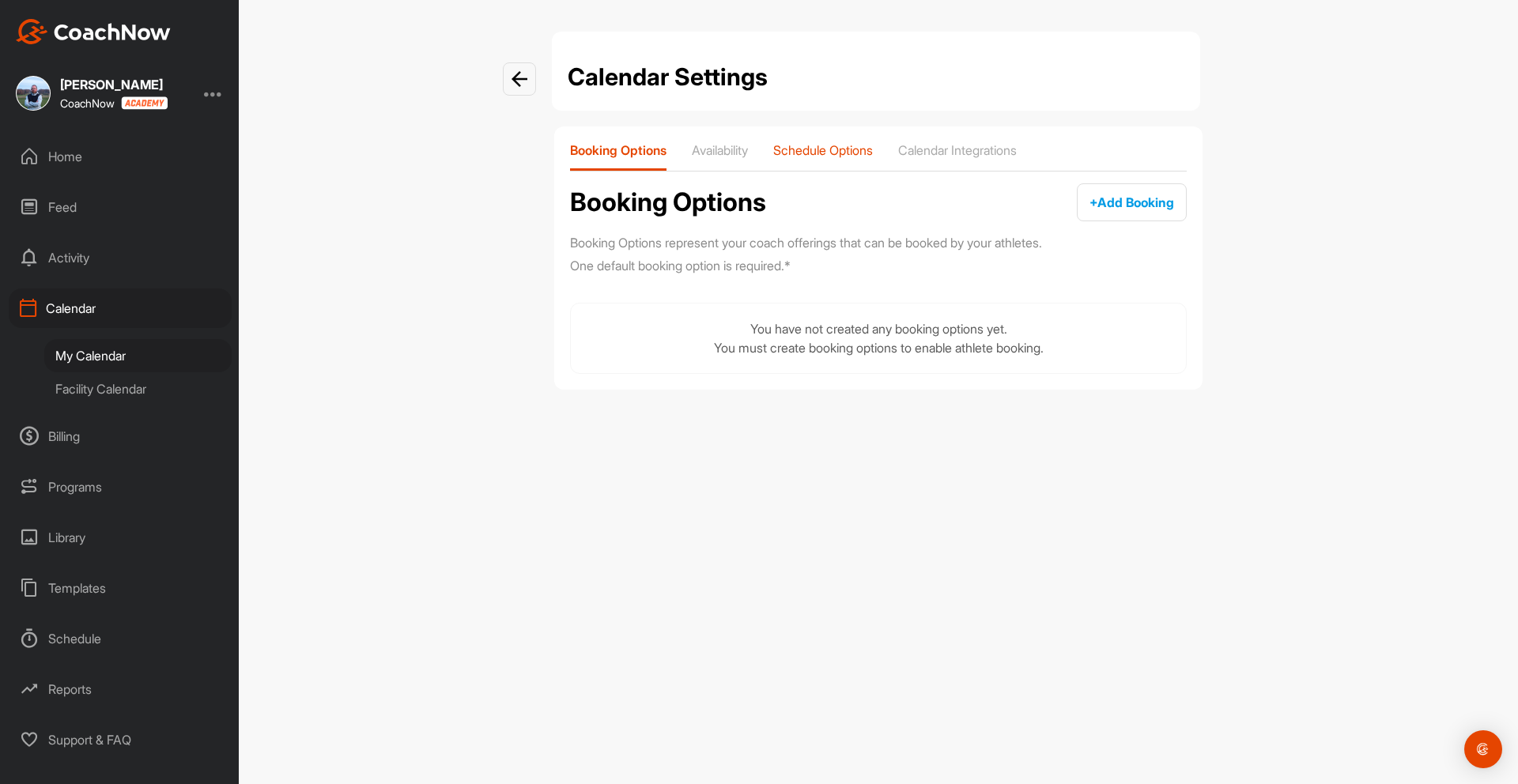
click at [834, 151] on p "Schedule Options" at bounding box center [822, 149] width 99 height 16
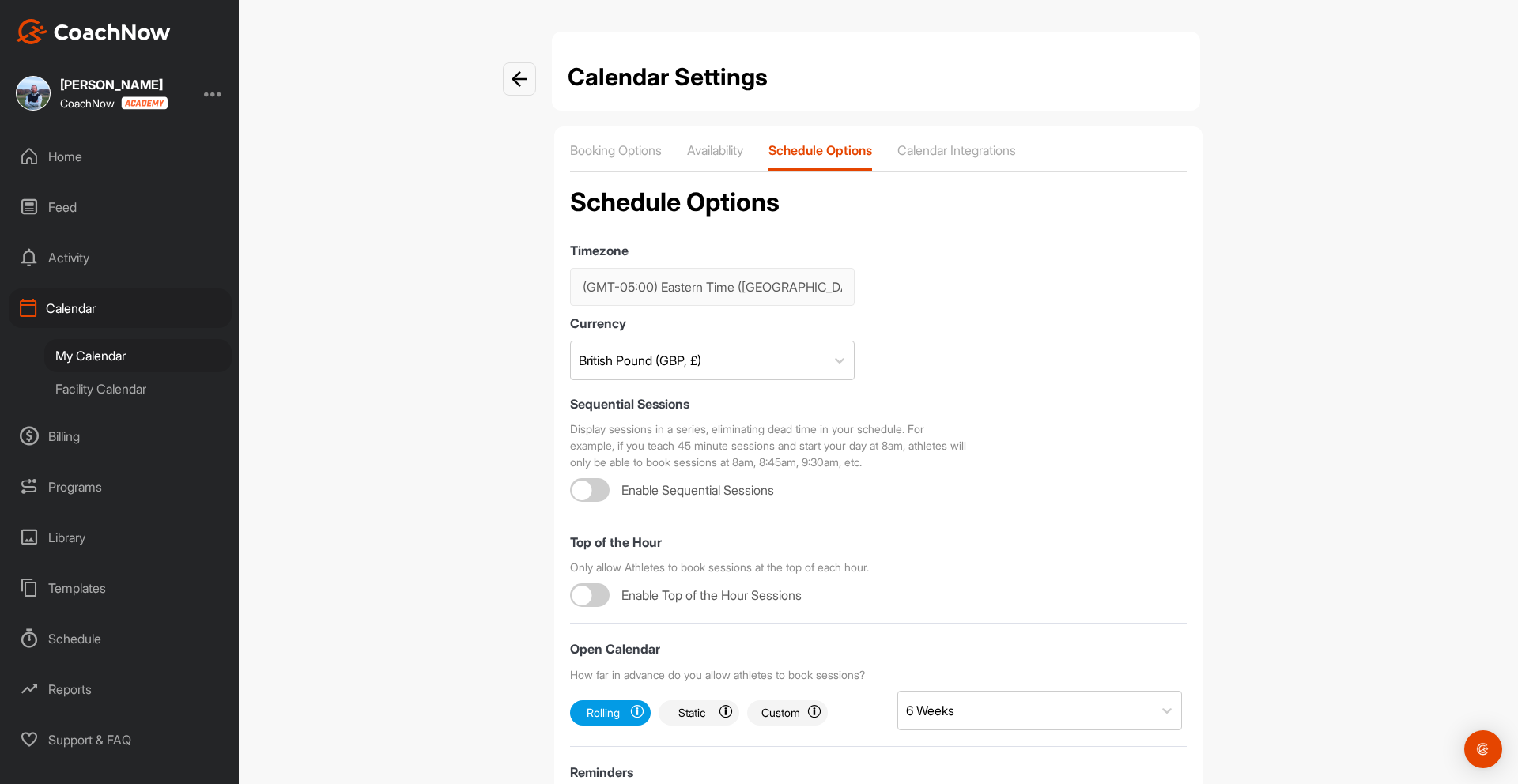
click at [974, 138] on div "Booking Options Availability Schedule Options Calendar Integrations Schedule Op…" at bounding box center [878, 682] width 648 height 1112
click at [974, 147] on p "Calendar Integrations" at bounding box center [956, 149] width 119 height 16
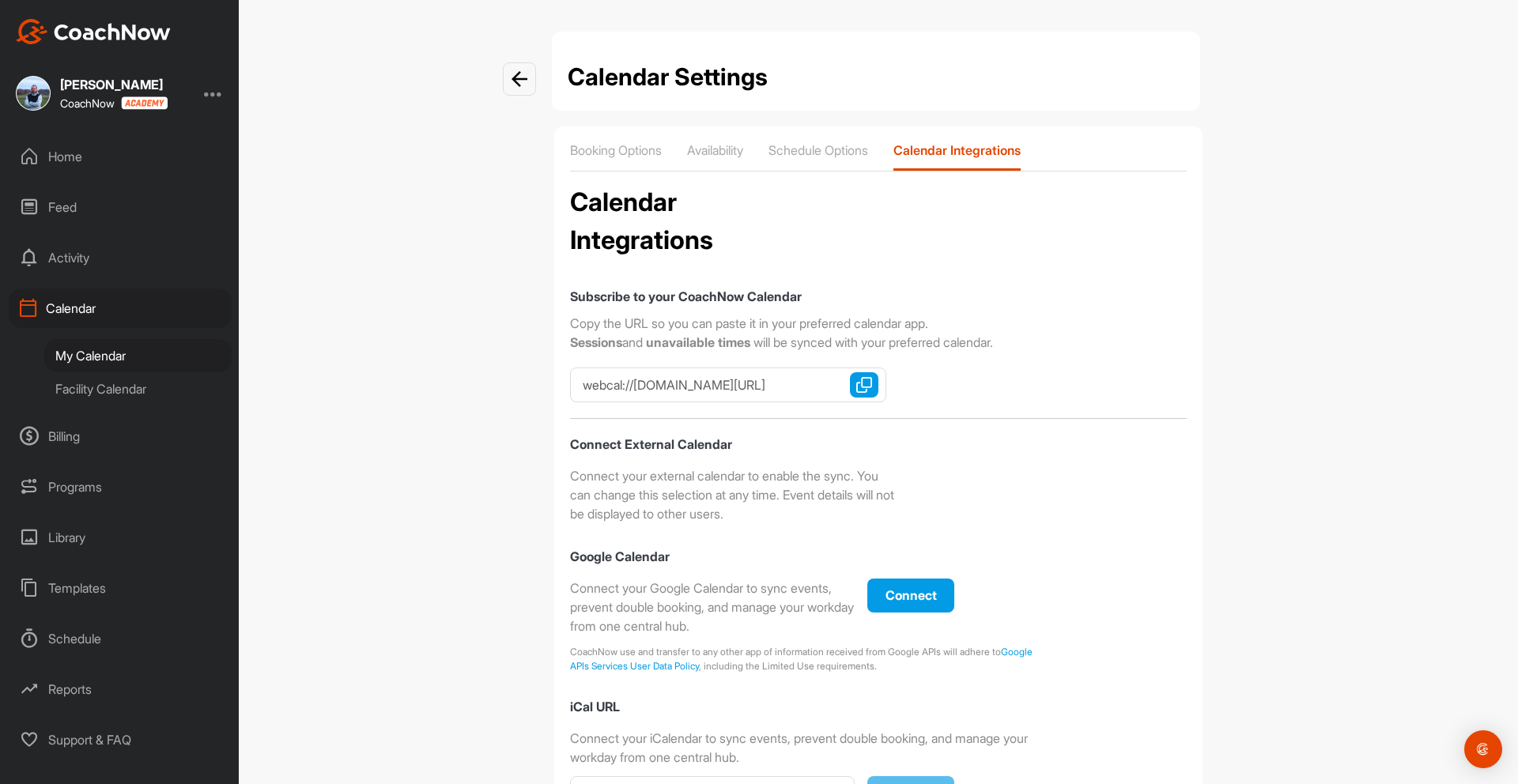
click at [522, 82] on img at bounding box center [519, 78] width 16 height 16
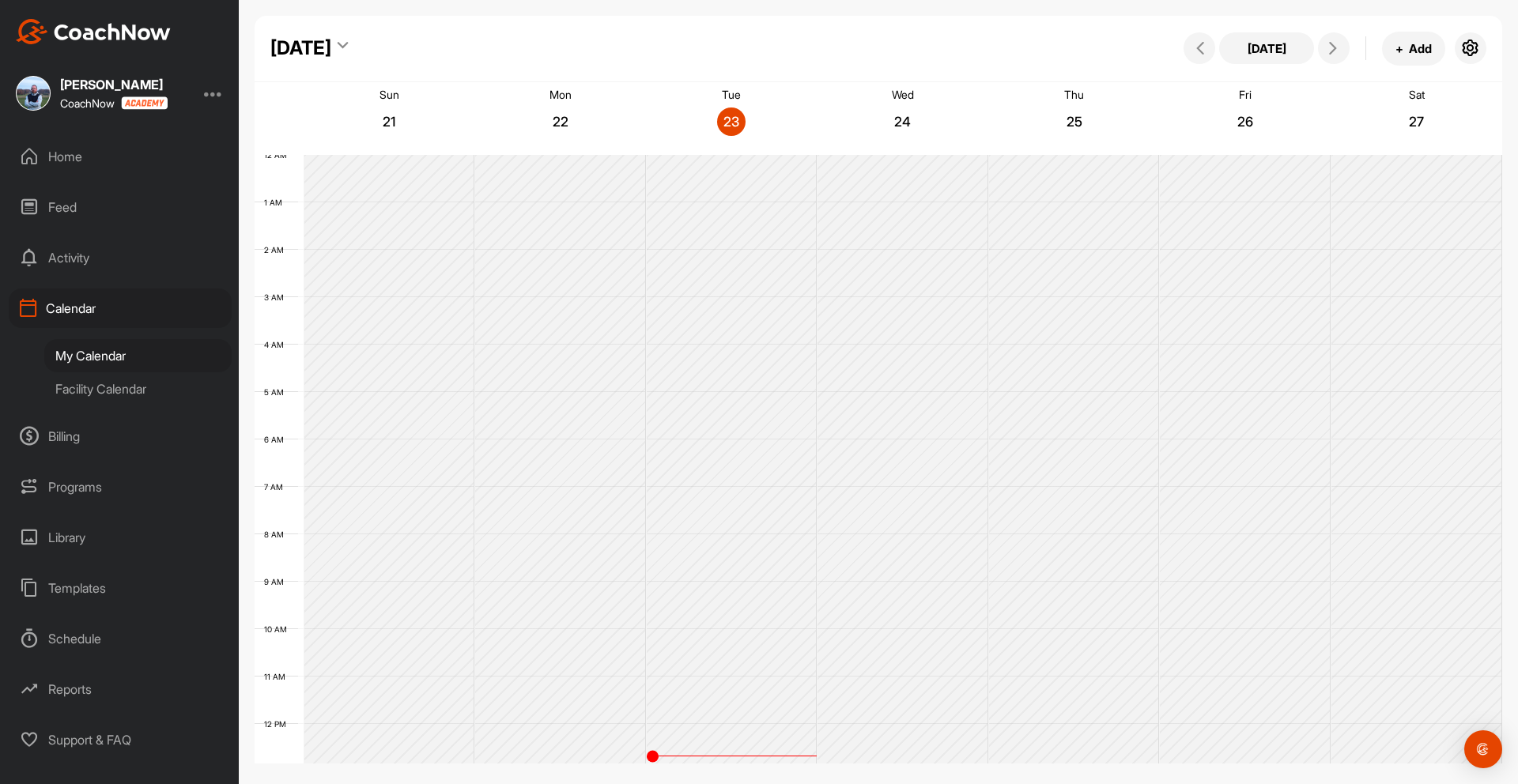
scroll to position [274, 0]
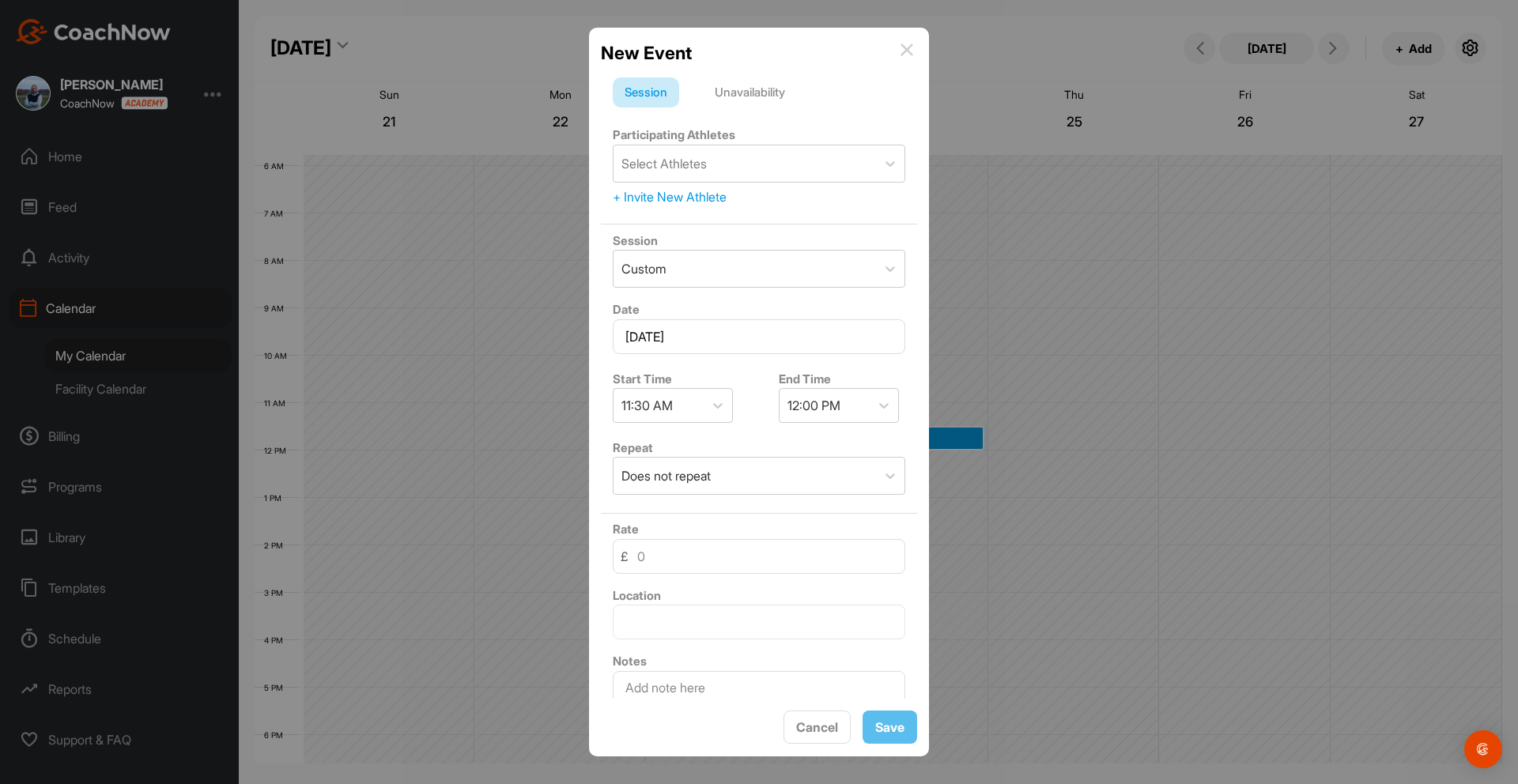
click at [907, 52] on img at bounding box center [906, 49] width 13 height 13
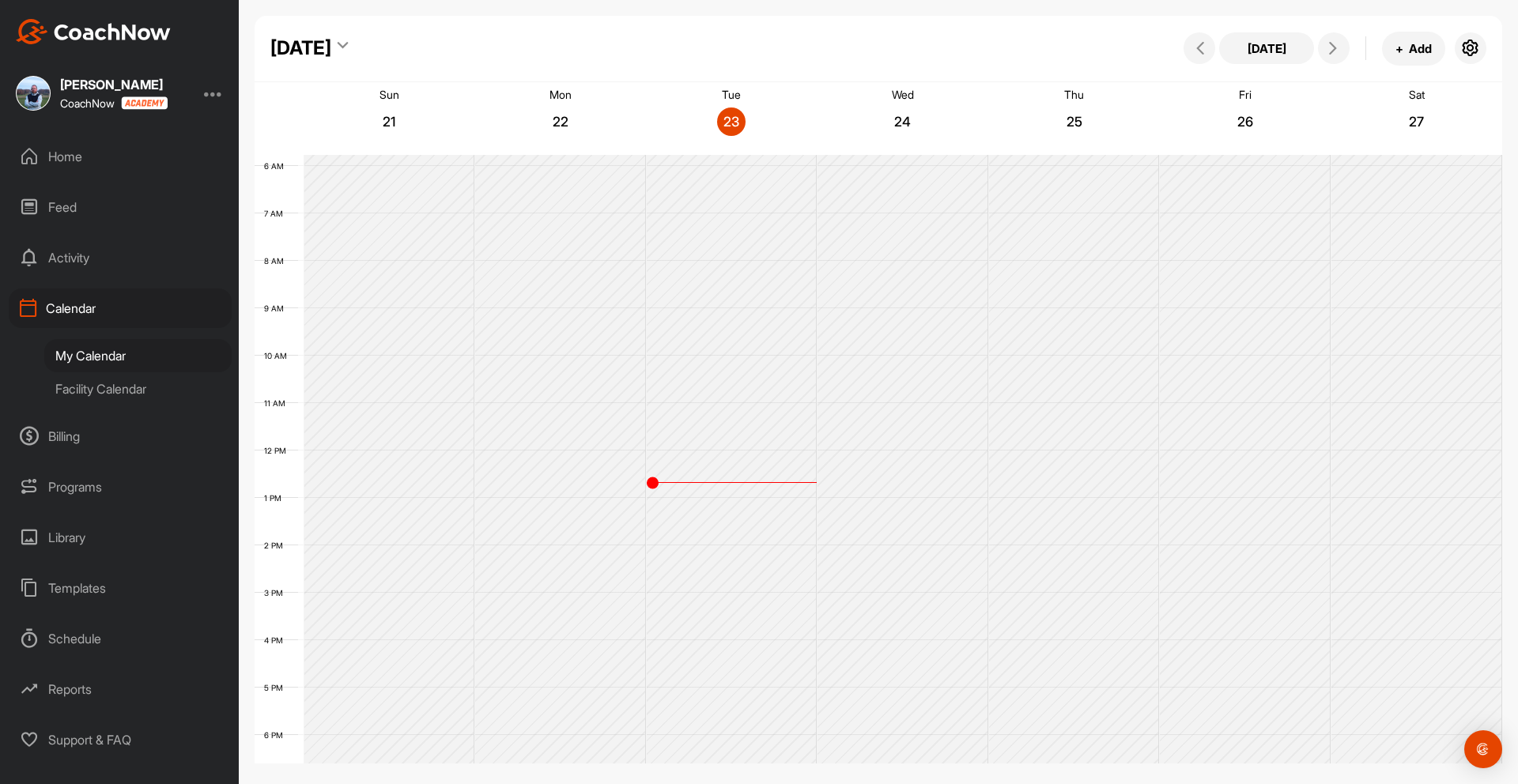
click at [61, 155] on div "Home" at bounding box center [119, 156] width 223 height 39
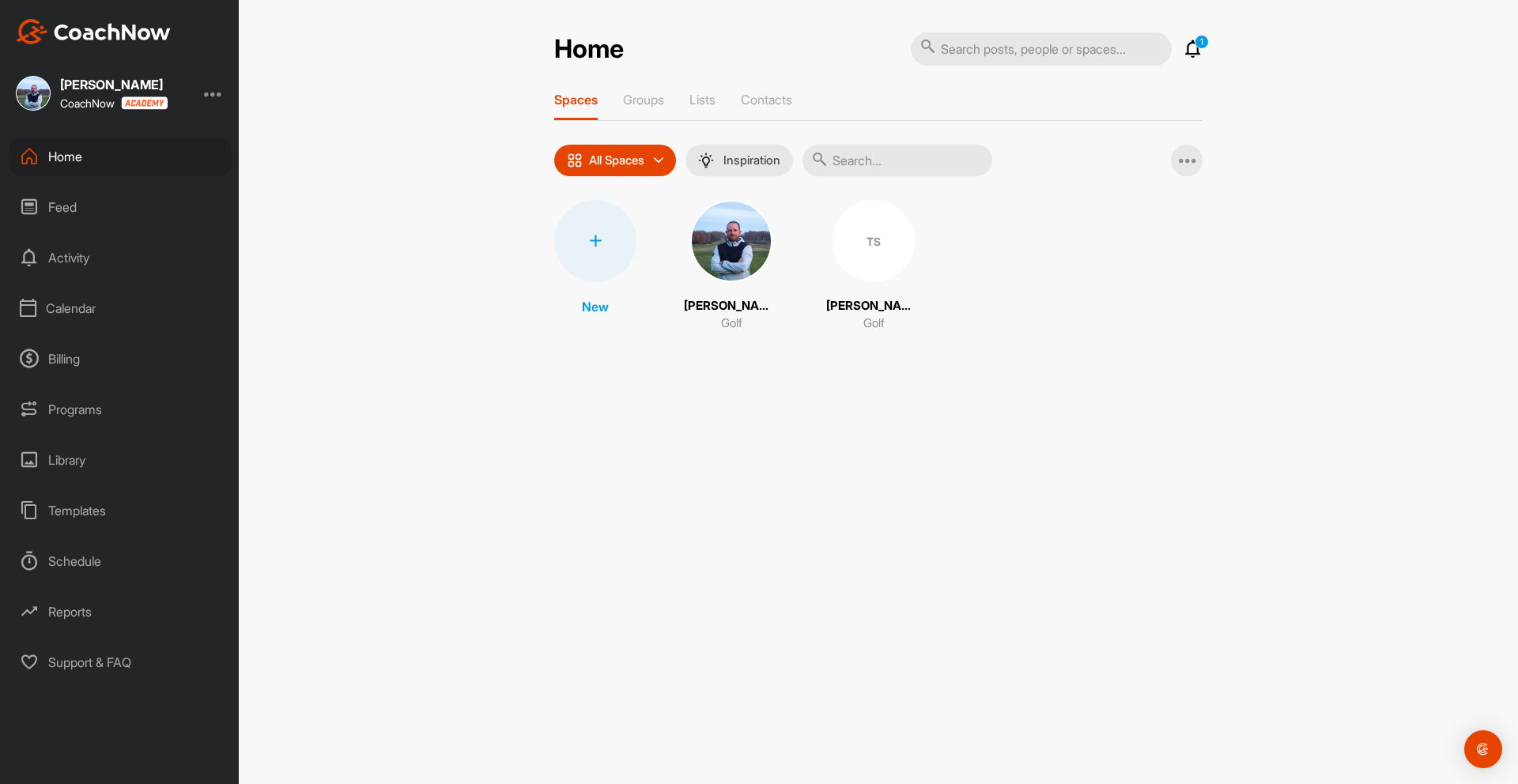
click at [866, 246] on div "TS" at bounding box center [873, 241] width 83 height 83
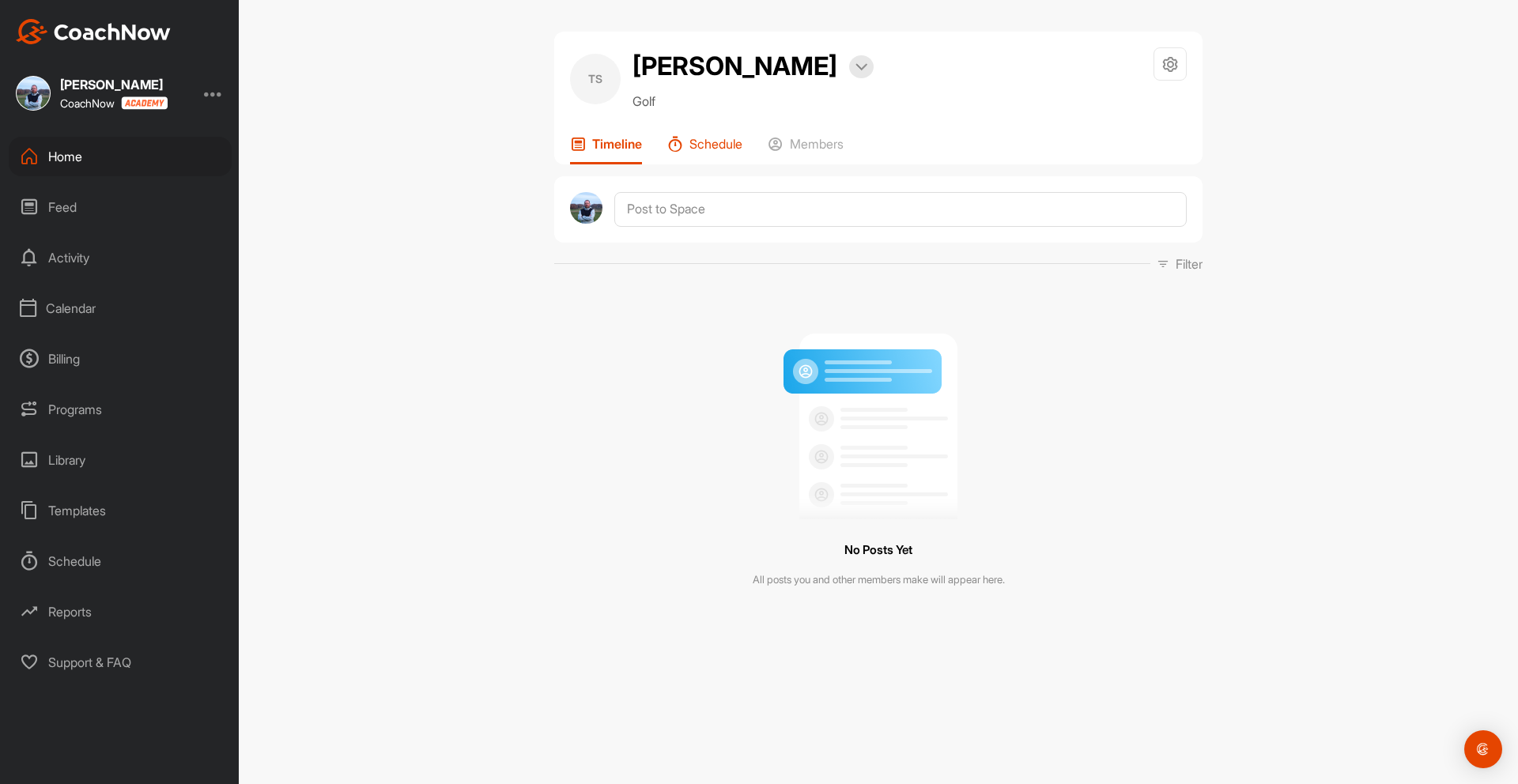
click at [732, 144] on p "Schedule" at bounding box center [715, 143] width 53 height 16
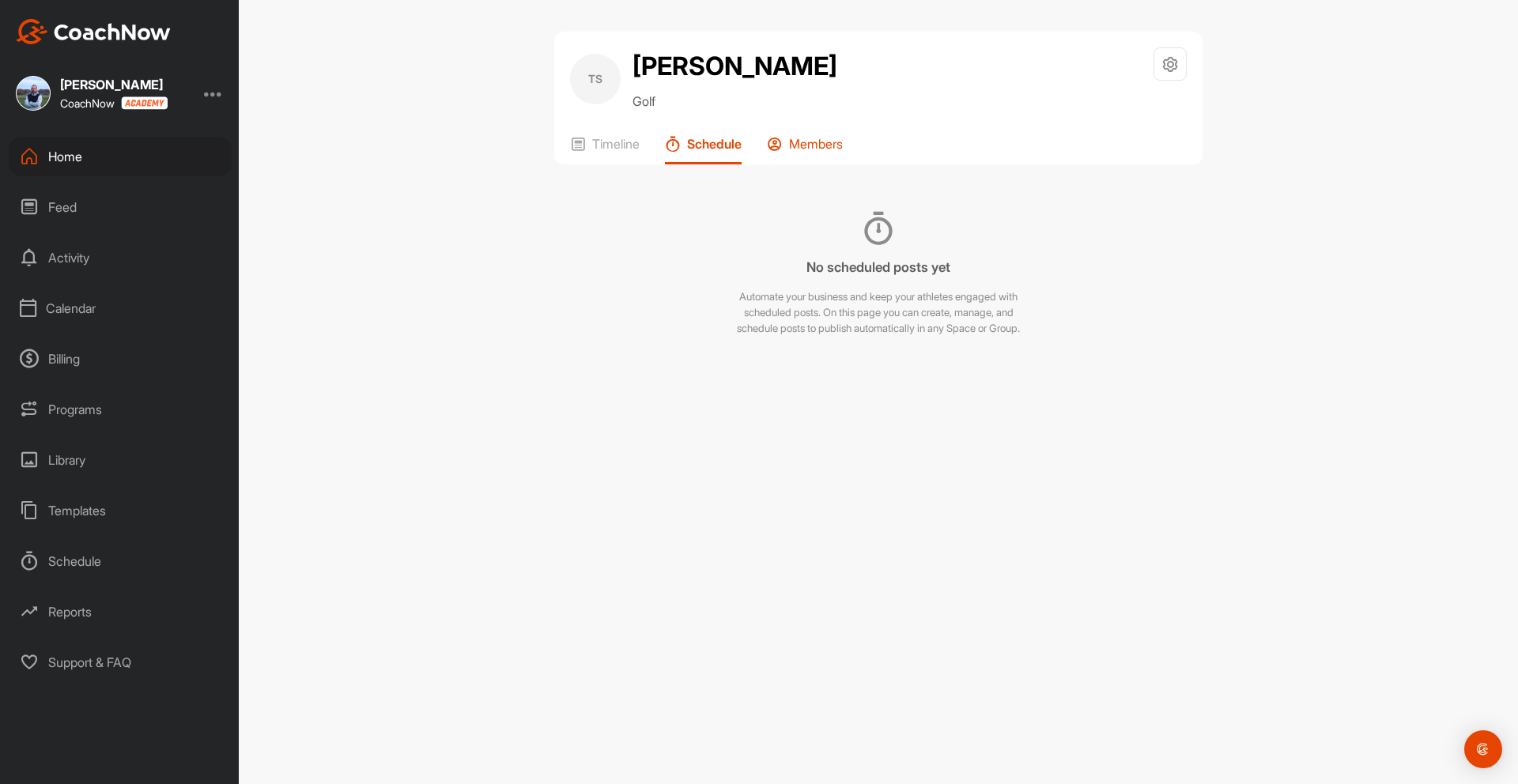
click at [815, 138] on p "Members" at bounding box center [815, 143] width 53 height 16
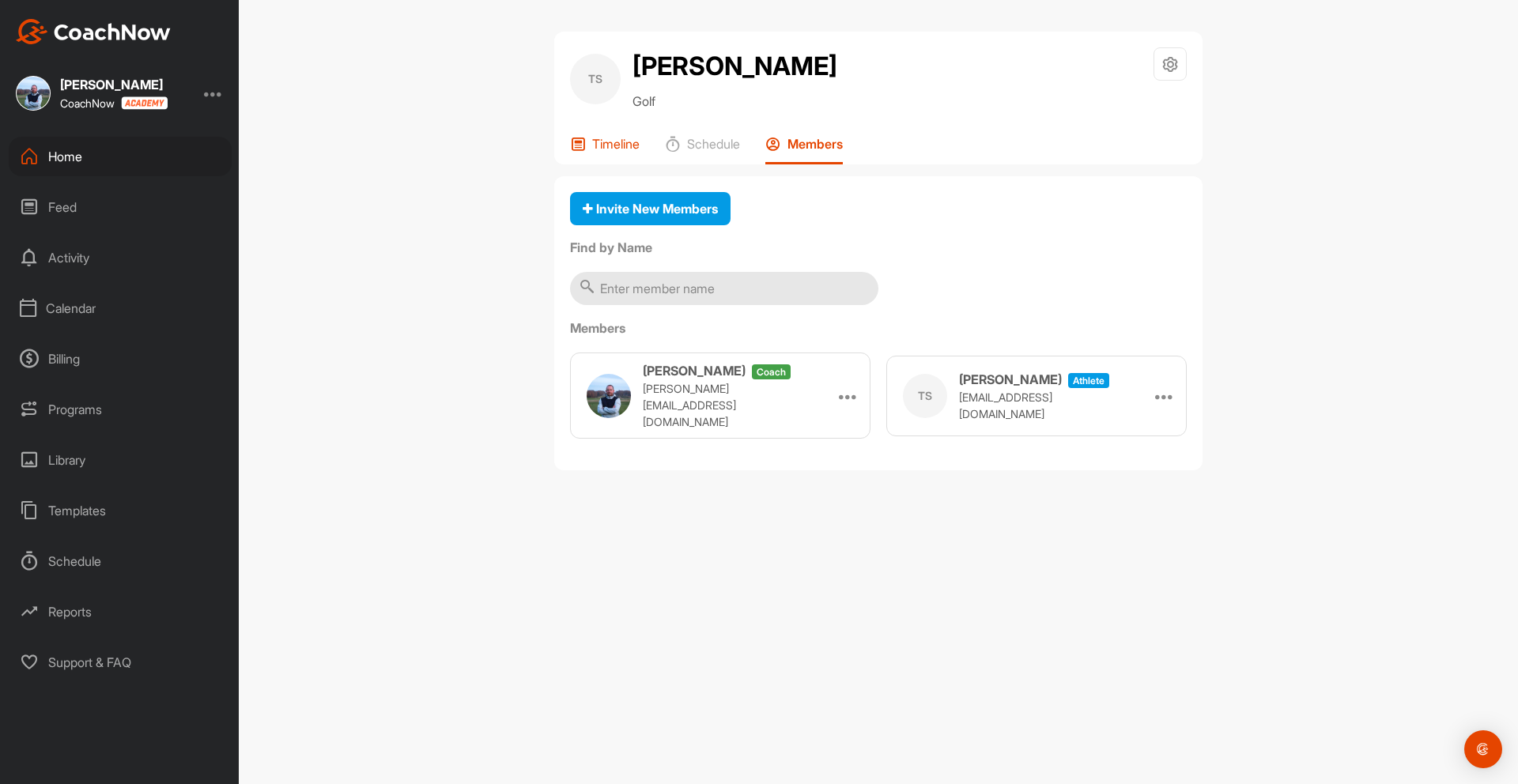
click at [630, 145] on p "Timeline" at bounding box center [615, 143] width 48 height 16
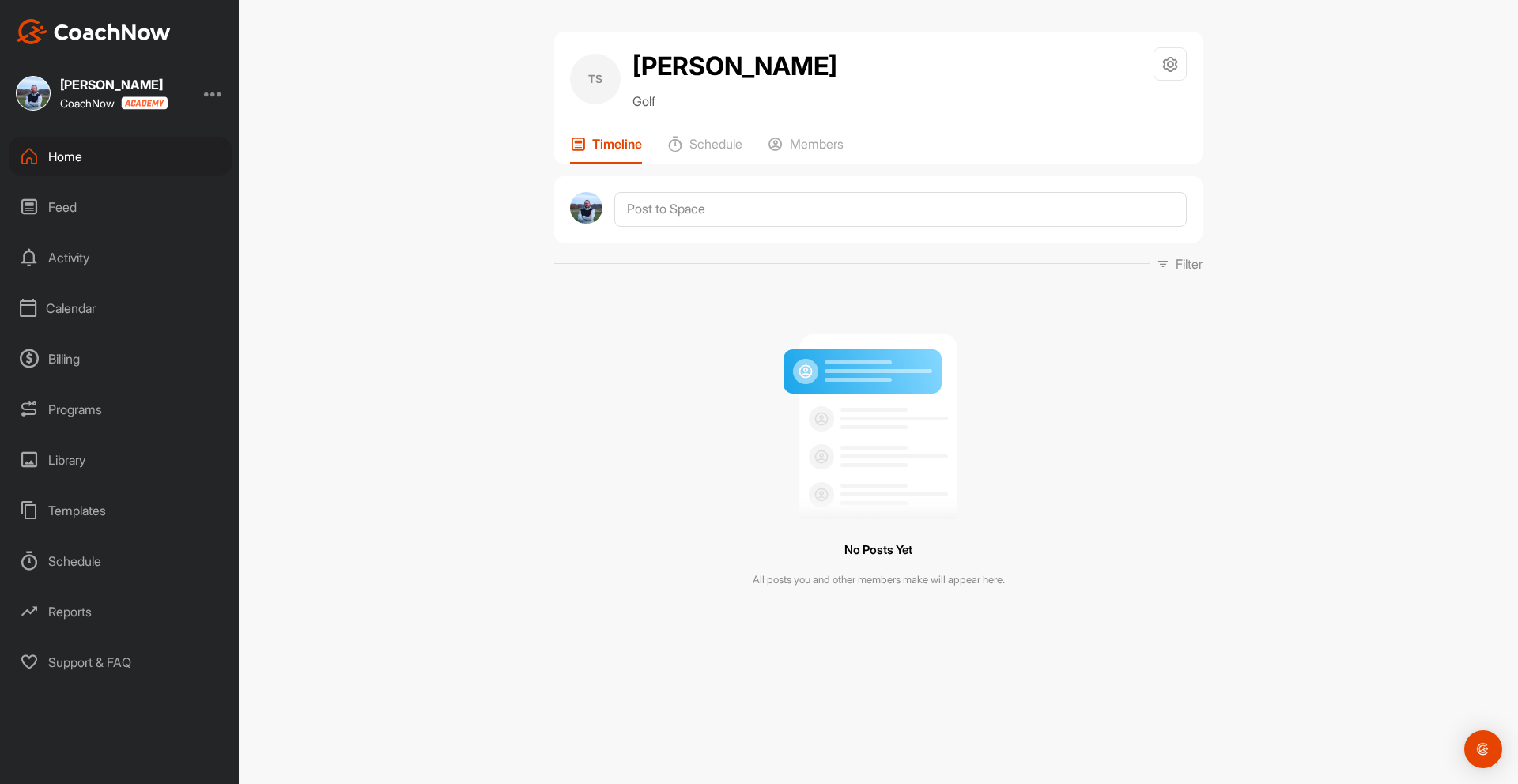
click at [78, 157] on div "Home" at bounding box center [119, 156] width 223 height 39
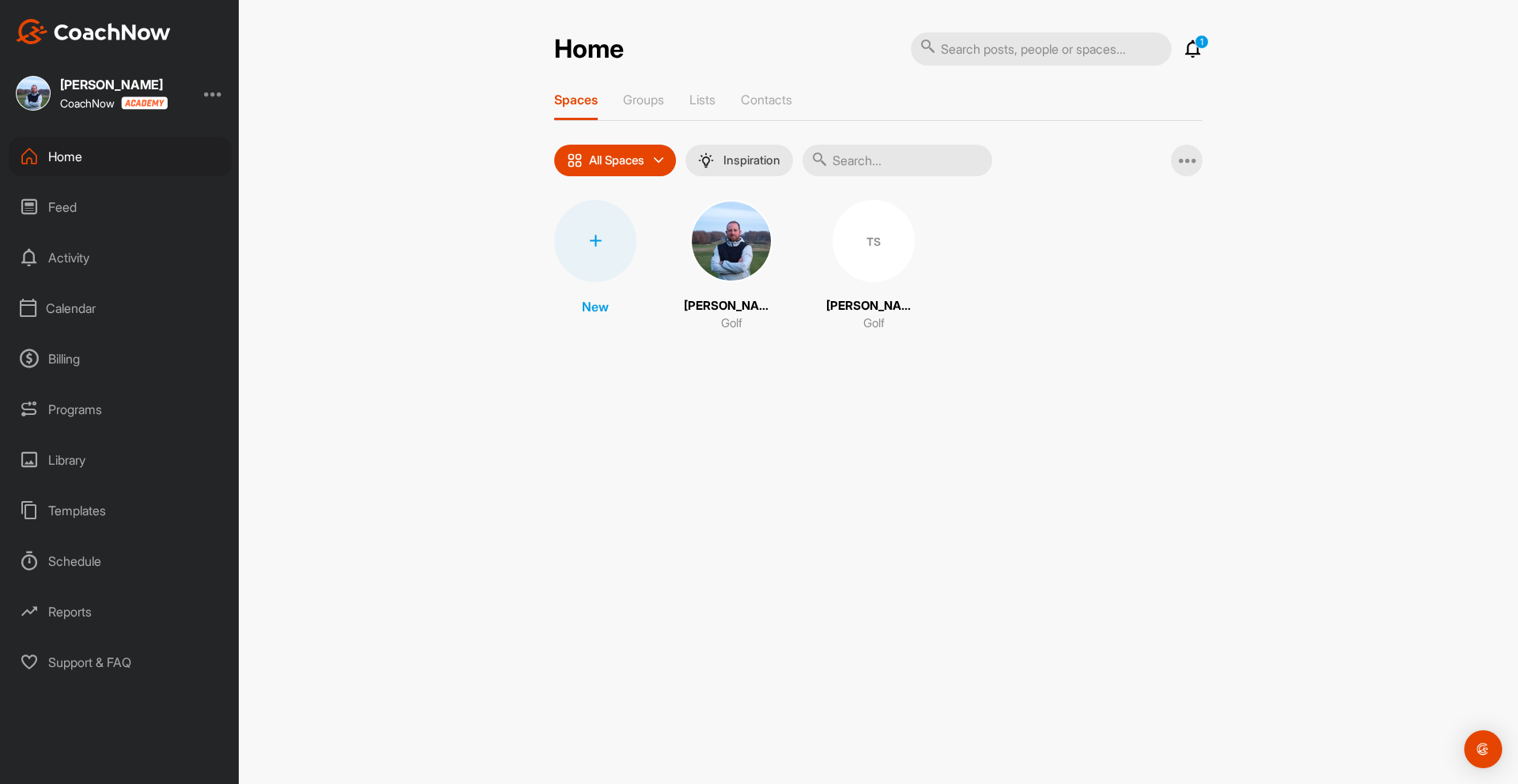
click at [864, 244] on div "TS" at bounding box center [873, 241] width 83 height 83
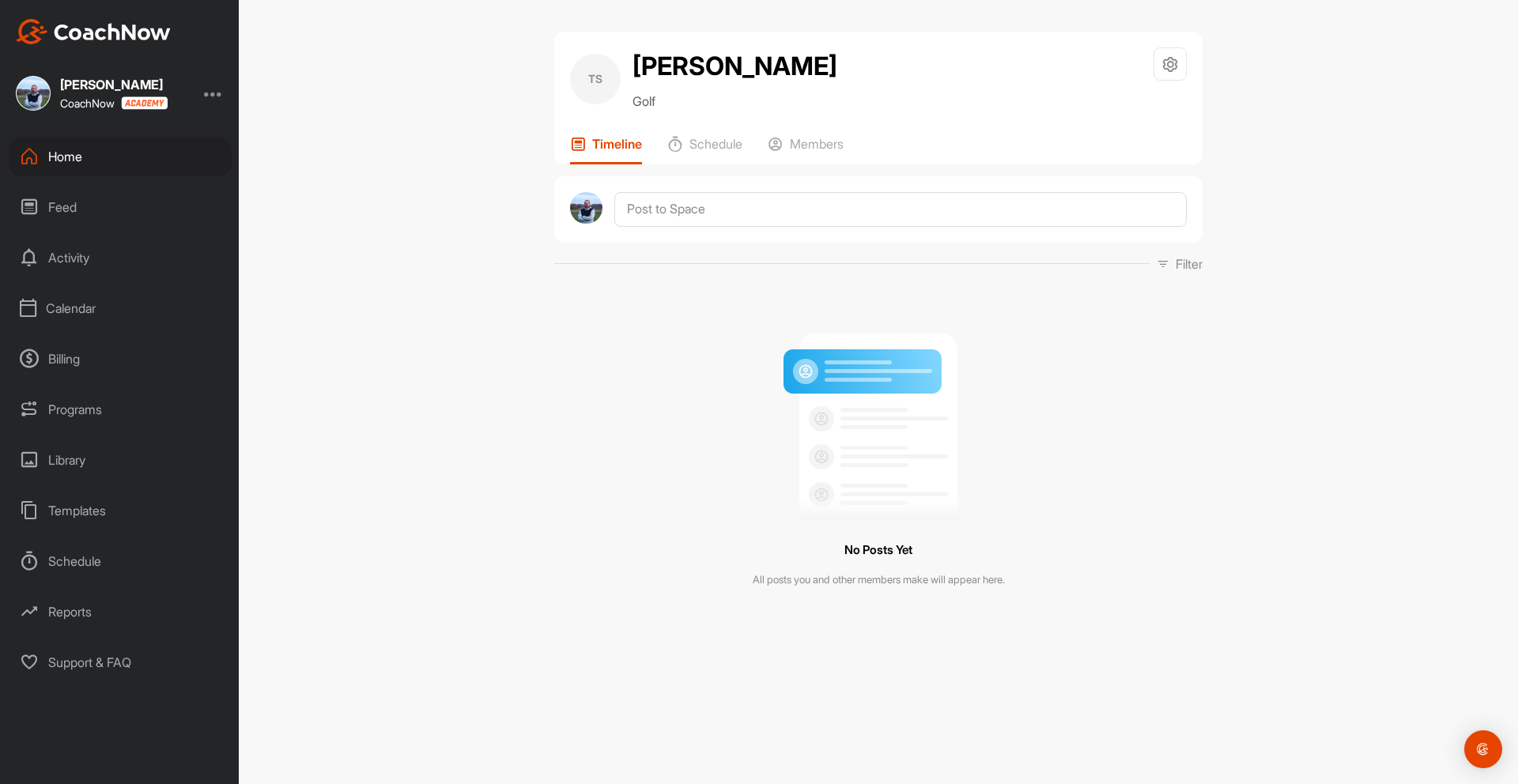
click at [83, 148] on div "Home" at bounding box center [119, 156] width 223 height 39
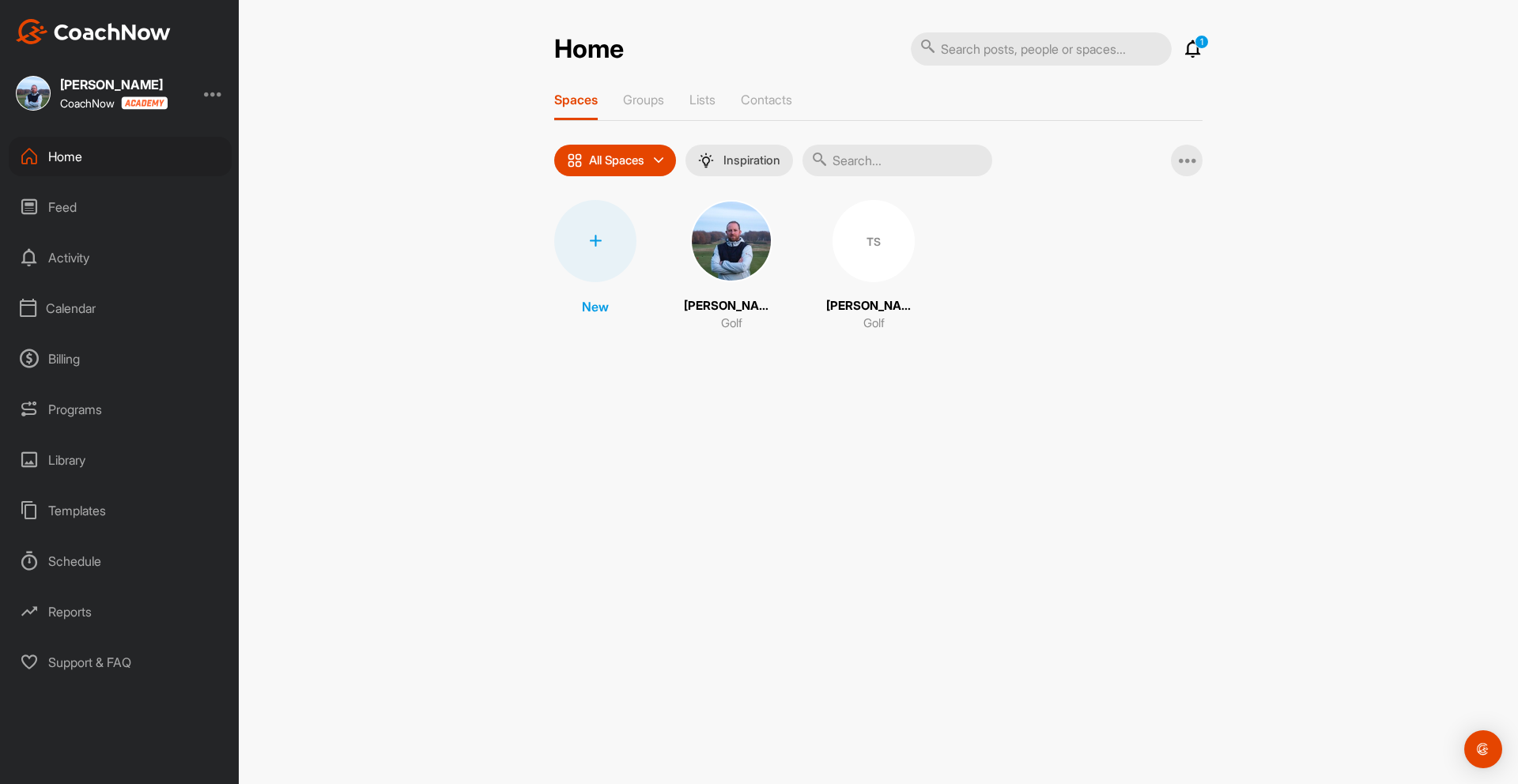
click at [851, 236] on div "TS" at bounding box center [873, 241] width 83 height 83
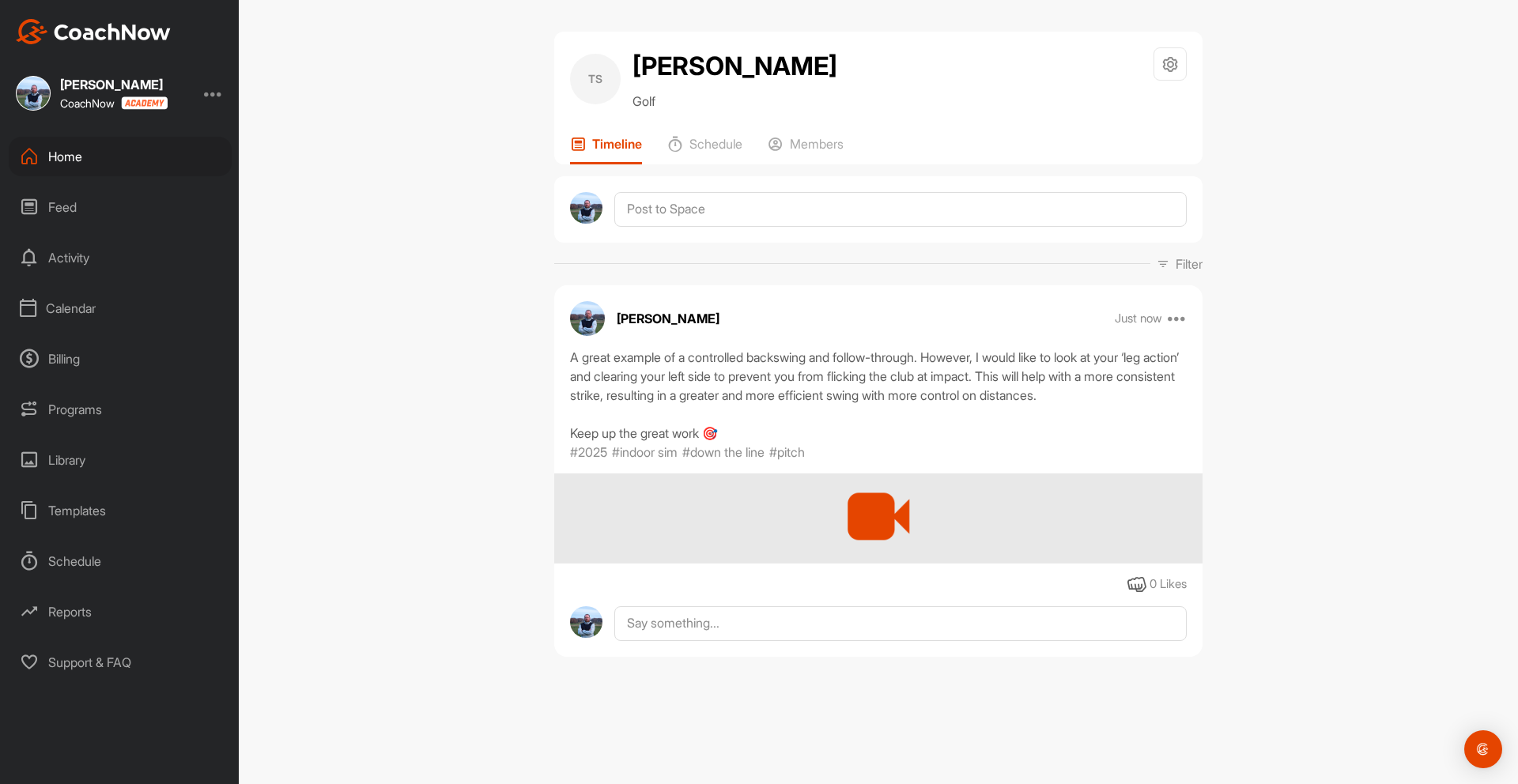
click at [870, 511] on div at bounding box center [878, 515] width 85 height 85
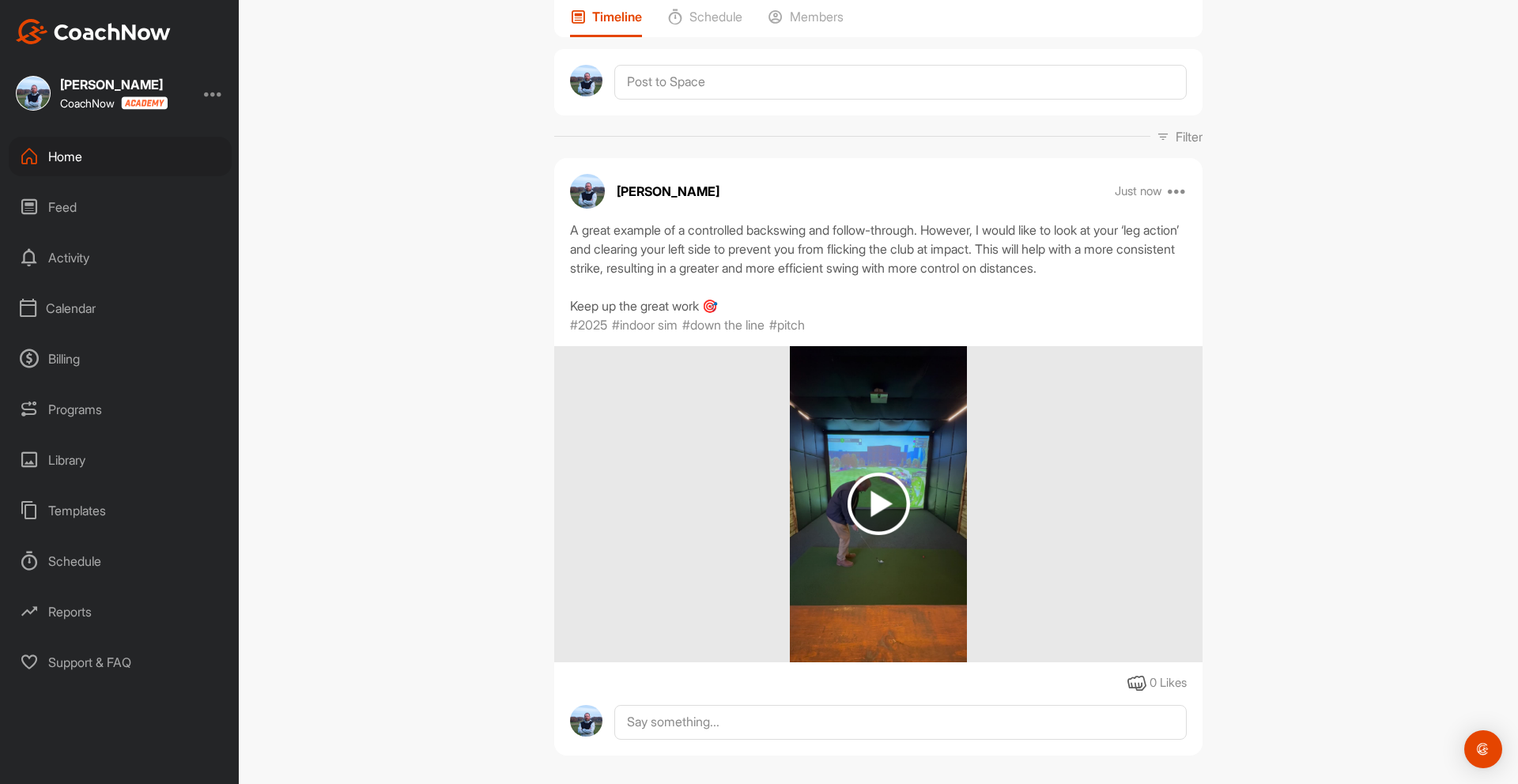
scroll to position [147, 0]
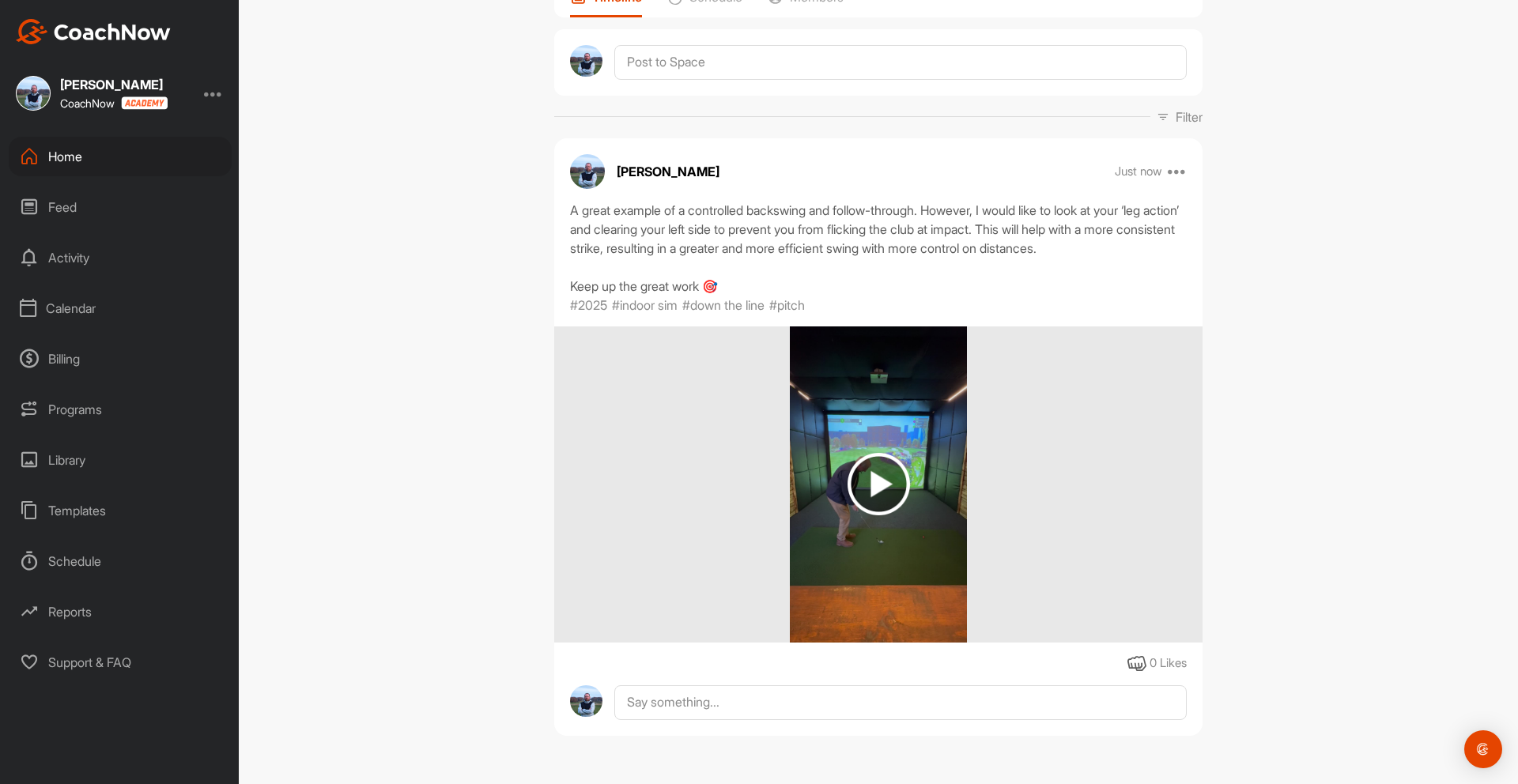
click at [869, 475] on img at bounding box center [878, 484] width 63 height 63
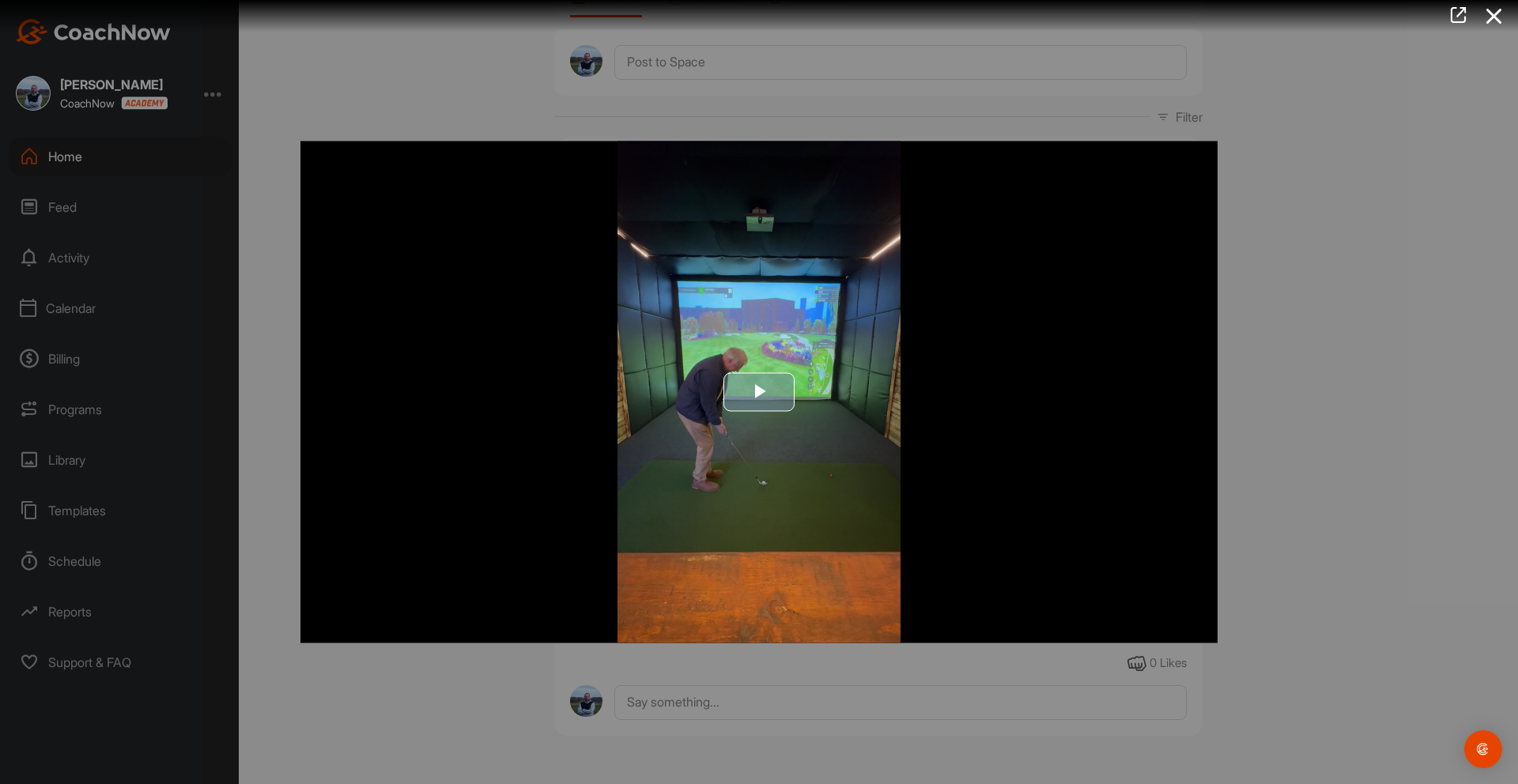
click at [759, 392] on span "Video Player" at bounding box center [759, 392] width 0 height 0
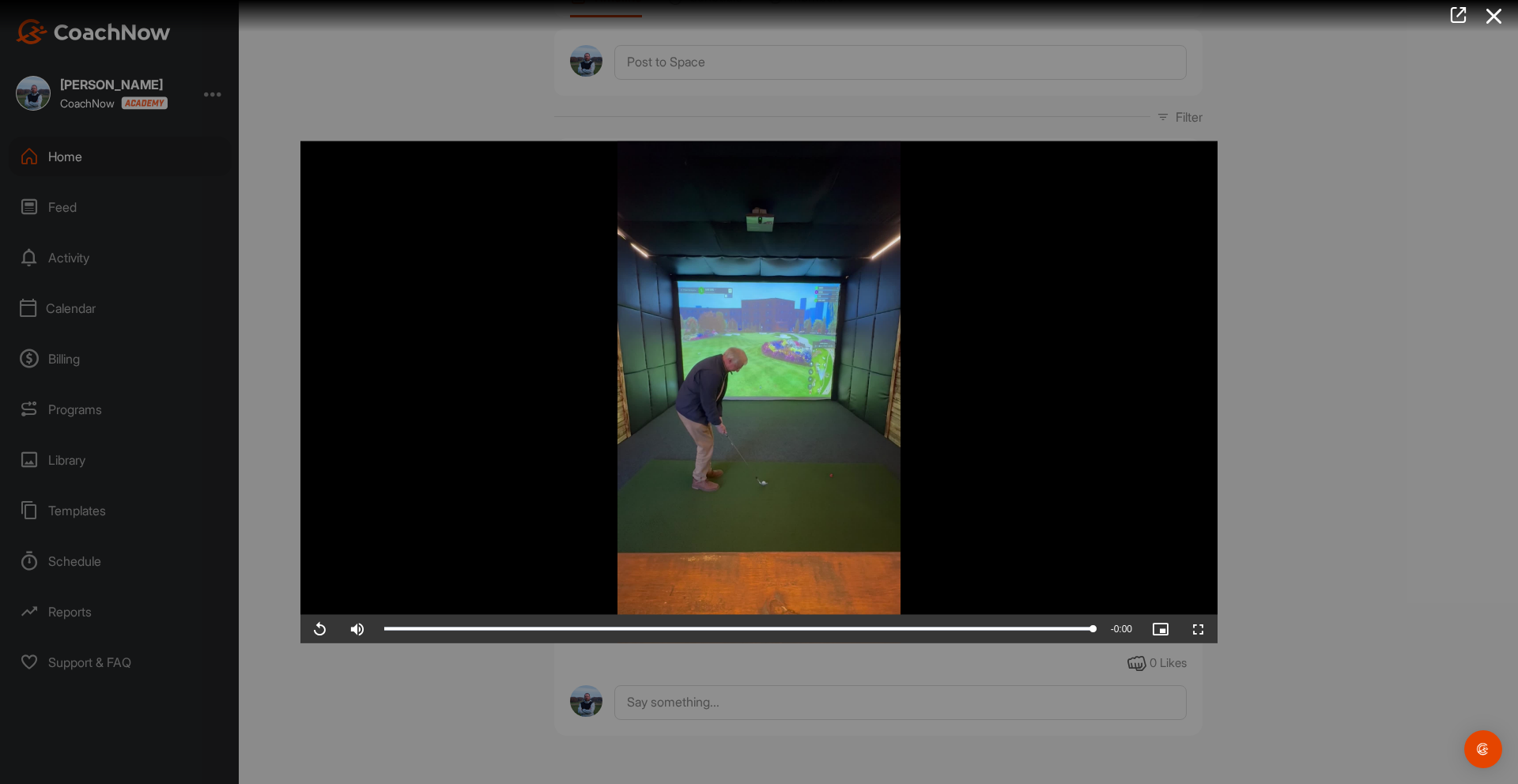
click at [1284, 608] on div at bounding box center [759, 392] width 1518 height 784
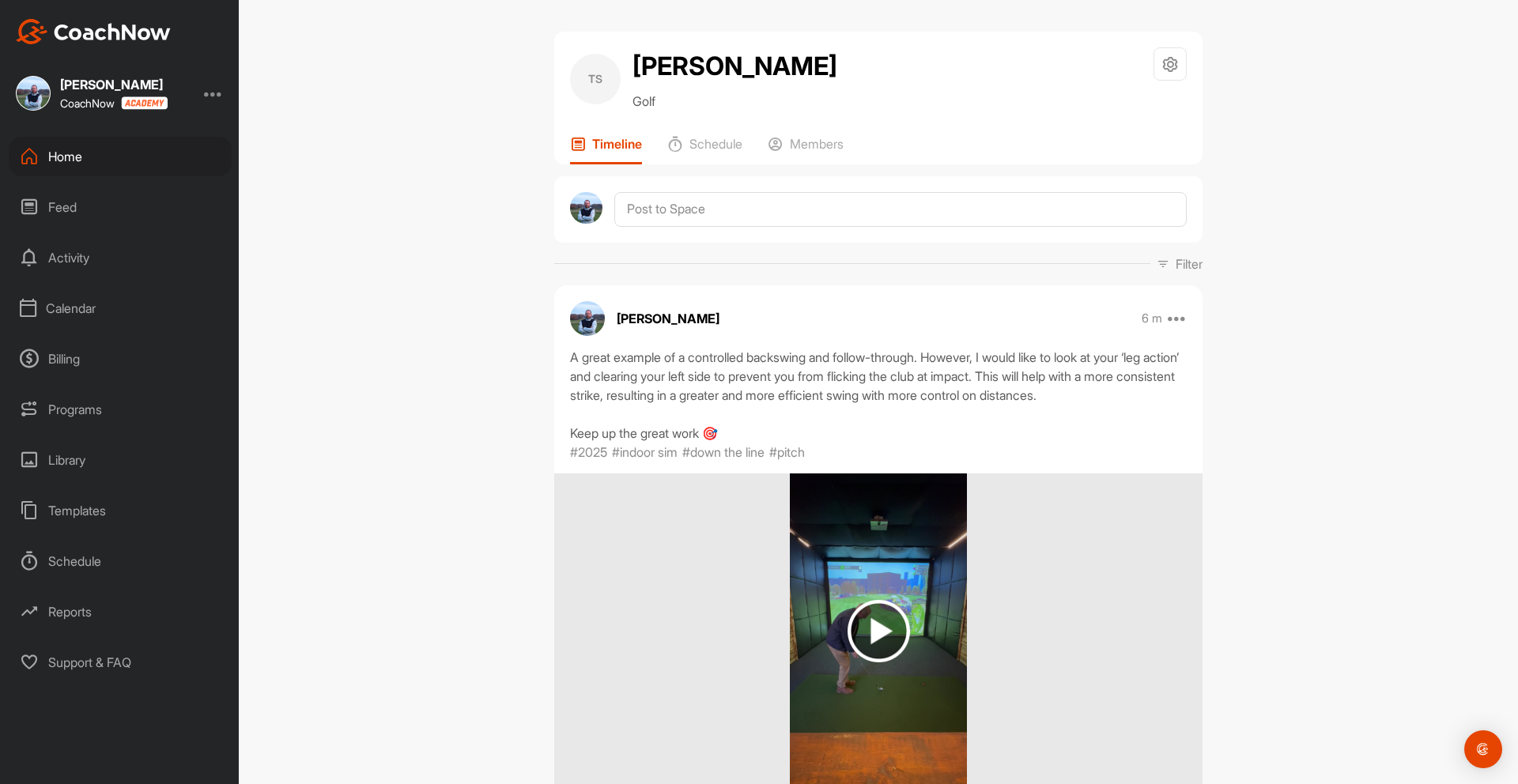
click at [86, 309] on div "Calendar" at bounding box center [119, 308] width 223 height 39
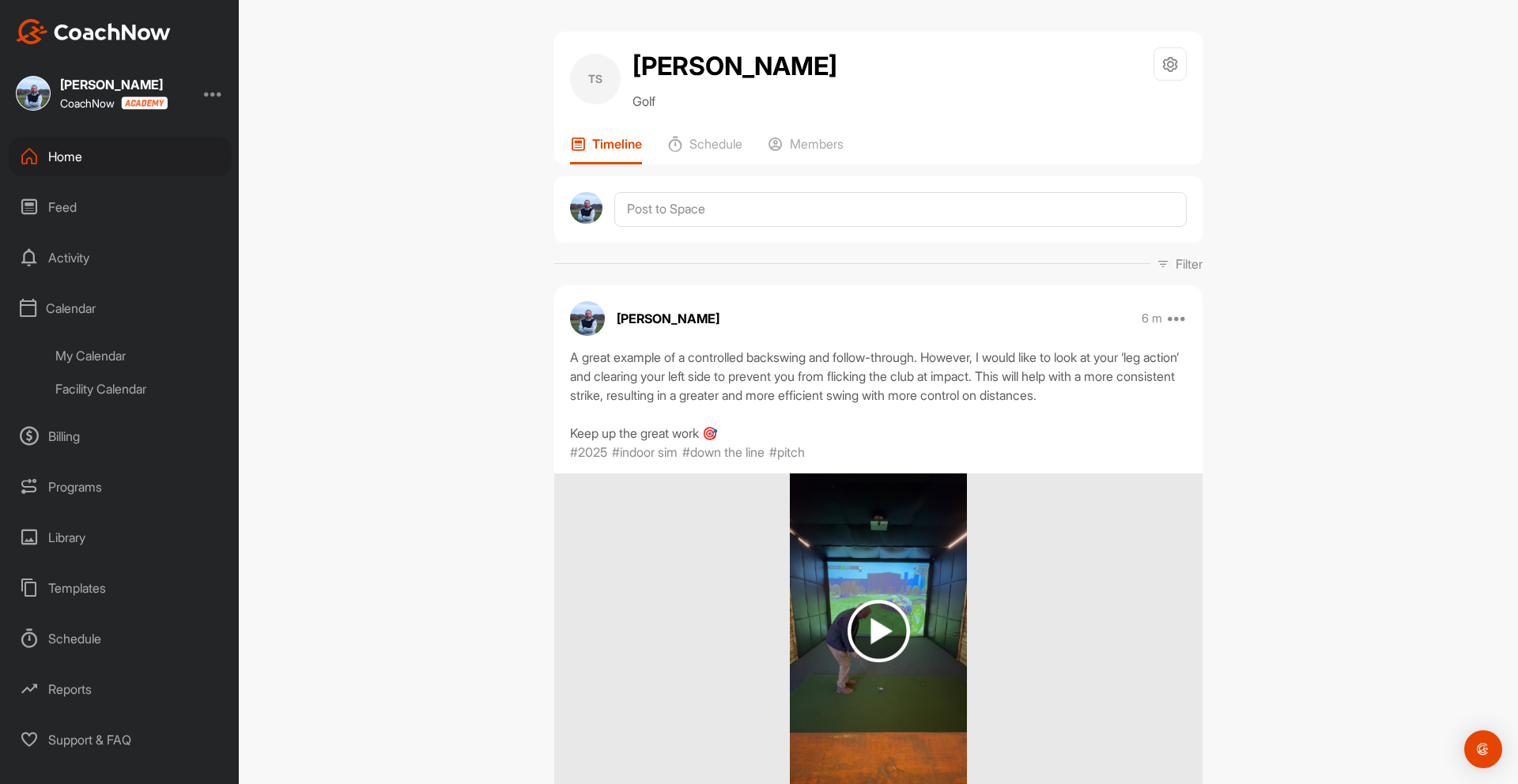
click at [98, 386] on div "Facility Calendar" at bounding box center [138, 389] width 187 height 33
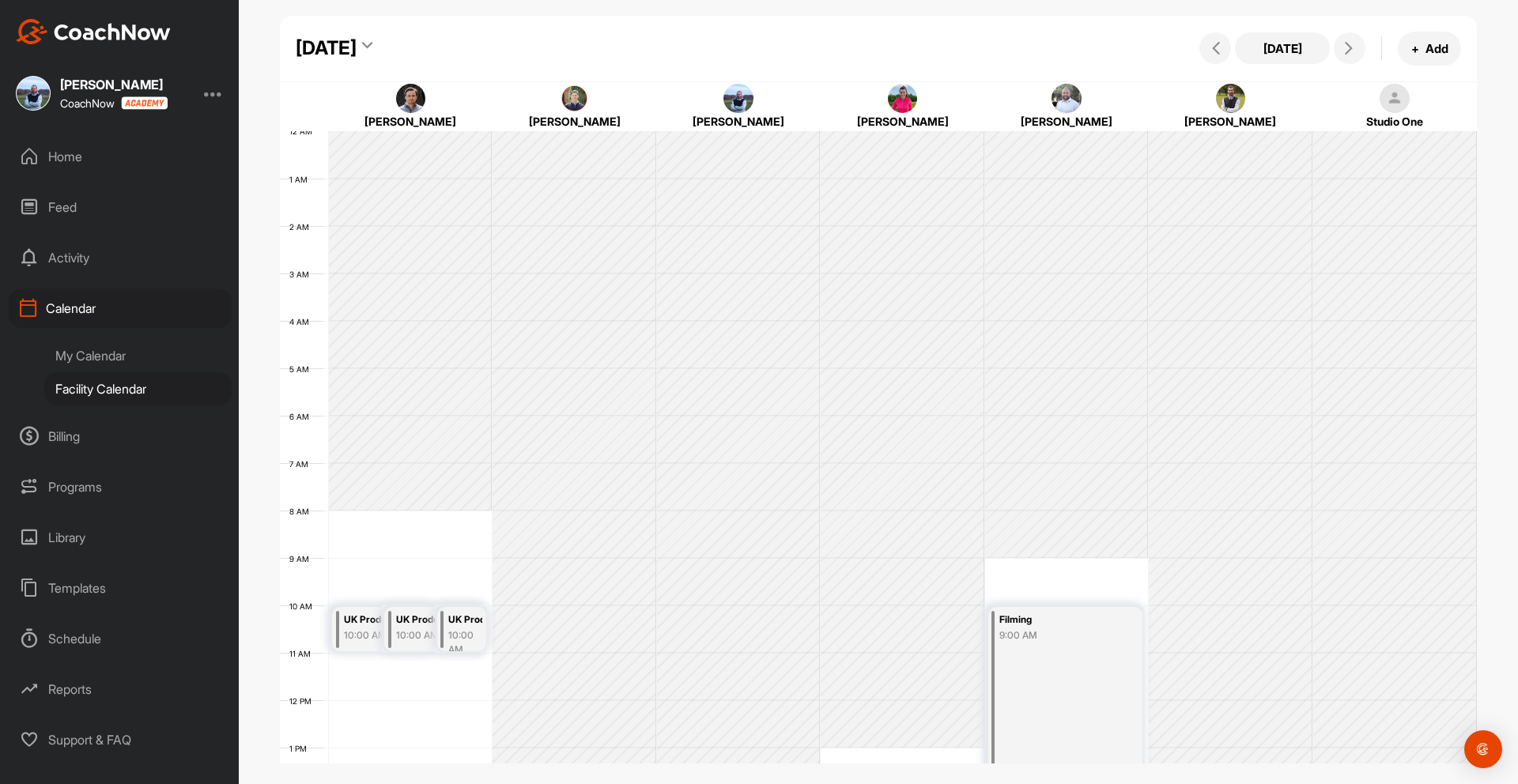
scroll to position [274, 0]
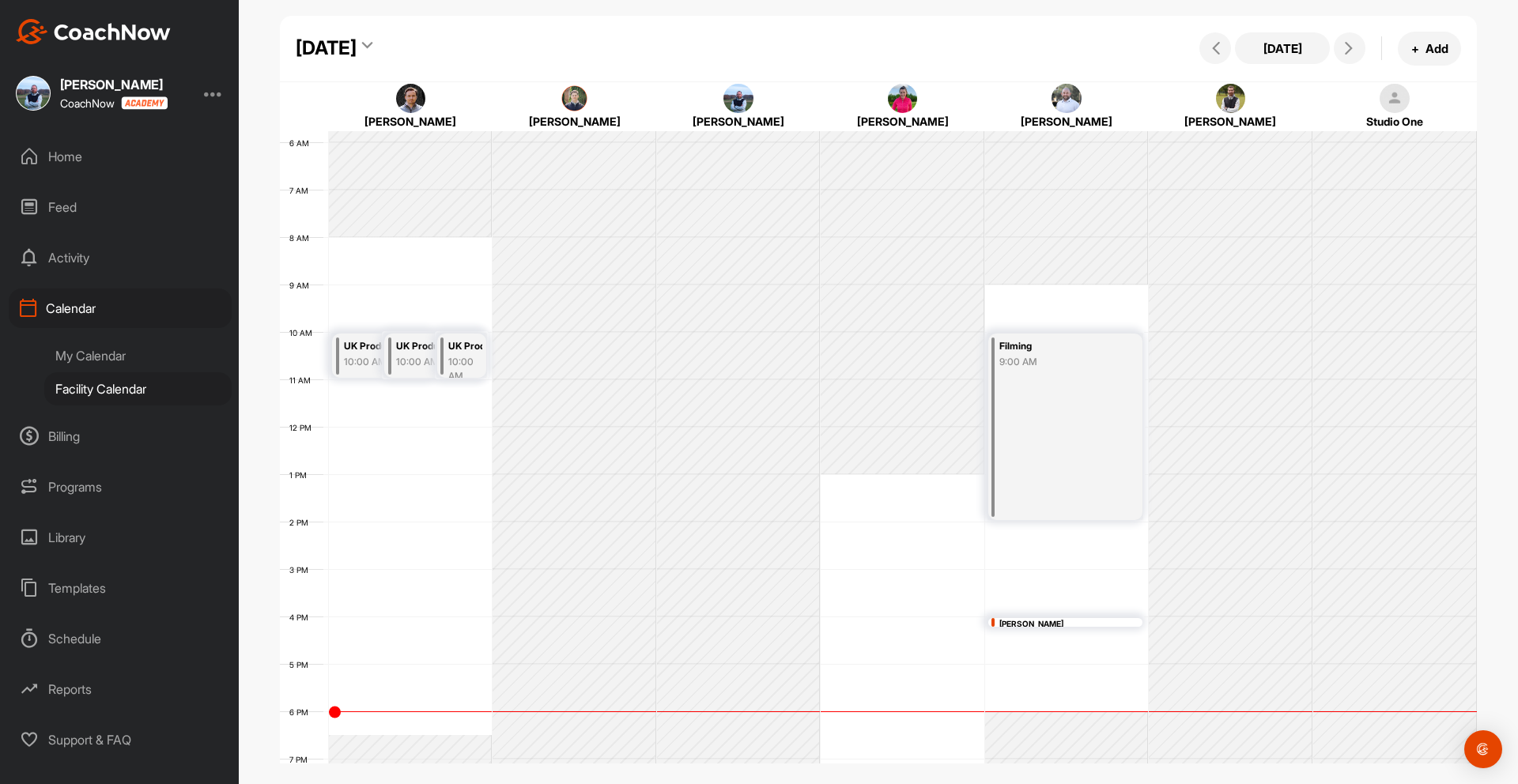
click at [80, 489] on div "Programs" at bounding box center [119, 486] width 223 height 39
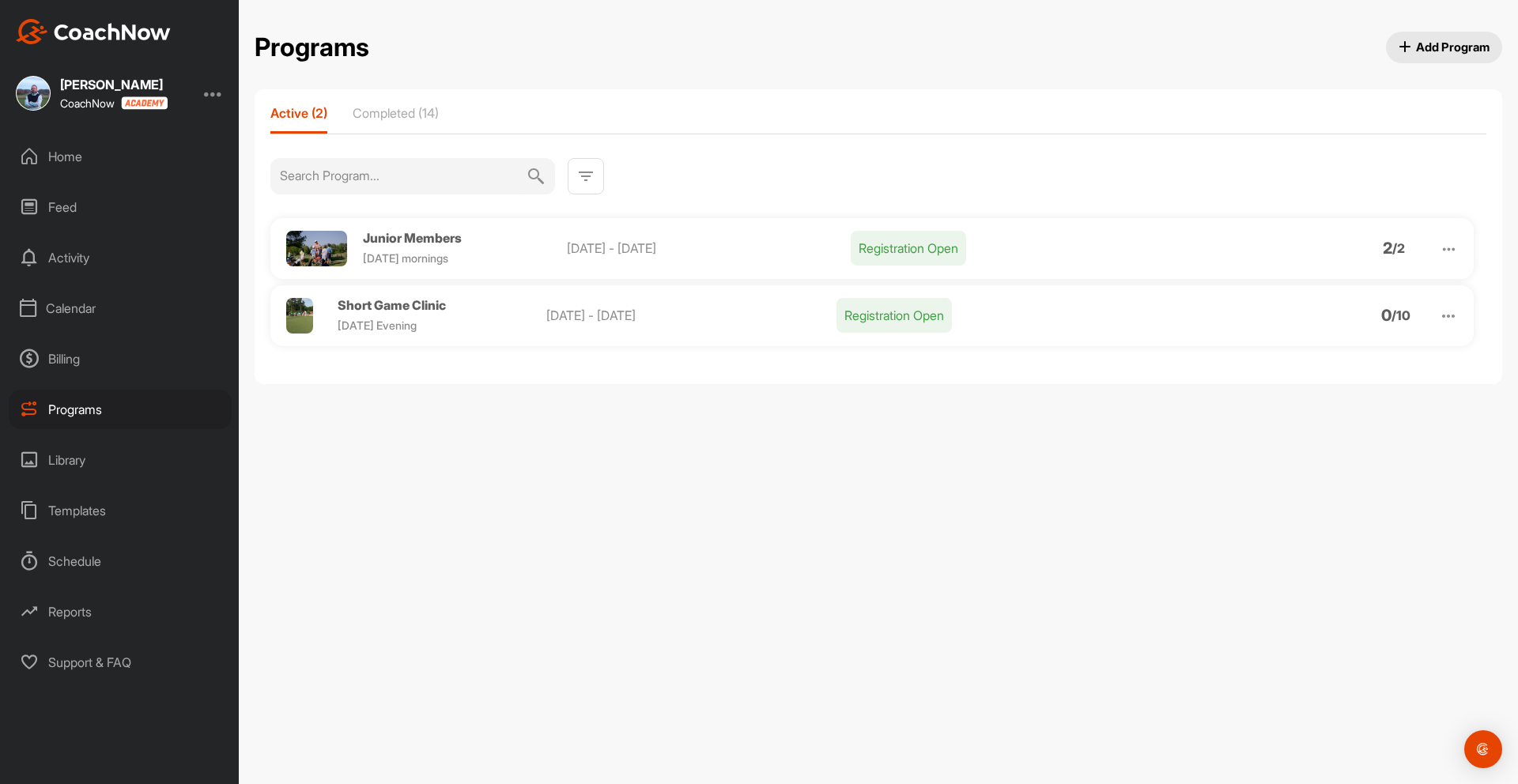
click at [397, 235] on span "Junior Members" at bounding box center [412, 238] width 98 height 16
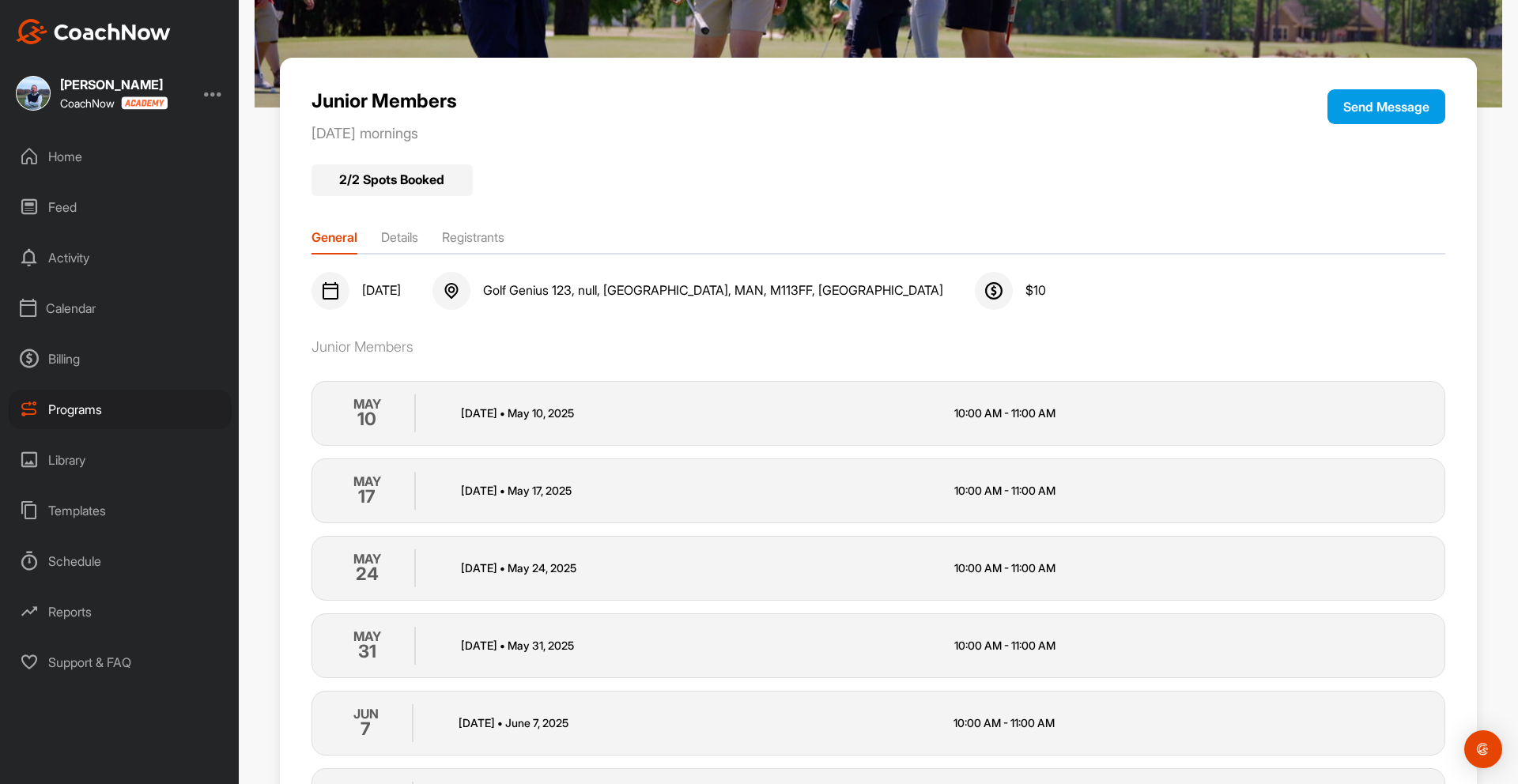
scroll to position [169, 0]
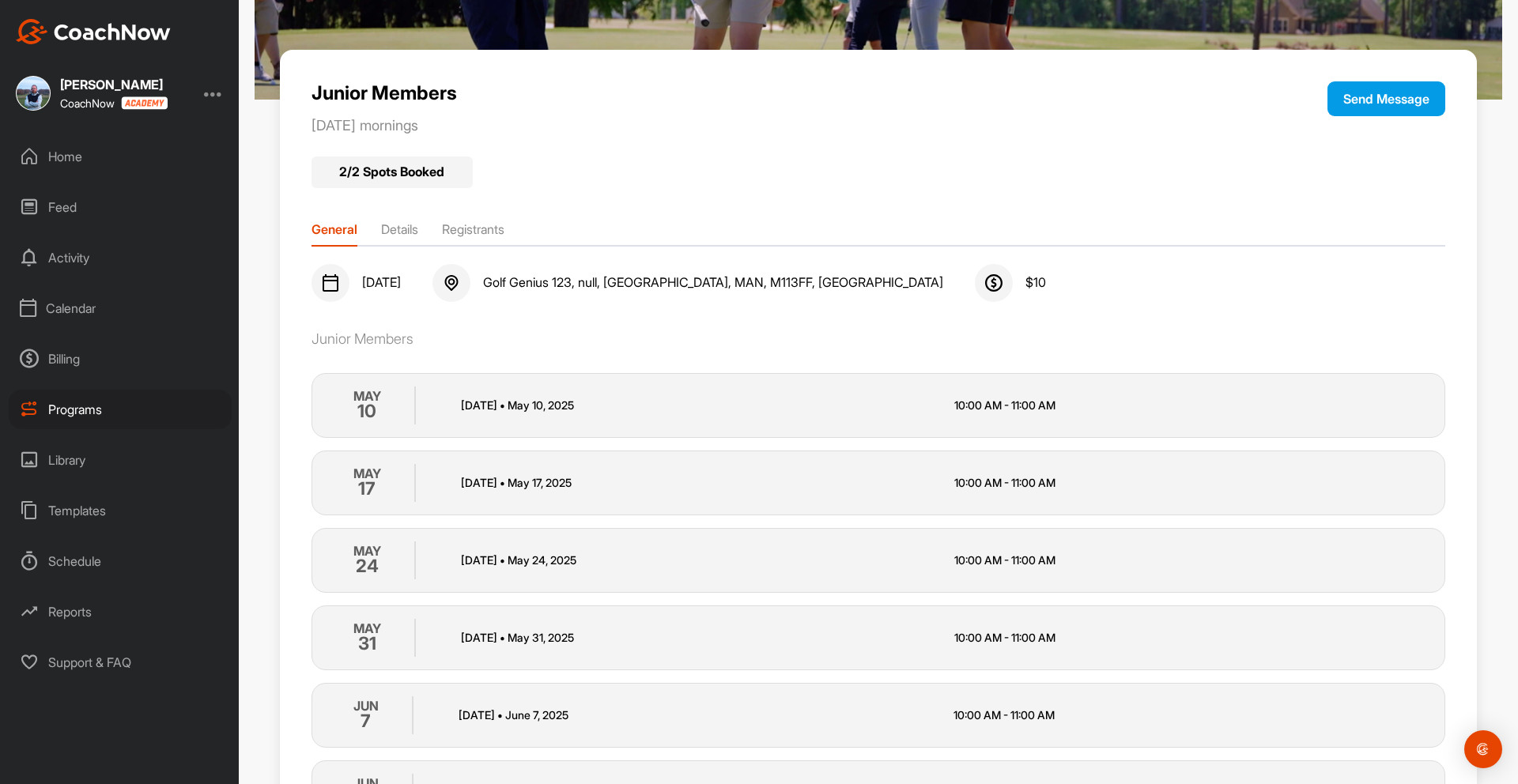
click at [402, 229] on li "Details" at bounding box center [400, 232] width 38 height 25
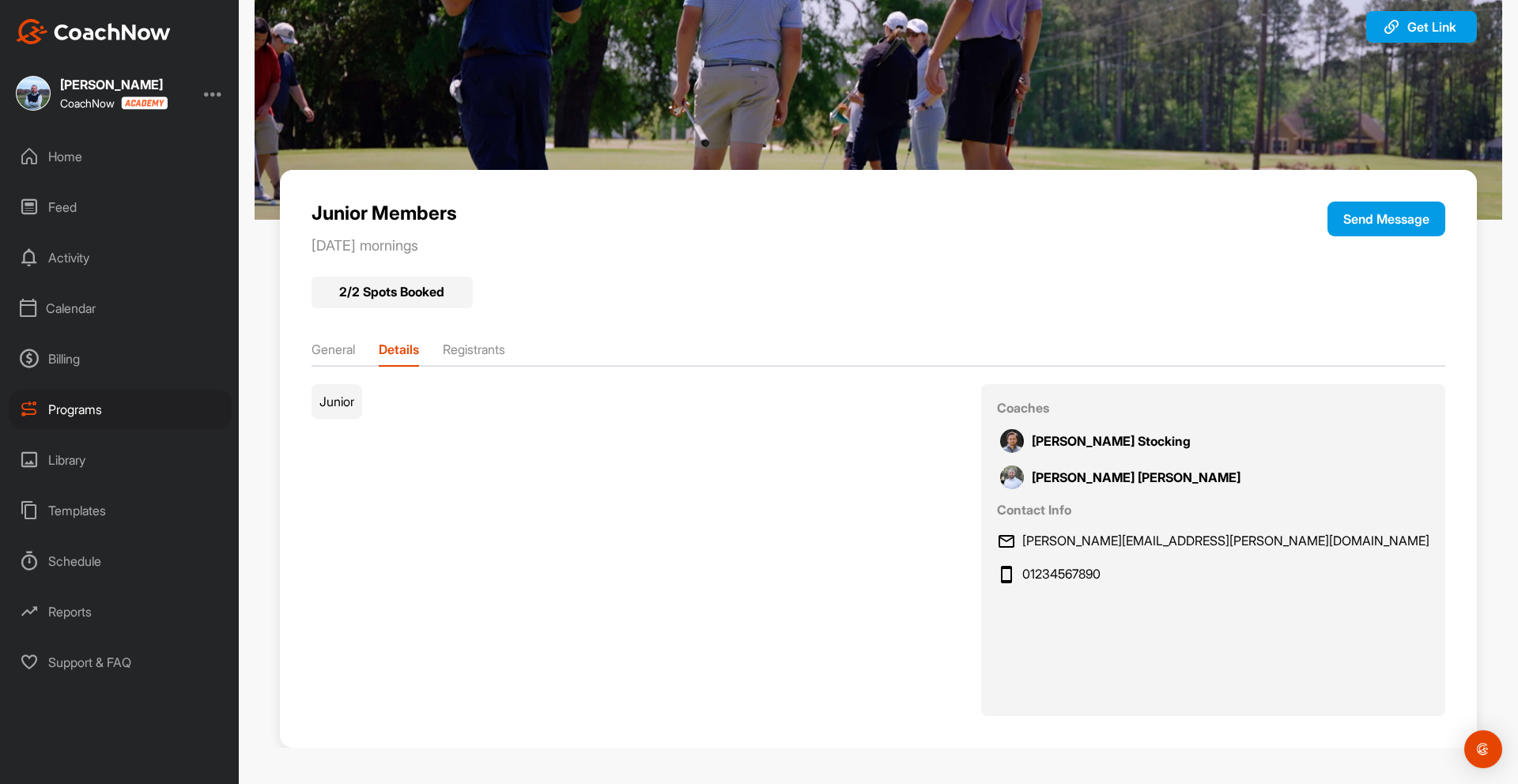
click at [484, 348] on li "Registrants" at bounding box center [473, 352] width 63 height 25
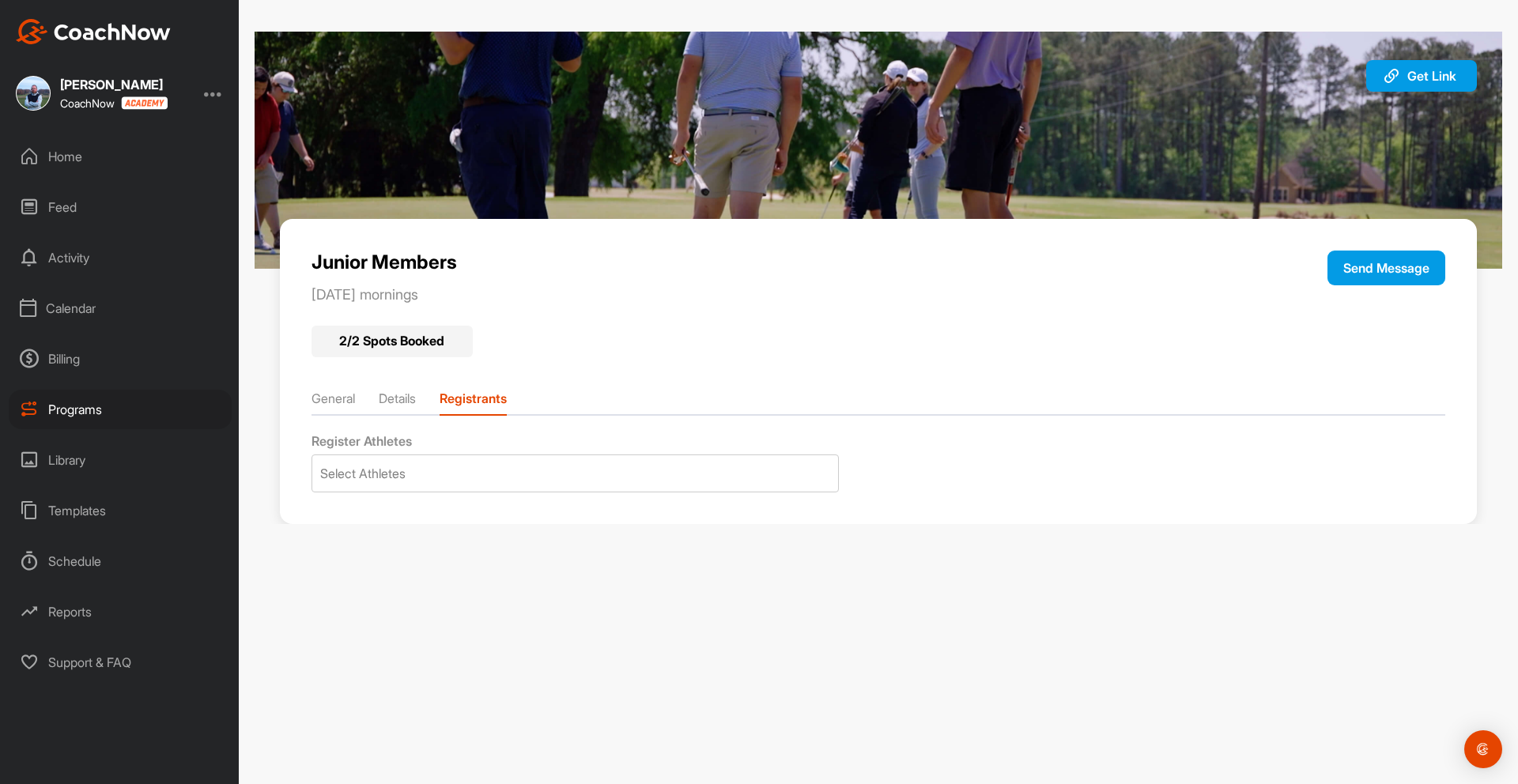
scroll to position [0, 0]
click at [340, 398] on li "General" at bounding box center [333, 401] width 43 height 25
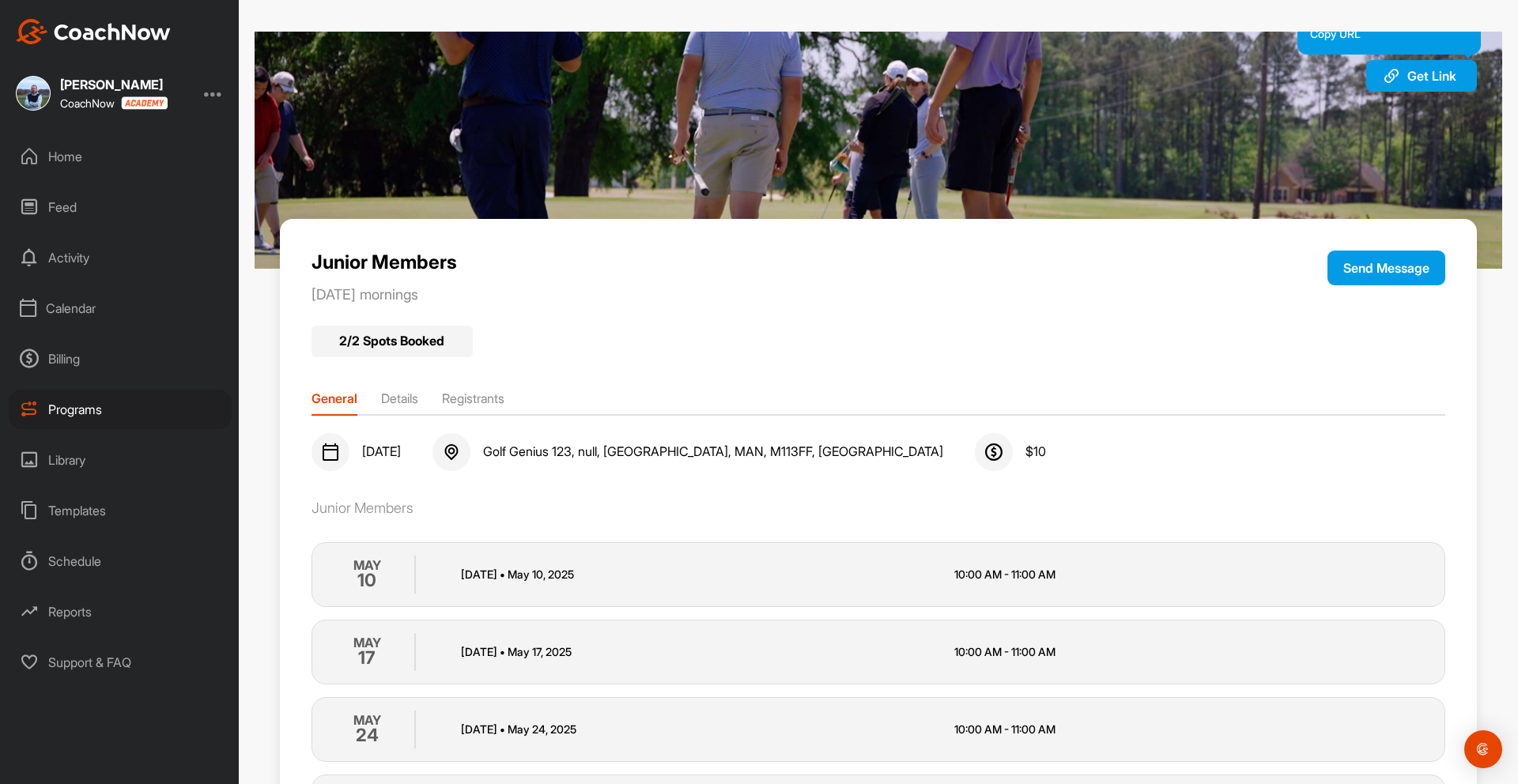
click at [1452, 71] on span "Get Link" at bounding box center [1431, 75] width 49 height 16
click at [60, 462] on div "Library" at bounding box center [119, 460] width 223 height 39
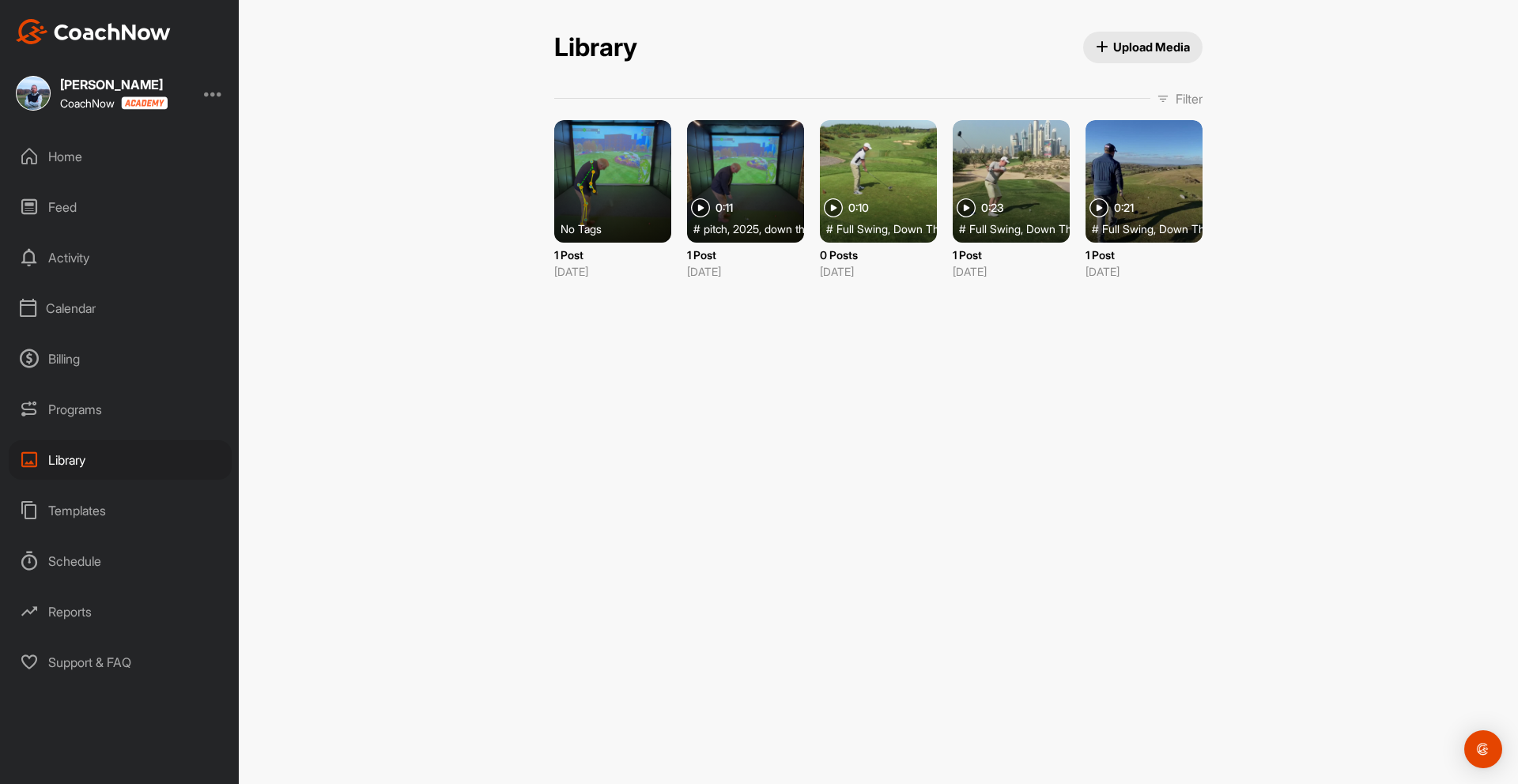
click at [613, 187] on div at bounding box center [613, 181] width 117 height 123
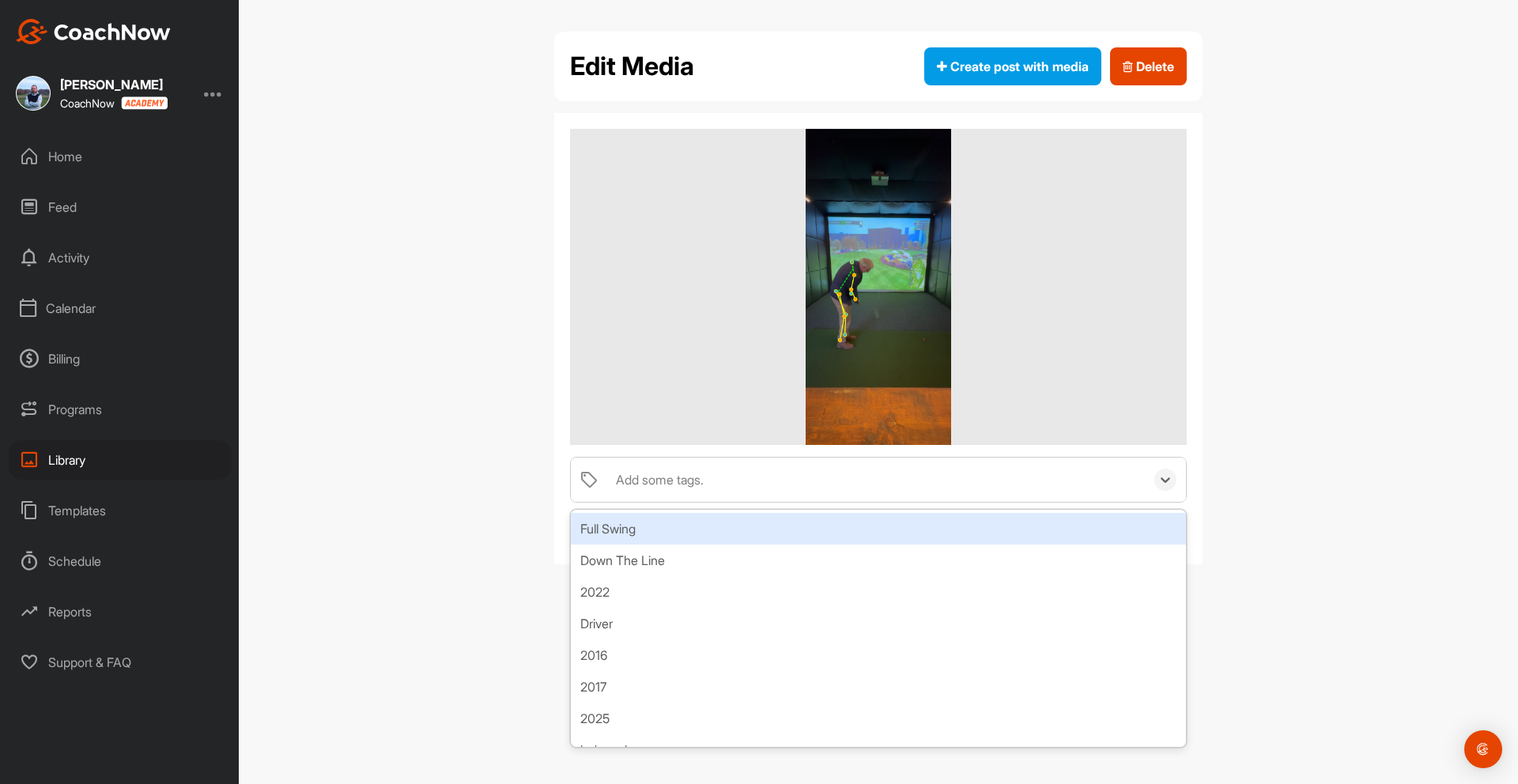
click at [689, 478] on div "Add some tags." at bounding box center [659, 480] width 88 height 19
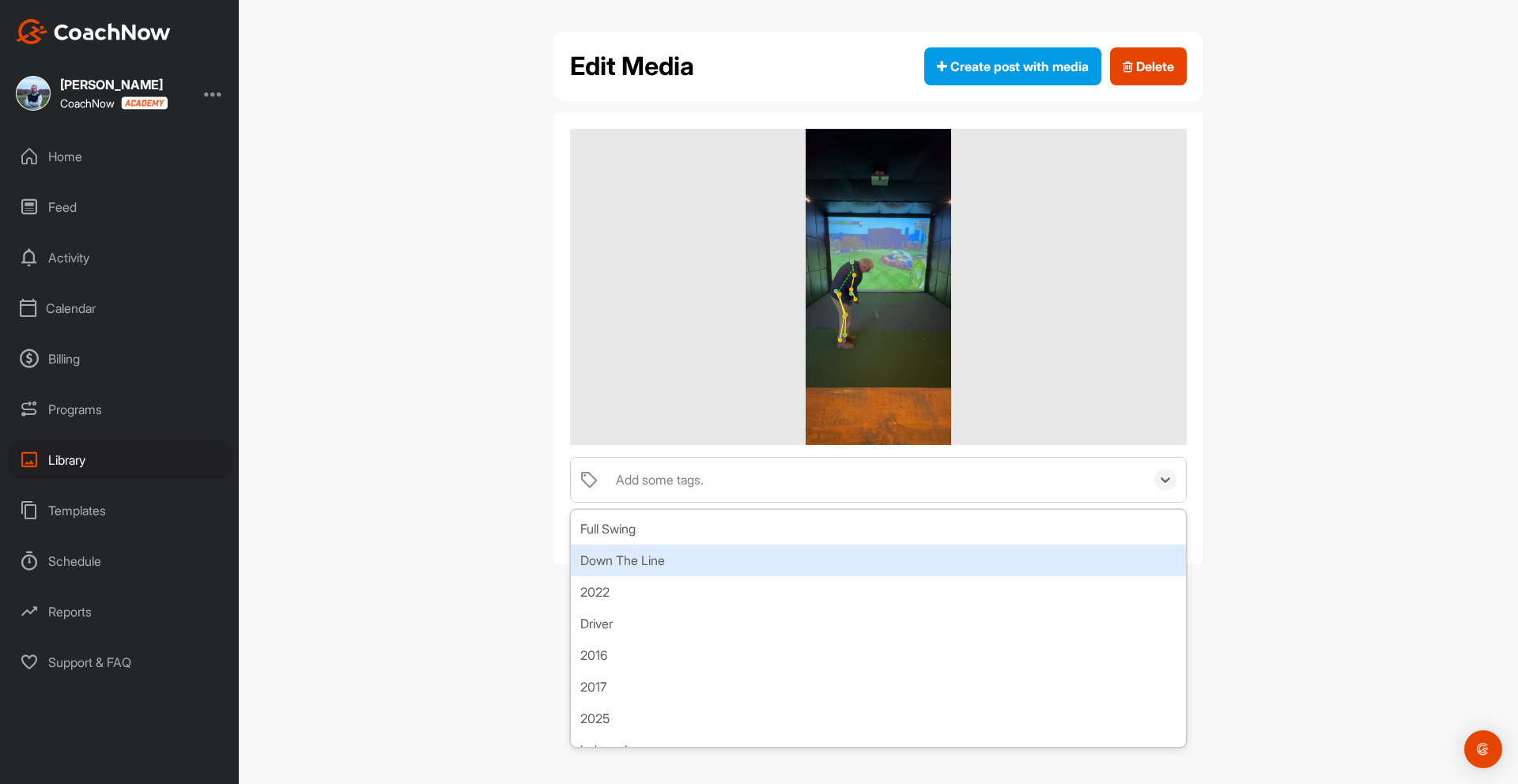
click at [655, 559] on div "Down The Line" at bounding box center [878, 560] width 615 height 32
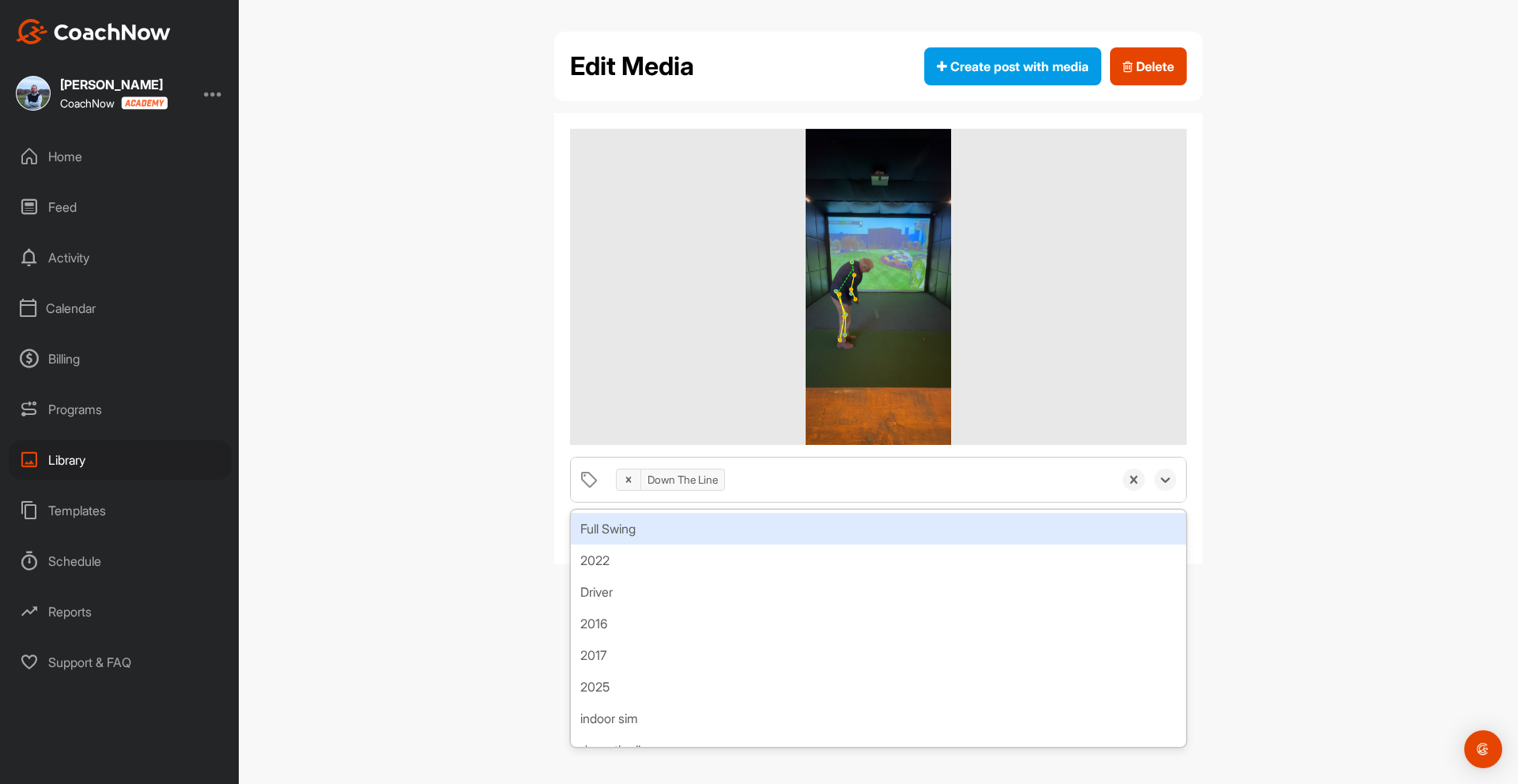
click at [814, 475] on div "Down The Line" at bounding box center [860, 479] width 505 height 44
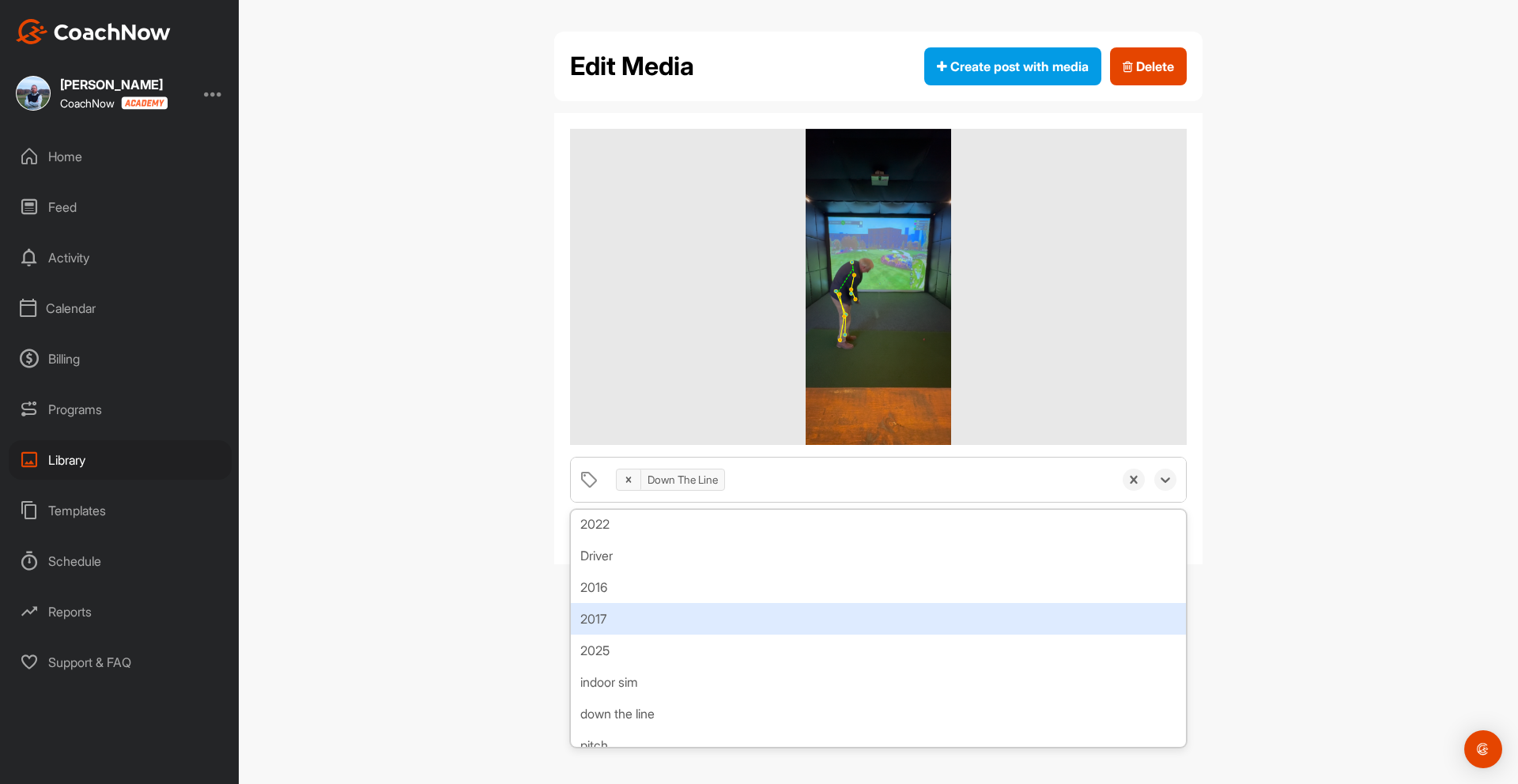
scroll to position [53, 0]
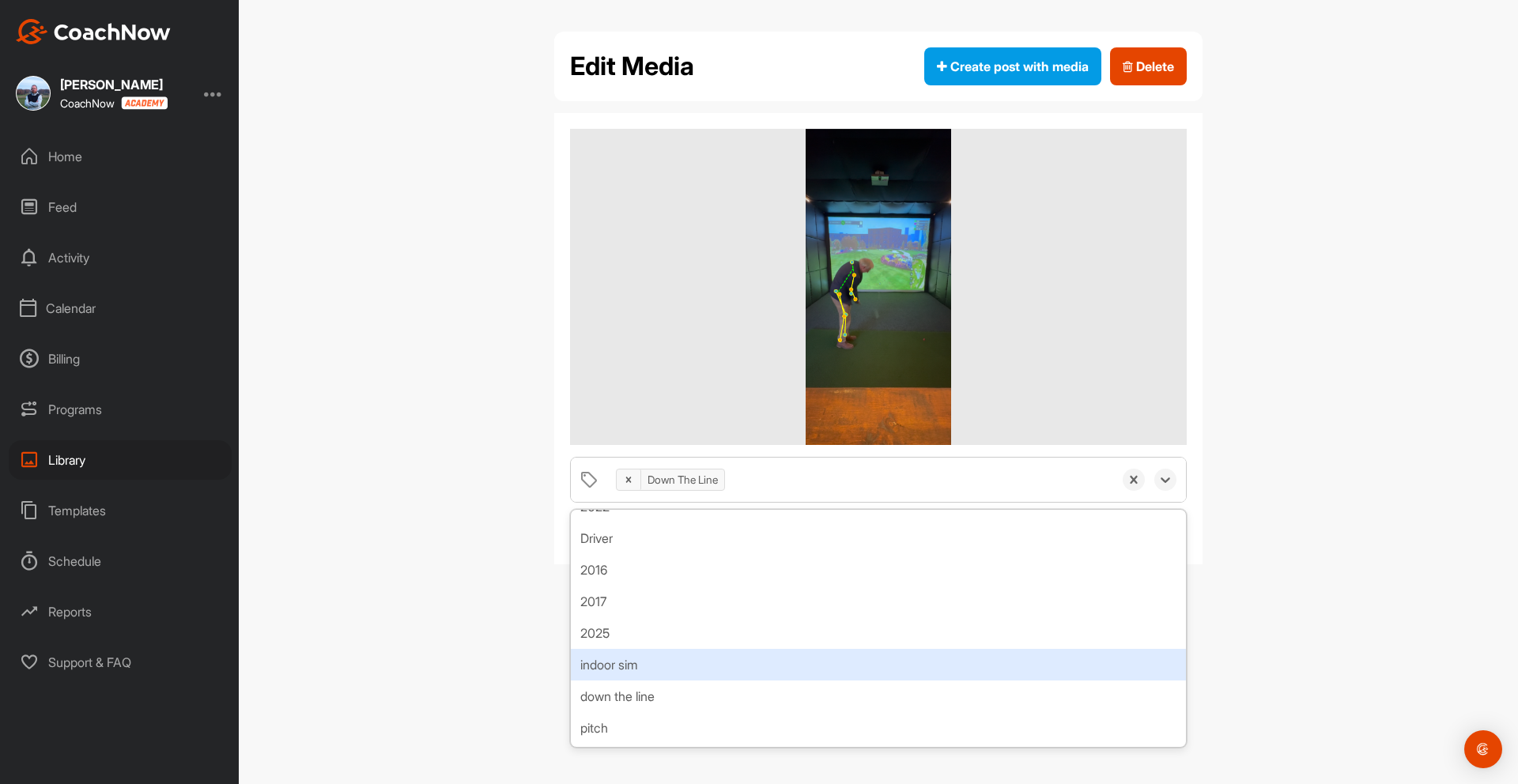
click at [641, 660] on div "indoor sim" at bounding box center [878, 665] width 615 height 32
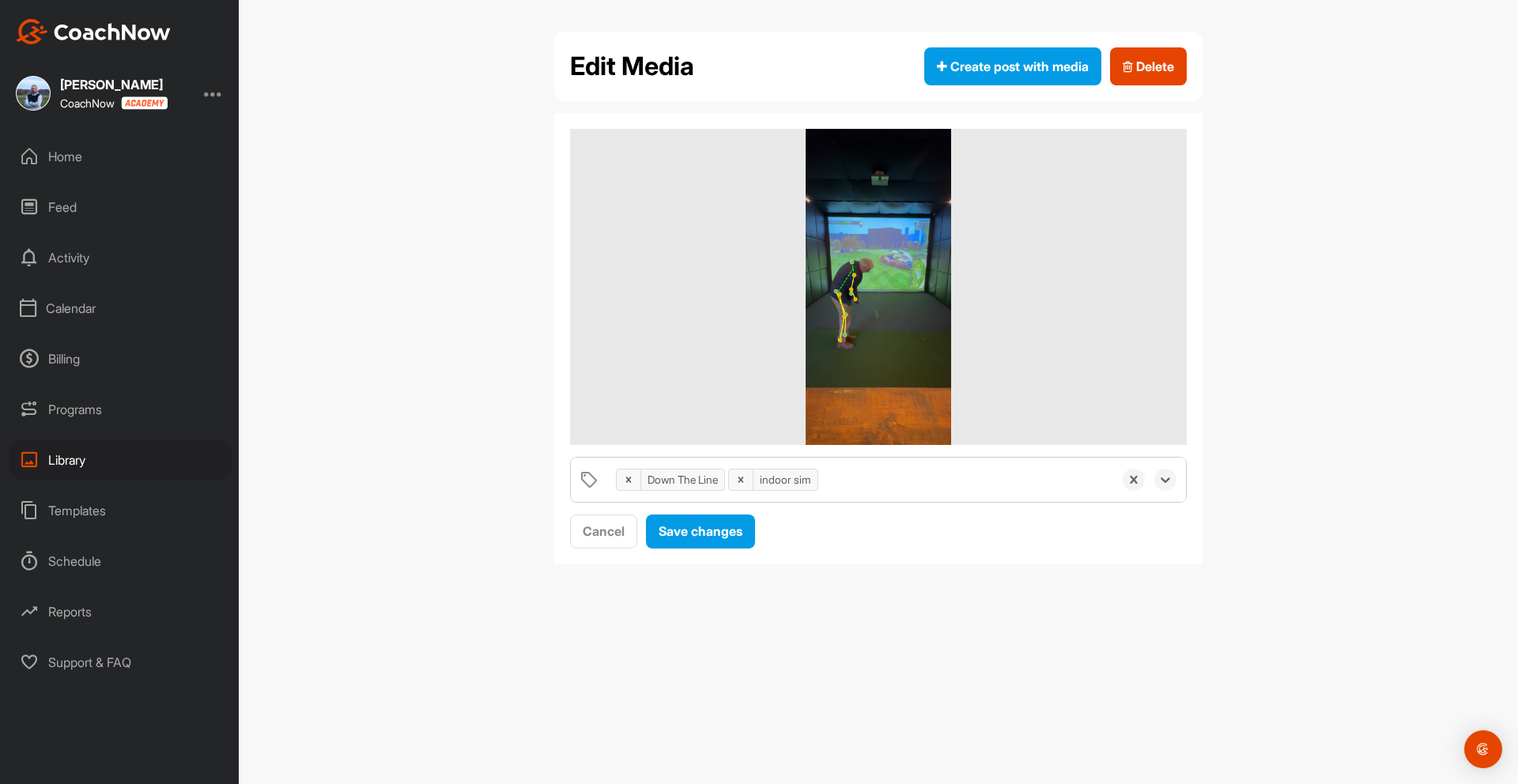
click at [862, 475] on div "Down The Line indoor sim" at bounding box center [860, 479] width 505 height 44
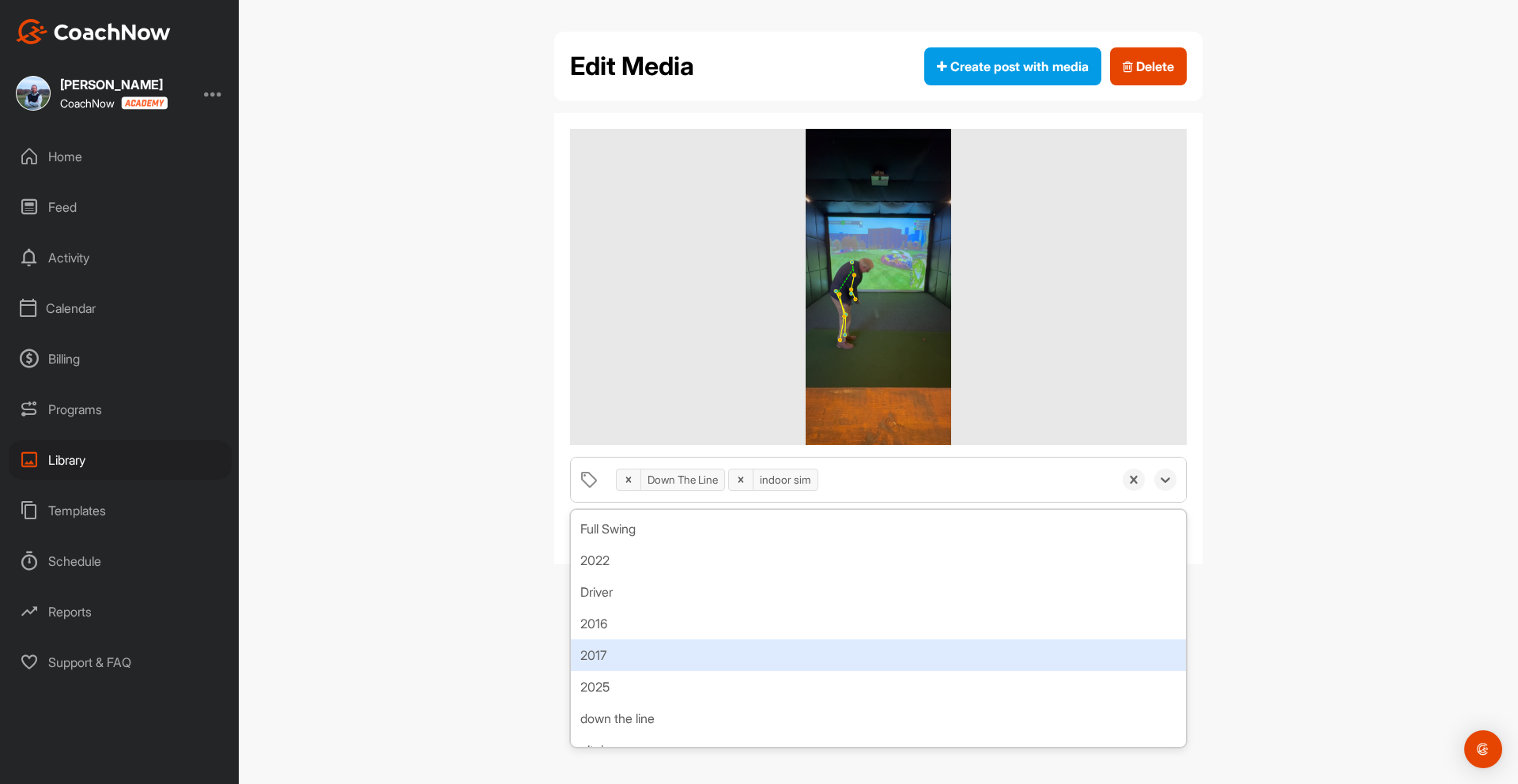
scroll to position [23, 0]
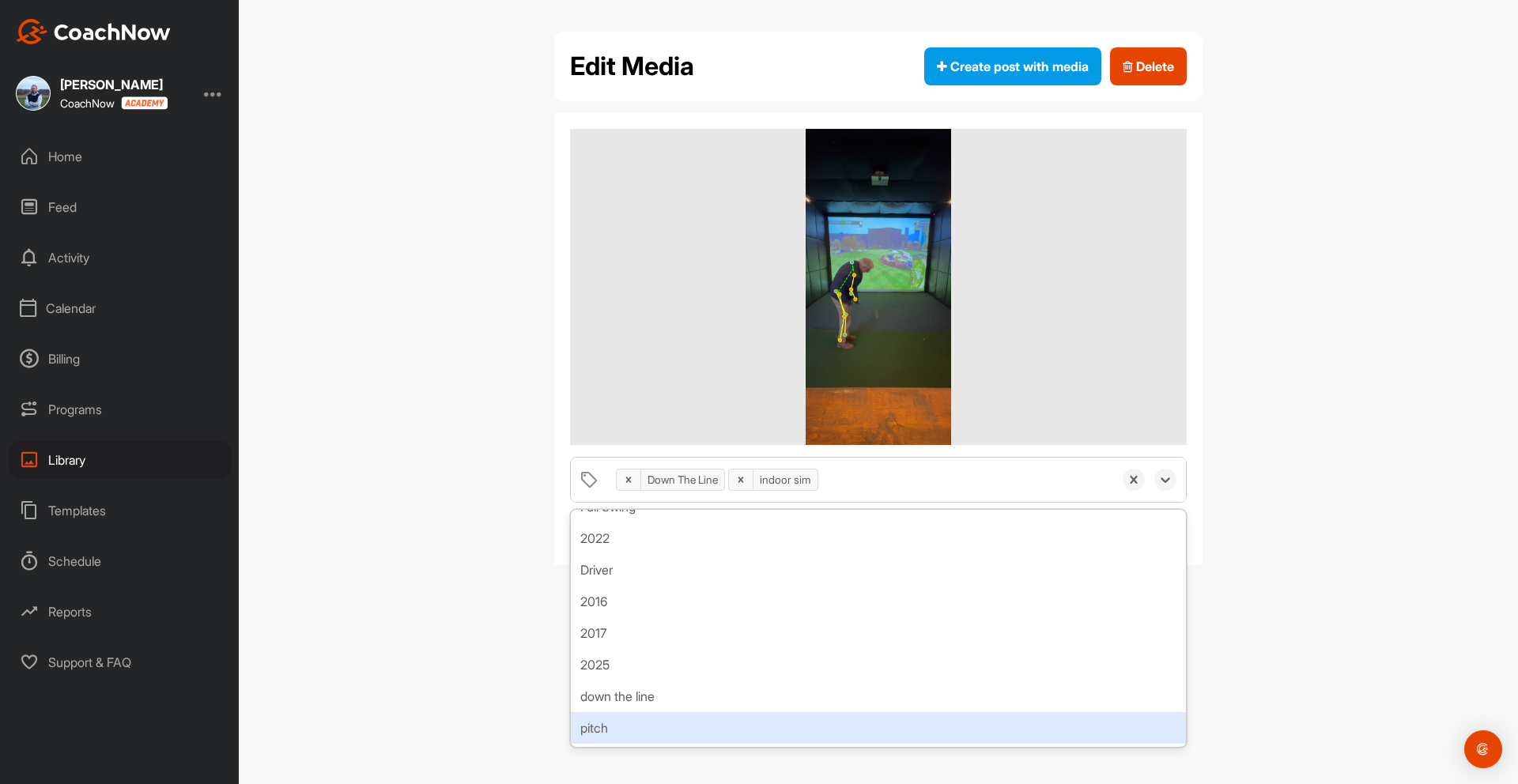
click at [658, 721] on div "pitch" at bounding box center [878, 727] width 615 height 32
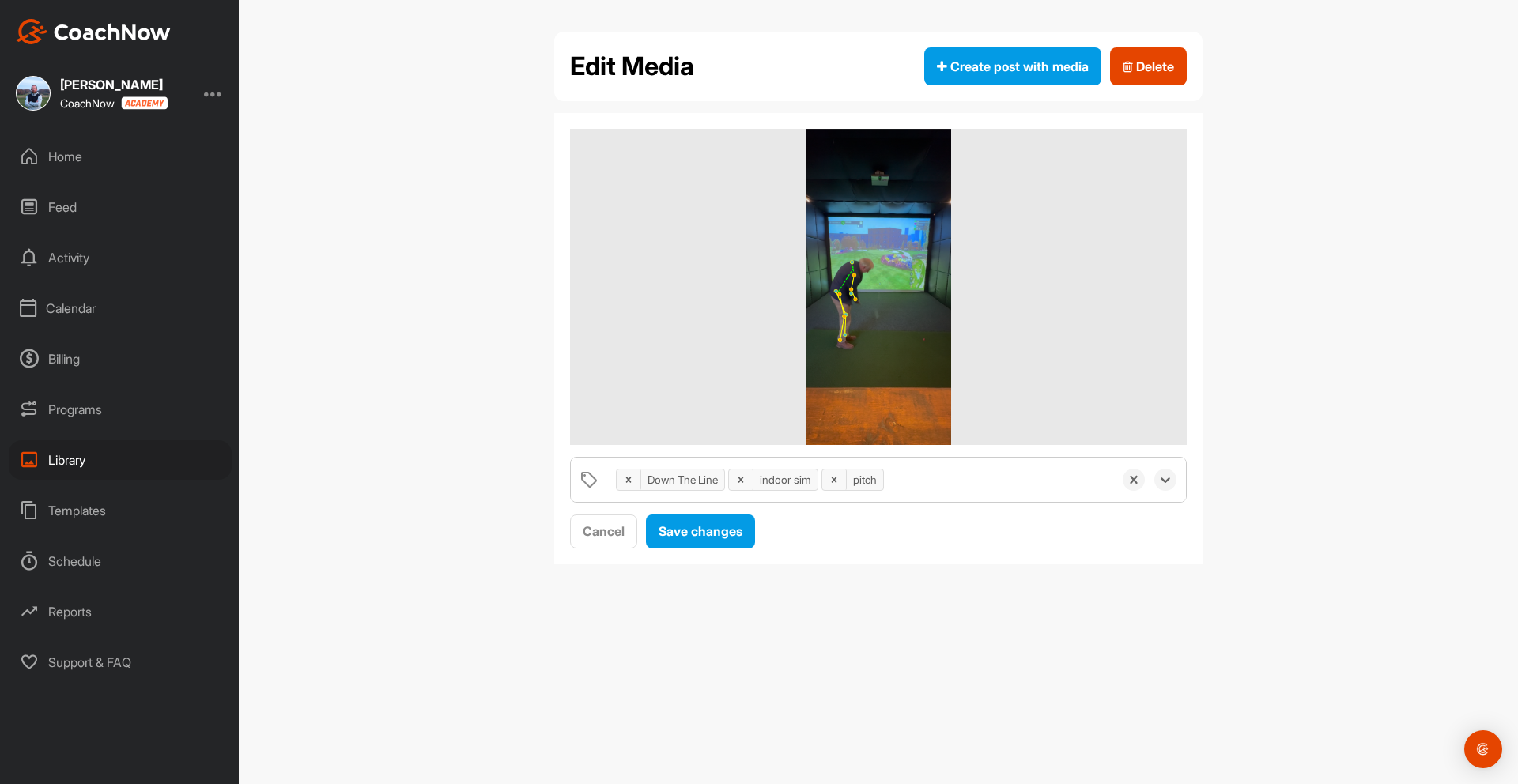
click at [926, 480] on div "Down The Line indoor sim pitch" at bounding box center [860, 479] width 505 height 44
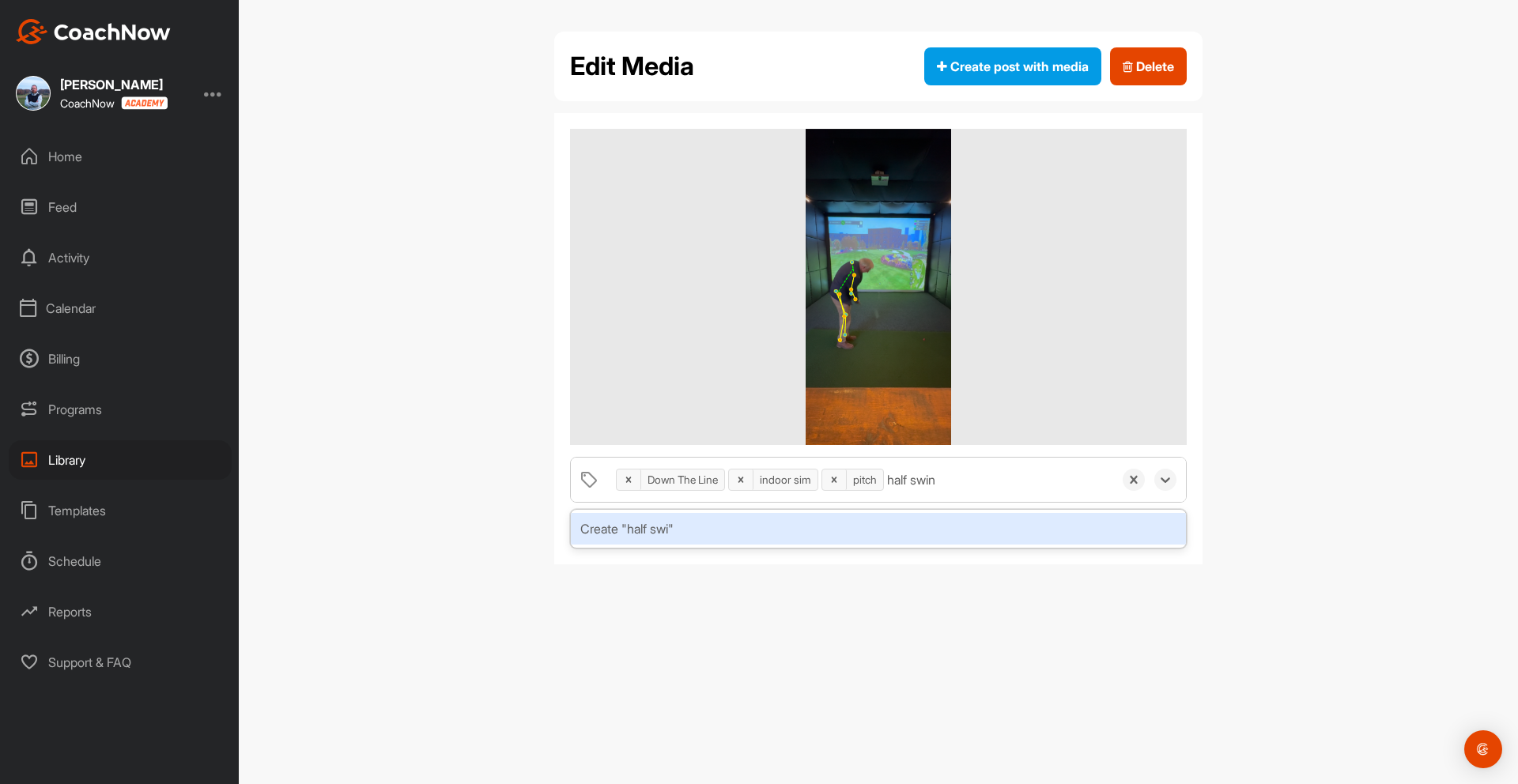
type input "half swing"
click at [1013, 480] on div "Down The Line indoor sim pitch half swing" at bounding box center [860, 479] width 505 height 44
type input "skeleton"
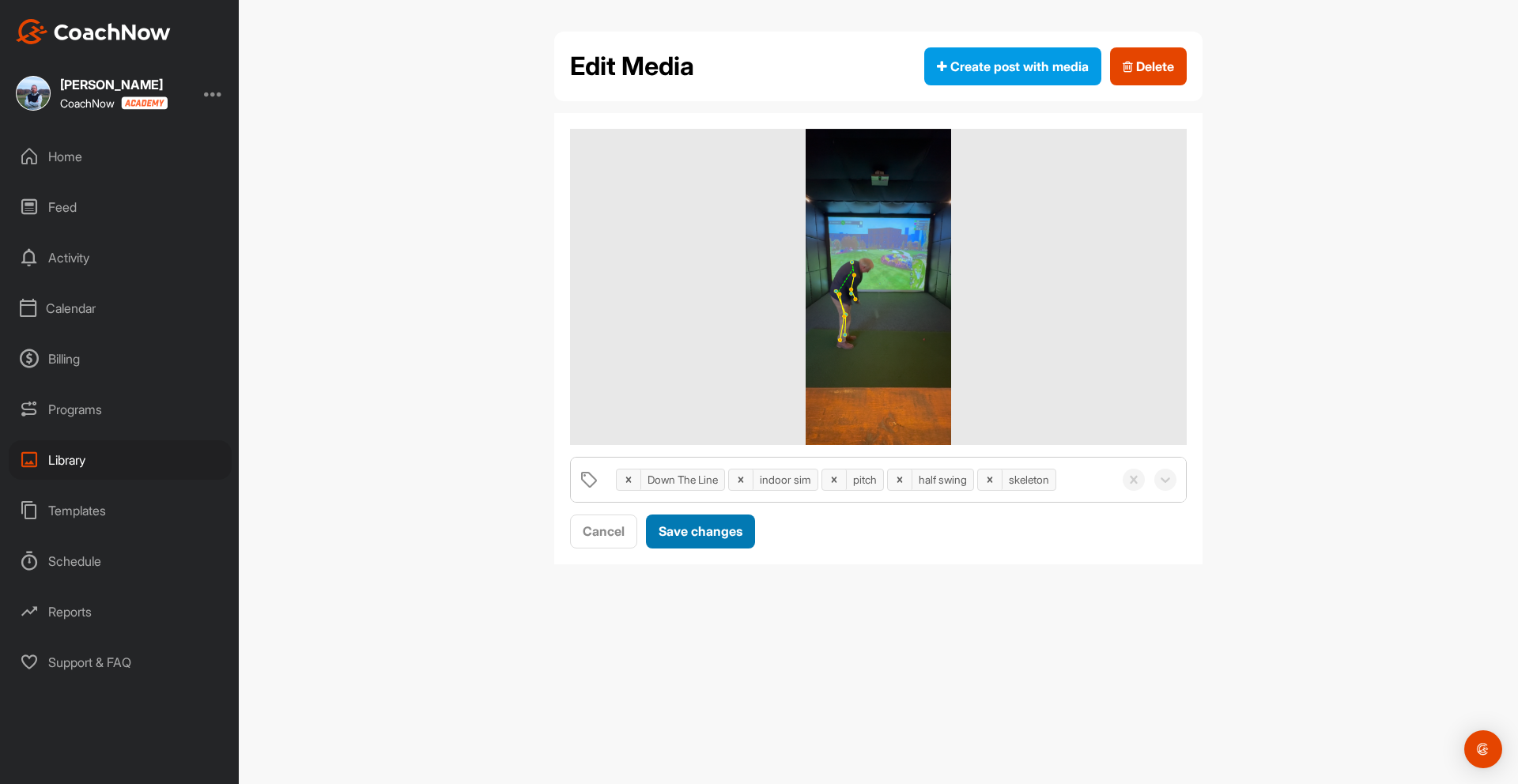
click at [717, 530] on span "Save changes" at bounding box center [700, 530] width 83 height 16
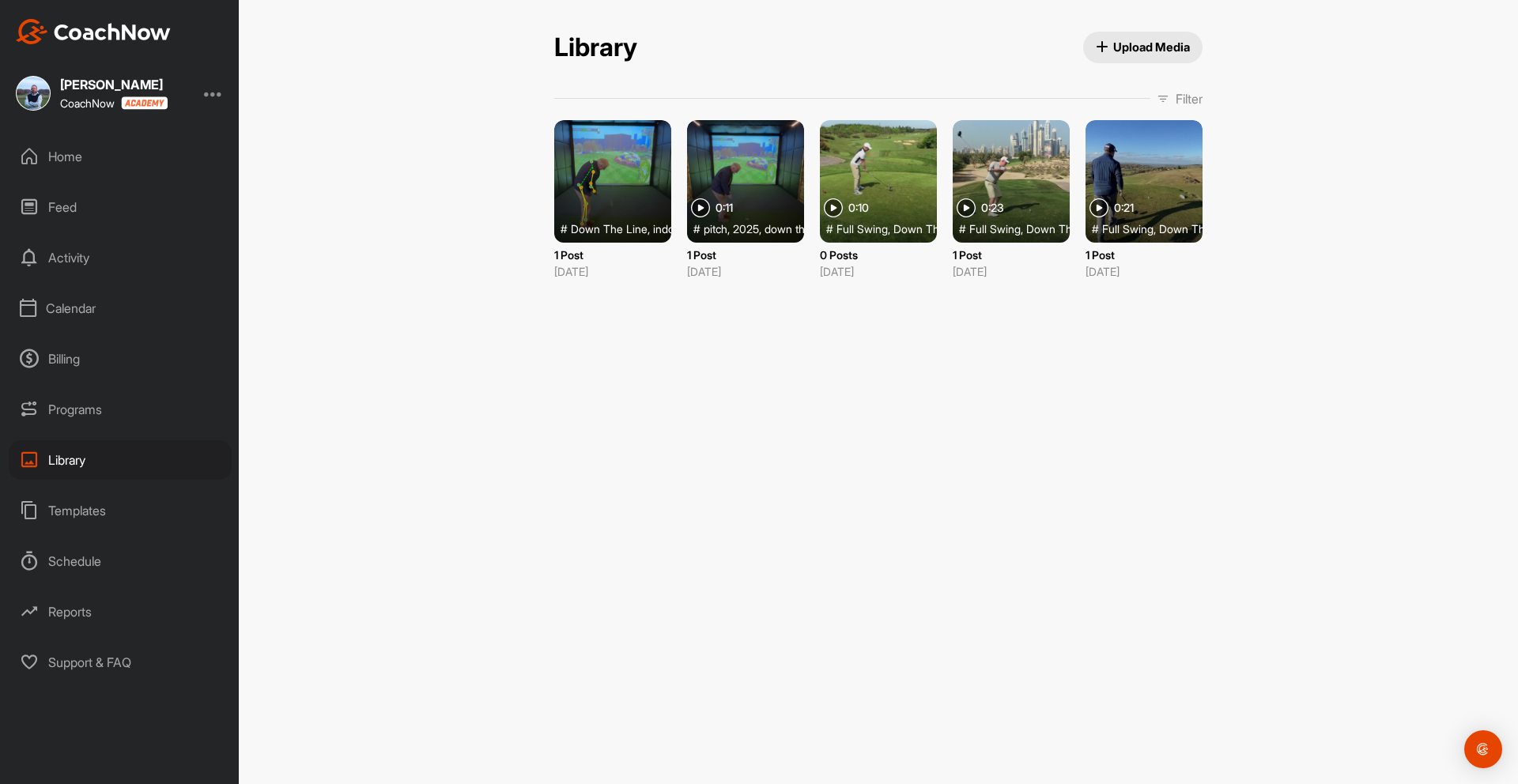
click at [55, 150] on div "Home" at bounding box center [119, 156] width 223 height 39
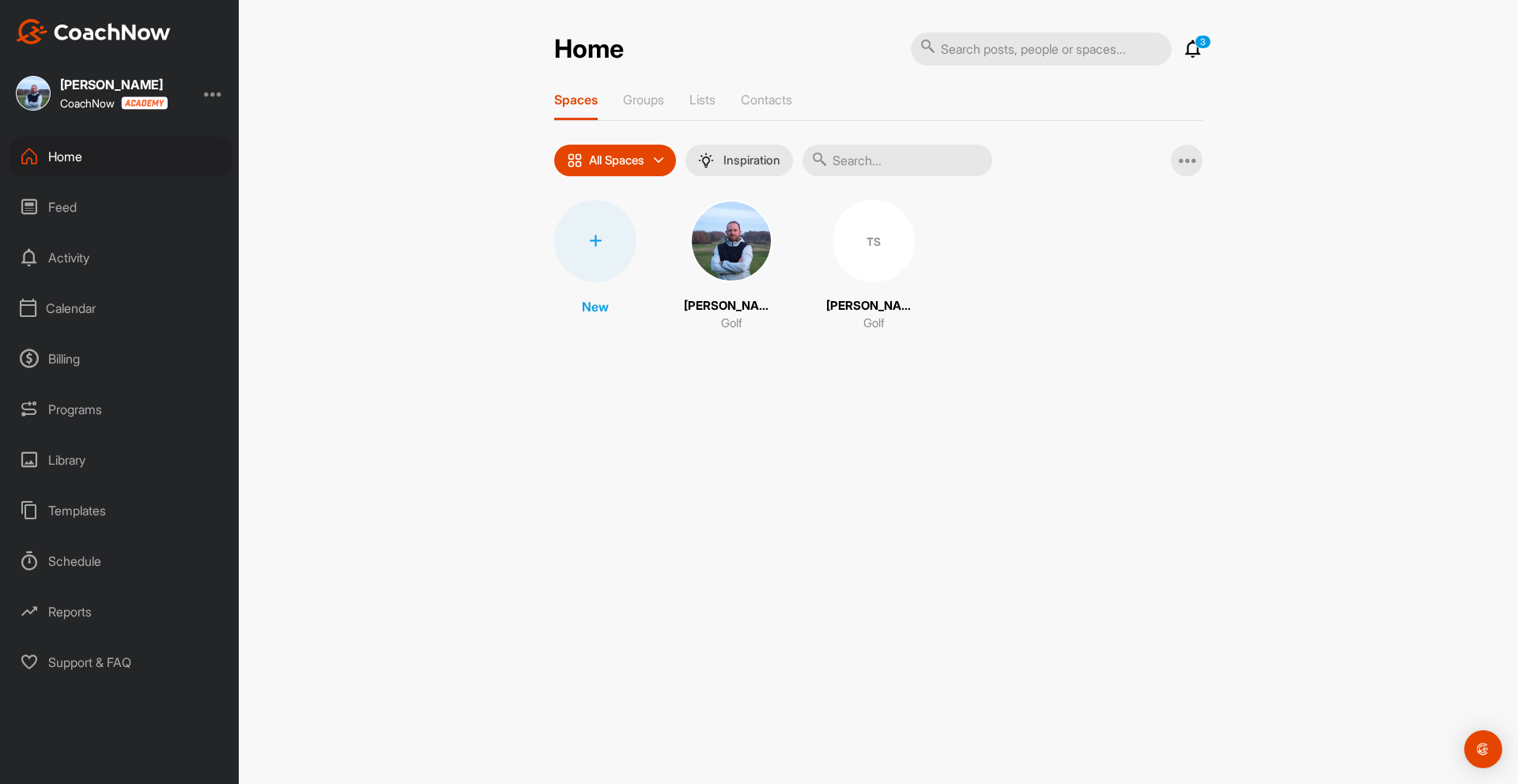
click at [1196, 48] on icon at bounding box center [1193, 48] width 19 height 19
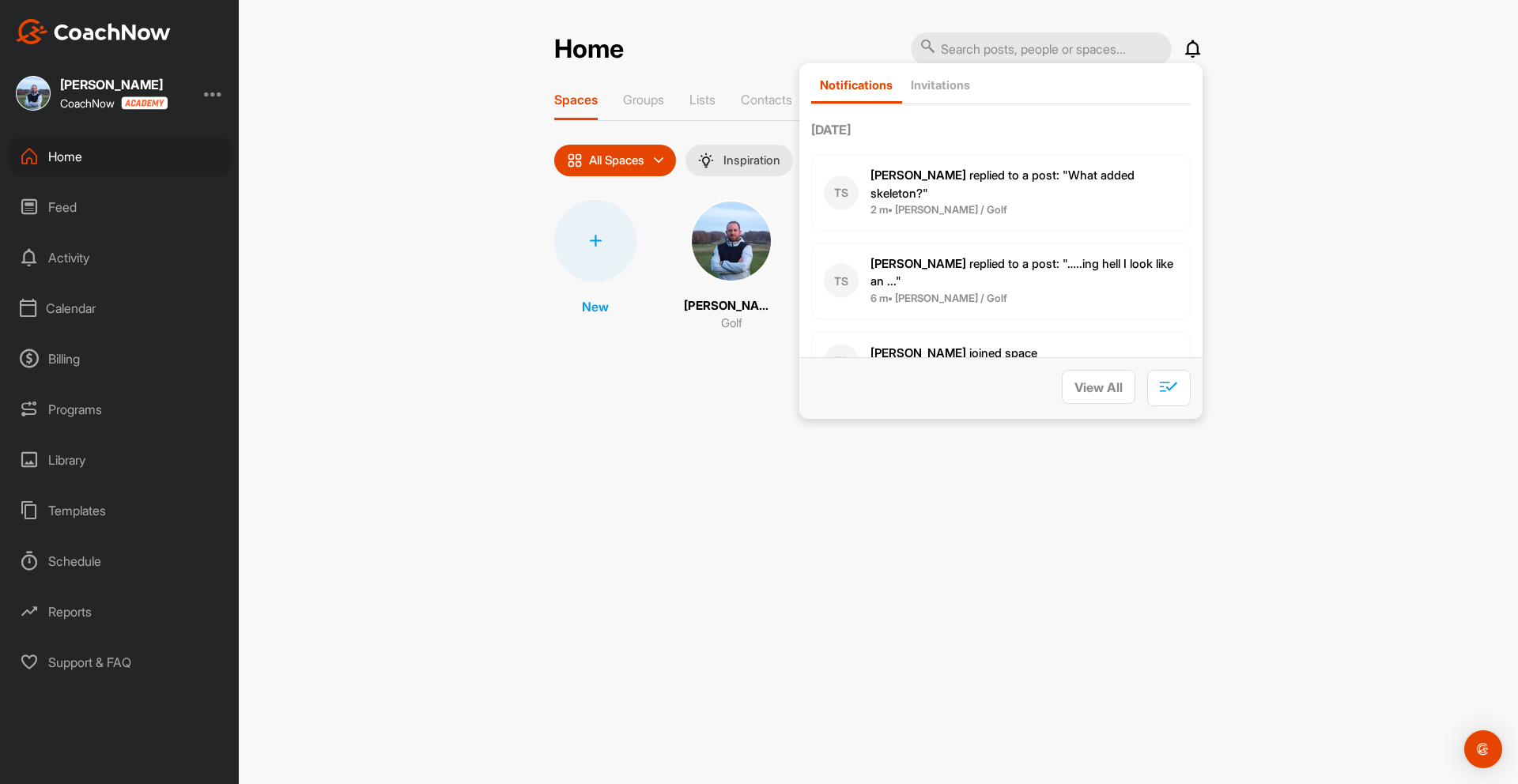
click at [1324, 228] on div "Home Notifications Invitations [DATE] TS [PERSON_NAME] replied to a post : "Wha…" at bounding box center [878, 392] width 1279 height 784
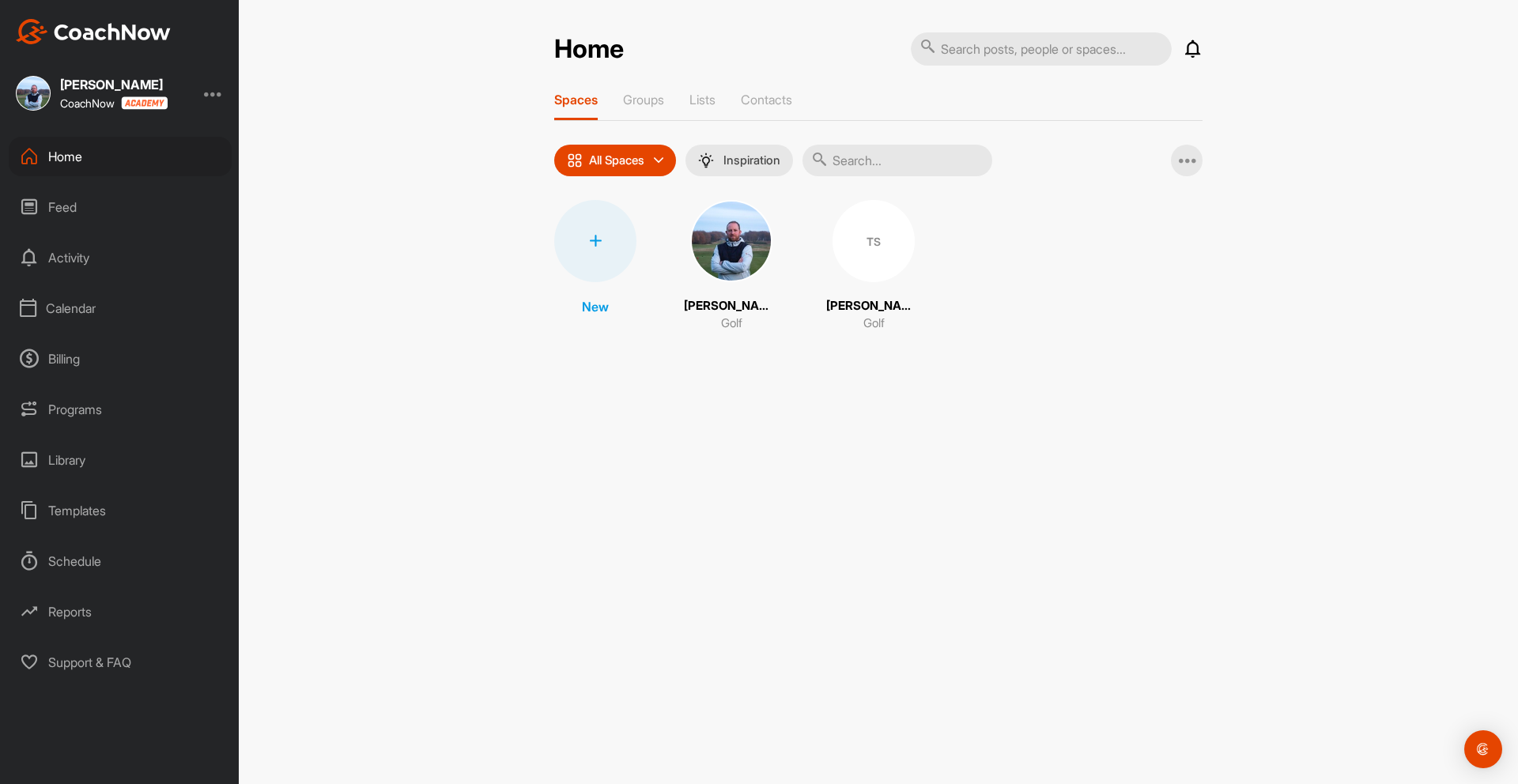
click at [848, 234] on div "TS" at bounding box center [873, 241] width 83 height 83
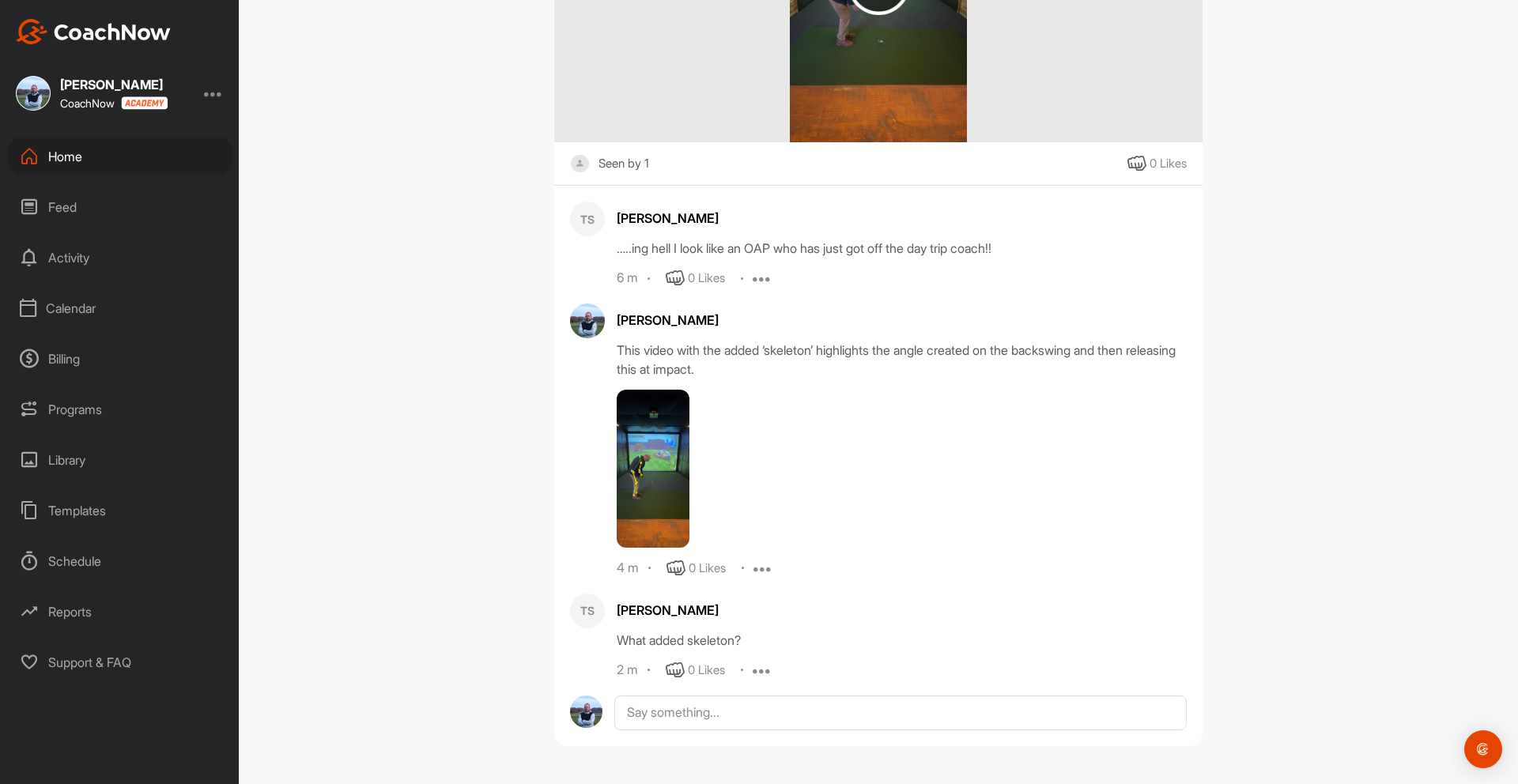
scroll to position [657, 0]
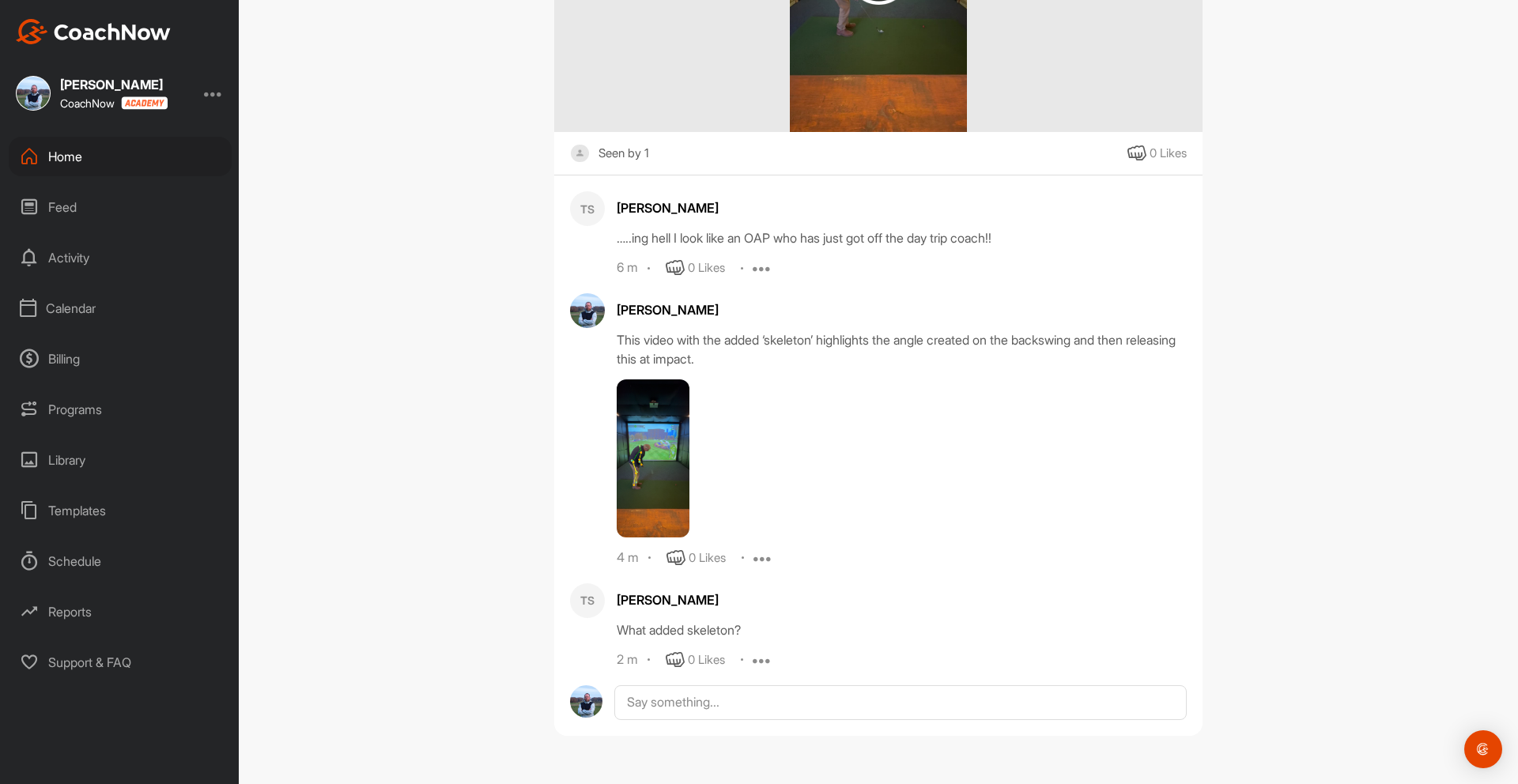
click at [664, 455] on img at bounding box center [653, 458] width 73 height 158
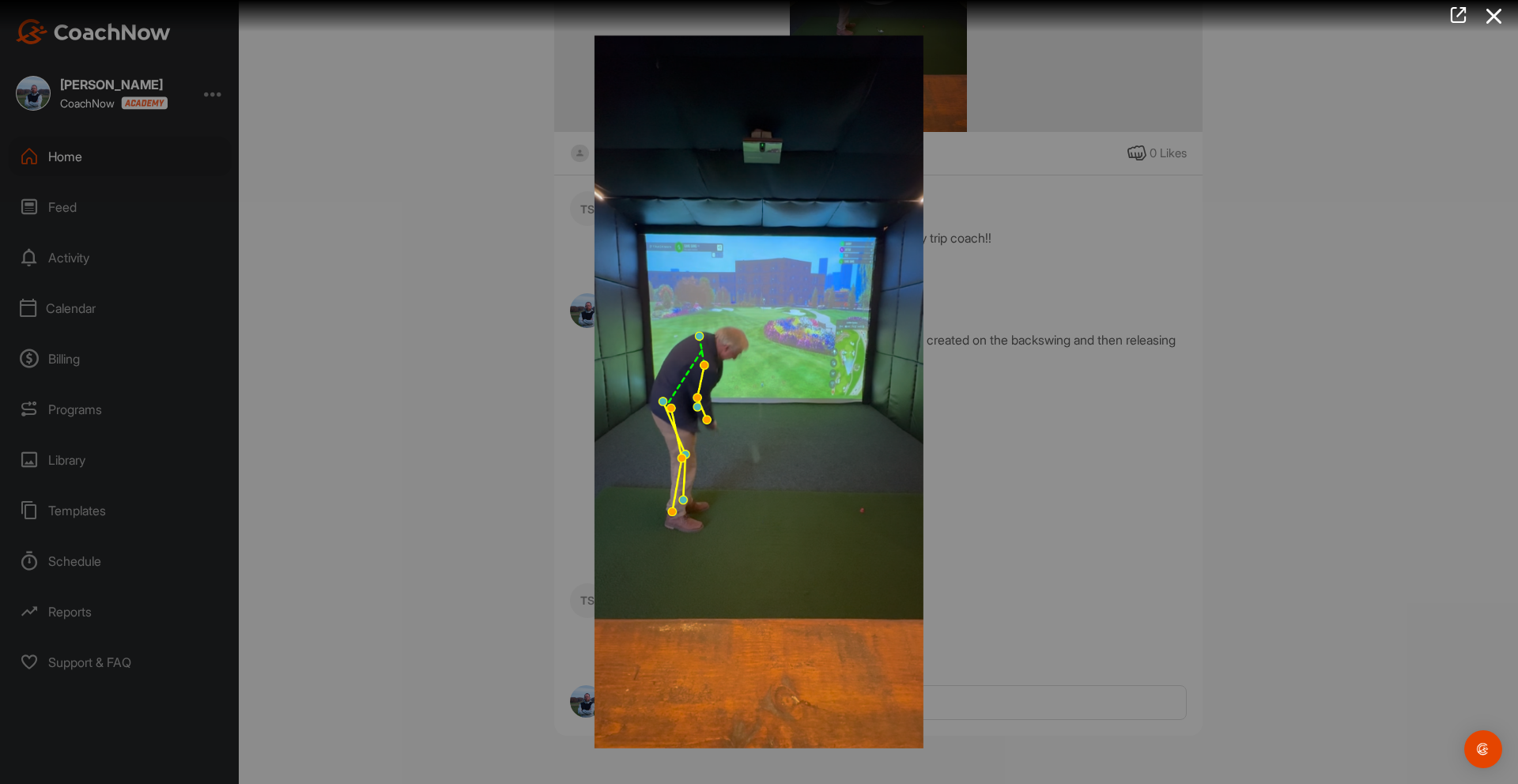
click at [1496, 13] on icon at bounding box center [1494, 16] width 37 height 29
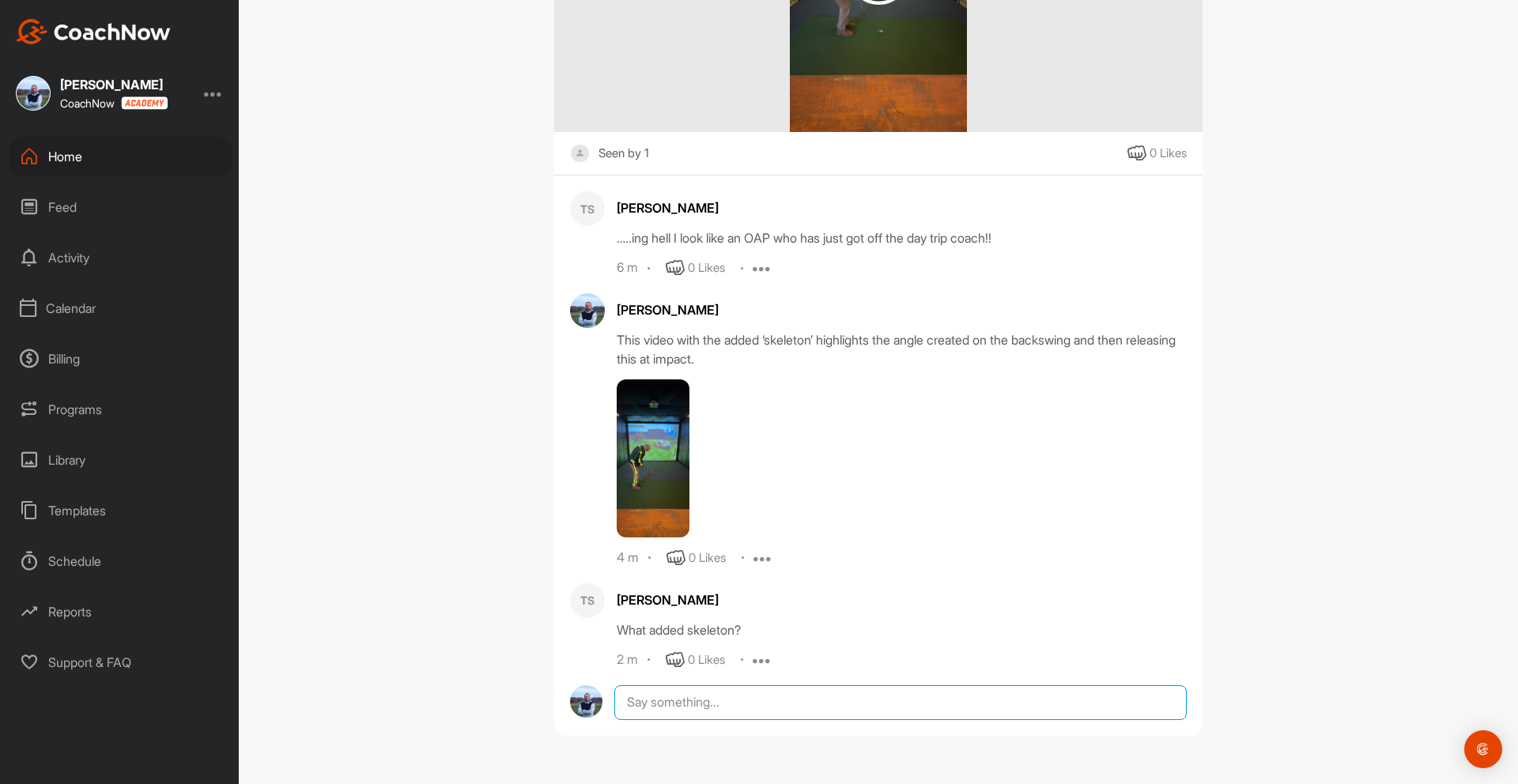
click at [647, 699] on textarea at bounding box center [900, 702] width 572 height 35
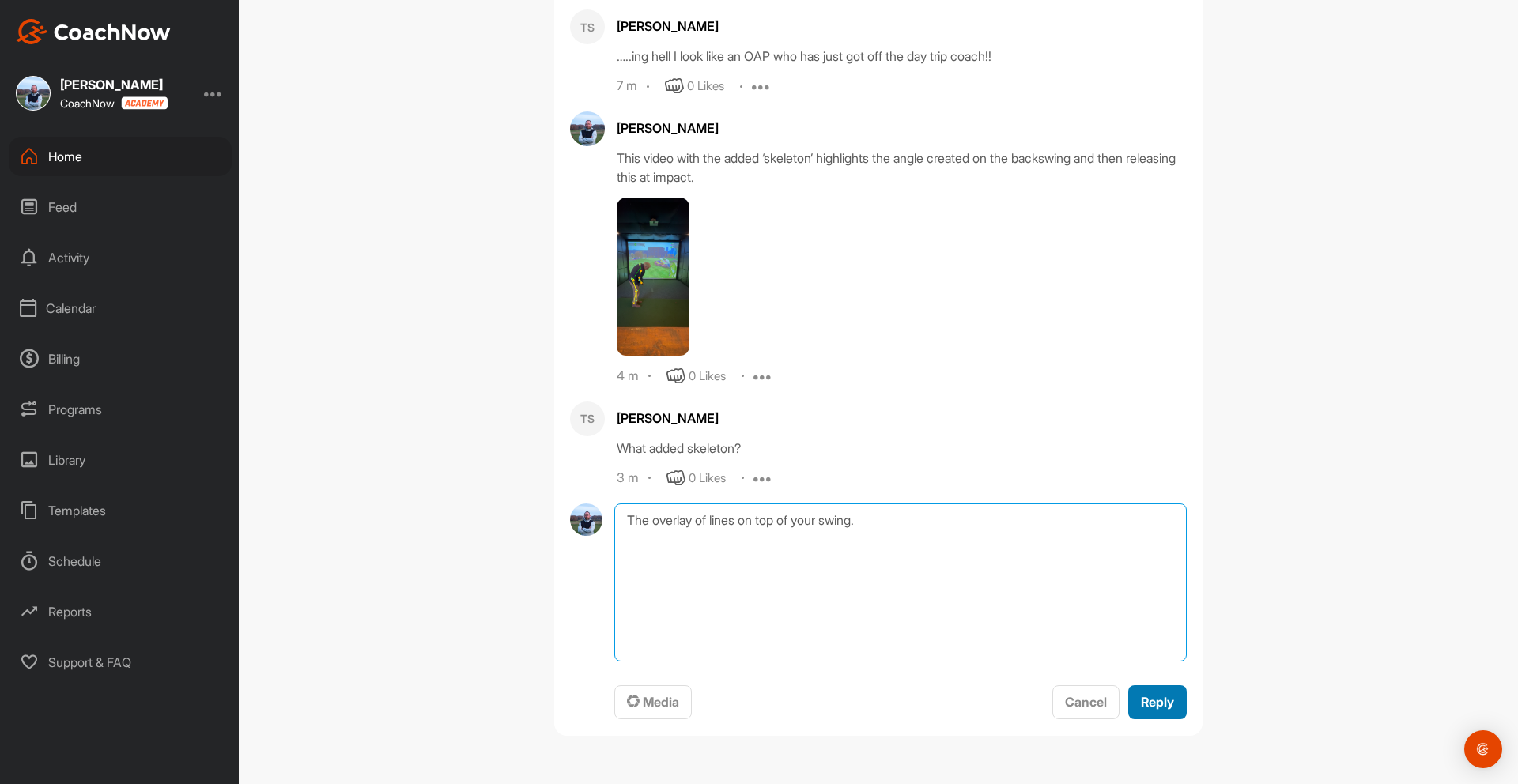
type textarea "The overlay of lines on top of your swing."
click at [1158, 702] on span "Reply" at bounding box center [1157, 701] width 33 height 16
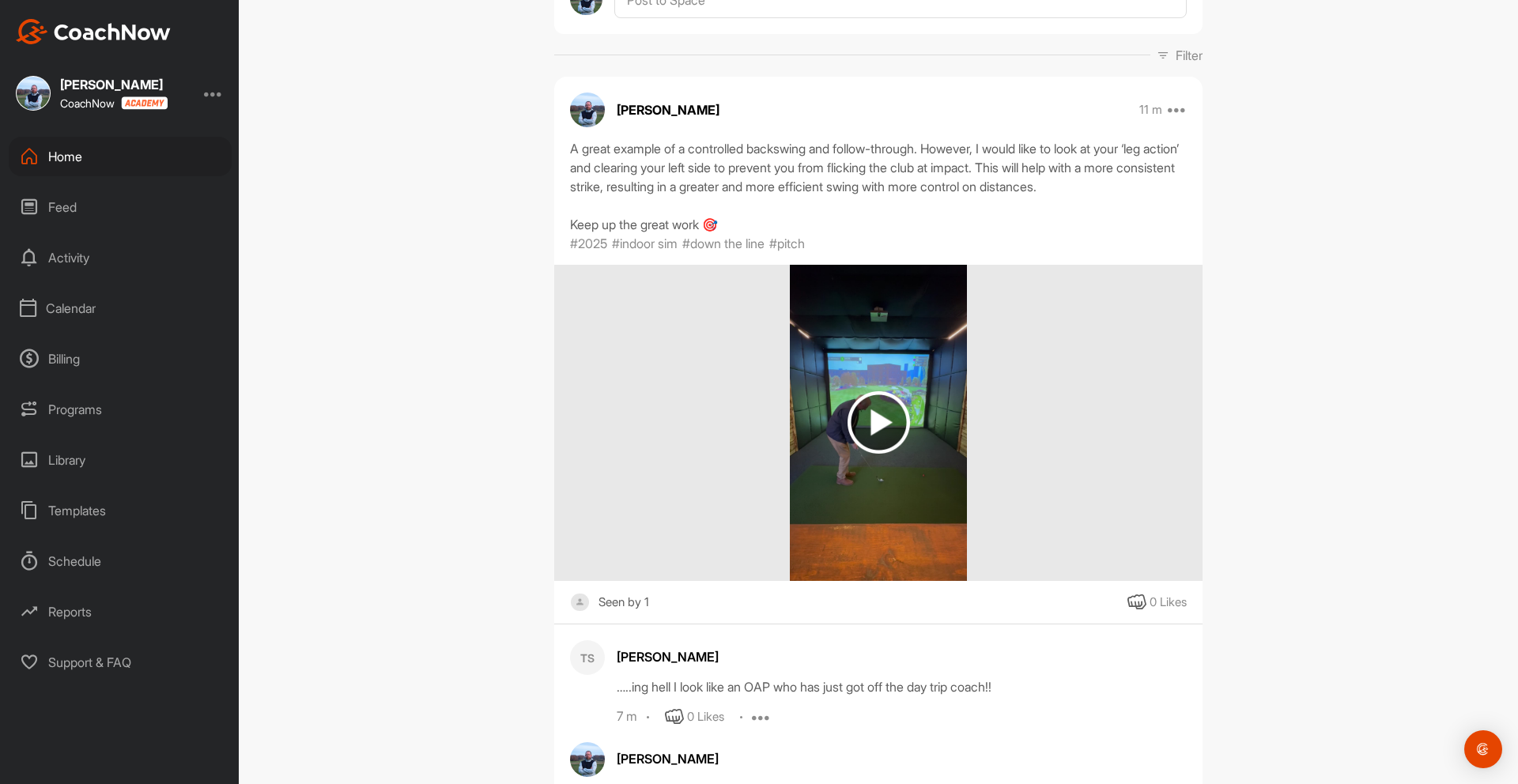
scroll to position [0, 0]
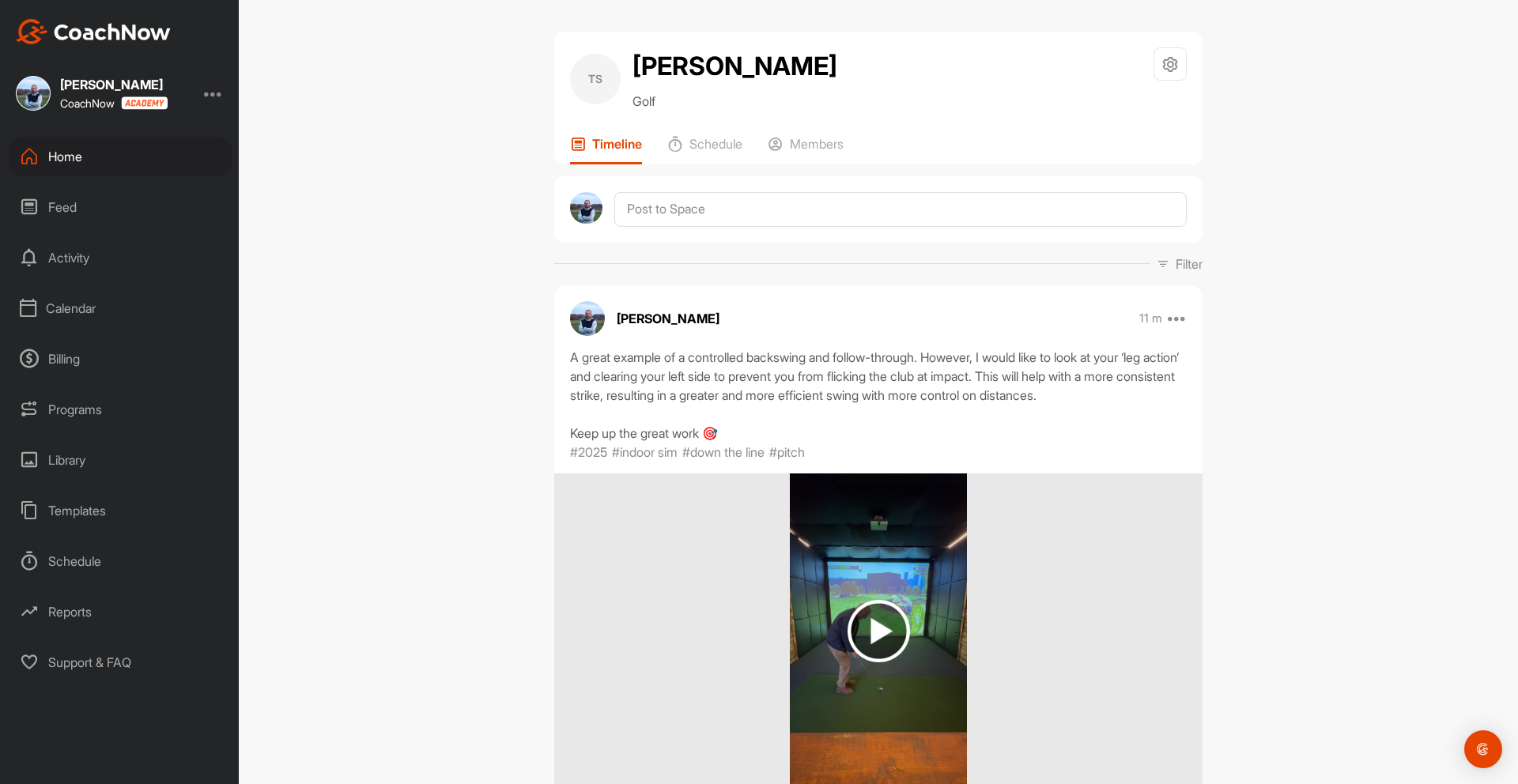
click at [69, 205] on div "Feed" at bounding box center [119, 206] width 223 height 39
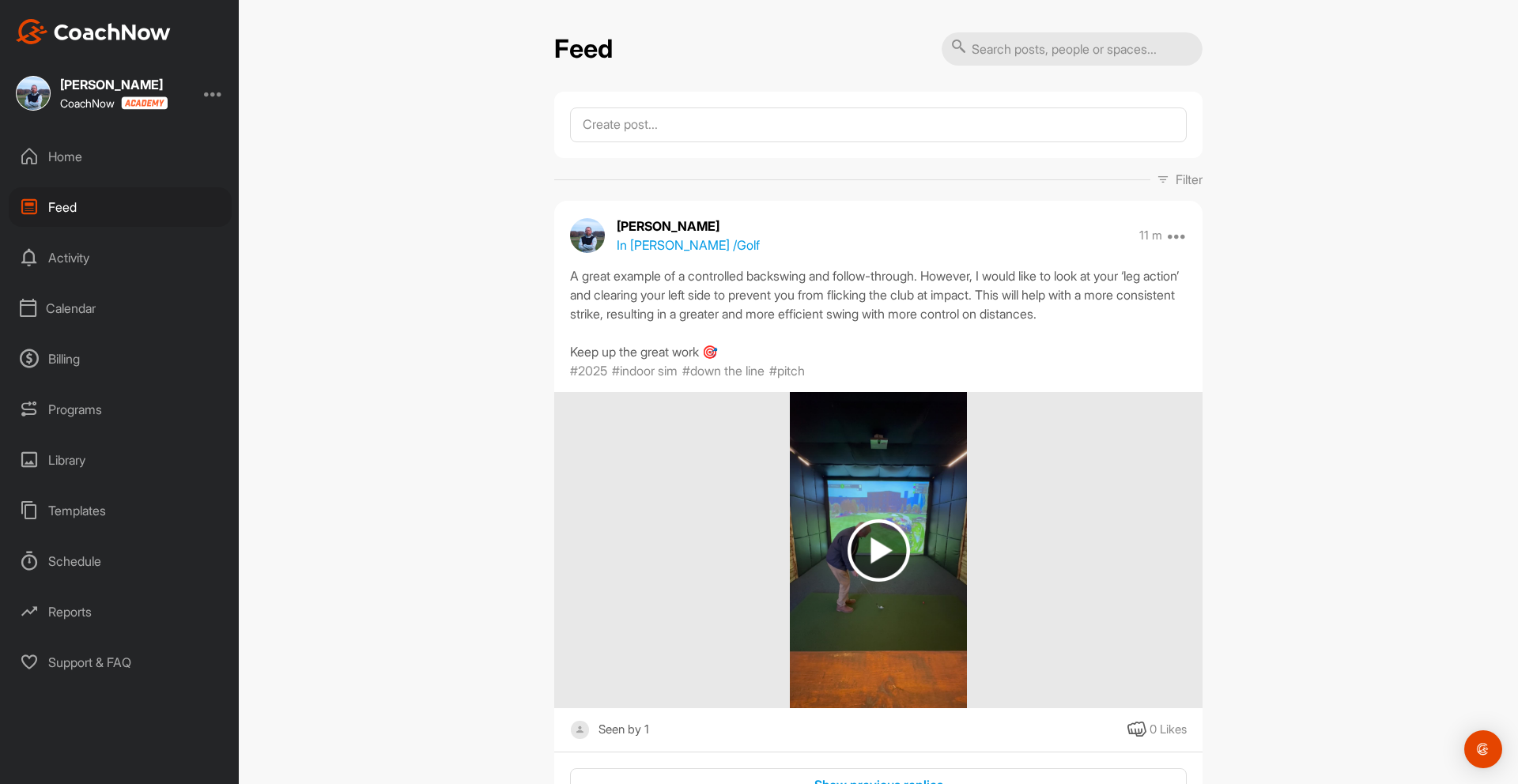
click at [69, 254] on div "Activity" at bounding box center [119, 257] width 223 height 39
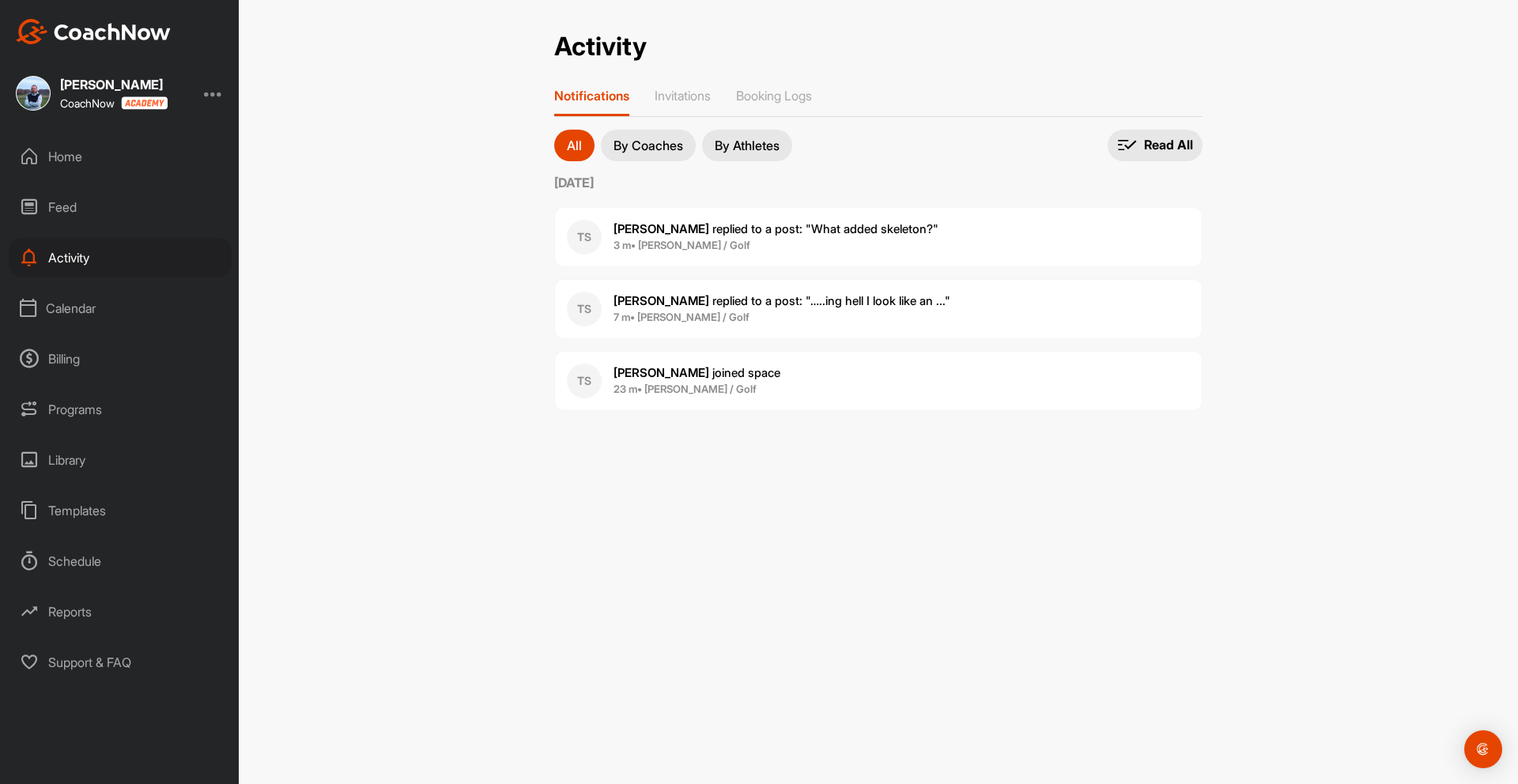
click at [71, 153] on div "Home" at bounding box center [119, 156] width 223 height 39
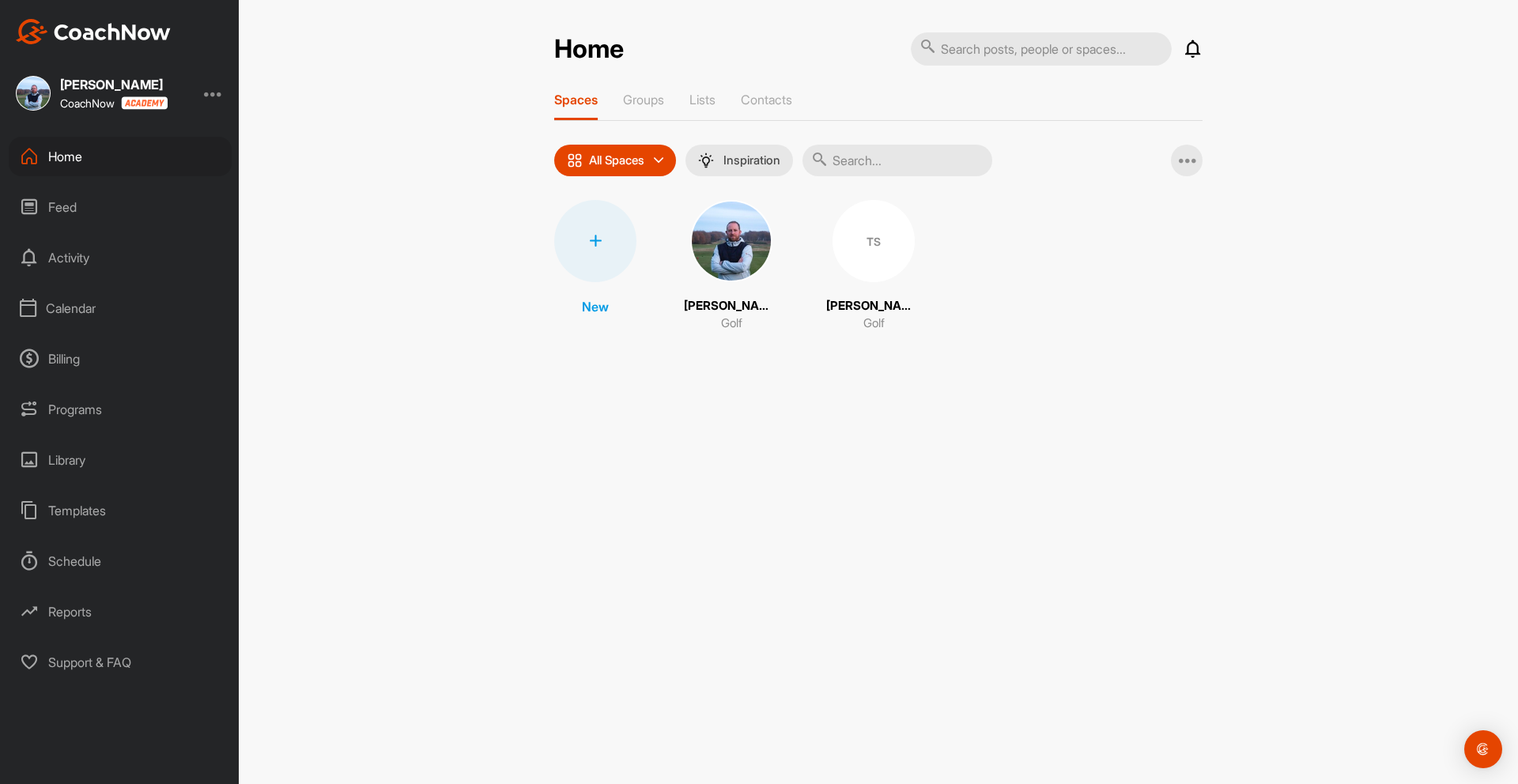
click at [77, 622] on div "Reports" at bounding box center [119, 611] width 223 height 39
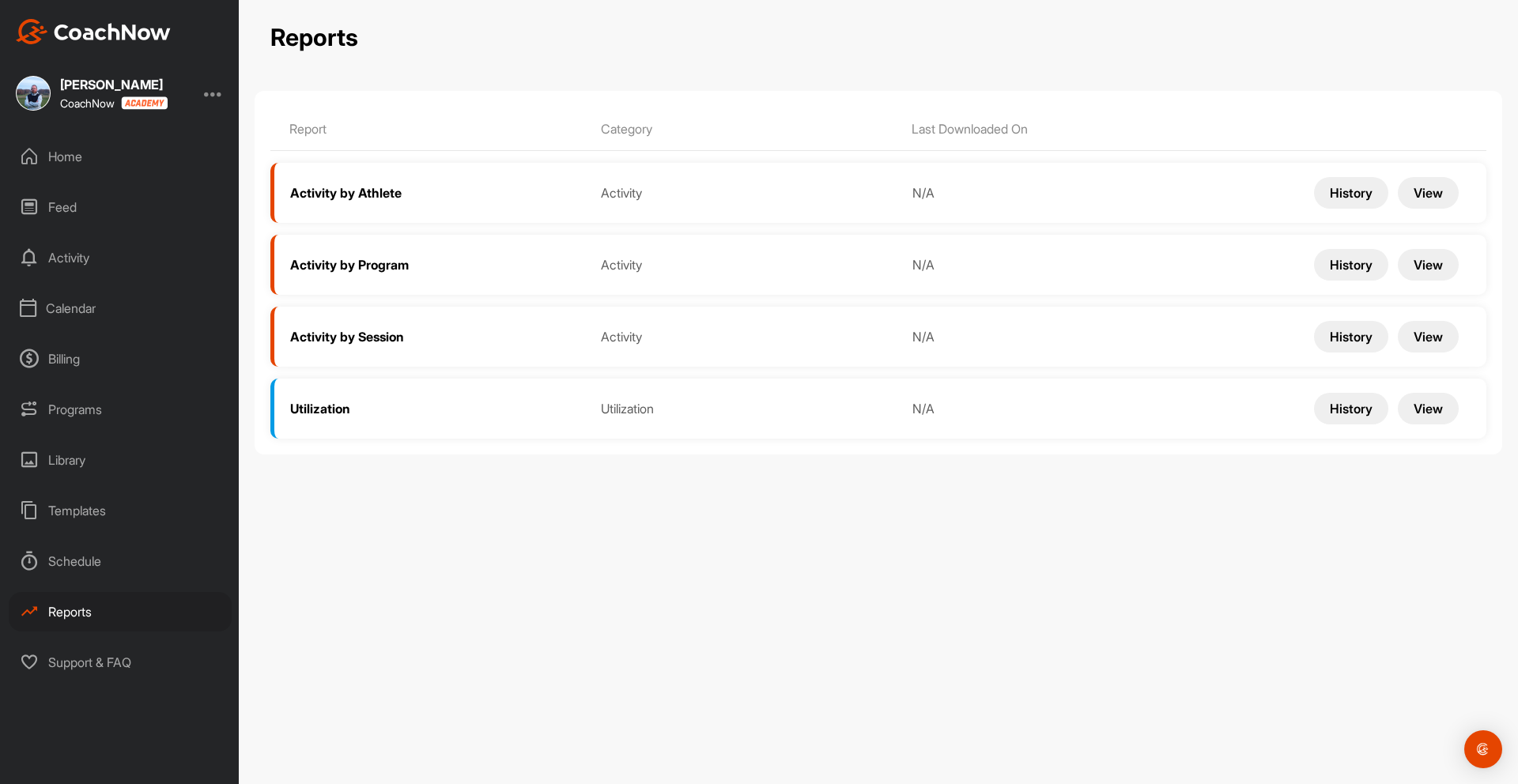
click at [334, 192] on span "Activity by Athlete" at bounding box center [346, 193] width 112 height 17
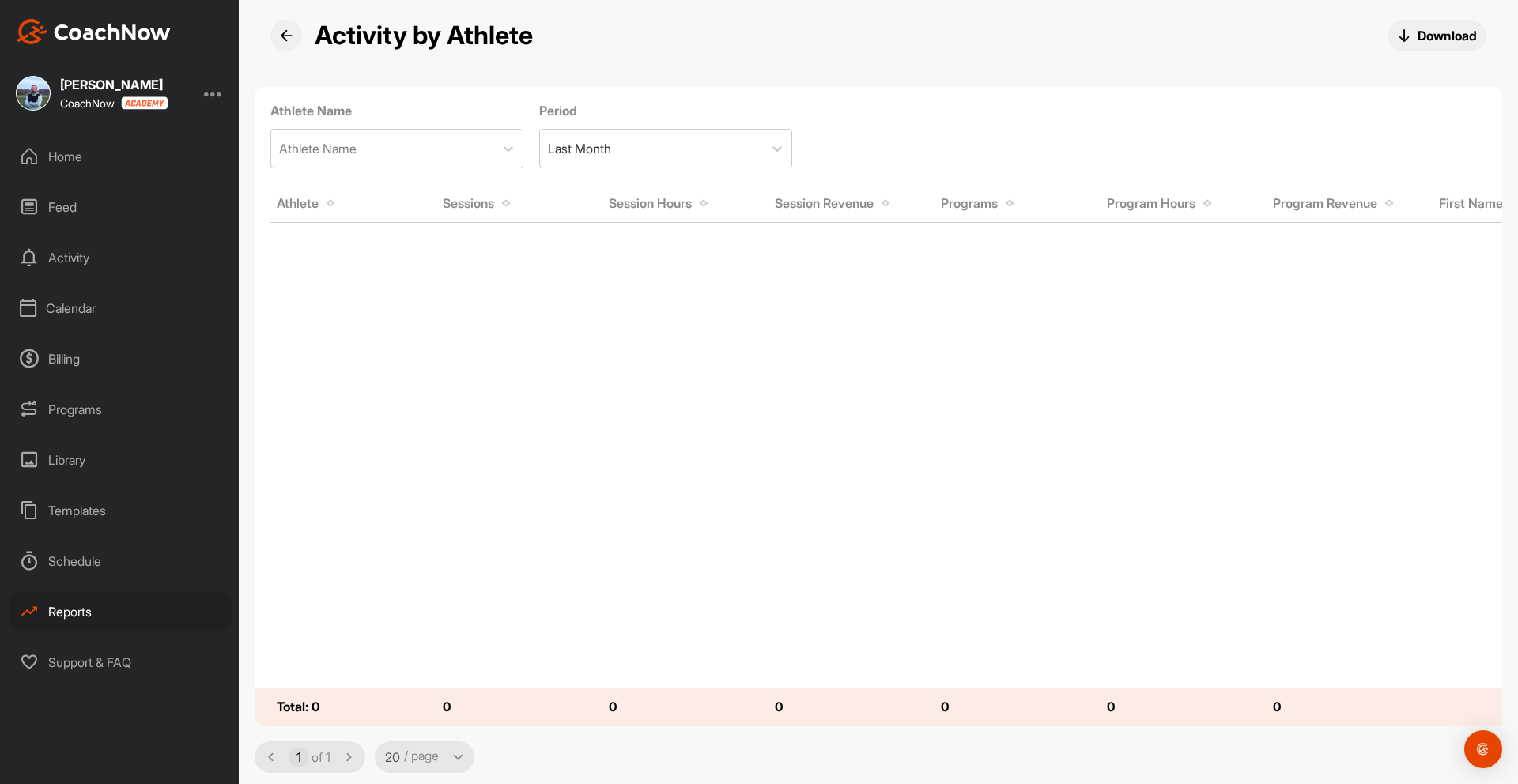
click at [283, 33] on icon at bounding box center [285, 35] width 13 height 13
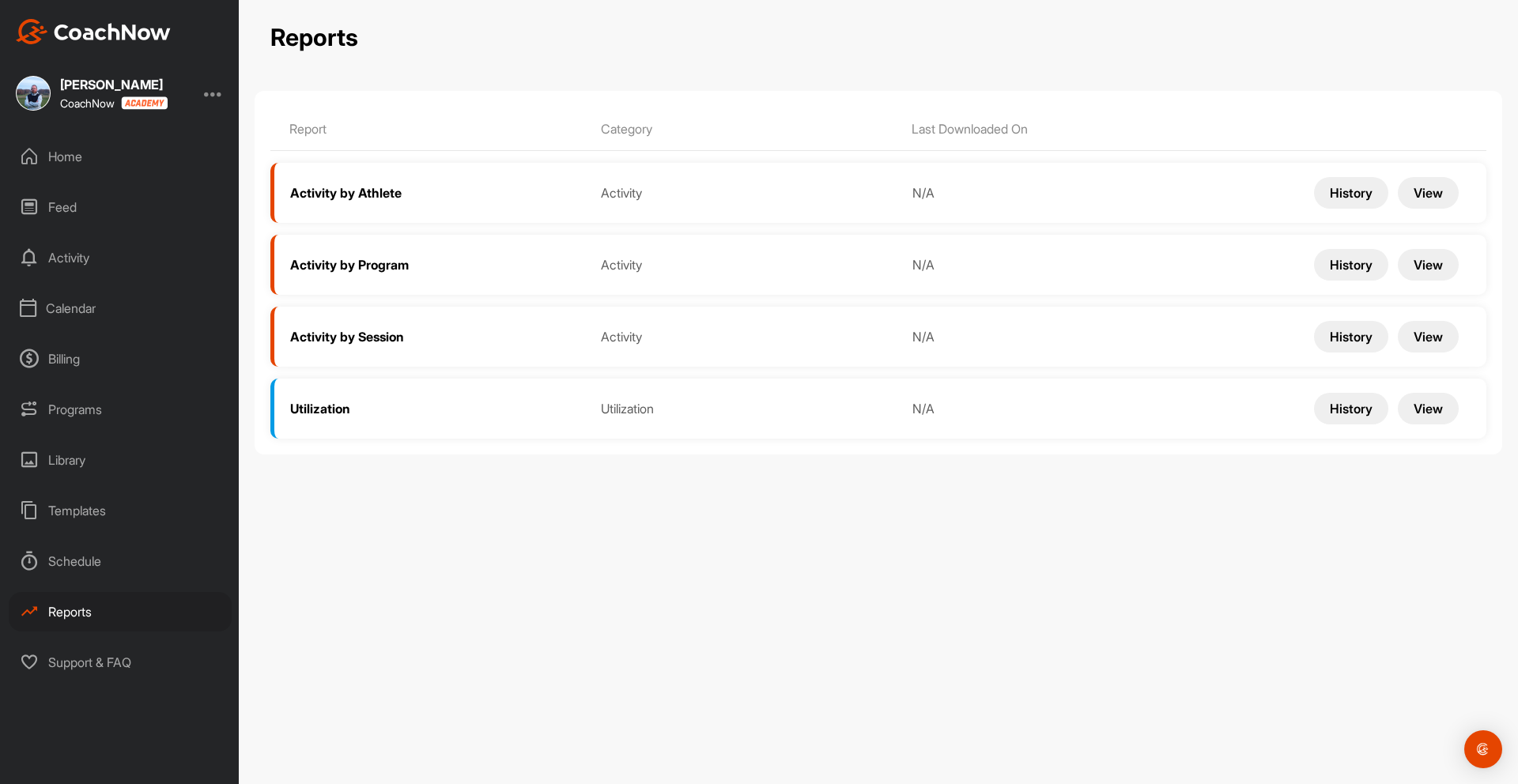
click at [329, 410] on span "Utilization" at bounding box center [320, 409] width 60 height 17
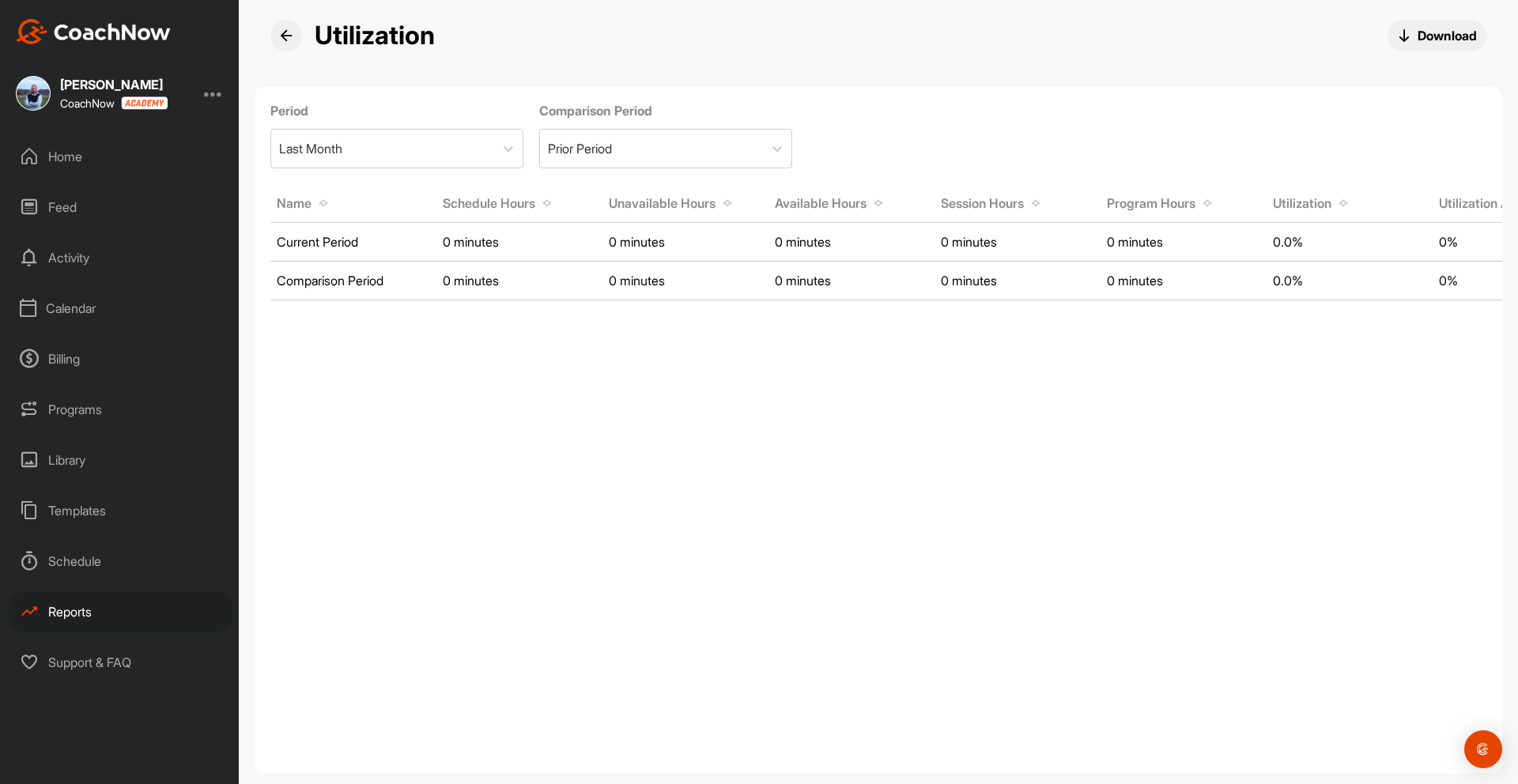
click at [290, 39] on icon at bounding box center [285, 35] width 13 height 13
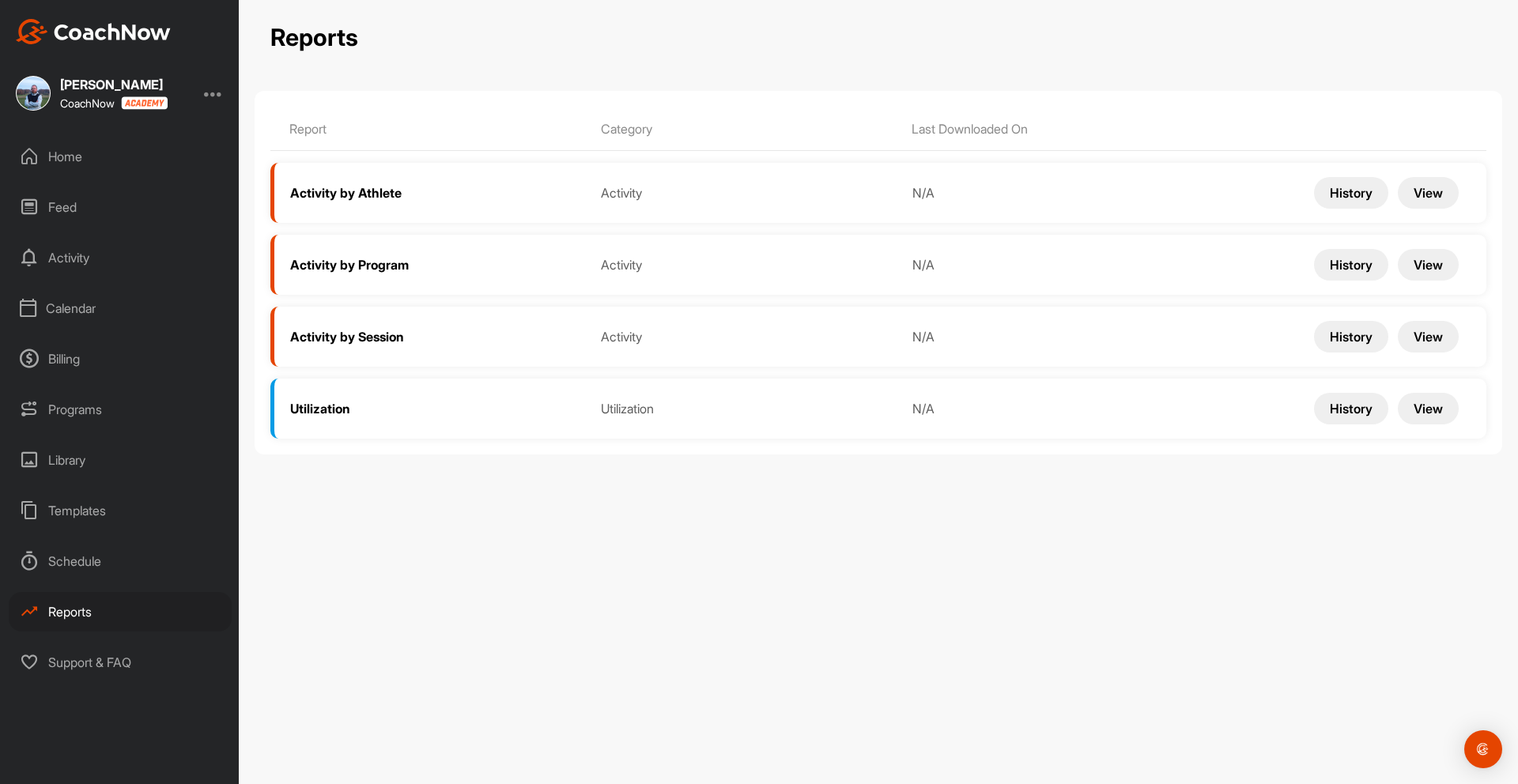
click at [72, 564] on div "Schedule" at bounding box center [119, 560] width 223 height 39
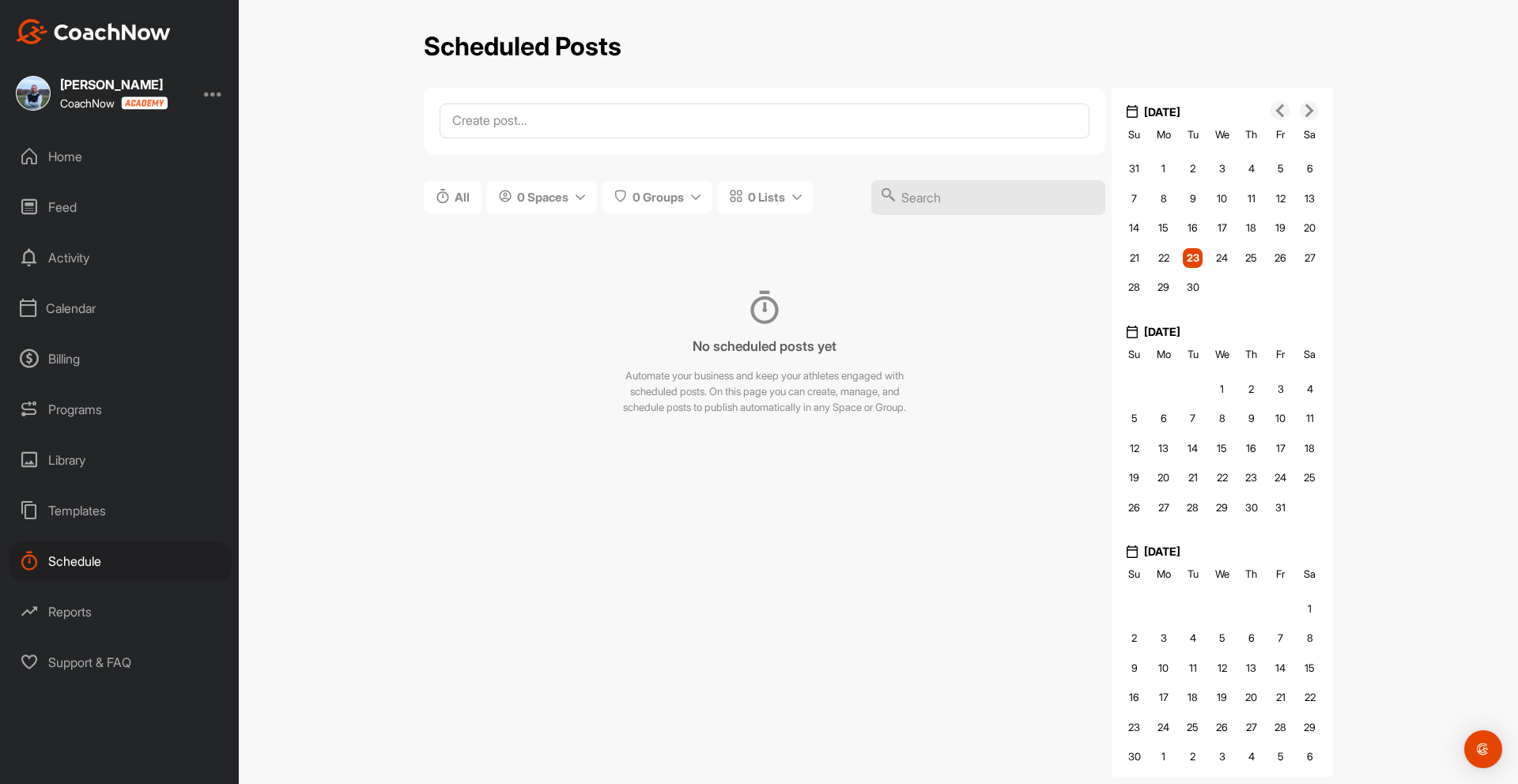
click at [76, 510] on div "Templates" at bounding box center [119, 510] width 223 height 39
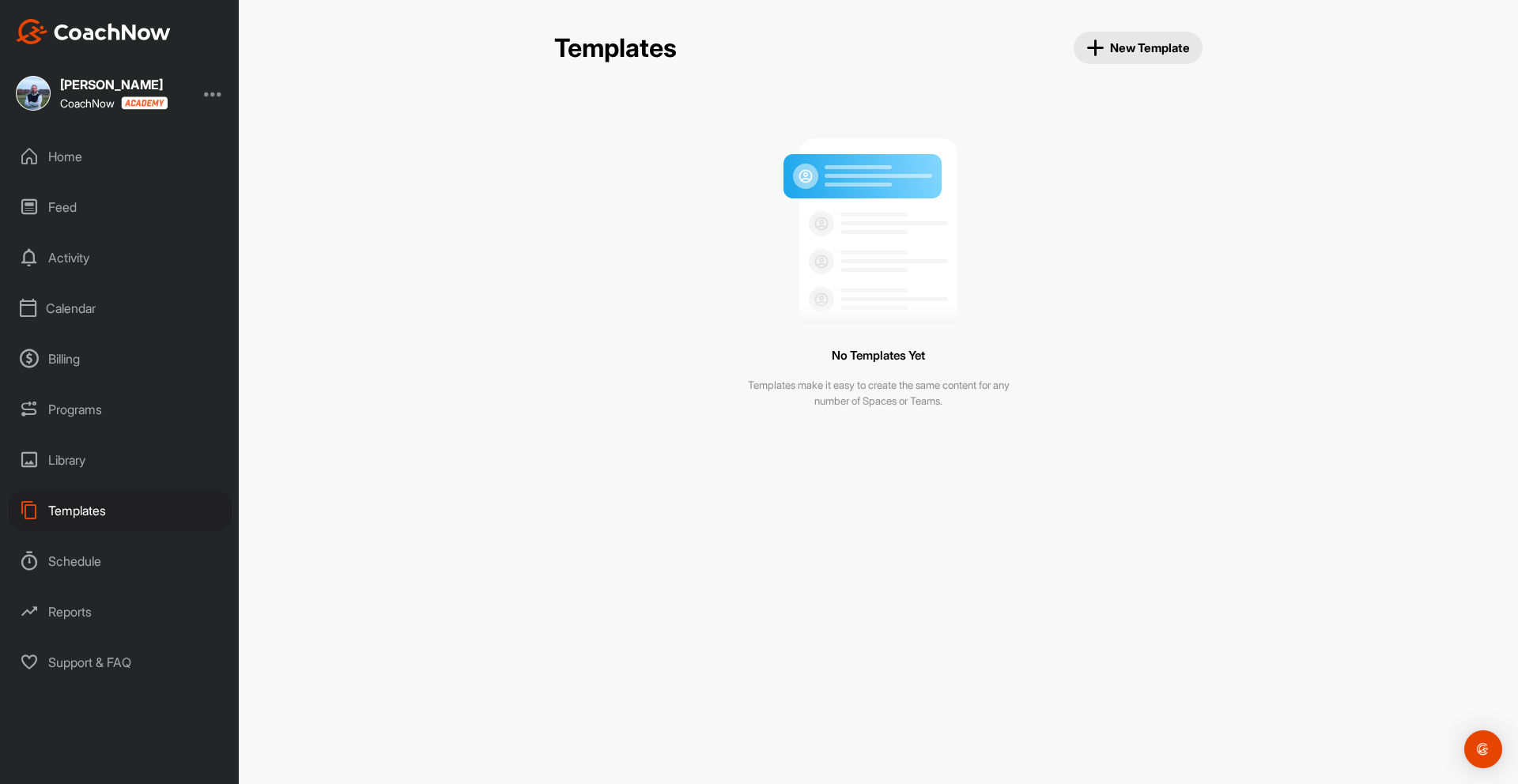
click at [72, 459] on div "Library" at bounding box center [119, 460] width 223 height 39
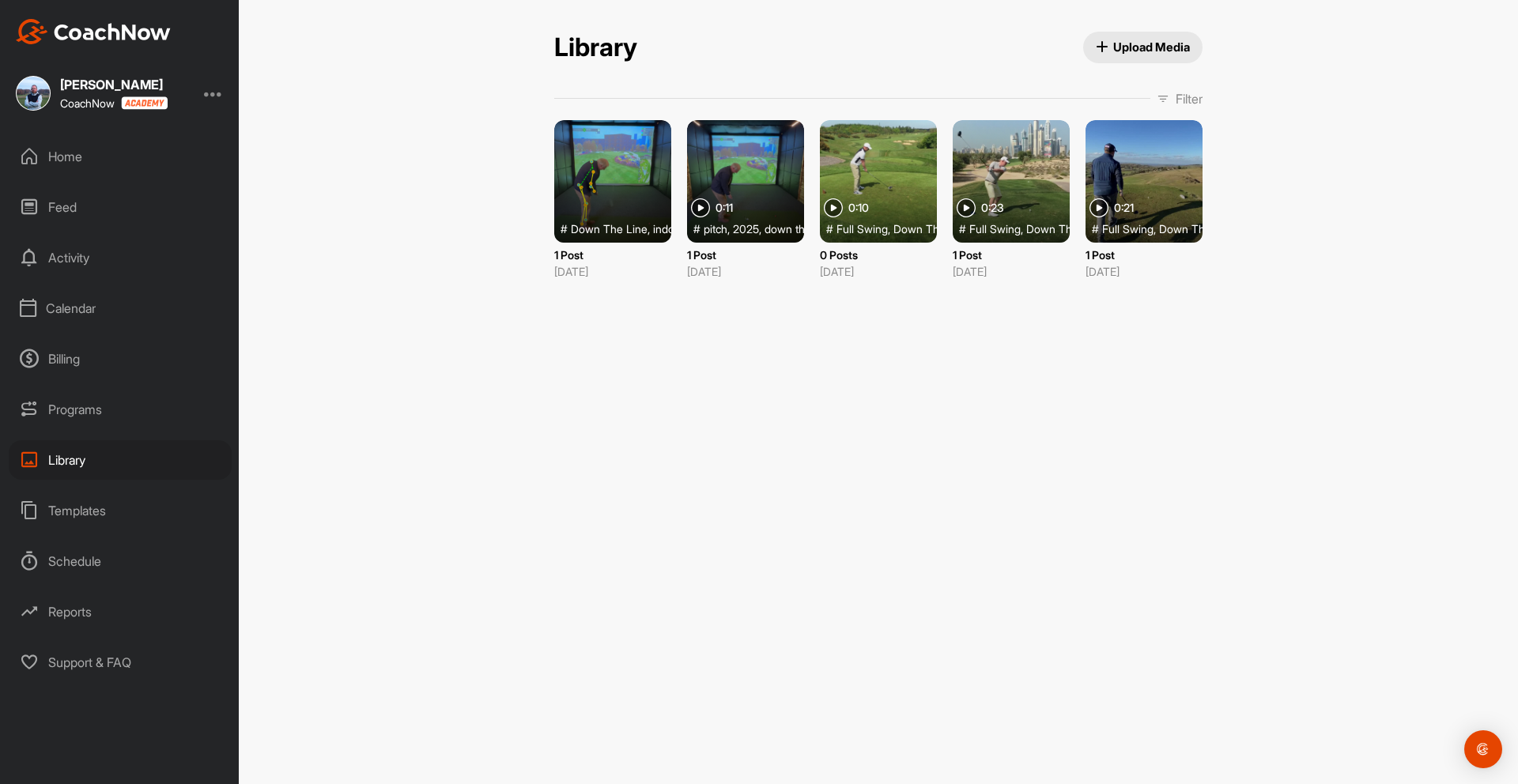
click at [73, 410] on div "Programs" at bounding box center [119, 409] width 223 height 39
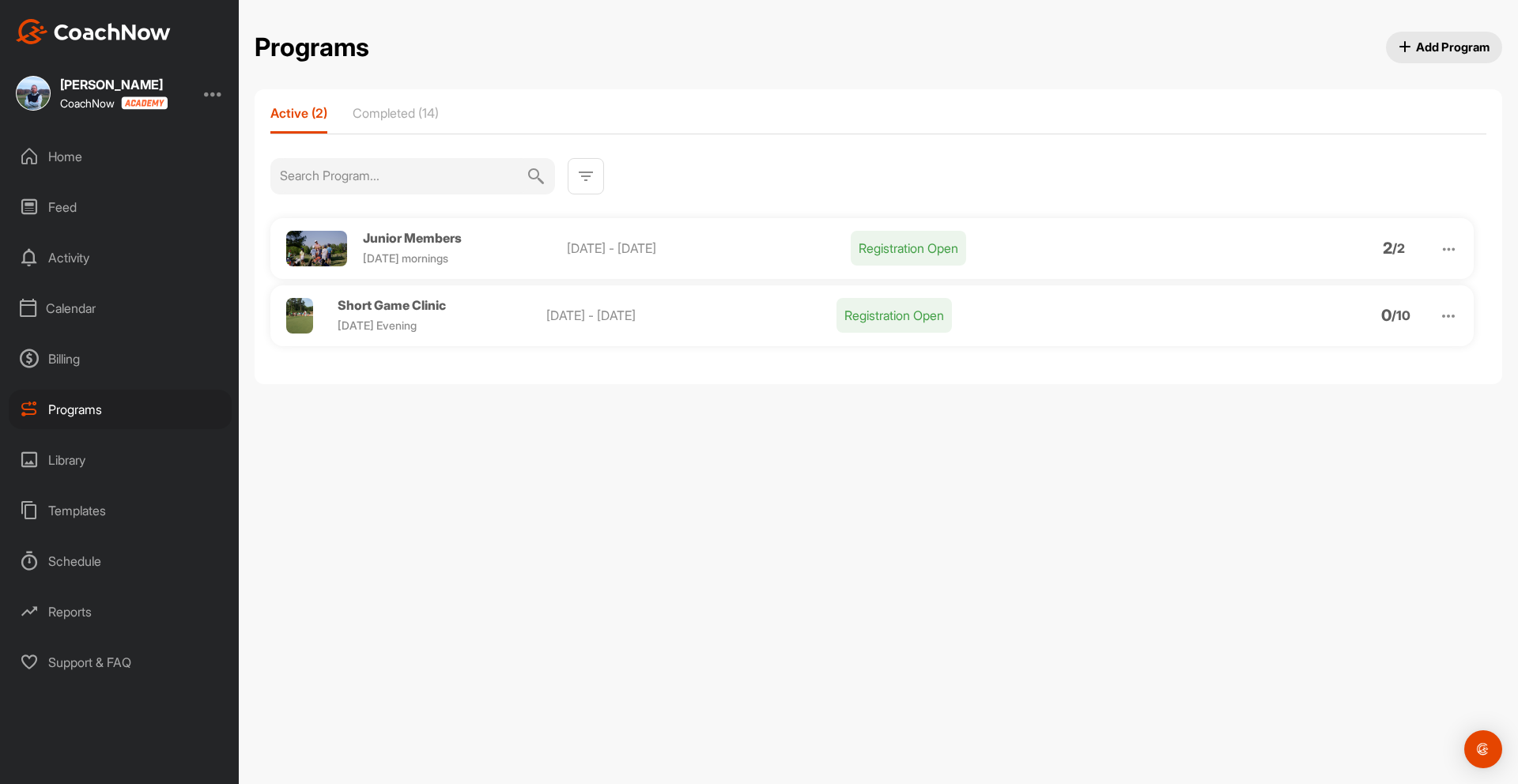
click at [73, 361] on div "Billing" at bounding box center [119, 358] width 223 height 39
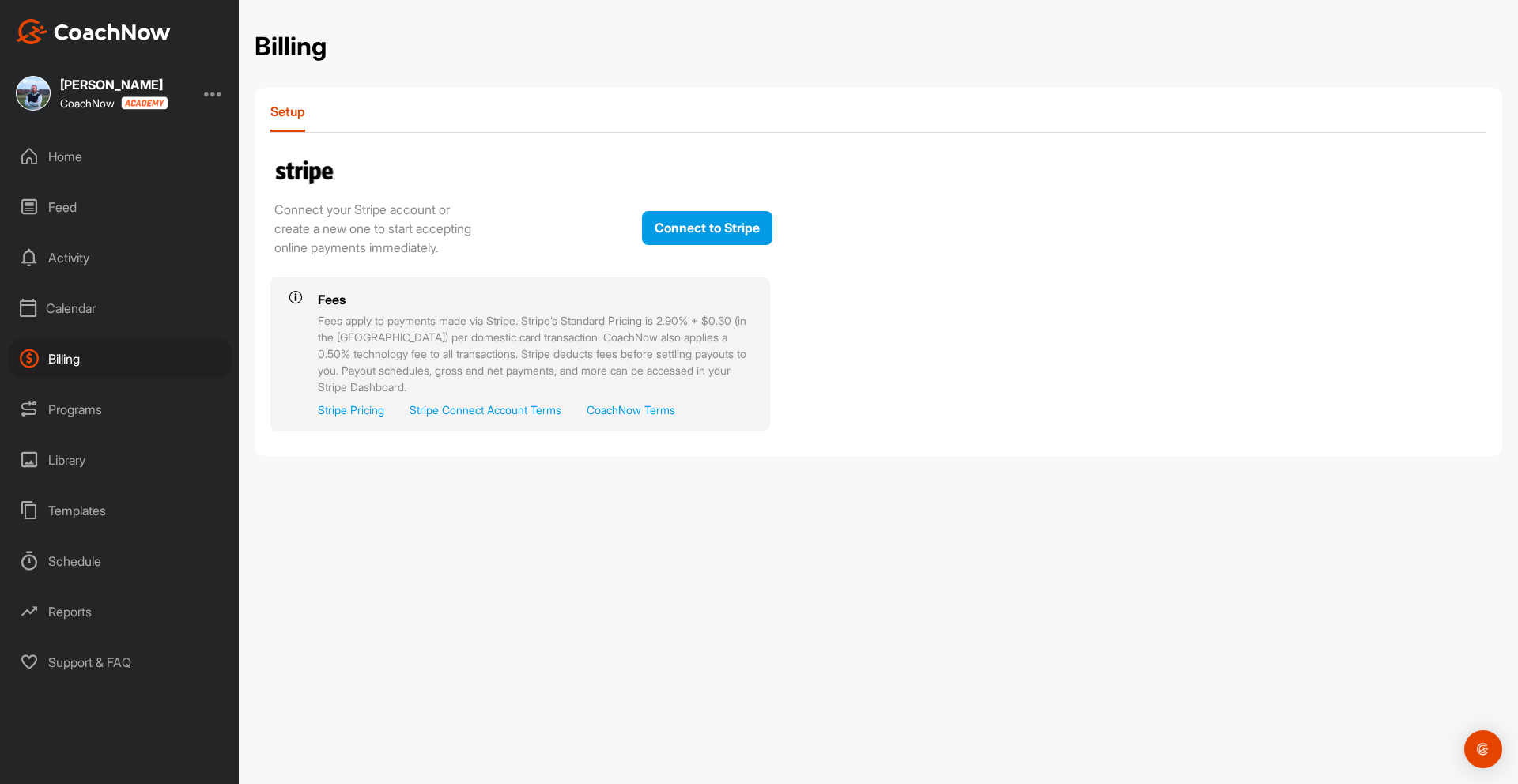
click at [75, 309] on div "Calendar" at bounding box center [119, 308] width 223 height 39
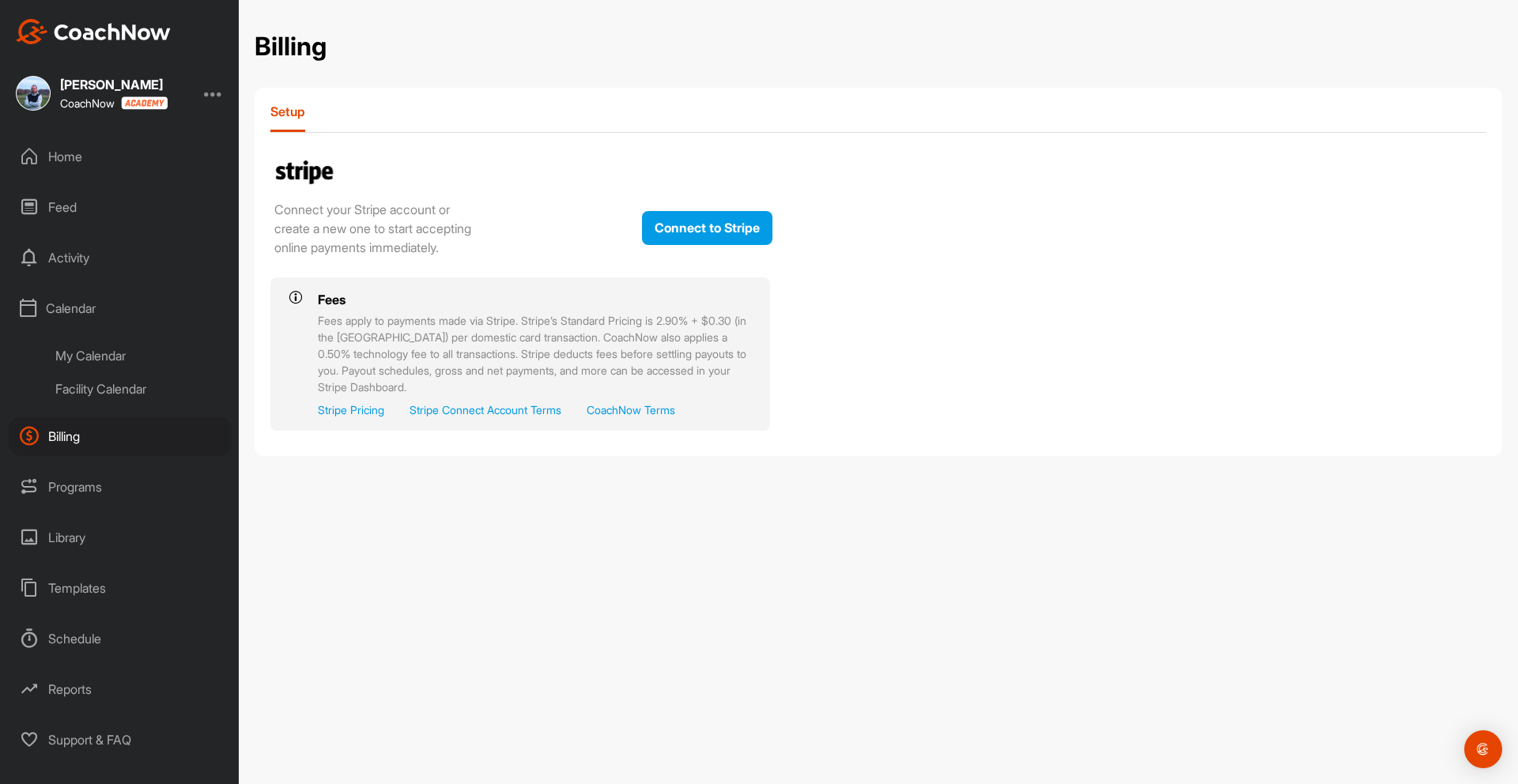
click at [85, 356] on div "My Calendar" at bounding box center [138, 355] width 187 height 33
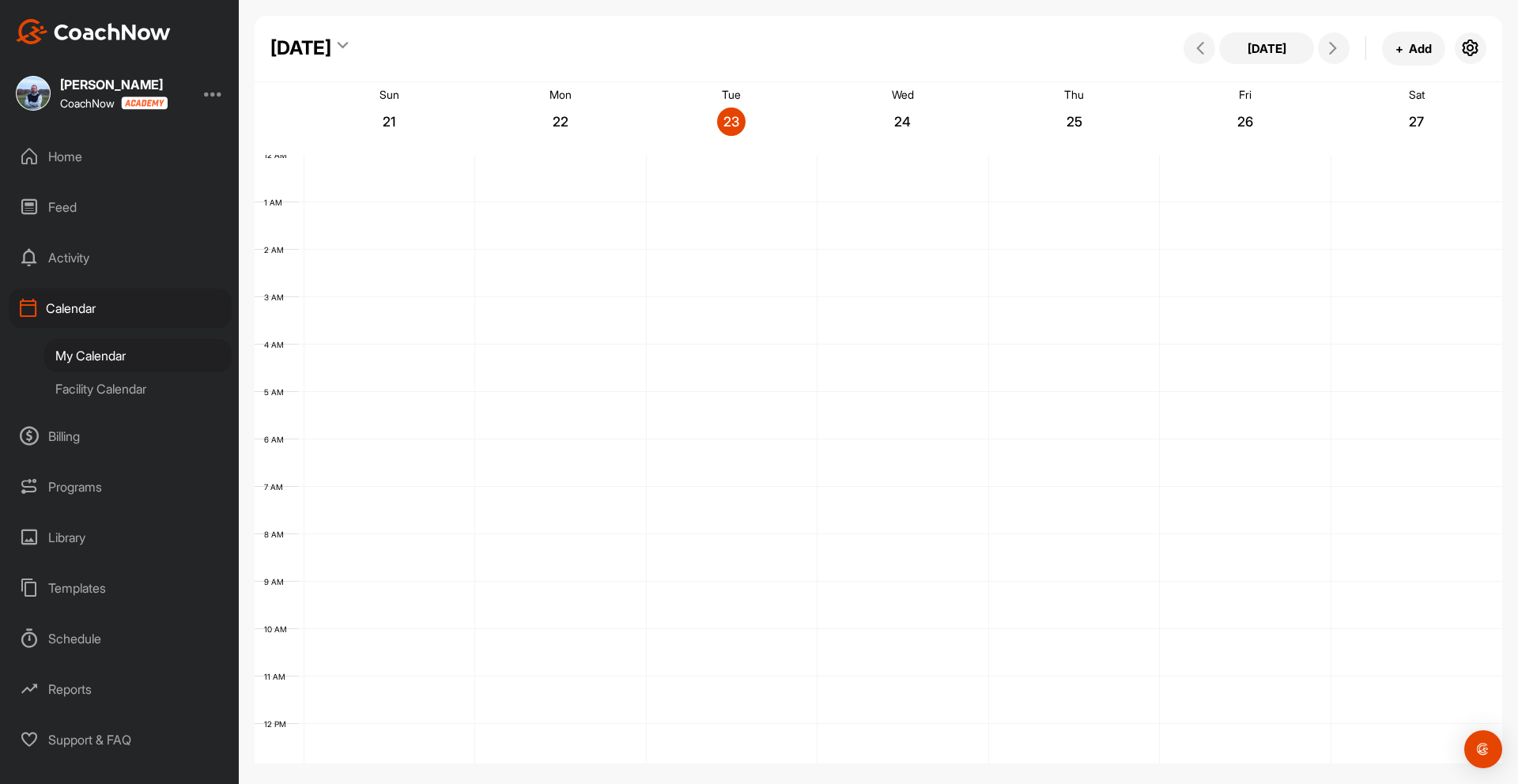
scroll to position [274, 0]
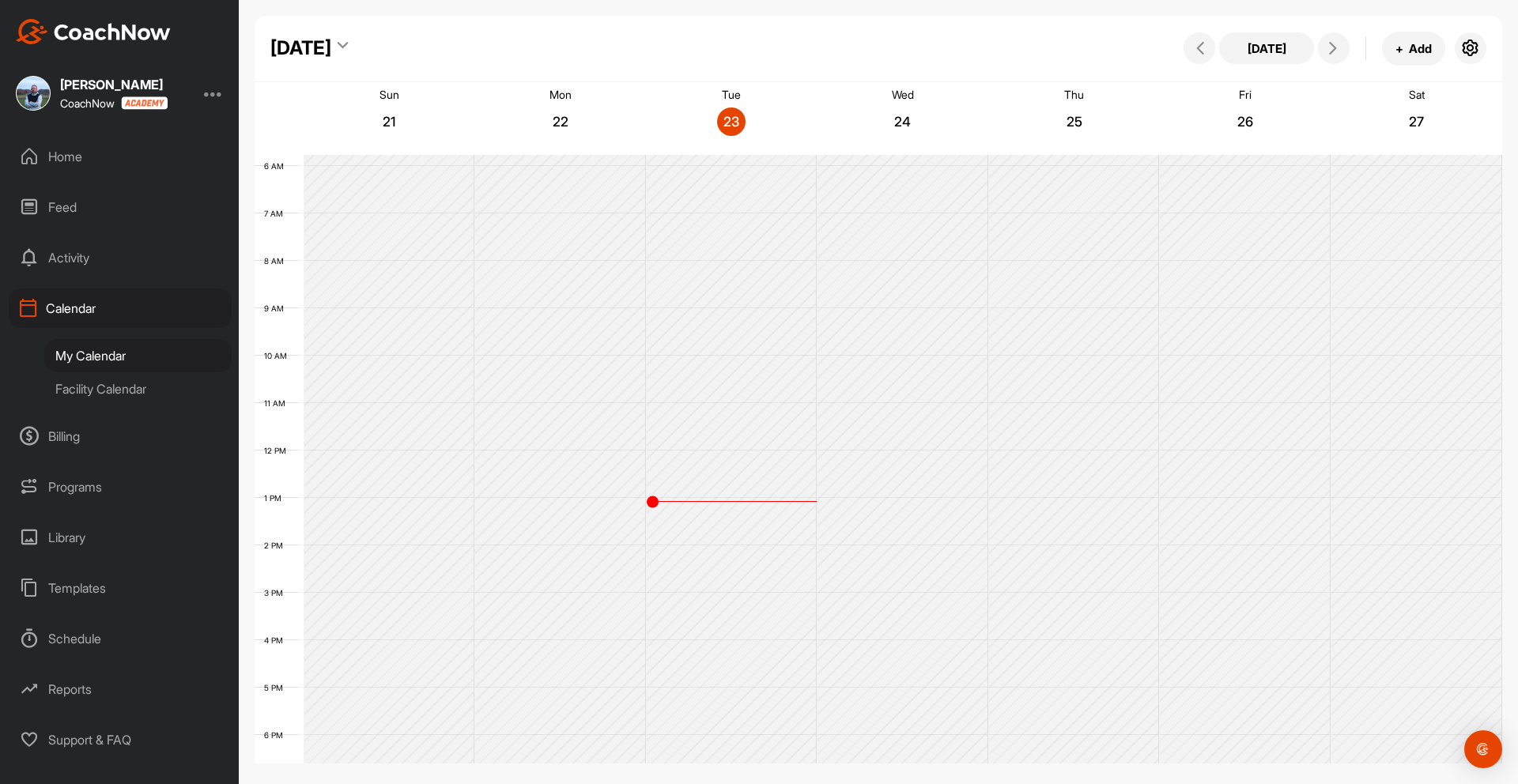
click at [83, 259] on div "Activity" at bounding box center [119, 257] width 223 height 39
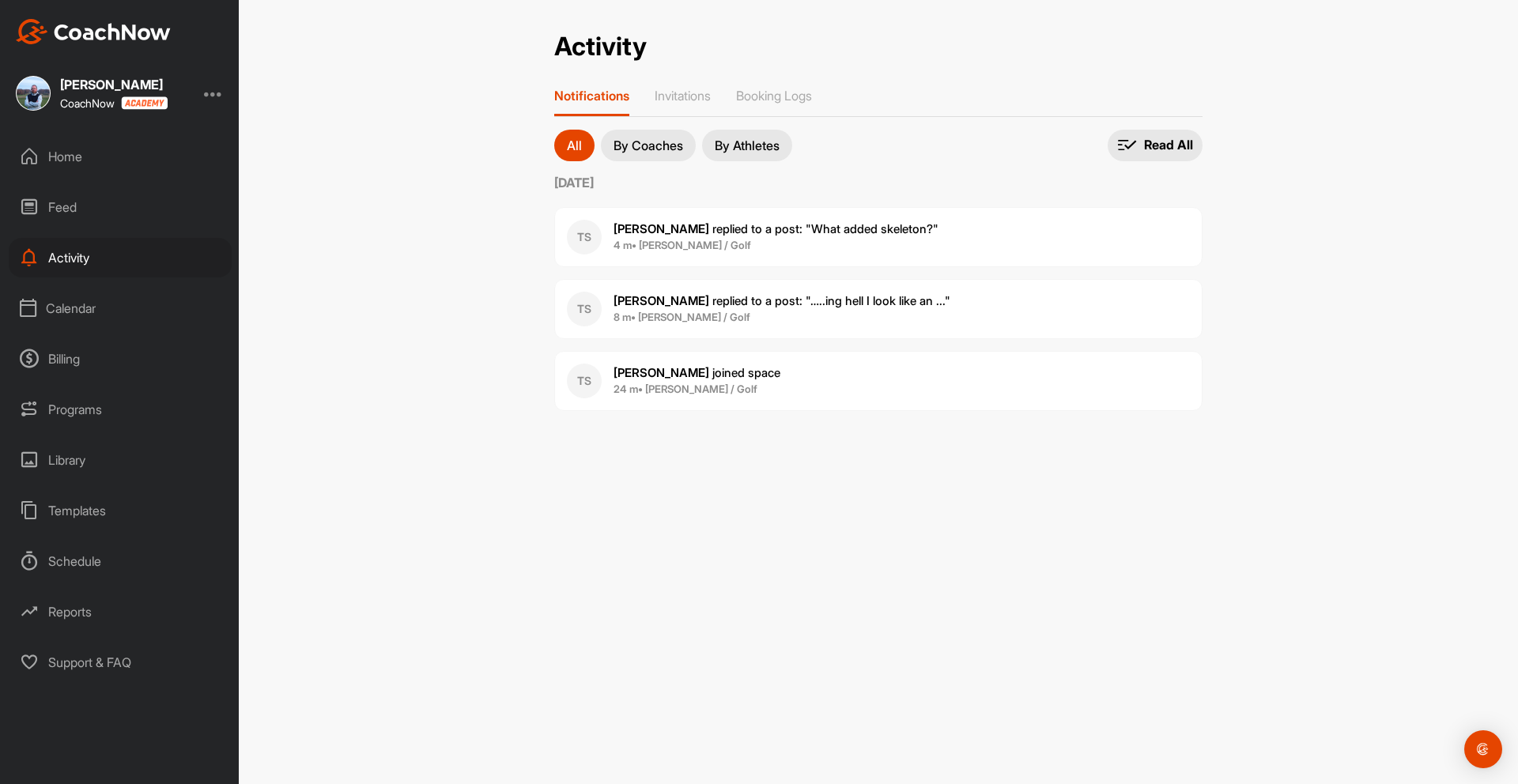
click at [66, 200] on div "Feed" at bounding box center [119, 206] width 223 height 39
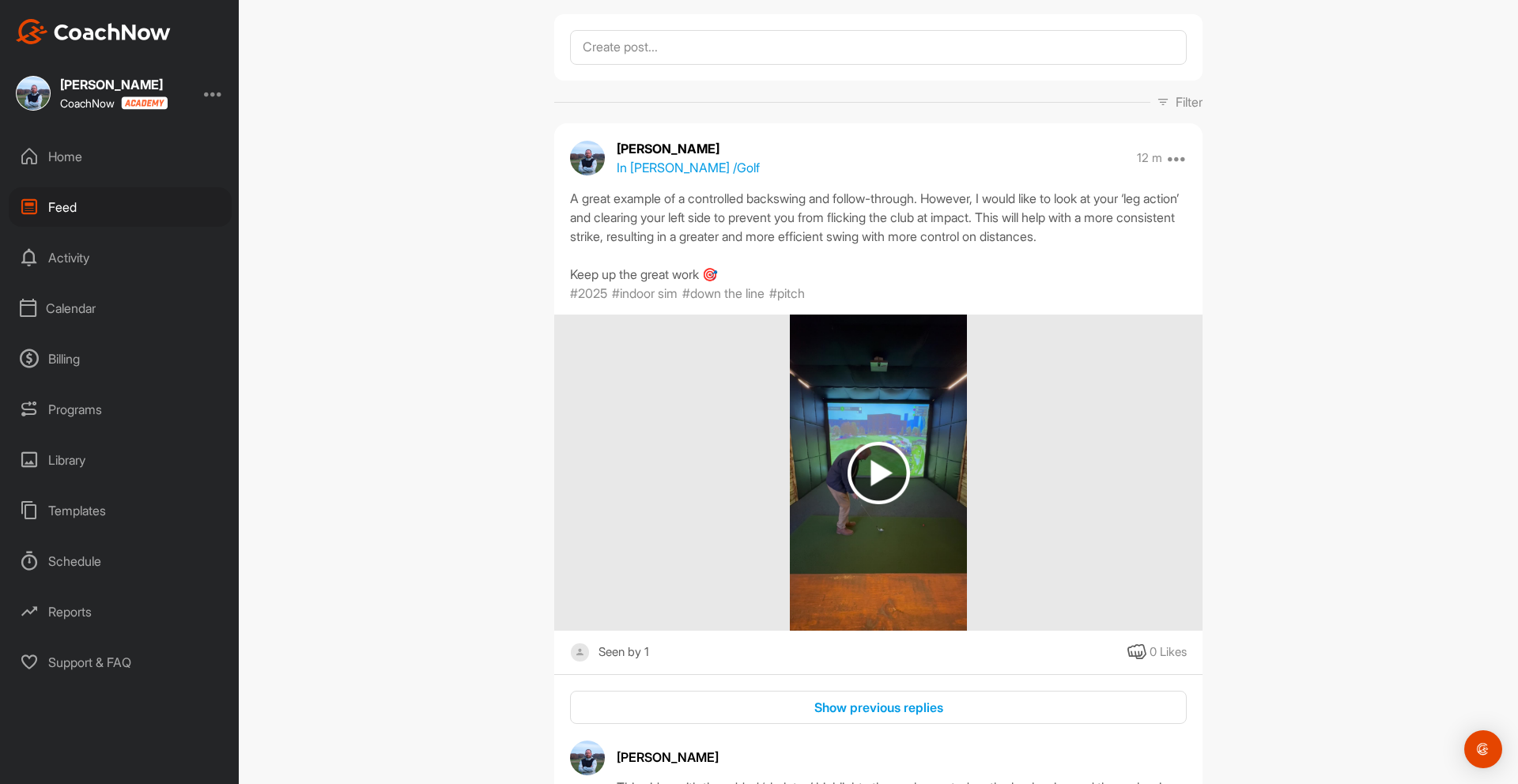
scroll to position [75, 0]
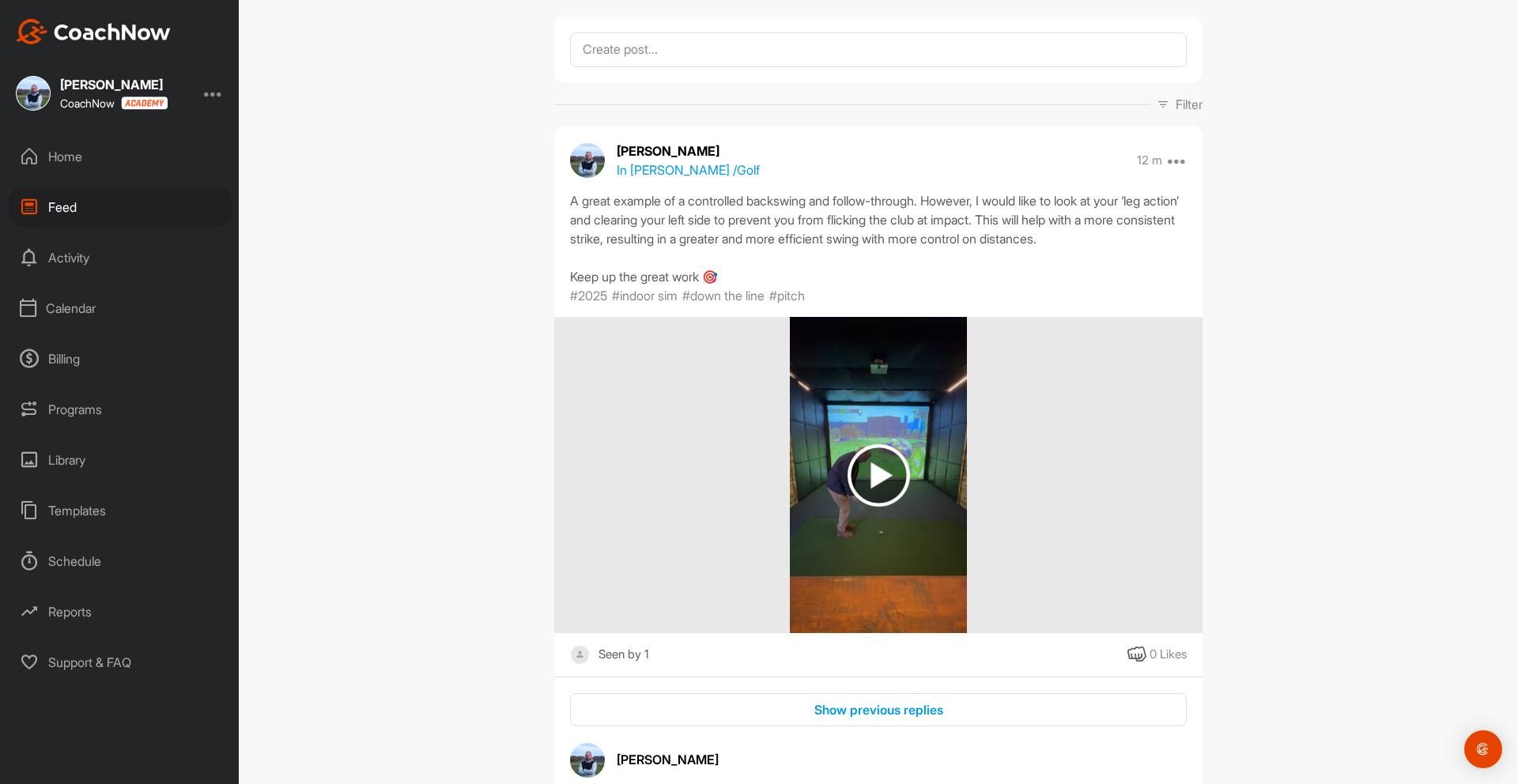
click at [62, 156] on div "Home" at bounding box center [119, 156] width 223 height 39
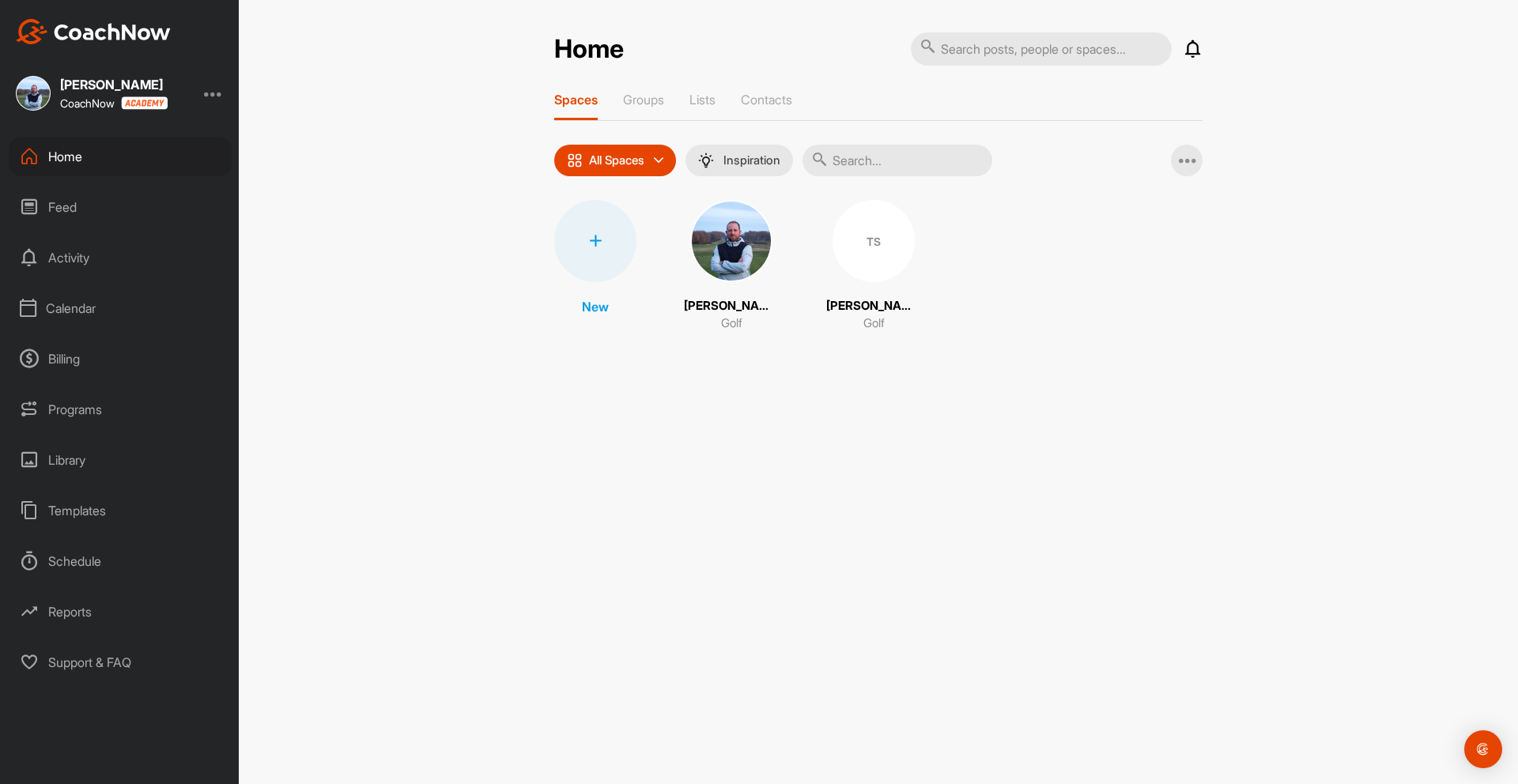
click at [860, 240] on div "TS" at bounding box center [873, 241] width 83 height 83
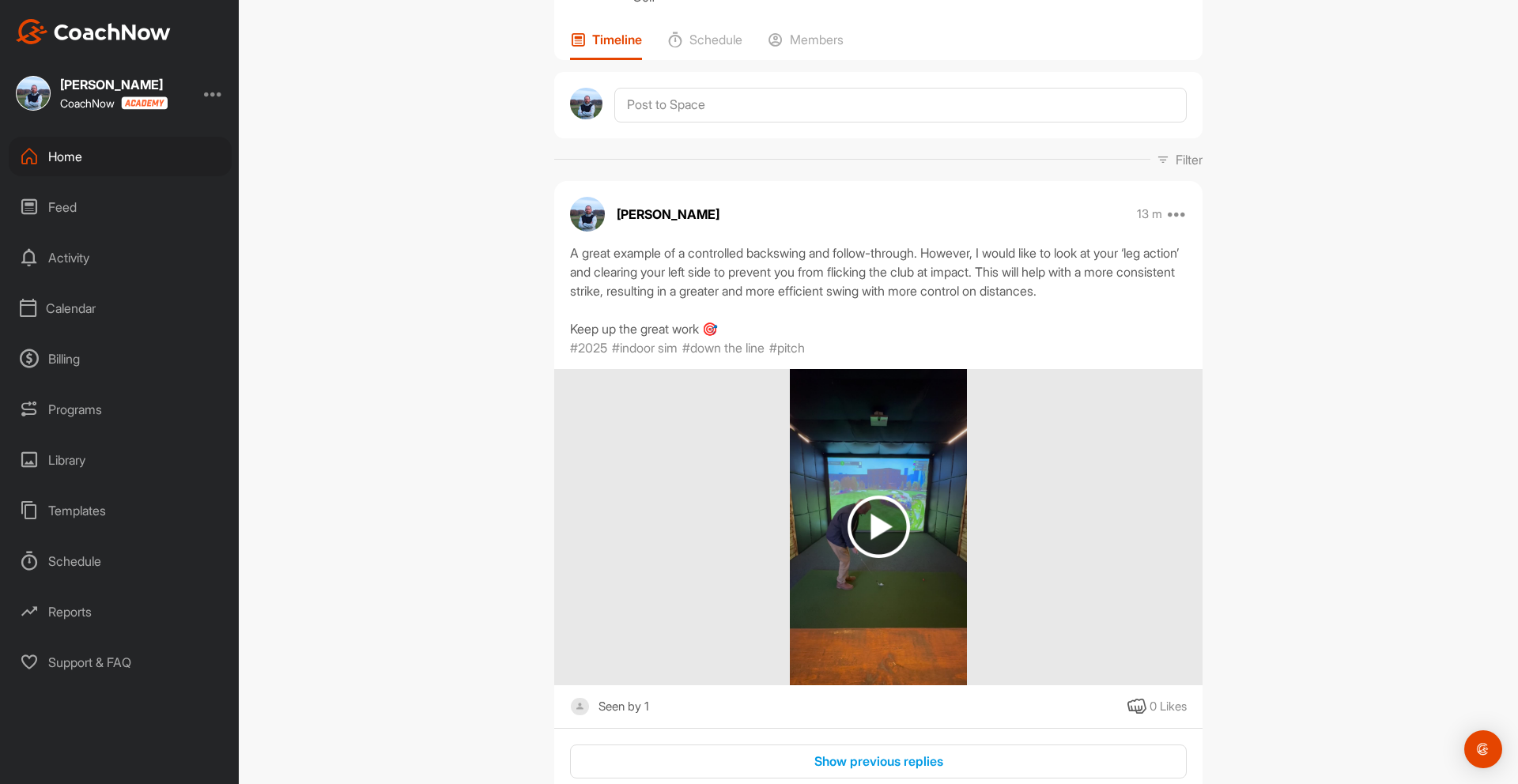
scroll to position [109, 0]
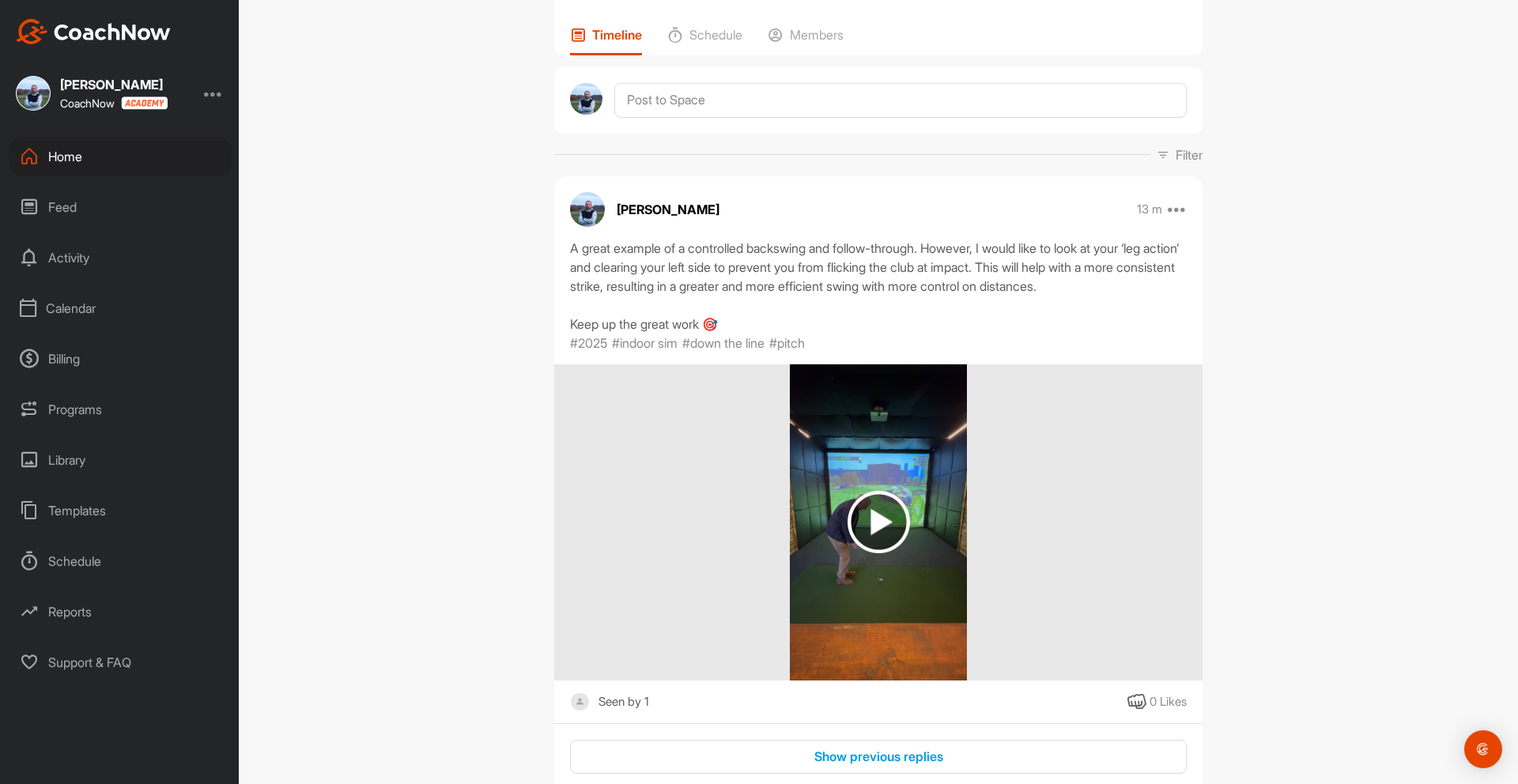
click at [886, 525] on img at bounding box center [878, 521] width 63 height 63
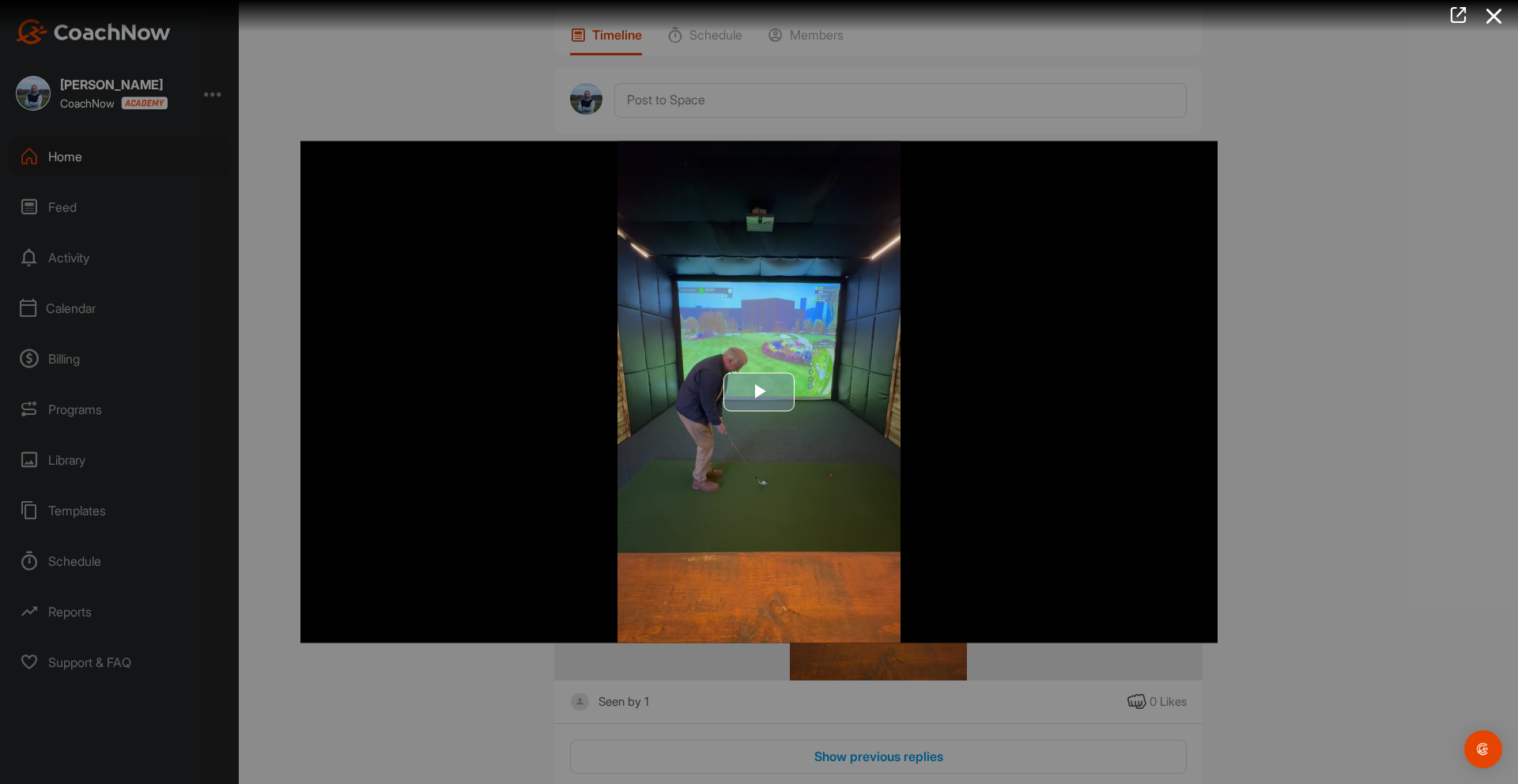
click at [759, 392] on span "Video Player" at bounding box center [759, 392] width 0 height 0
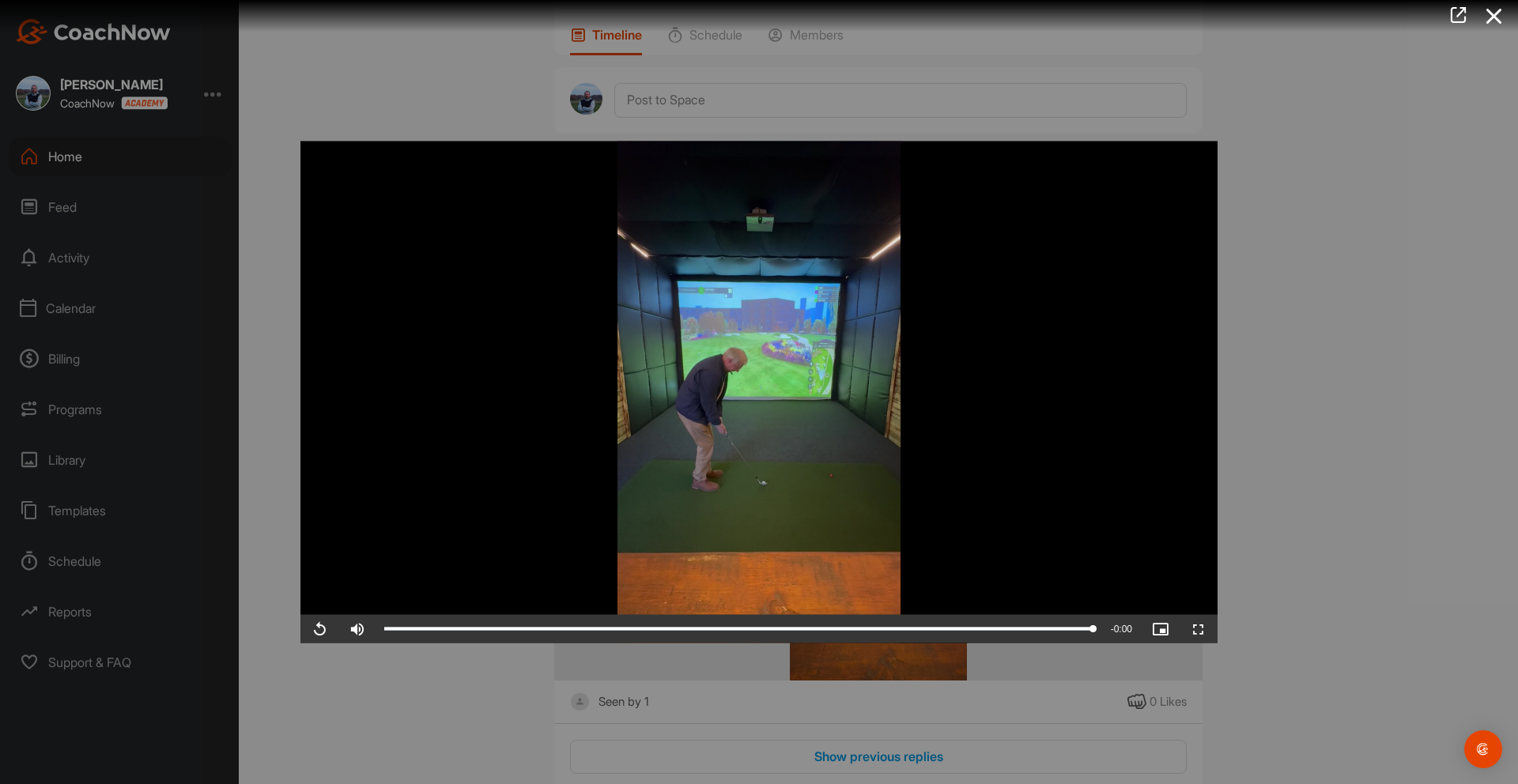
click at [1364, 229] on div at bounding box center [759, 392] width 1518 height 784
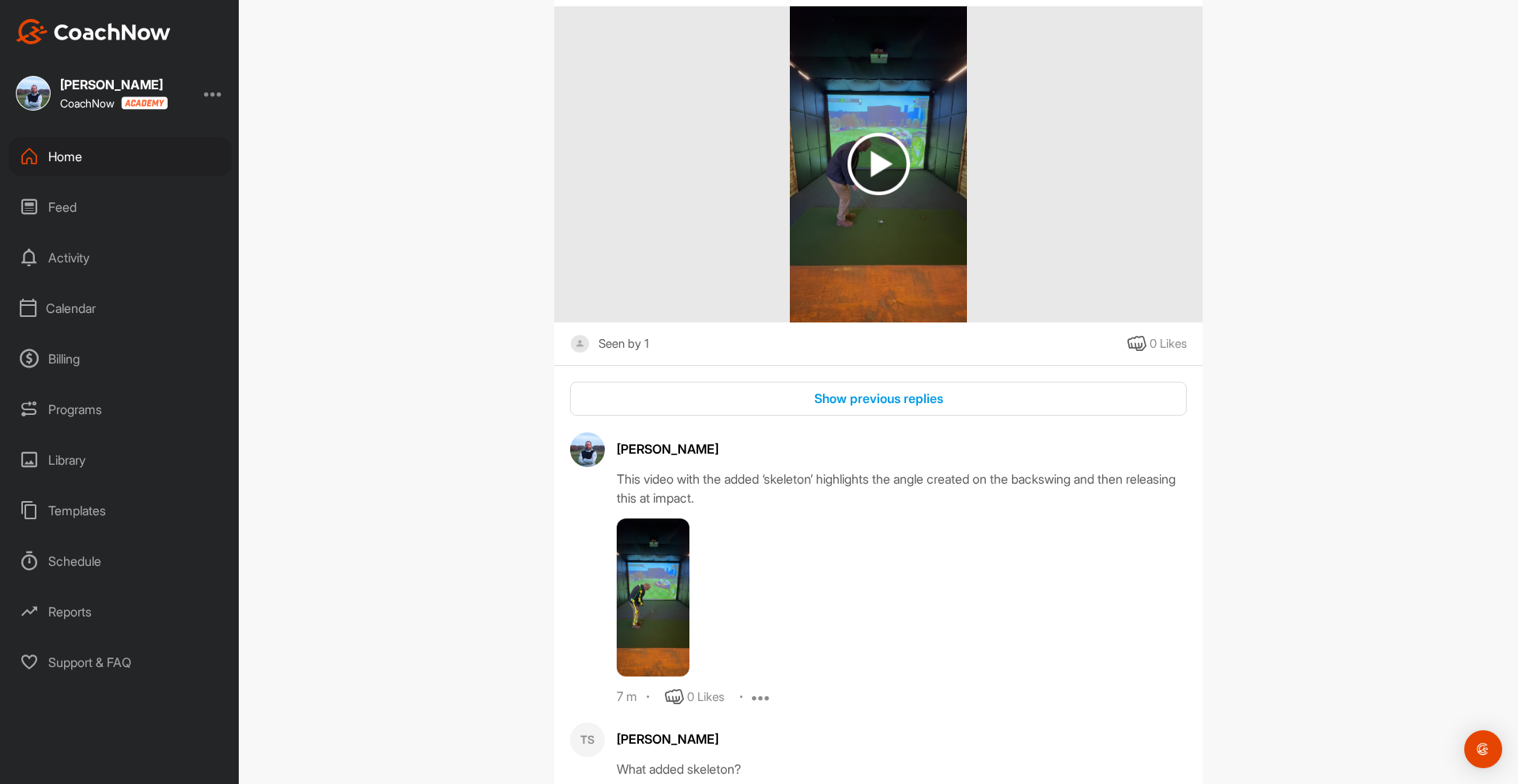
scroll to position [470, 0]
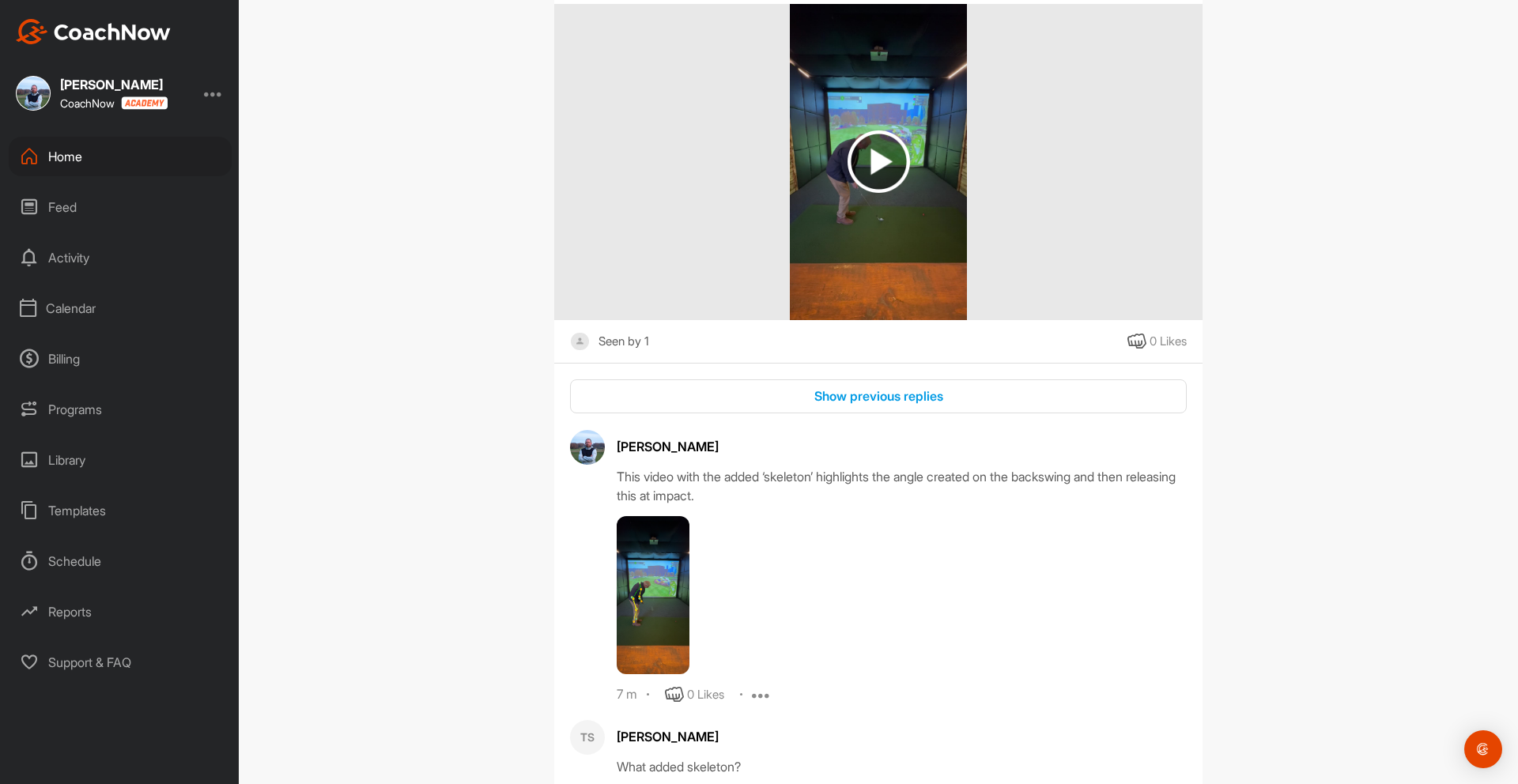
click at [653, 577] on img at bounding box center [653, 595] width 73 height 158
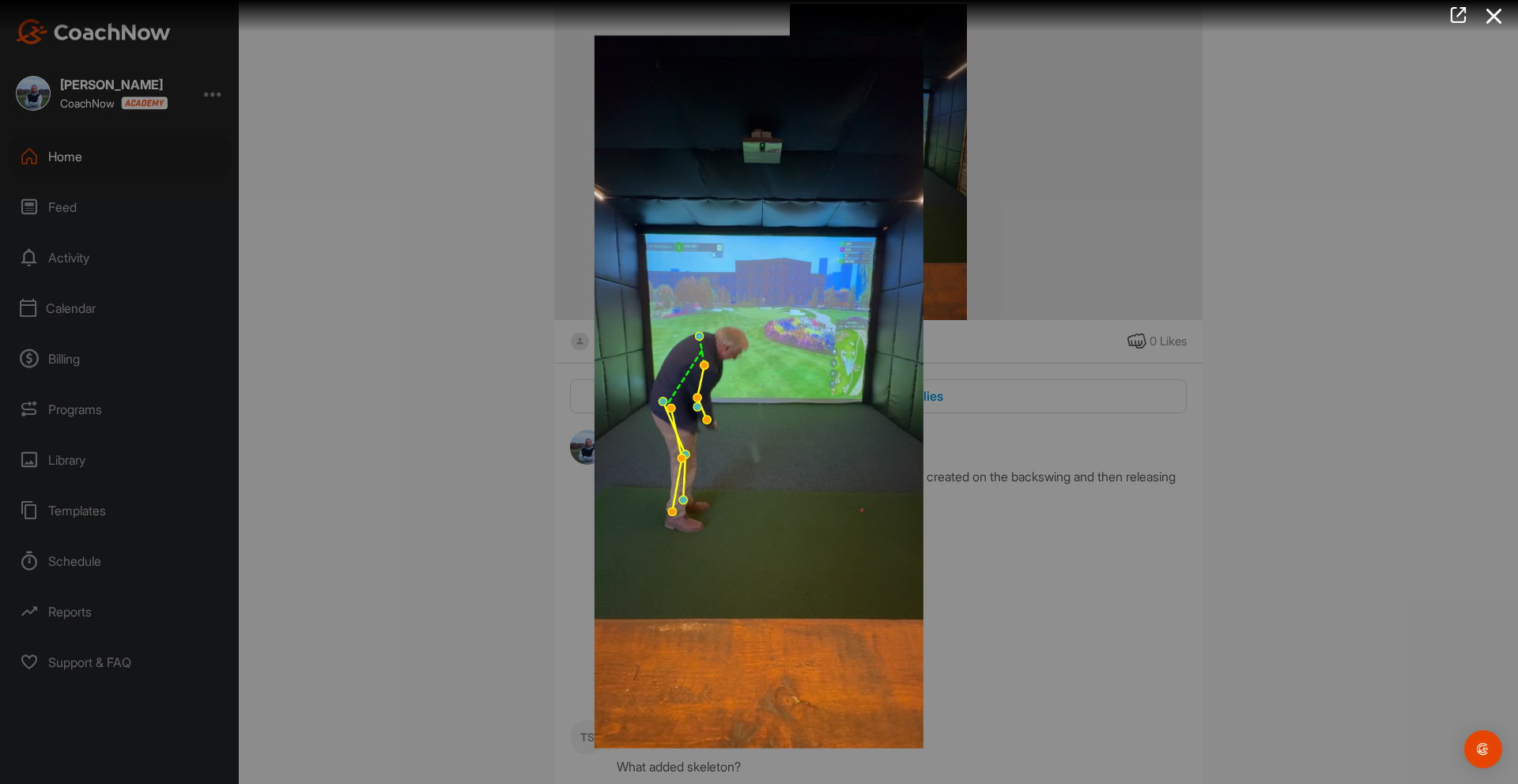
click at [1264, 358] on div at bounding box center [759, 392] width 1518 height 784
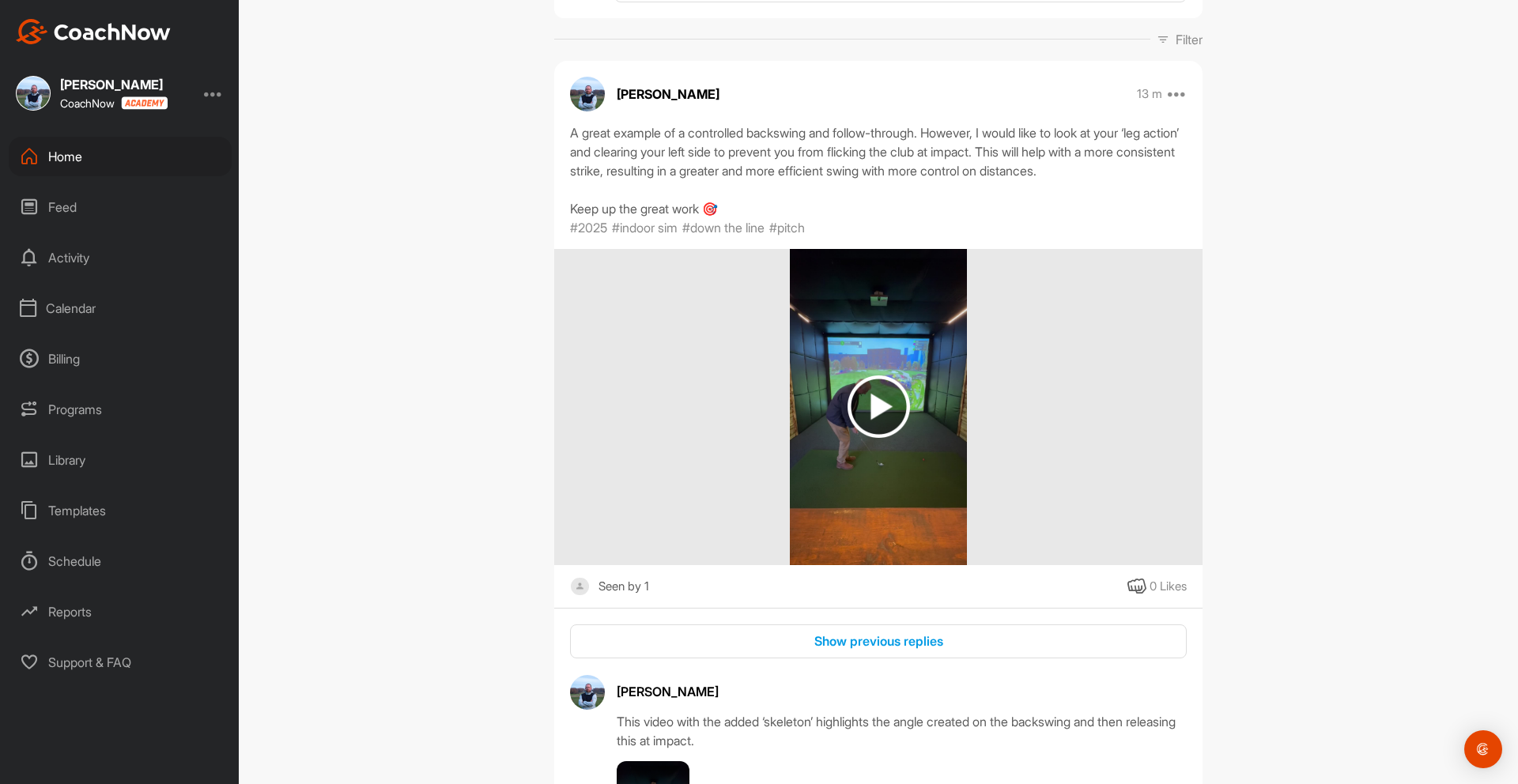
scroll to position [224, 0]
click at [78, 456] on div "Library" at bounding box center [119, 460] width 223 height 39
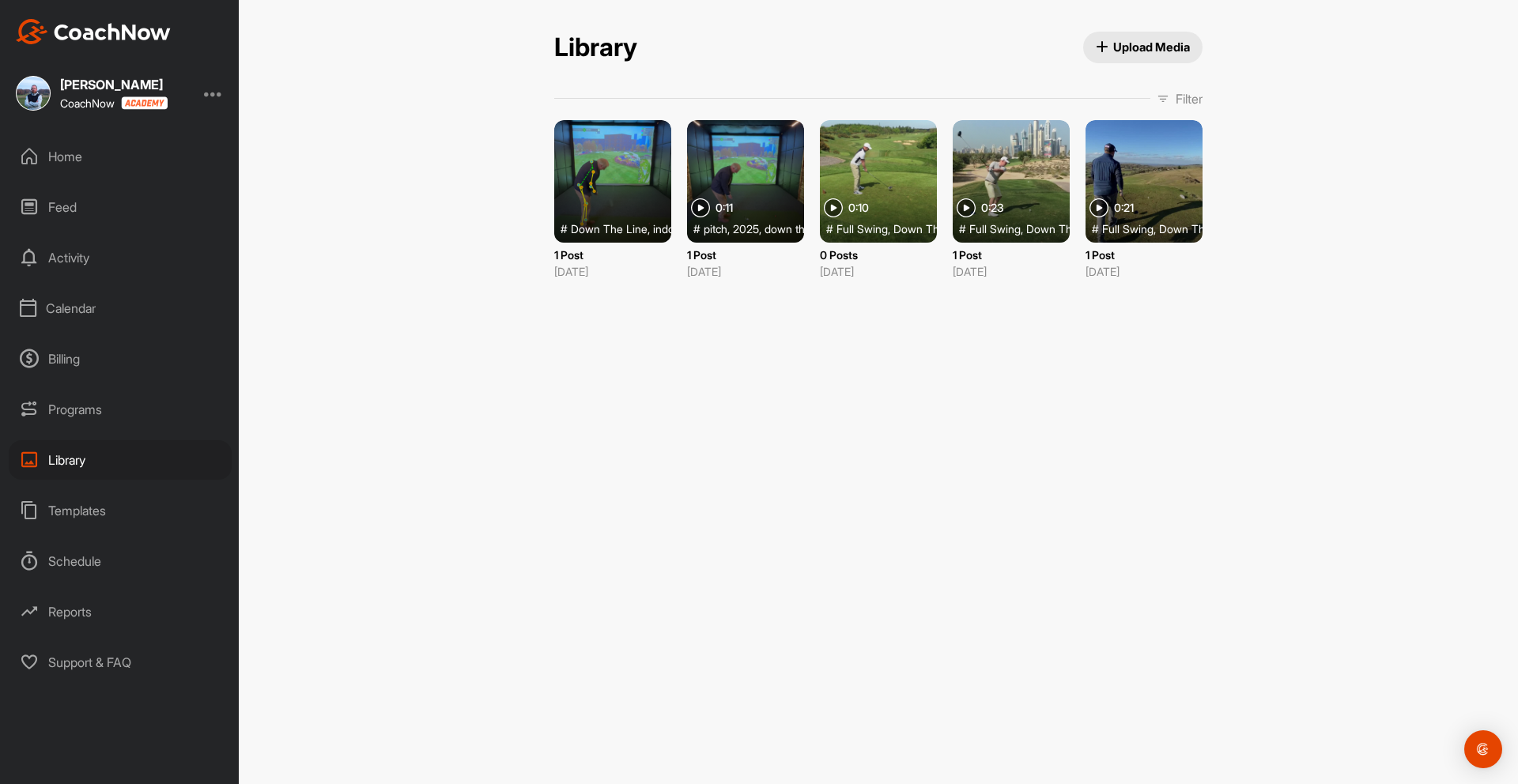
click at [643, 177] on div at bounding box center [613, 181] width 117 height 123
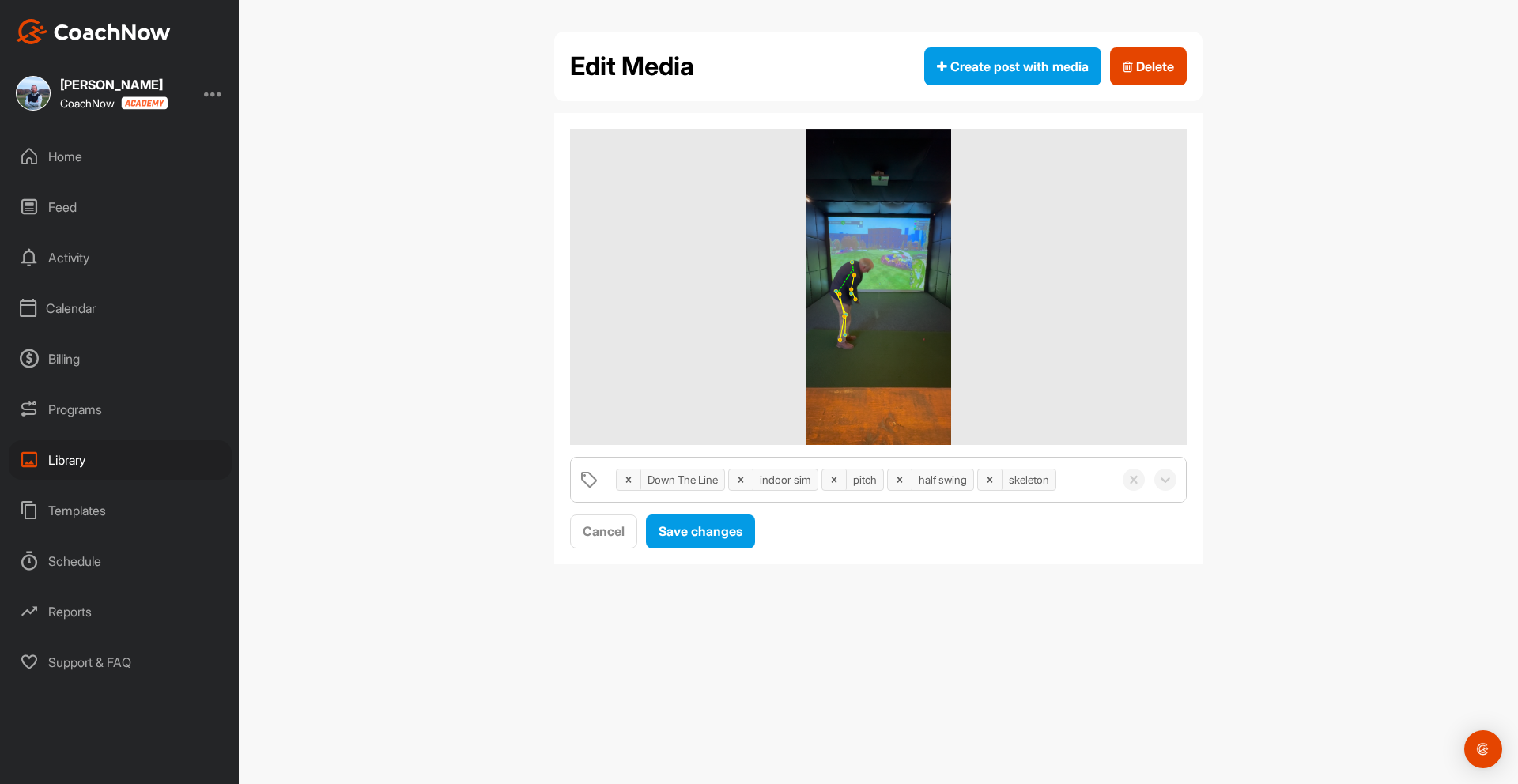
click at [875, 261] on img at bounding box center [878, 286] width 146 height 316
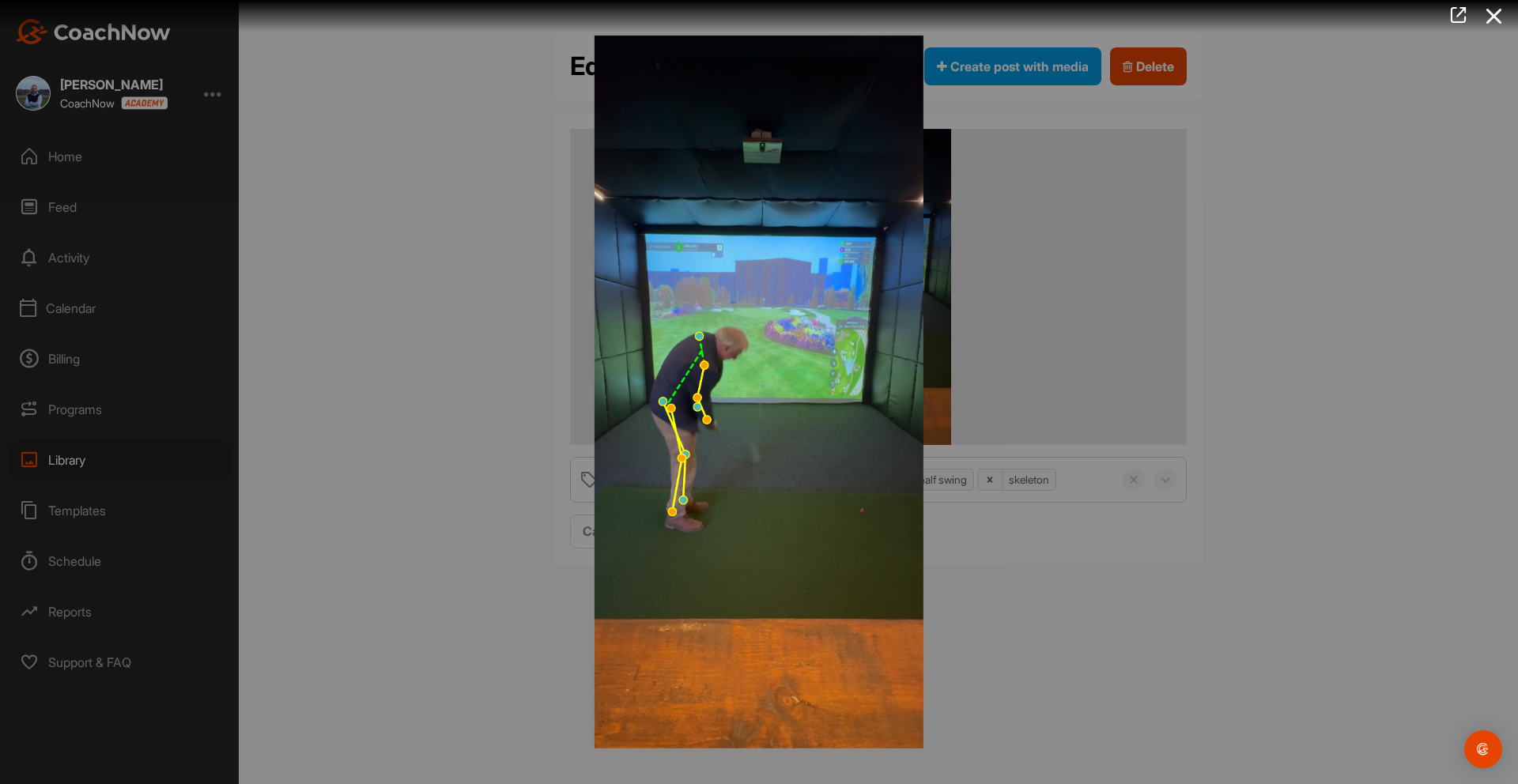
click at [485, 202] on div at bounding box center [759, 392] width 1518 height 784
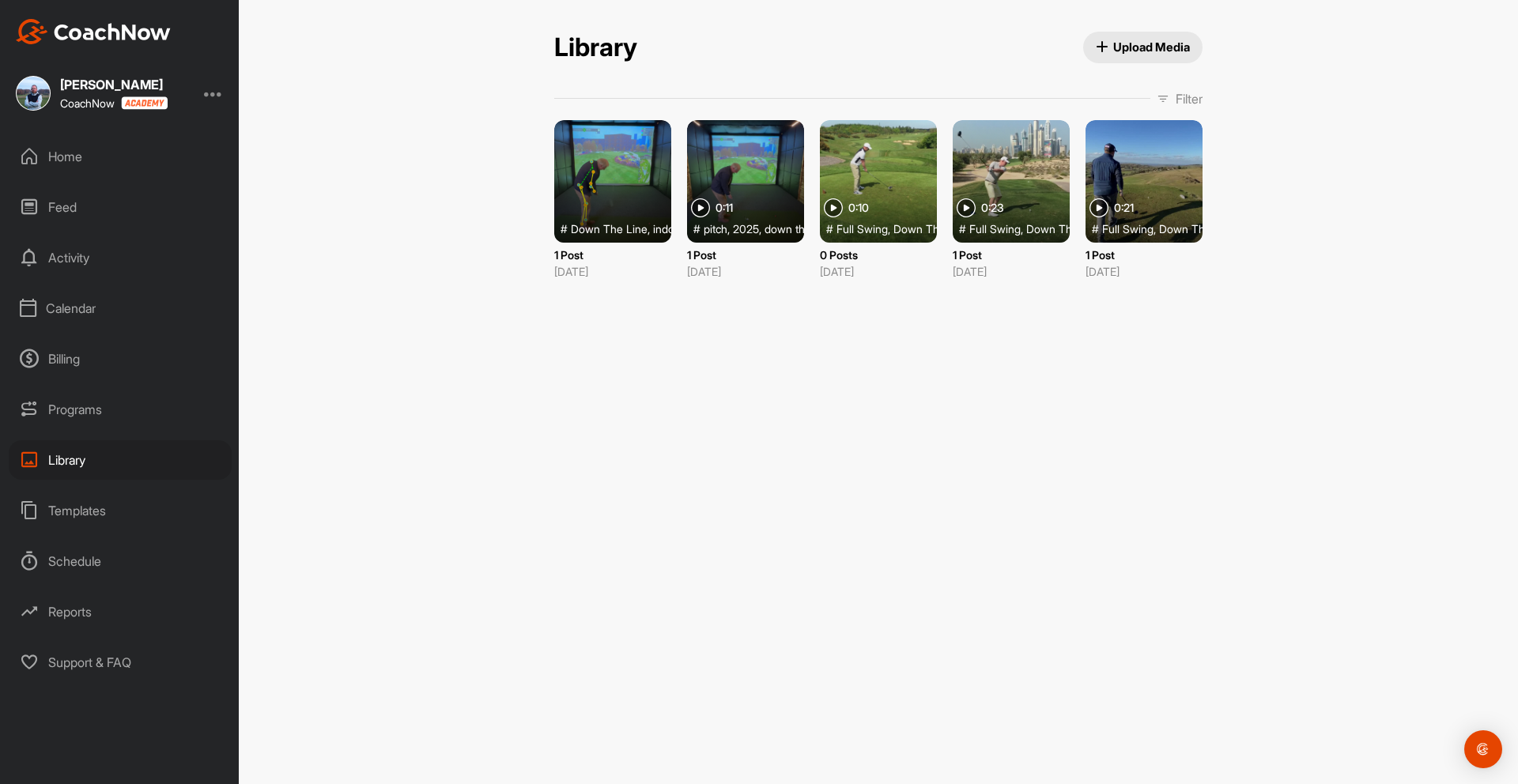
click at [867, 168] on div at bounding box center [878, 181] width 117 height 123
click at [996, 167] on div at bounding box center [1011, 181] width 117 height 123
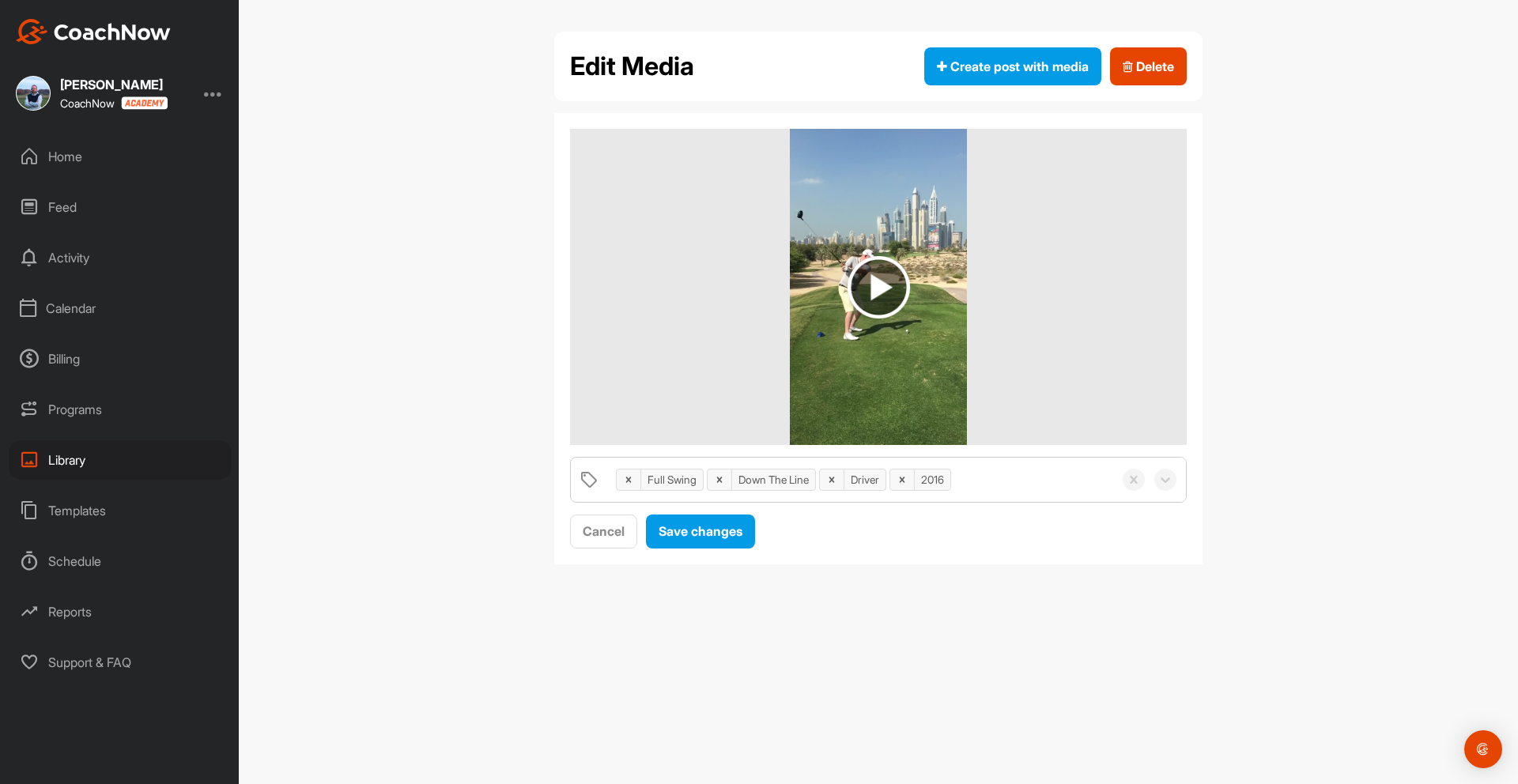
click at [875, 291] on img at bounding box center [878, 287] width 63 height 63
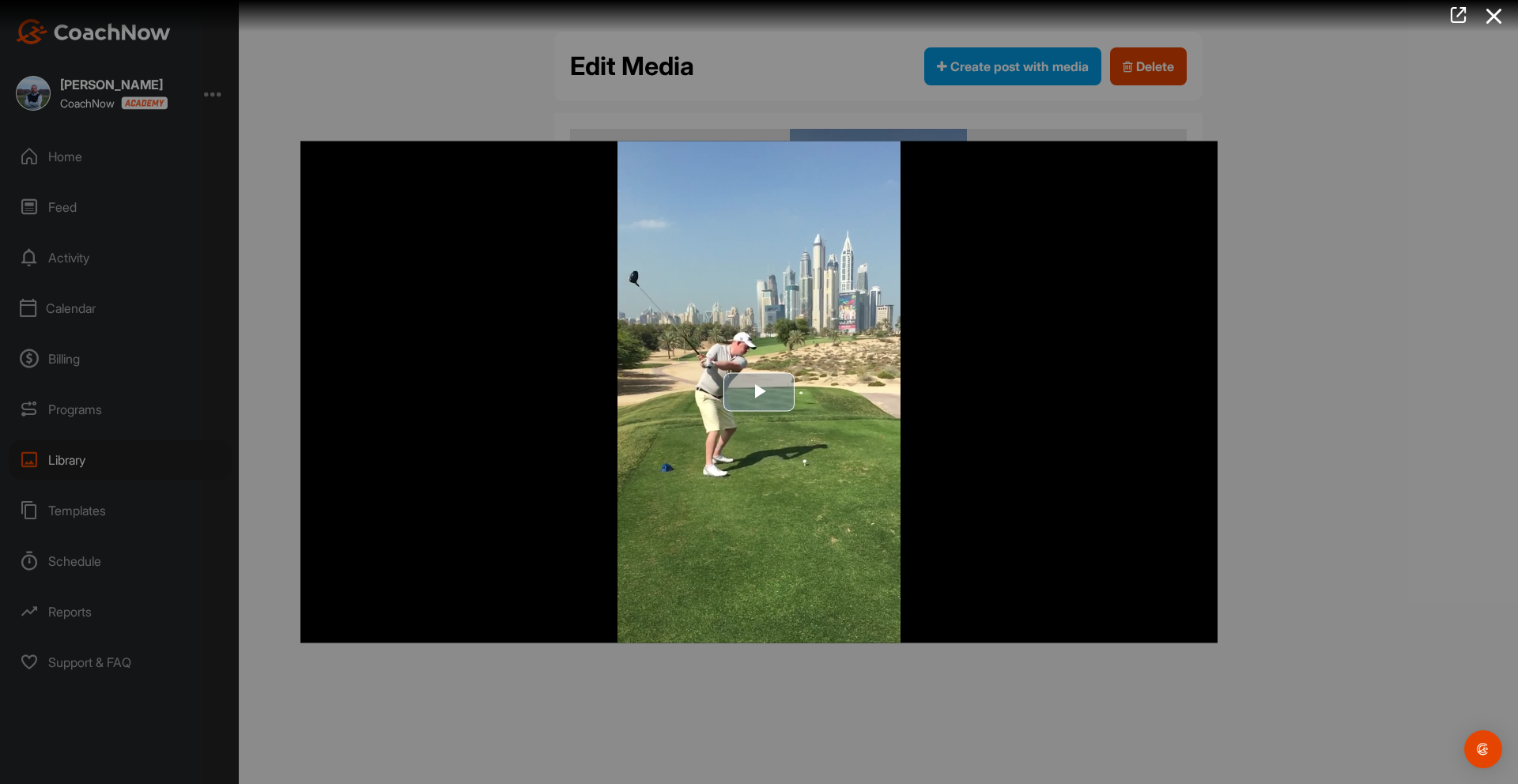
drag, startPoint x: 769, startPoint y: 392, endPoint x: 774, endPoint y: 404, distance: 13.0
click at [759, 392] on span "Video Player" at bounding box center [759, 392] width 0 height 0
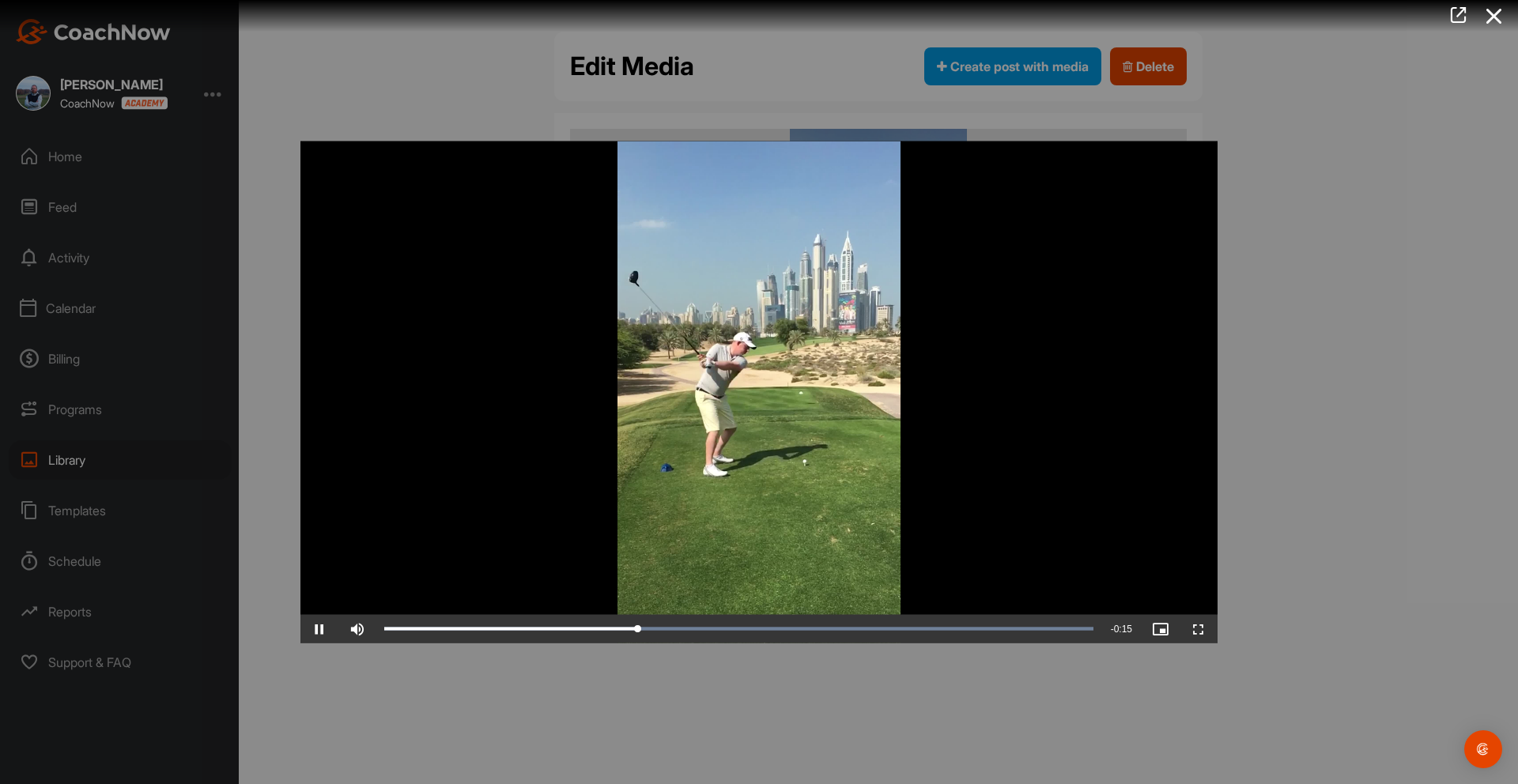
click at [272, 294] on div at bounding box center [759, 392] width 1518 height 784
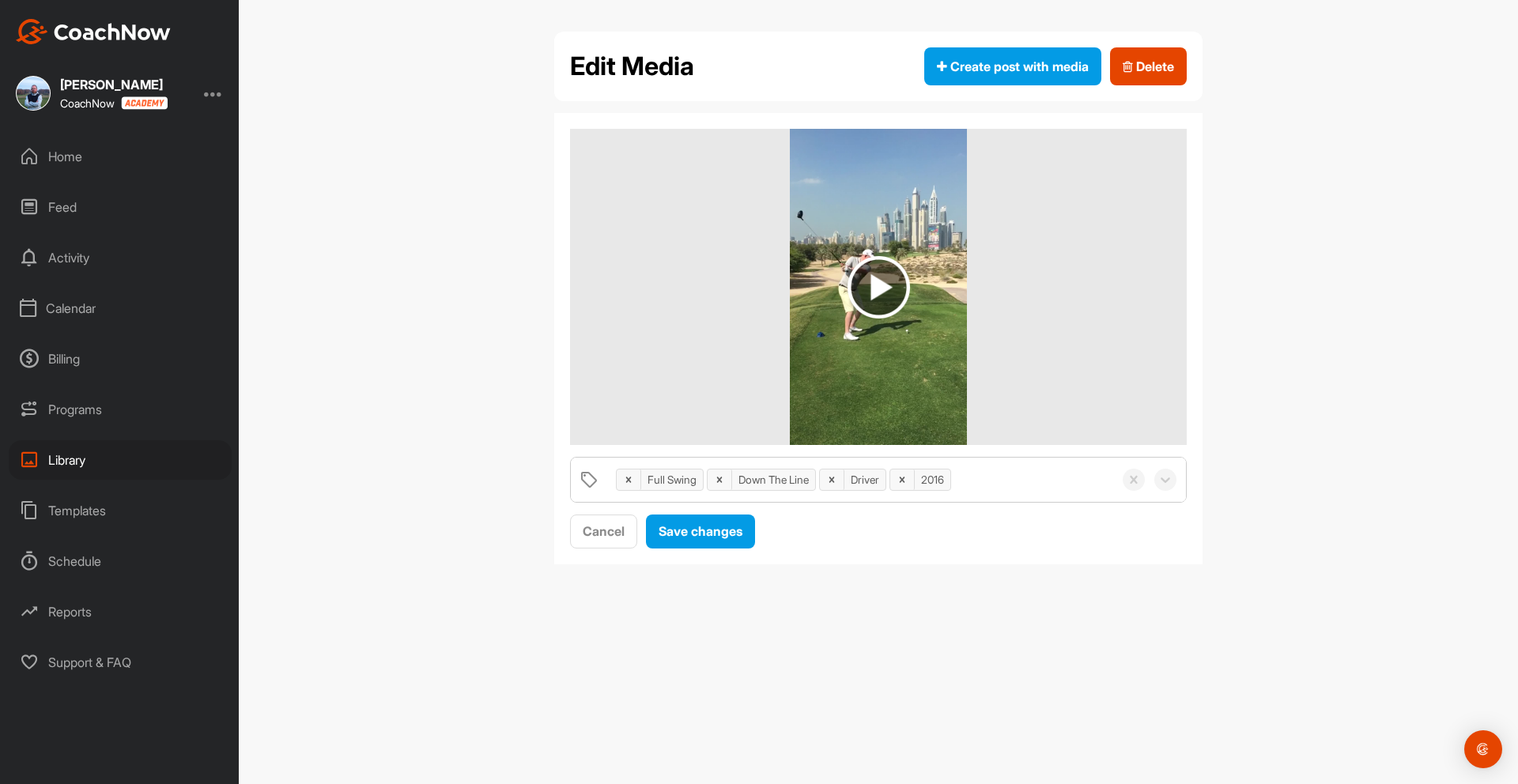
click at [61, 159] on div "Home" at bounding box center [119, 156] width 223 height 39
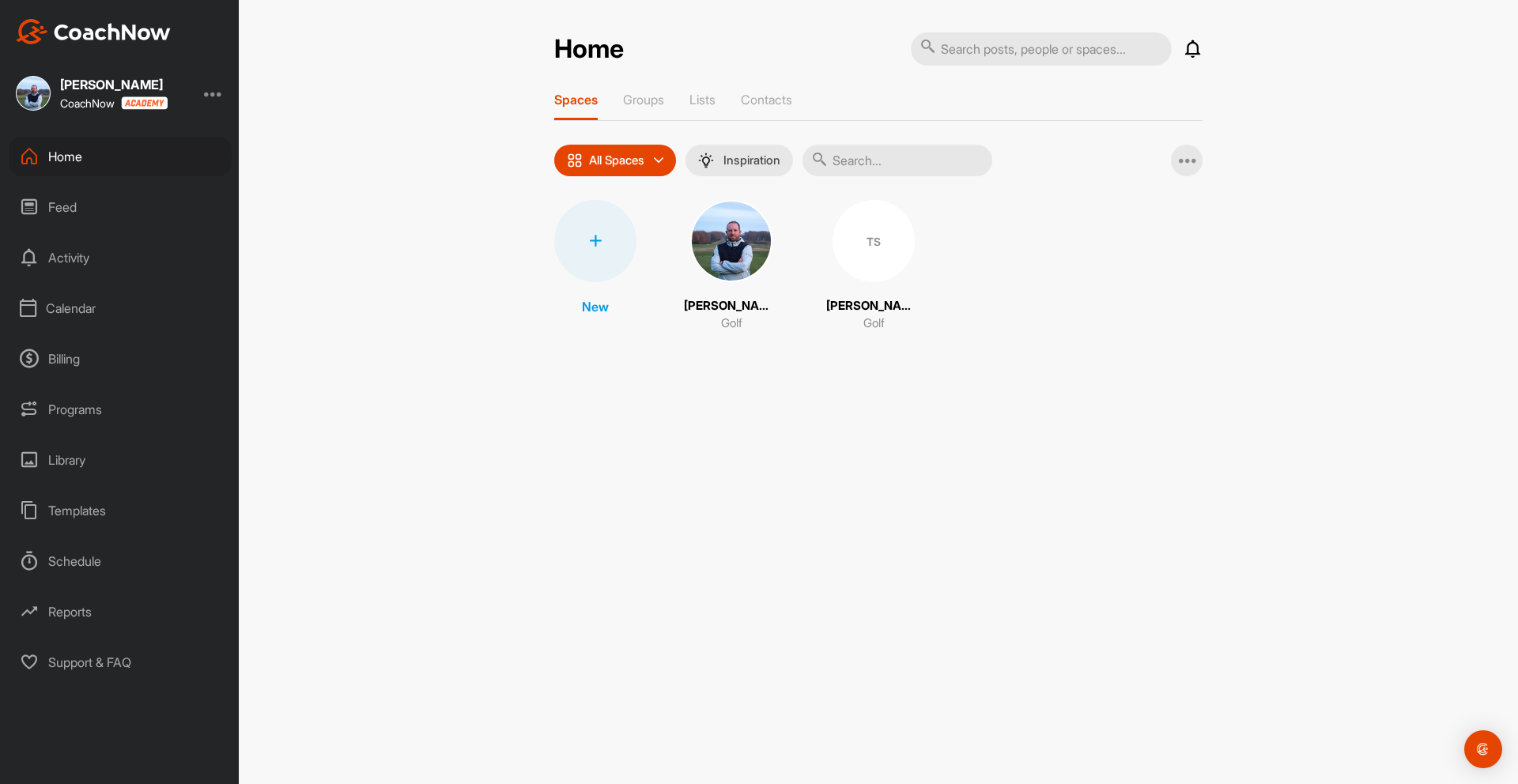
click at [857, 249] on div "TS" at bounding box center [873, 241] width 83 height 83
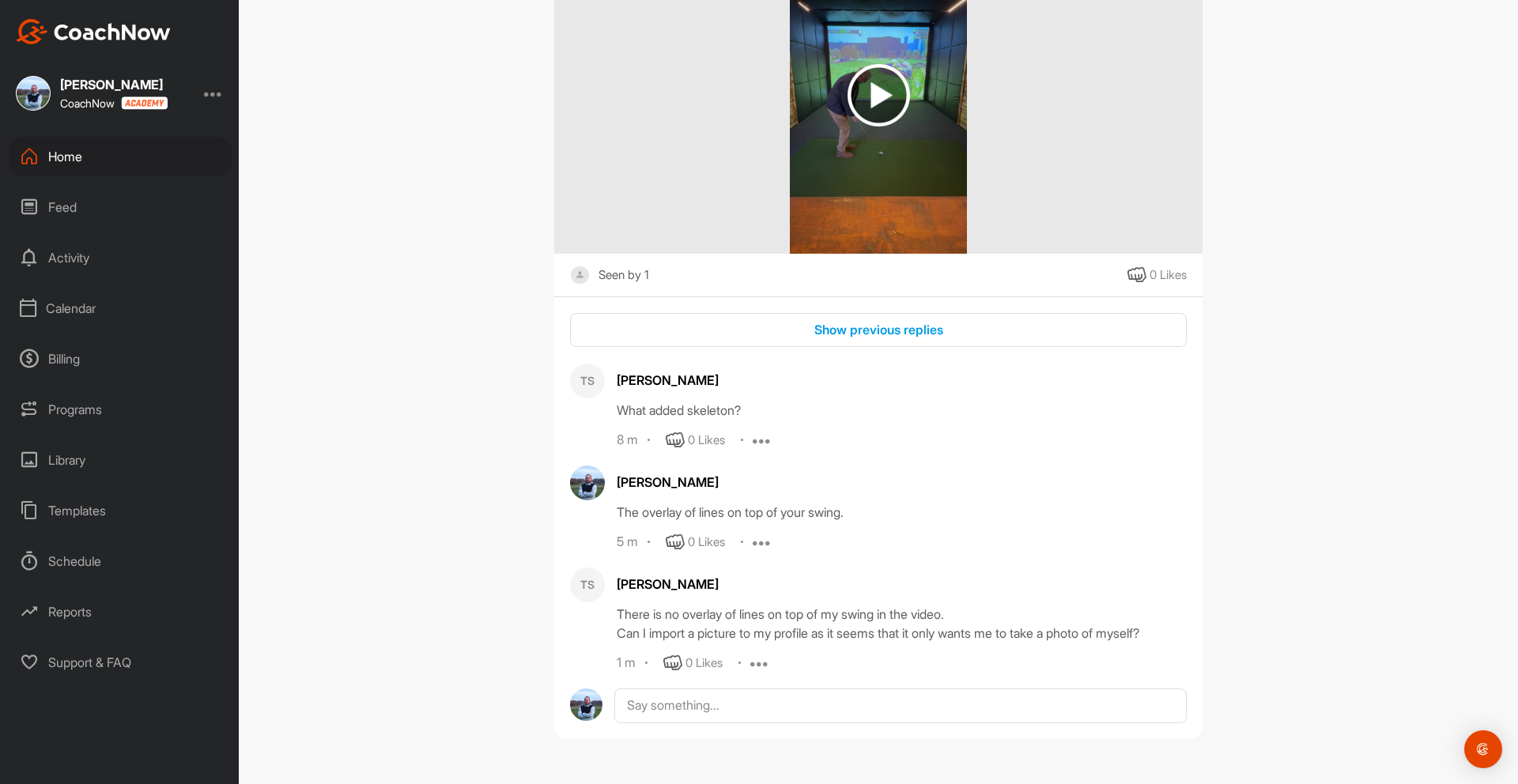
scroll to position [539, 0]
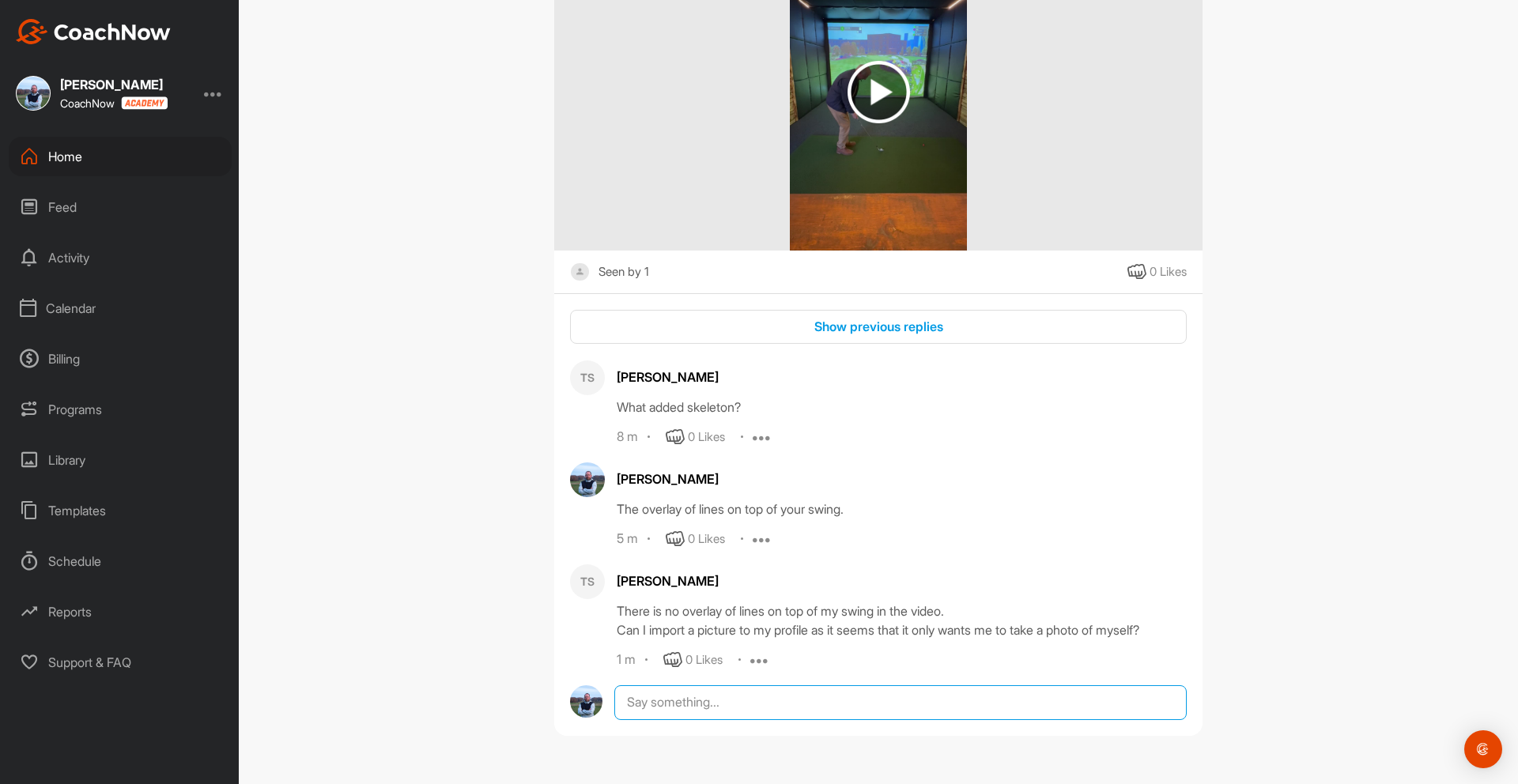
click at [724, 696] on textarea at bounding box center [900, 702] width 572 height 35
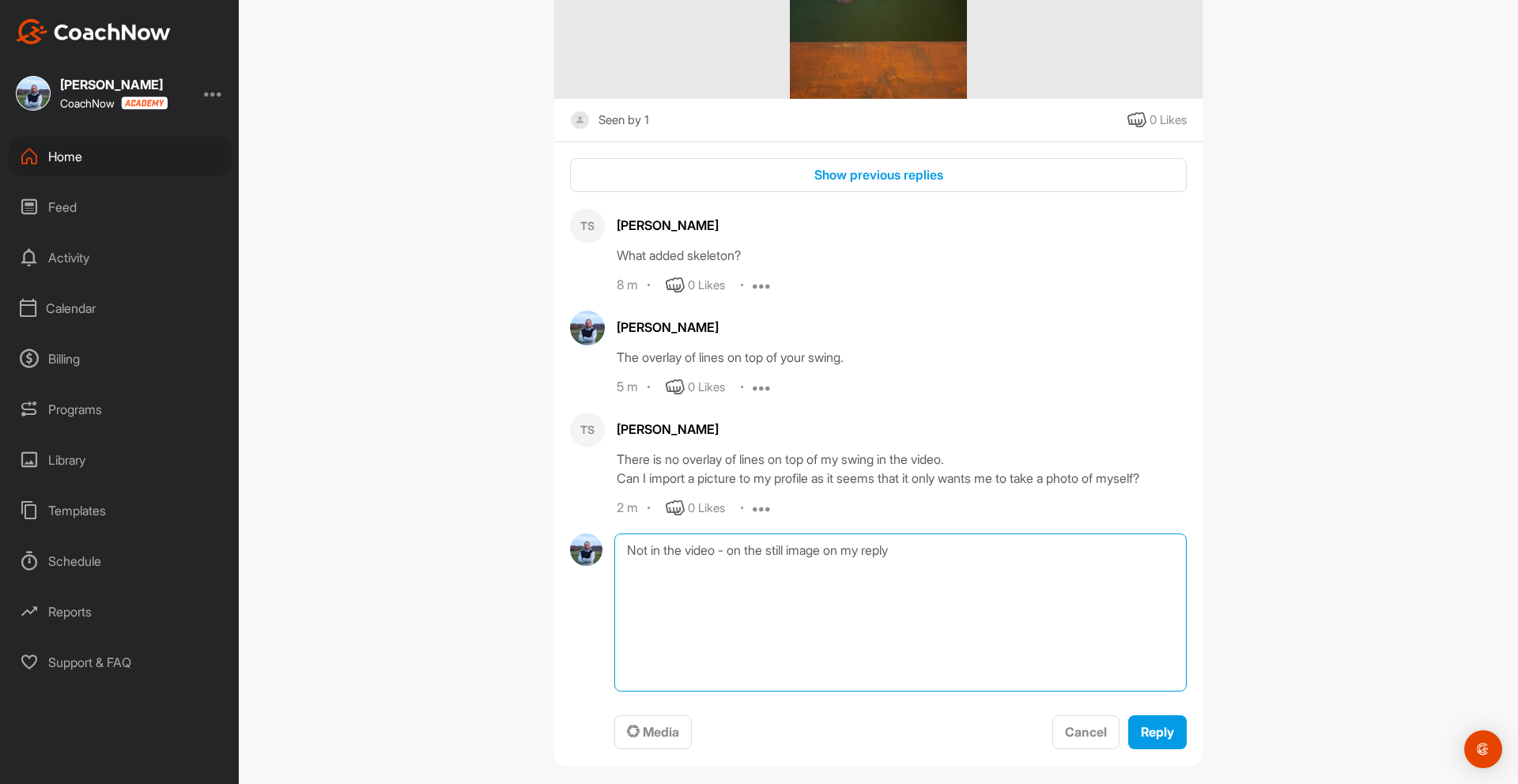
scroll to position [721, 0]
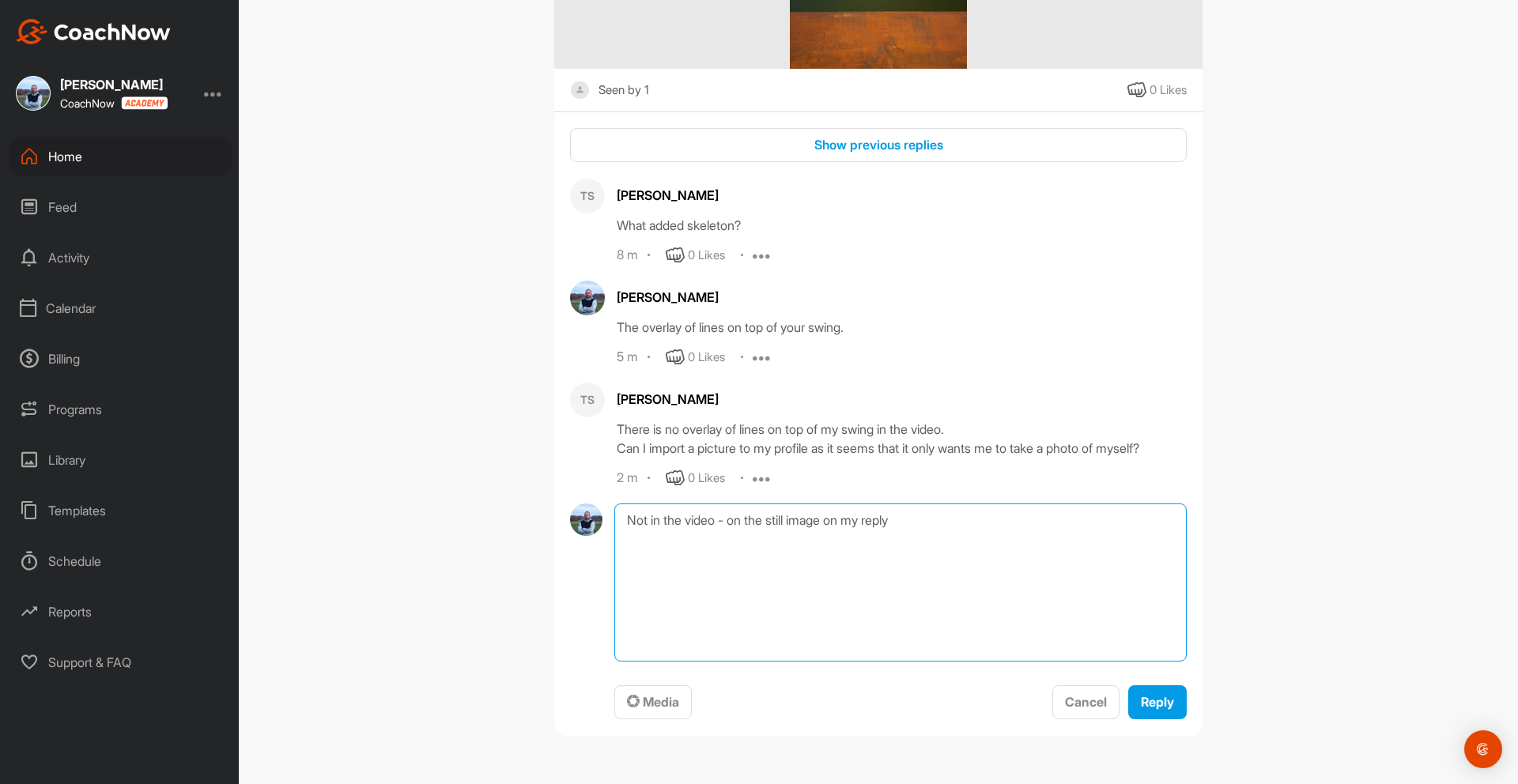
drag, startPoint x: 686, startPoint y: 521, endPoint x: 721, endPoint y: 516, distance: 35.4
click at [686, 521] on textarea "Not in the video - on the still image on my reply" at bounding box center [900, 581] width 572 height 158
type textarea "Not in the original video - on the still image on my reply"
click at [1167, 704] on span "Reply" at bounding box center [1157, 701] width 33 height 16
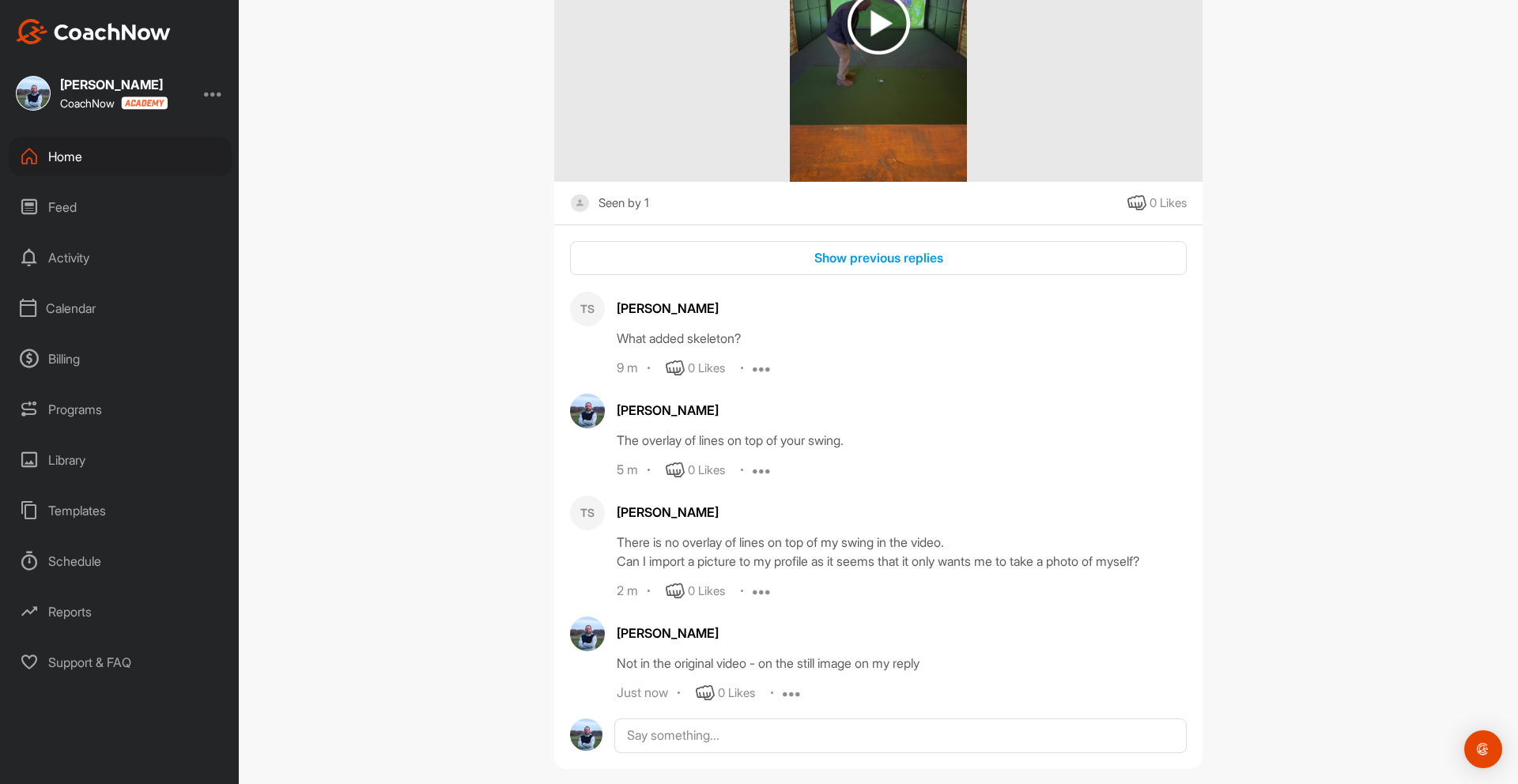
scroll to position [628, 0]
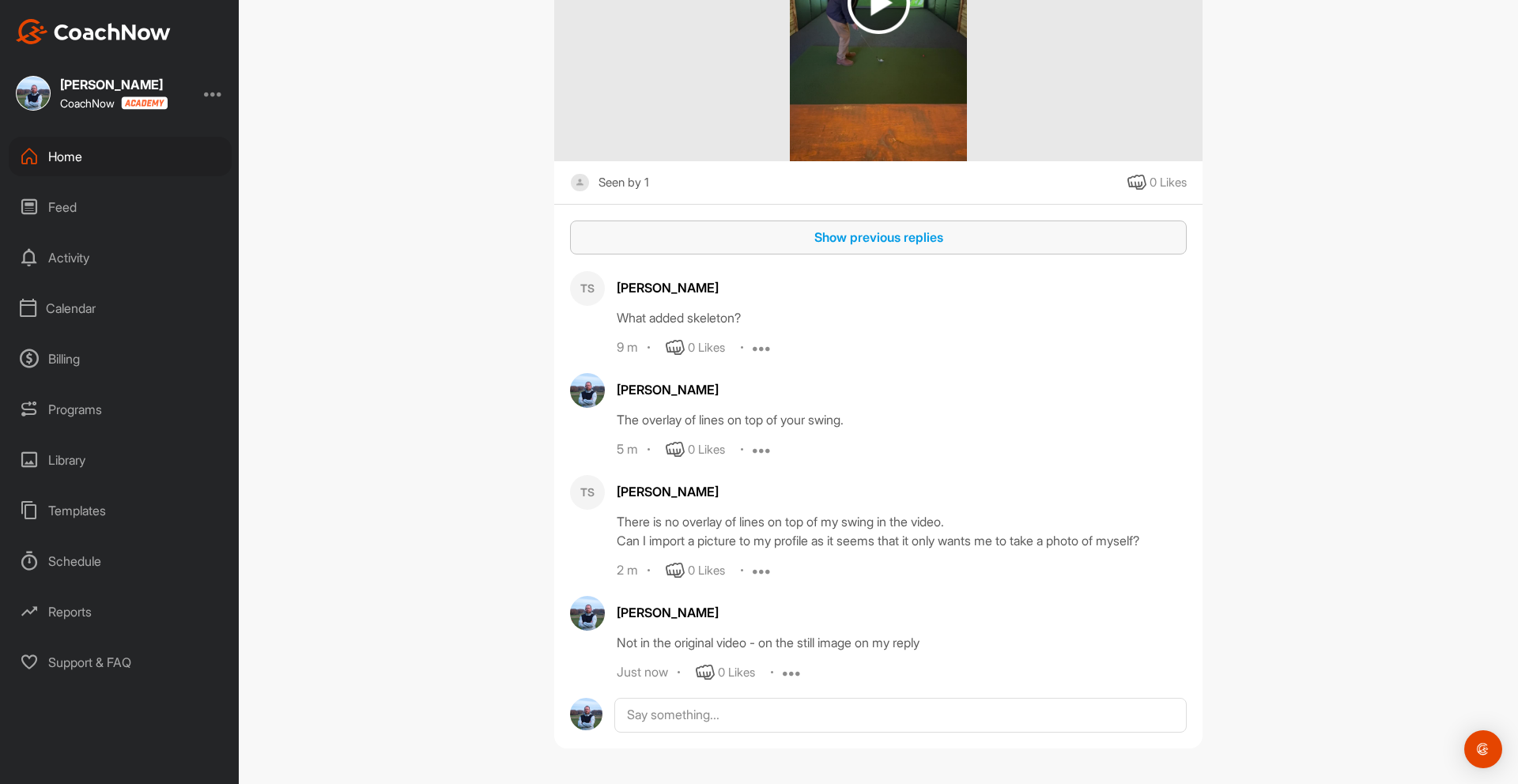
click at [880, 242] on div "Show previous replies" at bounding box center [878, 237] width 591 height 19
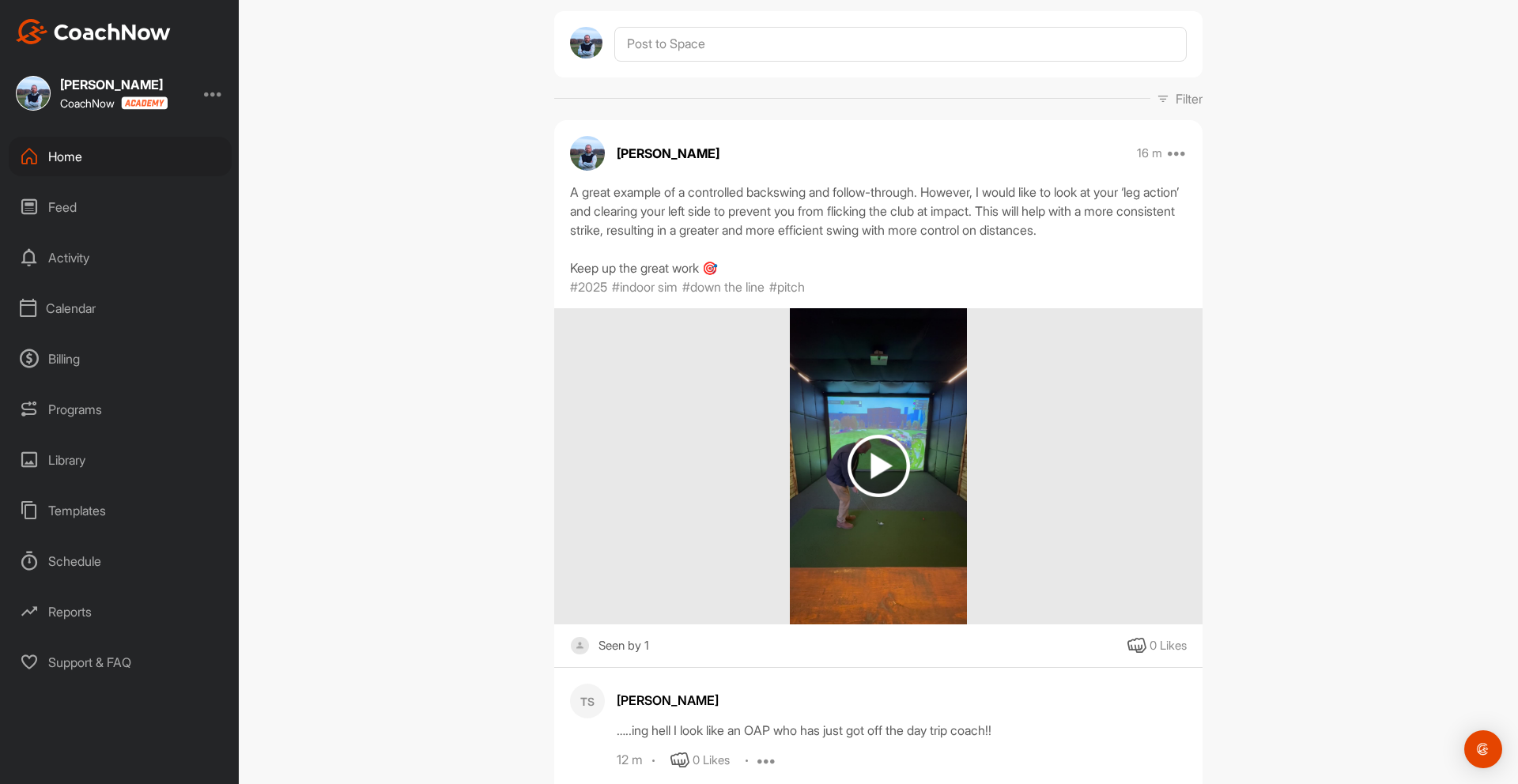
scroll to position [0, 0]
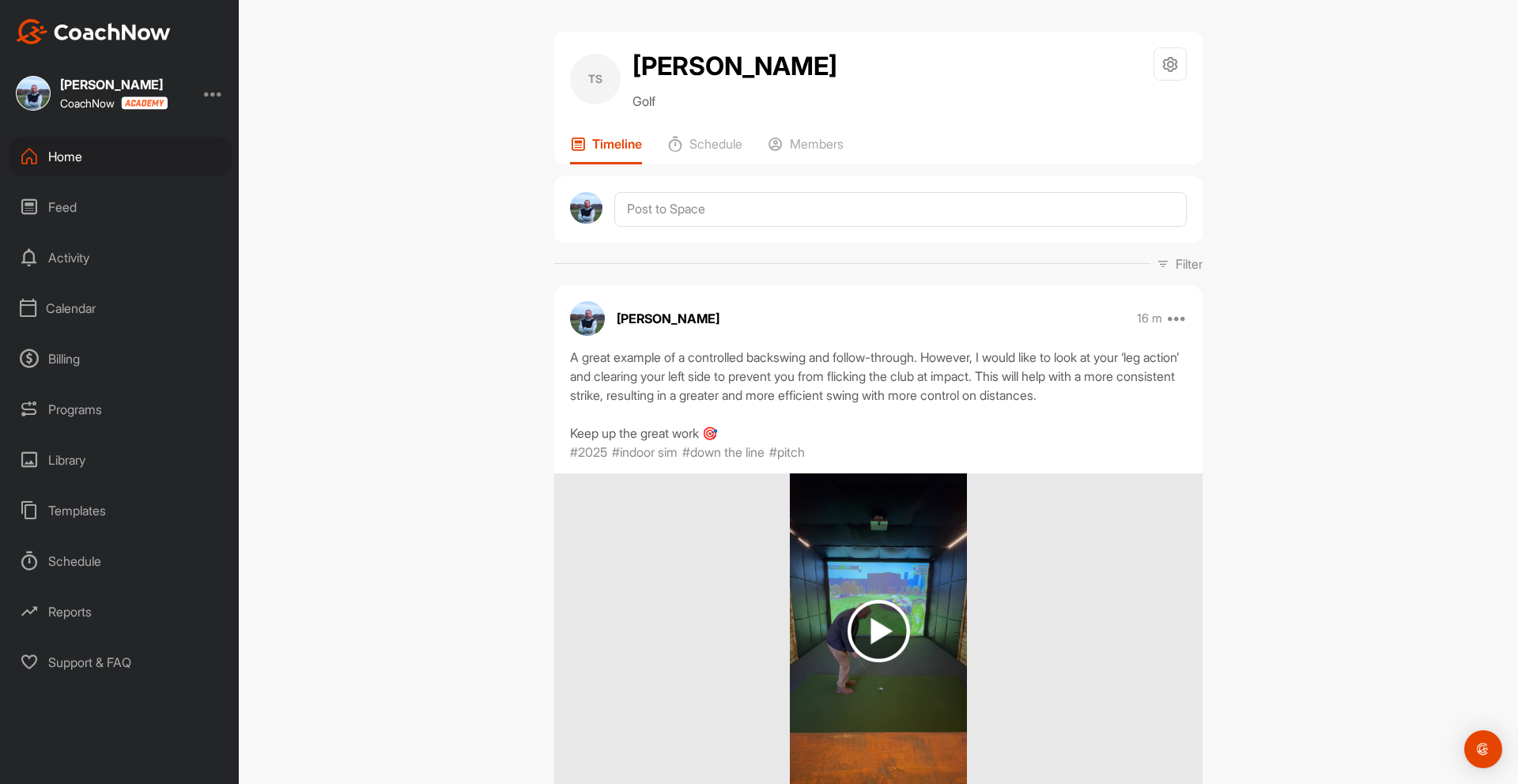
click at [59, 207] on div "Feed" at bounding box center [119, 206] width 223 height 39
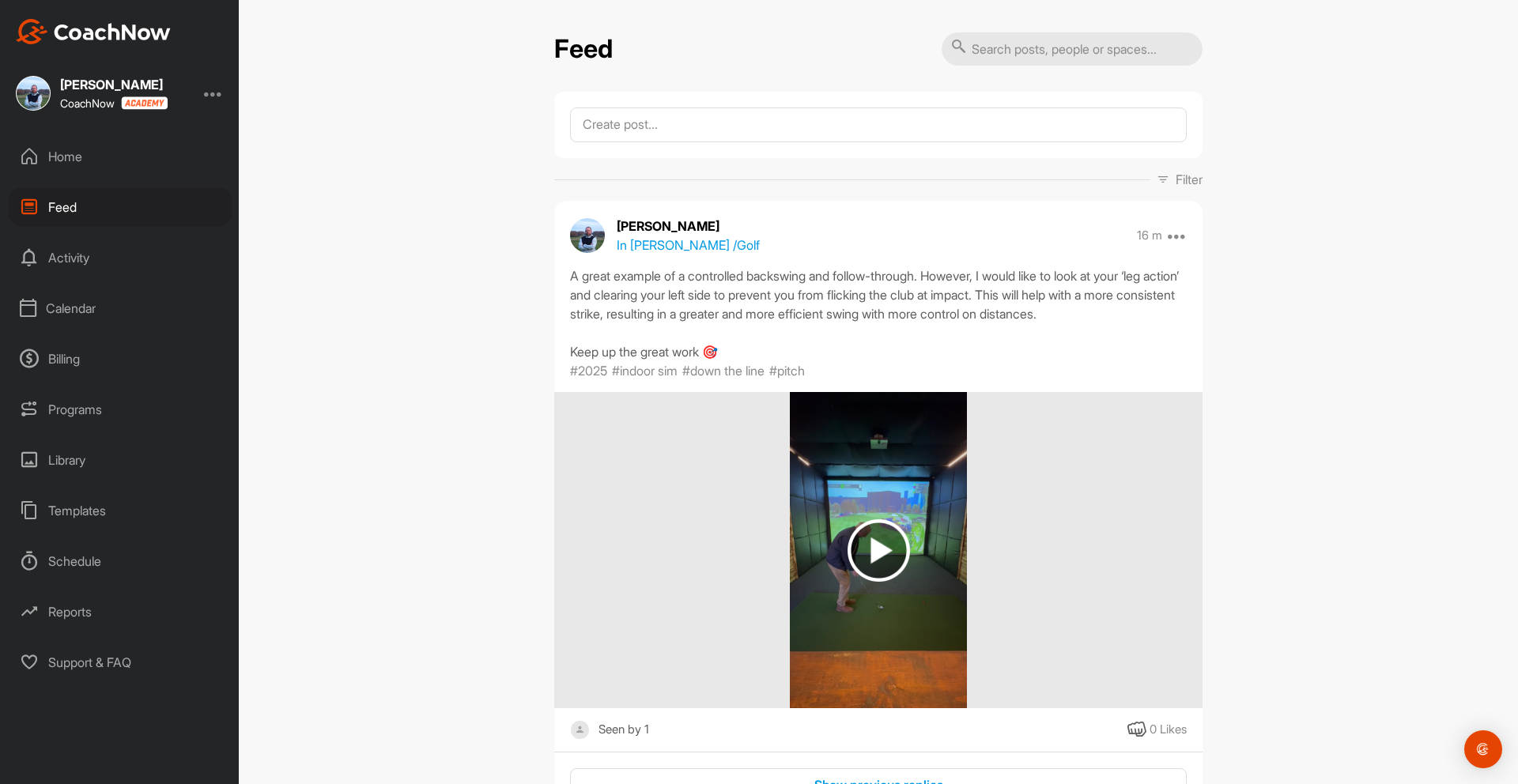
click at [59, 259] on div "Activity" at bounding box center [119, 257] width 223 height 39
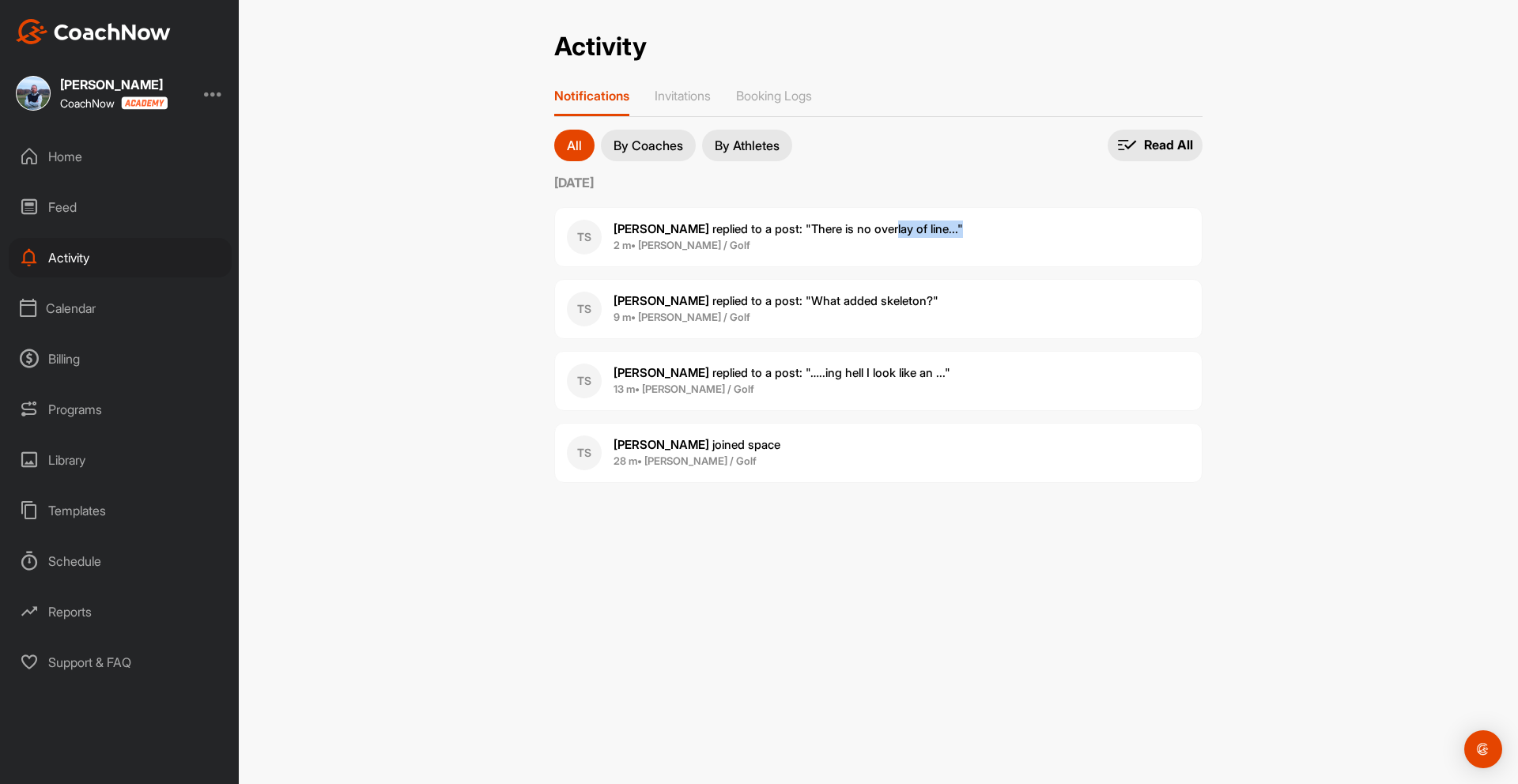
drag, startPoint x: 1017, startPoint y: 236, endPoint x: 851, endPoint y: 231, distance: 166.1
click at [851, 231] on div "TS [PERSON_NAME] replied to a post : "There is no overlay of line..." 2 m • [PE…" at bounding box center [878, 237] width 648 height 60
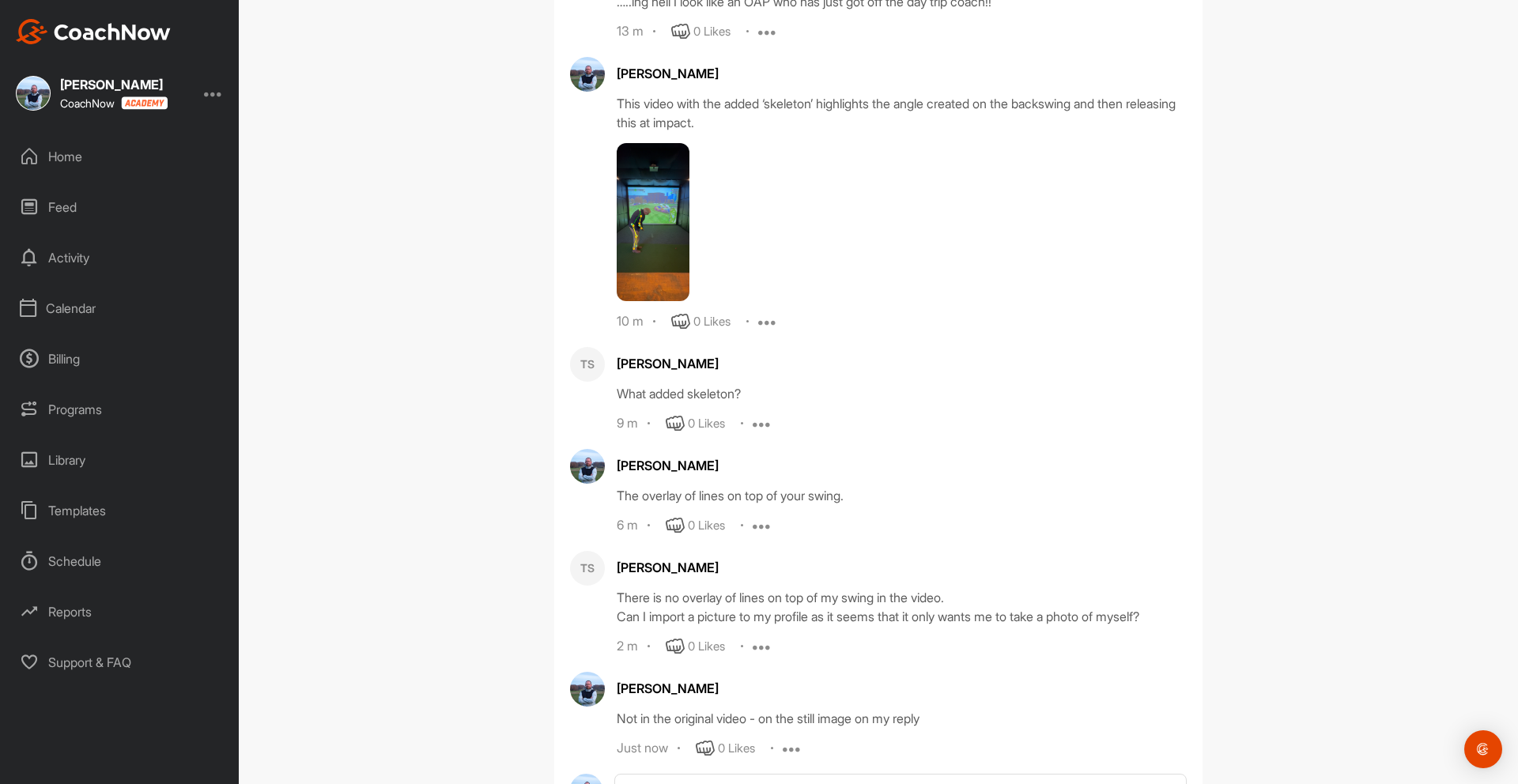
scroll to position [874, 0]
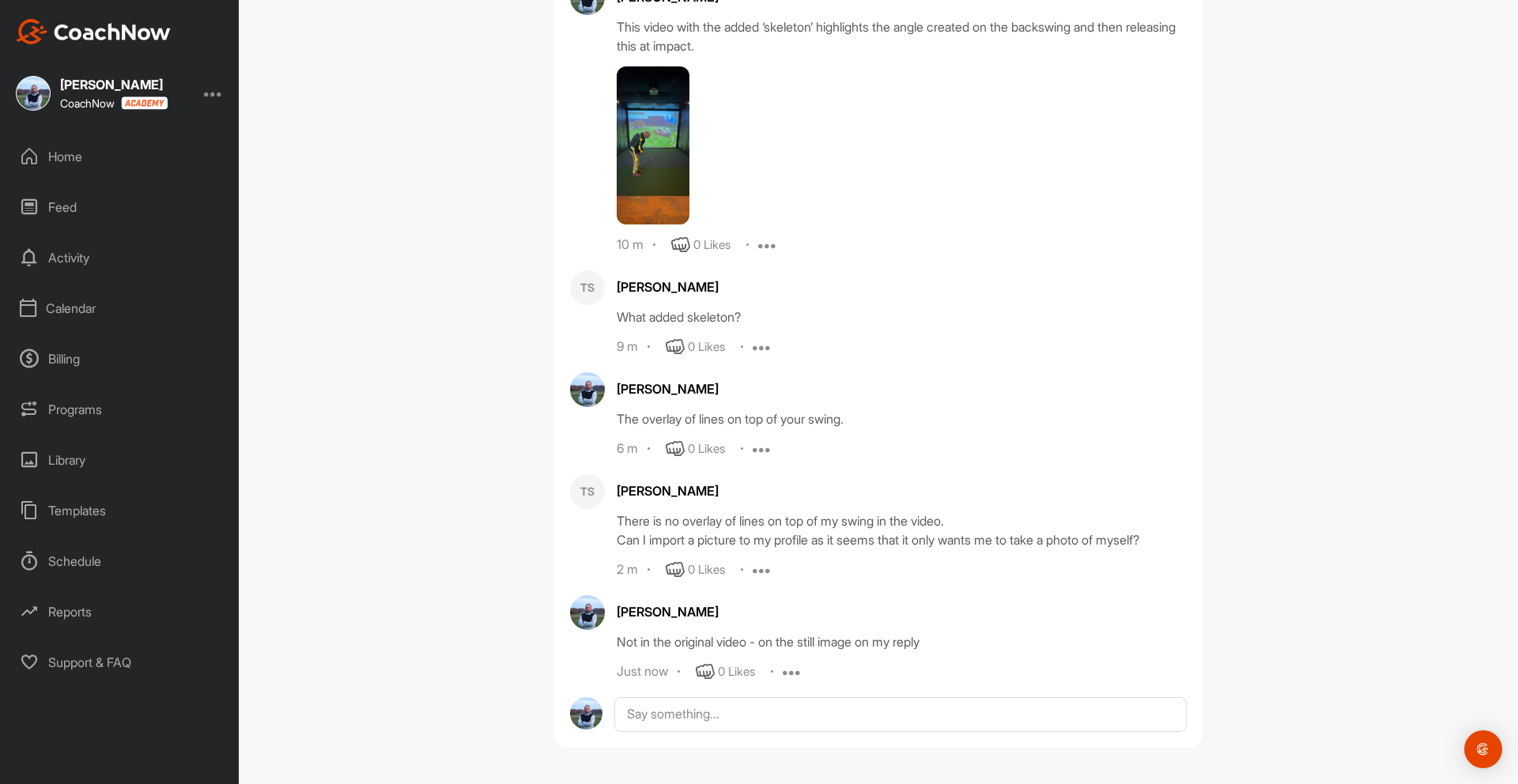
click at [764, 570] on icon at bounding box center [762, 570] width 19 height 19
click at [772, 675] on p "Delete" at bounding box center [765, 674] width 35 height 17
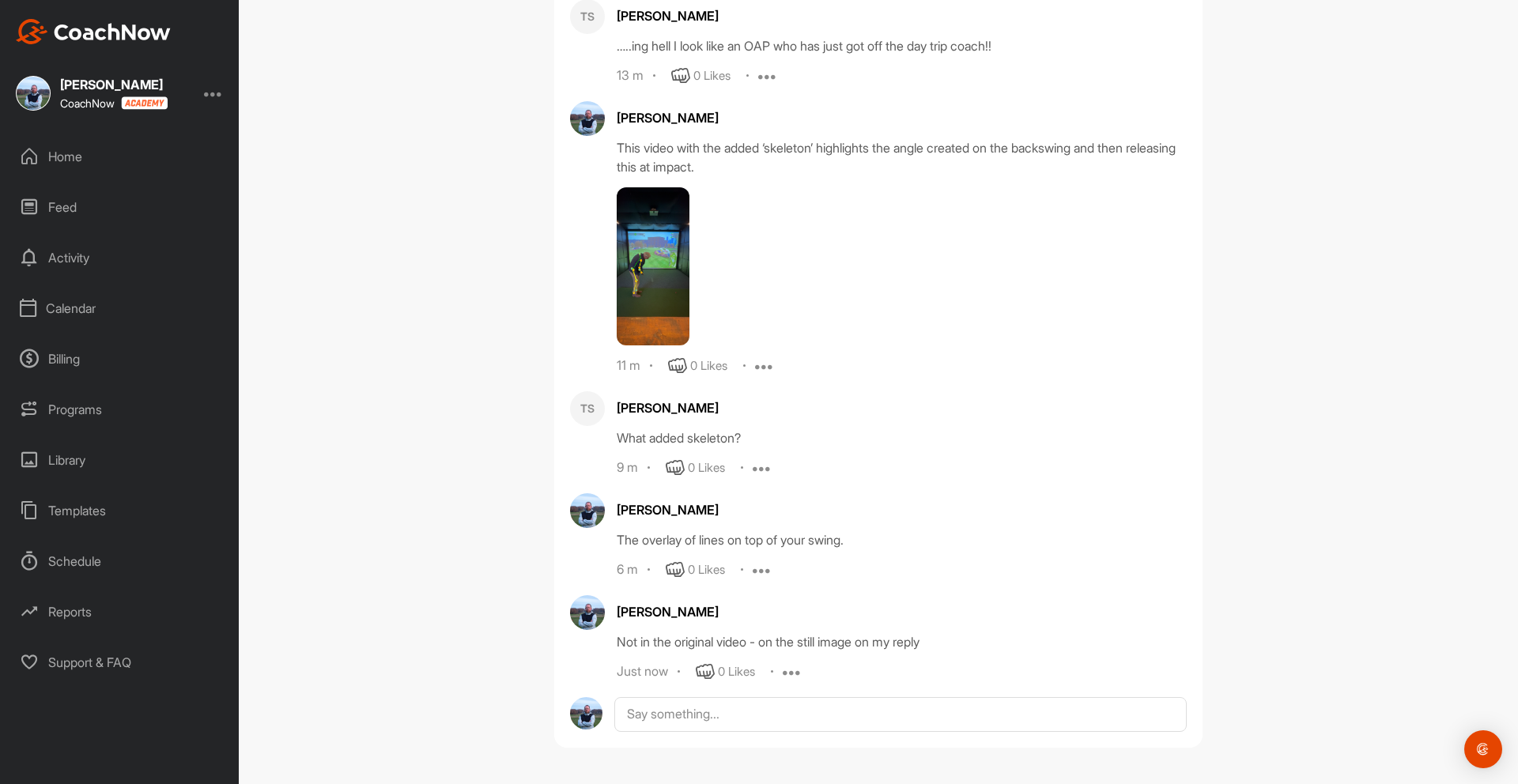
scroll to position [674, 0]
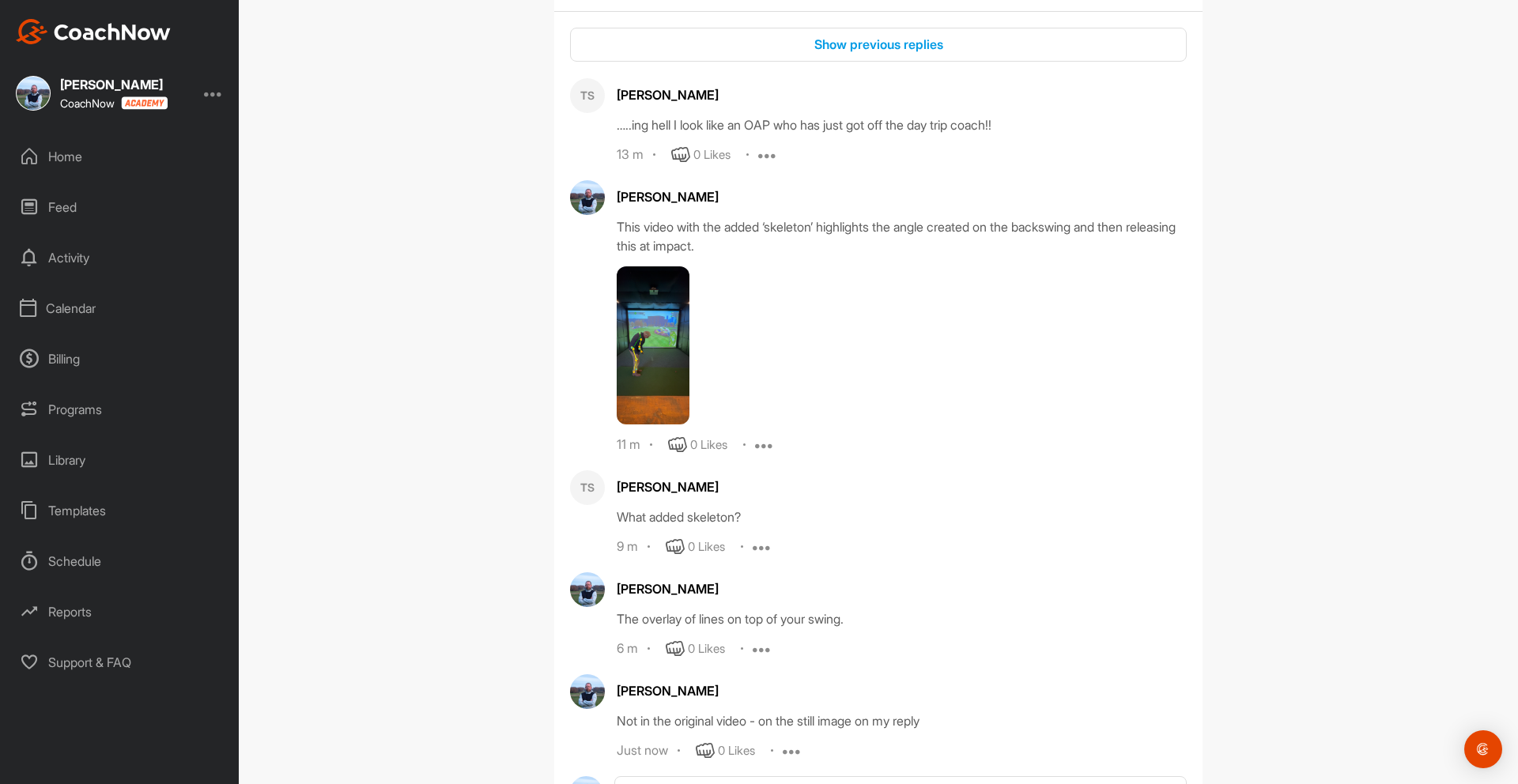
click at [762, 548] on icon at bounding box center [762, 546] width 19 height 19
click at [776, 651] on p "Delete" at bounding box center [765, 651] width 35 height 17
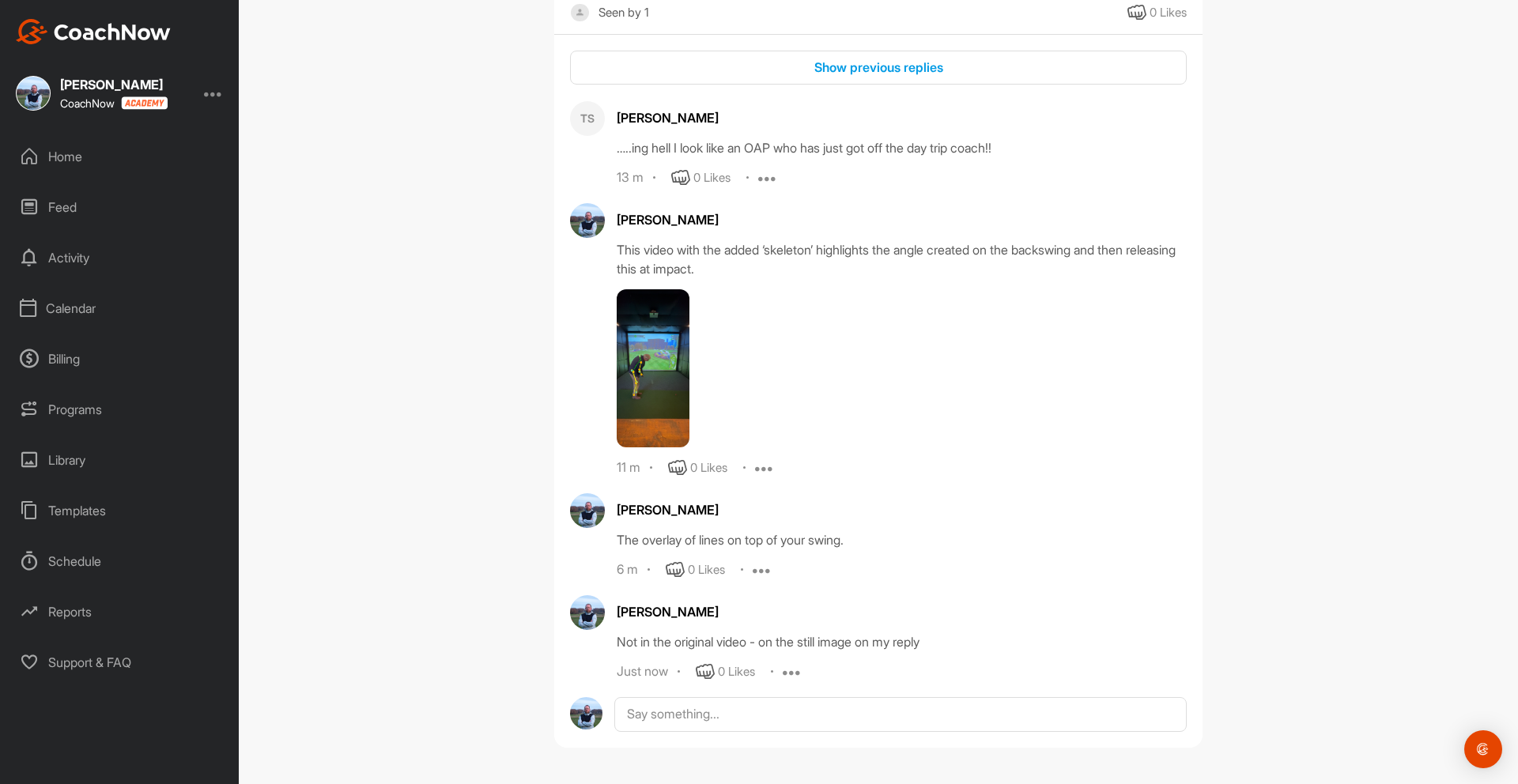
scroll to position [651, 0]
click at [768, 572] on icon at bounding box center [762, 570] width 19 height 19
click at [774, 666] on p "Delete" at bounding box center [766, 674] width 35 height 17
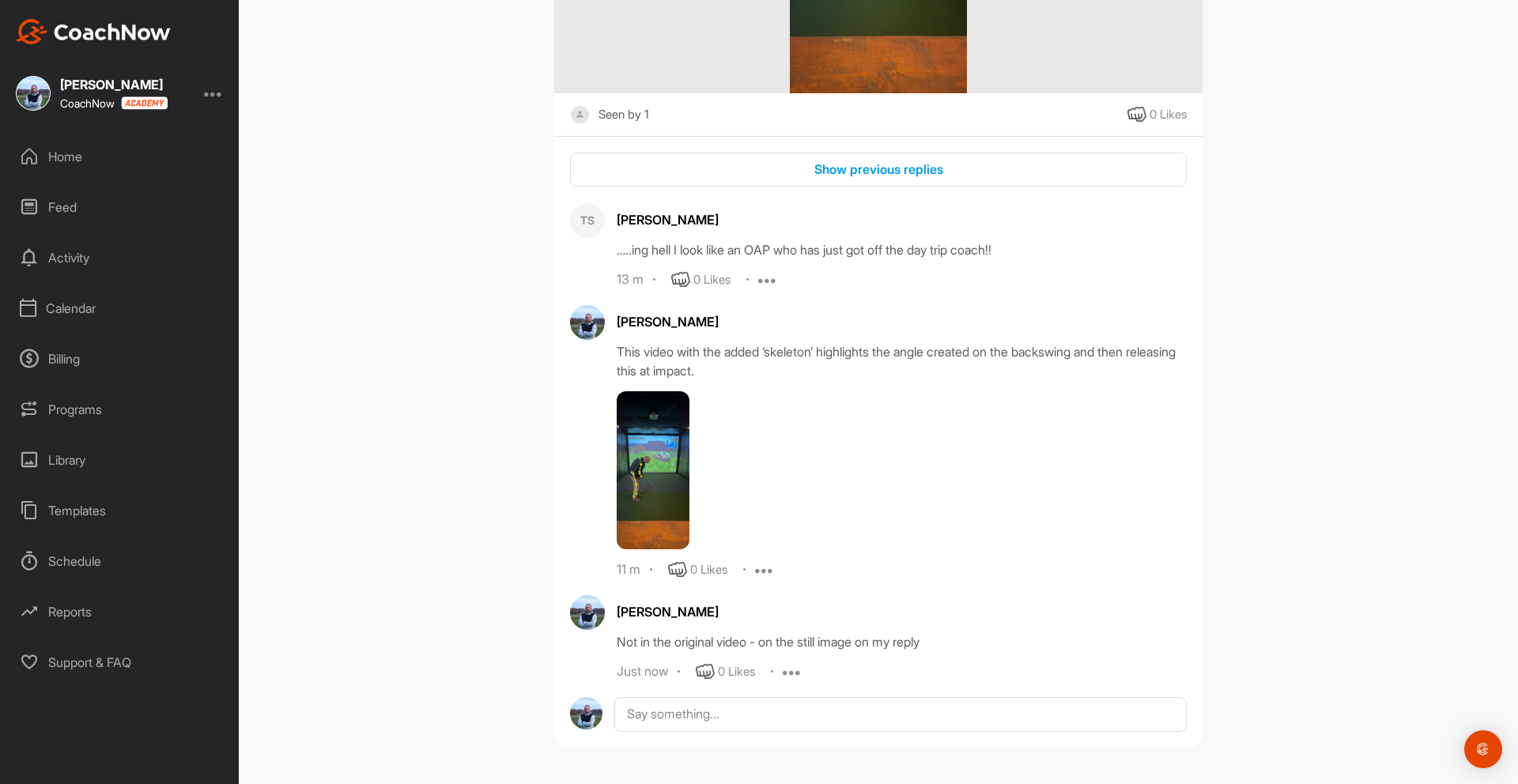
scroll to position [549, 0]
click at [794, 669] on icon at bounding box center [792, 671] width 19 height 19
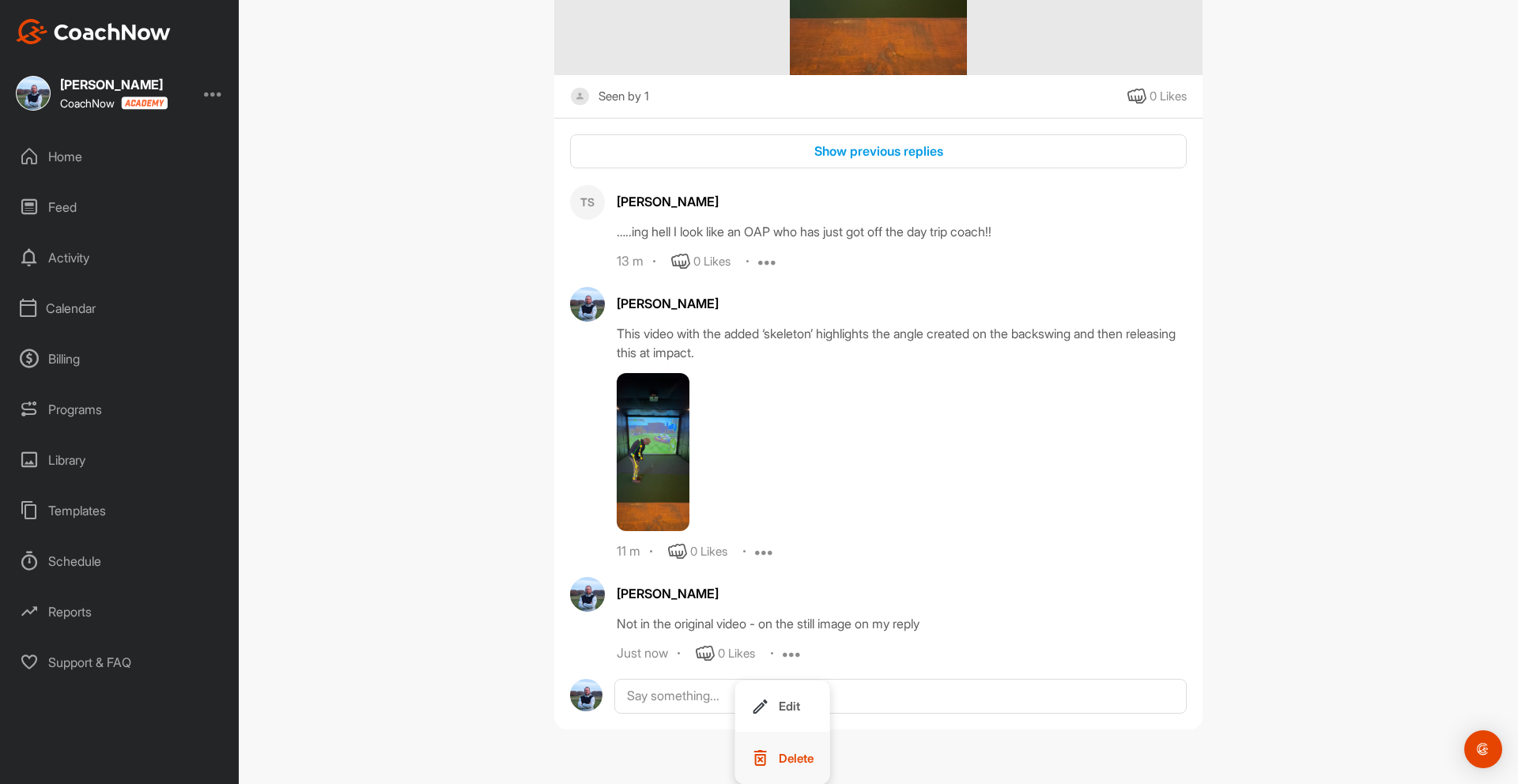
click at [800, 761] on p "Delete" at bounding box center [796, 758] width 35 height 17
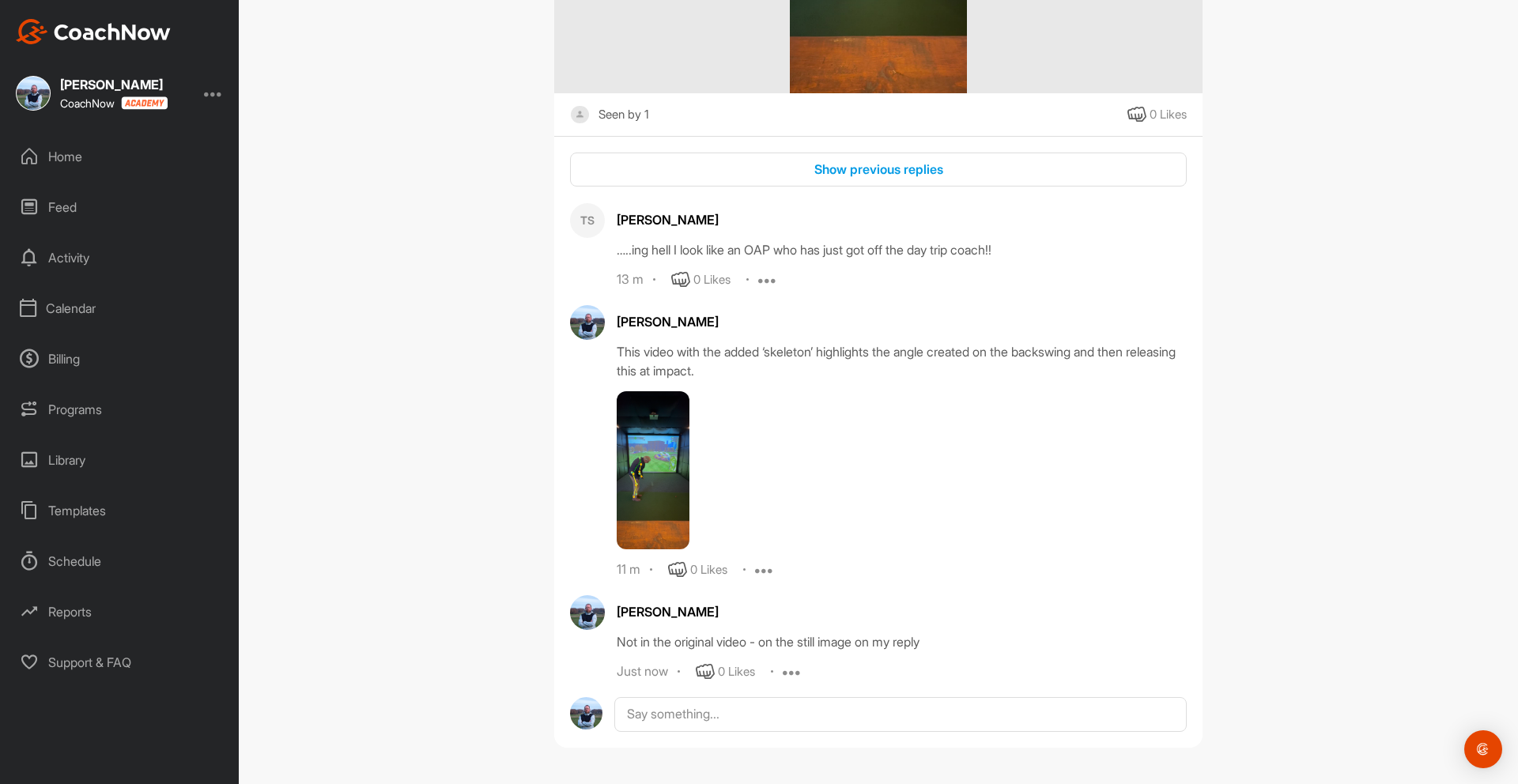
scroll to position [447, 0]
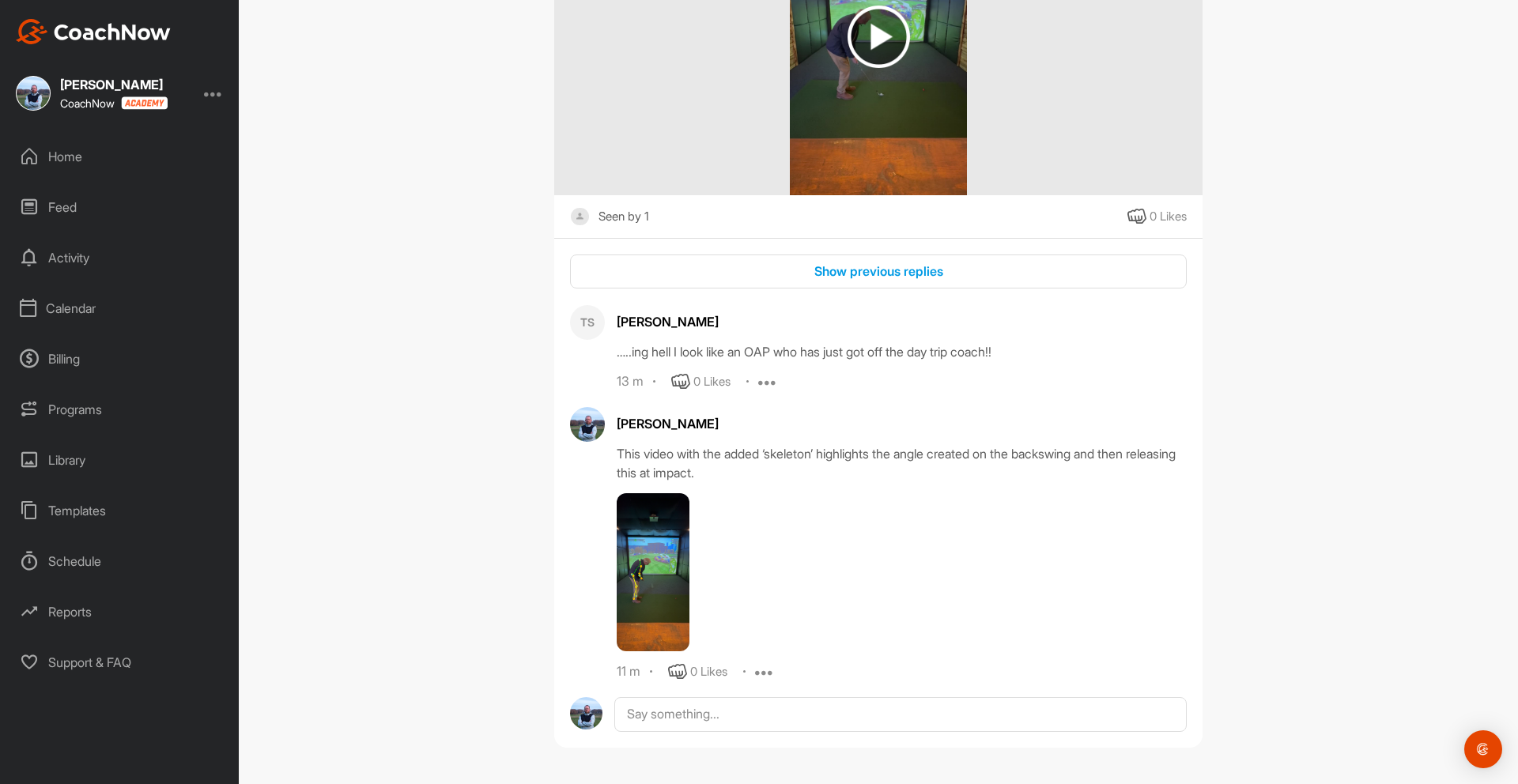
click at [709, 374] on div "0 Likes" at bounding box center [712, 382] width 38 height 18
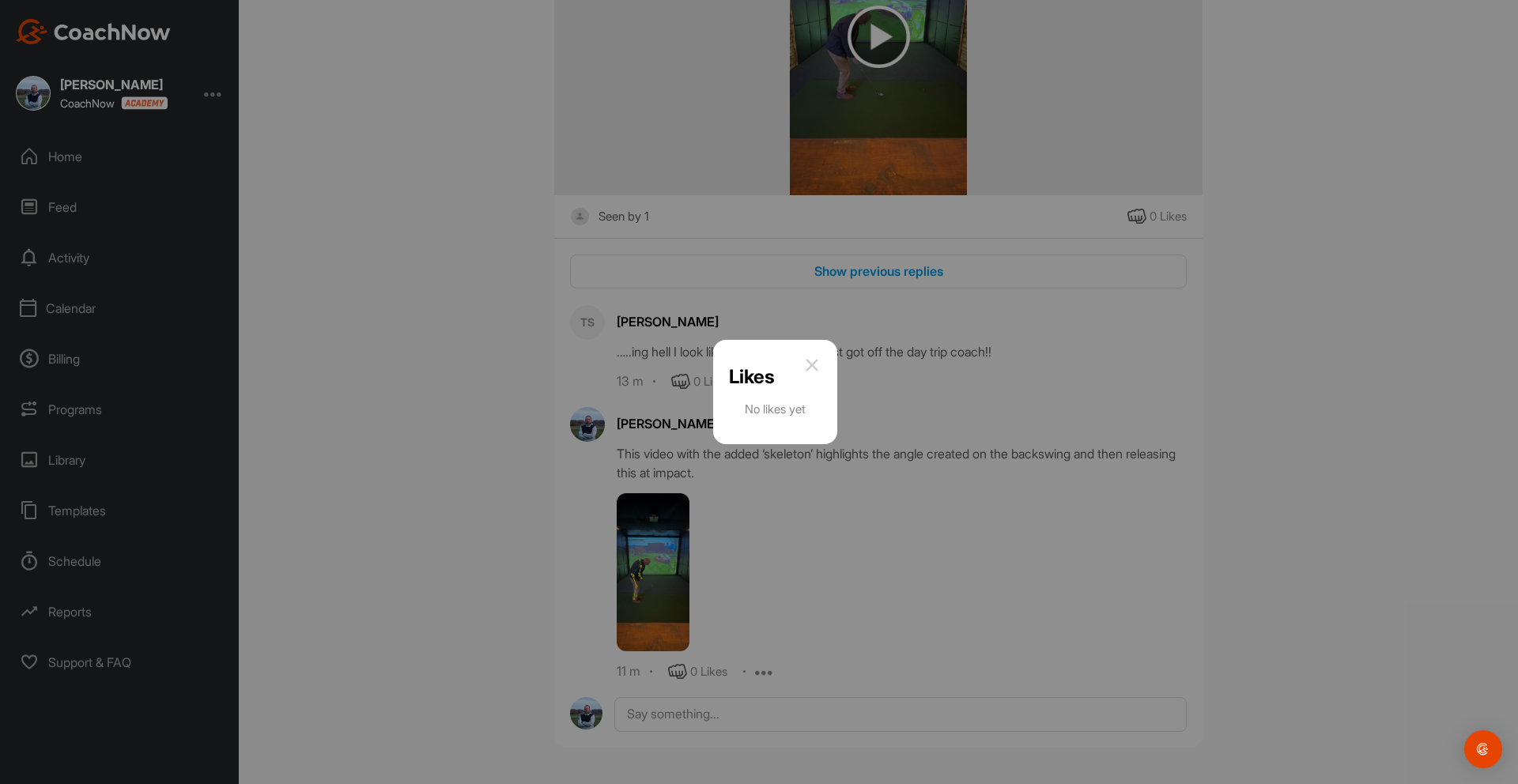
click at [815, 364] on img at bounding box center [811, 364] width 19 height 19
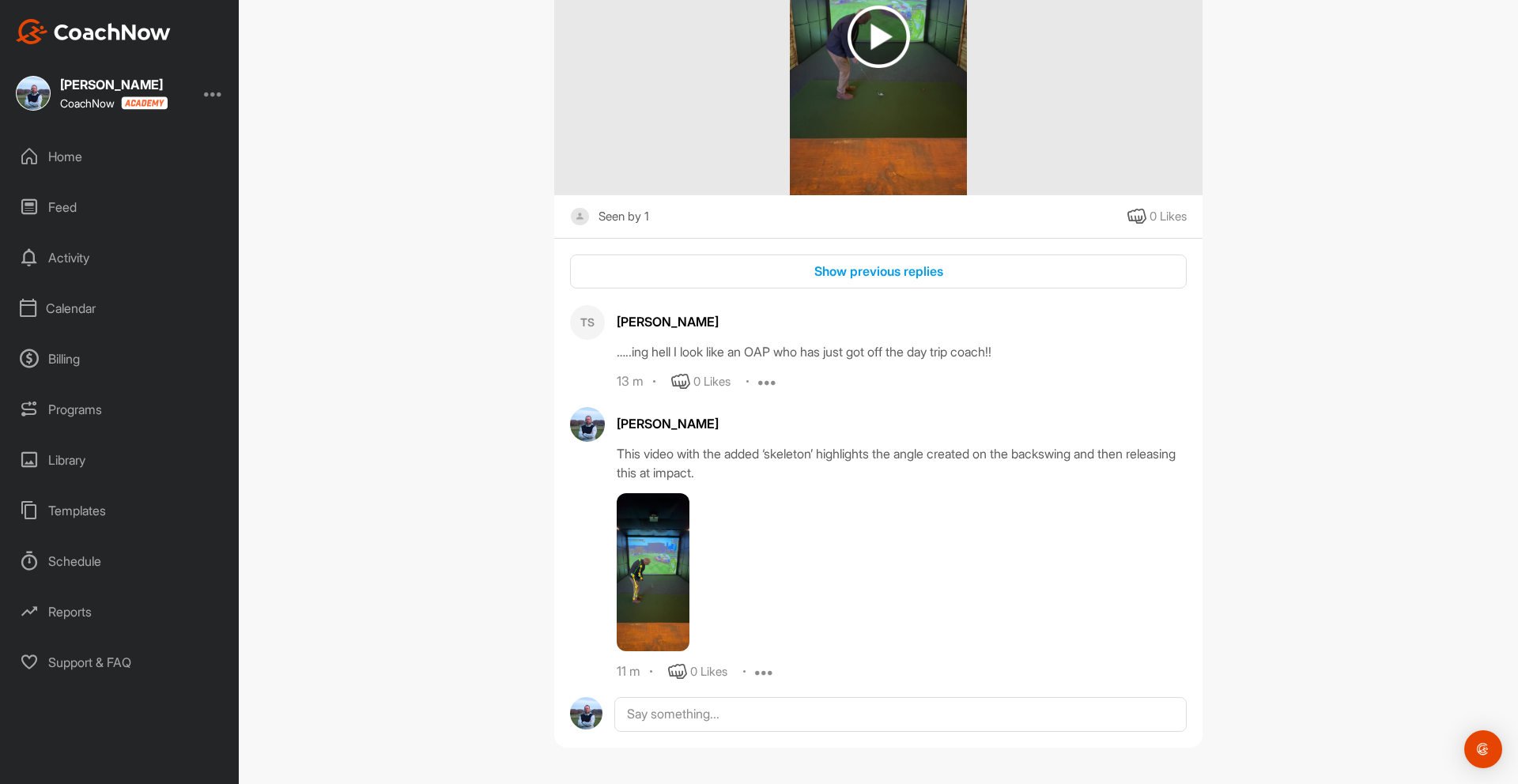
drag, startPoint x: 683, startPoint y: 379, endPoint x: 695, endPoint y: 392, distance: 17.7
click at [683, 379] on icon at bounding box center [680, 381] width 19 height 19
drag, startPoint x: 681, startPoint y: 670, endPoint x: 690, endPoint y: 668, distance: 9.2
click at [681, 670] on icon at bounding box center [677, 671] width 19 height 19
click at [1132, 216] on icon at bounding box center [1137, 216] width 19 height 19
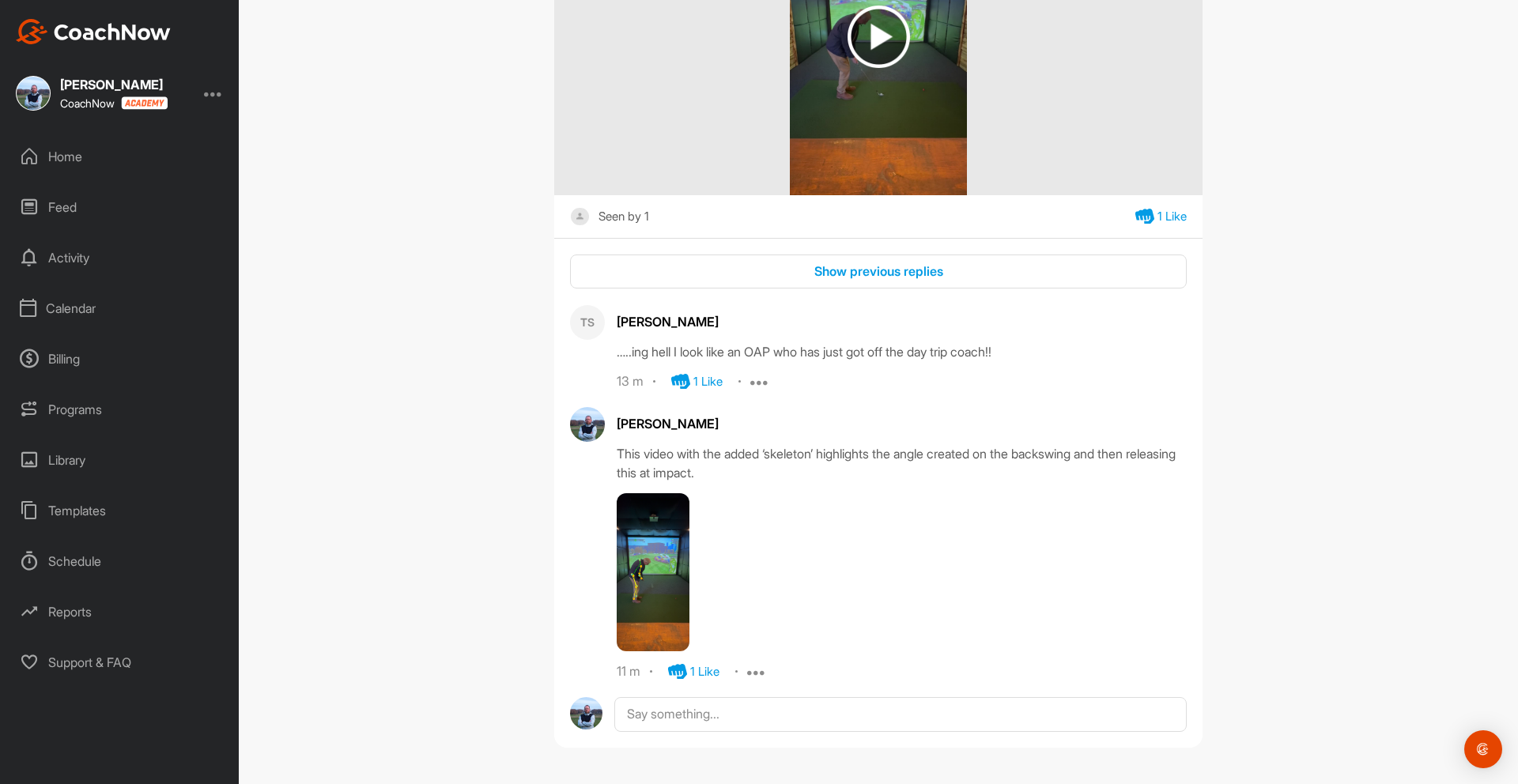
scroll to position [0, 0]
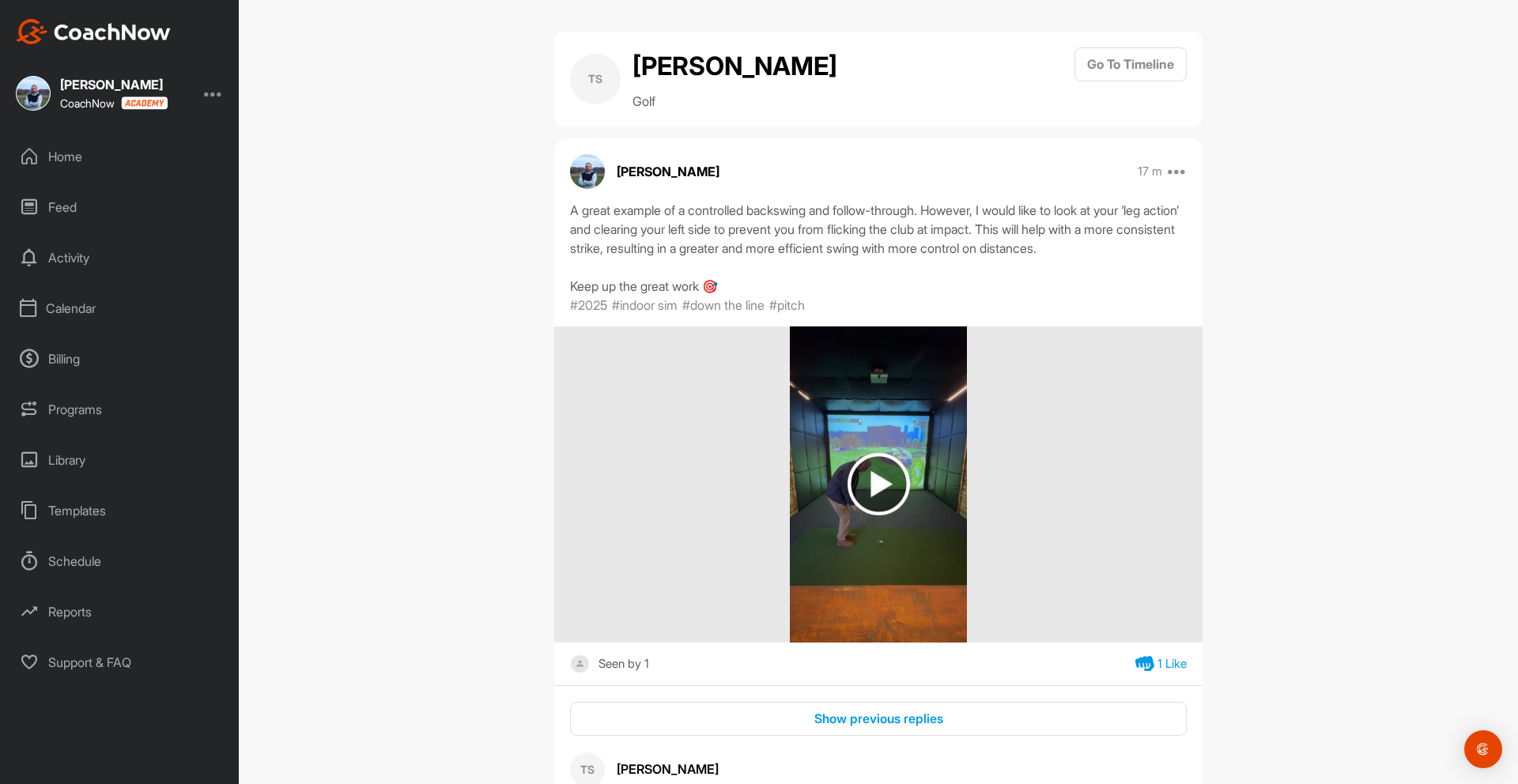
click at [62, 310] on div "Calendar" at bounding box center [119, 308] width 223 height 39
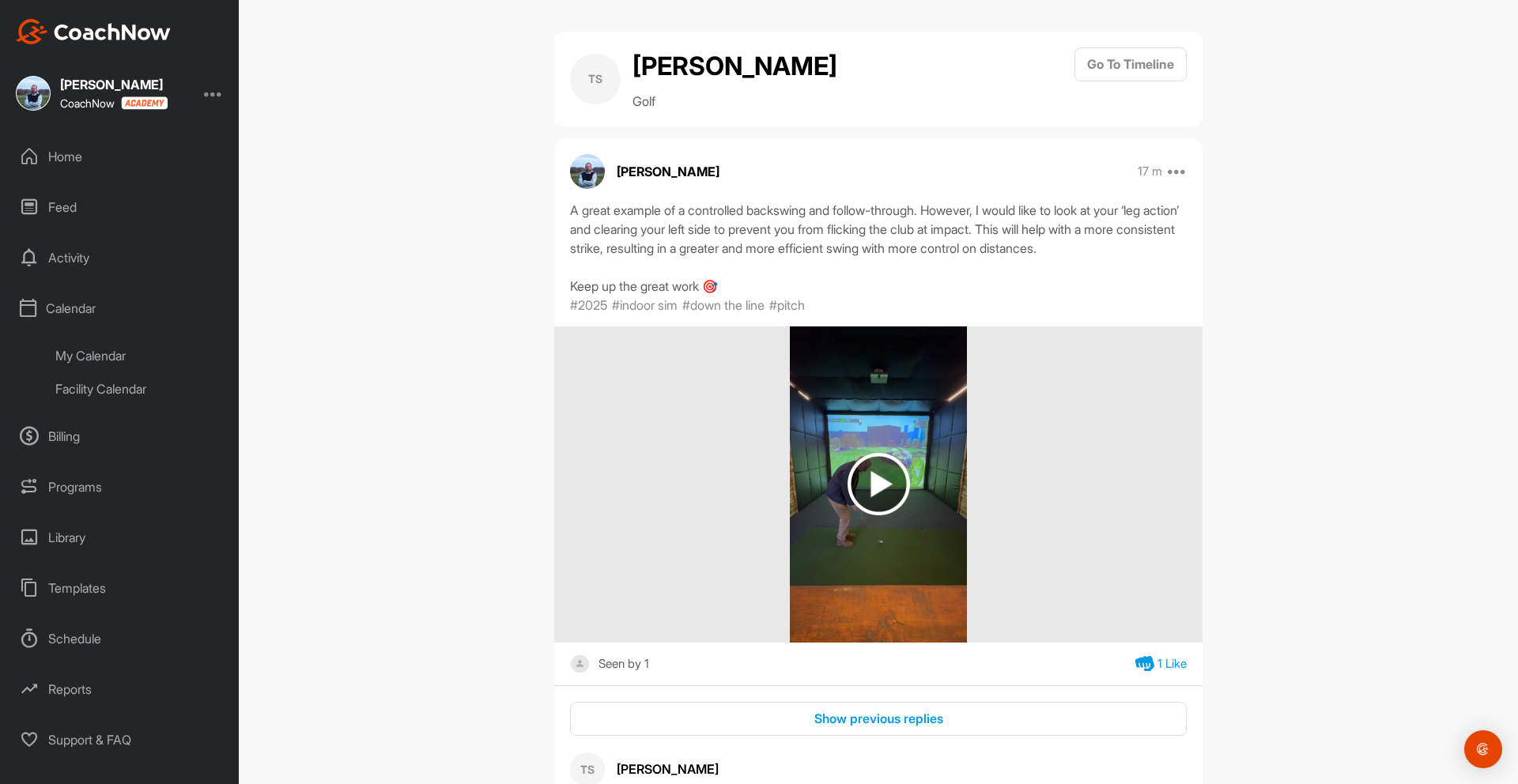
click at [88, 385] on div "Facility Calendar" at bounding box center [138, 389] width 187 height 33
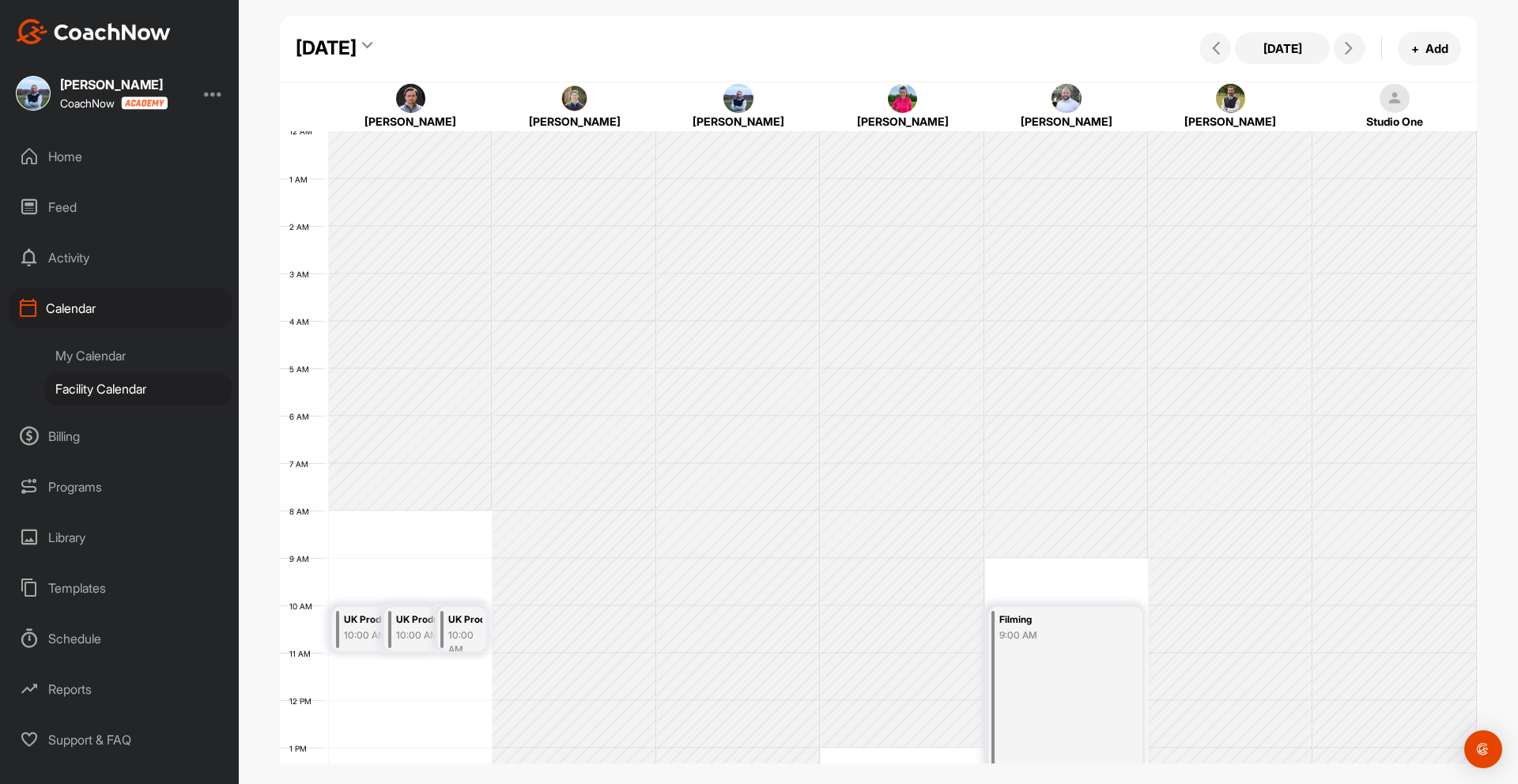
scroll to position [274, 0]
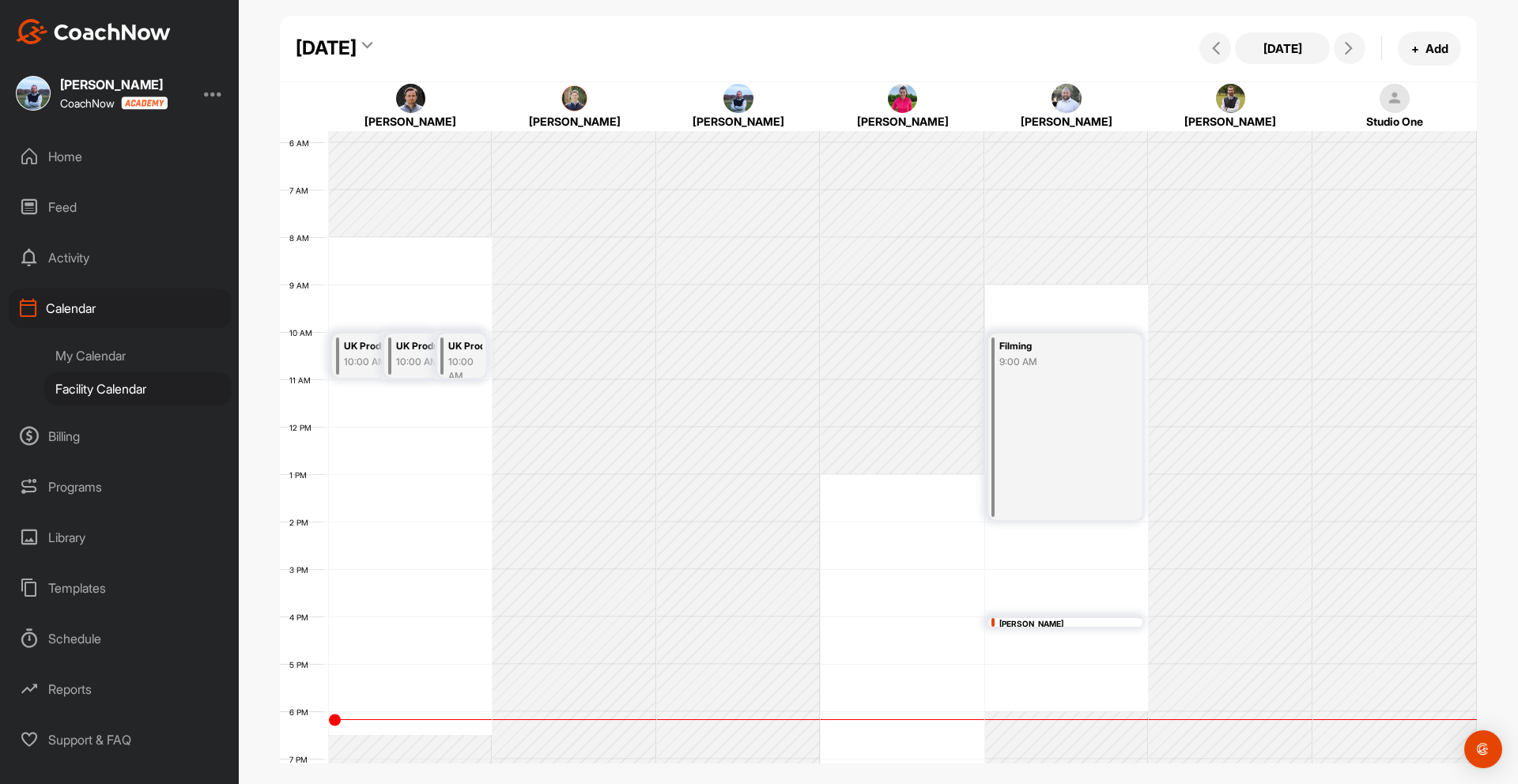
click at [102, 349] on div "My Calendar" at bounding box center [138, 355] width 187 height 33
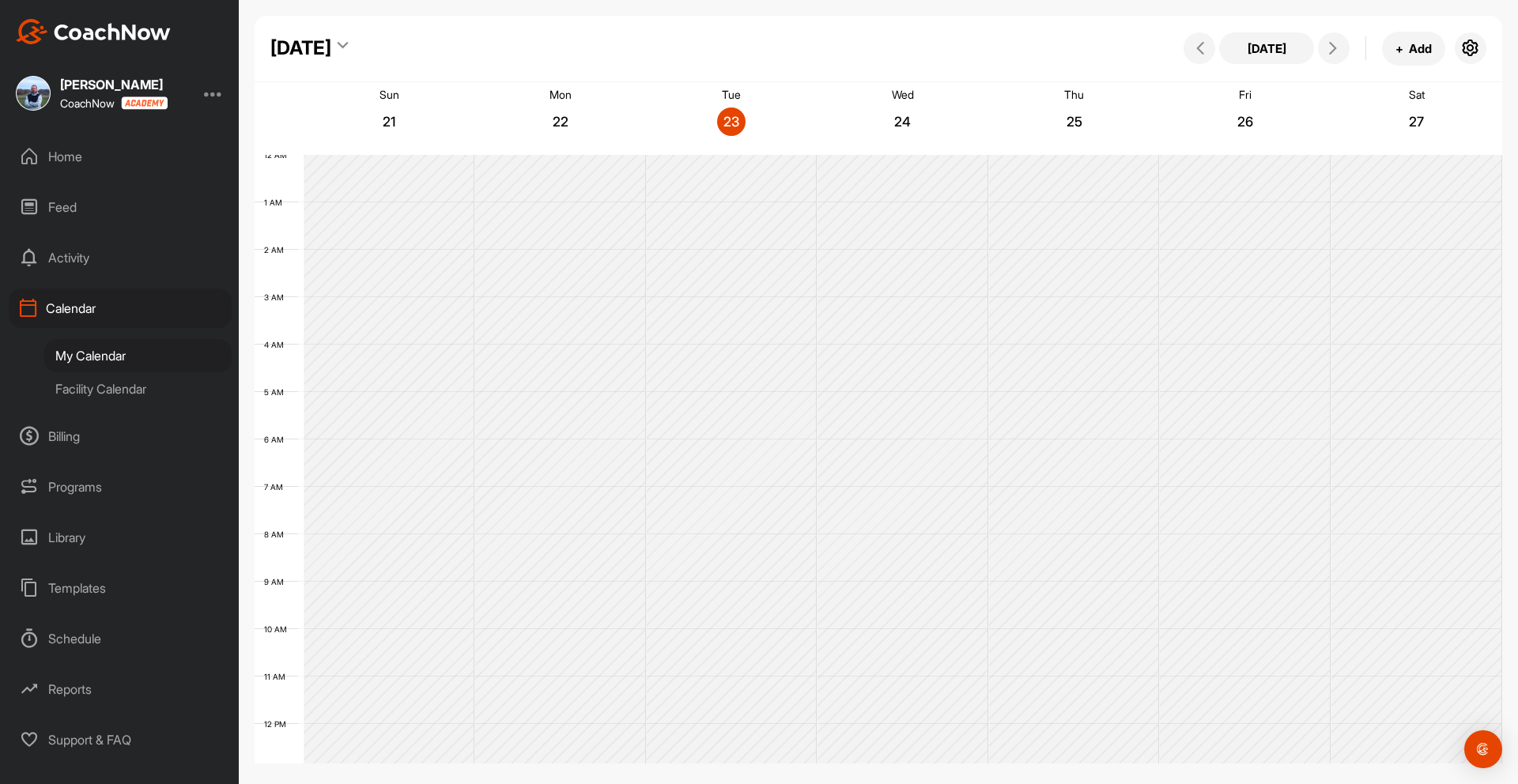
scroll to position [274, 0]
click at [67, 439] on div "Billing" at bounding box center [119, 435] width 223 height 39
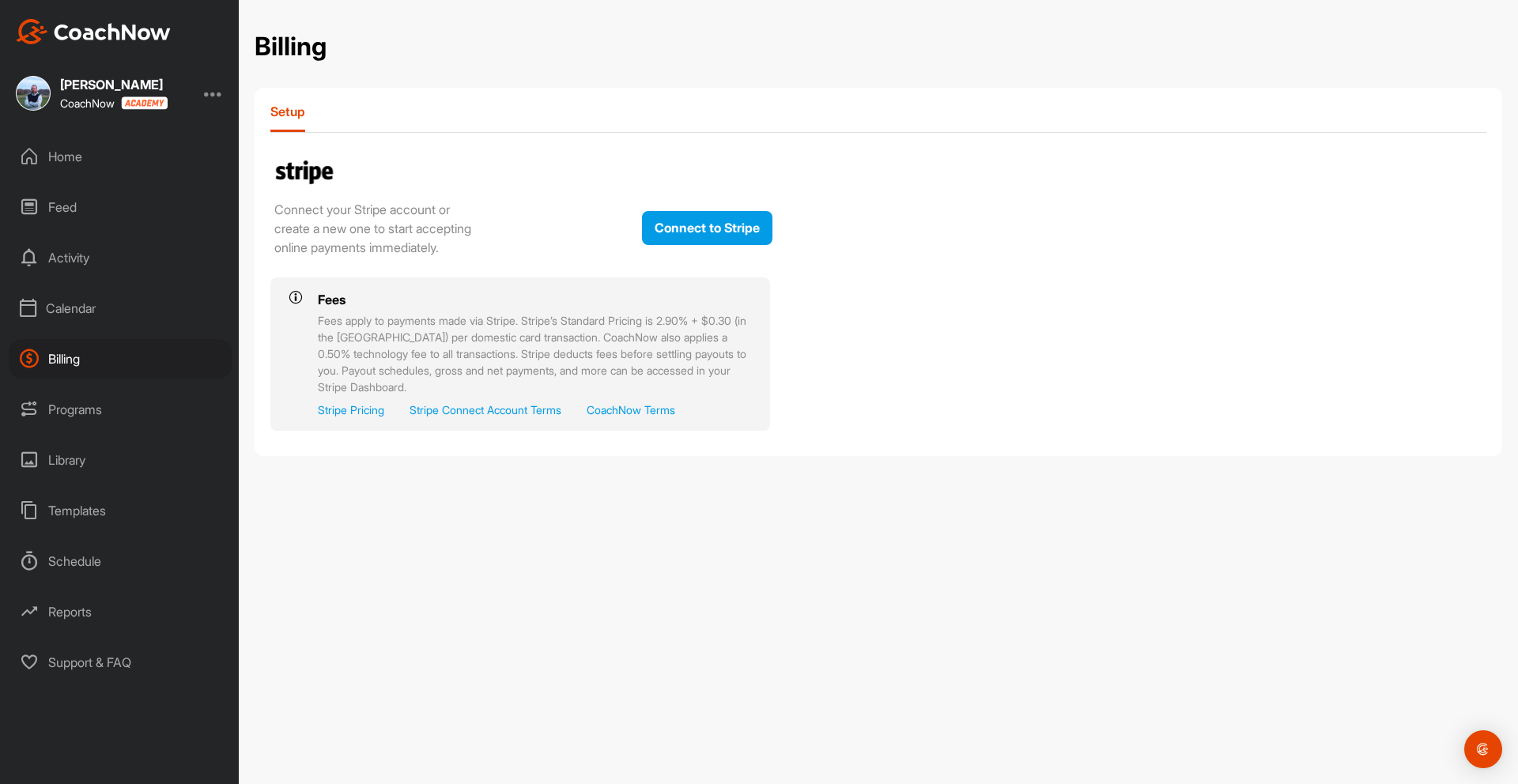
click at [63, 460] on div "Library" at bounding box center [119, 460] width 223 height 39
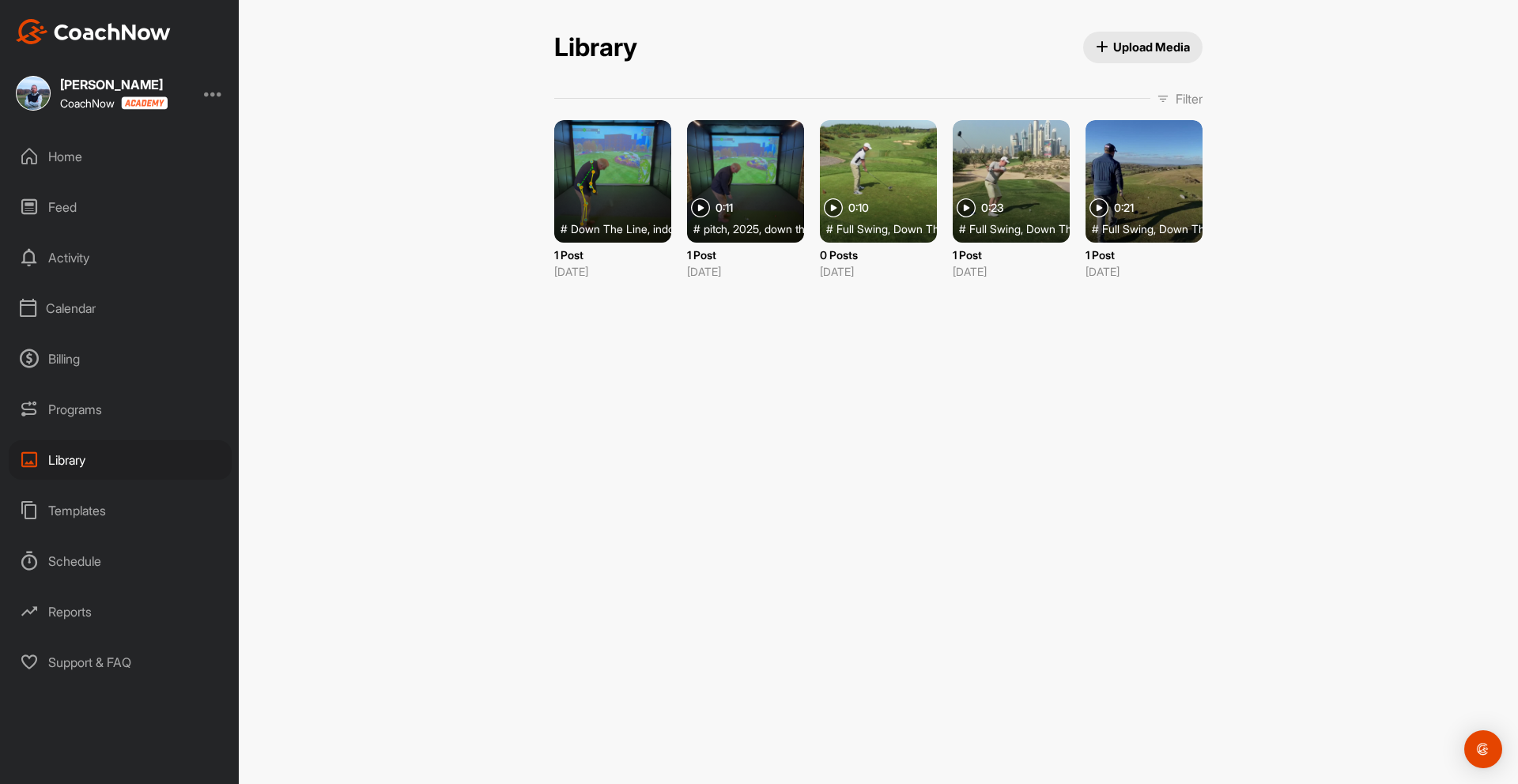
click at [1005, 172] on div at bounding box center [1011, 181] width 117 height 123
click at [894, 158] on div at bounding box center [878, 181] width 117 height 123
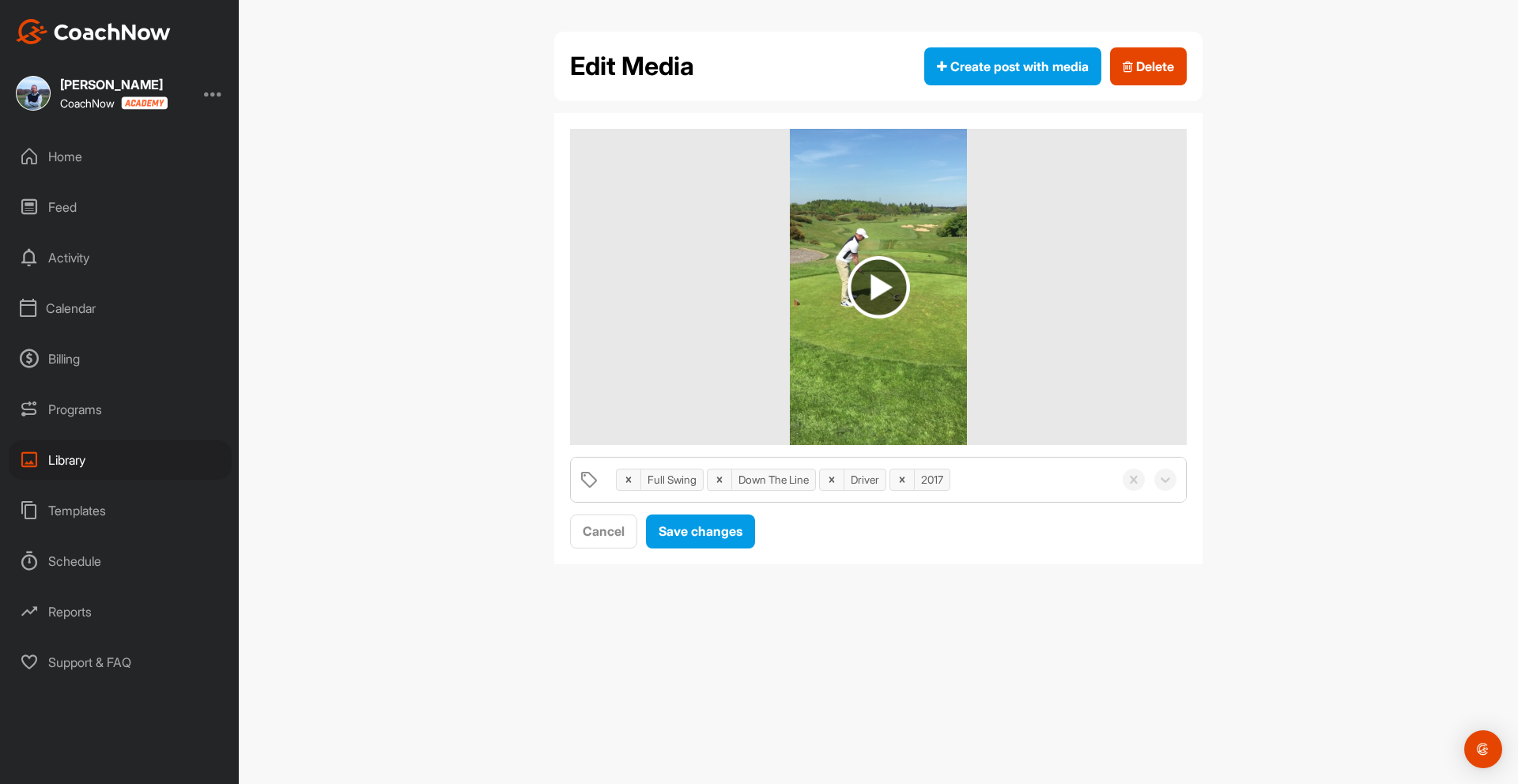
click at [890, 289] on img at bounding box center [878, 287] width 63 height 63
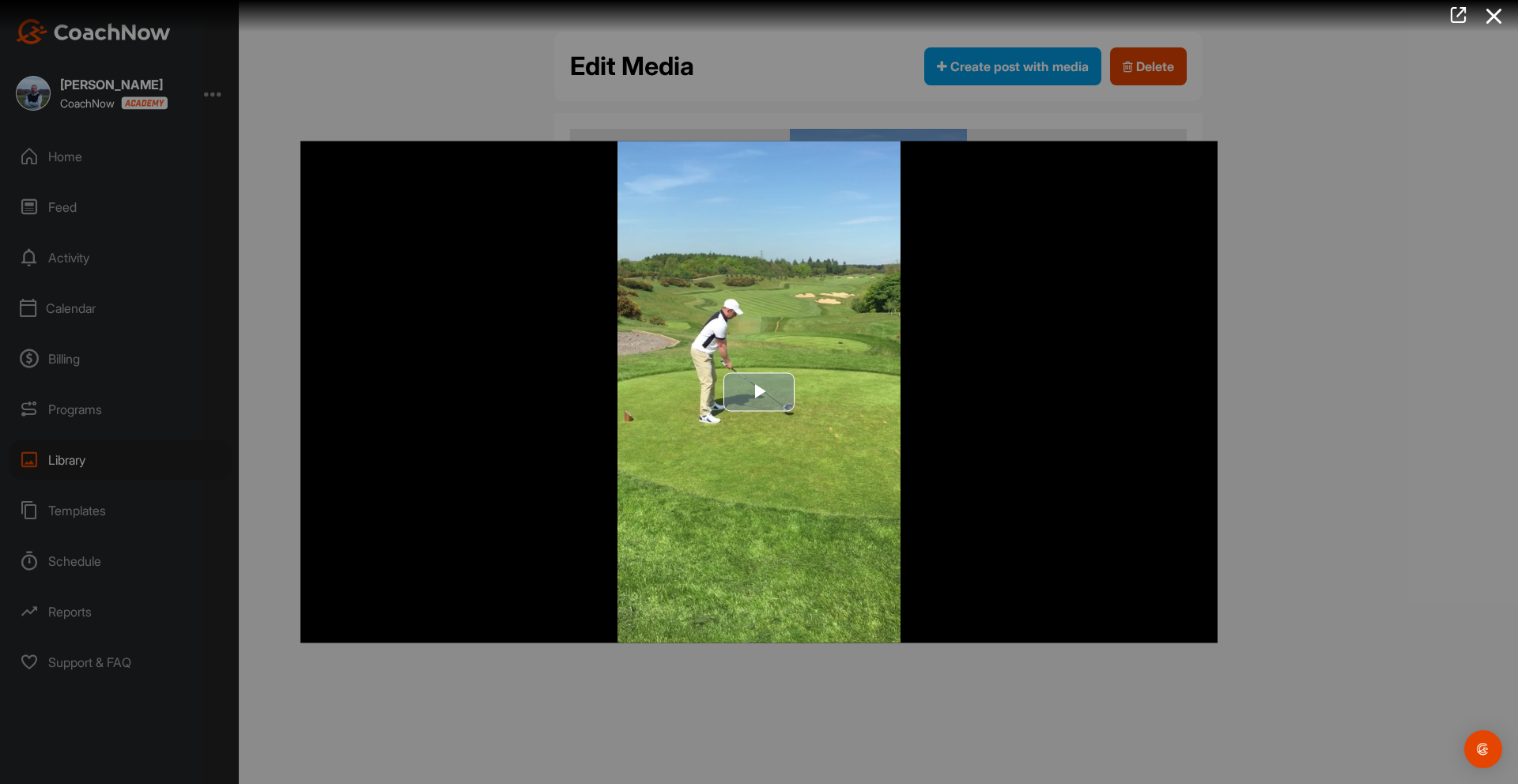
click at [759, 392] on span "Video Player" at bounding box center [759, 392] width 0 height 0
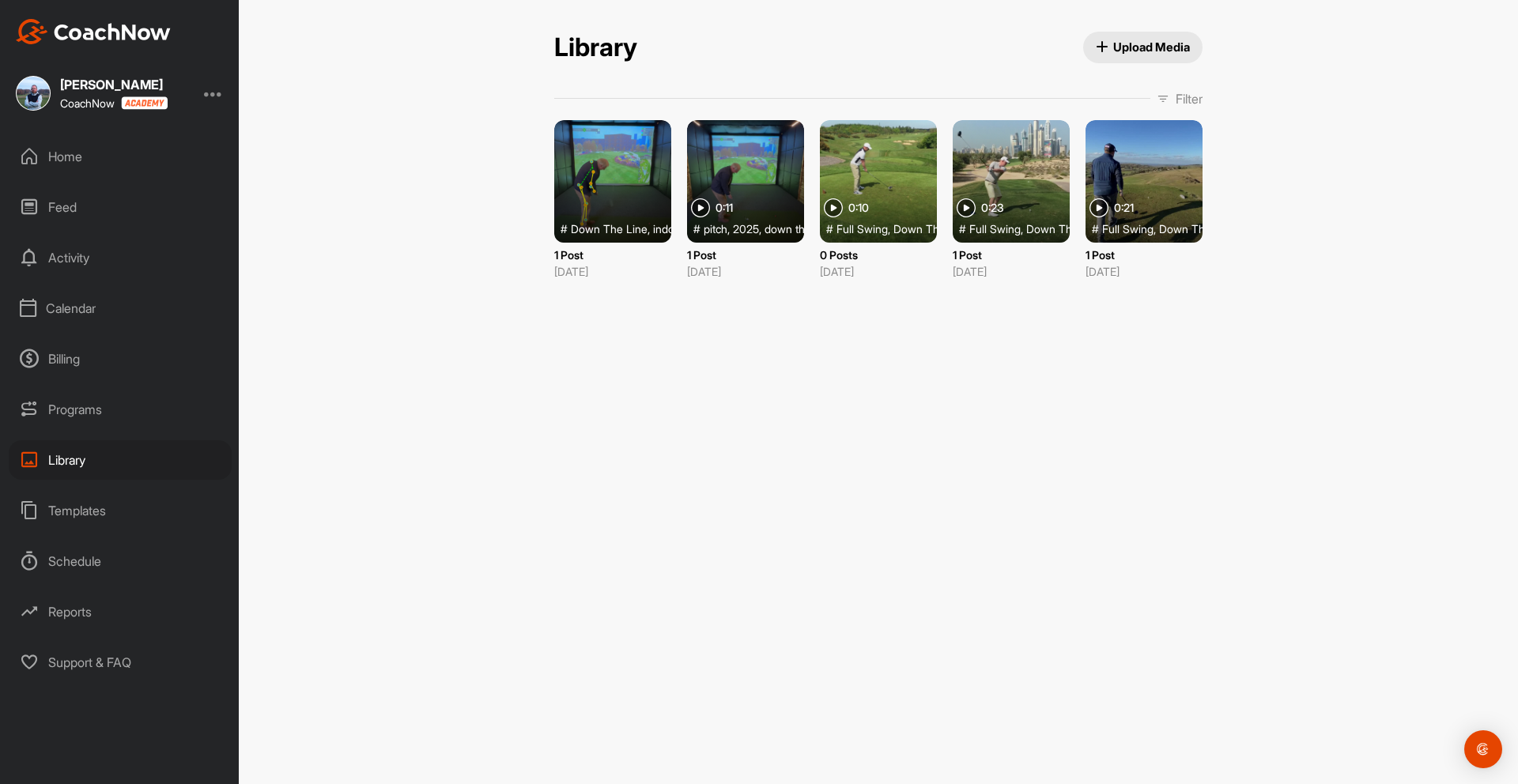
click at [1157, 178] on div at bounding box center [1143, 181] width 117 height 123
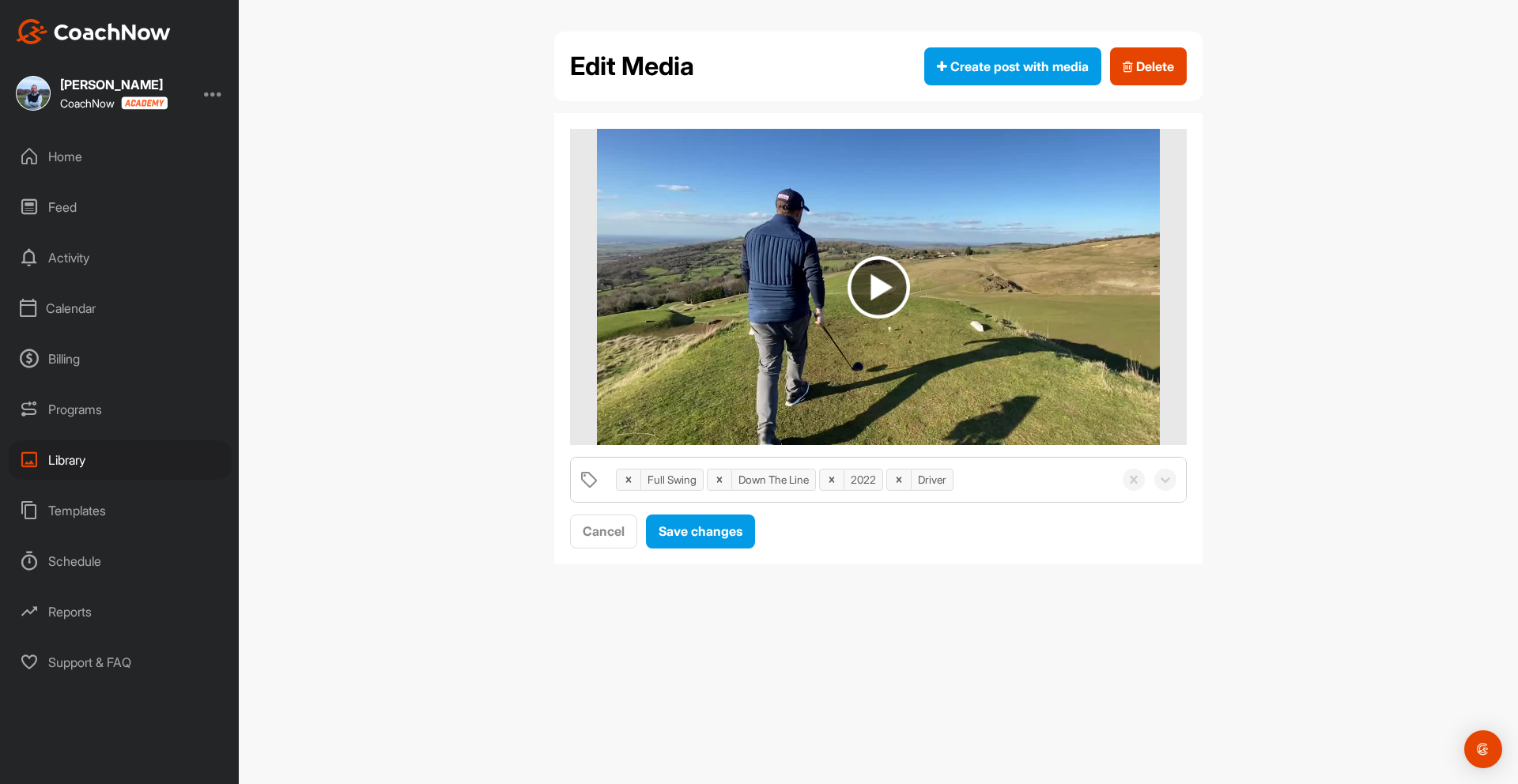
click at [885, 287] on img at bounding box center [878, 287] width 63 height 63
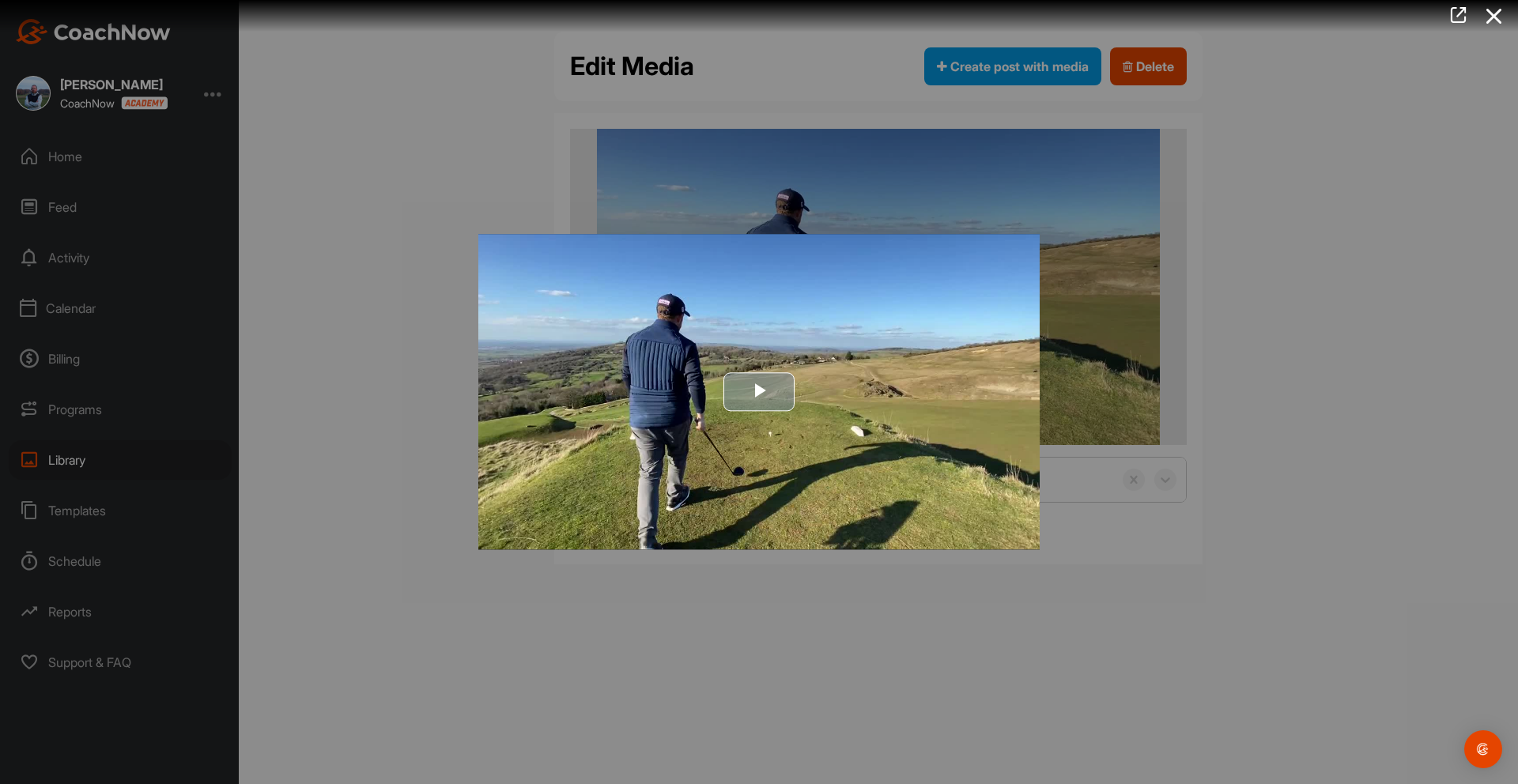
click at [759, 392] on span "Video Player" at bounding box center [759, 392] width 0 height 0
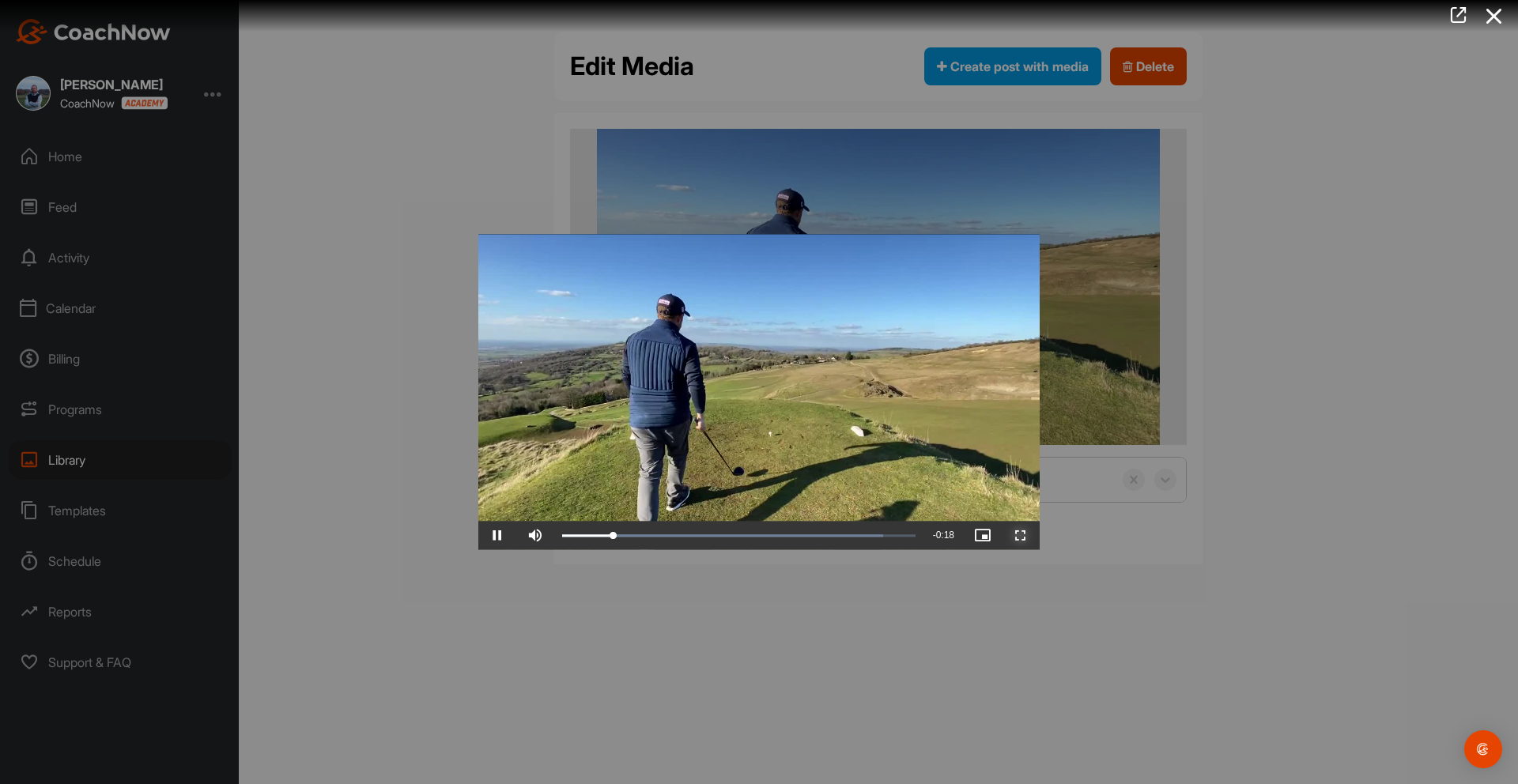
drag, startPoint x: 1016, startPoint y: 538, endPoint x: 1033, endPoint y: 611, distance: 75.0
click at [1017, 535] on span "Video Player" at bounding box center [1020, 535] width 38 height 0
click at [501, 535] on span "Video Player" at bounding box center [497, 535] width 38 height 0
drag, startPoint x: 502, startPoint y: 532, endPoint x: 500, endPoint y: 414, distance: 118.0
click at [501, 535] on span "Video Player" at bounding box center [497, 535] width 38 height 0
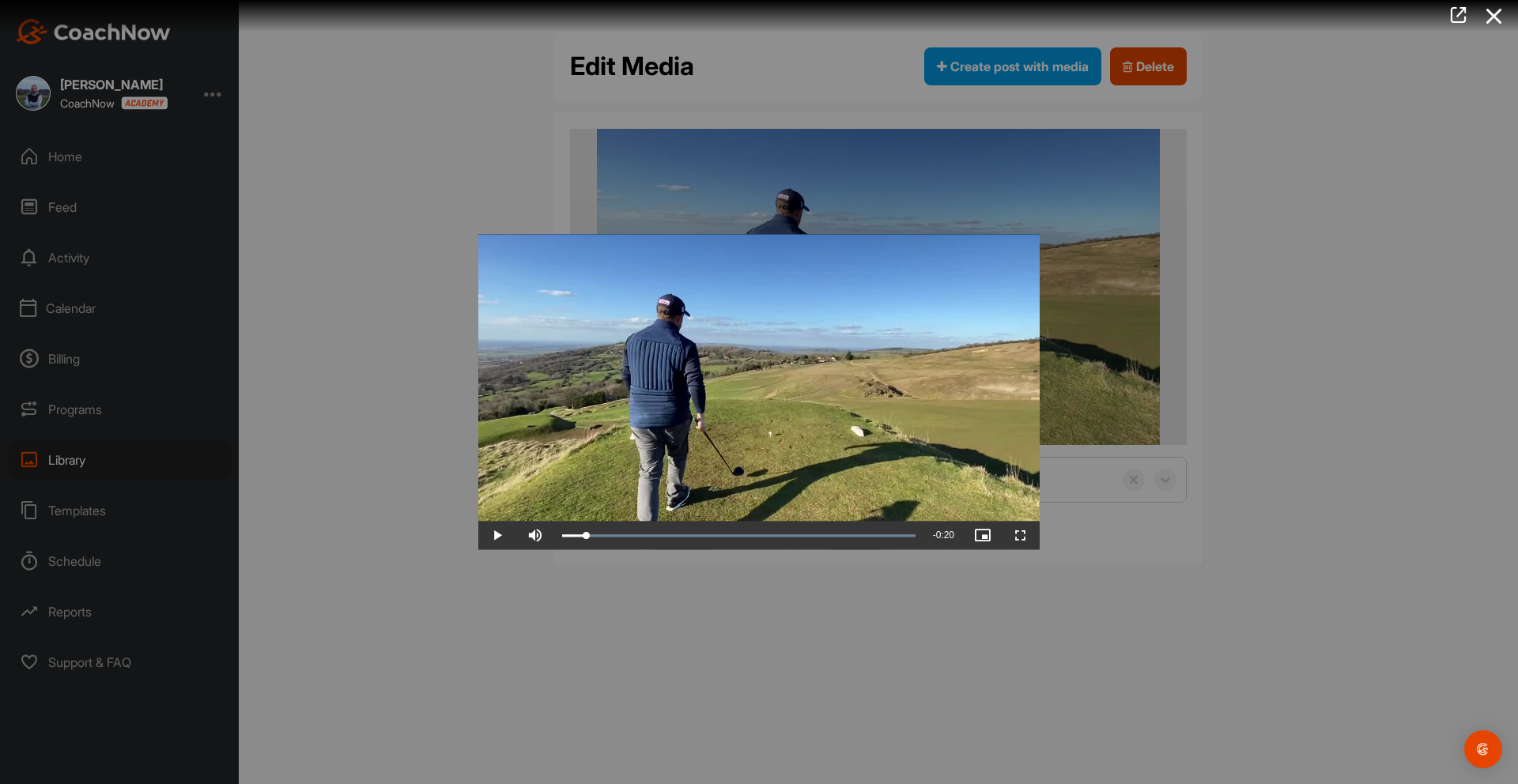
drag, startPoint x: 395, startPoint y: 117, endPoint x: 305, endPoint y: 96, distance: 92.4
click at [395, 117] on div at bounding box center [759, 392] width 1518 height 784
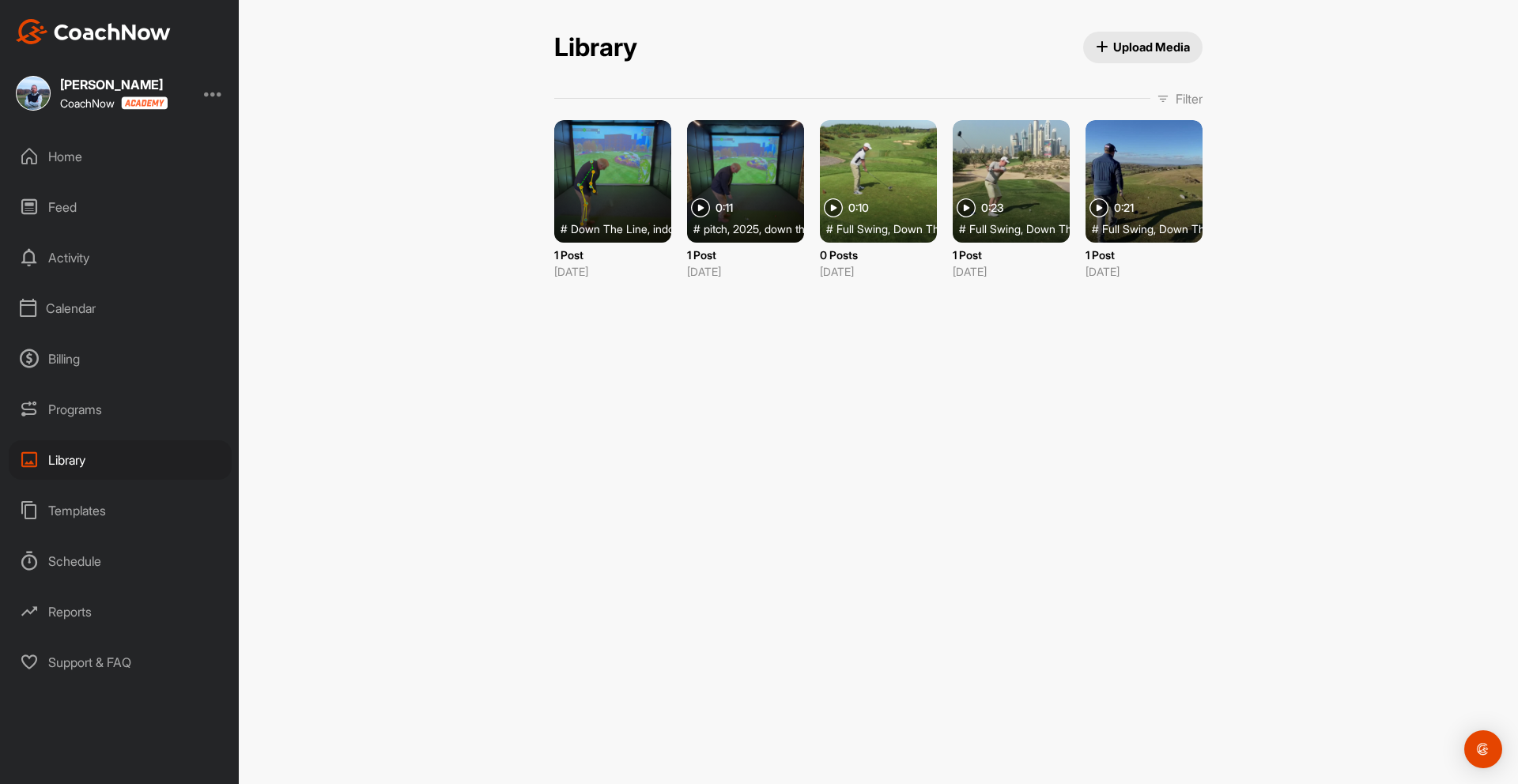
click at [80, 407] on div "Programs" at bounding box center [119, 409] width 223 height 39
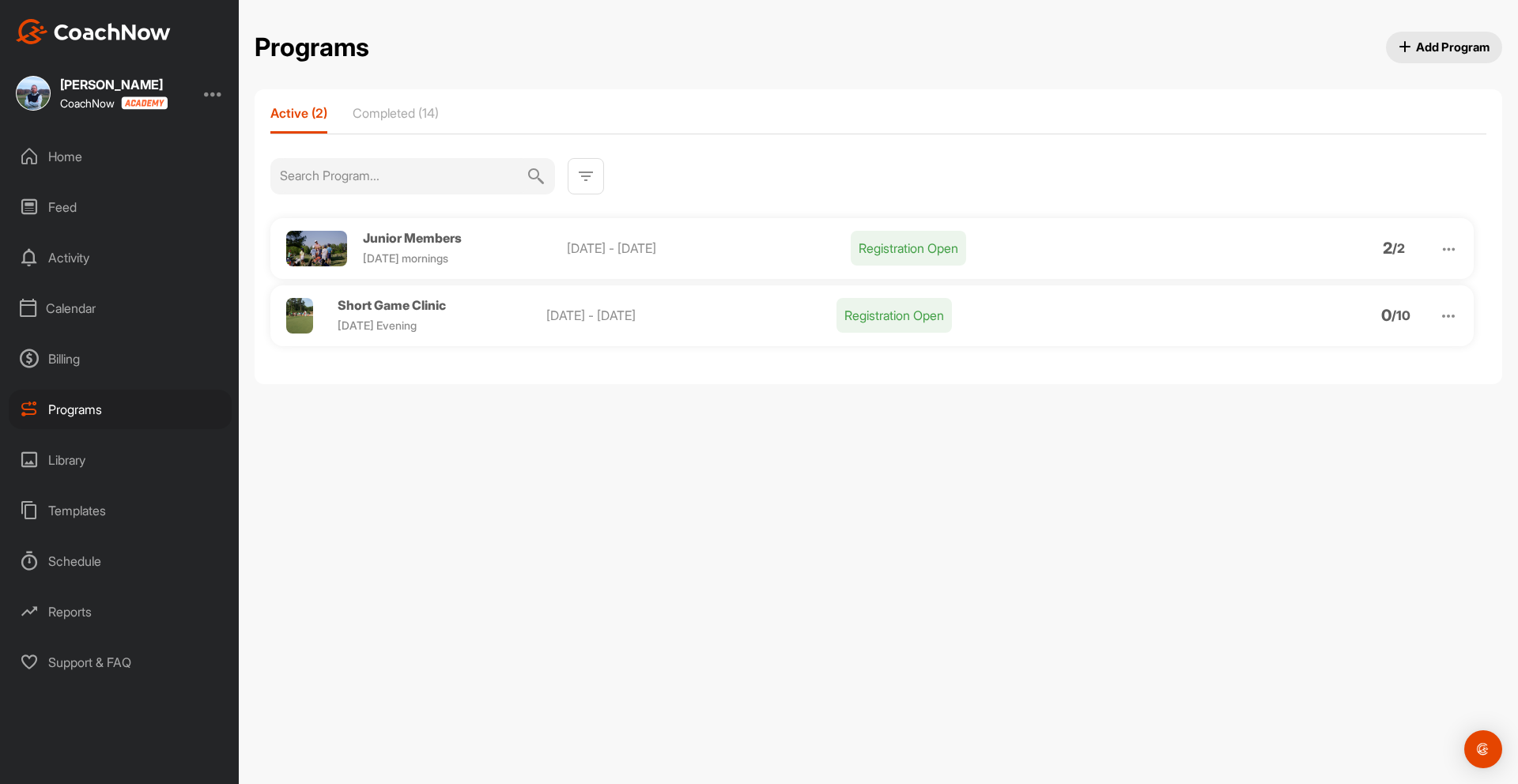
click at [68, 160] on div "Home" at bounding box center [119, 156] width 223 height 39
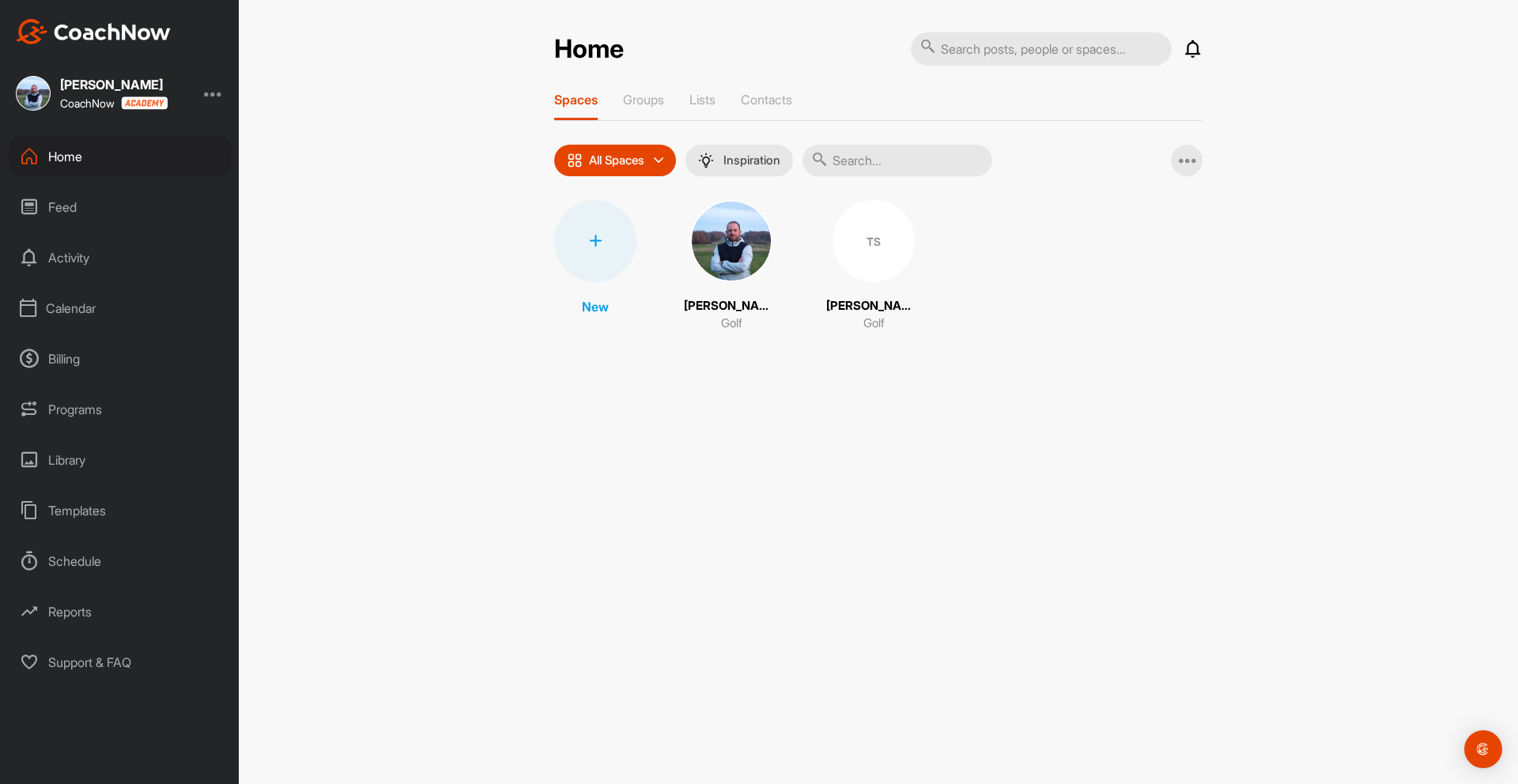
click at [218, 97] on div at bounding box center [213, 93] width 19 height 19
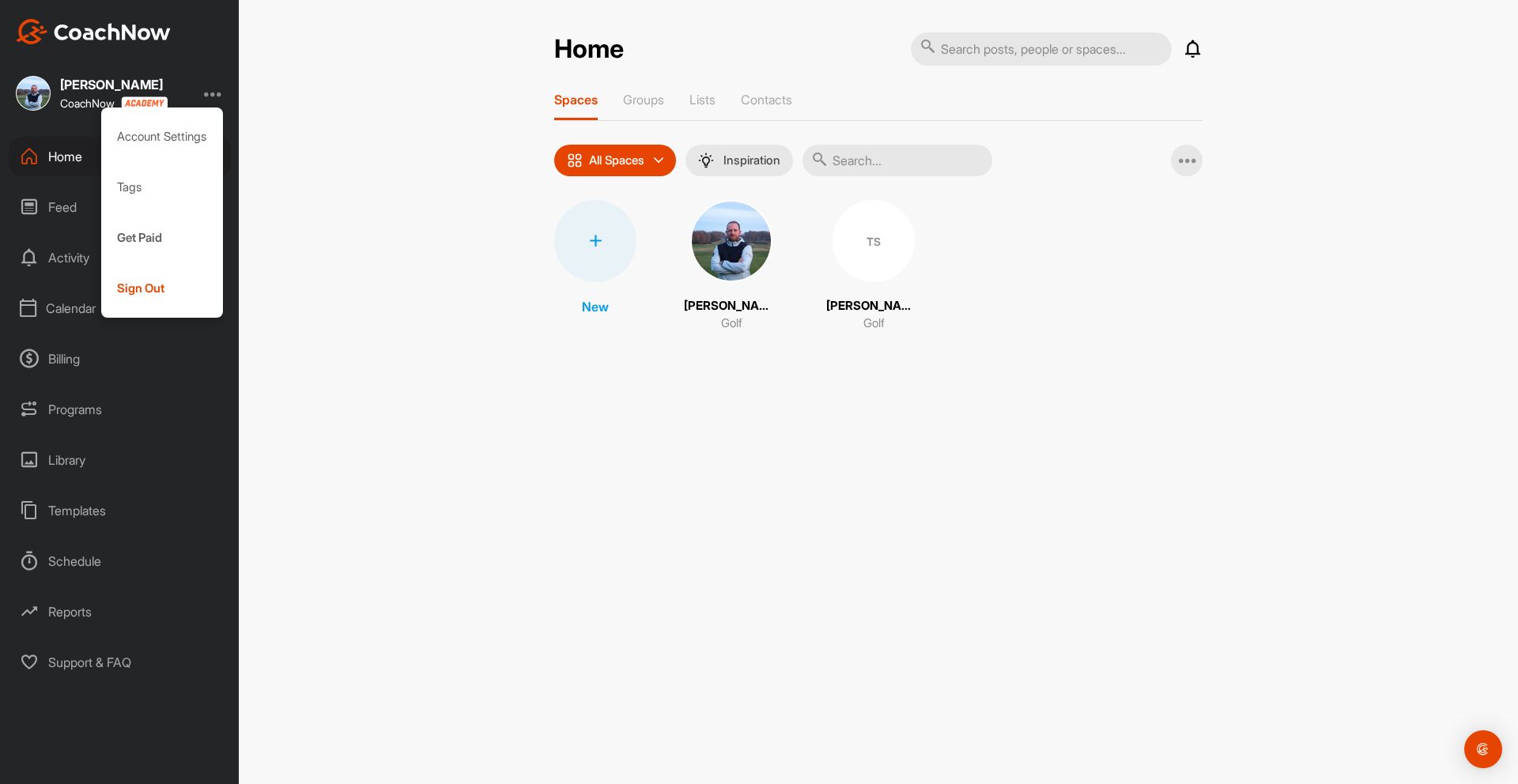
click at [293, 232] on div "Home Notifications Invitations [DATE] TS [PERSON_NAME] replied to a post : "The…" at bounding box center [878, 392] width 1279 height 784
